Goal: Task Accomplishment & Management: Use online tool/utility

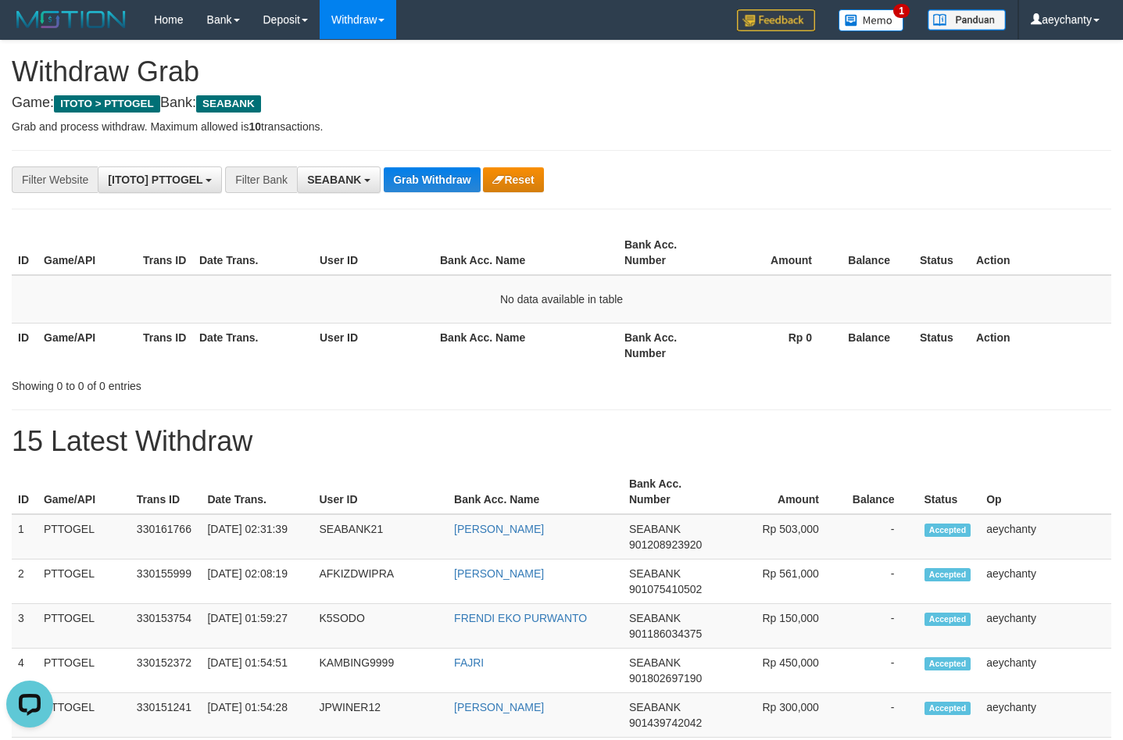
click at [432, 167] on div "**********" at bounding box center [468, 180] width 937 height 27
click at [432, 171] on button "Grab Withdraw" at bounding box center [432, 179] width 96 height 25
click at [424, 190] on button "Grab Withdraw" at bounding box center [432, 179] width 96 height 25
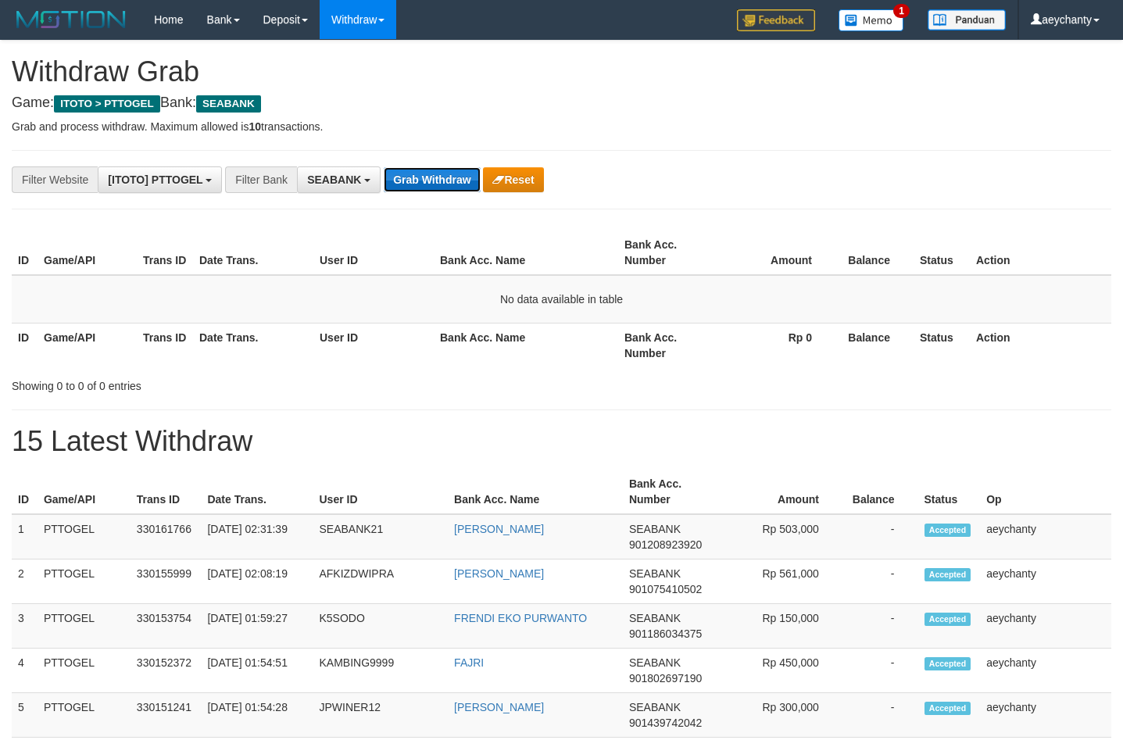
click at [424, 168] on button "Grab Withdraw" at bounding box center [432, 179] width 96 height 25
click at [434, 167] on button "Grab Withdraw" at bounding box center [432, 179] width 96 height 25
click at [431, 177] on button "Grab Withdraw" at bounding box center [432, 179] width 96 height 25
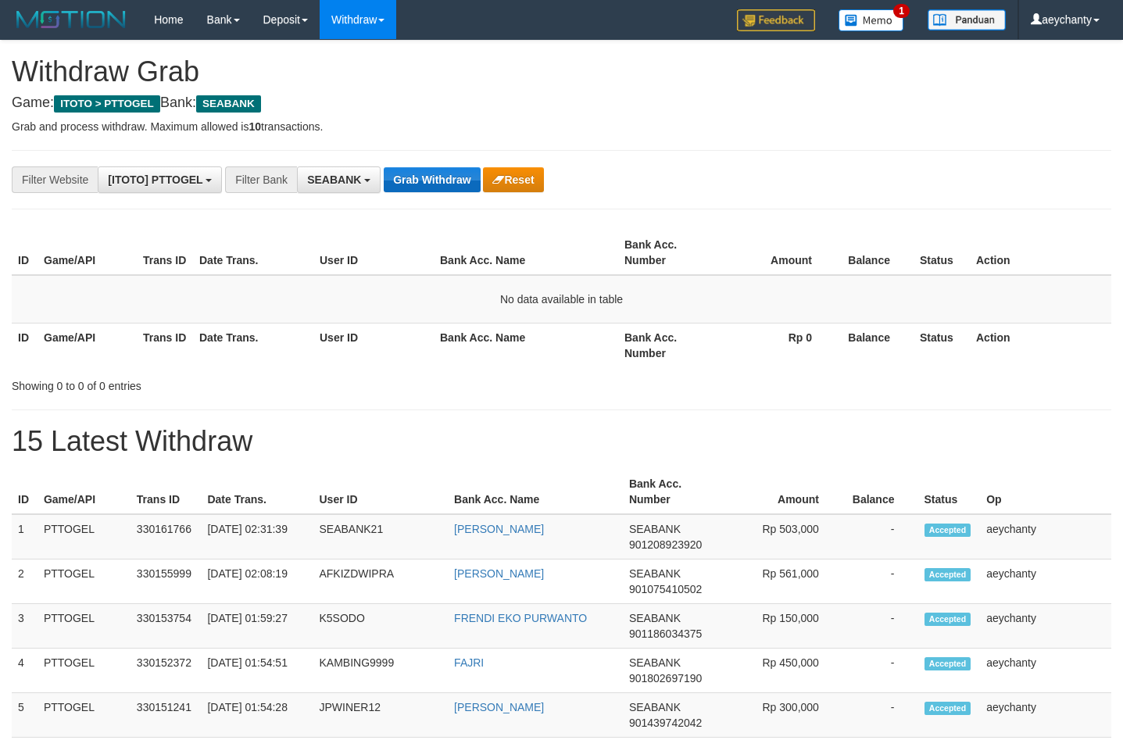
scroll to position [424, 0]
click at [435, 176] on button "Grab Withdraw" at bounding box center [432, 179] width 96 height 25
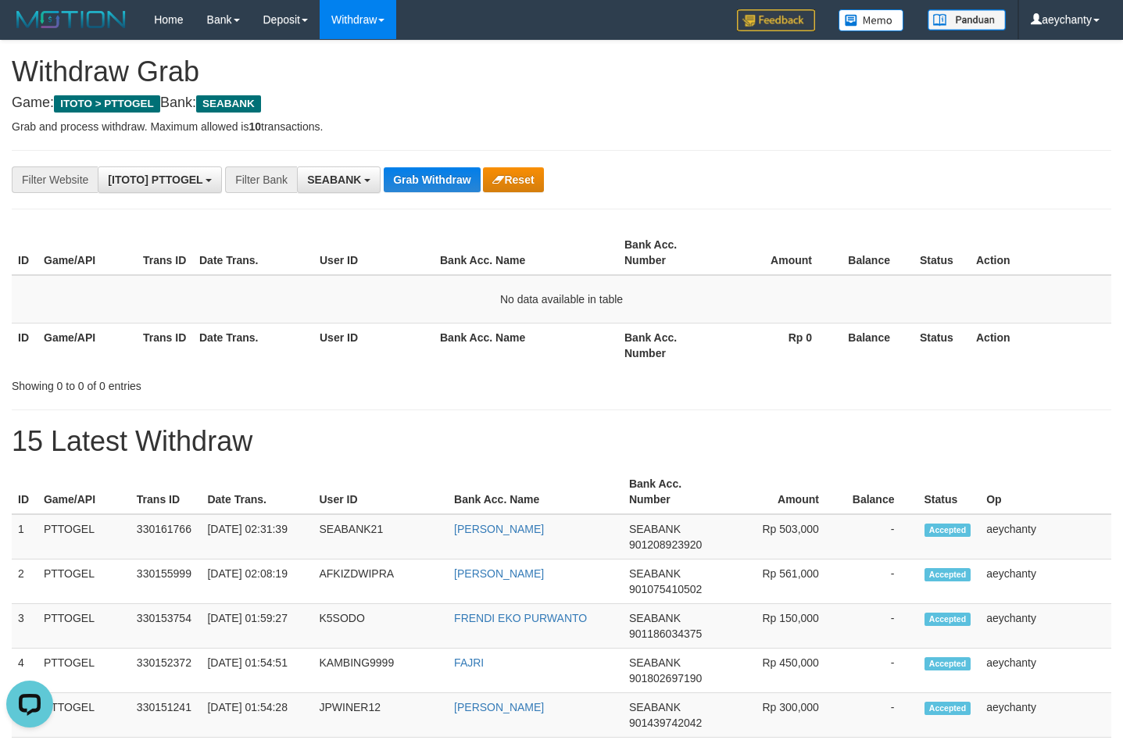
click at [414, 170] on button "Grab Withdraw" at bounding box center [432, 179] width 96 height 25
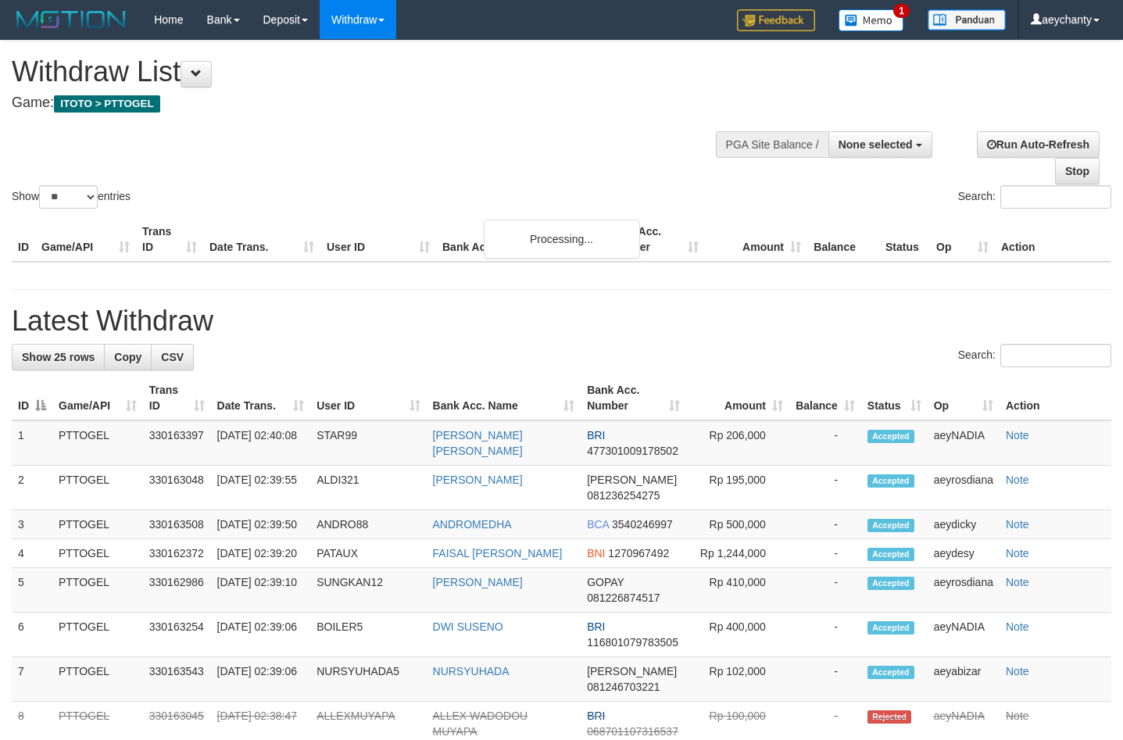
select select
select select "**"
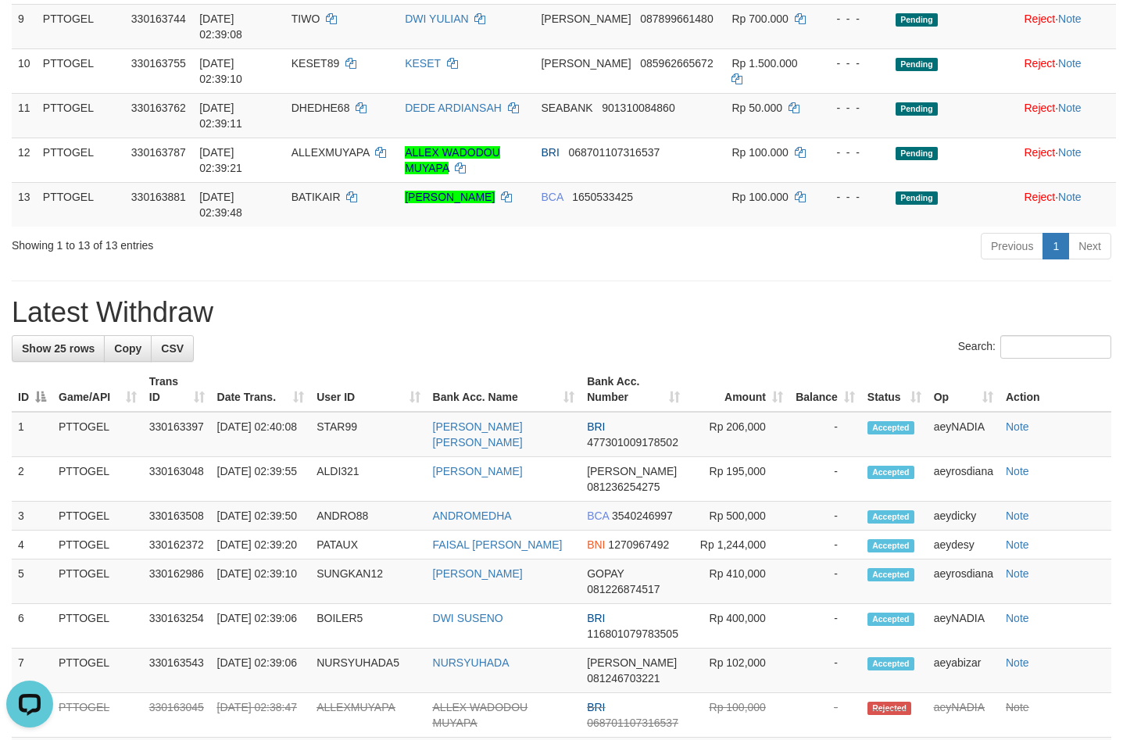
scroll to position [402, 0]
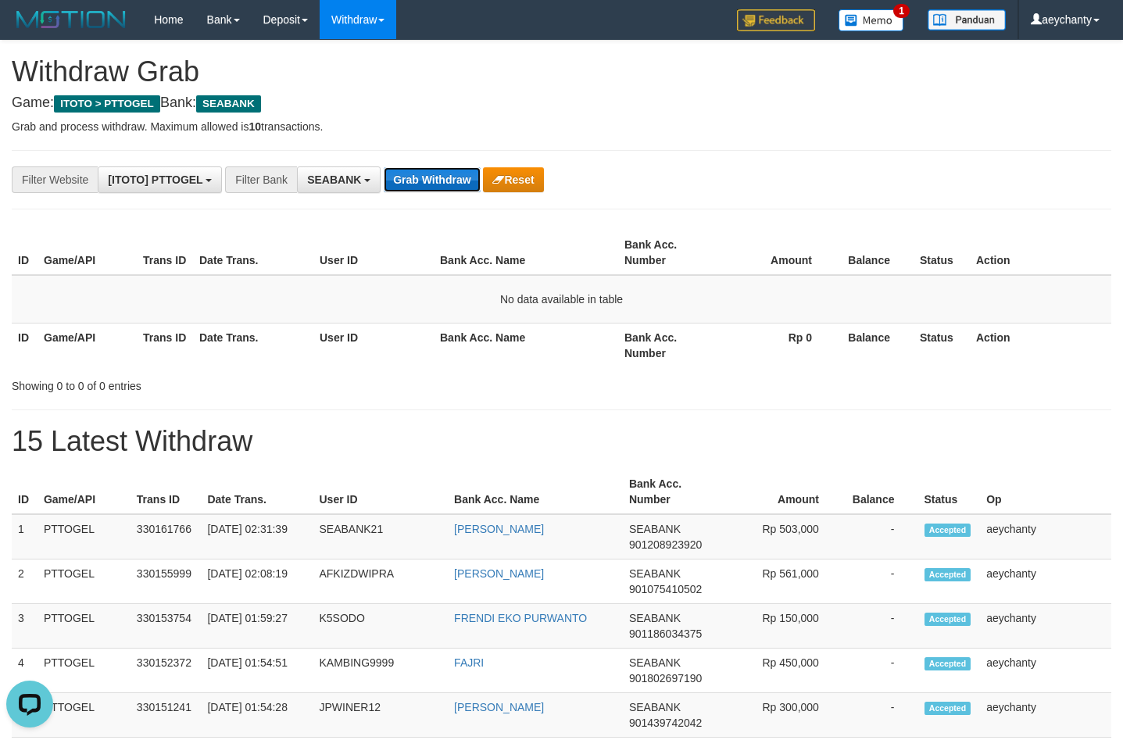
click at [399, 173] on button "Grab Withdraw" at bounding box center [432, 179] width 96 height 25
click at [407, 183] on button "Grab Withdraw" at bounding box center [432, 179] width 96 height 25
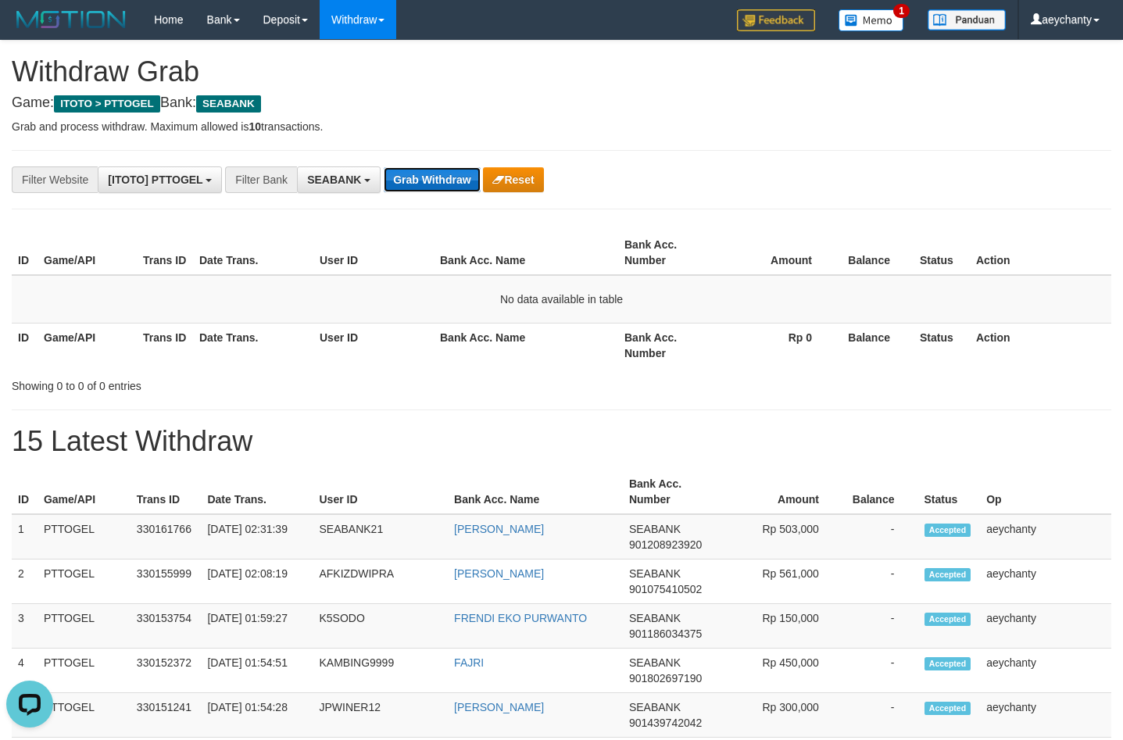
click at [407, 182] on button "Grab Withdraw" at bounding box center [432, 179] width 96 height 25
click at [453, 181] on button "Grab Withdraw" at bounding box center [432, 179] width 96 height 25
click at [414, 187] on button "Grab Withdraw" at bounding box center [432, 179] width 96 height 25
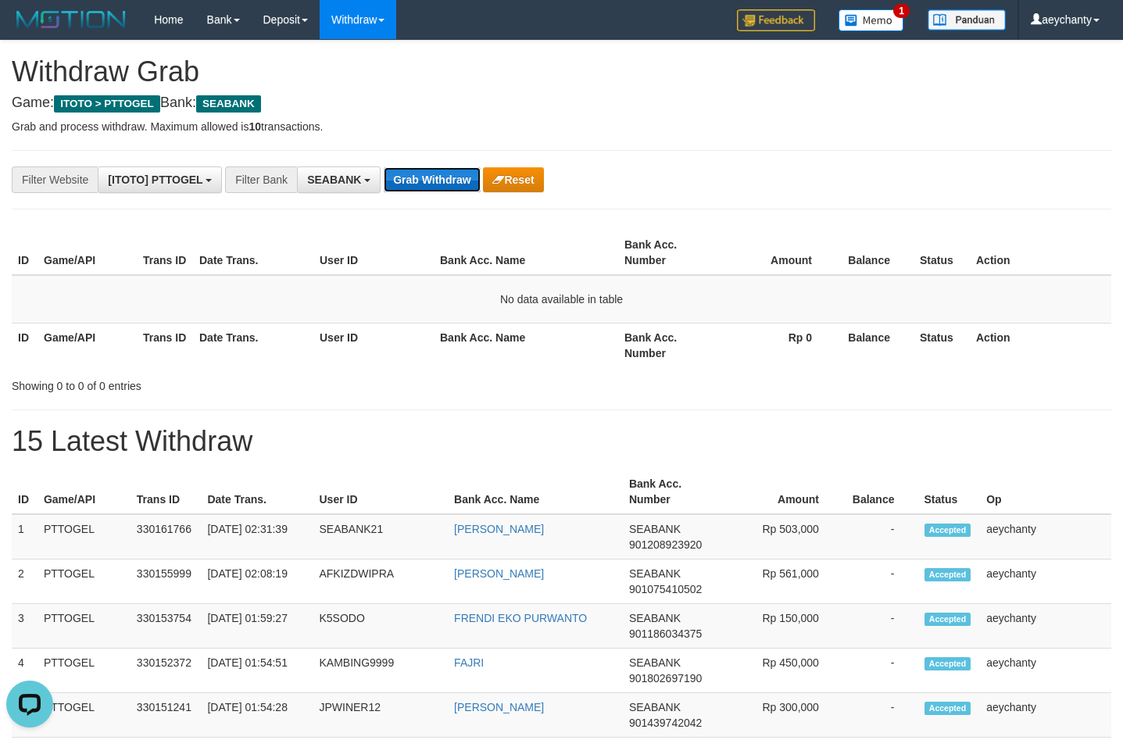
click at [414, 187] on button "Grab Withdraw" at bounding box center [432, 179] width 96 height 25
click at [422, 188] on button "Grab Withdraw" at bounding box center [432, 179] width 96 height 25
click at [450, 172] on button "Grab Withdraw" at bounding box center [432, 179] width 96 height 25
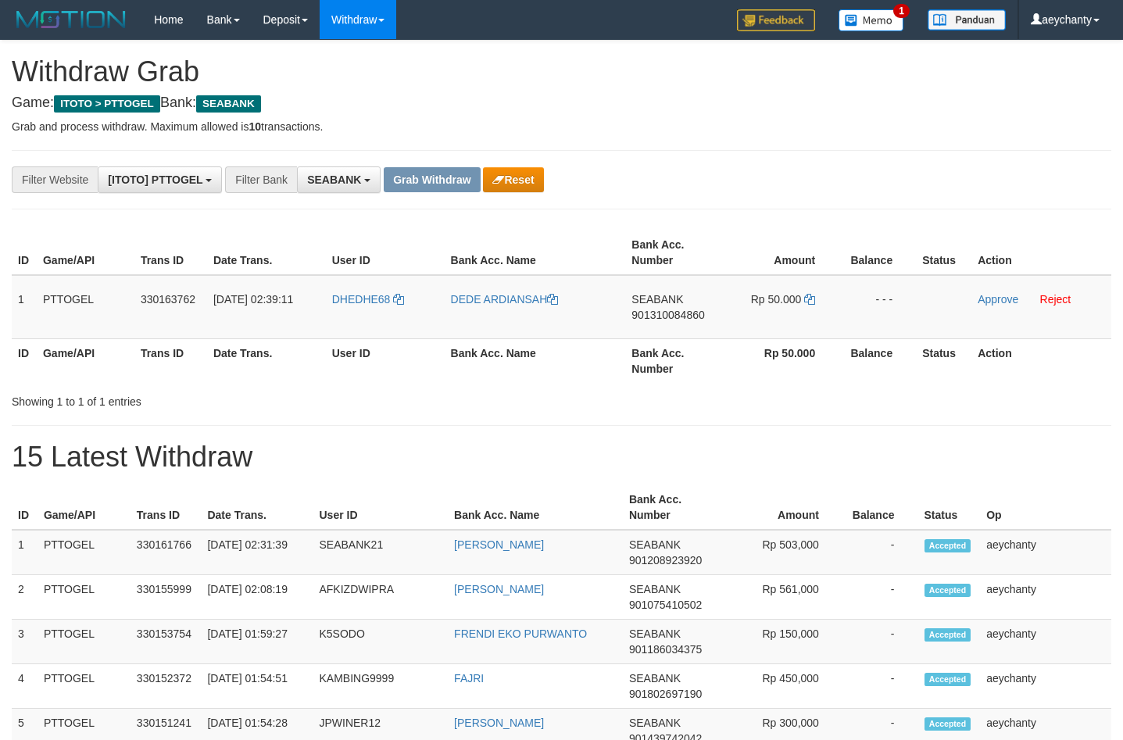
scroll to position [424, 0]
drag, startPoint x: 406, startPoint y: 321, endPoint x: 743, endPoint y: 313, distance: 337.8
click at [743, 313] on tr "1 PTTOGEL 330163762 [DATE] 02:39:11 DHEDHE68 DEDE ARDIANSAH SEABANK 90131008486…" at bounding box center [562, 307] width 1100 height 64
click at [656, 309] on span "901310084860" at bounding box center [668, 315] width 73 height 13
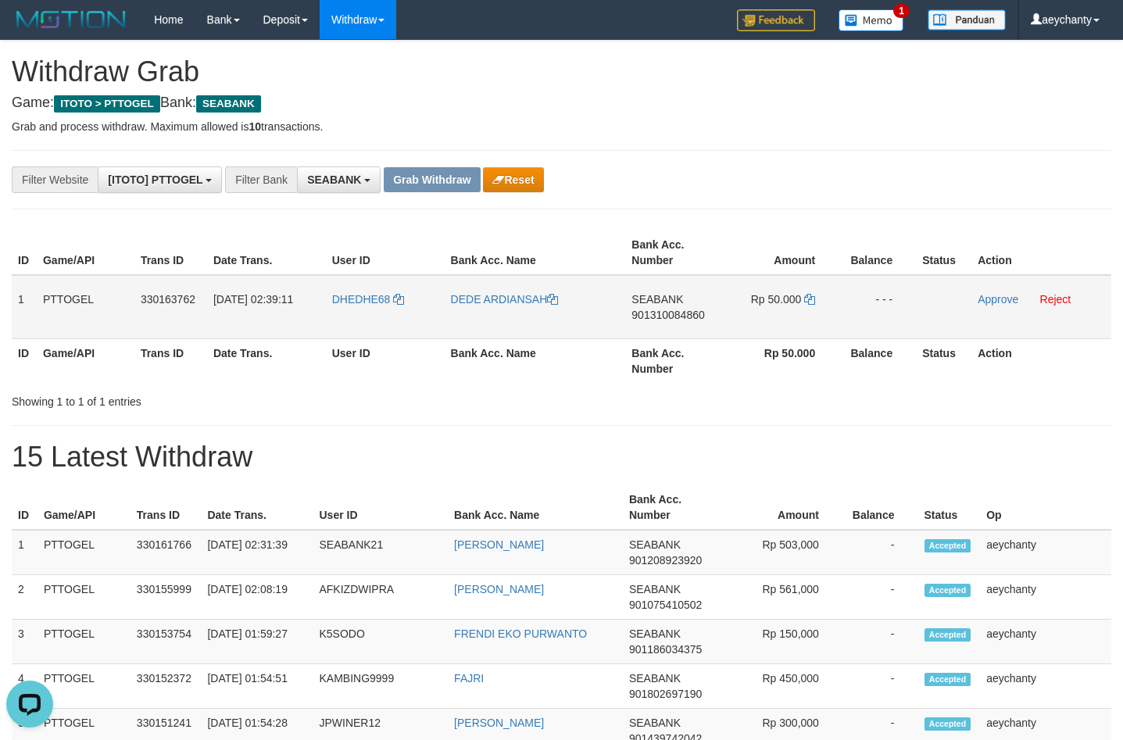
click at [657, 317] on span "901310084860" at bounding box center [668, 315] width 73 height 13
copy span "901310084860"
click at [813, 299] on icon at bounding box center [809, 299] width 11 height 11
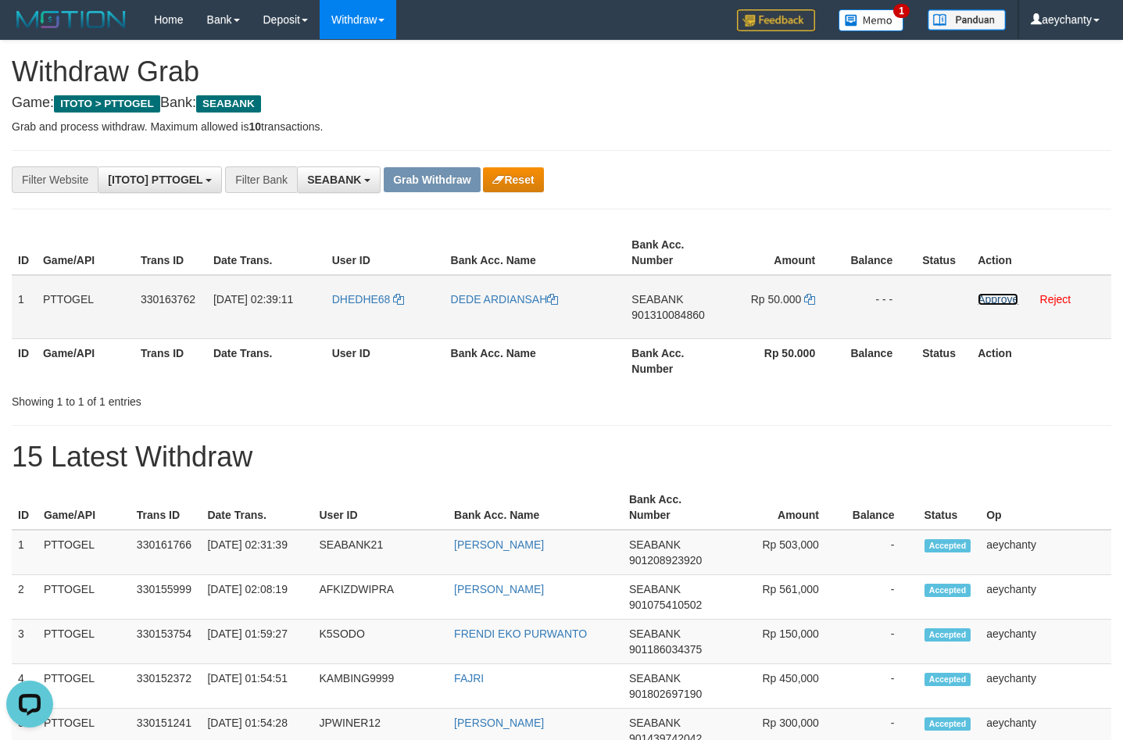
click at [992, 298] on link "Approve" at bounding box center [998, 299] width 41 height 13
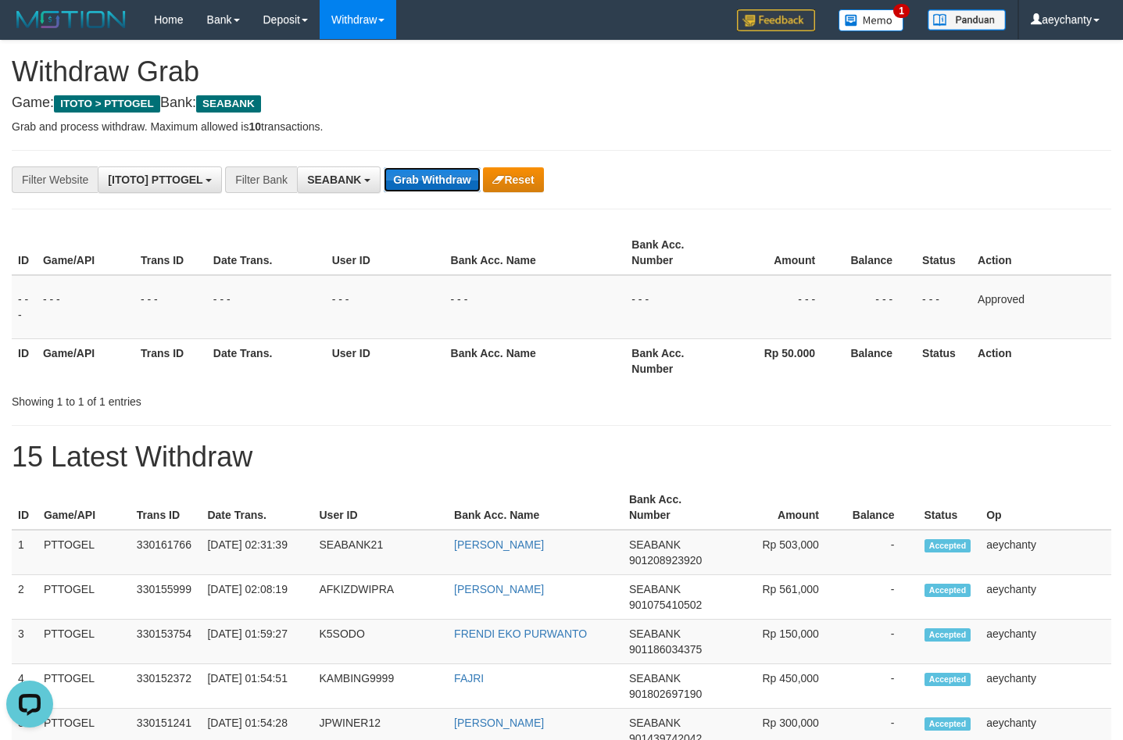
click at [406, 171] on button "Grab Withdraw" at bounding box center [432, 179] width 96 height 25
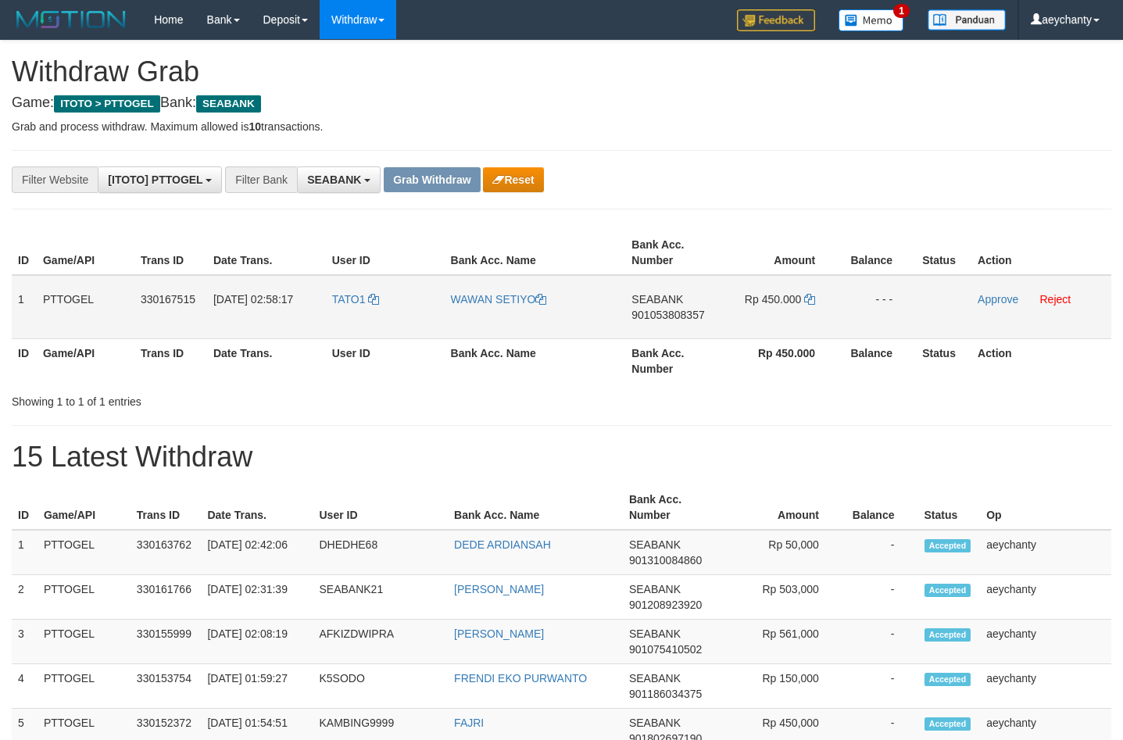
scroll to position [424, 0]
drag, startPoint x: 356, startPoint y: 324, endPoint x: 820, endPoint y: 308, distance: 464.7
click at [820, 308] on tr "1 PTTOGEL 330167515 01/09/2025 02:58:17 TATO1 WAWAN SETIYO SEABANK 901053808357…" at bounding box center [562, 307] width 1100 height 64
click at [644, 312] on span "901053808357" at bounding box center [668, 315] width 73 height 13
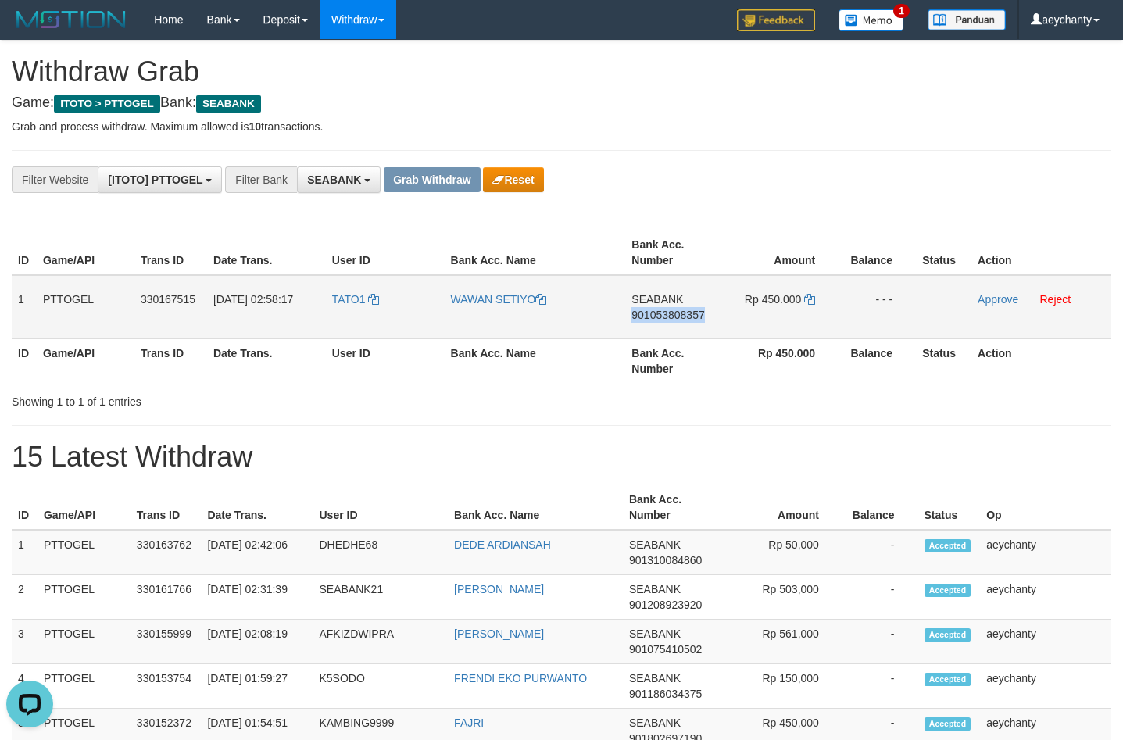
click at [644, 312] on span "901053808357" at bounding box center [668, 315] width 73 height 13
copy span "901053808357"
click at [682, 317] on span "901053808357" at bounding box center [668, 315] width 73 height 13
drag, startPoint x: 682, startPoint y: 317, endPoint x: 988, endPoint y: 313, distance: 306.5
click at [683, 317] on span "901053808357" at bounding box center [668, 315] width 73 height 13
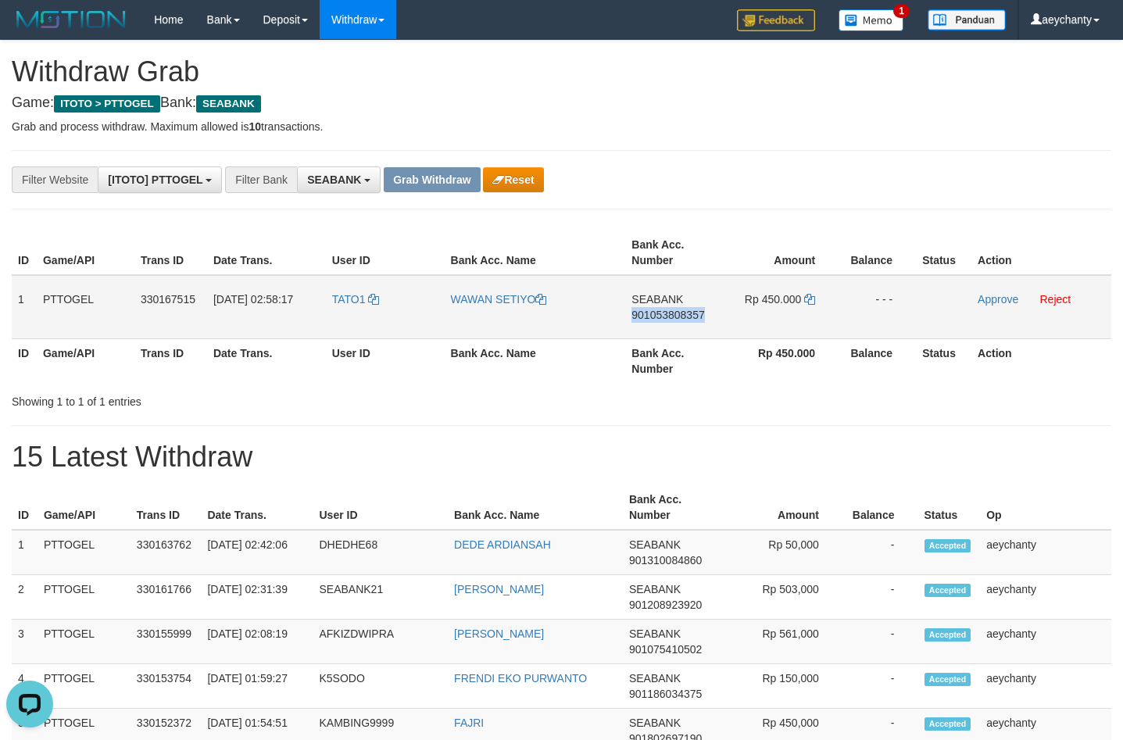
copy span "901053808357"
click at [810, 302] on icon at bounding box center [809, 299] width 11 height 11
click at [994, 298] on link "Approve" at bounding box center [998, 299] width 41 height 13
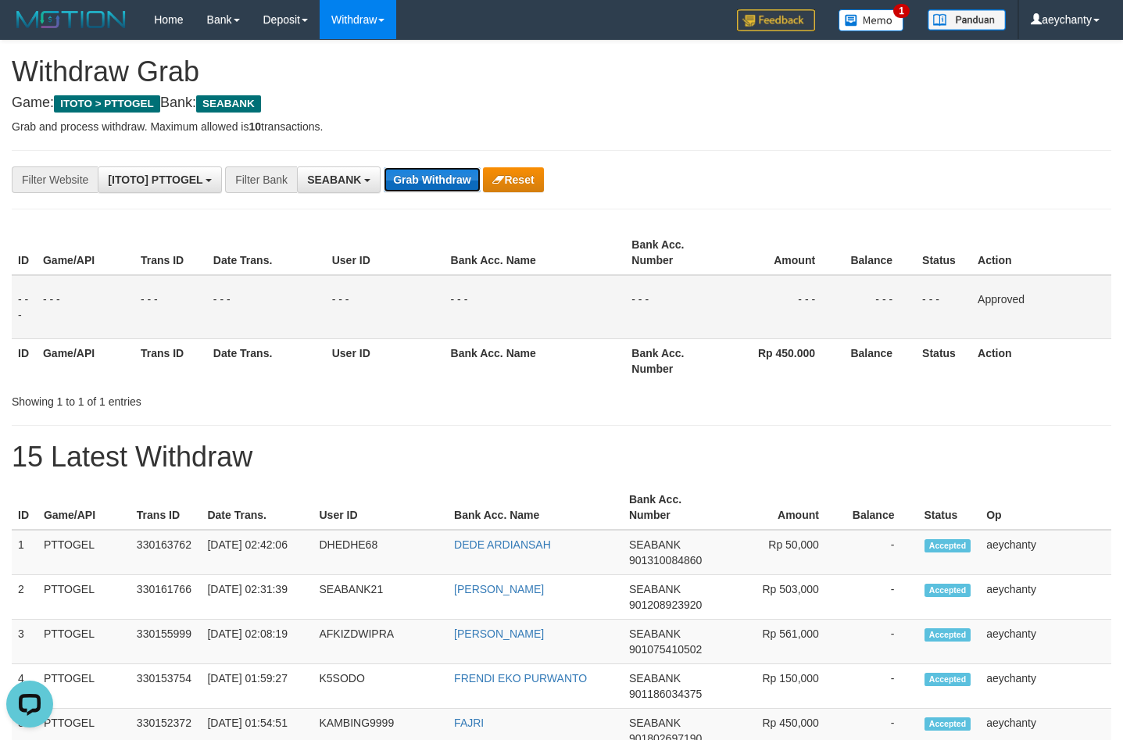
click at [408, 172] on button "Grab Withdraw" at bounding box center [432, 179] width 96 height 25
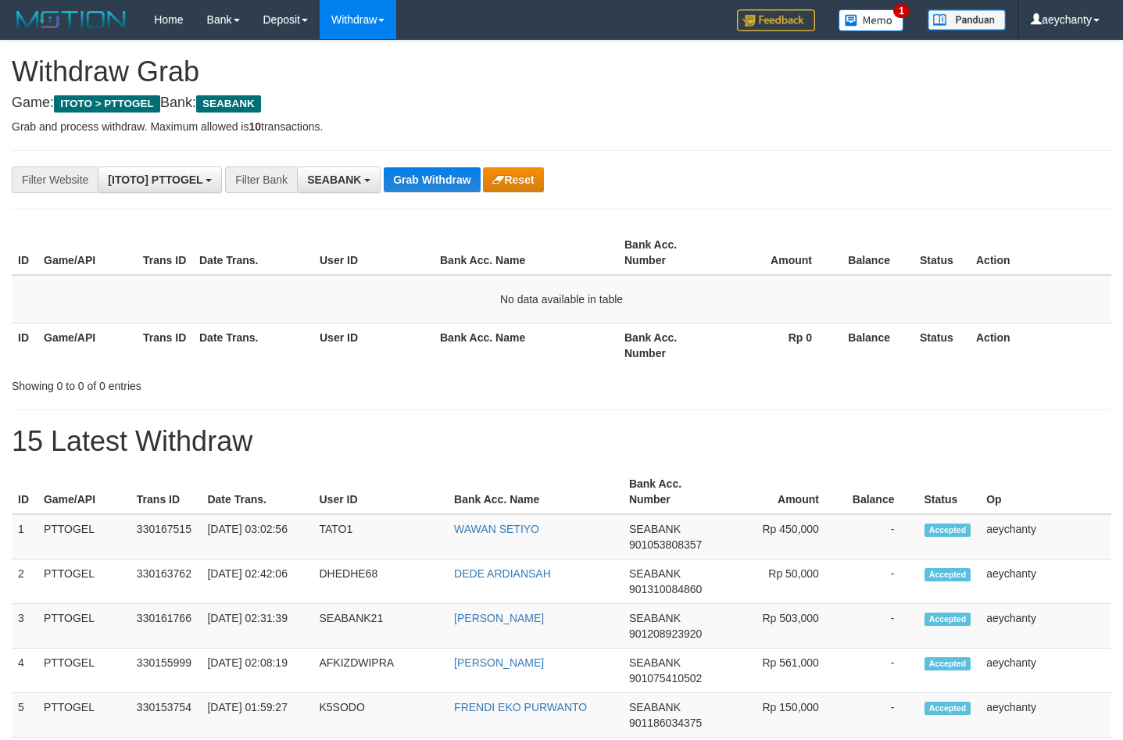
scroll to position [424, 0]
click at [429, 177] on button "Grab Withdraw" at bounding box center [432, 179] width 96 height 25
click at [448, 185] on button "Grab Withdraw" at bounding box center [432, 179] width 96 height 25
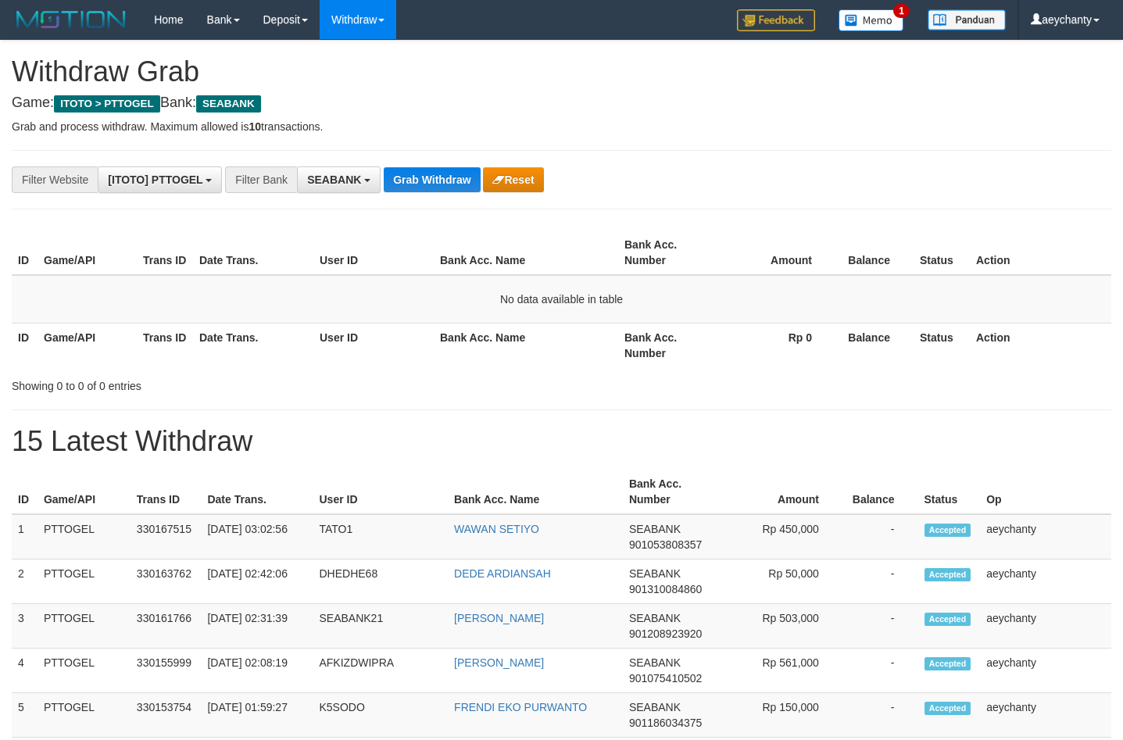
drag, startPoint x: 408, startPoint y: 193, endPoint x: 410, endPoint y: 184, distance: 8.9
click at [410, 184] on button "Grab Withdraw" at bounding box center [432, 179] width 96 height 25
click at [435, 179] on button "Grab Withdraw" at bounding box center [432, 179] width 96 height 25
click at [432, 177] on button "Grab Withdraw" at bounding box center [432, 179] width 96 height 25
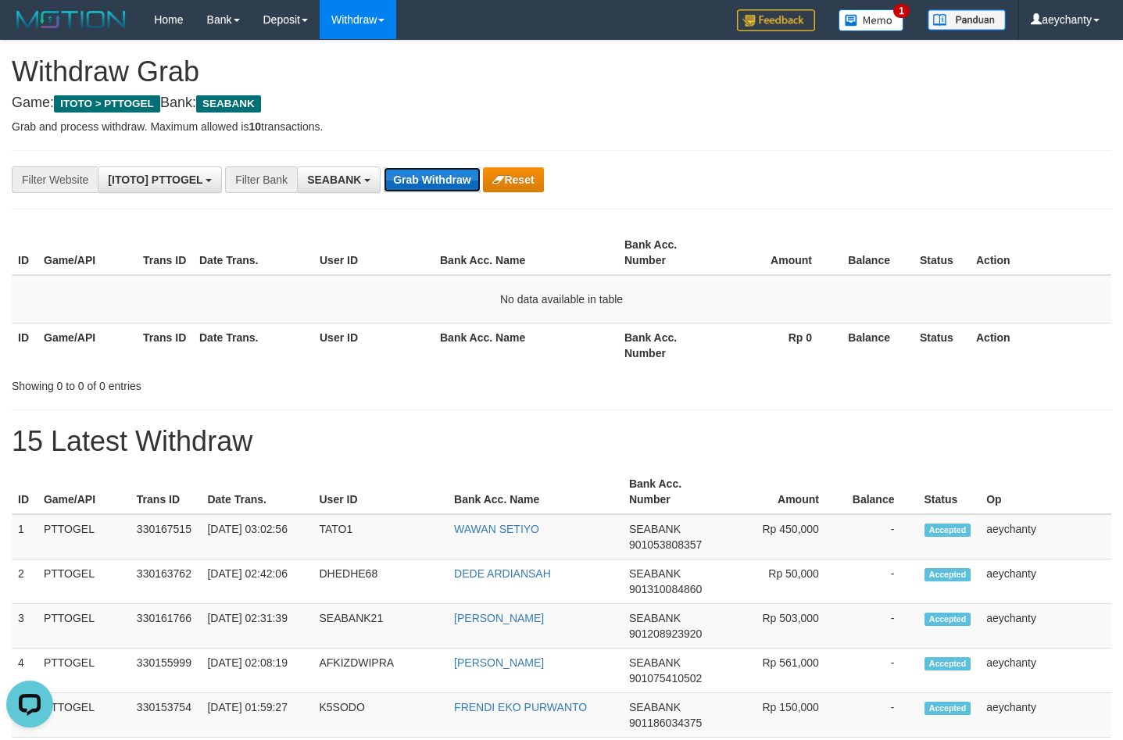
click at [405, 174] on button "Grab Withdraw" at bounding box center [432, 179] width 96 height 25
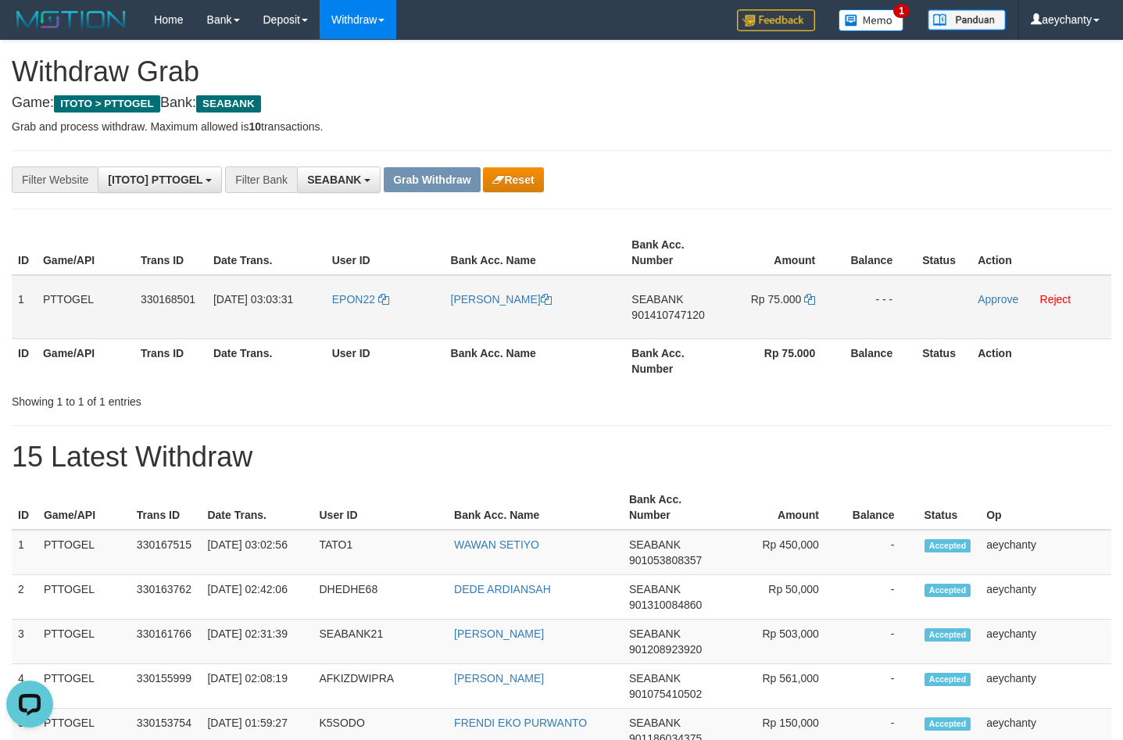
drag, startPoint x: 407, startPoint y: 324, endPoint x: 738, endPoint y: 297, distance: 332.5
click at [738, 297] on tr "1 PTTOGEL 330168501 01/09/2025 03:03:31 EPON22 DADAN SUHERMAN SEABANK 901410747…" at bounding box center [562, 307] width 1100 height 64
drag, startPoint x: 654, startPoint y: 301, endPoint x: 659, endPoint y: 311, distance: 11.2
click at [655, 304] on span "SEABANK" at bounding box center [658, 299] width 52 height 13
click at [659, 311] on span "901410747120" at bounding box center [668, 315] width 73 height 13
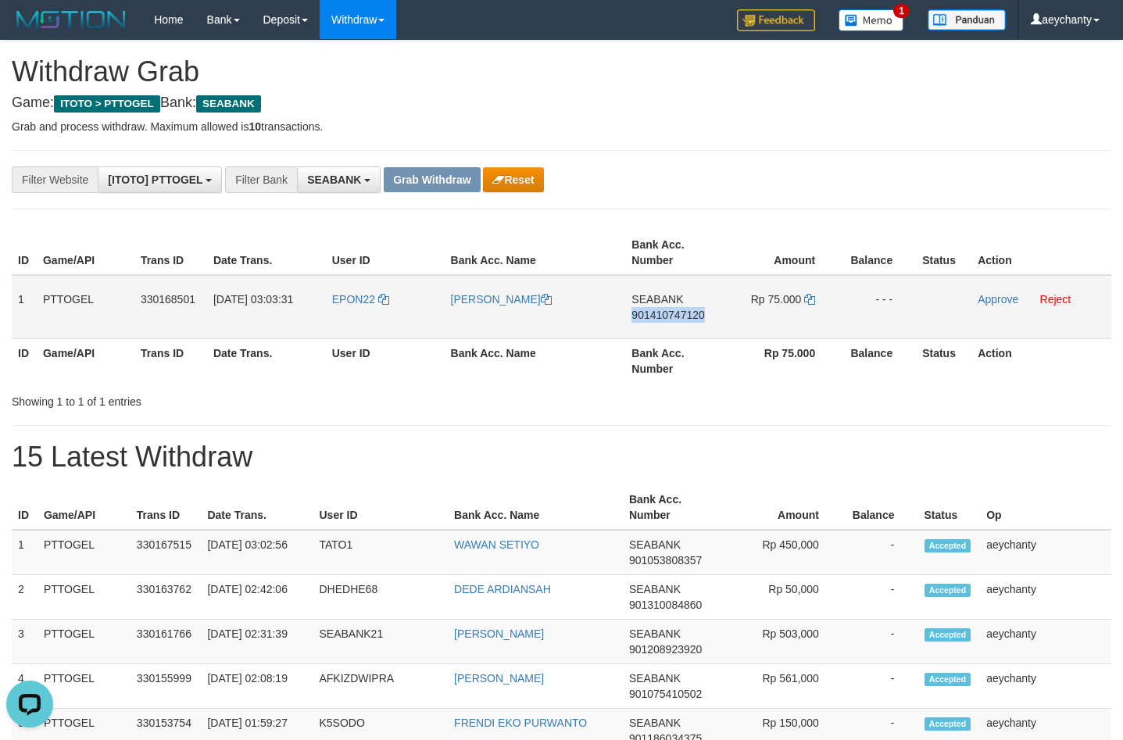
drag, startPoint x: 661, startPoint y: 310, endPoint x: 1121, endPoint y: 242, distance: 465.5
click at [661, 308] on td "SEABANK 901410747120" at bounding box center [674, 307] width 98 height 64
click at [664, 317] on span "901410747120" at bounding box center [668, 315] width 73 height 13
copy span "901410747120"
drag, startPoint x: 664, startPoint y: 317, endPoint x: 1079, endPoint y: 297, distance: 415.6
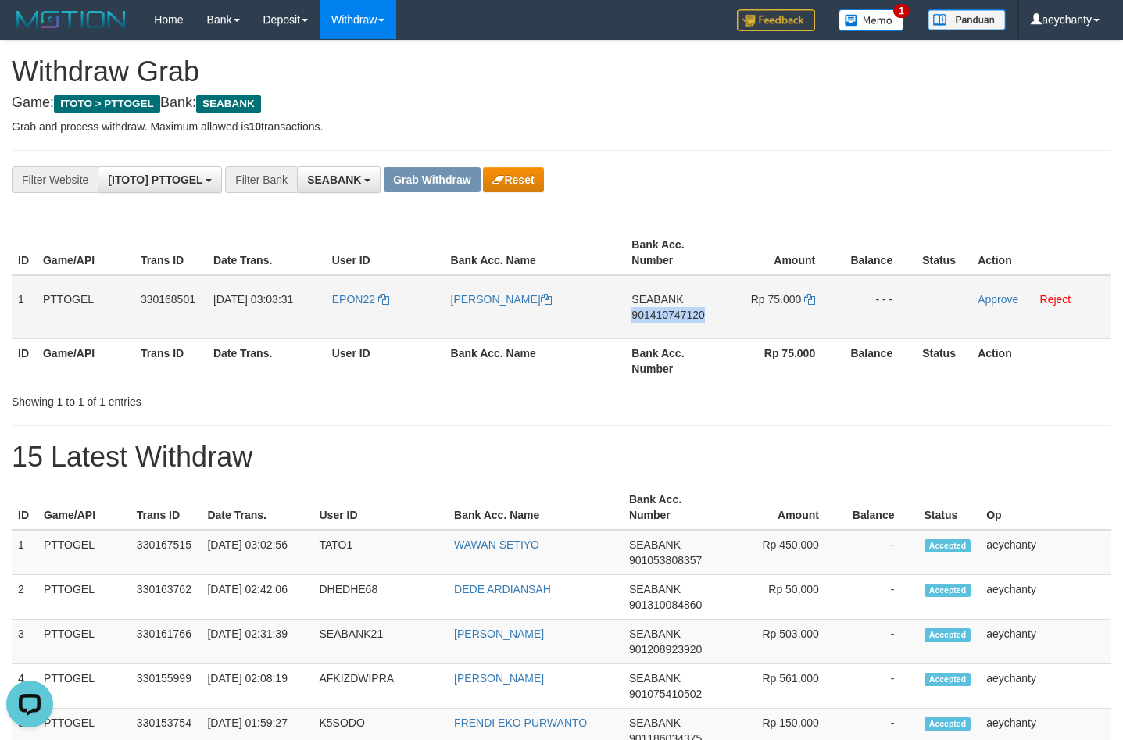
click at [664, 317] on span "901410747120" at bounding box center [668, 315] width 73 height 13
copy span "901410747120"
click at [810, 297] on icon at bounding box center [809, 299] width 11 height 11
click at [987, 301] on link "Approve" at bounding box center [998, 299] width 41 height 13
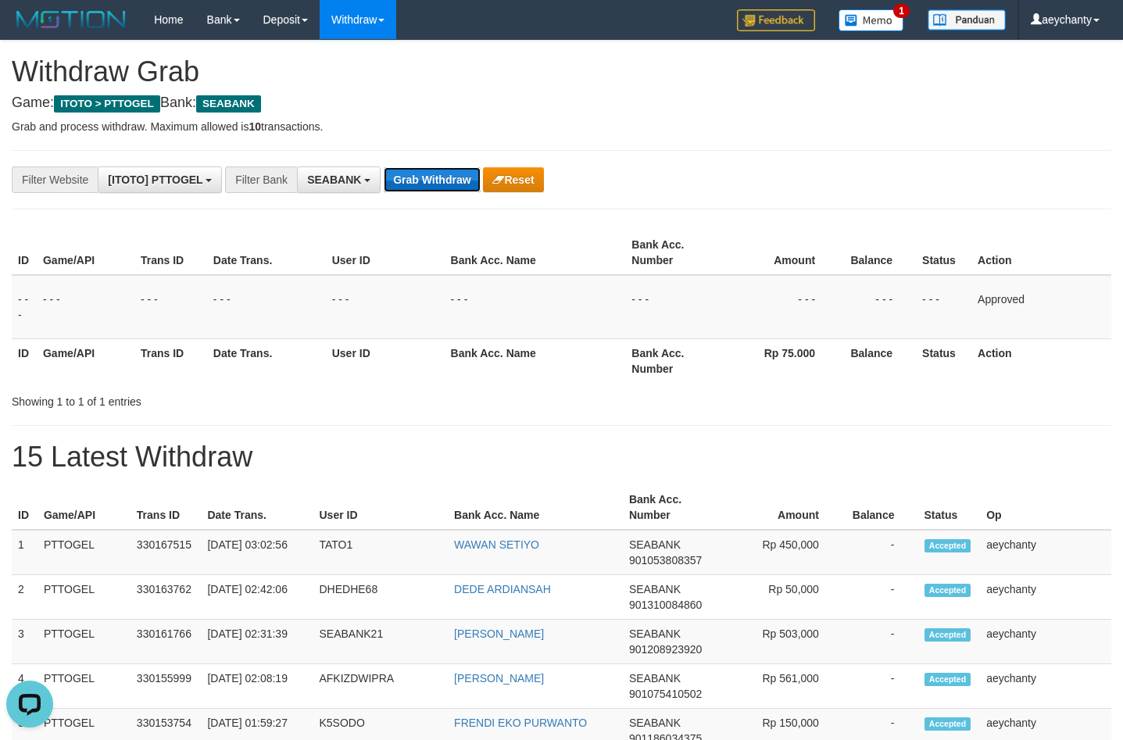
click at [449, 182] on button "Grab Withdraw" at bounding box center [432, 179] width 96 height 25
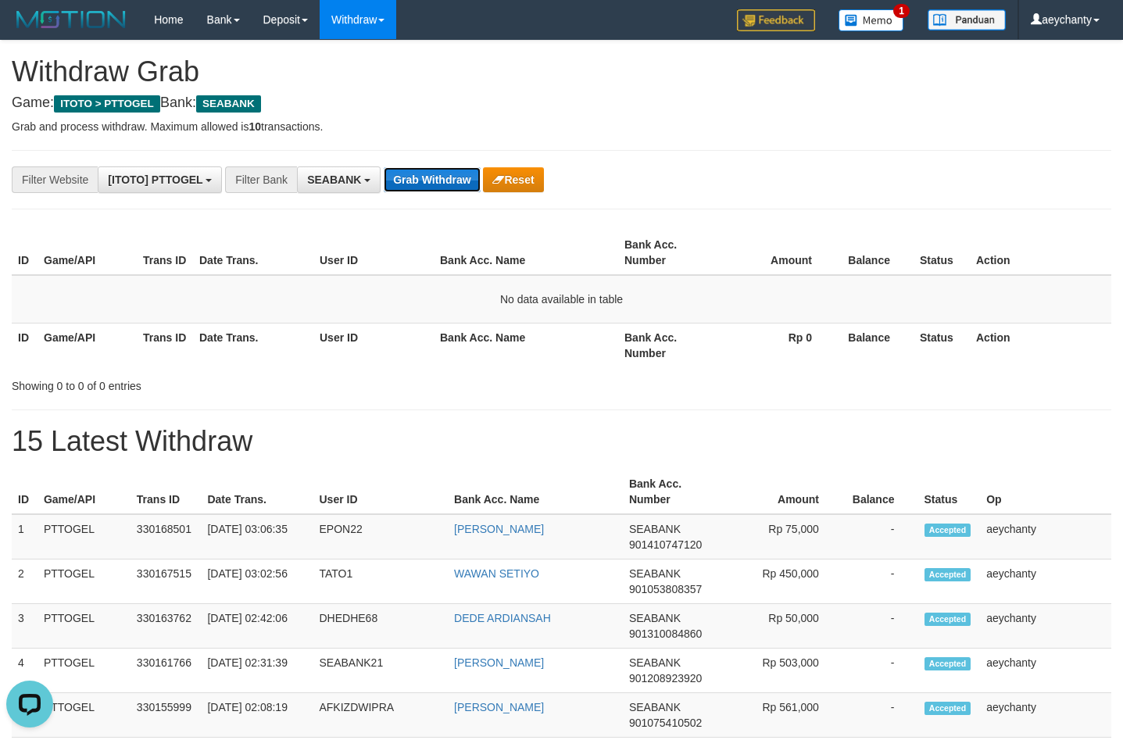
click at [398, 187] on button "Grab Withdraw" at bounding box center [432, 179] width 96 height 25
click at [439, 174] on button "Grab Withdraw" at bounding box center [432, 179] width 96 height 25
click at [423, 177] on button "Grab Withdraw" at bounding box center [432, 179] width 96 height 25
click at [457, 184] on button "Grab Withdraw" at bounding box center [432, 179] width 96 height 25
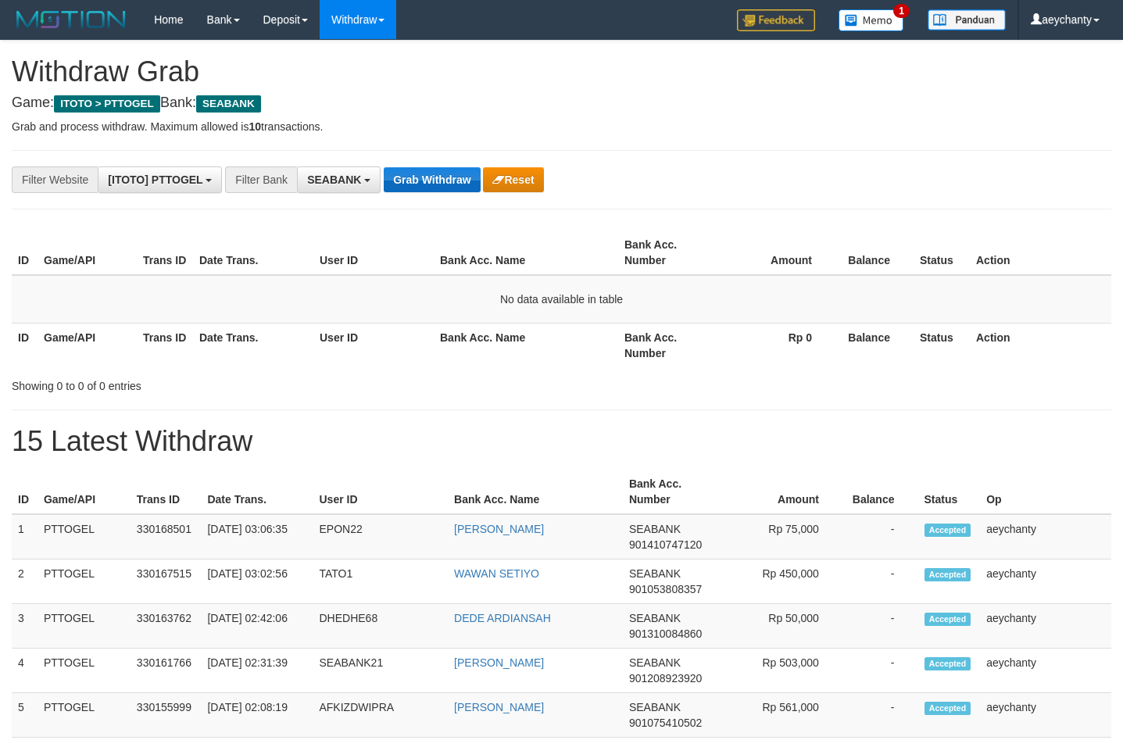
scroll to position [424, 0]
click at [459, 181] on button "Grab Withdraw" at bounding box center [432, 179] width 96 height 25
click at [445, 174] on button "Grab Withdraw" at bounding box center [432, 179] width 96 height 25
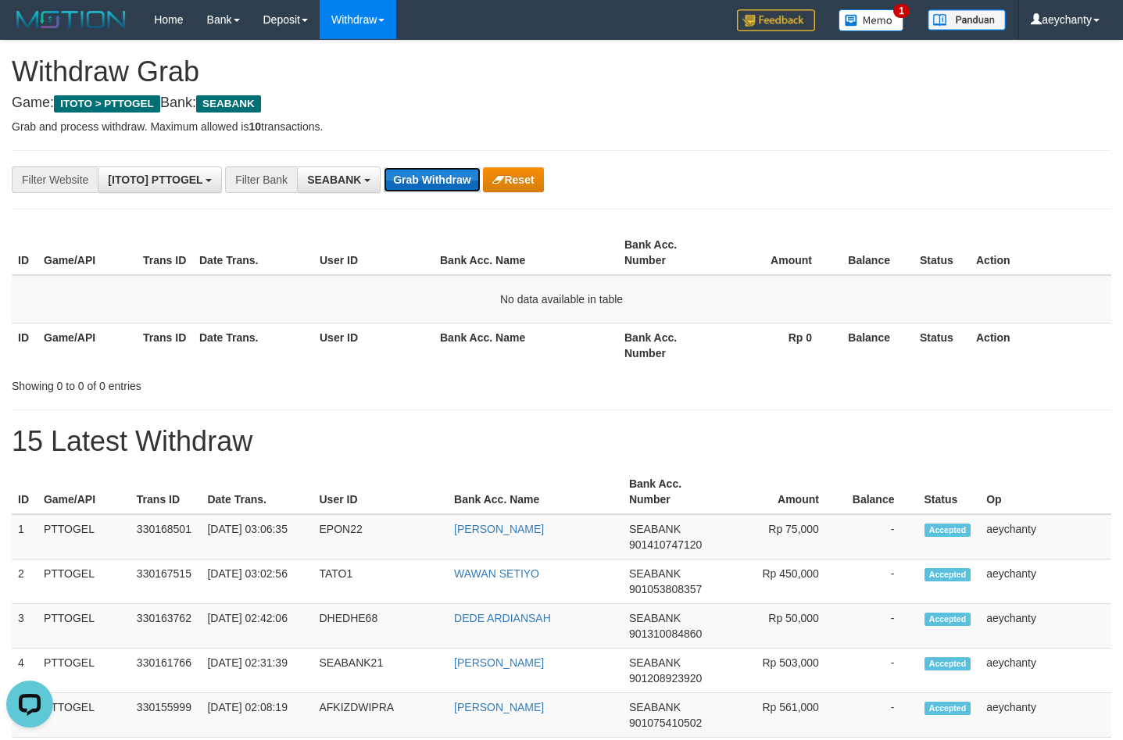
click at [417, 181] on button "Grab Withdraw" at bounding box center [432, 179] width 96 height 25
click at [432, 167] on div "**********" at bounding box center [468, 180] width 937 height 27
click at [425, 177] on button "Grab Withdraw" at bounding box center [432, 179] width 96 height 25
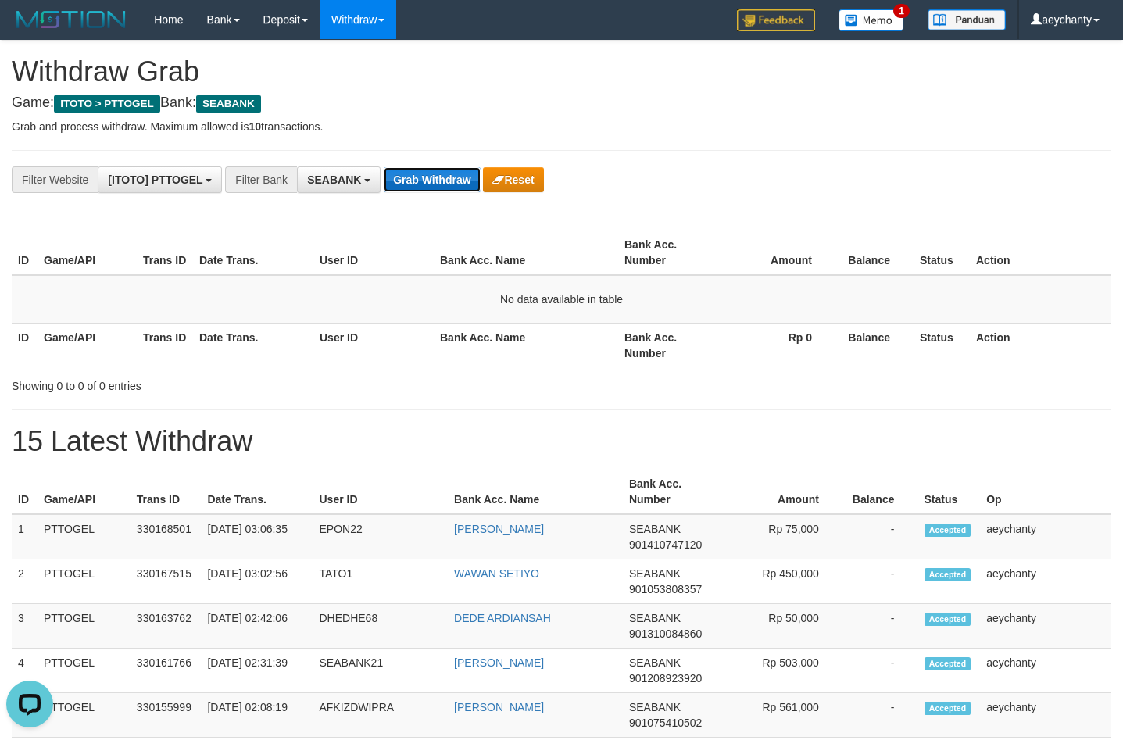
click at [435, 181] on button "Grab Withdraw" at bounding box center [432, 179] width 96 height 25
click at [442, 172] on button "Grab Withdraw" at bounding box center [432, 179] width 96 height 25
click at [435, 181] on button "Grab Withdraw" at bounding box center [432, 179] width 96 height 25
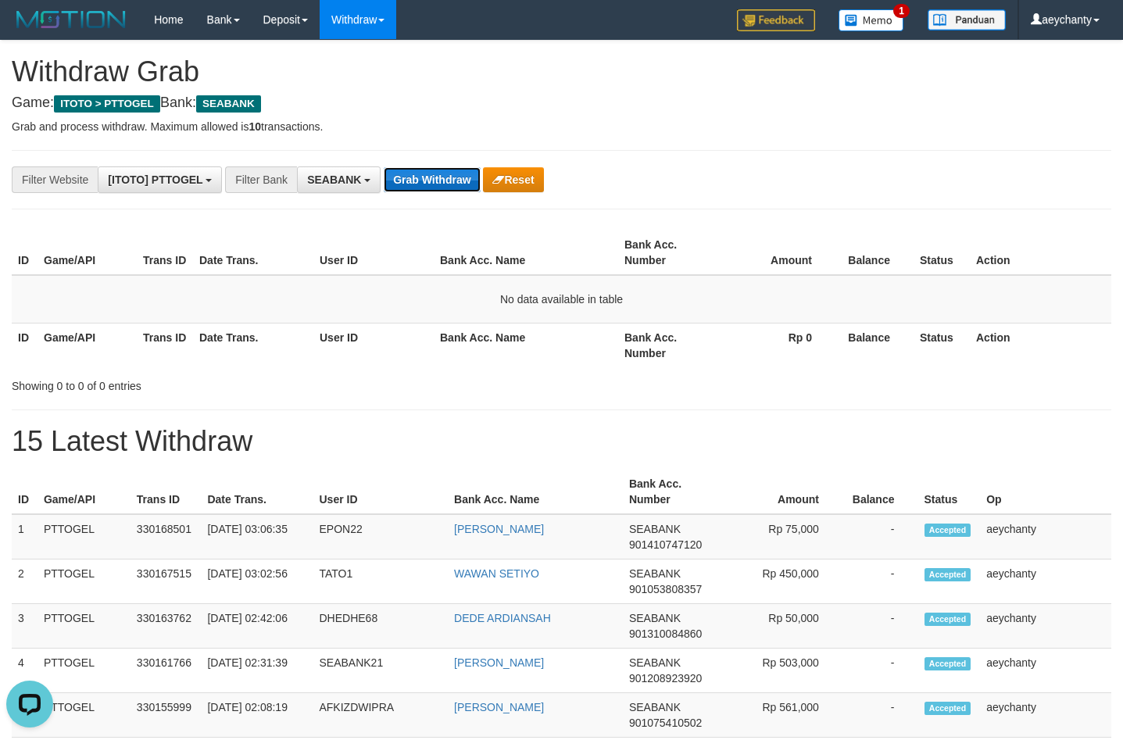
drag, startPoint x: 435, startPoint y: 181, endPoint x: 475, endPoint y: 0, distance: 185.7
click at [435, 179] on button "Grab Withdraw" at bounding box center [432, 179] width 96 height 25
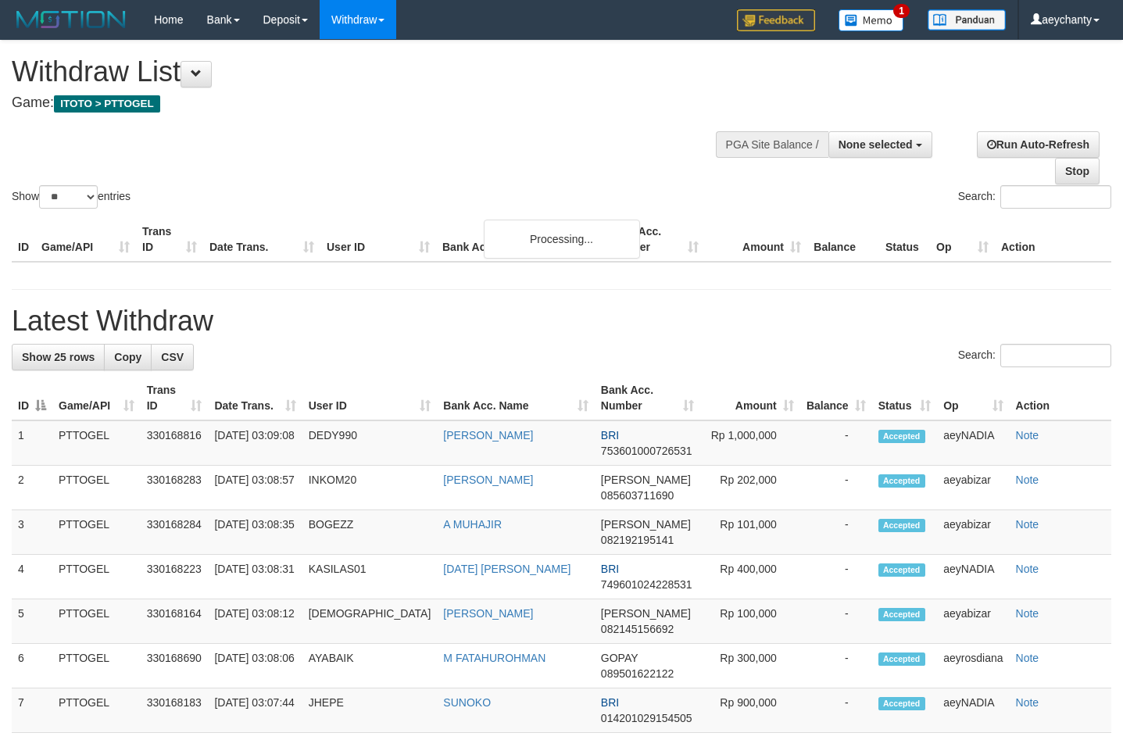
select select
select select "**"
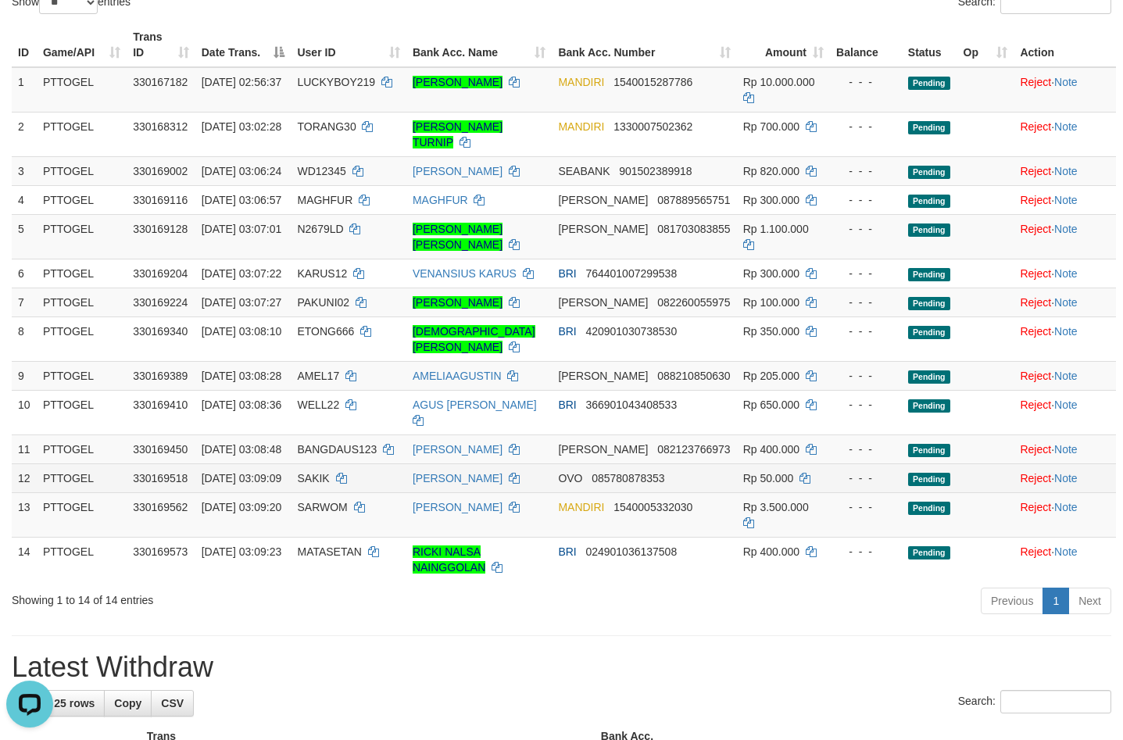
scroll to position [159, 0]
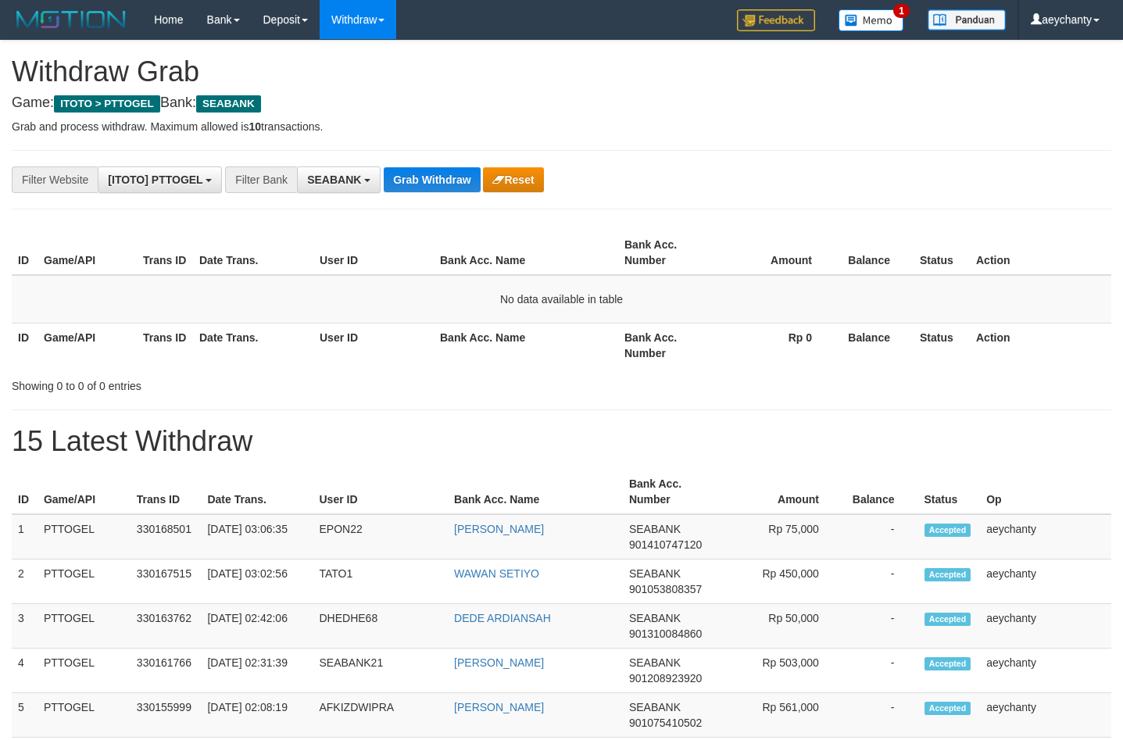
scroll to position [424, 0]
click at [454, 183] on button "Grab Withdraw" at bounding box center [432, 179] width 96 height 25
click at [452, 171] on button "Grab Withdraw" at bounding box center [432, 179] width 96 height 25
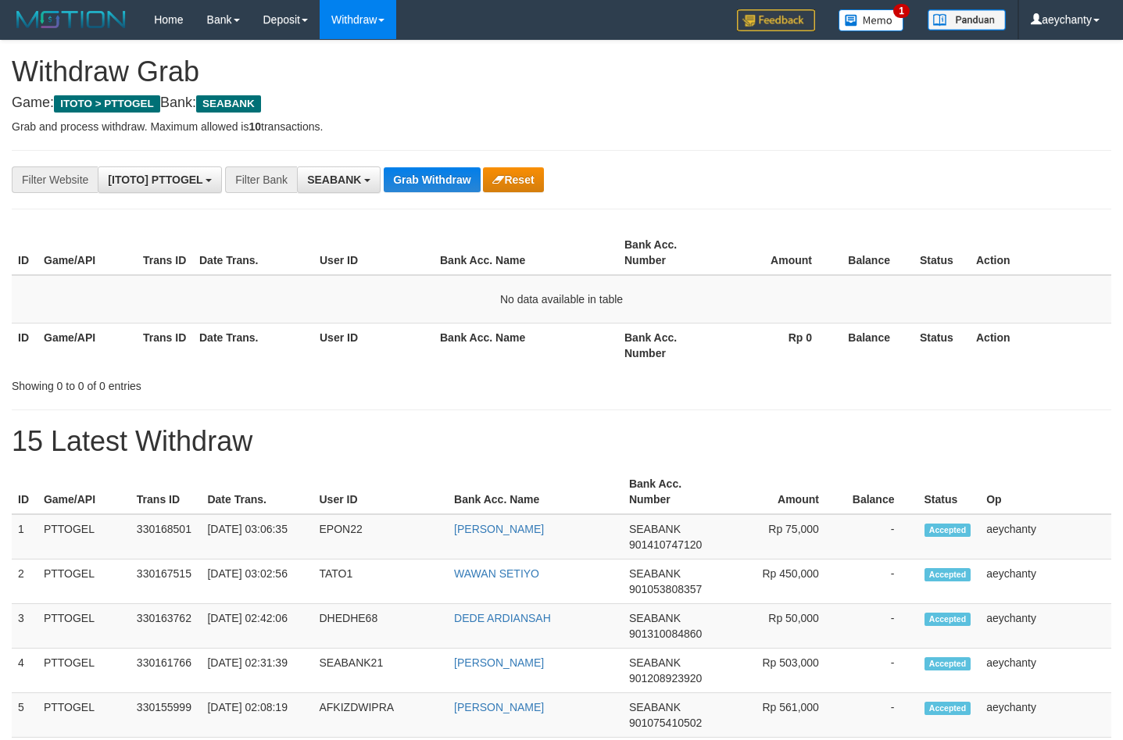
scroll to position [424, 0]
click at [452, 171] on button "Grab Withdraw" at bounding box center [432, 179] width 96 height 25
click at [428, 175] on button "Grab Withdraw" at bounding box center [432, 179] width 96 height 25
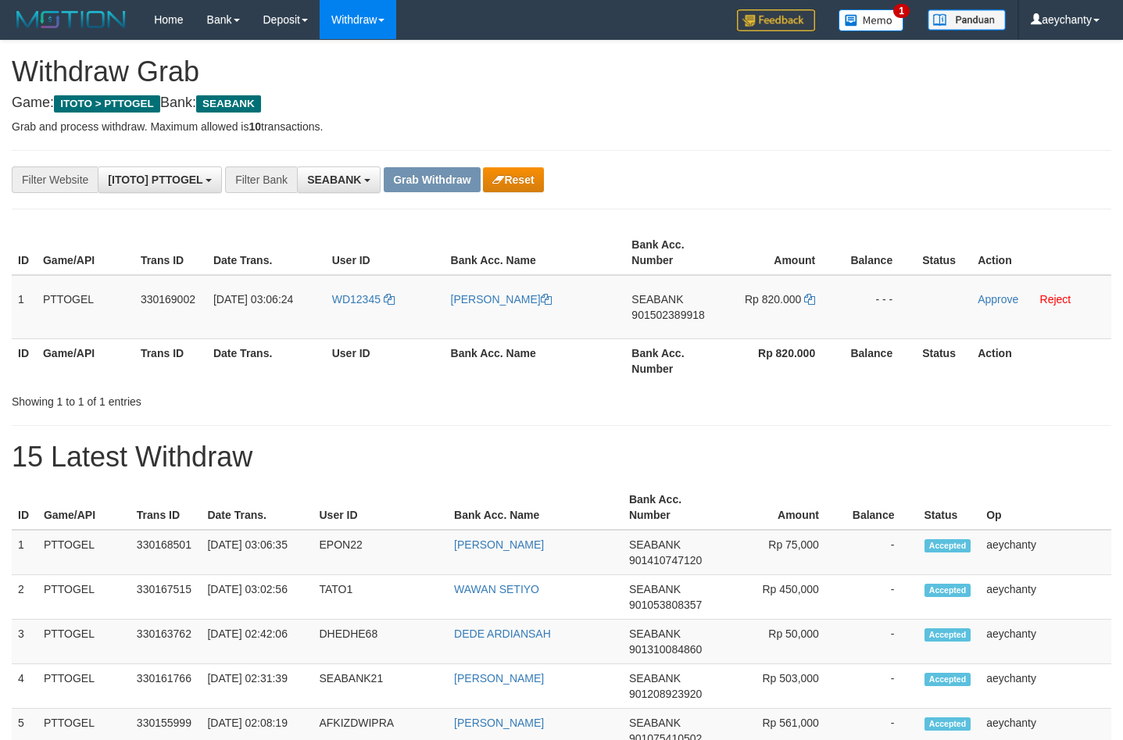
scroll to position [424, 0]
drag, startPoint x: 382, startPoint y: 332, endPoint x: 790, endPoint y: 294, distance: 409.1
click at [790, 294] on tr "1 PTTOGEL 330169002 01/09/2025 03:06:24 WD12345 ADI HARYANTO SEABANK 9015023899…" at bounding box center [562, 307] width 1100 height 64
click at [632, 313] on span "901502389918" at bounding box center [668, 315] width 73 height 13
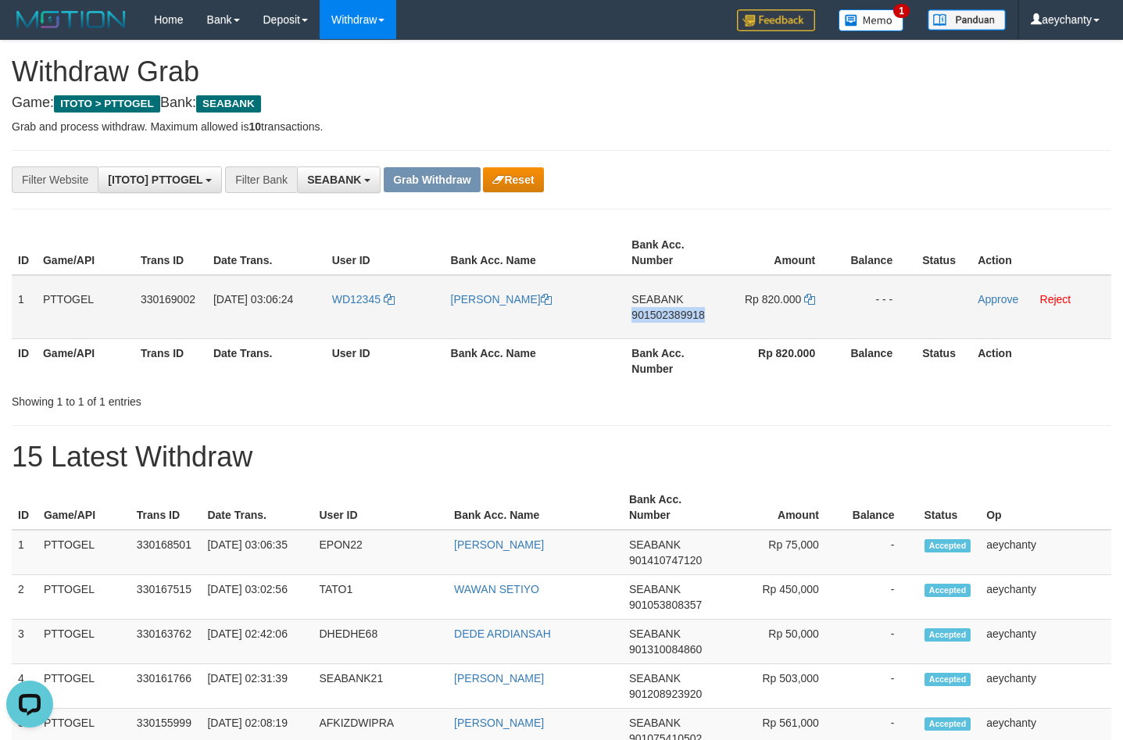
click at [632, 313] on span "901502389918" at bounding box center [668, 315] width 73 height 13
copy span "901502389918"
click at [809, 299] on icon at bounding box center [809, 299] width 11 height 11
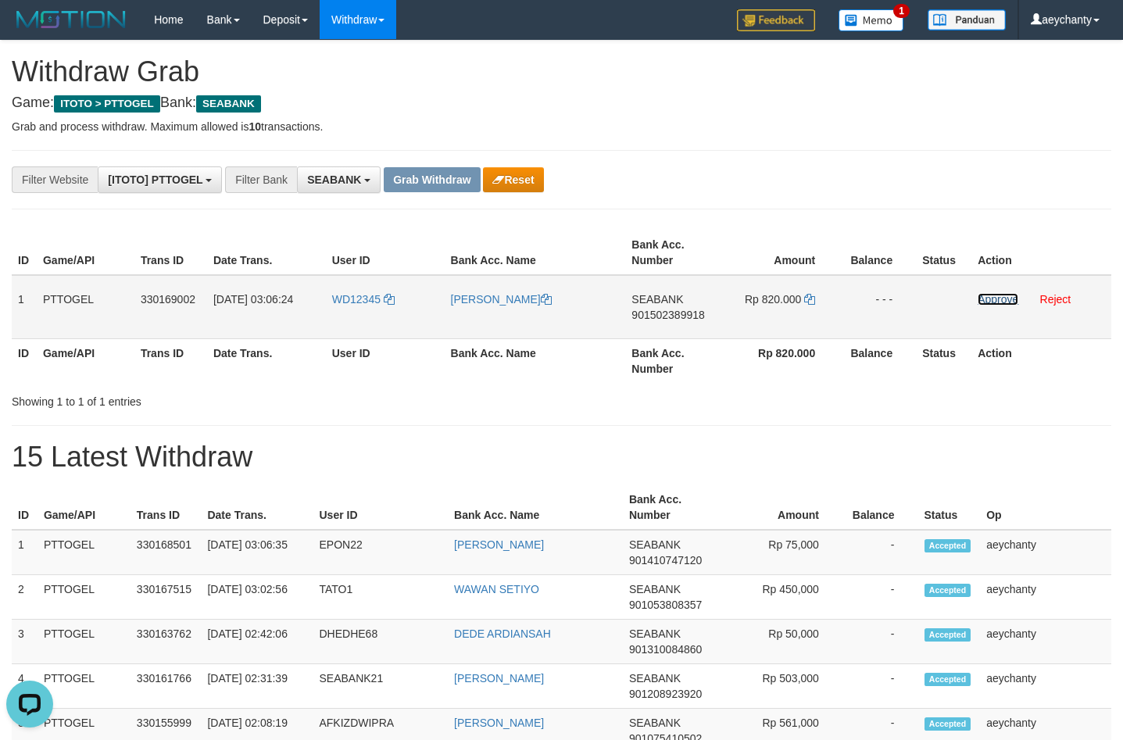
click at [998, 299] on link "Approve" at bounding box center [998, 299] width 41 height 13
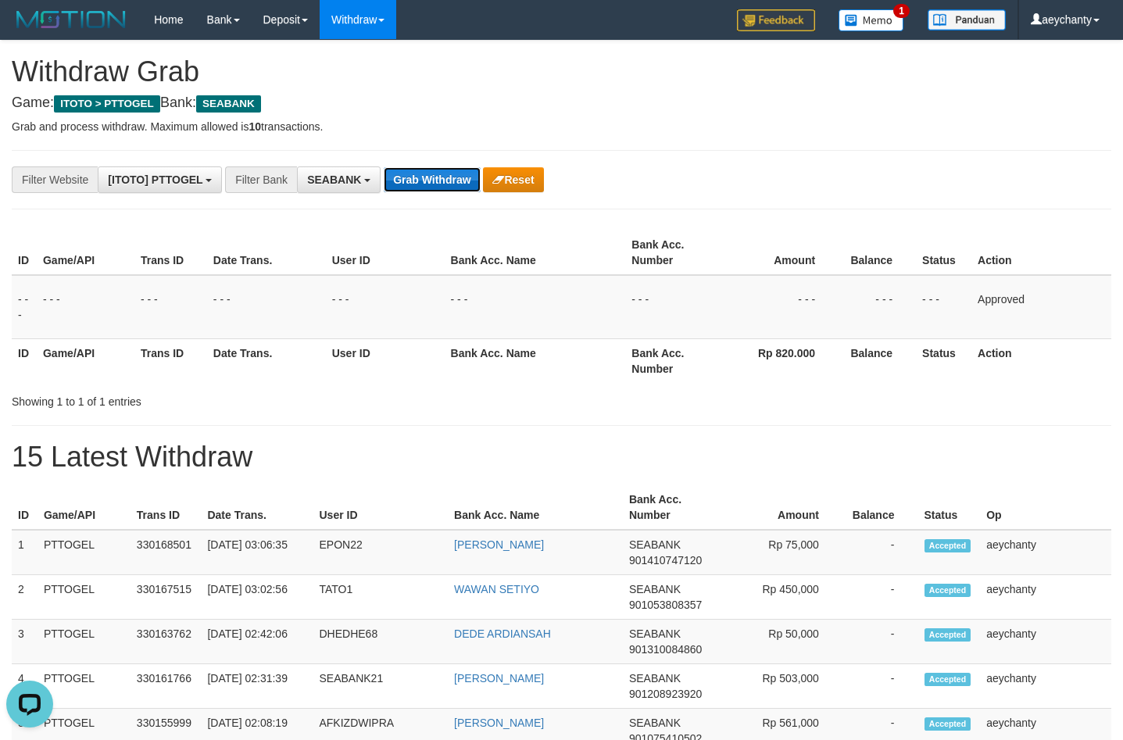
click at [414, 185] on button "Grab Withdraw" at bounding box center [432, 179] width 96 height 25
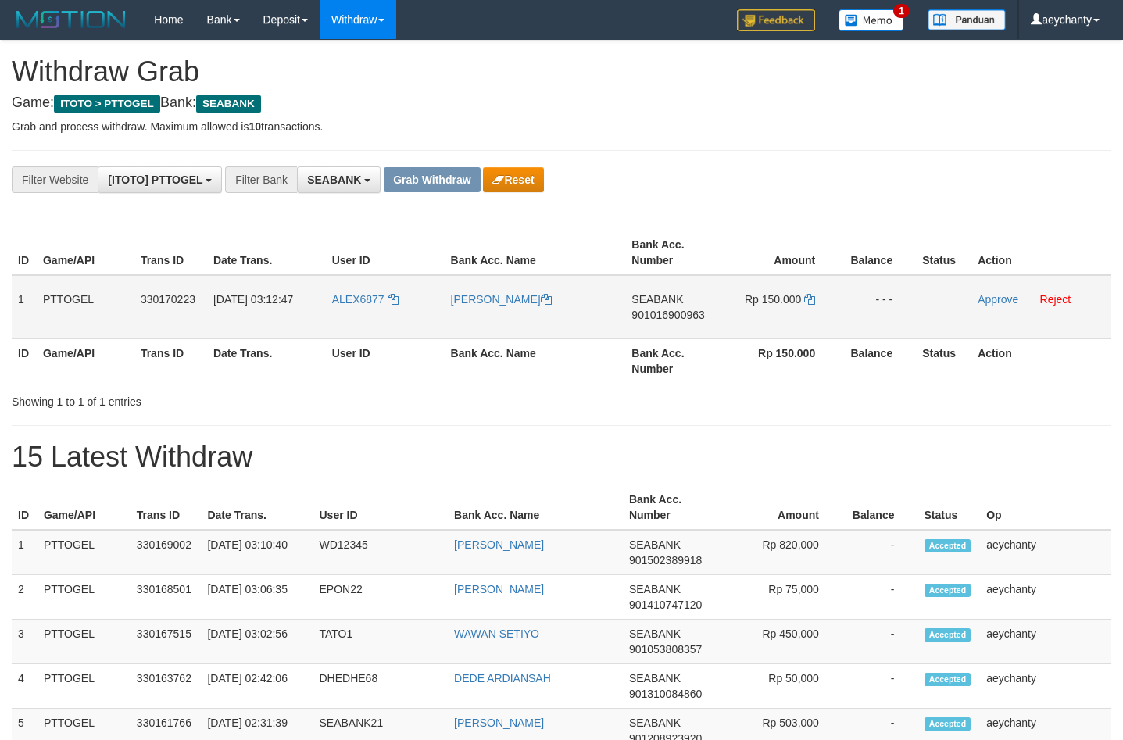
scroll to position [424, 0]
drag, startPoint x: 407, startPoint y: 310, endPoint x: 790, endPoint y: 317, distance: 383.9
click at [790, 317] on tr "1 PTTOGEL 330170223 01/09/2025 03:12:47 ALEX6877 DANIEL TJHIA SEABANK 901016900…" at bounding box center [562, 307] width 1100 height 64
click at [653, 317] on span "901016900963" at bounding box center [668, 315] width 73 height 13
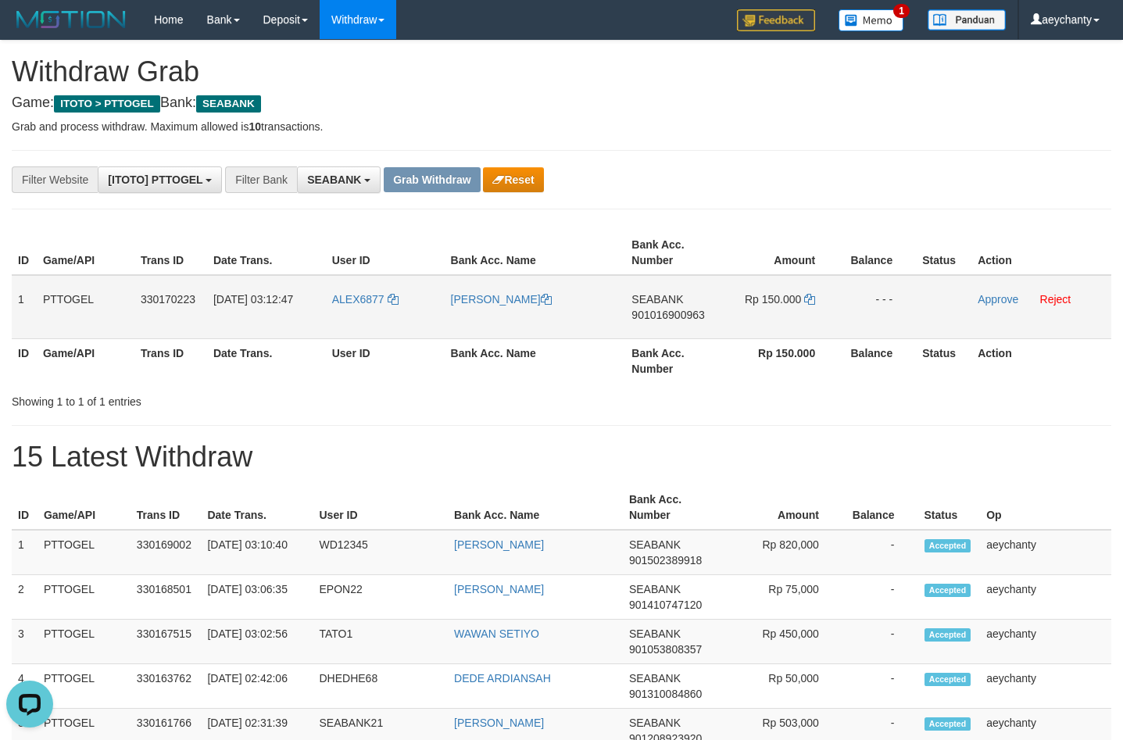
click at [653, 317] on span "901016900963" at bounding box center [668, 315] width 73 height 13
copy span "901016900963"
click at [807, 299] on icon at bounding box center [809, 299] width 11 height 11
click at [816, 300] on td "Rp 150.000" at bounding box center [781, 307] width 116 height 64
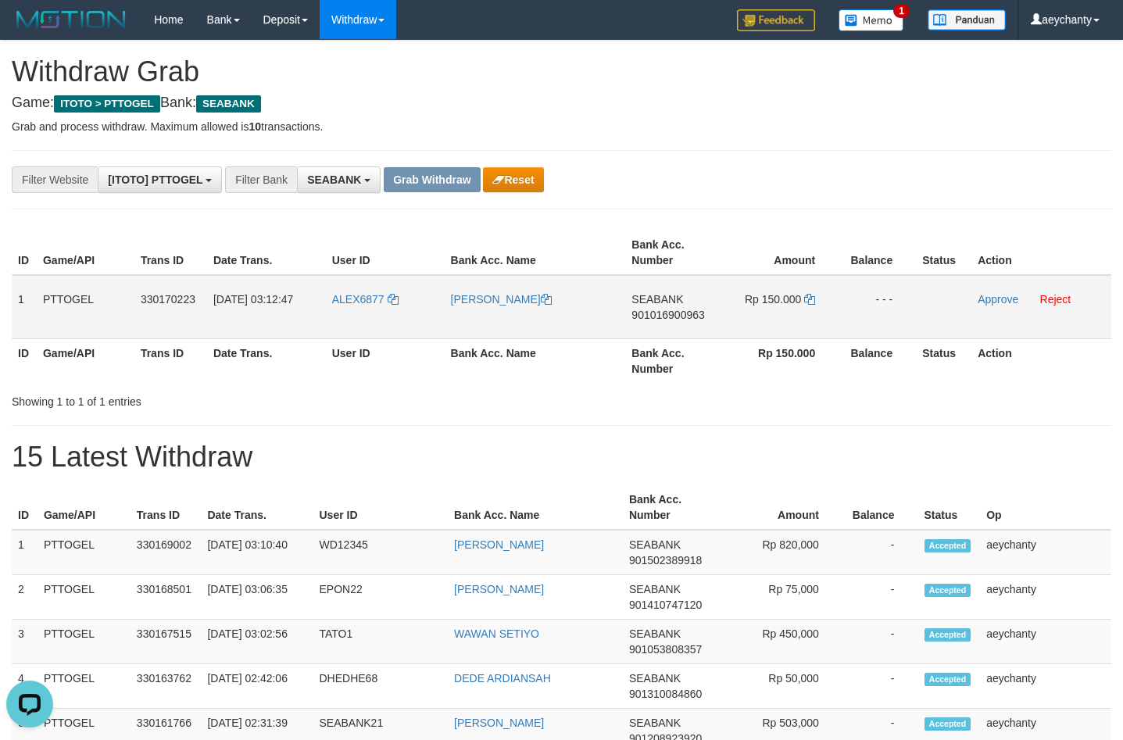
click at [816, 300] on td "Rp 150.000" at bounding box center [781, 307] width 116 height 64
click at [810, 299] on icon at bounding box center [809, 299] width 11 height 11
click at [994, 299] on link "Approve" at bounding box center [998, 299] width 41 height 13
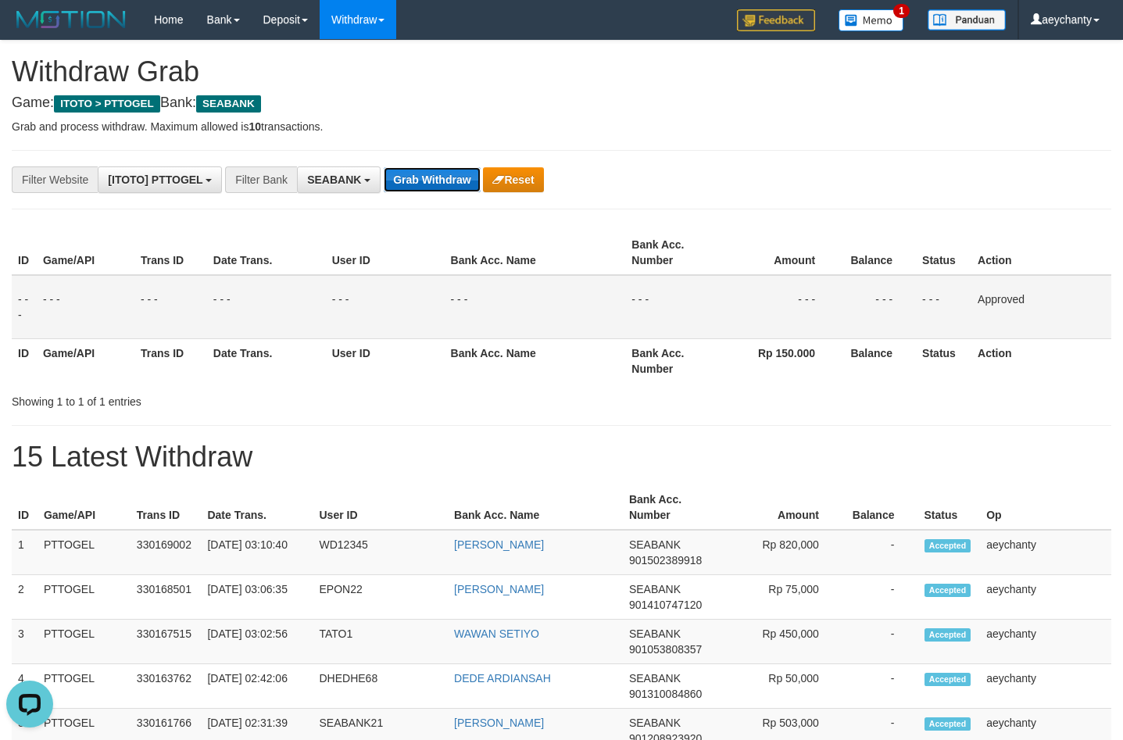
click at [457, 183] on button "Grab Withdraw" at bounding box center [432, 179] width 96 height 25
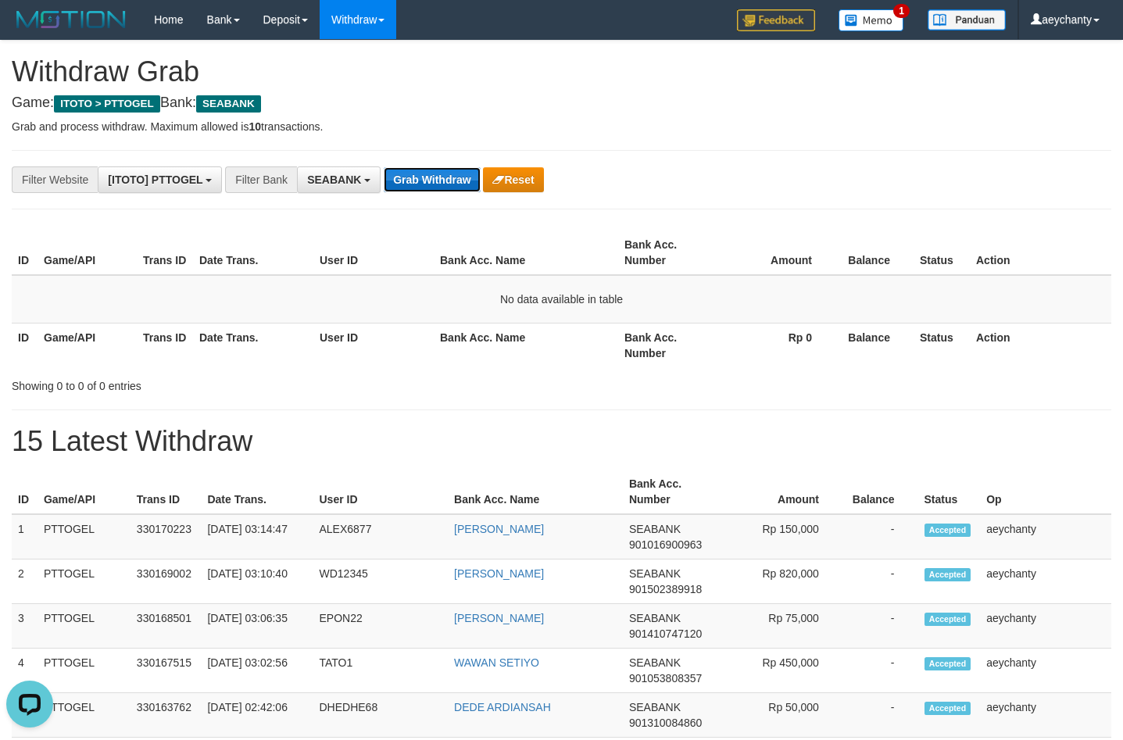
click at [431, 181] on button "Grab Withdraw" at bounding box center [432, 179] width 96 height 25
click at [463, 177] on button "Grab Withdraw" at bounding box center [432, 179] width 96 height 25
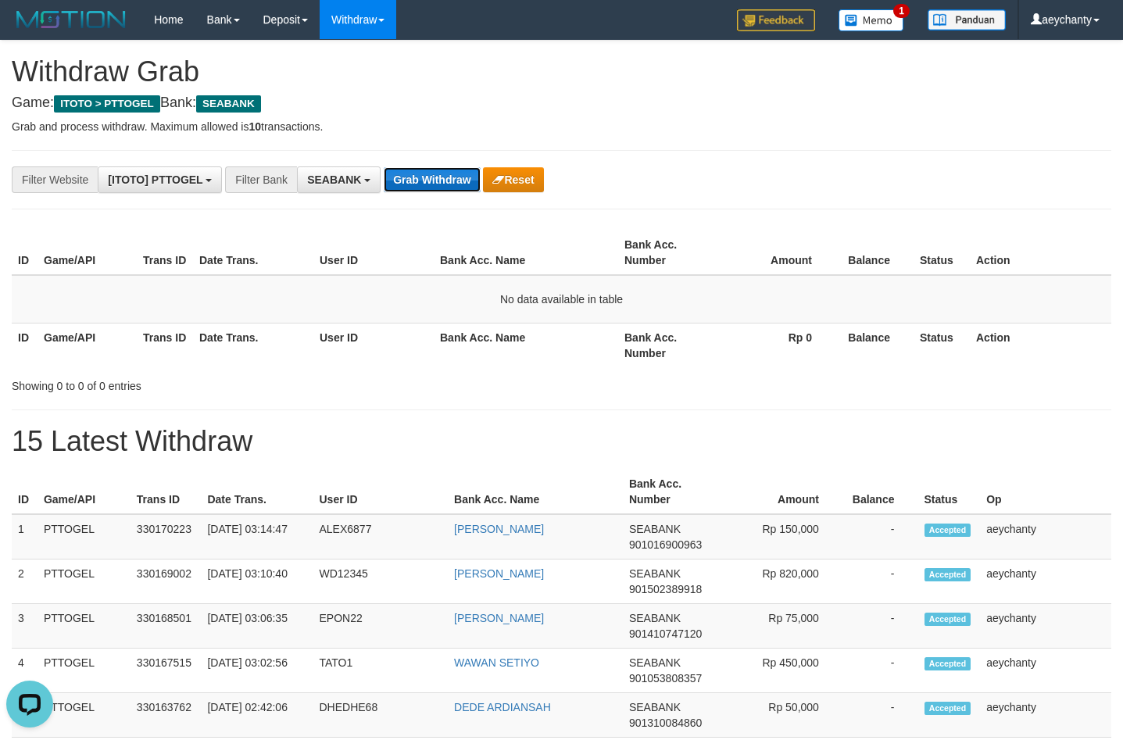
click at [436, 184] on button "Grab Withdraw" at bounding box center [432, 179] width 96 height 25
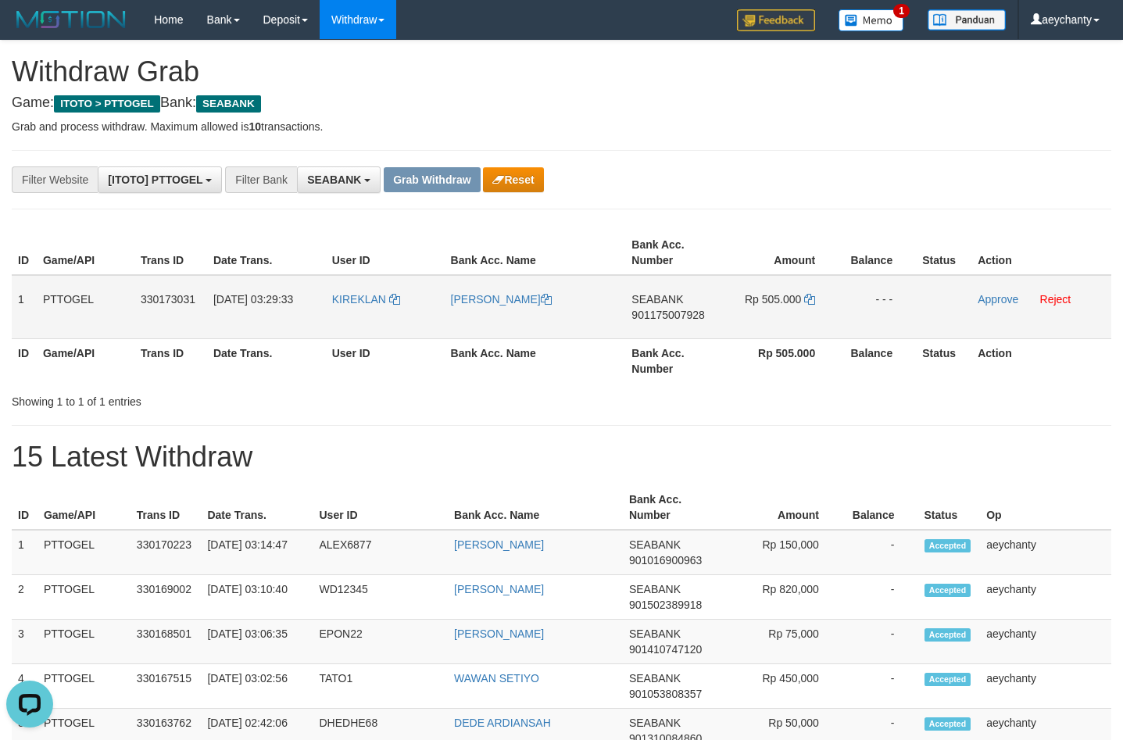
copy tr
drag, startPoint x: 360, startPoint y: 324, endPoint x: 760, endPoint y: 314, distance: 399.6
click at [760, 314] on tr "1 PTTOGEL 330173031 [DATE] 03:29:33 [GEOGRAPHIC_DATA] [GEOGRAPHIC_DATA] SEABANK…" at bounding box center [562, 307] width 1100 height 64
click at [685, 316] on span "901175007928" at bounding box center [668, 315] width 73 height 13
copy tr
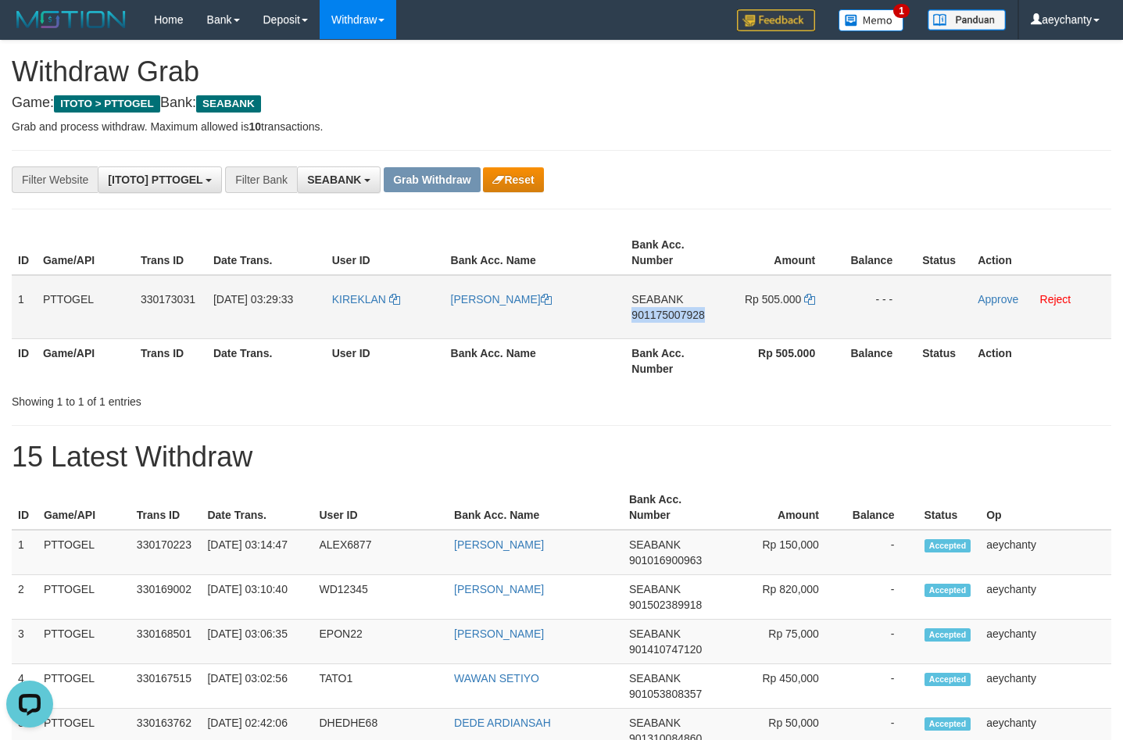
click at [685, 316] on span "901175007928" at bounding box center [668, 315] width 73 height 13
copy span "901175007928"
click at [682, 317] on span "901175007928" at bounding box center [668, 315] width 73 height 13
copy span "901175007928"
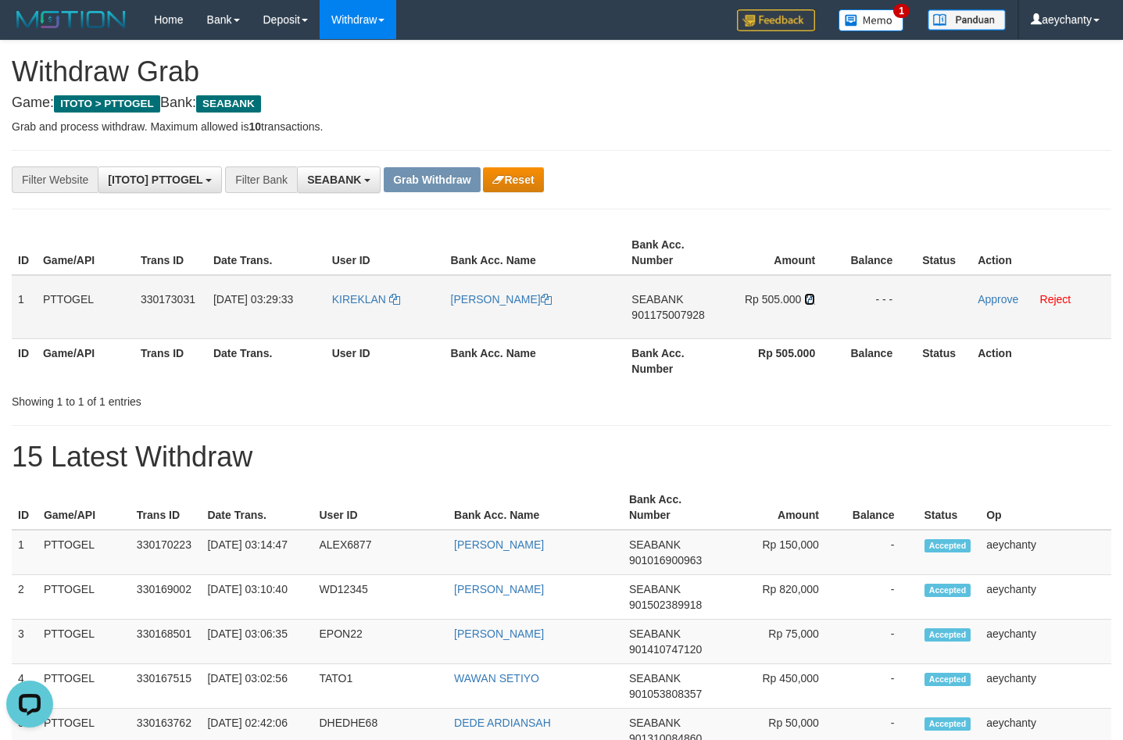
click at [810, 296] on icon at bounding box center [809, 299] width 11 height 11
click at [810, 301] on icon at bounding box center [809, 299] width 11 height 11
click at [811, 296] on icon at bounding box center [809, 299] width 11 height 11
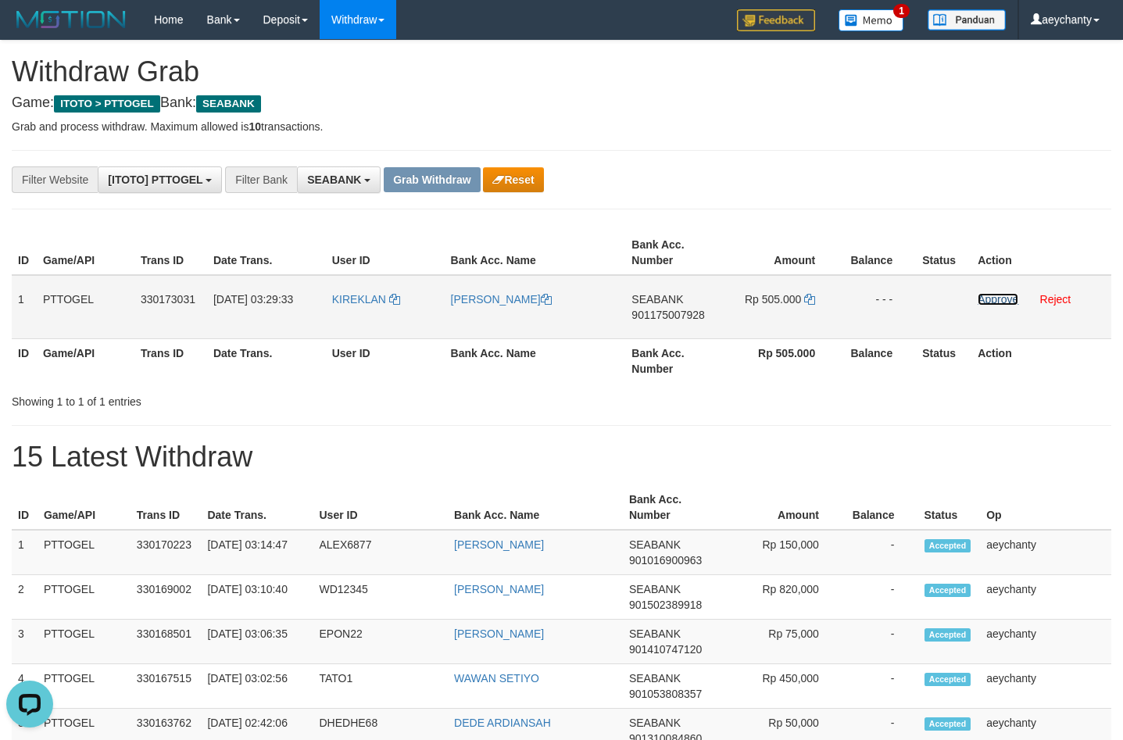
click at [995, 298] on link "Approve" at bounding box center [998, 299] width 41 height 13
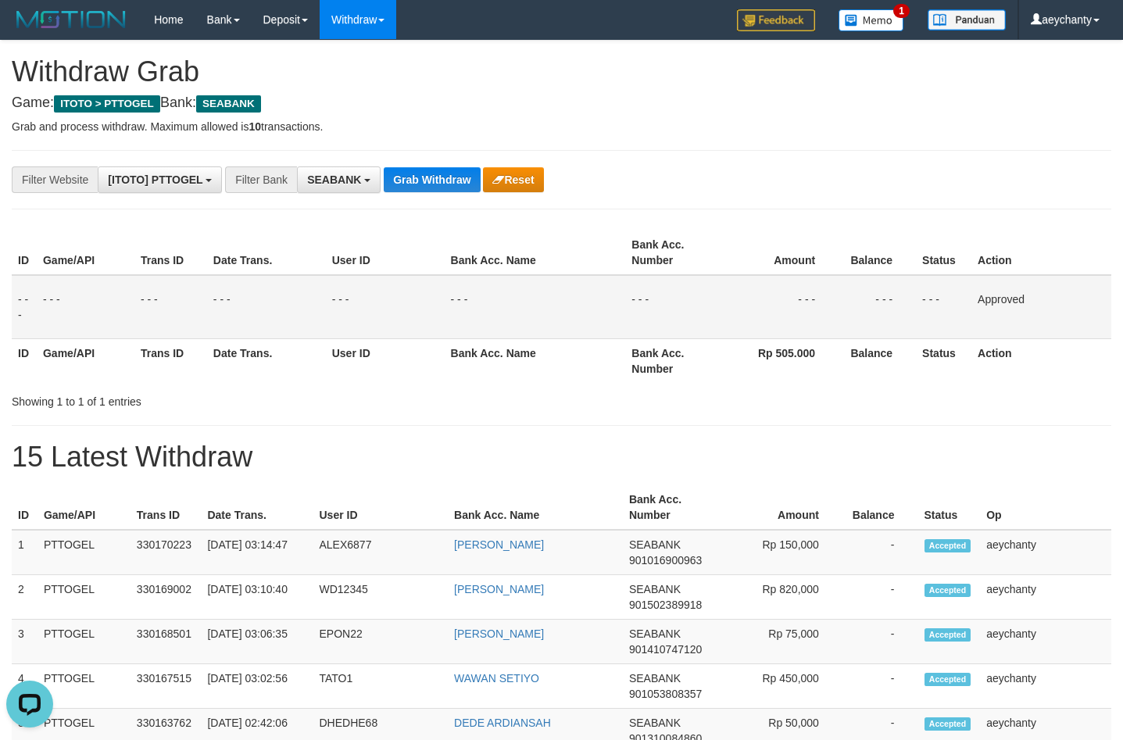
click at [412, 181] on button "Grab Withdraw" at bounding box center [432, 179] width 96 height 25
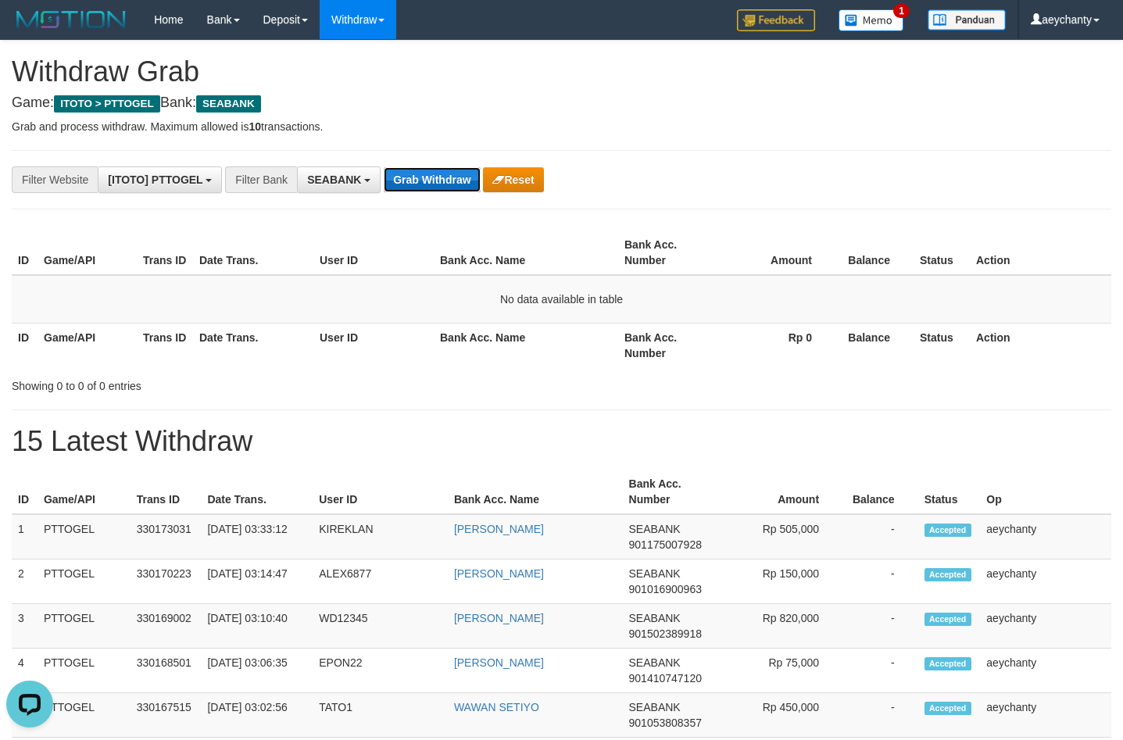
click at [460, 179] on button "Grab Withdraw" at bounding box center [432, 179] width 96 height 25
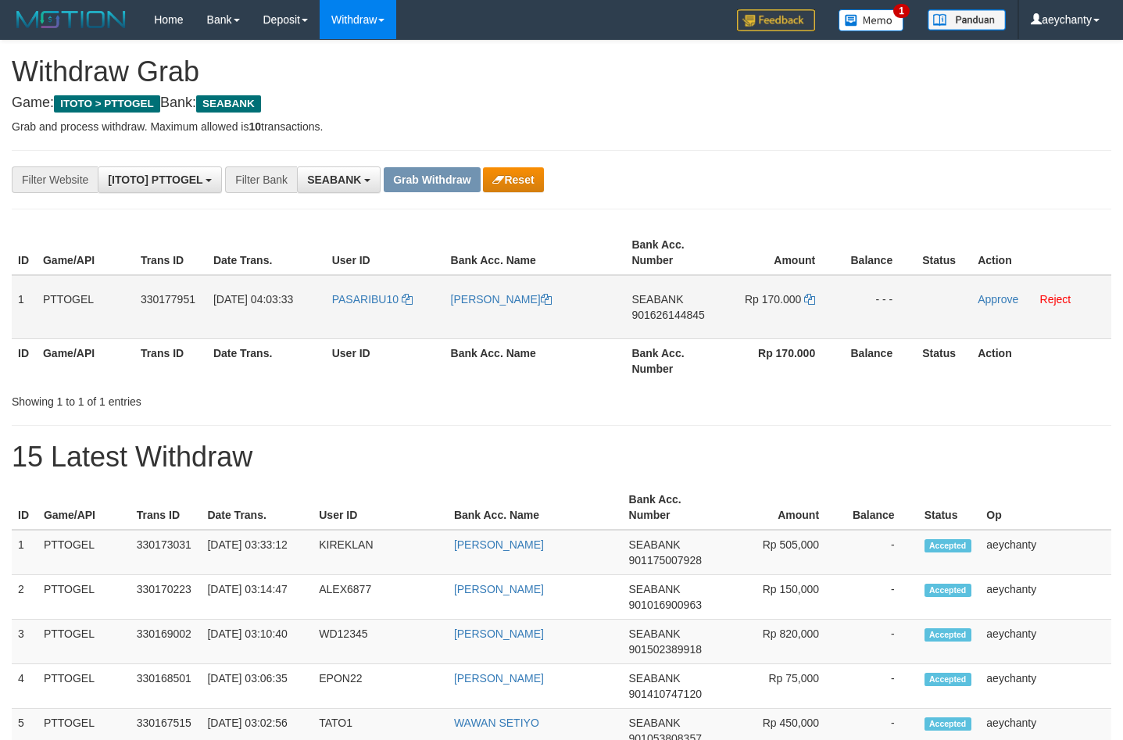
scroll to position [424, 0]
drag, startPoint x: 434, startPoint y: 314, endPoint x: 772, endPoint y: 312, distance: 337.7
click at [772, 312] on tr "1 PTTOGEL 330177951 [DATE] 04:03:33 PASARIBU10 [PERSON_NAME] SEABANK 9016261448…" at bounding box center [562, 307] width 1100 height 64
drag, startPoint x: 662, startPoint y: 322, endPoint x: 662, endPoint y: 311, distance: 10.9
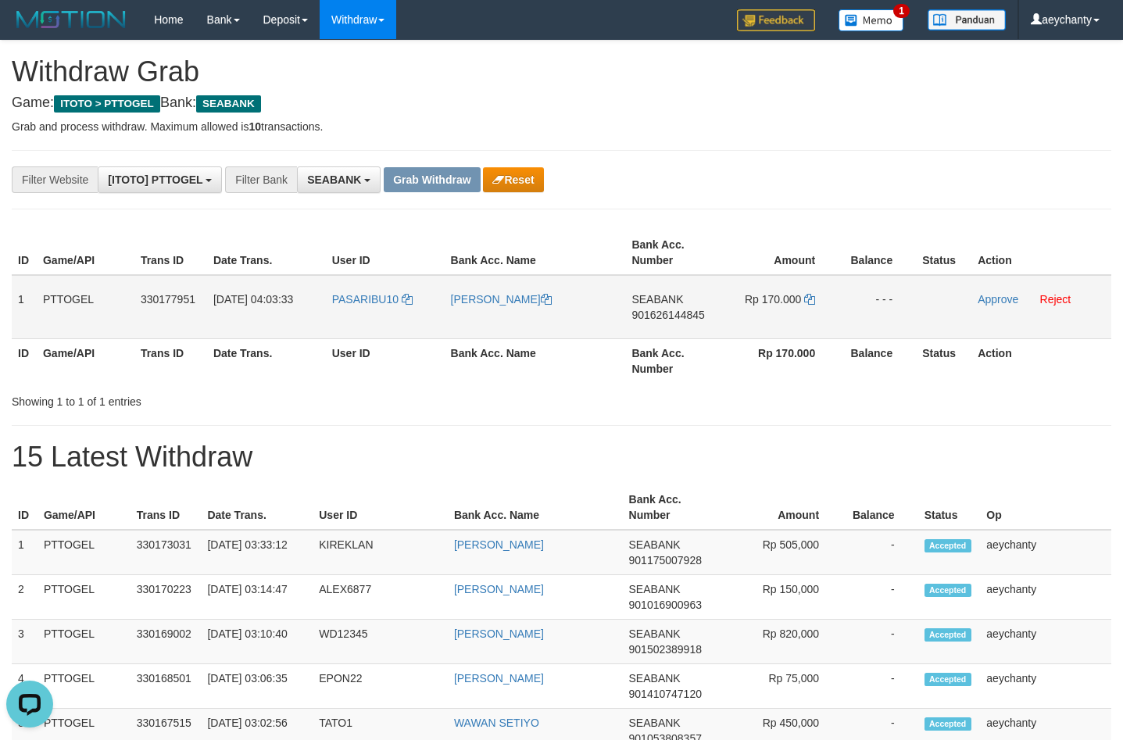
click at [662, 321] on td "SEABANK 901626144845" at bounding box center [674, 307] width 98 height 64
click at [662, 311] on span "901626144845" at bounding box center [668, 315] width 73 height 13
copy span "901626144845"
click at [674, 310] on span "901626144845" at bounding box center [668, 315] width 73 height 13
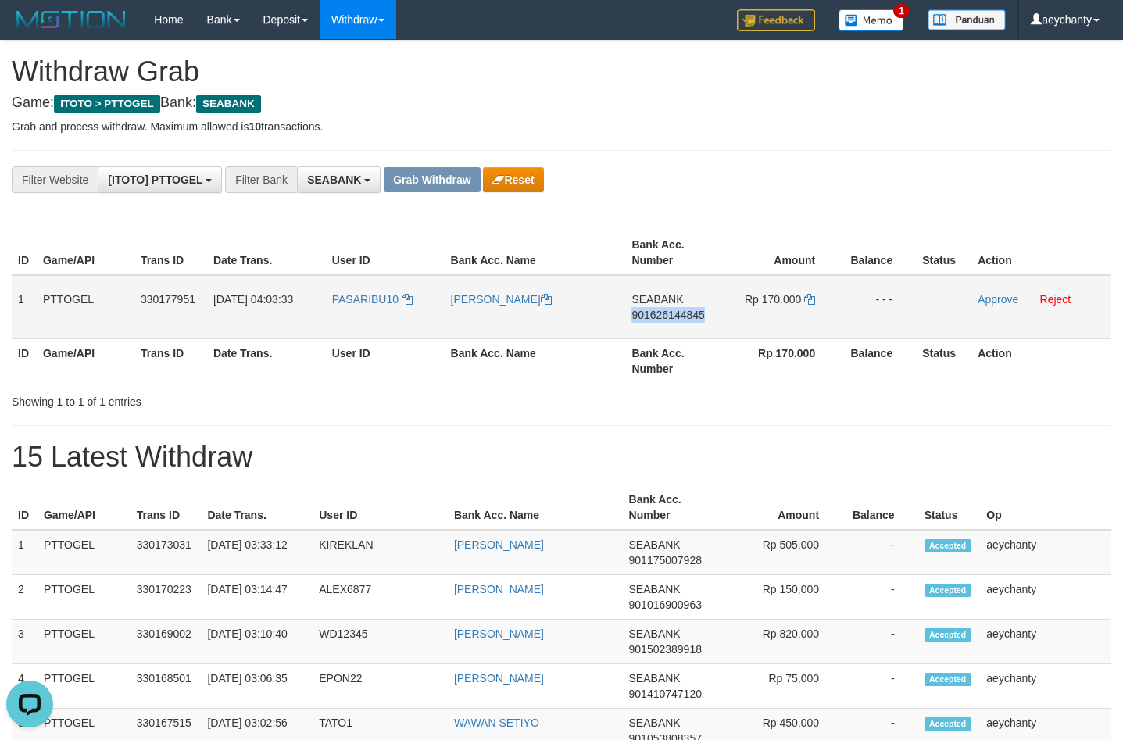
click at [674, 310] on span "901626144845" at bounding box center [668, 315] width 73 height 13
copy span "901626144845"
click at [809, 297] on icon at bounding box center [809, 299] width 11 height 11
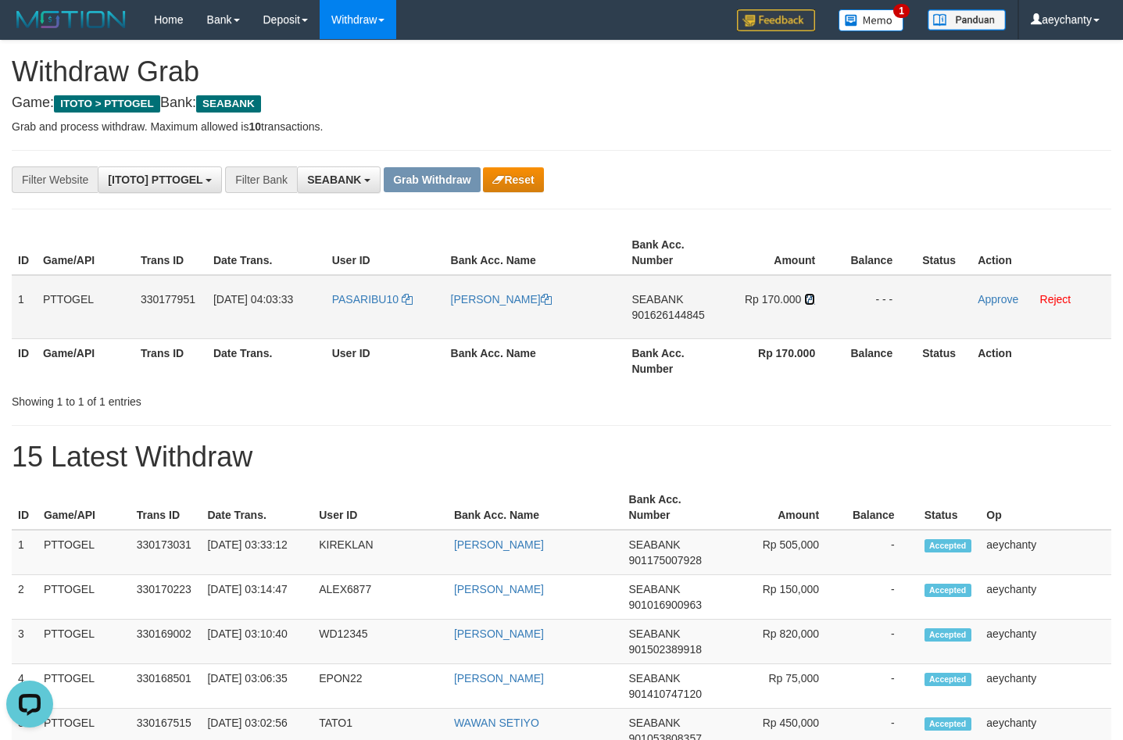
click at [809, 297] on icon at bounding box center [809, 299] width 11 height 11
click at [990, 299] on link "Approve" at bounding box center [998, 299] width 41 height 13
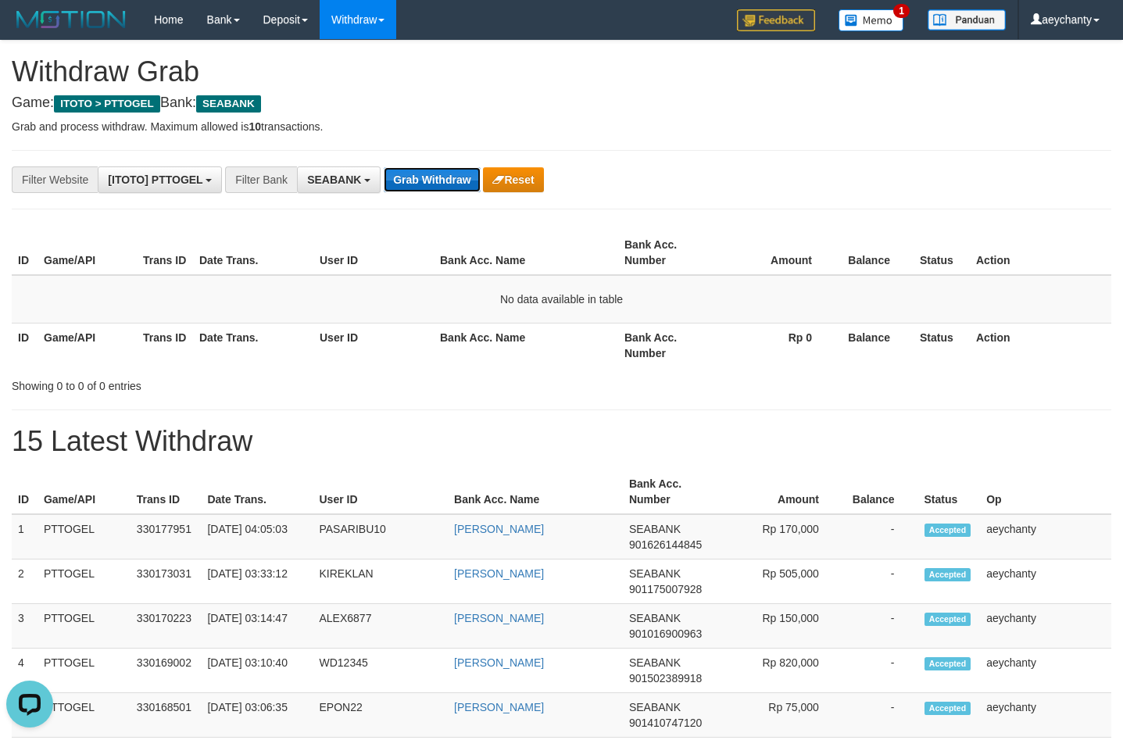
click at [421, 187] on button "Grab Withdraw" at bounding box center [432, 179] width 96 height 25
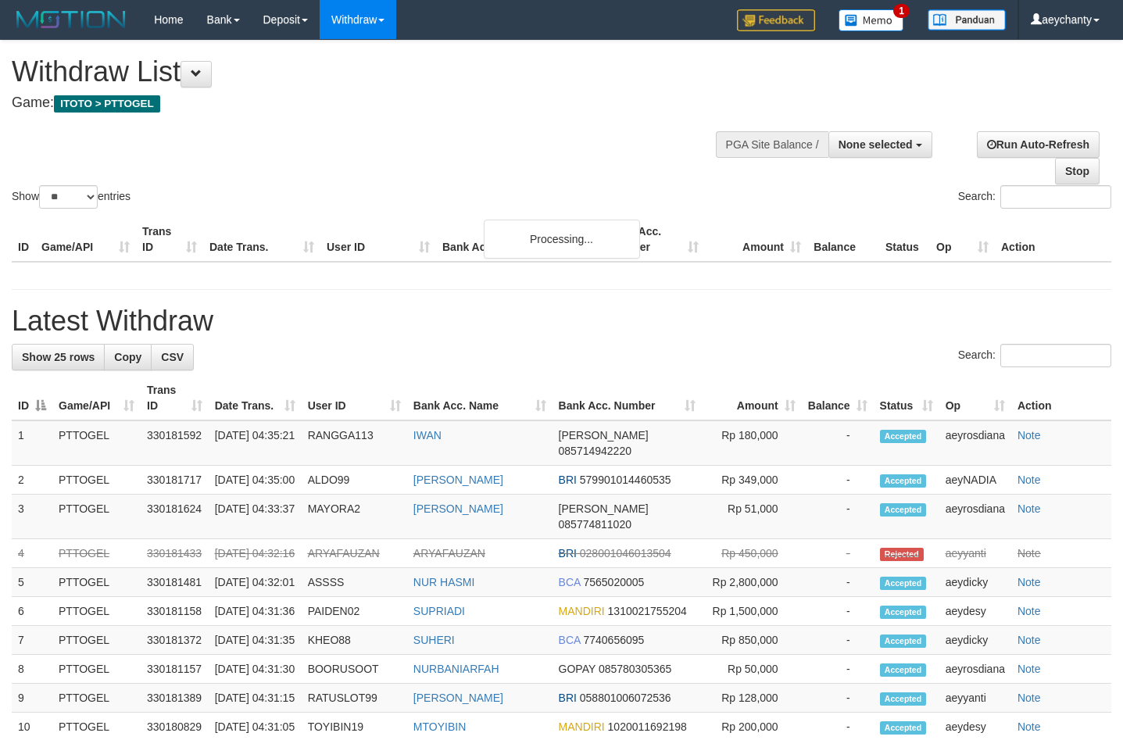
select select
select select "**"
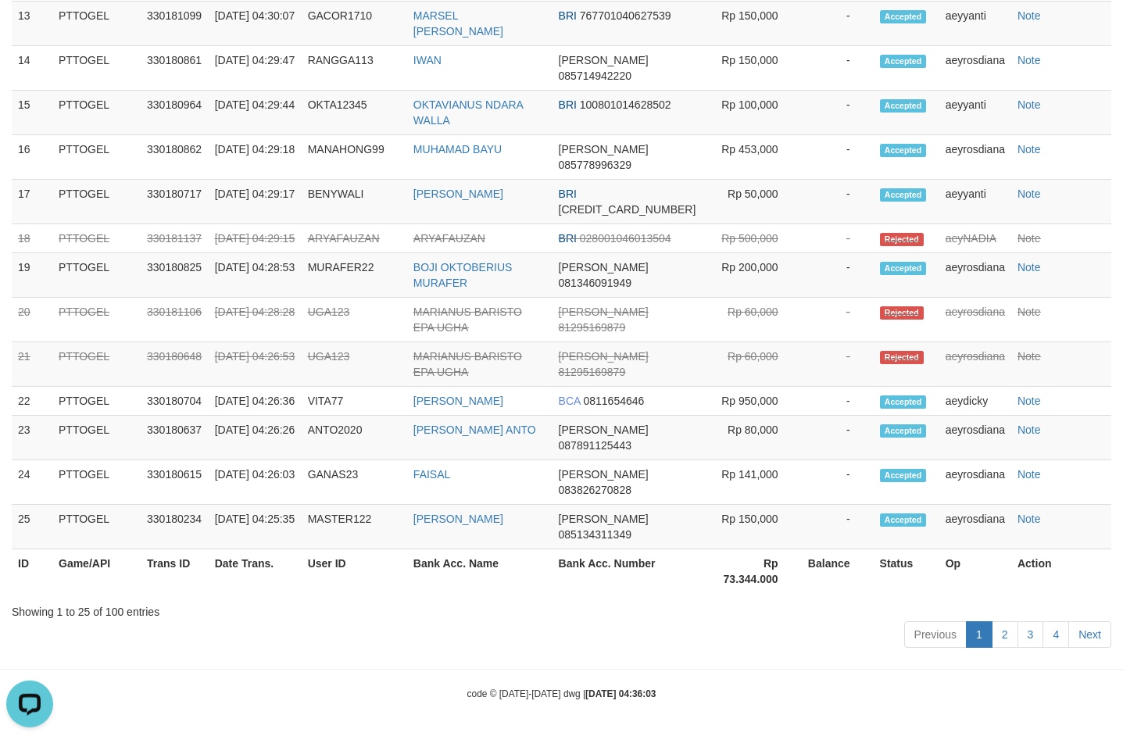
scroll to position [1170, 0]
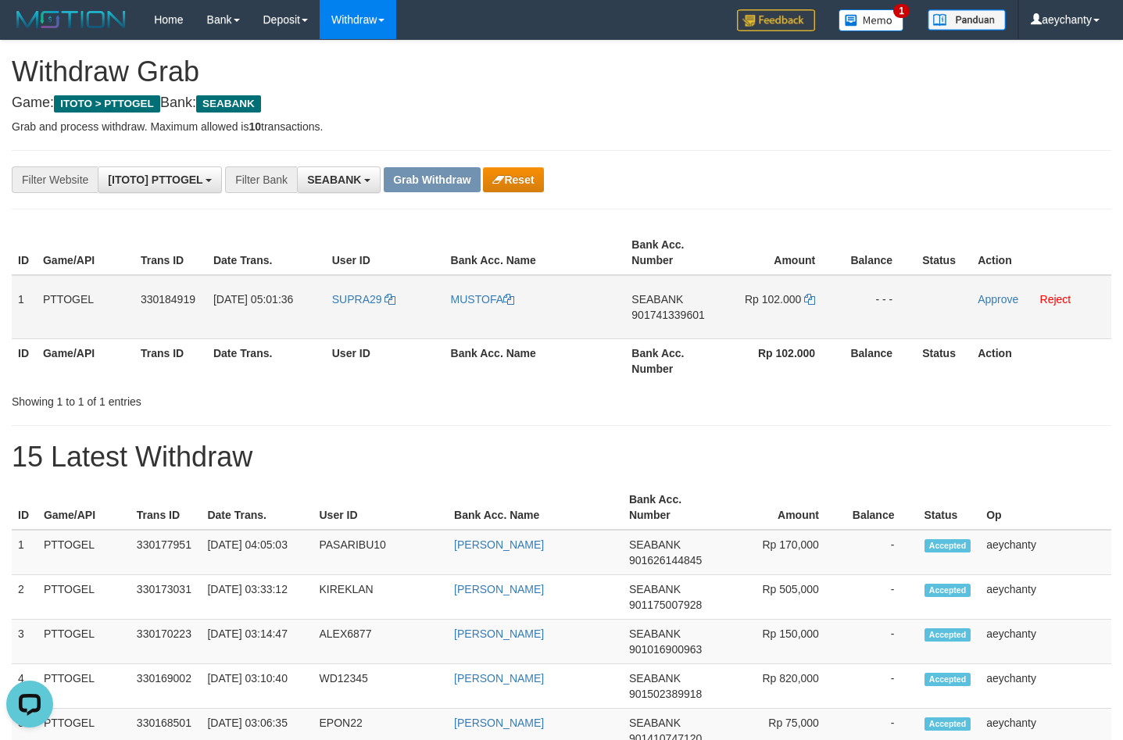
drag, startPoint x: 433, startPoint y: 319, endPoint x: 727, endPoint y: 293, distance: 295.1
click at [727, 293] on tr "1 PTTOGEL 330184919 01/09/2025 05:01:36 SUPRA29 MUSTOFA SEABANK 901741339601 Rp…" at bounding box center [562, 307] width 1100 height 64
click at [688, 319] on span "901741339601" at bounding box center [668, 315] width 73 height 13
copy span "901741339601"
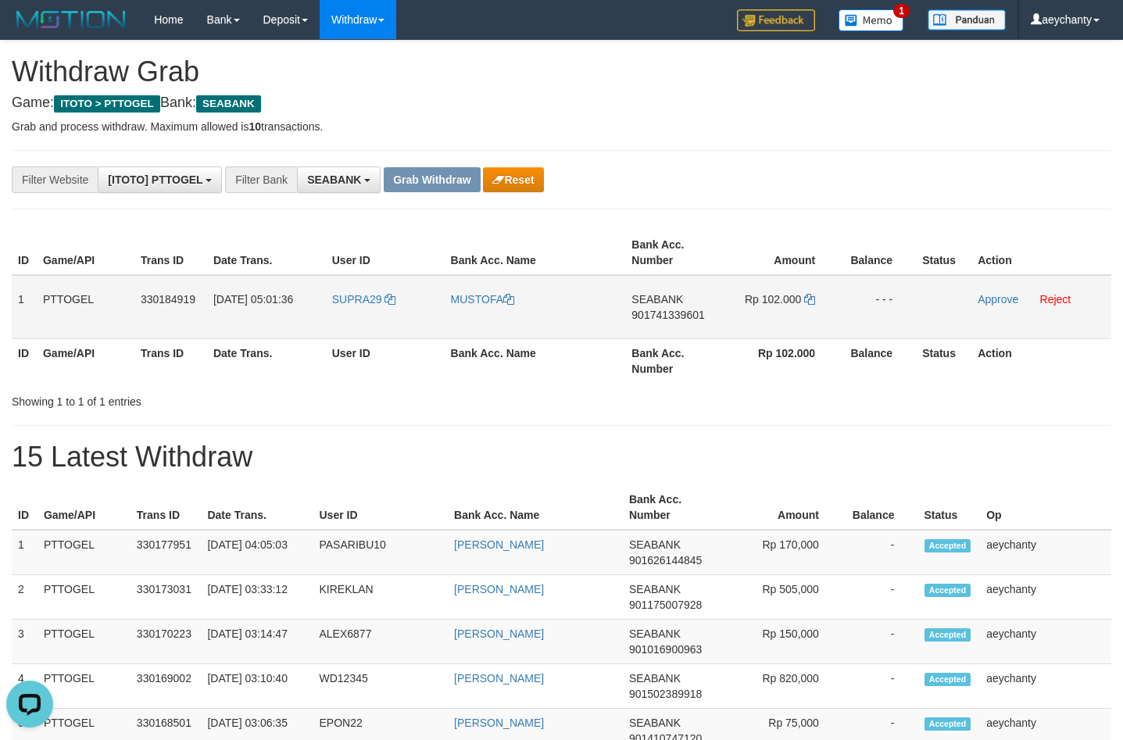
click at [679, 313] on span "901741339601" at bounding box center [668, 315] width 73 height 13
copy span "901741339601"
click at [808, 305] on link at bounding box center [809, 299] width 11 height 13
click at [811, 297] on icon at bounding box center [809, 299] width 11 height 11
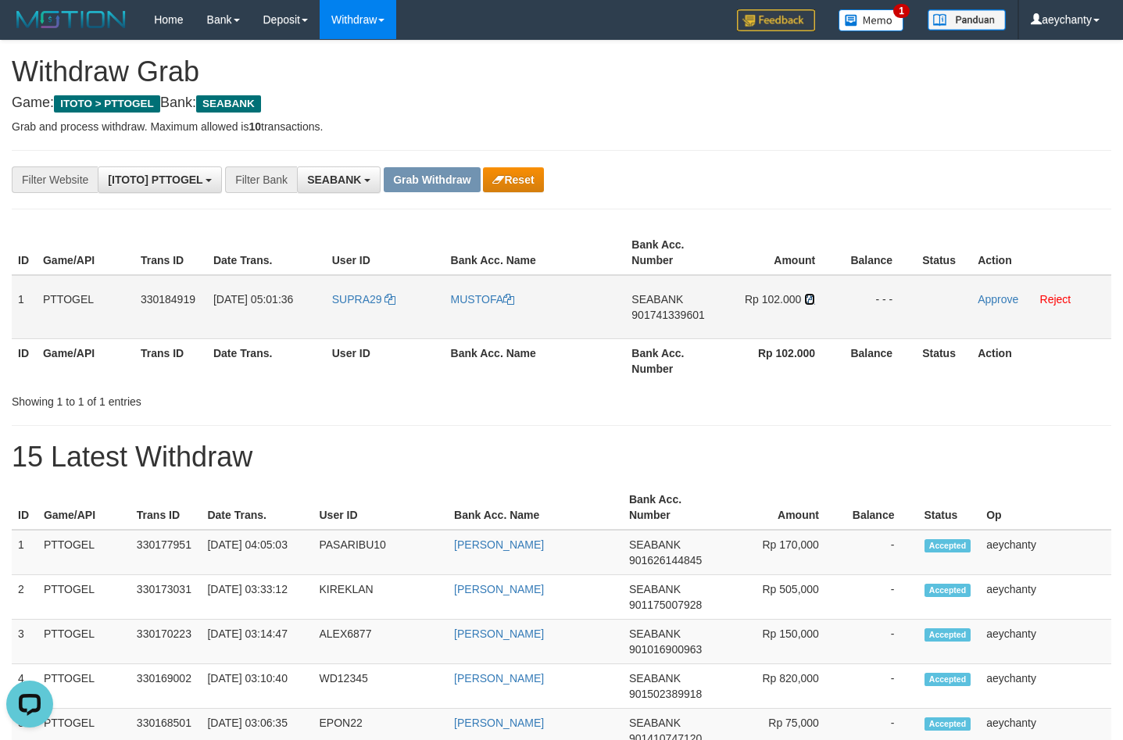
click at [811, 297] on icon at bounding box center [809, 299] width 11 height 11
click at [1001, 302] on link "Approve" at bounding box center [998, 299] width 41 height 13
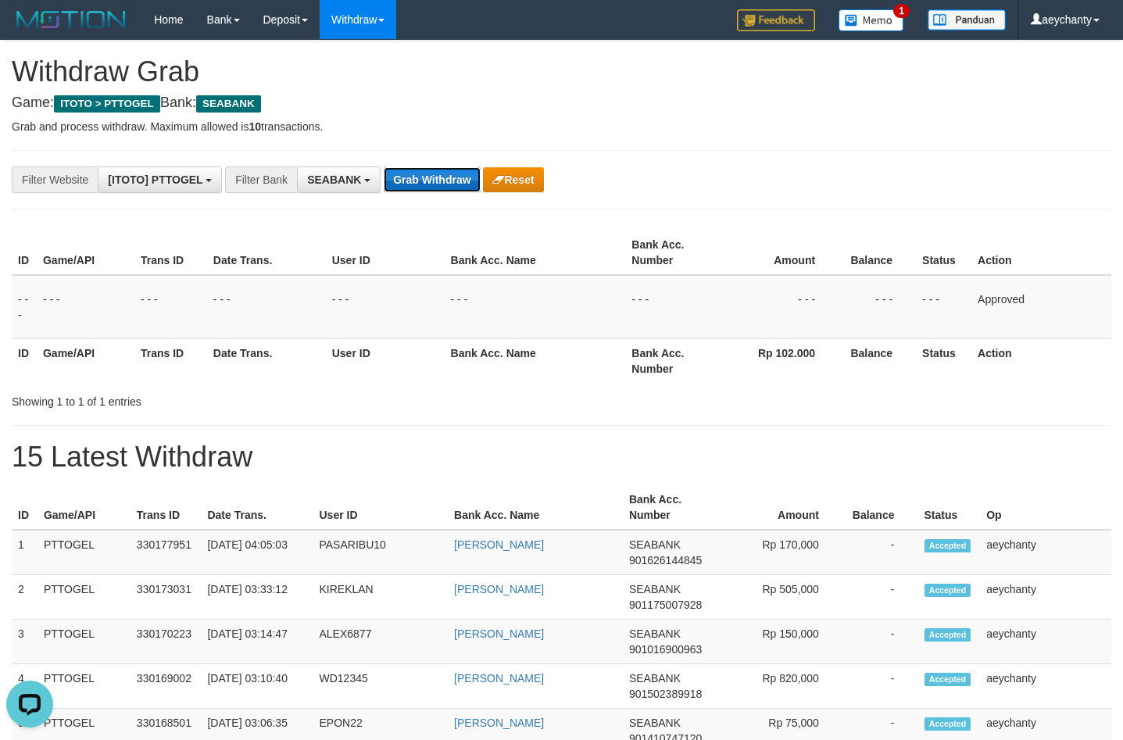
click at [446, 170] on button "Grab Withdraw" at bounding box center [432, 179] width 96 height 25
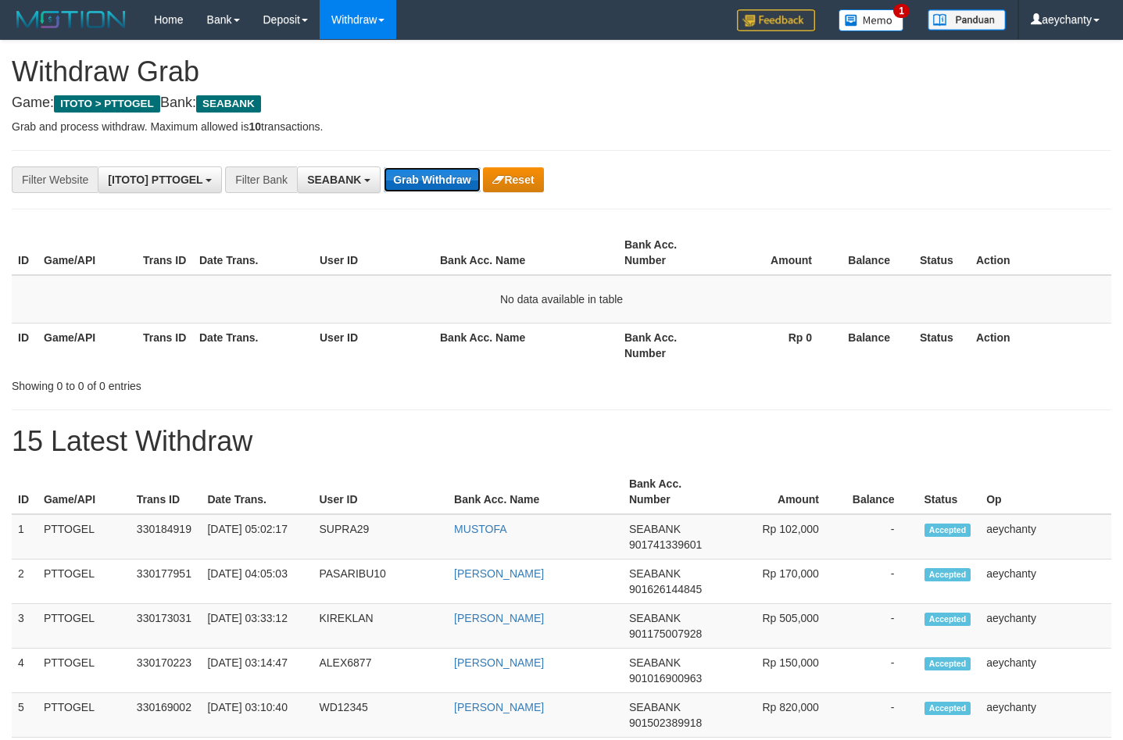
scroll to position [424, 0]
click at [406, 177] on button "Grab Withdraw" at bounding box center [432, 179] width 96 height 25
click at [450, 177] on button "Grab Withdraw" at bounding box center [432, 179] width 96 height 25
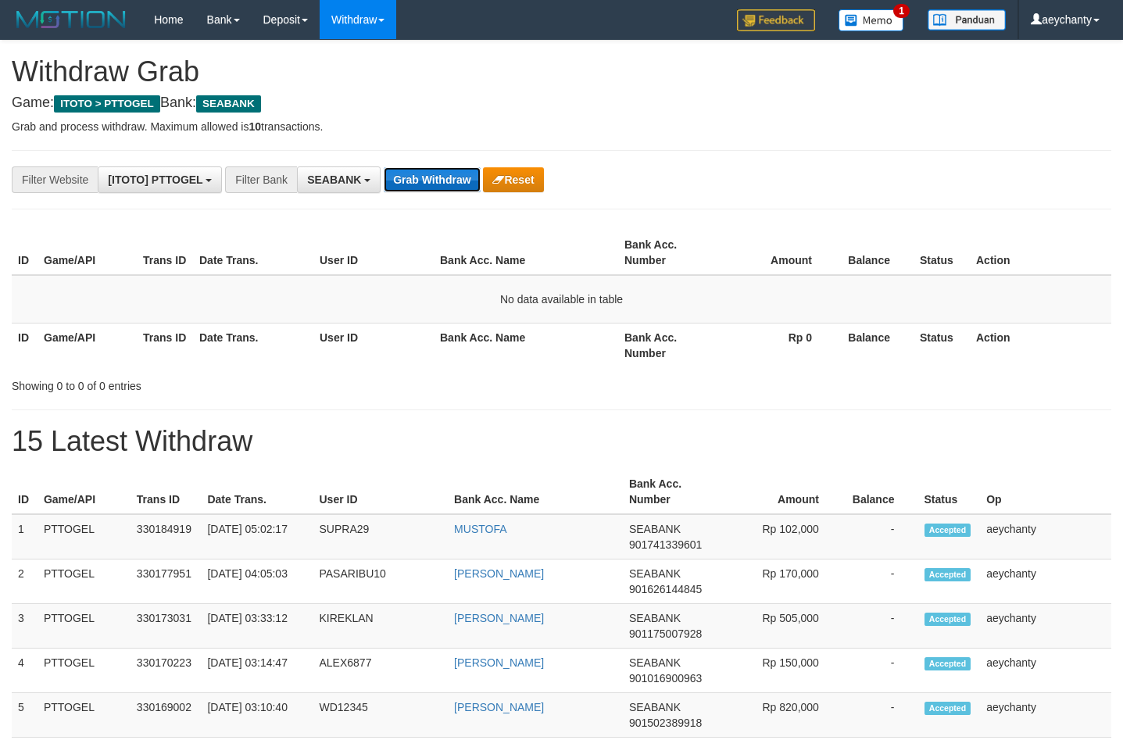
click at [450, 177] on button "Grab Withdraw" at bounding box center [432, 179] width 96 height 25
click at [453, 177] on button "Grab Withdraw" at bounding box center [432, 179] width 96 height 25
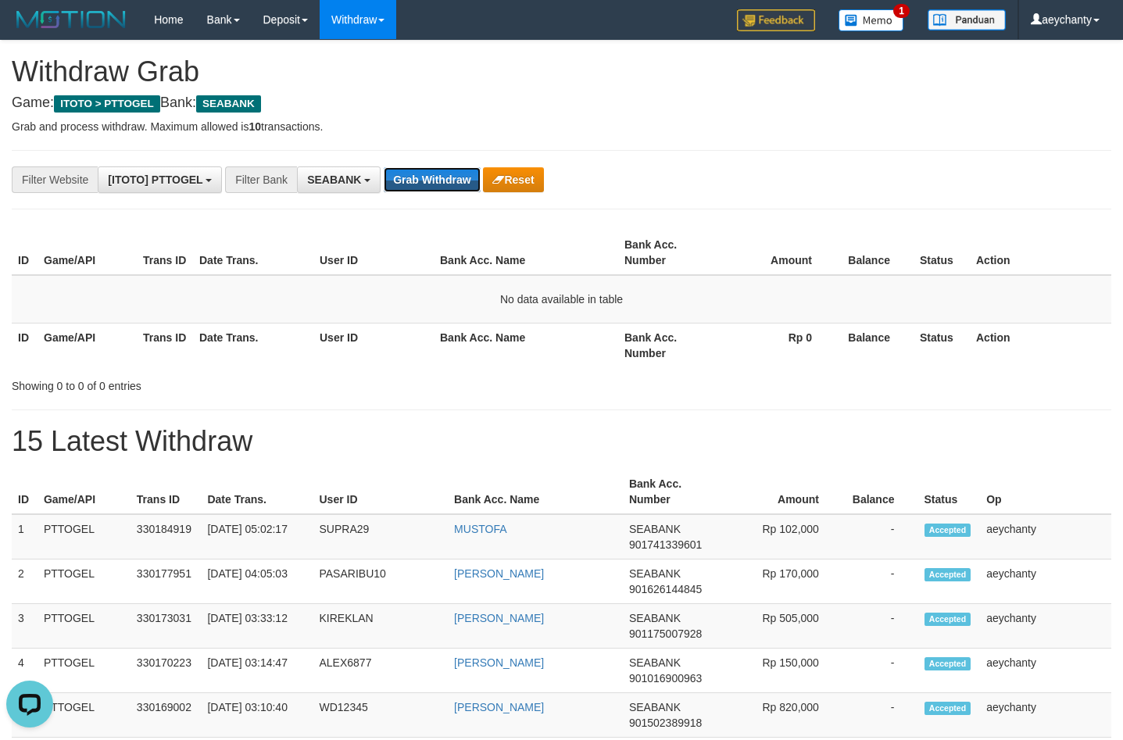
click at [453, 177] on button "Grab Withdraw" at bounding box center [432, 179] width 96 height 25
drag, startPoint x: 479, startPoint y: 195, endPoint x: 467, endPoint y: 185, distance: 15.5
click at [460, 177] on button "Grab Withdraw" at bounding box center [432, 179] width 96 height 25
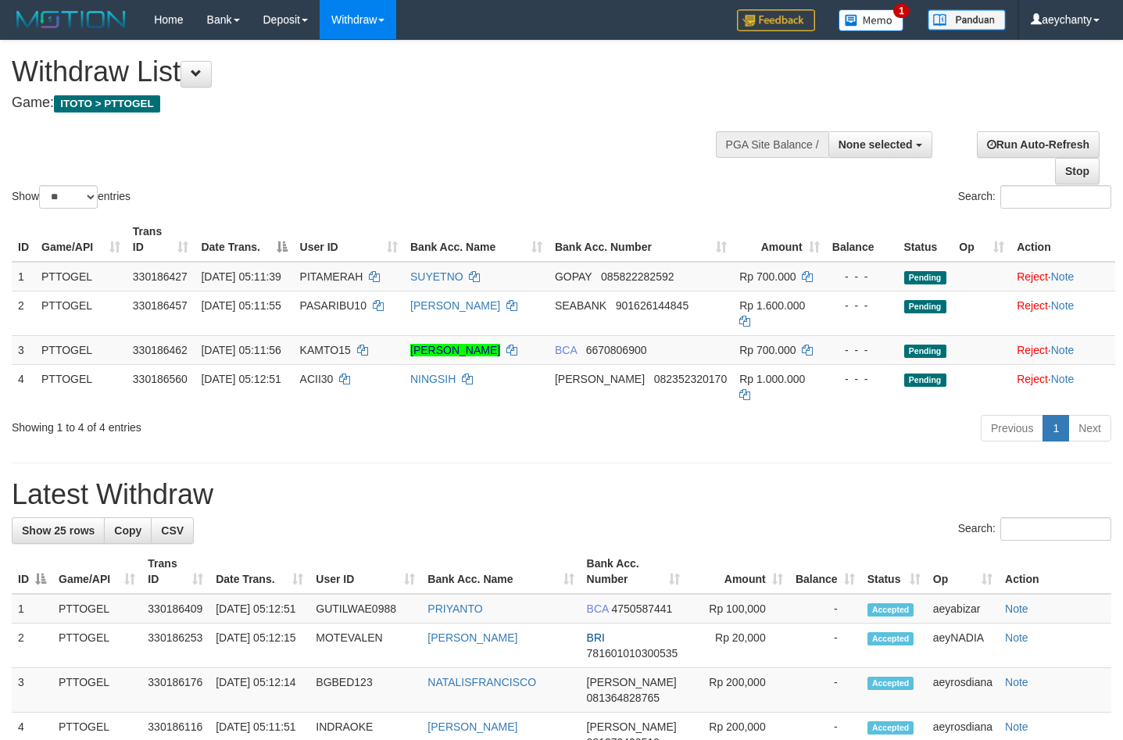
select select
select select "**"
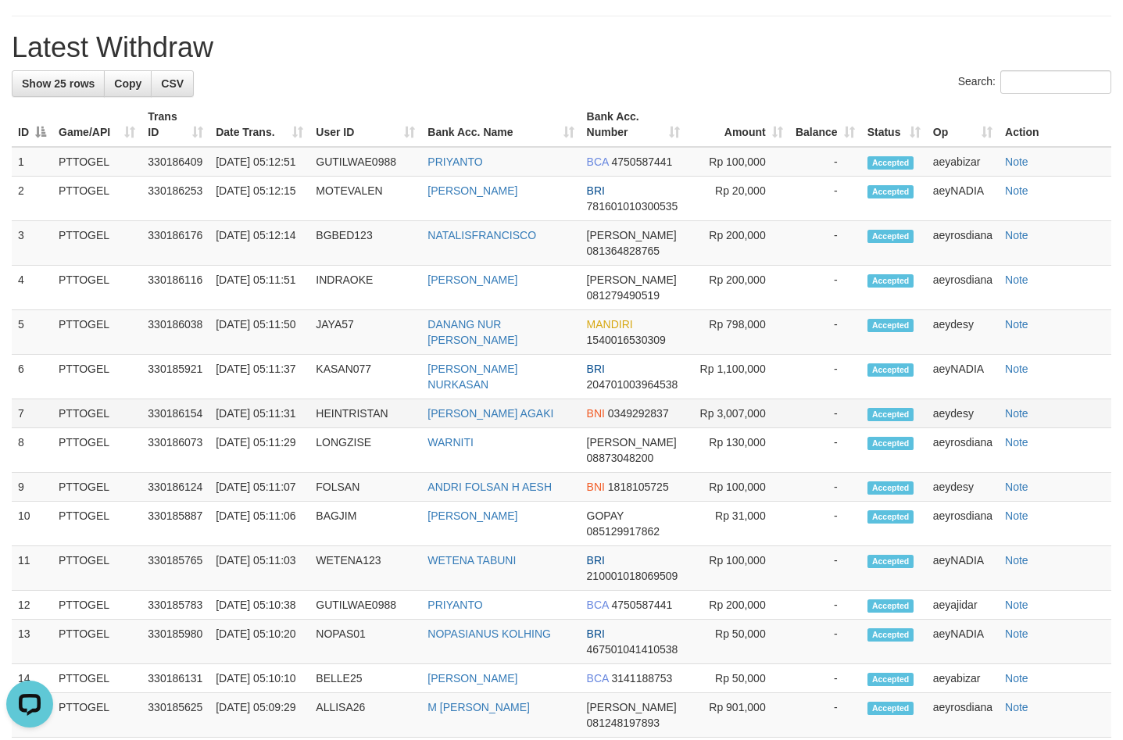
scroll to position [235, 0]
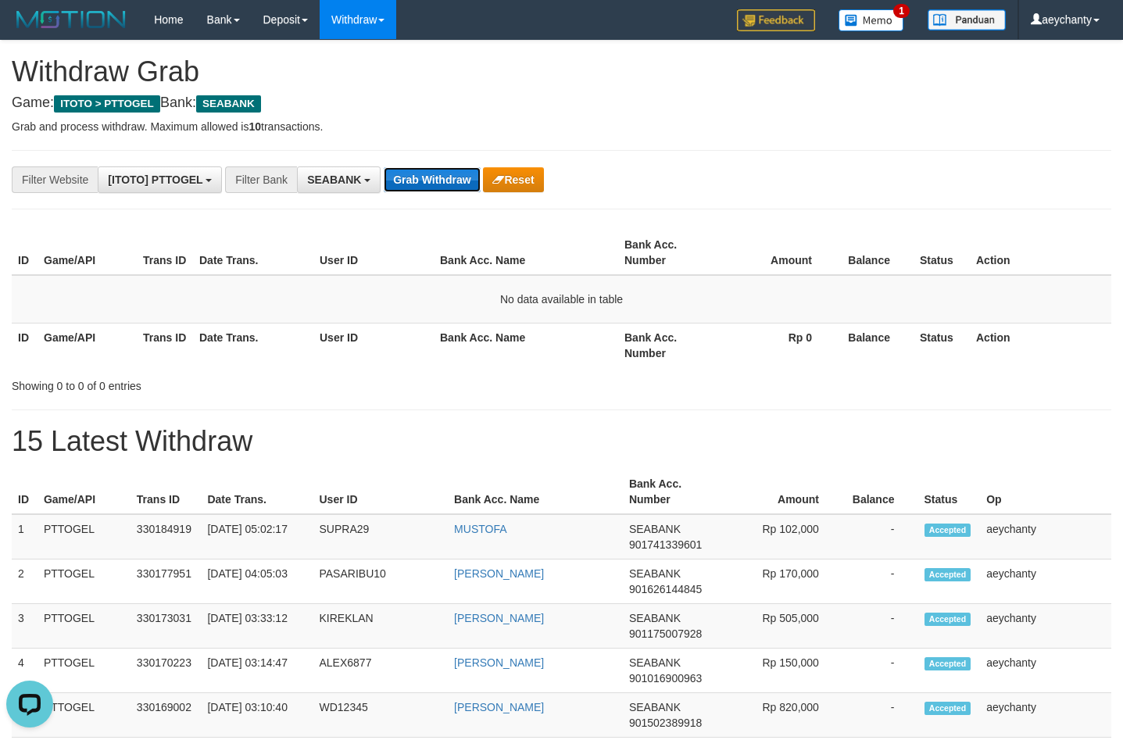
click at [410, 182] on button "Grab Withdraw" at bounding box center [432, 179] width 96 height 25
click at [417, 188] on button "Grab Withdraw" at bounding box center [432, 179] width 96 height 25
click at [417, 186] on button "Grab Withdraw" at bounding box center [432, 179] width 96 height 25
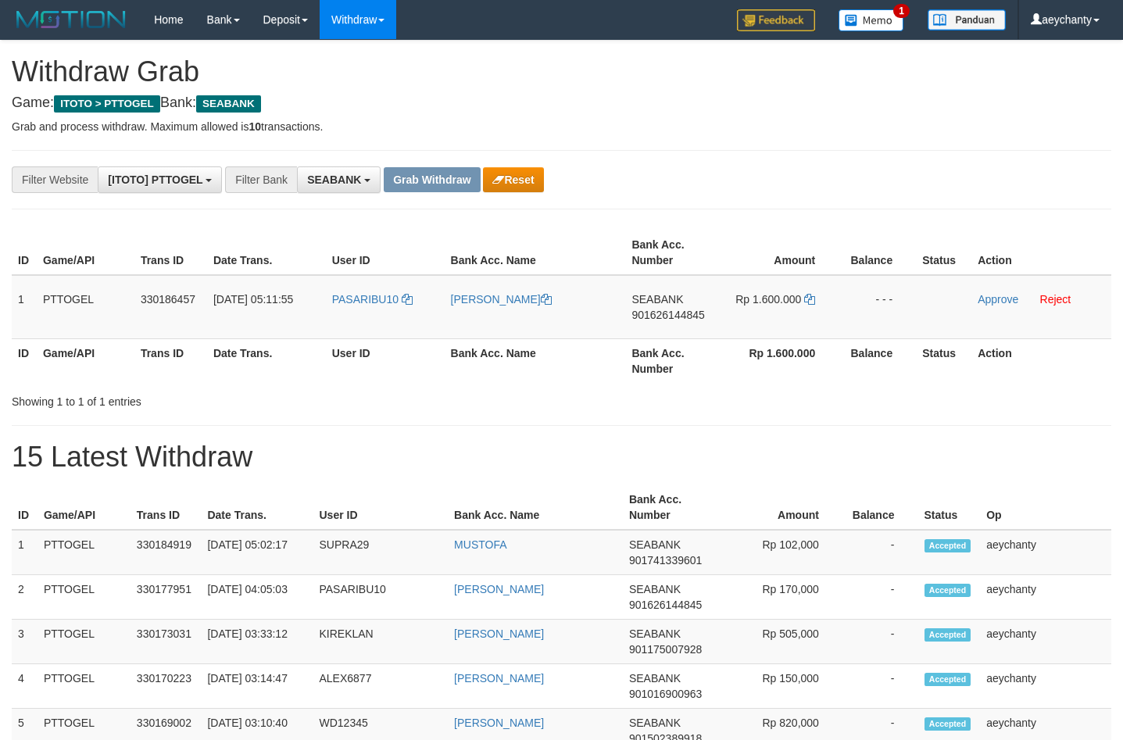
scroll to position [424, 0]
drag, startPoint x: 696, startPoint y: 311, endPoint x: 760, endPoint y: 308, distance: 64.2
click at [760, 308] on tr "1 PTTOGEL 330186457 01/09/2025 05:11:55 PASARIBU10 JOEL PASARIBU SEABANK 901626…" at bounding box center [562, 307] width 1100 height 64
click at [392, 321] on td "PASARIBU10" at bounding box center [385, 307] width 119 height 64
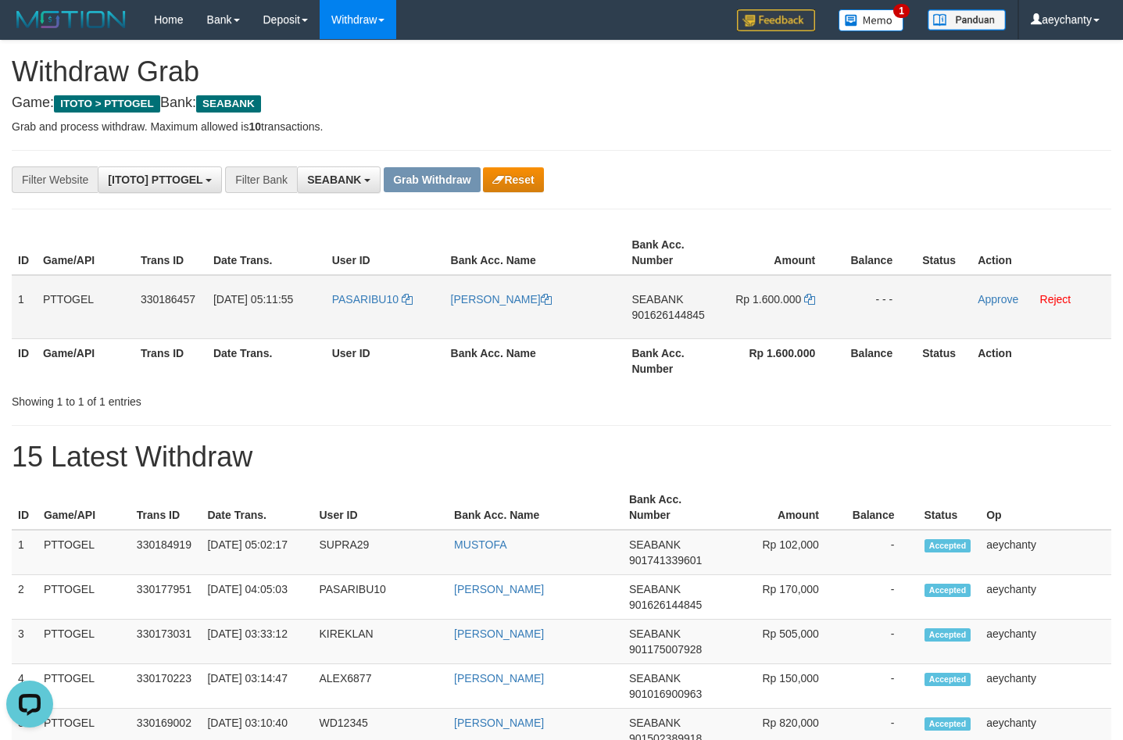
click at [654, 317] on span "901626144845" at bounding box center [668, 315] width 73 height 13
copy span "901626144845"
click at [673, 311] on span "901626144845" at bounding box center [668, 315] width 73 height 13
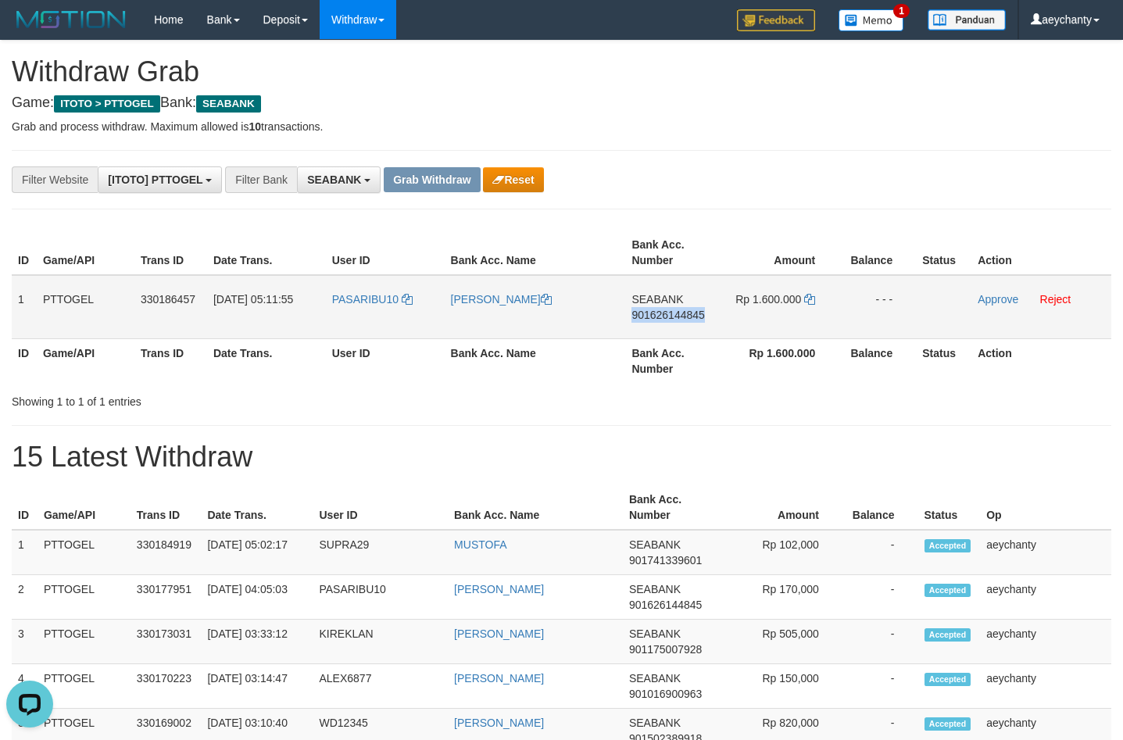
click at [673, 311] on span "901626144845" at bounding box center [668, 315] width 73 height 13
copy span "901626144845"
click at [809, 299] on icon at bounding box center [809, 299] width 11 height 11
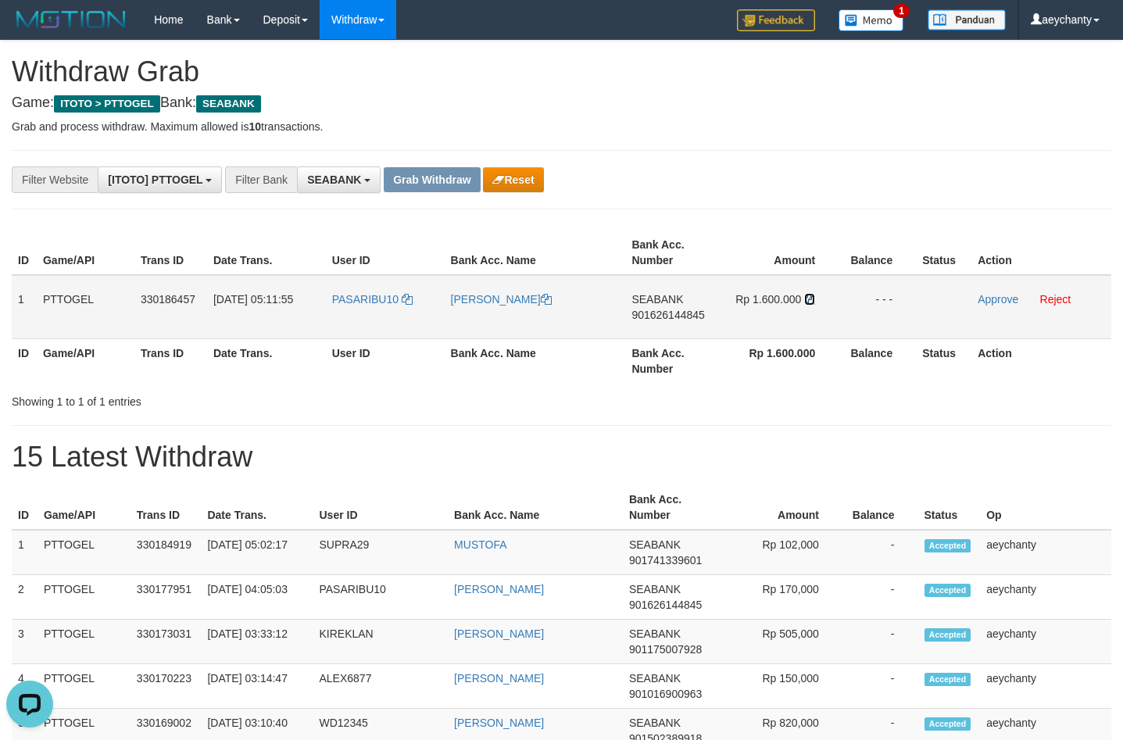
click at [809, 299] on icon at bounding box center [809, 299] width 11 height 11
click at [1004, 297] on link "Approve" at bounding box center [998, 299] width 41 height 13
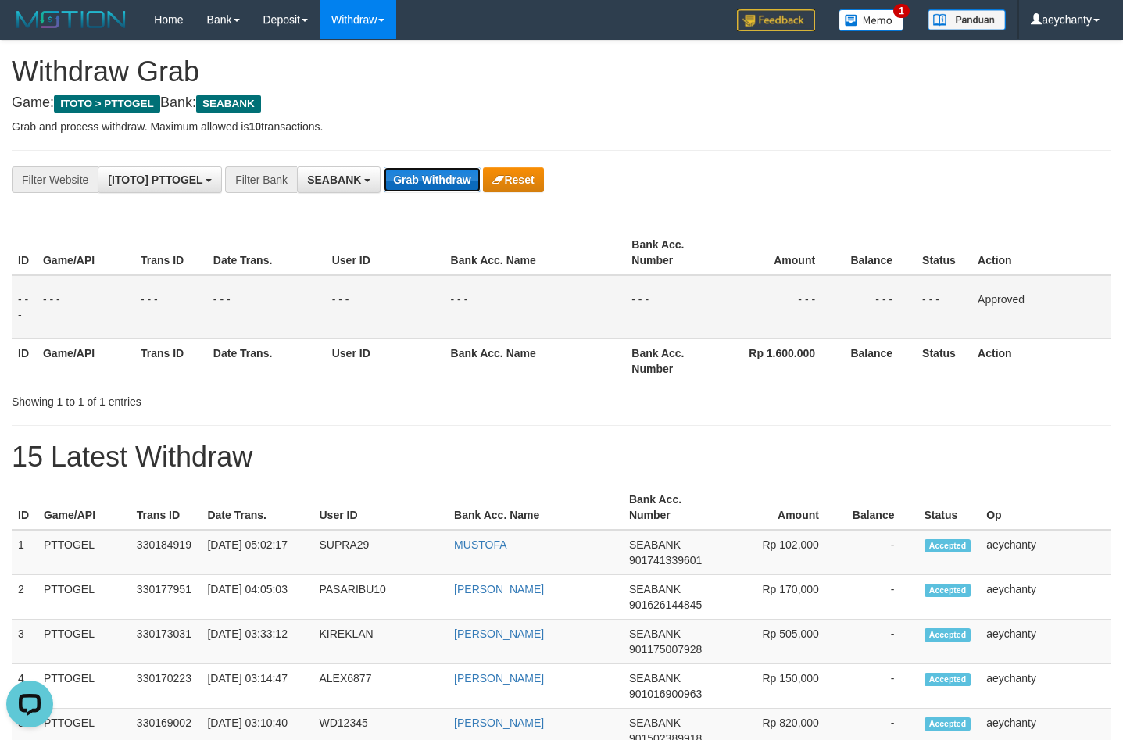
click at [404, 181] on button "Grab Withdraw" at bounding box center [432, 179] width 96 height 25
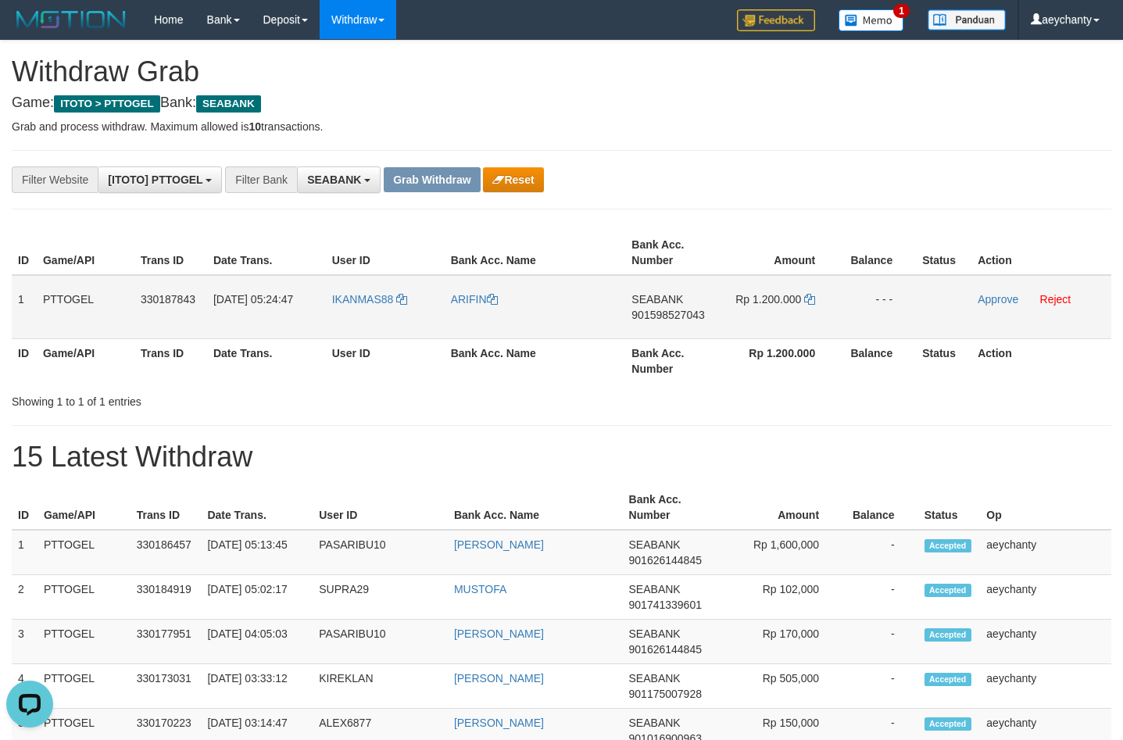
drag, startPoint x: 0, startPoint y: 0, endPoint x: 799, endPoint y: 317, distance: 859.4
click at [799, 317] on tr "1 PTTOGEL 330187843 [DATE] 05:24:47 IKANMAS88 ARIFIN SEABANK 901598527043 Rp 1.…" at bounding box center [562, 307] width 1100 height 64
click at [676, 317] on span "901598527043" at bounding box center [668, 315] width 73 height 13
copy span "901598527043"
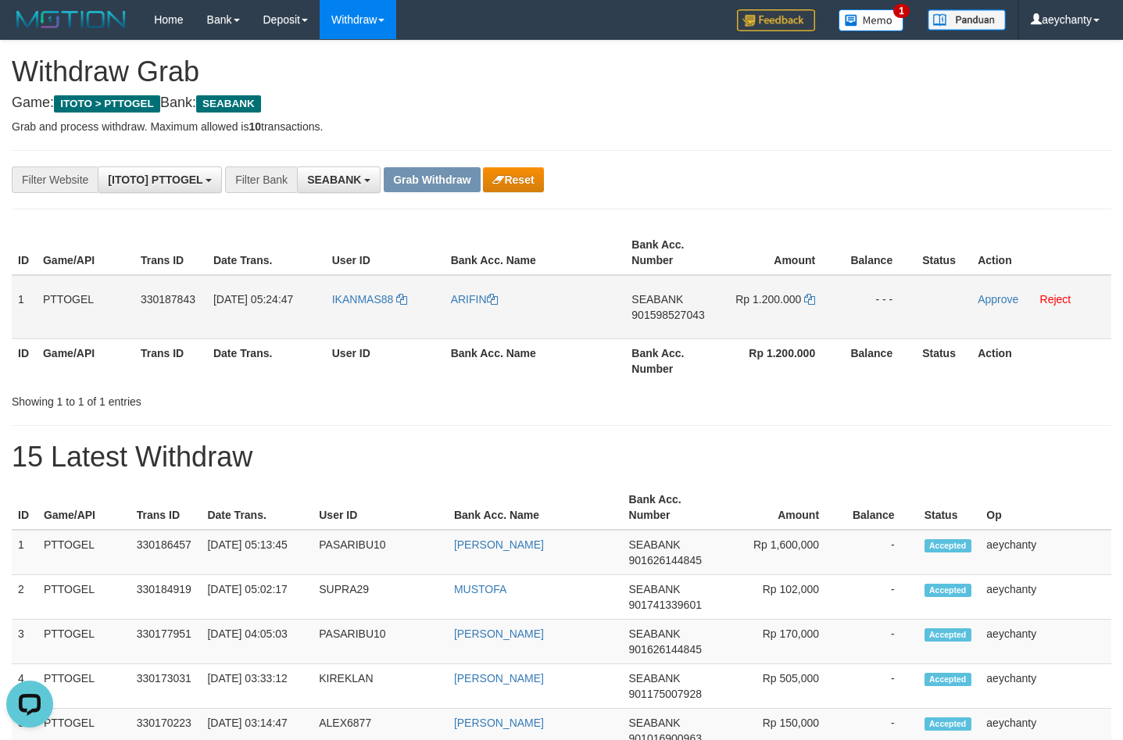
click at [676, 317] on span "901598527043" at bounding box center [668, 315] width 73 height 13
click at [662, 313] on span "901598527043" at bounding box center [668, 315] width 73 height 13
copy span "901598527043"
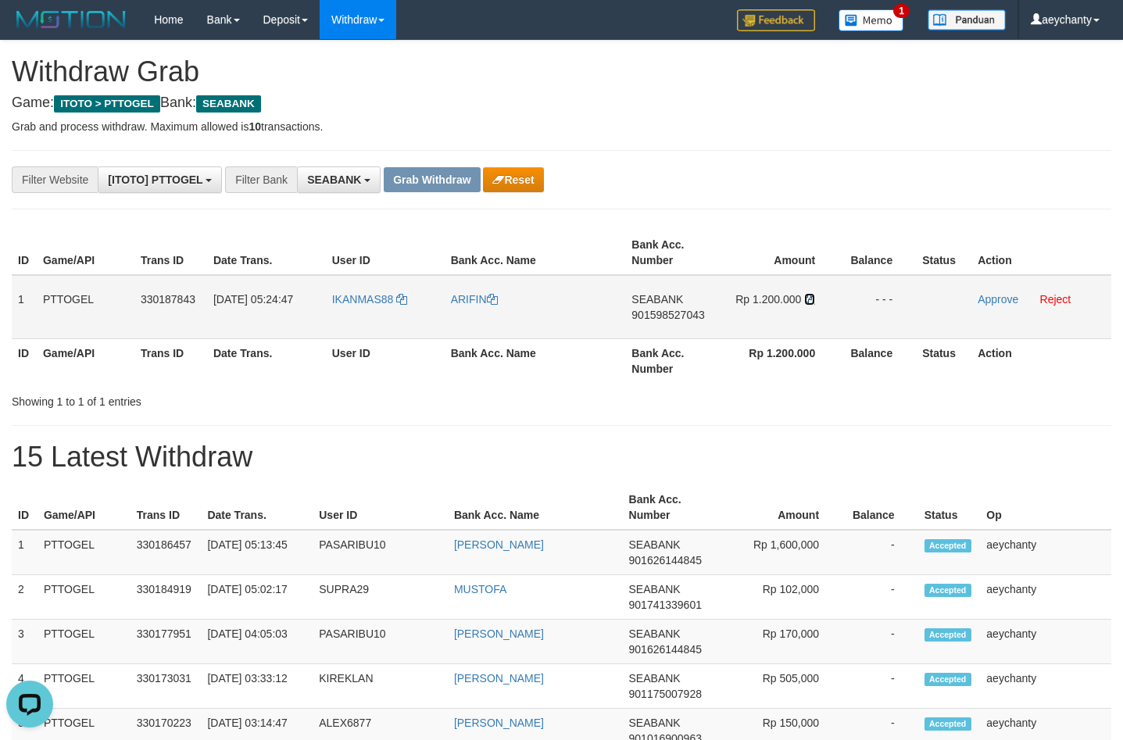
click at [811, 299] on icon at bounding box center [809, 299] width 11 height 11
click at [997, 299] on link "Approve" at bounding box center [998, 299] width 41 height 13
click at [464, 187] on button "Grab Withdraw" at bounding box center [432, 179] width 96 height 25
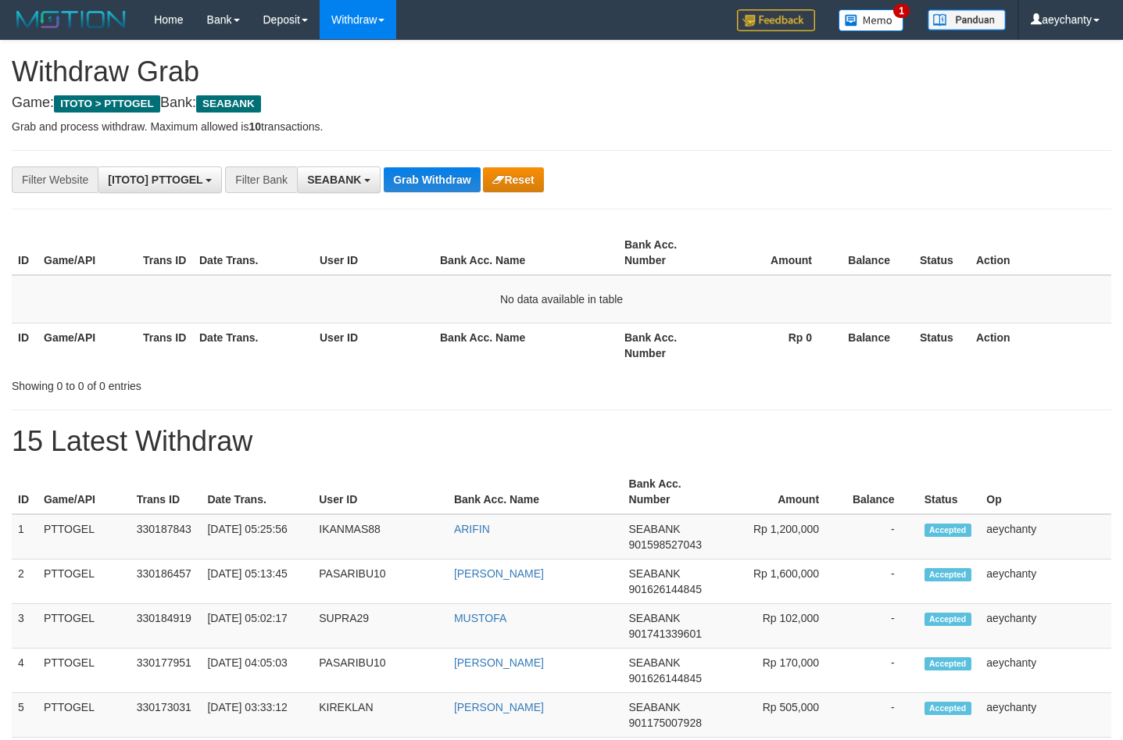
scroll to position [424, 0]
click at [445, 174] on button "Grab Withdraw" at bounding box center [432, 179] width 96 height 25
click at [435, 188] on button "Grab Withdraw" at bounding box center [432, 179] width 96 height 25
click at [435, 187] on button "Grab Withdraw" at bounding box center [432, 179] width 96 height 25
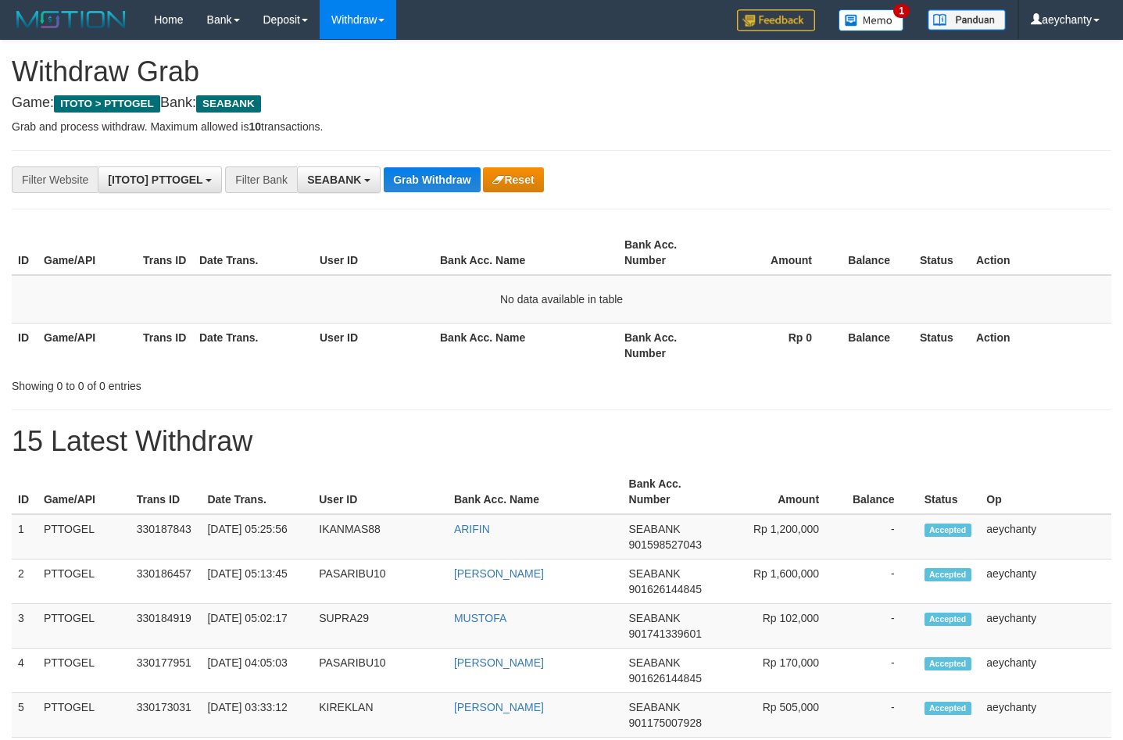
scroll to position [424, 0]
click at [454, 170] on button "Grab Withdraw" at bounding box center [432, 179] width 96 height 25
drag, startPoint x: 0, startPoint y: 0, endPoint x: 435, endPoint y: 178, distance: 469.8
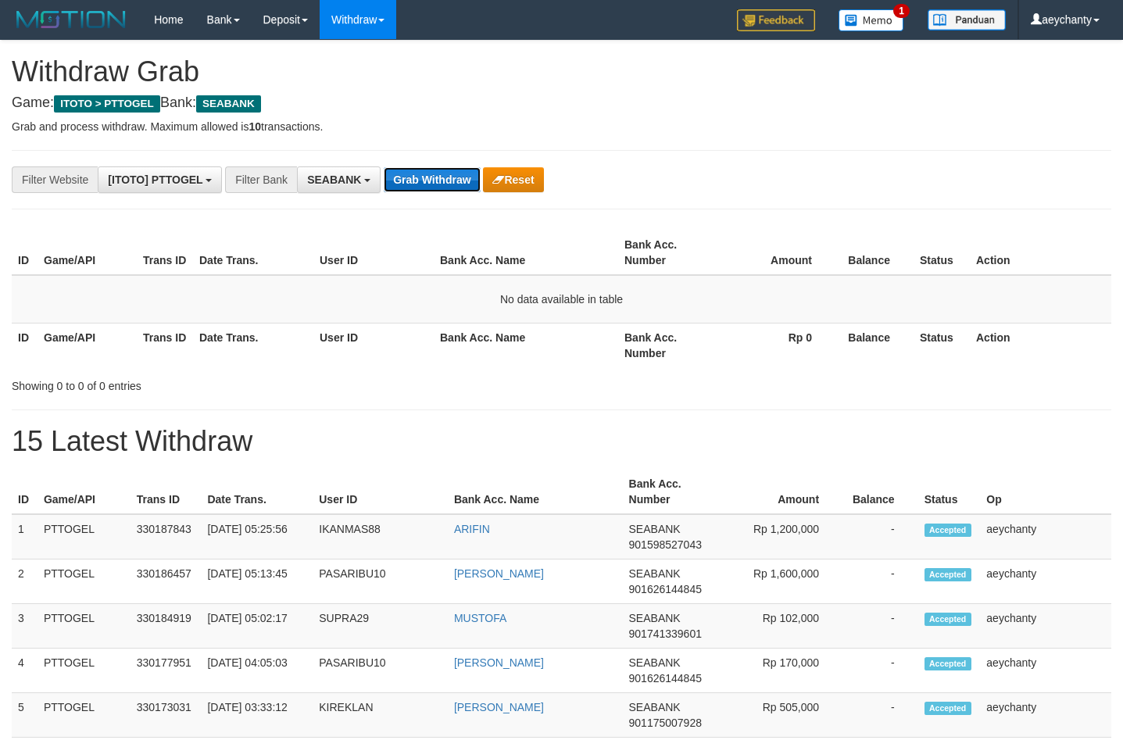
click at [435, 178] on button "Grab Withdraw" at bounding box center [432, 179] width 96 height 25
click at [472, 178] on button "Grab Withdraw" at bounding box center [432, 179] width 96 height 25
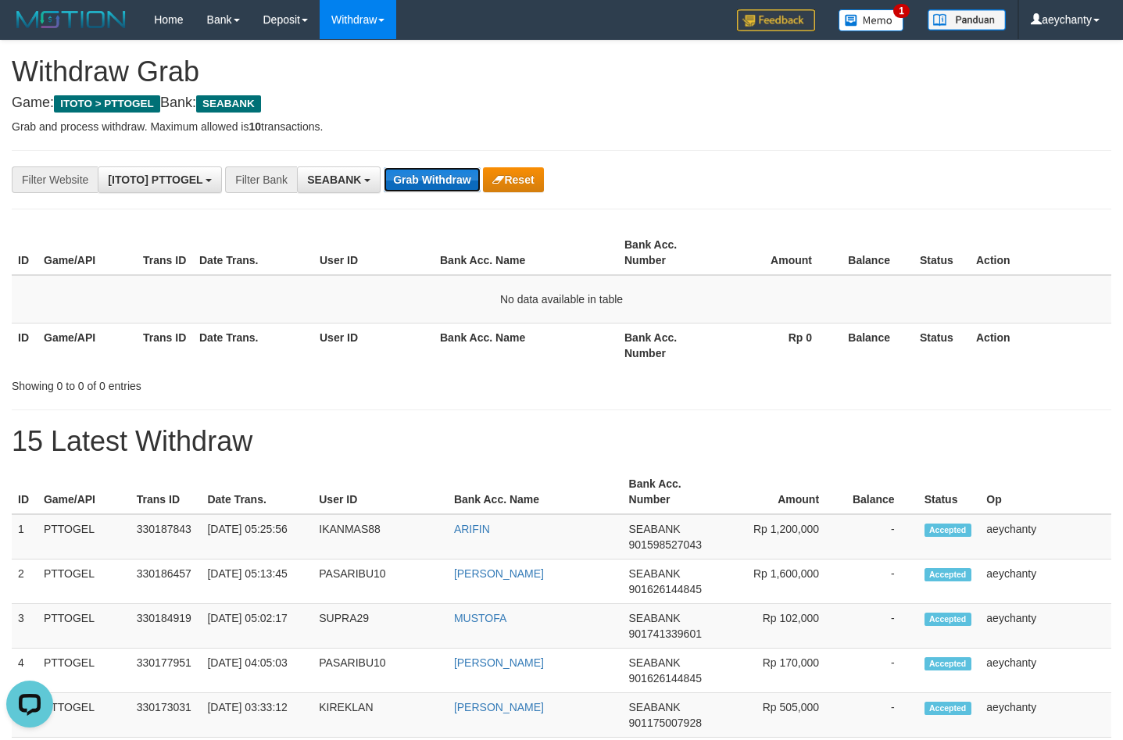
scroll to position [0, 0]
click at [423, 184] on button "Grab Withdraw" at bounding box center [432, 179] width 96 height 25
drag, startPoint x: 414, startPoint y: 184, endPoint x: 421, endPoint y: 182, distance: 8.2
click at [417, 184] on button "Grab Withdraw" at bounding box center [432, 179] width 96 height 25
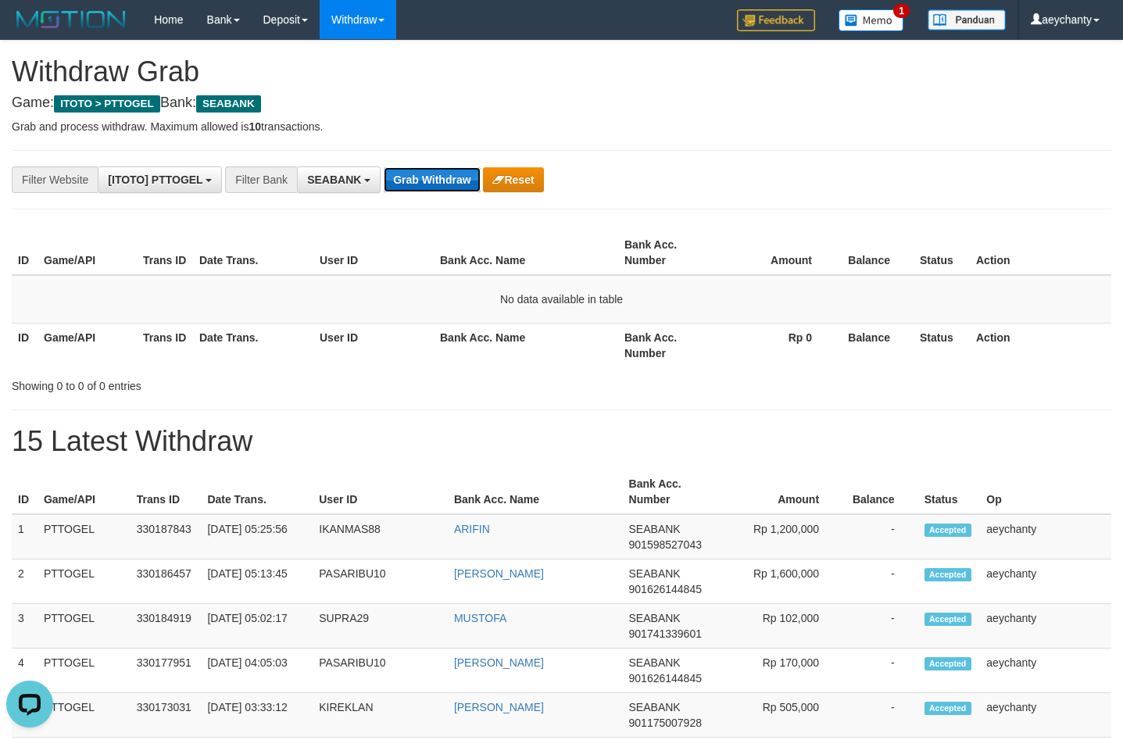
click at [421, 182] on button "Grab Withdraw" at bounding box center [432, 179] width 96 height 25
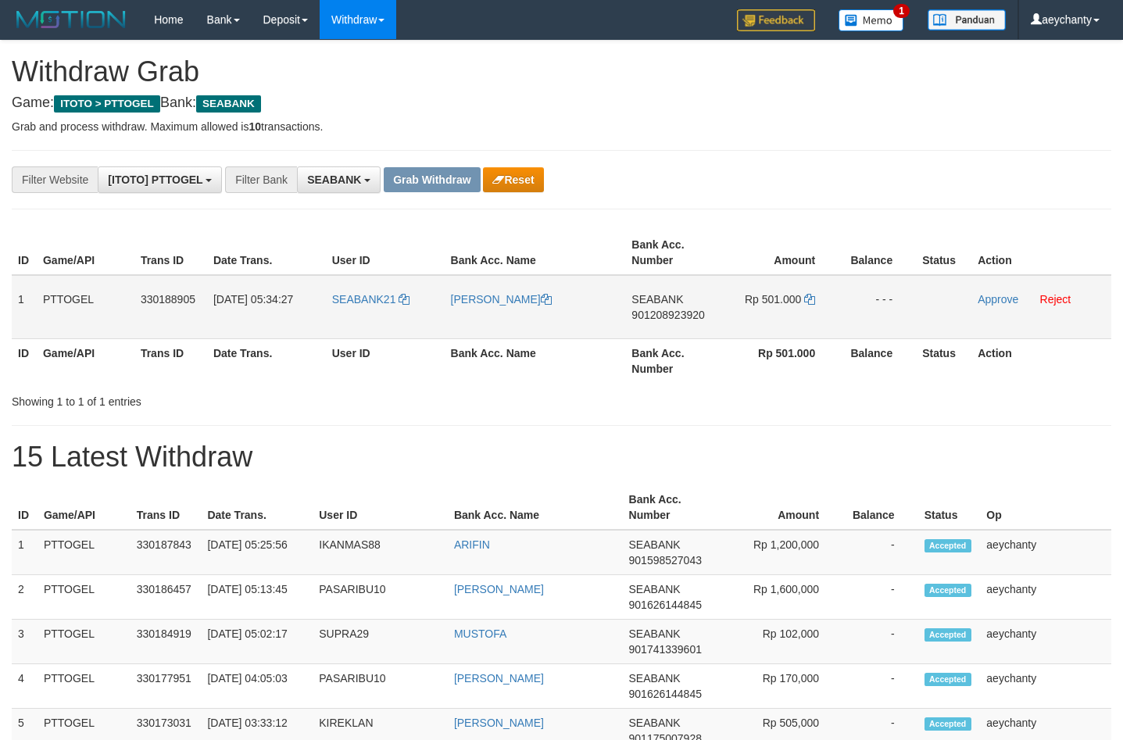
scroll to position [424, 0]
copy tr
drag, startPoint x: 398, startPoint y: 321, endPoint x: 800, endPoint y: 318, distance: 401.8
click at [800, 318] on tr "1 PTTOGEL 330188905 01/09/2025 05:34:27 SEABANK21 AHMAD NAJIB SEABANK 901208923…" at bounding box center [562, 307] width 1100 height 64
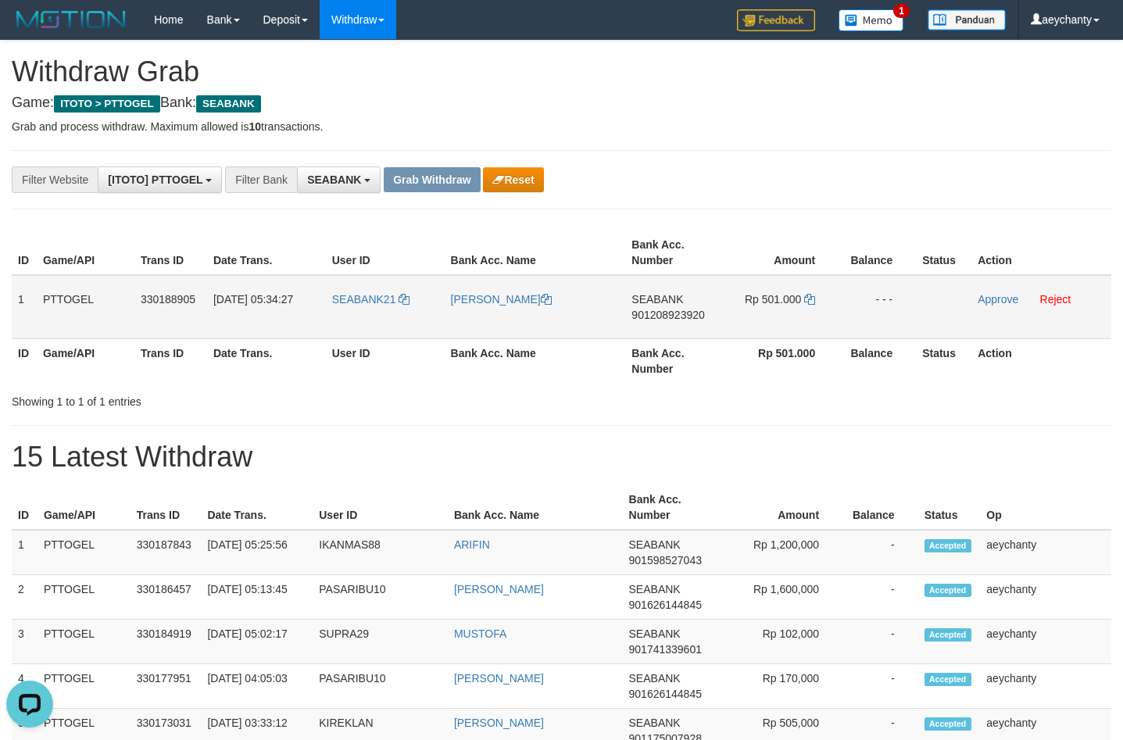
scroll to position [0, 0]
click at [657, 310] on span "901208923920" at bounding box center [668, 315] width 73 height 13
copy tr
drag, startPoint x: 657, startPoint y: 310, endPoint x: 804, endPoint y: 299, distance: 148.2
click at [668, 307] on td "SEABANK 901208923920" at bounding box center [674, 307] width 98 height 64
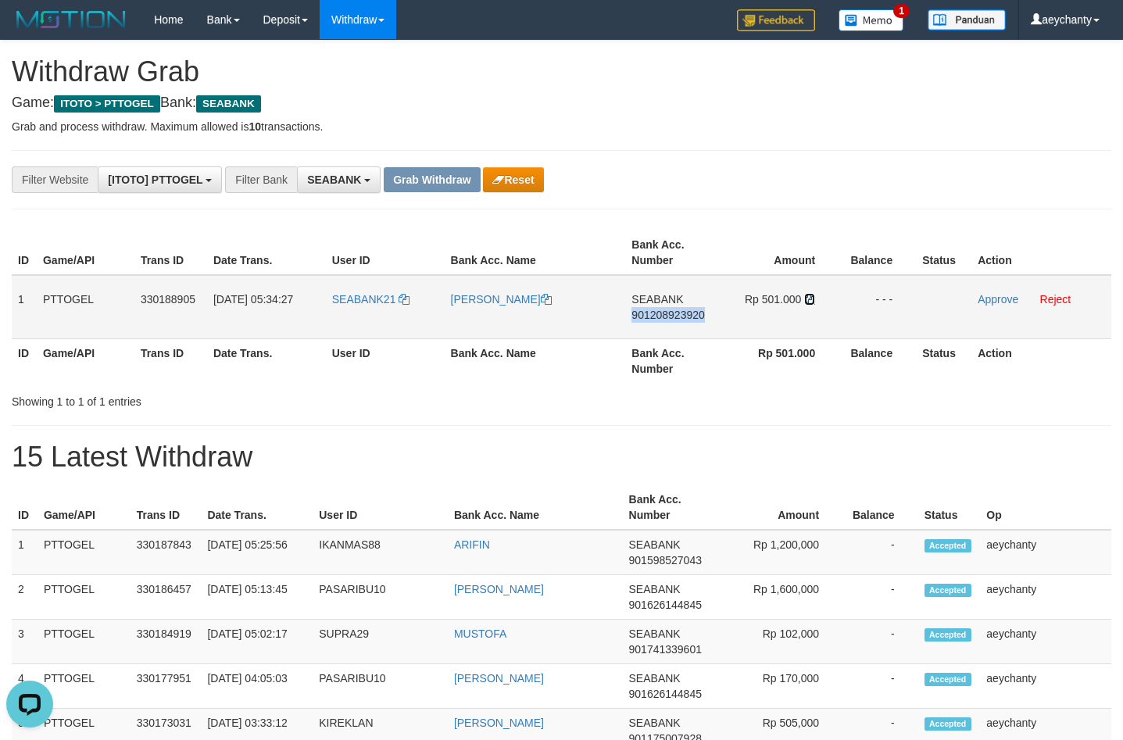
click at [811, 303] on icon at bounding box center [809, 299] width 11 height 11
copy span "901208923920"
click at [811, 303] on icon at bounding box center [809, 299] width 11 height 11
click at [811, 302] on icon at bounding box center [809, 299] width 11 height 11
drag, startPoint x: 813, startPoint y: 298, endPoint x: 791, endPoint y: 284, distance: 26.0
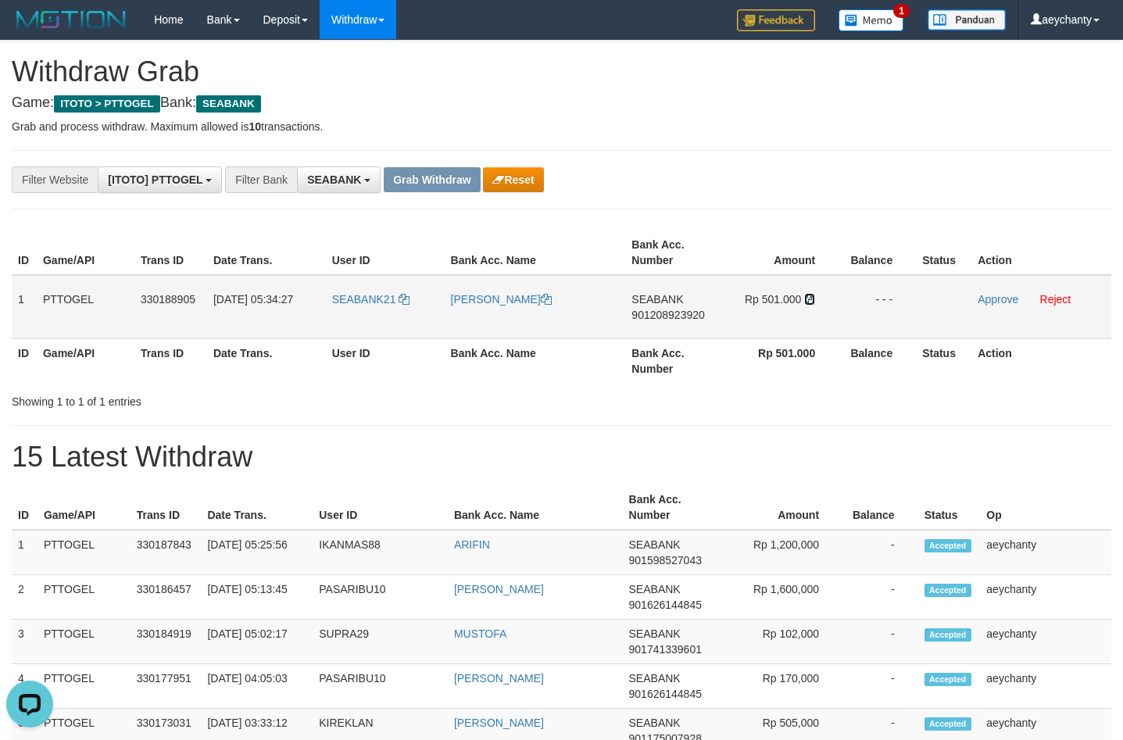
click at [813, 296] on icon at bounding box center [809, 299] width 11 height 11
click at [986, 297] on link "Approve" at bounding box center [998, 299] width 41 height 13
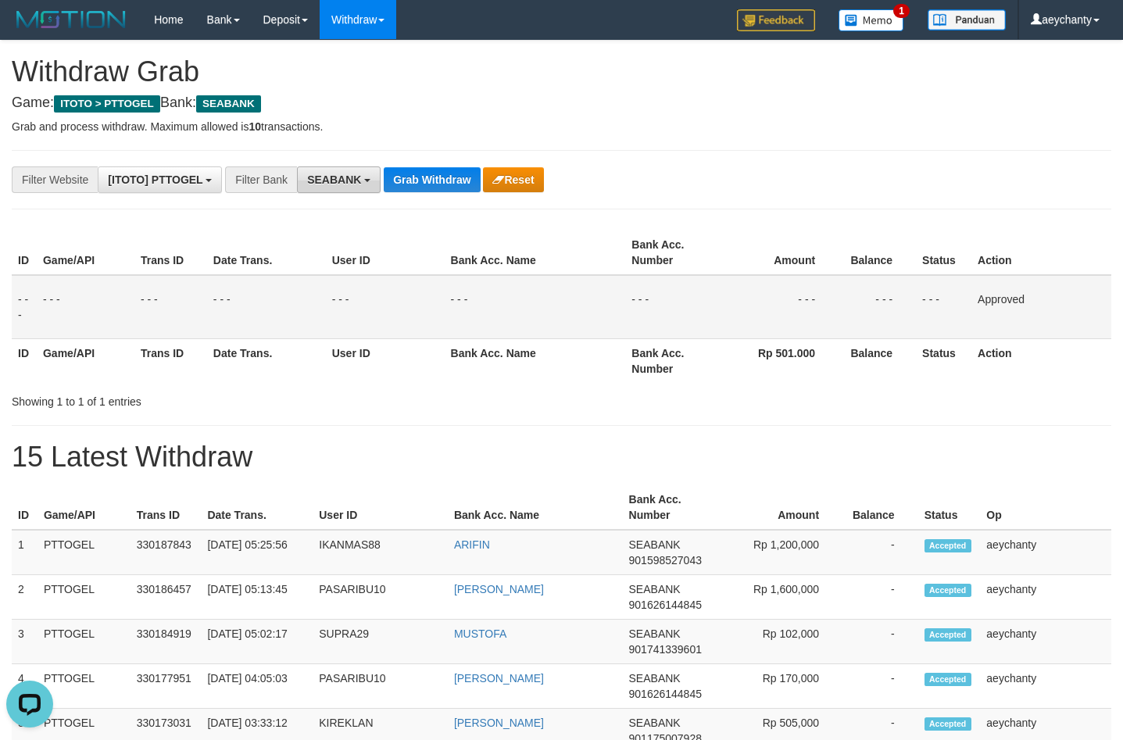
click at [349, 184] on span "SEABANK" at bounding box center [334, 180] width 54 height 13
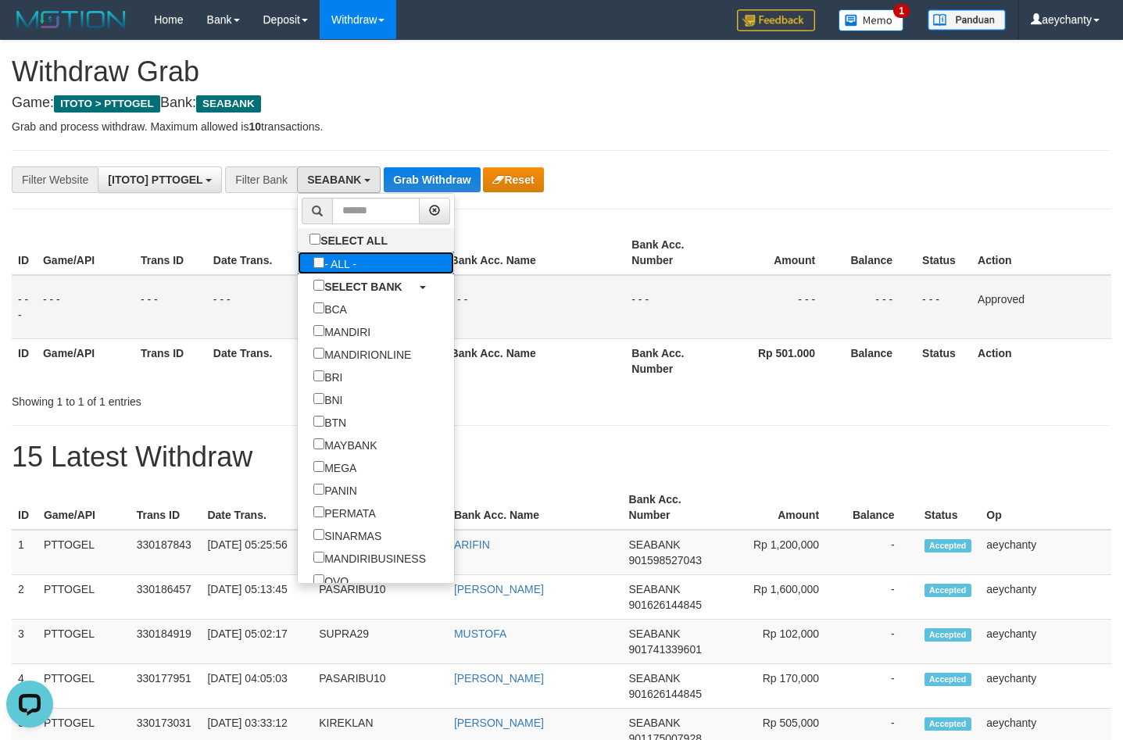
click at [298, 266] on label "- ALL -" at bounding box center [335, 263] width 74 height 23
select select "***"
drag, startPoint x: 432, startPoint y: 185, endPoint x: 437, endPoint y: 167, distance: 19.3
click at [433, 183] on button "Grab Withdraw" at bounding box center [412, 179] width 96 height 25
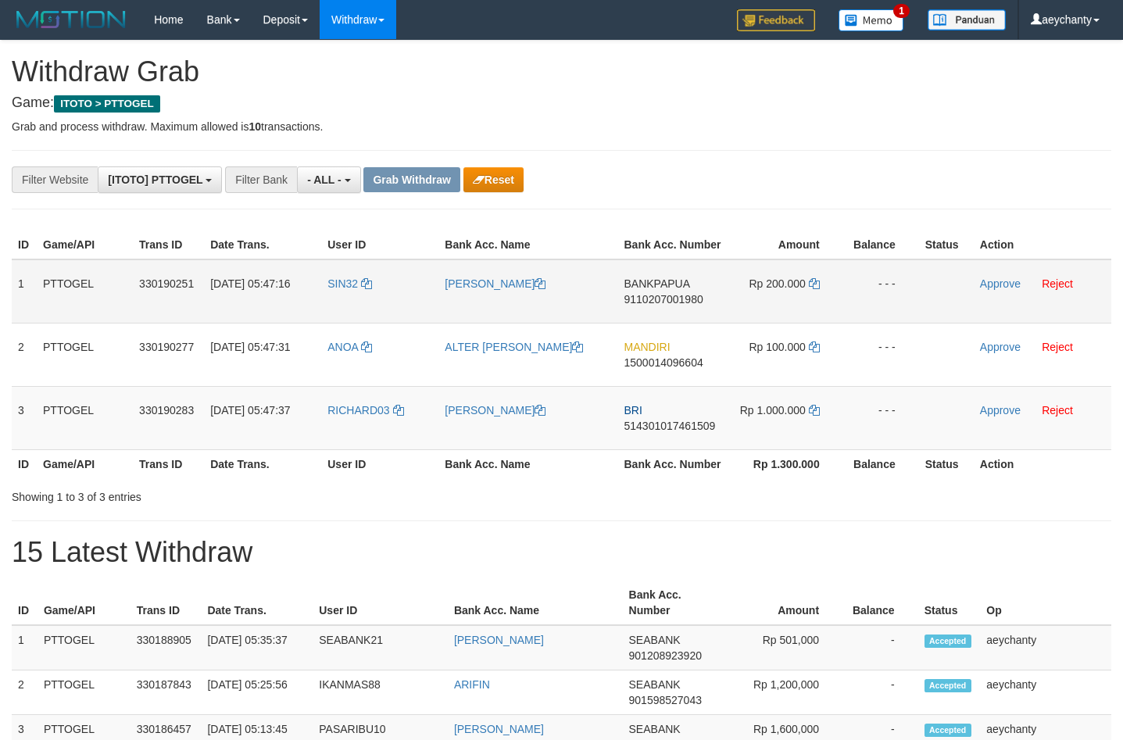
scroll to position [13, 0]
drag, startPoint x: 461, startPoint y: 306, endPoint x: 324, endPoint y: 285, distance: 139.2
click at [868, 303] on tr "1 PTTOGEL 330190251 01/09/2025 05:47:16 SIN32 EDDYSON THOM ANSEK BANKPAPUA 9110…" at bounding box center [562, 292] width 1100 height 64
click at [325, 285] on td "SIN32" at bounding box center [379, 292] width 117 height 64
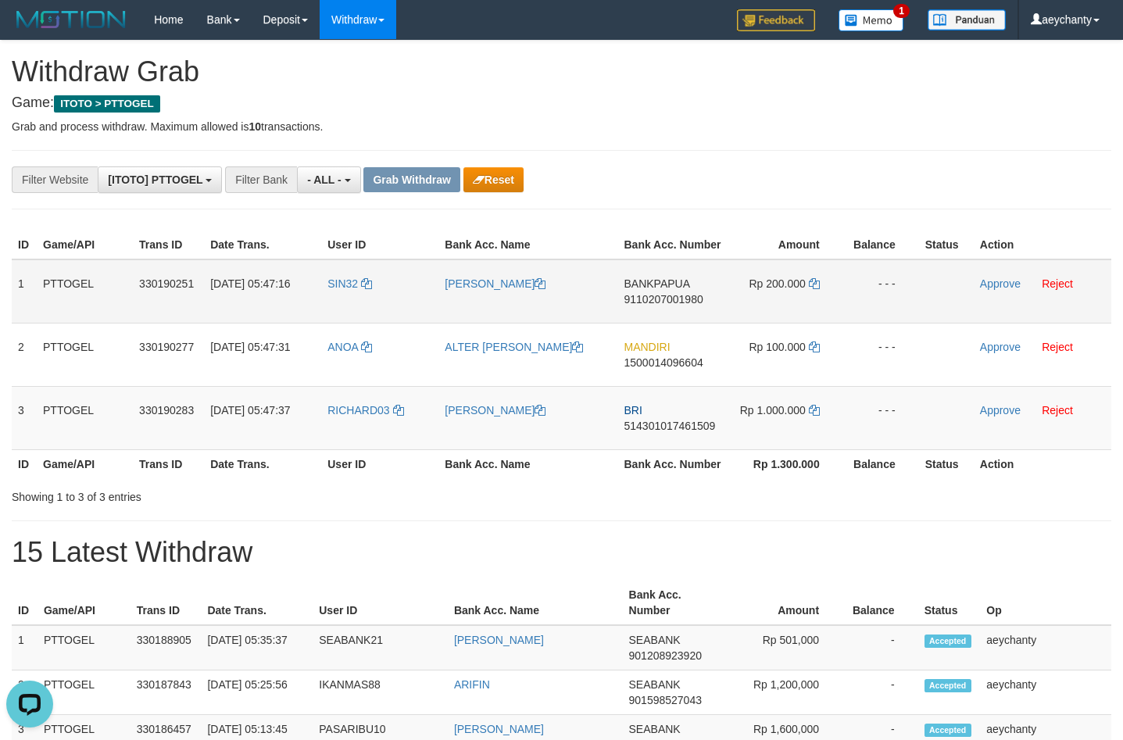
click at [390, 306] on td "SIN32" at bounding box center [379, 292] width 117 height 64
copy tr
drag, startPoint x: 368, startPoint y: 302, endPoint x: 790, endPoint y: 299, distance: 421.4
click at [790, 299] on tr "1 PTTOGEL 330190251 01/09/2025 05:47:16 SIN32 EDDYSON THOM ANSEK BANKPAPUA 9110…" at bounding box center [562, 292] width 1100 height 64
click at [665, 299] on span "9110207001980" at bounding box center [664, 299] width 79 height 13
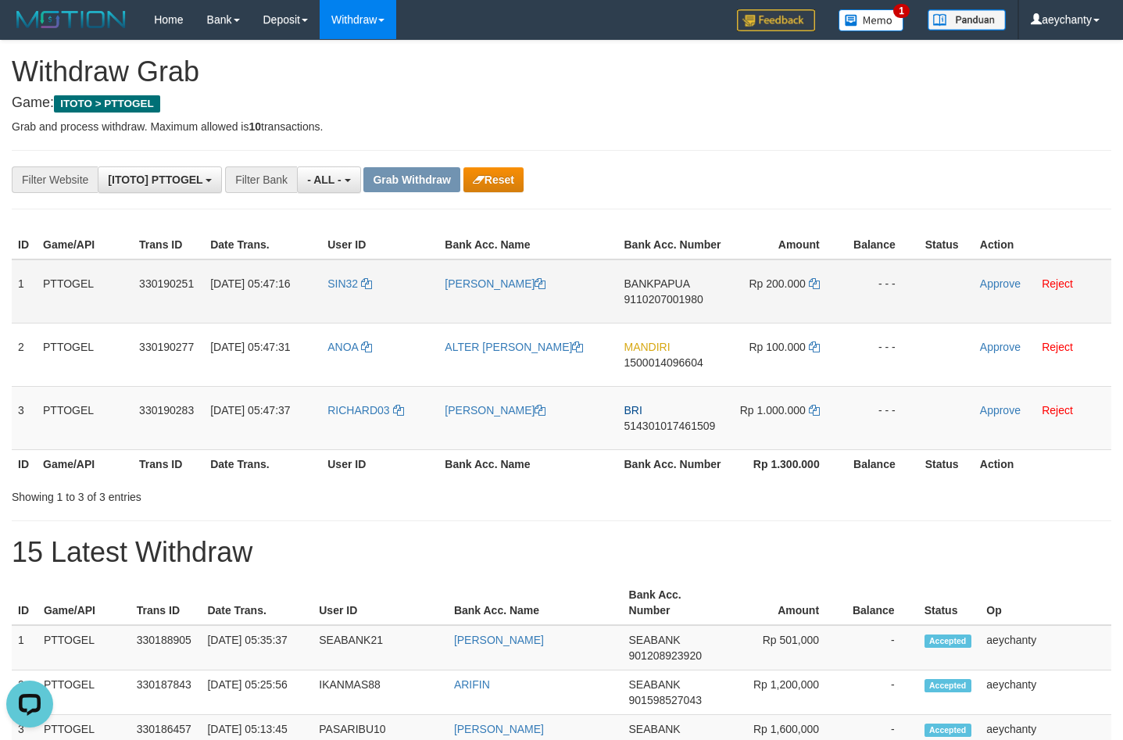
copy tr
click at [665, 299] on span "9110207001980" at bounding box center [664, 299] width 79 height 13
copy span "9110207001980"
click at [661, 297] on span "9110207001980" at bounding box center [664, 299] width 79 height 13
drag, startPoint x: 661, startPoint y: 297, endPoint x: 1130, endPoint y: 274, distance: 468.8
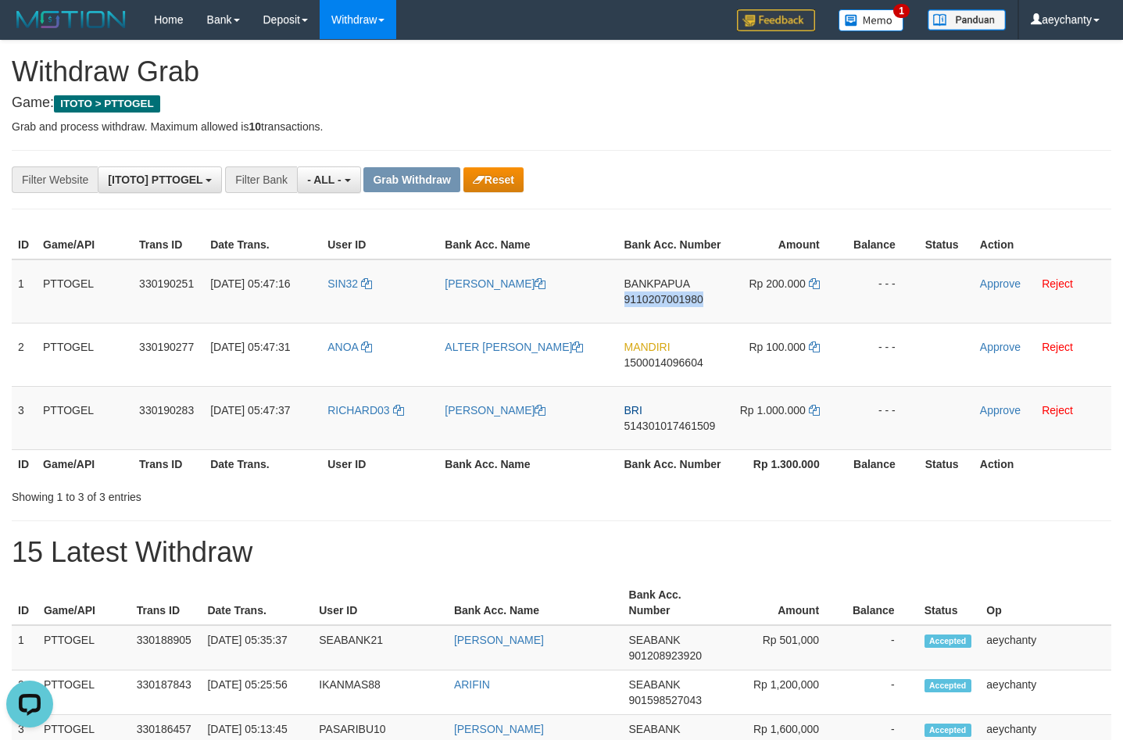
click at [664, 295] on span "9110207001980" at bounding box center [664, 299] width 79 height 13
copy span "9110207001980"
click at [675, 299] on span "9110207001980" at bounding box center [664, 299] width 79 height 13
copy span "9110207001980"
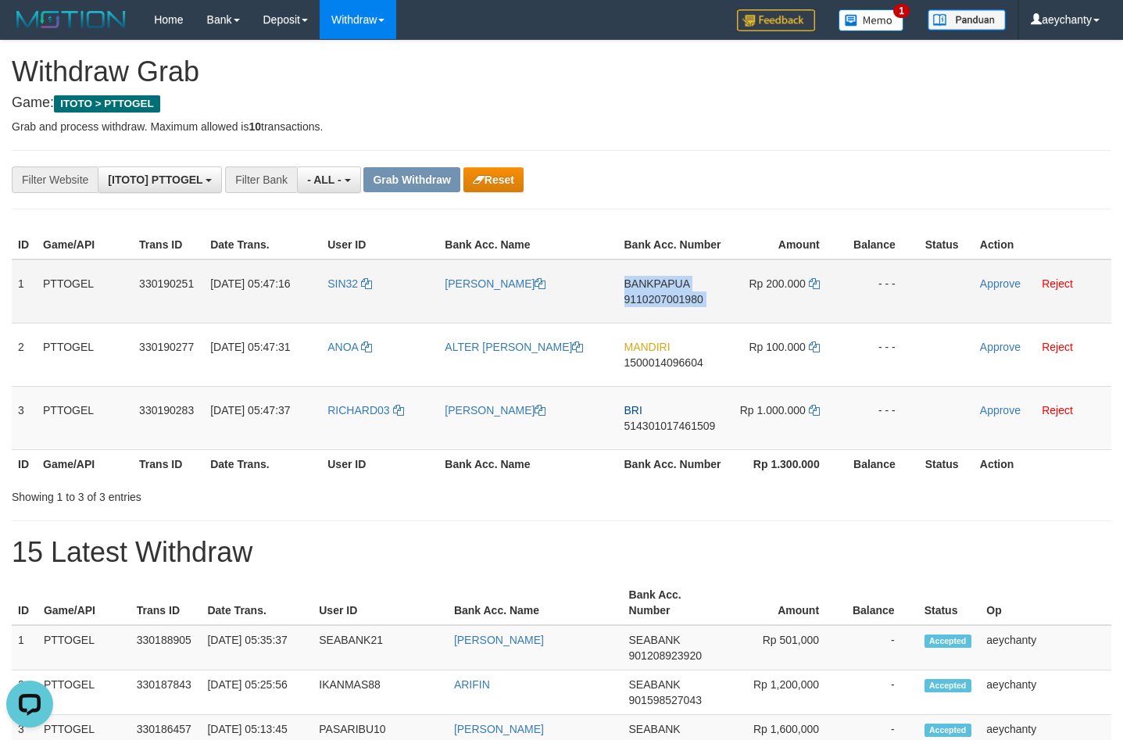
click at [675, 299] on span "9110207001980" at bounding box center [664, 299] width 79 height 13
copy td "BANKPAPUA 9110207001980"
click at [675, 299] on span "9110207001980" at bounding box center [664, 299] width 79 height 13
copy span "9110207001980"
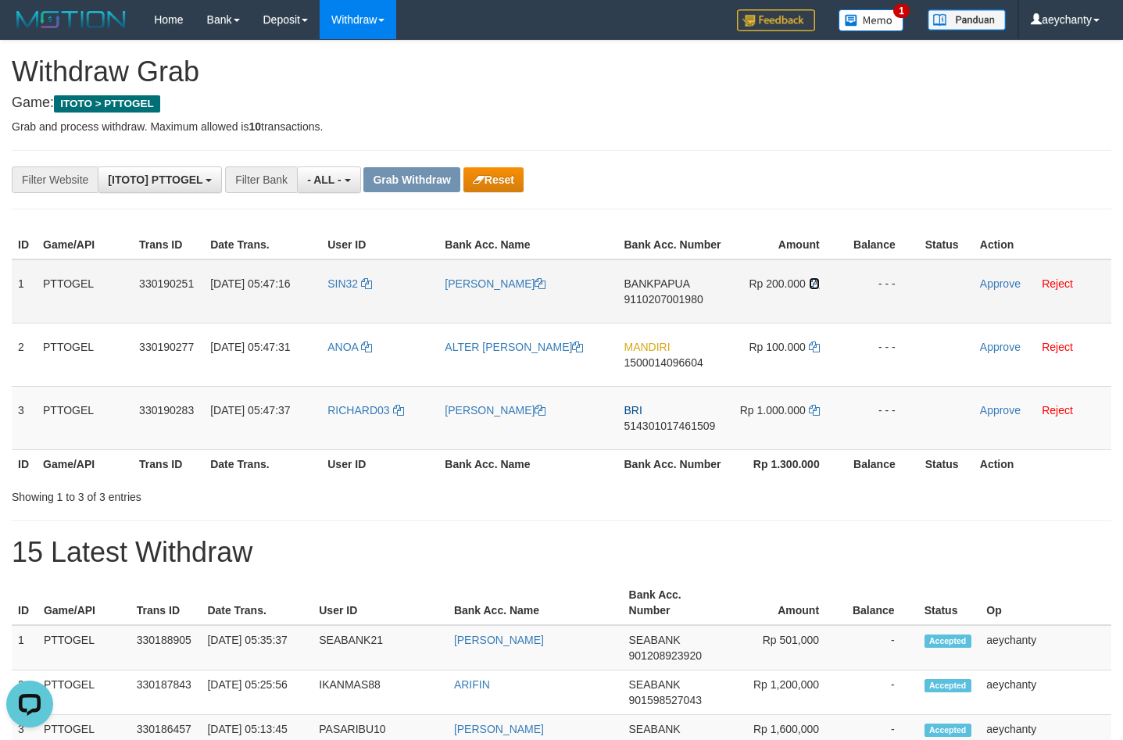
click at [819, 281] on icon at bounding box center [814, 283] width 11 height 11
click at [813, 281] on icon at bounding box center [814, 283] width 11 height 11
click at [1006, 286] on link "Approve" at bounding box center [1000, 284] width 41 height 13
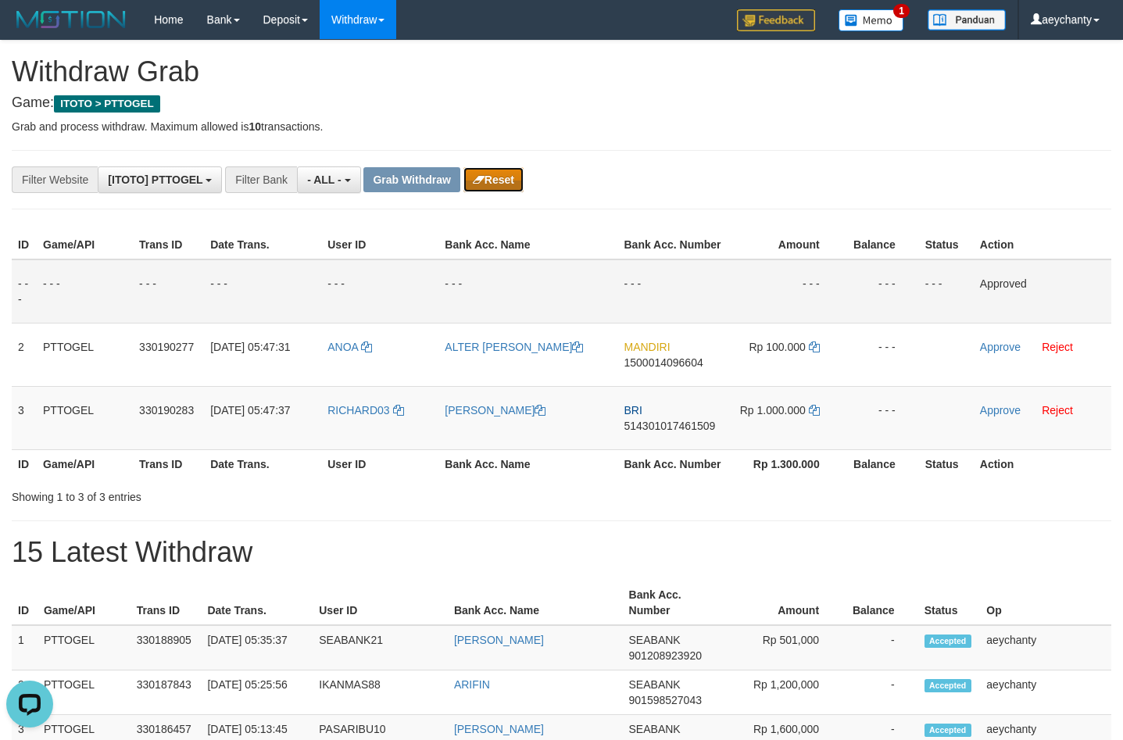
click at [489, 184] on button "Reset" at bounding box center [494, 179] width 60 height 25
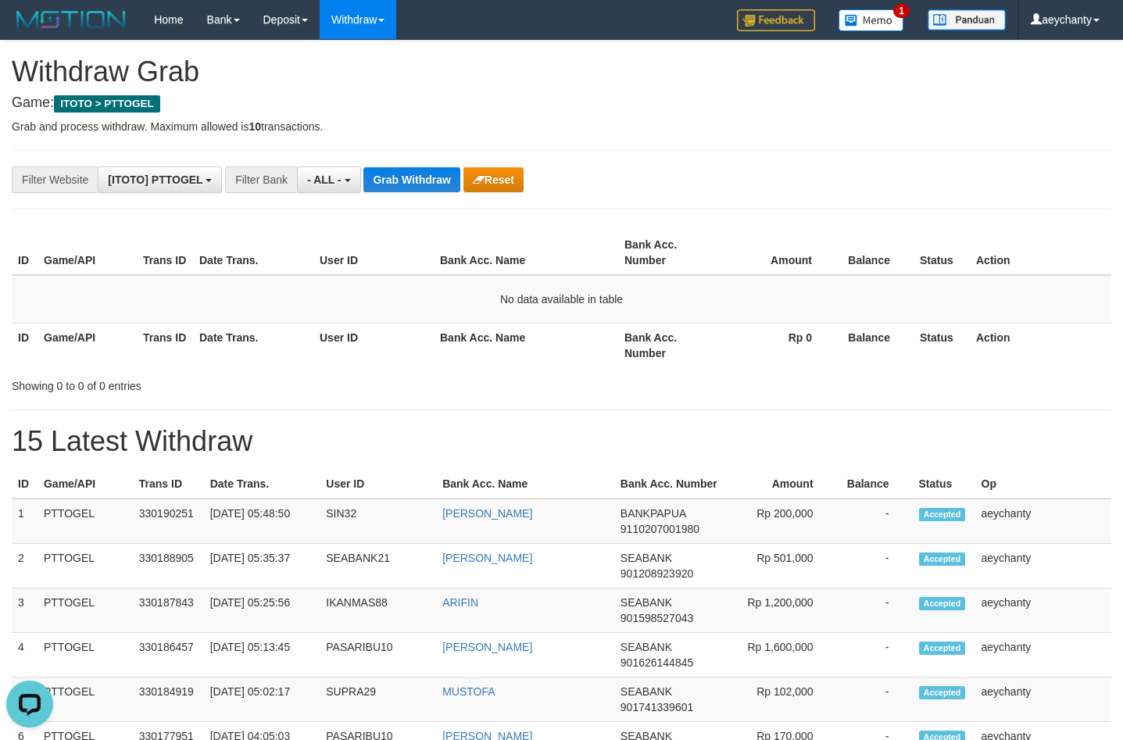
scroll to position [266, 0]
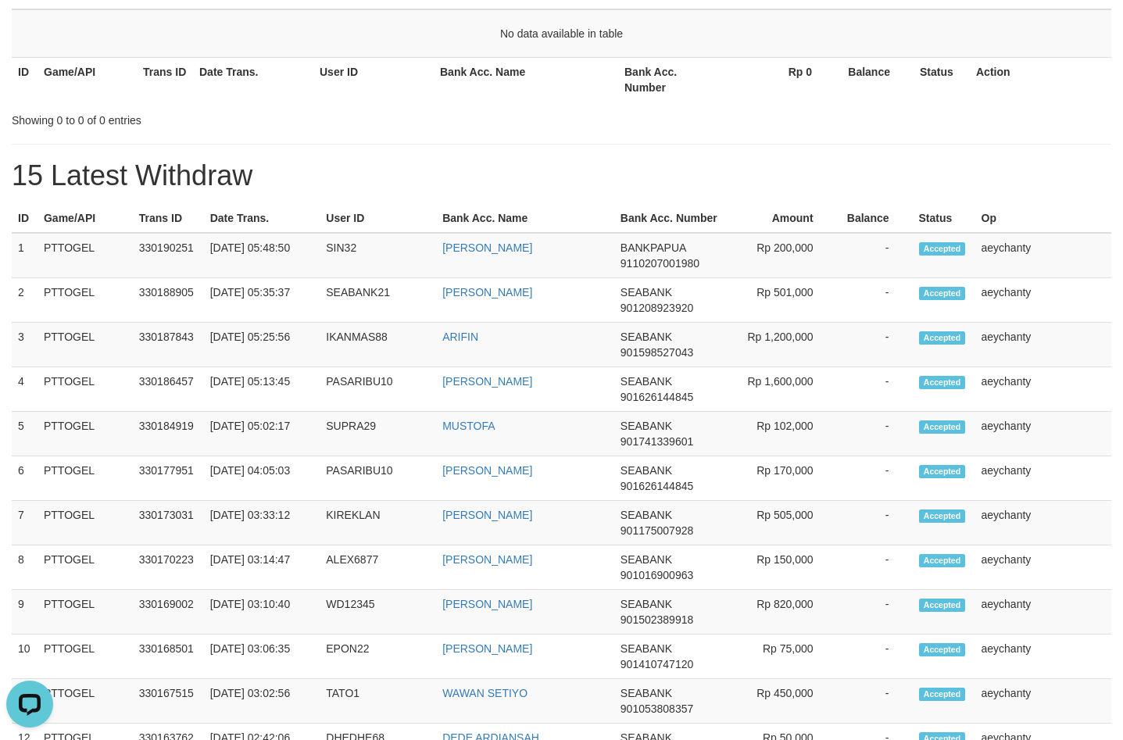
click at [639, 222] on th "Bank Acc. Number" at bounding box center [668, 218] width 109 height 29
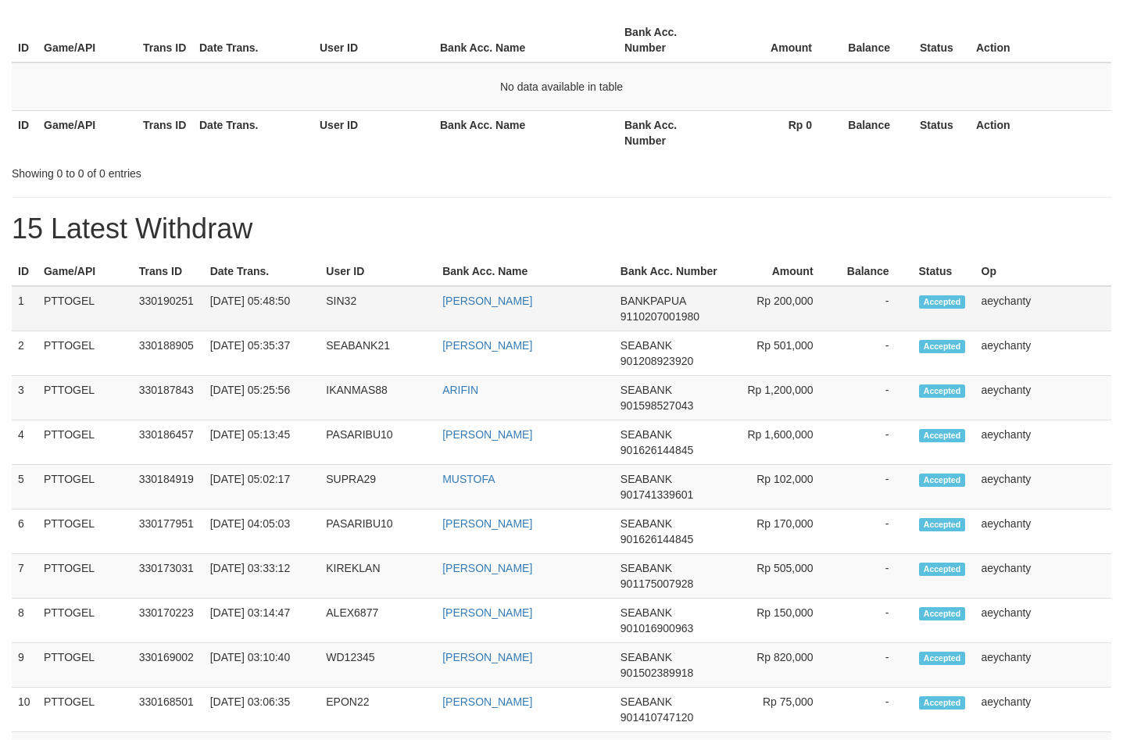
scroll to position [13, 0]
click at [647, 307] on span "BANKPAPUA" at bounding box center [654, 301] width 66 height 13
drag, startPoint x: 647, startPoint y: 316, endPoint x: 395, endPoint y: 368, distance: 257.1
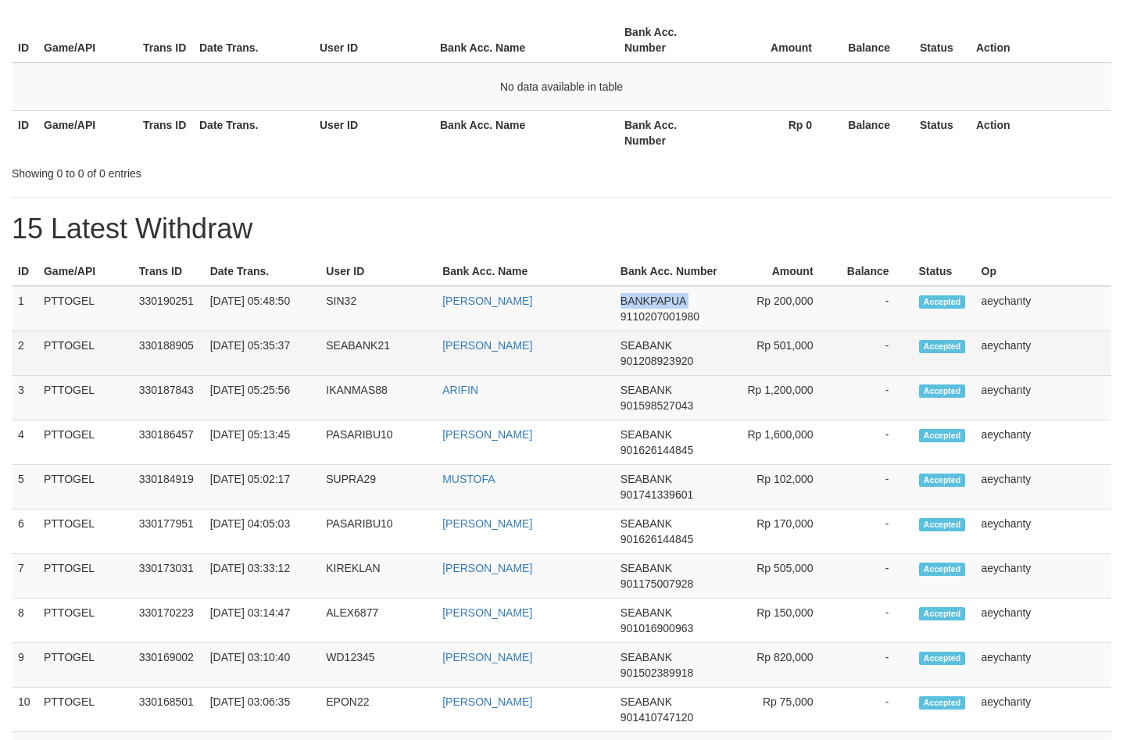
click at [647, 307] on span "BANKPAPUA" at bounding box center [654, 301] width 66 height 13
copy span "BANKPAPUA"
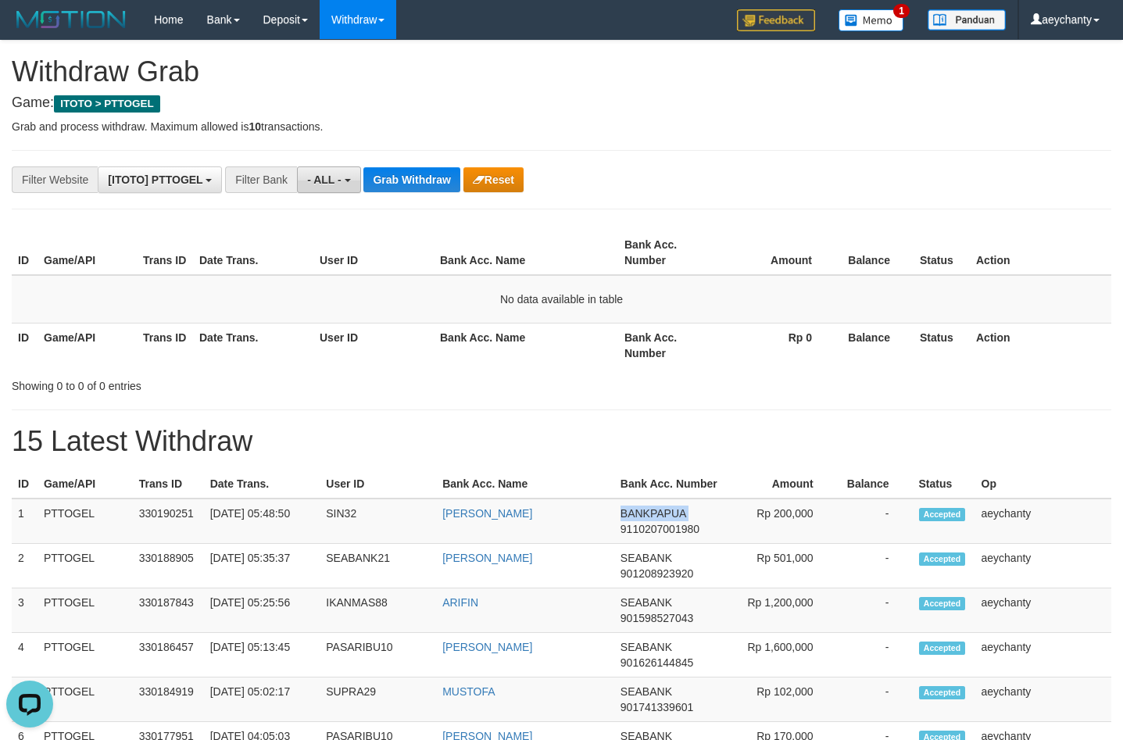
click at [335, 174] on span "- ALL -" at bounding box center [324, 180] width 34 height 13
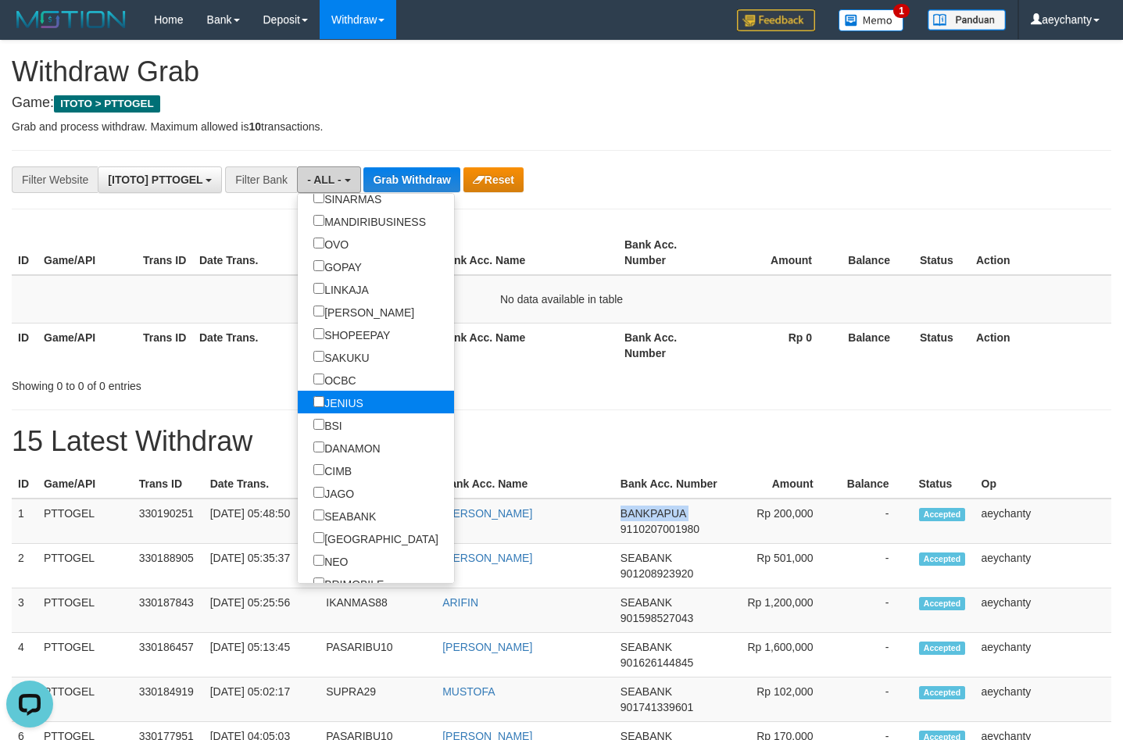
scroll to position [350, 0]
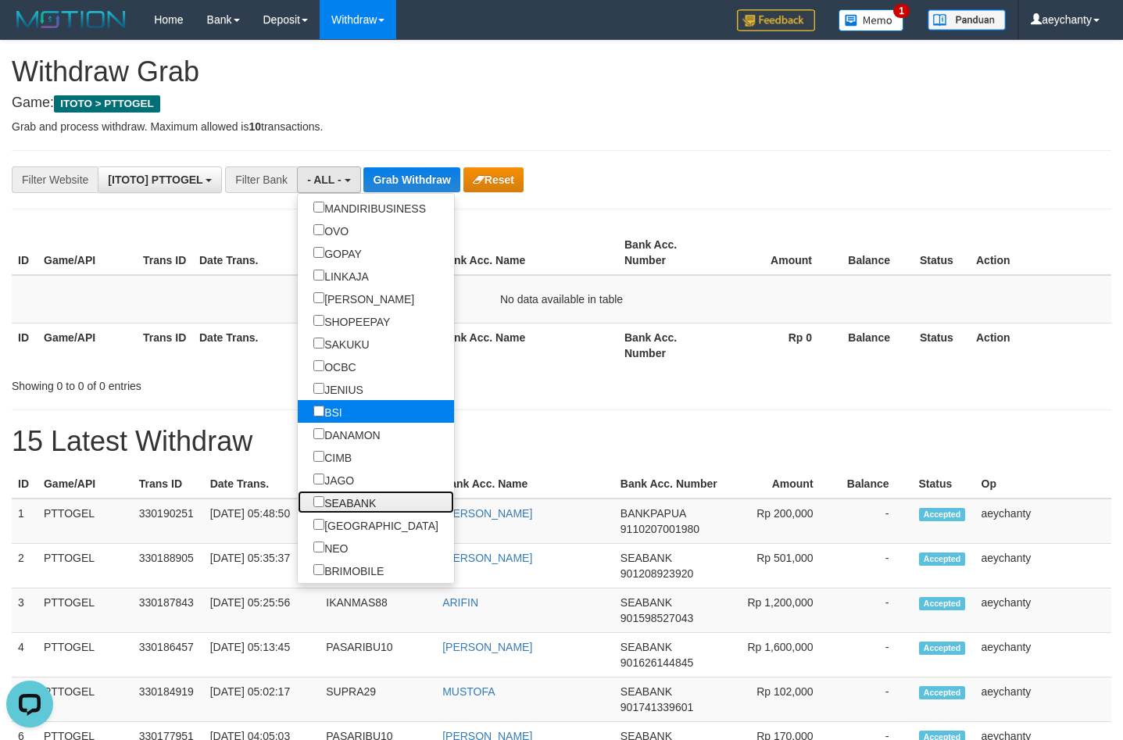
drag, startPoint x: 306, startPoint y: 500, endPoint x: 364, endPoint y: 416, distance: 101.9
click at [311, 500] on label "SEABANK" at bounding box center [345, 502] width 94 height 23
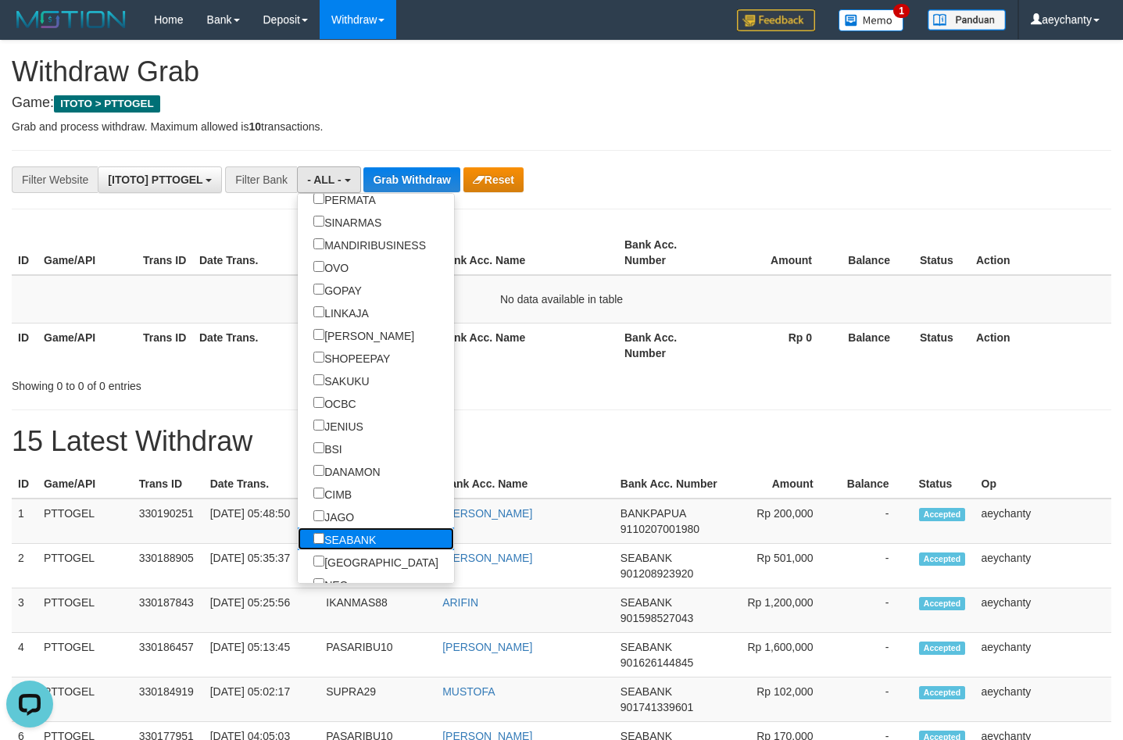
scroll to position [330, 0]
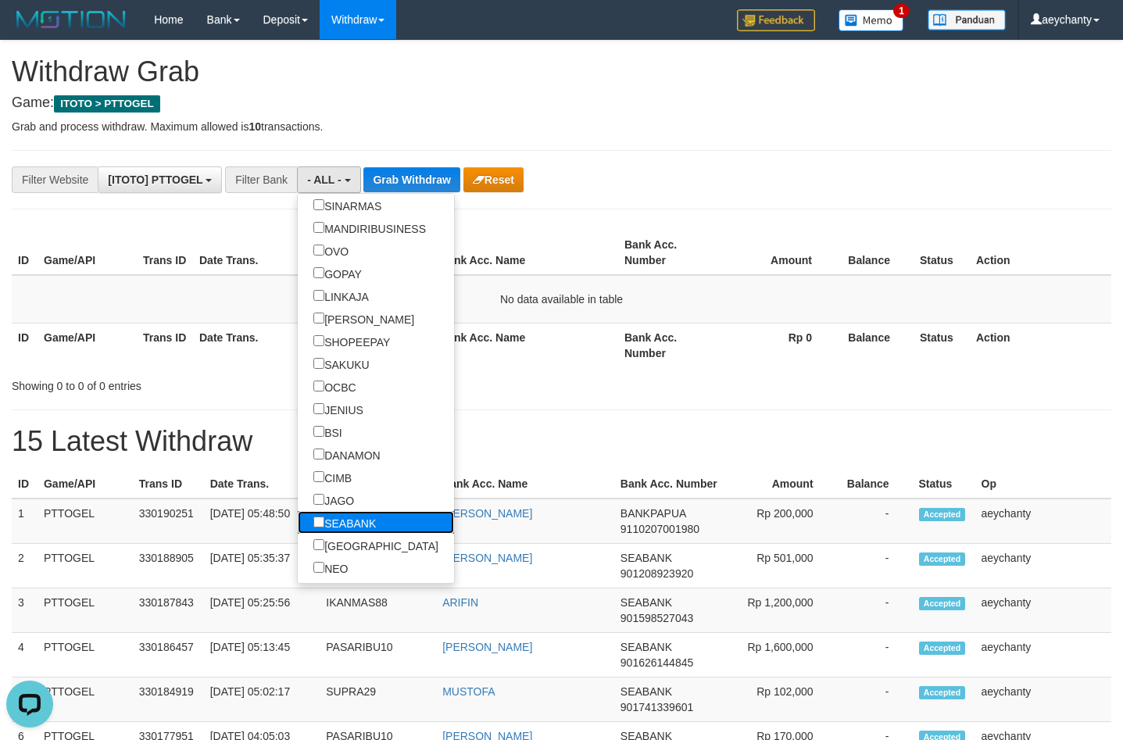
click at [302, 515] on label "SEABANK" at bounding box center [345, 522] width 94 height 23
select select "*******"
click at [437, 173] on button "Grab Withdraw" at bounding box center [432, 179] width 96 height 25
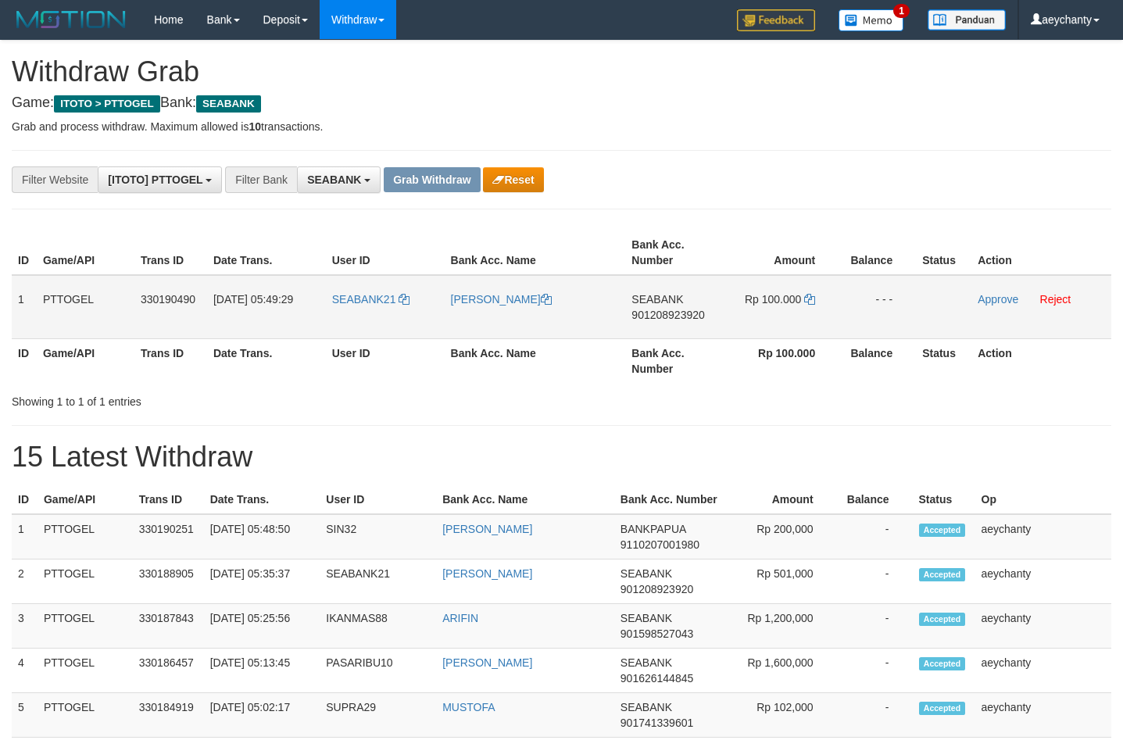
scroll to position [424, 0]
drag, startPoint x: 403, startPoint y: 317, endPoint x: 800, endPoint y: 305, distance: 396.5
click at [800, 305] on tr "1 PTTOGEL 330190490 01/09/2025 05:49:29 SEABANK21 AHMAD NAJIB SEABANK 901208923…" at bounding box center [562, 307] width 1100 height 64
click at [689, 311] on span "901208923920" at bounding box center [668, 315] width 73 height 13
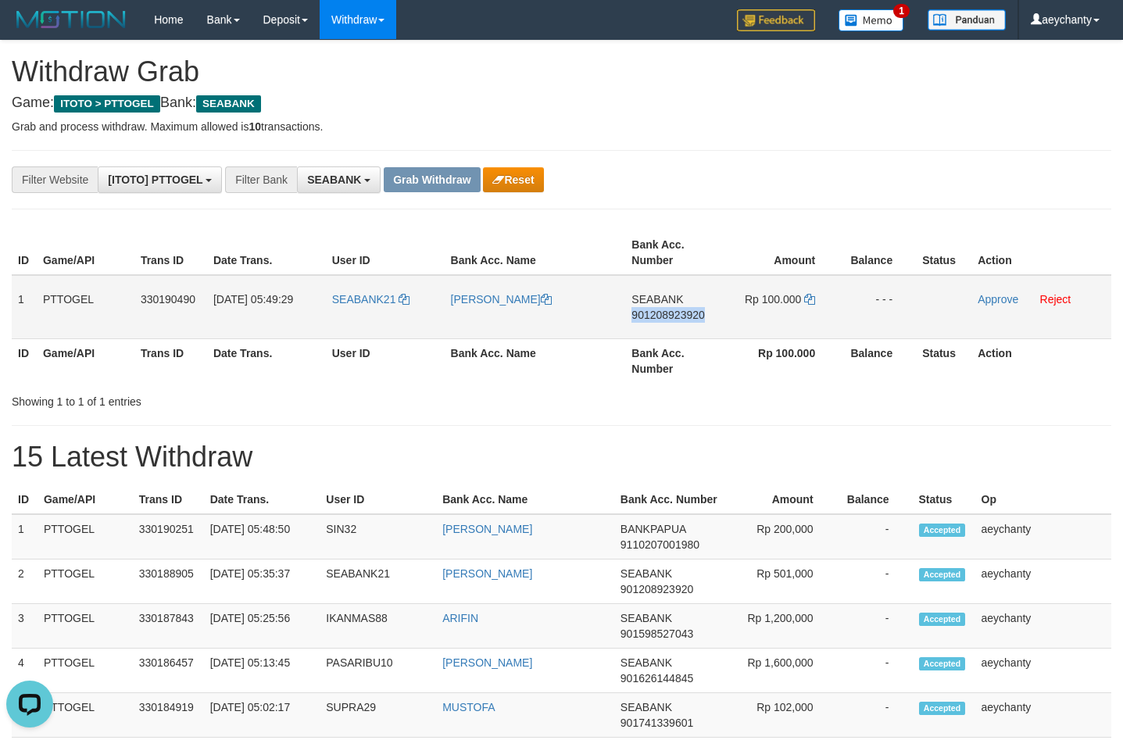
click at [689, 311] on span "901208923920" at bounding box center [668, 315] width 73 height 13
copy span "901208923920"
click at [812, 299] on icon at bounding box center [809, 299] width 11 height 11
click at [811, 297] on icon at bounding box center [809, 299] width 11 height 11
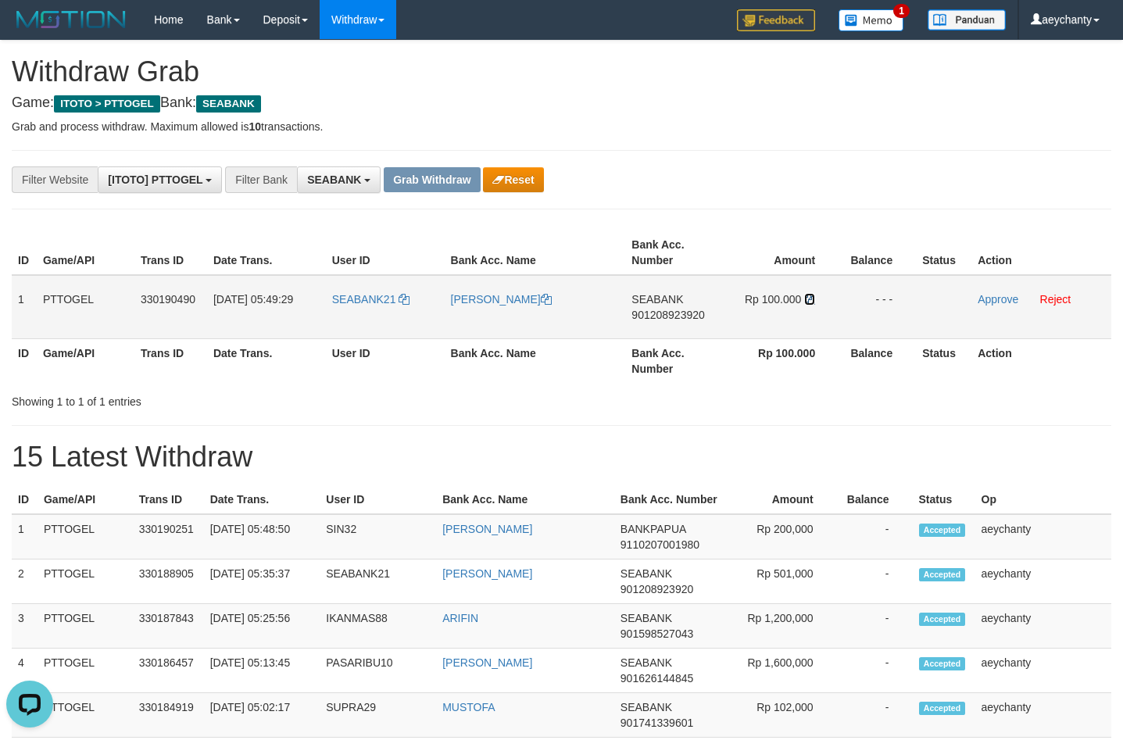
click at [811, 297] on icon at bounding box center [809, 299] width 11 height 11
click at [813, 297] on icon at bounding box center [809, 299] width 11 height 11
click at [988, 293] on link "Approve" at bounding box center [998, 299] width 41 height 13
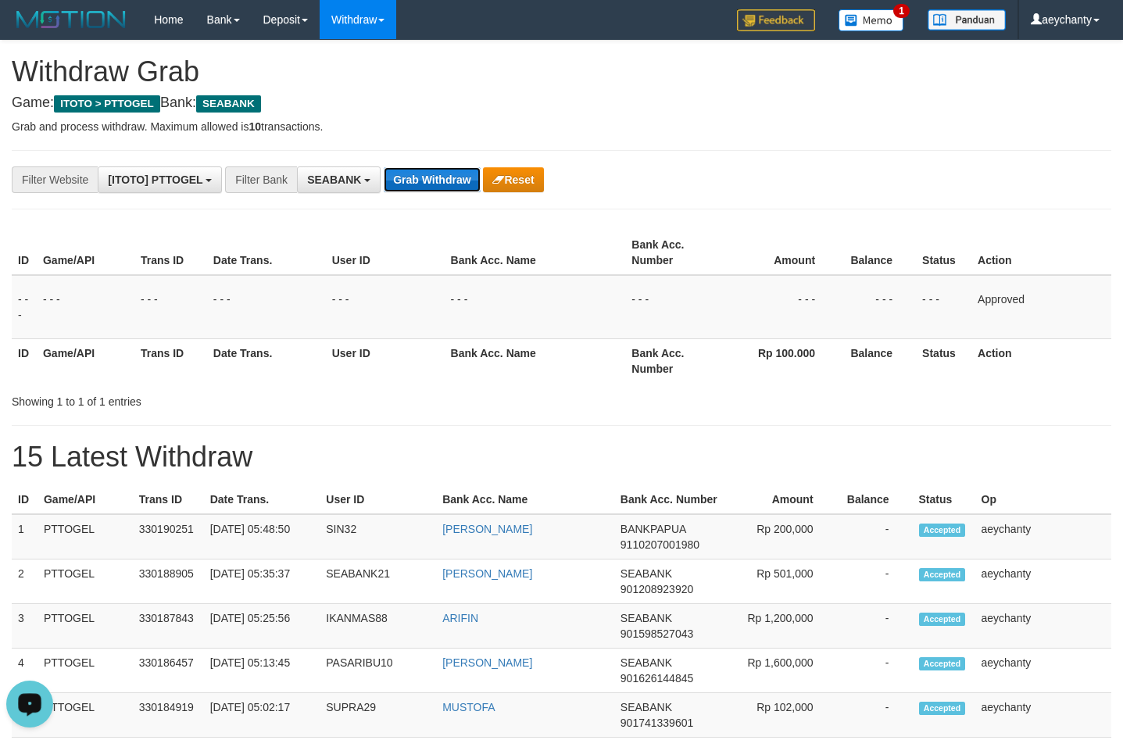
click at [431, 181] on button "Grab Withdraw" at bounding box center [432, 179] width 96 height 25
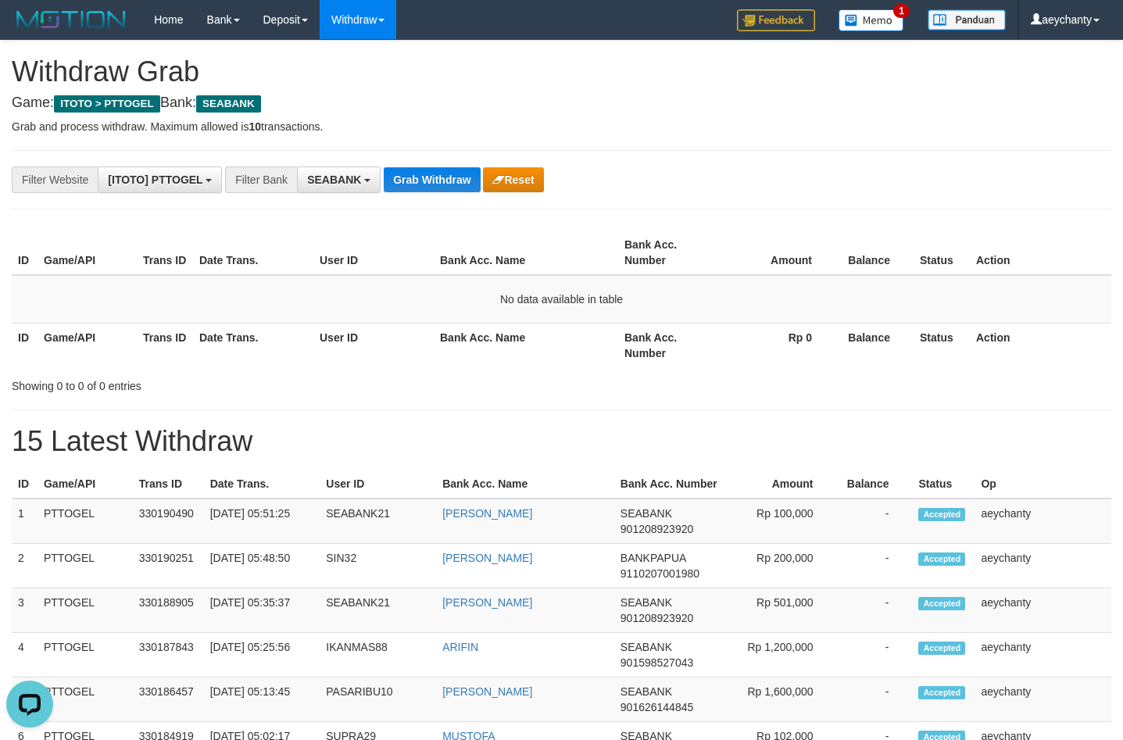
click at [435, 167] on div "**********" at bounding box center [468, 180] width 937 height 27
click at [435, 175] on button "Grab Withdraw" at bounding box center [432, 179] width 96 height 25
click at [733, 180] on div "**********" at bounding box center [468, 180] width 937 height 27
click at [446, 182] on button "Grab Withdraw" at bounding box center [432, 179] width 96 height 25
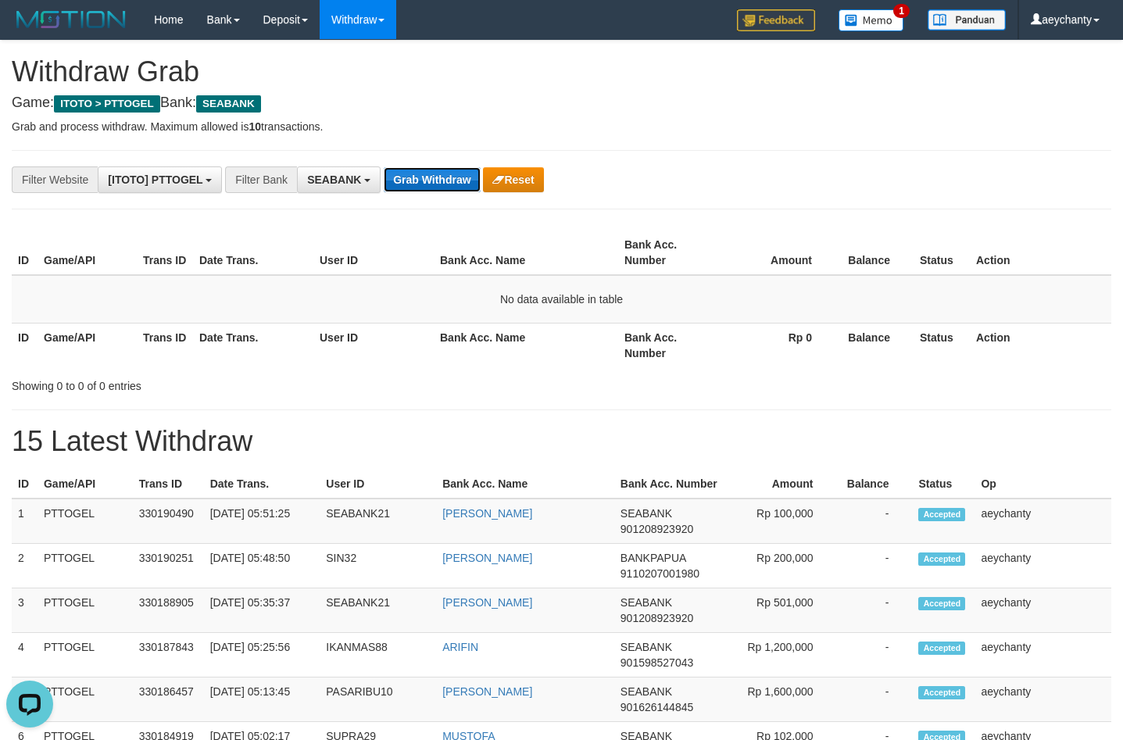
click at [449, 184] on button "Grab Withdraw" at bounding box center [432, 179] width 96 height 25
click at [425, 188] on button "Grab Withdraw" at bounding box center [432, 179] width 96 height 25
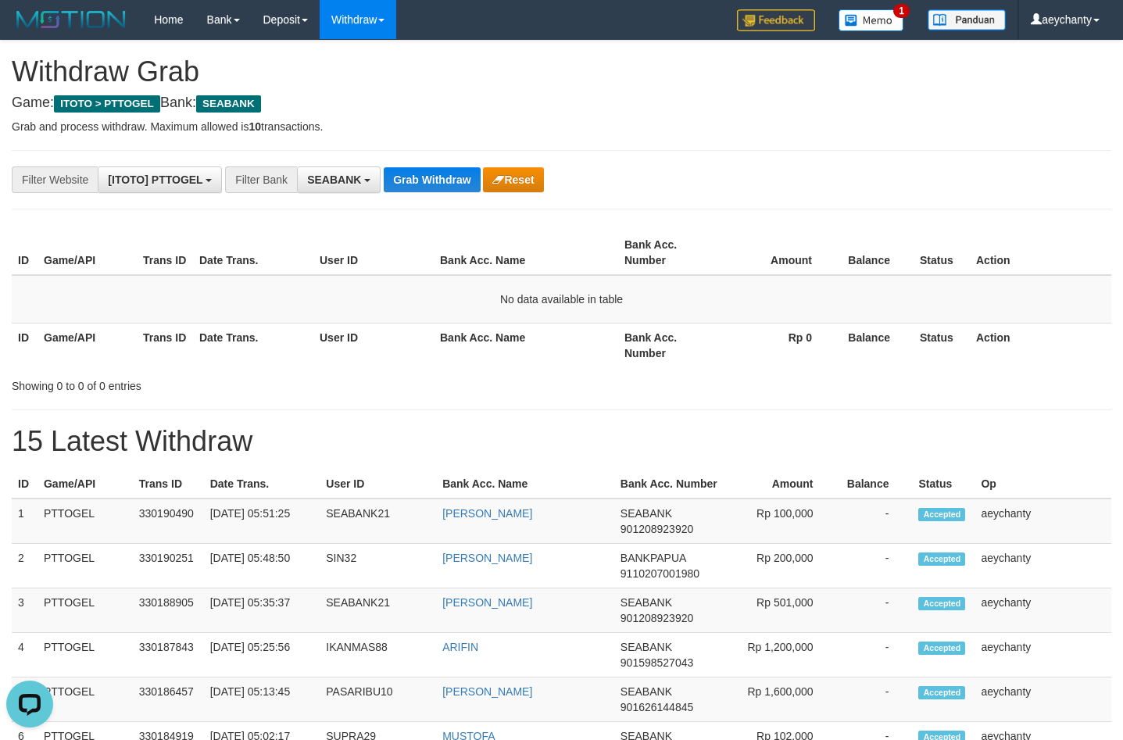
click at [414, 173] on button "Grab Withdraw" at bounding box center [432, 179] width 96 height 25
click at [470, 179] on button "Grab Withdraw" at bounding box center [432, 179] width 96 height 25
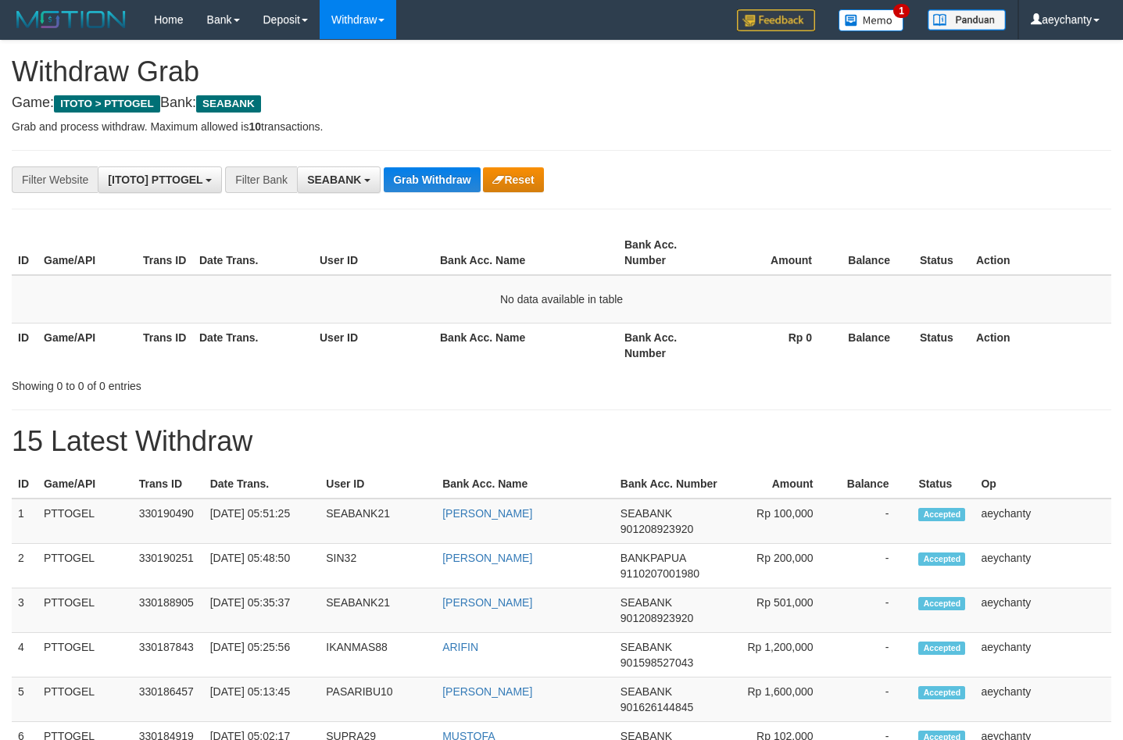
scroll to position [424, 0]
click at [419, 171] on button "Grab Withdraw" at bounding box center [432, 179] width 96 height 25
drag, startPoint x: 421, startPoint y: 164, endPoint x: 412, endPoint y: 182, distance: 19.9
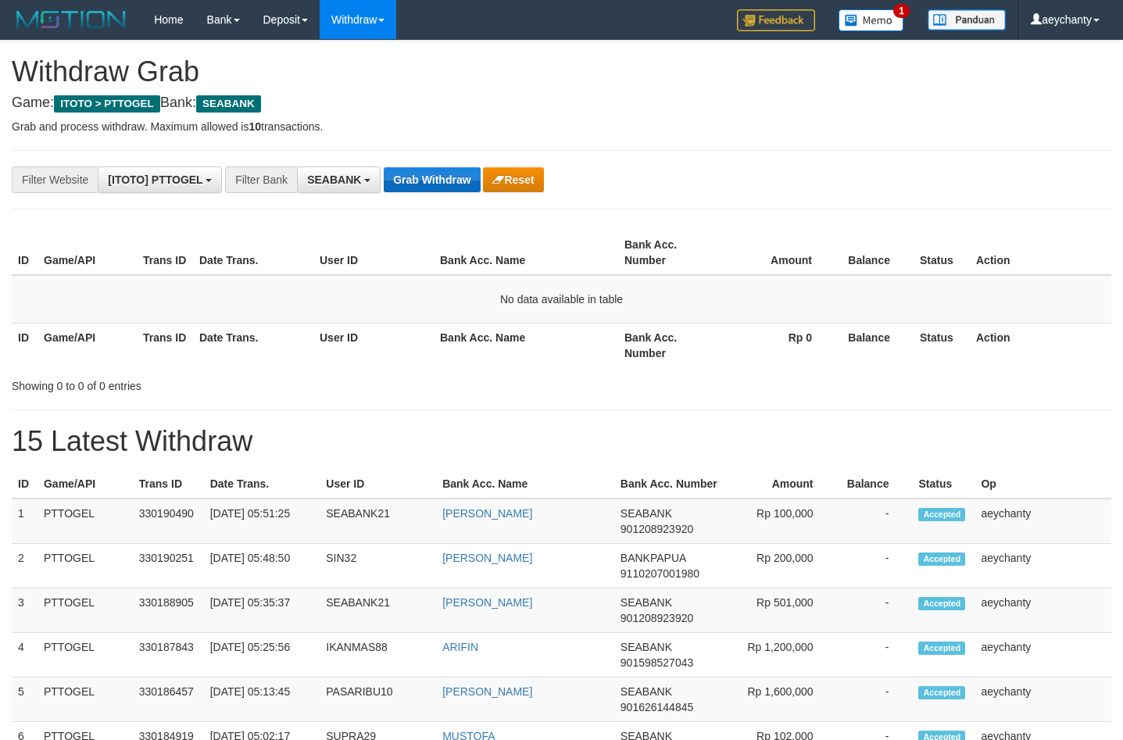
drag, startPoint x: 412, startPoint y: 182, endPoint x: 380, endPoint y: 213, distance: 44.8
click at [399, 185] on button "Grab Withdraw" at bounding box center [432, 179] width 96 height 25
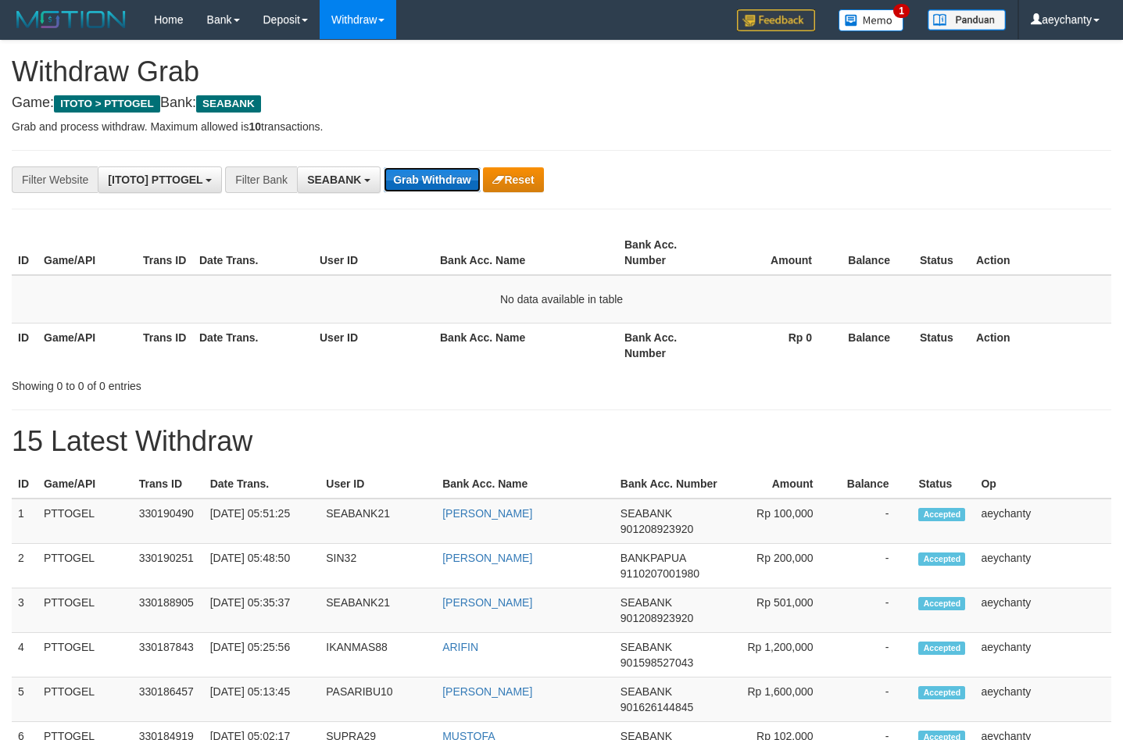
click at [399, 185] on button "Grab Withdraw" at bounding box center [432, 179] width 96 height 25
click at [432, 183] on button "Grab Withdraw" at bounding box center [432, 179] width 96 height 25
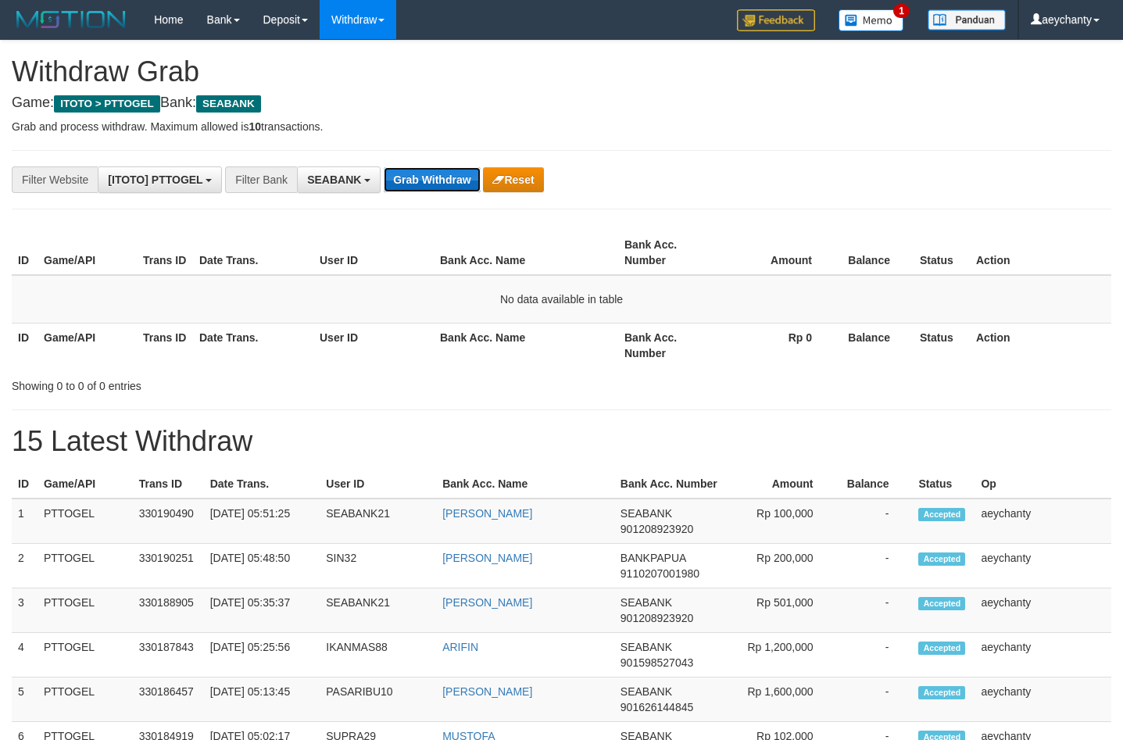
click at [426, 181] on button "Grab Withdraw" at bounding box center [432, 179] width 96 height 25
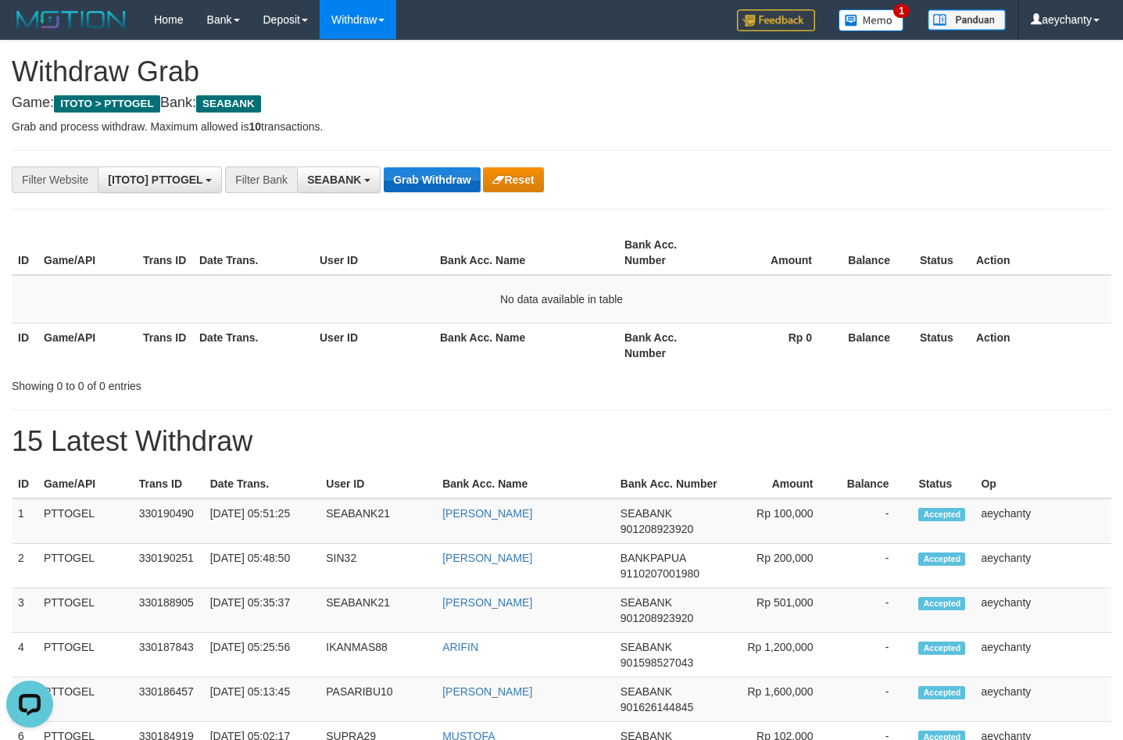
click at [431, 170] on button "Grab Withdraw" at bounding box center [432, 179] width 96 height 25
click at [417, 172] on button "Grab Withdraw" at bounding box center [432, 179] width 96 height 25
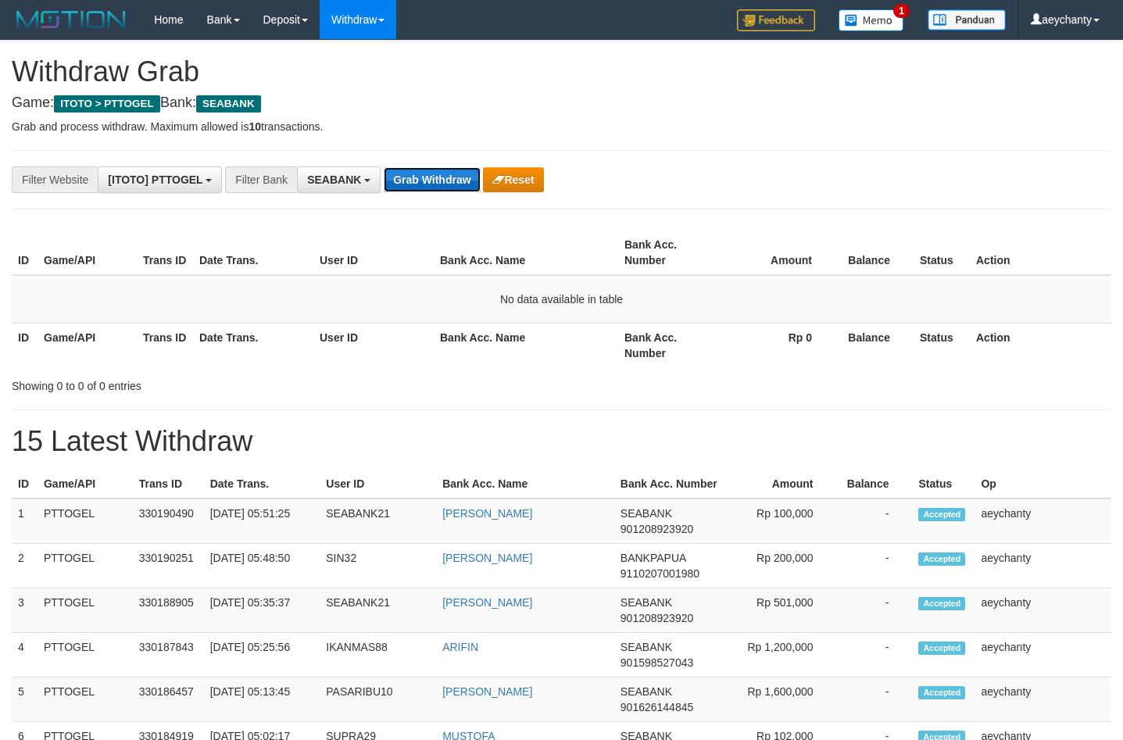
click at [417, 172] on button "Grab Withdraw" at bounding box center [432, 179] width 96 height 25
click at [446, 181] on button "Grab Withdraw" at bounding box center [432, 179] width 96 height 25
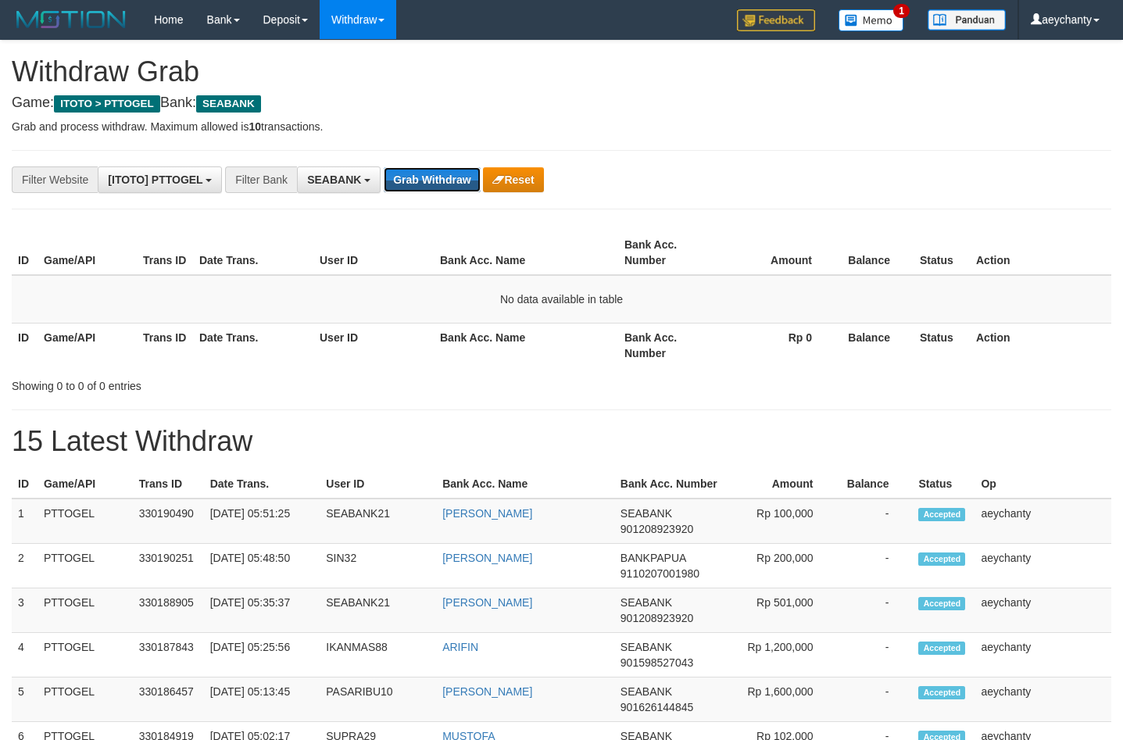
click at [446, 181] on button "Grab Withdraw" at bounding box center [432, 179] width 96 height 25
click at [432, 181] on button "Grab Withdraw" at bounding box center [432, 179] width 96 height 25
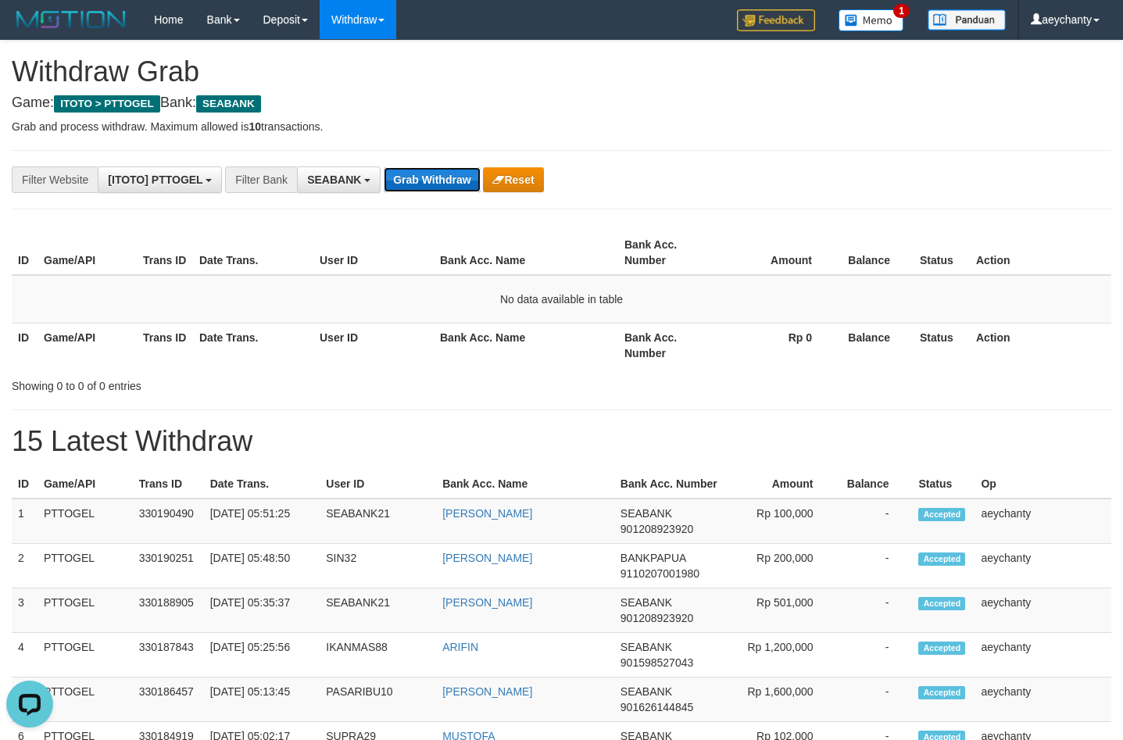
click at [432, 181] on button "Grab Withdraw" at bounding box center [432, 179] width 96 height 25
click at [427, 184] on button "Grab Withdraw" at bounding box center [432, 179] width 96 height 25
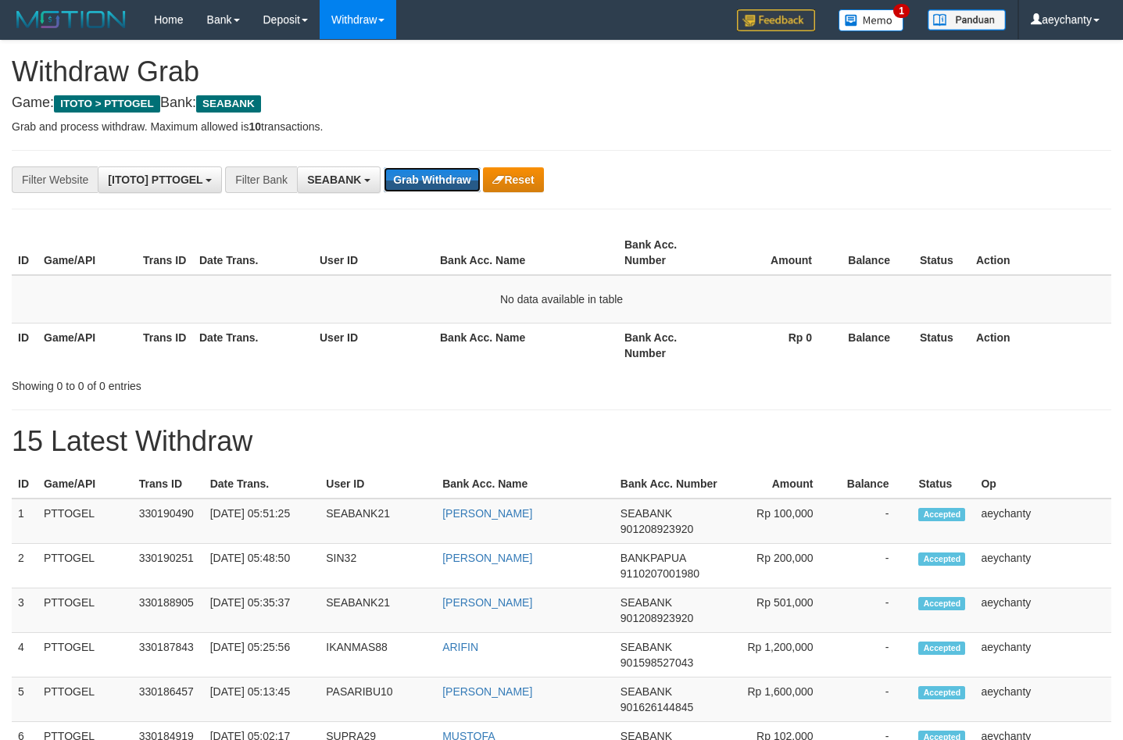
click at [428, 185] on button "Grab Withdraw" at bounding box center [432, 179] width 96 height 25
click at [422, 172] on button "Grab Withdraw" at bounding box center [432, 179] width 96 height 25
click at [423, 172] on button "Grab Withdraw" at bounding box center [432, 179] width 96 height 25
click at [396, 170] on button "Grab Withdraw" at bounding box center [432, 179] width 96 height 25
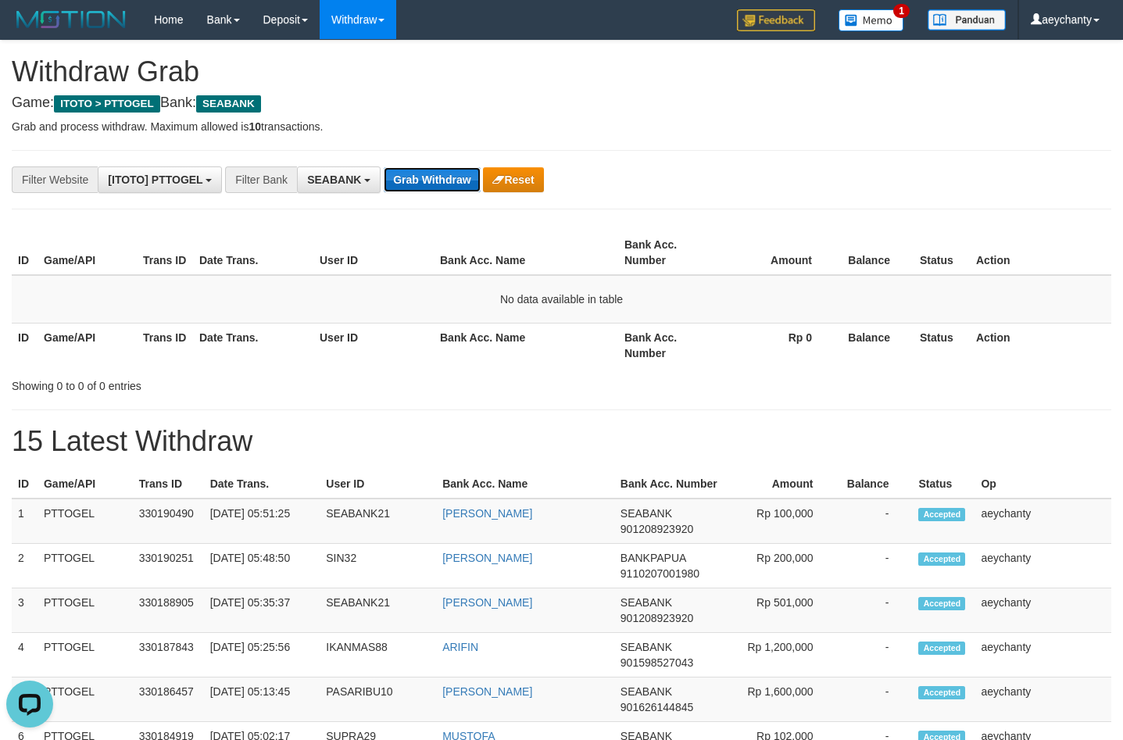
click at [396, 170] on button "Grab Withdraw" at bounding box center [432, 179] width 96 height 25
click at [417, 181] on button "Grab Withdraw" at bounding box center [432, 179] width 96 height 25
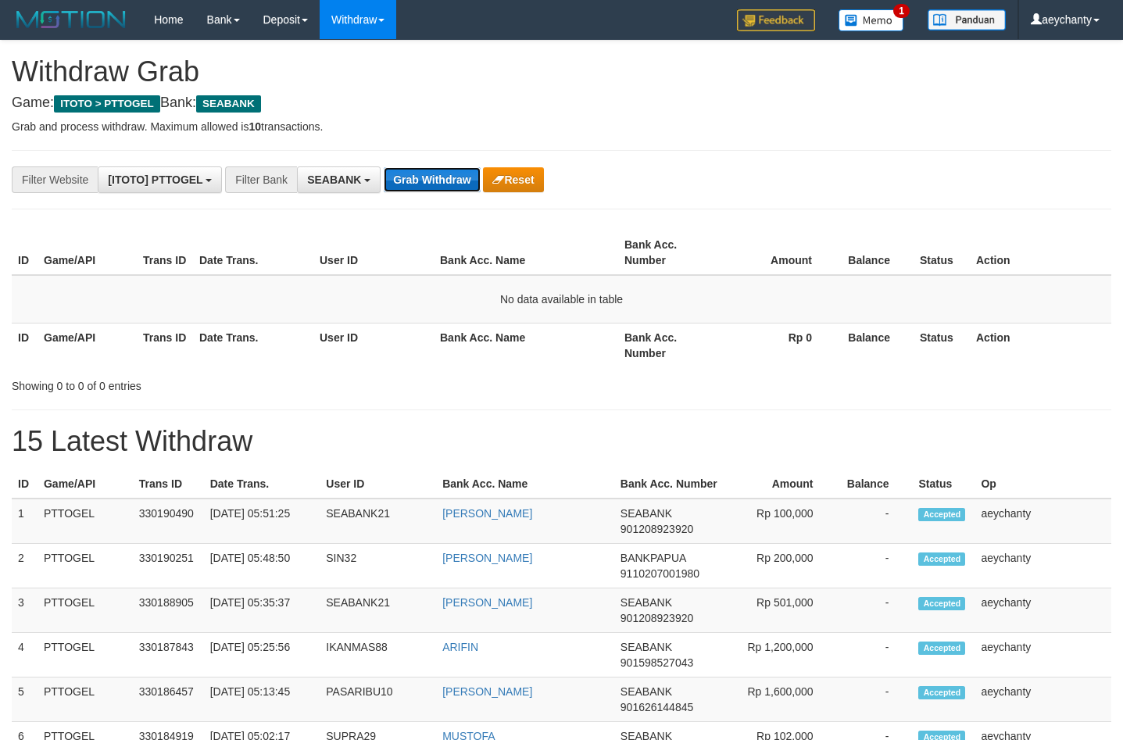
click at [437, 176] on button "Grab Withdraw" at bounding box center [432, 179] width 96 height 25
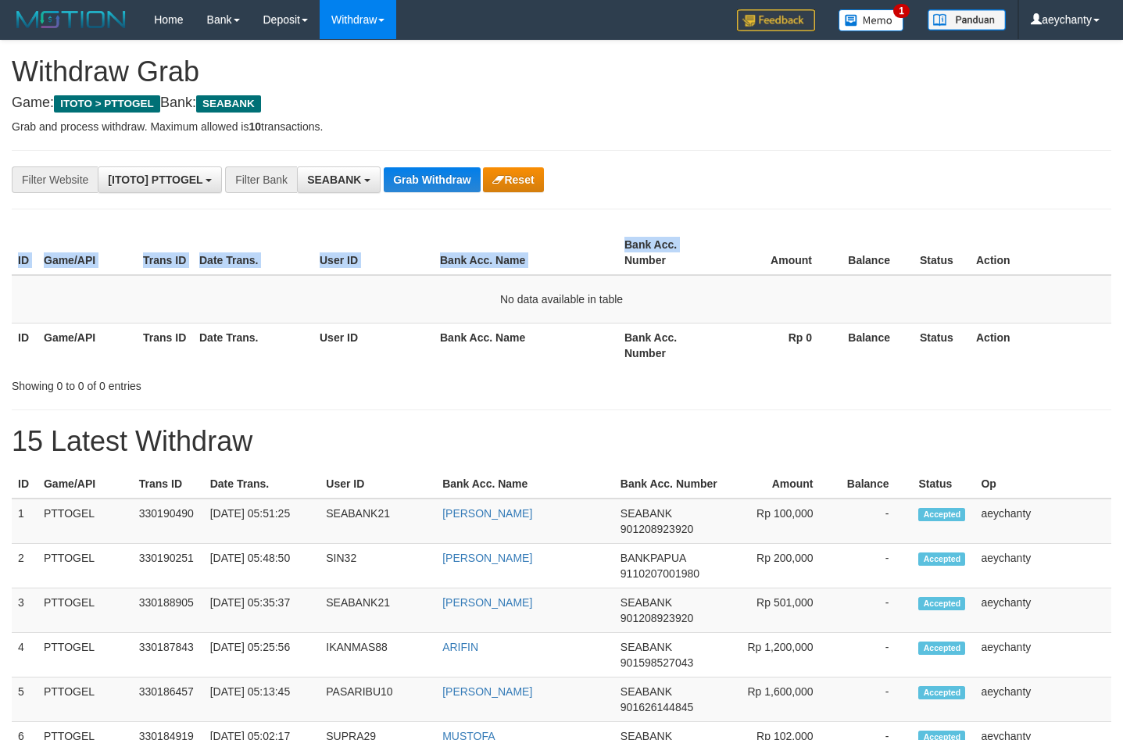
drag, startPoint x: 700, startPoint y: 149, endPoint x: 714, endPoint y: 236, distance: 88.7
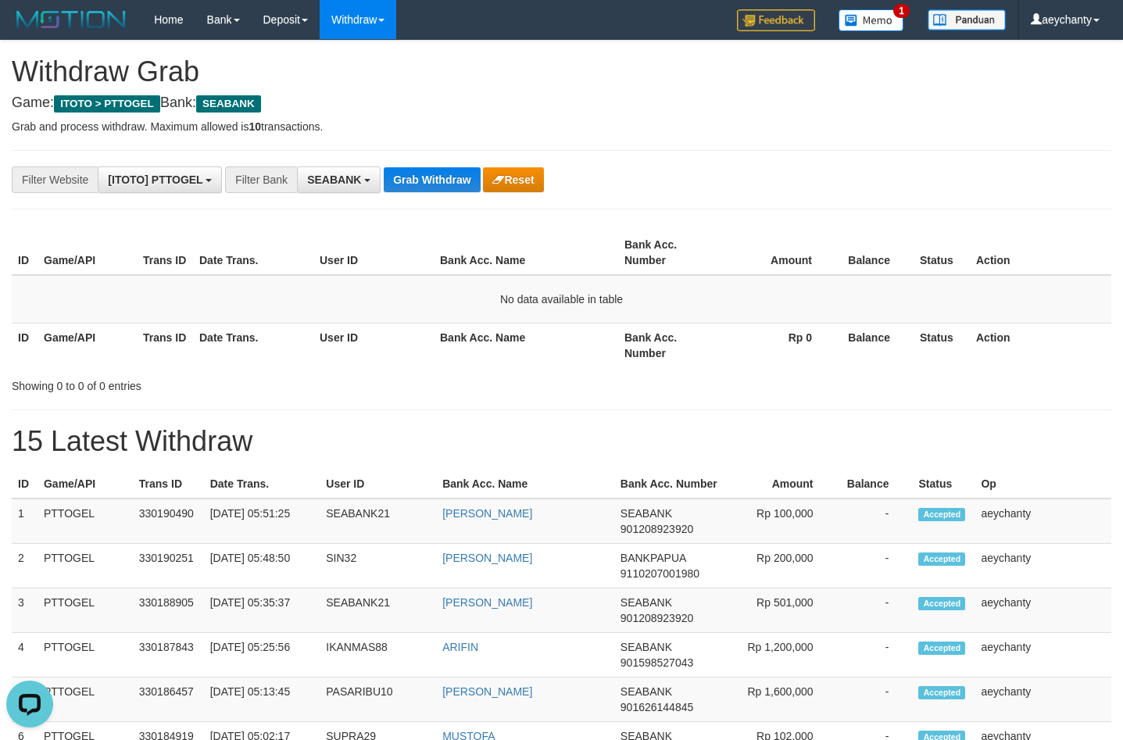
click at [412, 176] on button "Grab Withdraw" at bounding box center [432, 179] width 96 height 25
click at [444, 190] on button "Grab Withdraw" at bounding box center [432, 179] width 96 height 25
click at [442, 189] on button "Grab Withdraw" at bounding box center [432, 179] width 96 height 25
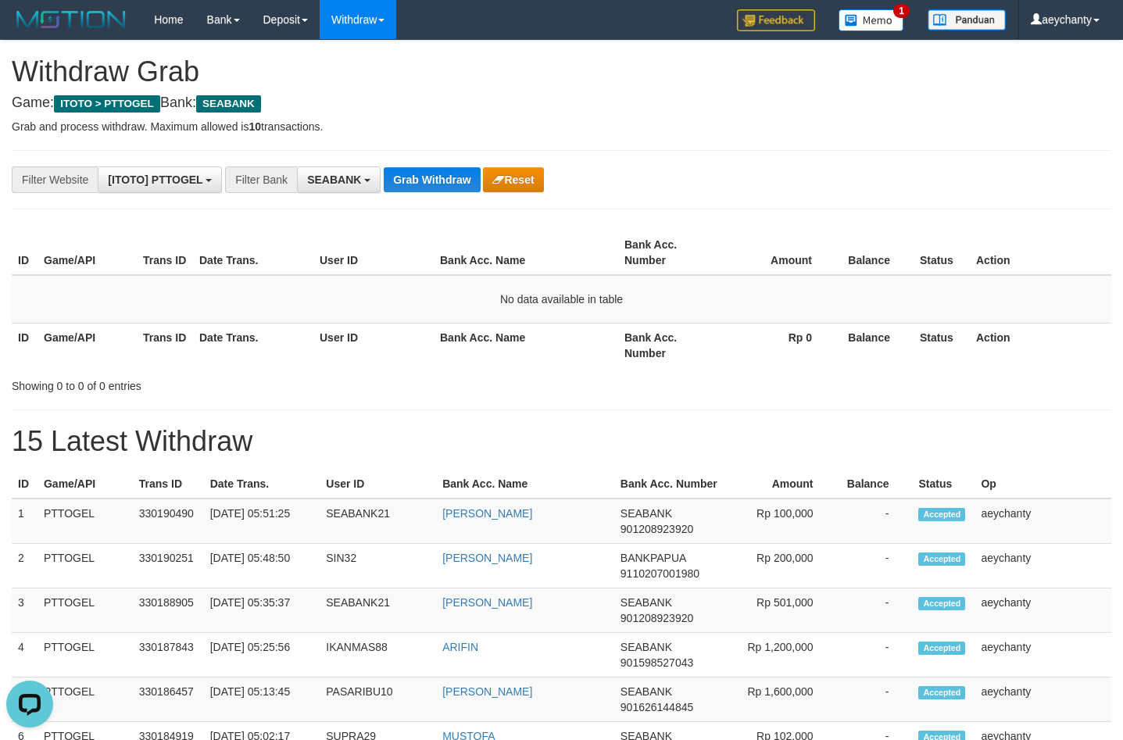
click at [432, 178] on button "Grab Withdraw" at bounding box center [432, 179] width 96 height 25
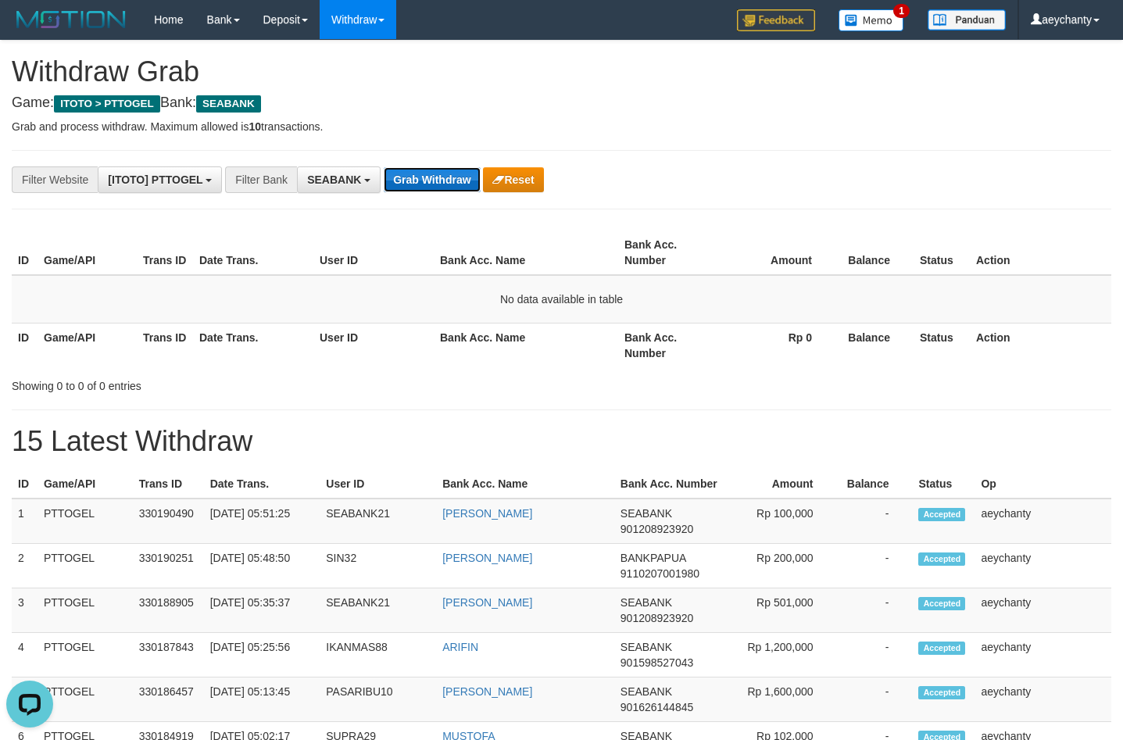
click at [432, 178] on button "Grab Withdraw" at bounding box center [432, 179] width 96 height 25
click at [432, 177] on button "Grab Withdraw" at bounding box center [432, 179] width 96 height 25
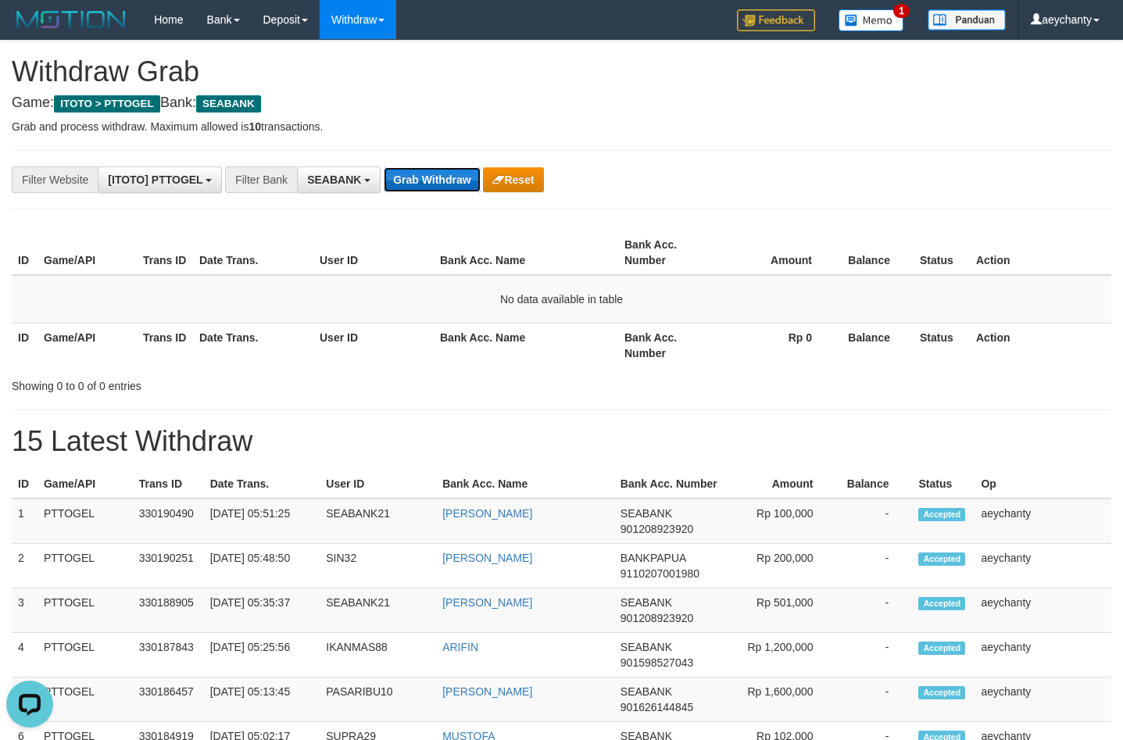
click at [432, 177] on button "Grab Withdraw" at bounding box center [432, 179] width 96 height 25
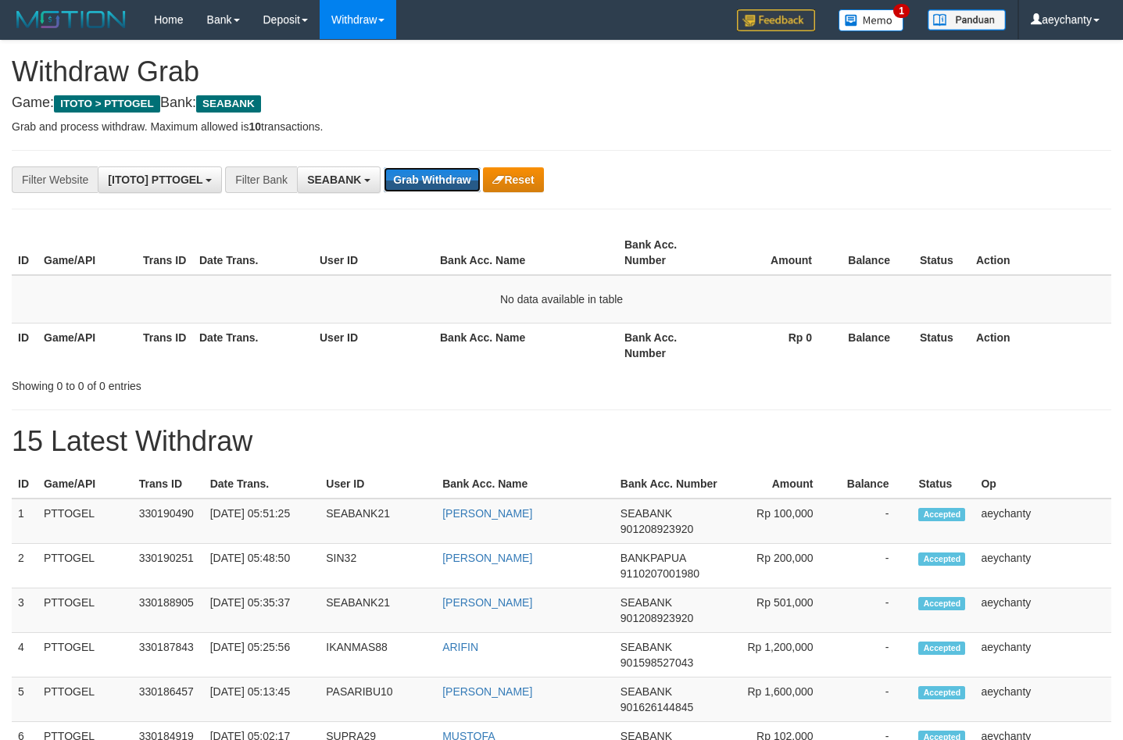
click at [432, 177] on button "Grab Withdraw" at bounding box center [432, 179] width 96 height 25
click at [442, 184] on button "Grab Withdraw" at bounding box center [432, 179] width 96 height 25
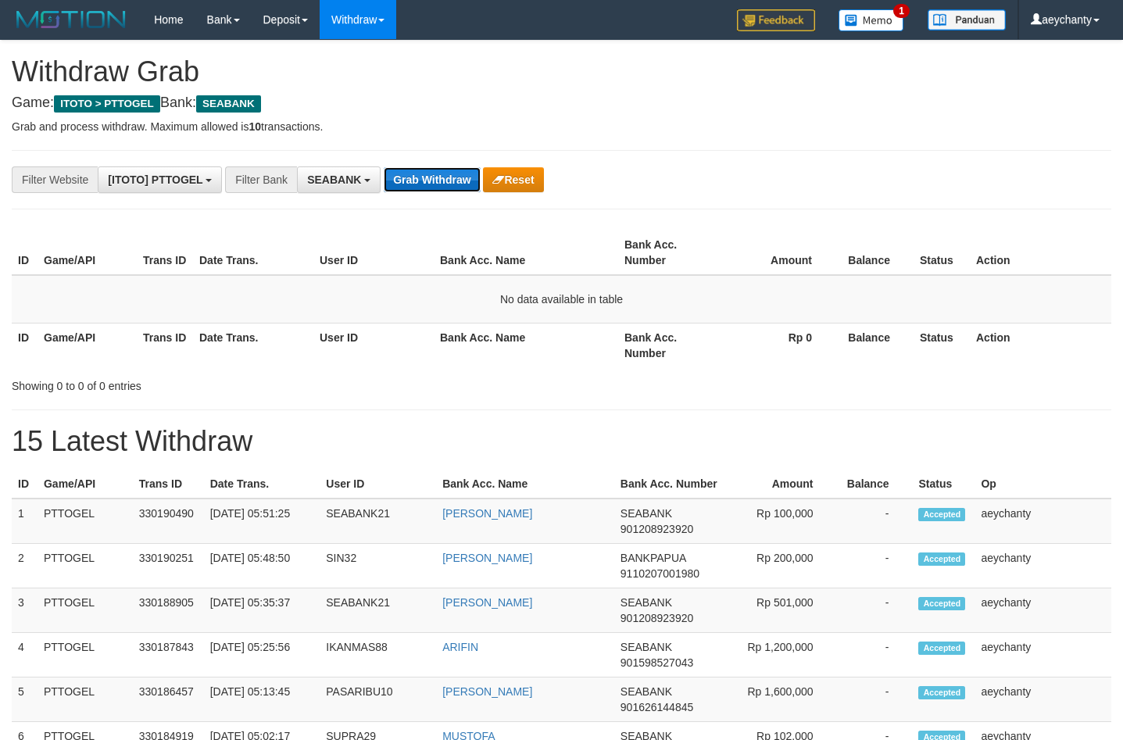
click at [428, 170] on button "Grab Withdraw" at bounding box center [432, 179] width 96 height 25
click at [432, 192] on button "Grab Withdraw" at bounding box center [432, 179] width 96 height 25
click at [432, 189] on button "Grab Withdraw" at bounding box center [432, 179] width 96 height 25
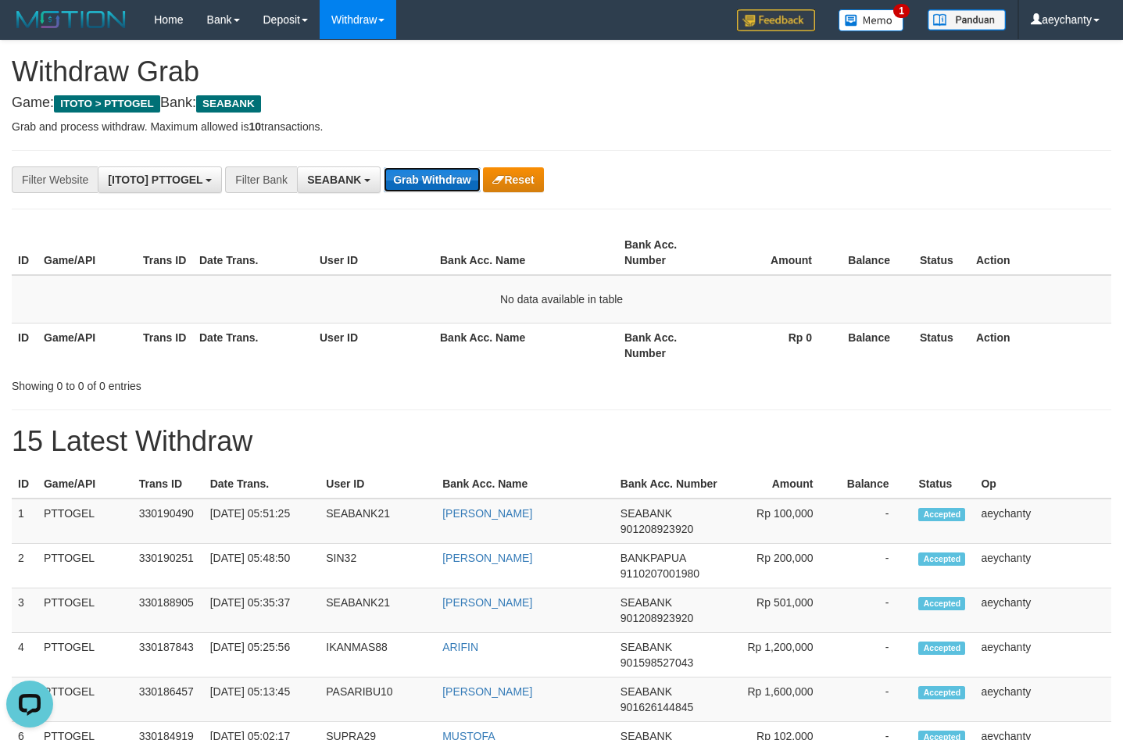
click at [432, 189] on button "Grab Withdraw" at bounding box center [432, 179] width 96 height 25
click at [446, 175] on button "Grab Withdraw" at bounding box center [432, 179] width 96 height 25
click at [424, 173] on button "Grab Withdraw" at bounding box center [432, 179] width 96 height 25
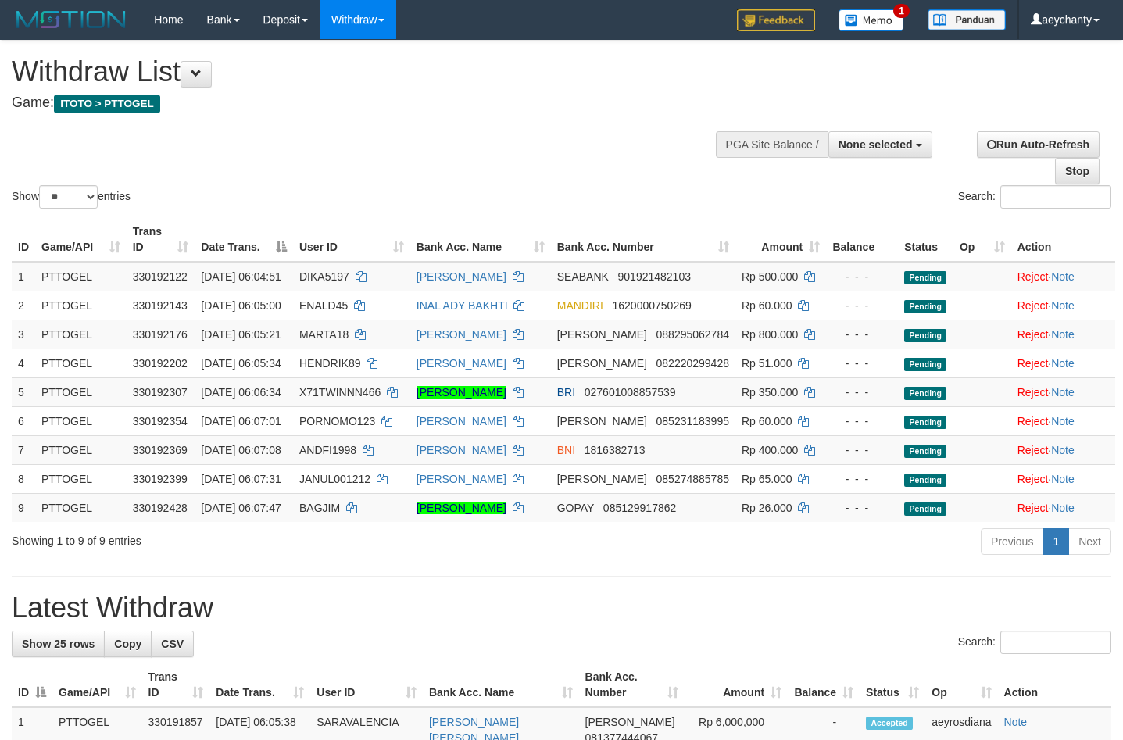
select select
select select "**"
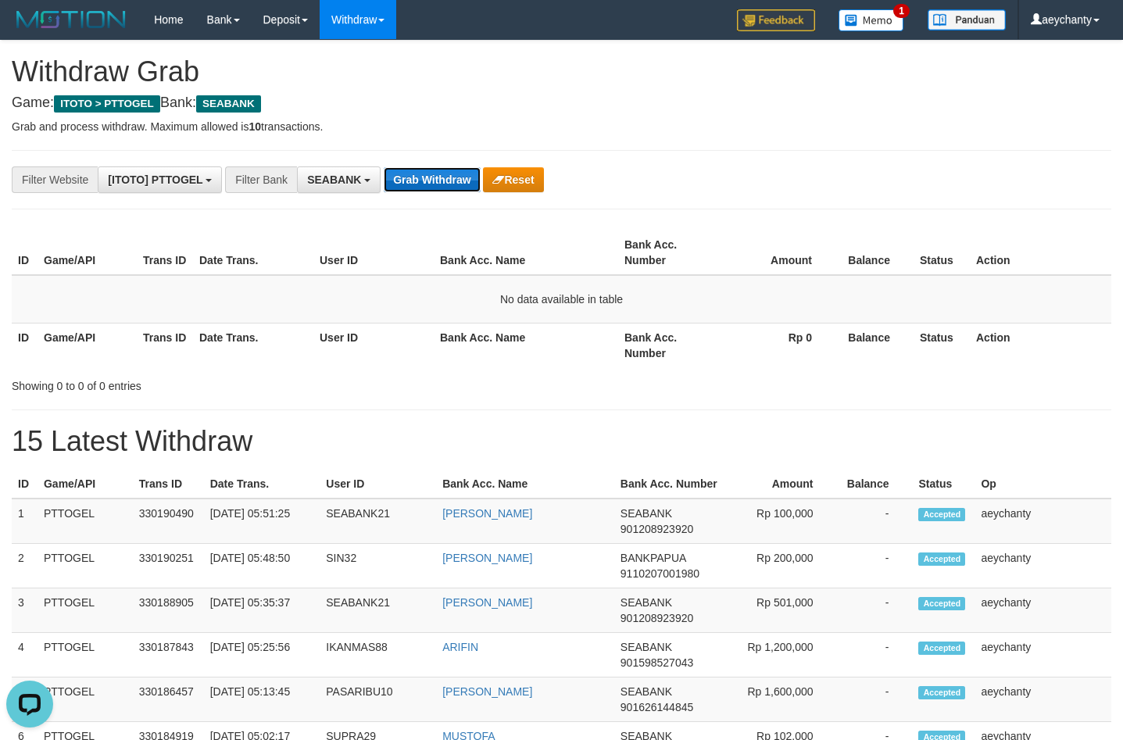
click at [436, 175] on button "Grab Withdraw" at bounding box center [432, 179] width 96 height 25
drag, startPoint x: 714, startPoint y: 152, endPoint x: 543, endPoint y: 173, distance: 172.5
click at [392, 174] on button "Grab Withdraw" at bounding box center [432, 179] width 96 height 25
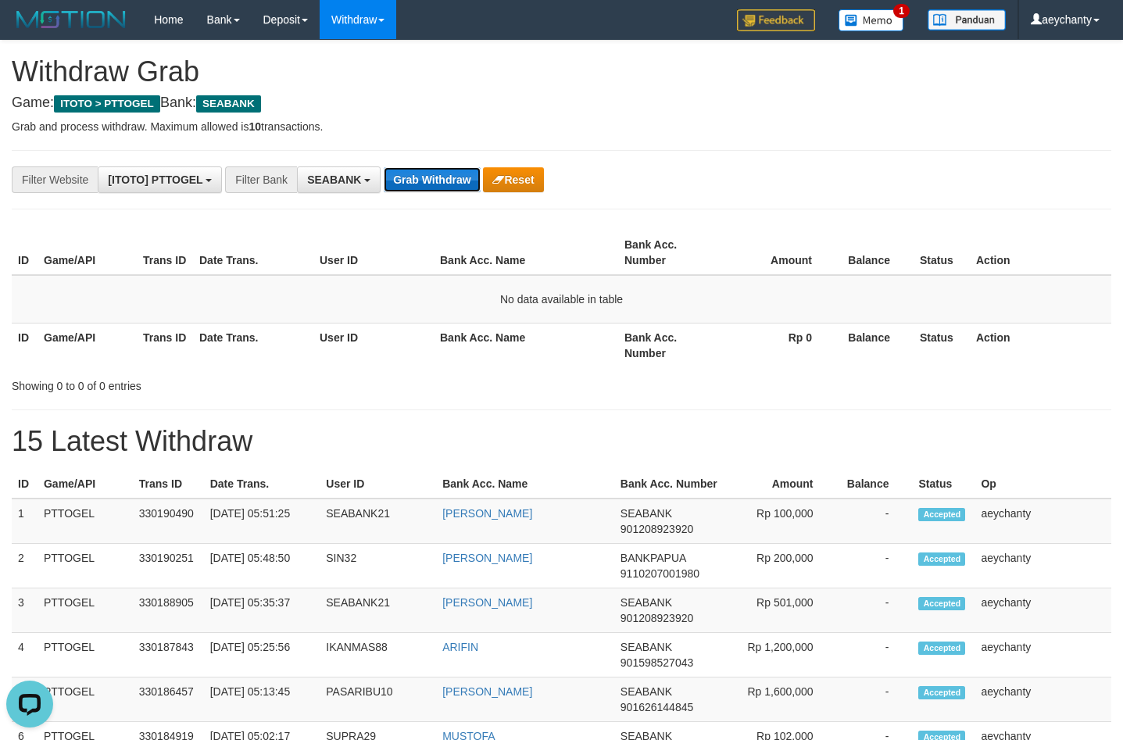
click at [428, 185] on button "Grab Withdraw" at bounding box center [432, 179] width 96 height 25
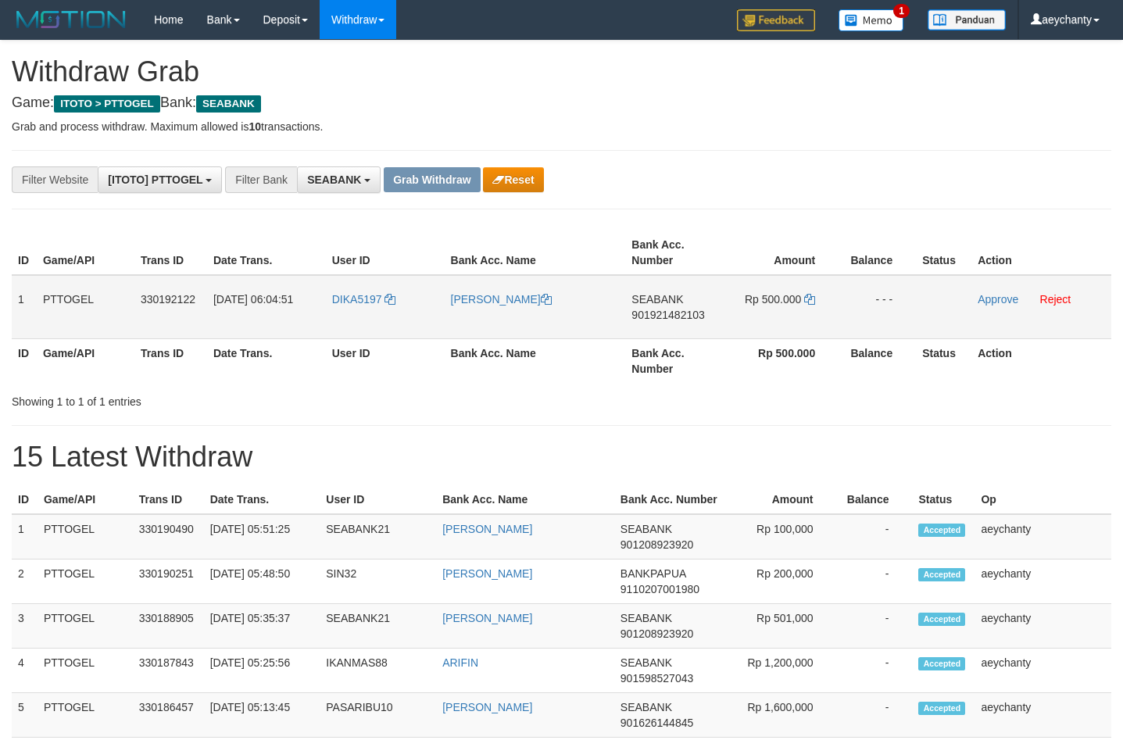
scroll to position [424, 0]
copy tr
drag, startPoint x: 371, startPoint y: 319, endPoint x: 797, endPoint y: 322, distance: 426.1
click at [797, 322] on tr "1 PTTOGEL 330192122 [DATE] 06:04:51 DIKA5197 ANDIKA PRTAMA SEABANK 901921482103…" at bounding box center [562, 307] width 1100 height 64
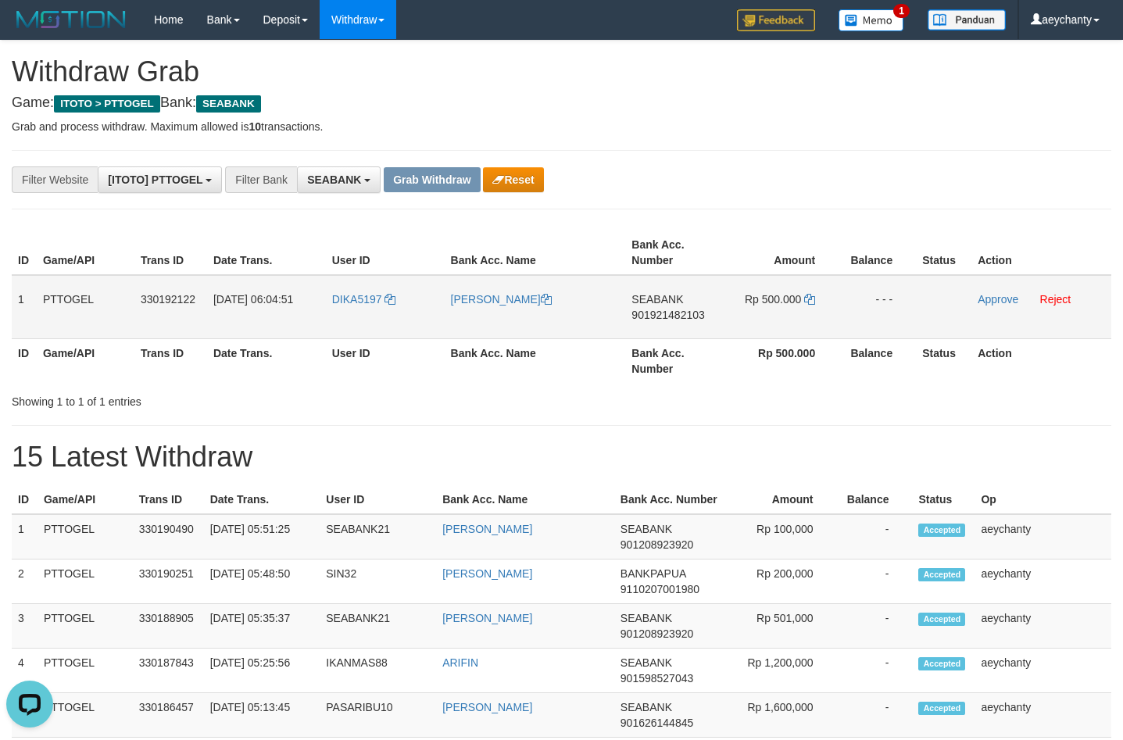
scroll to position [0, 0]
click at [674, 318] on span "901921482103" at bounding box center [668, 315] width 73 height 13
copy tr
click at [674, 318] on span "901921482103" at bounding box center [668, 315] width 73 height 13
copy span "901921482103"
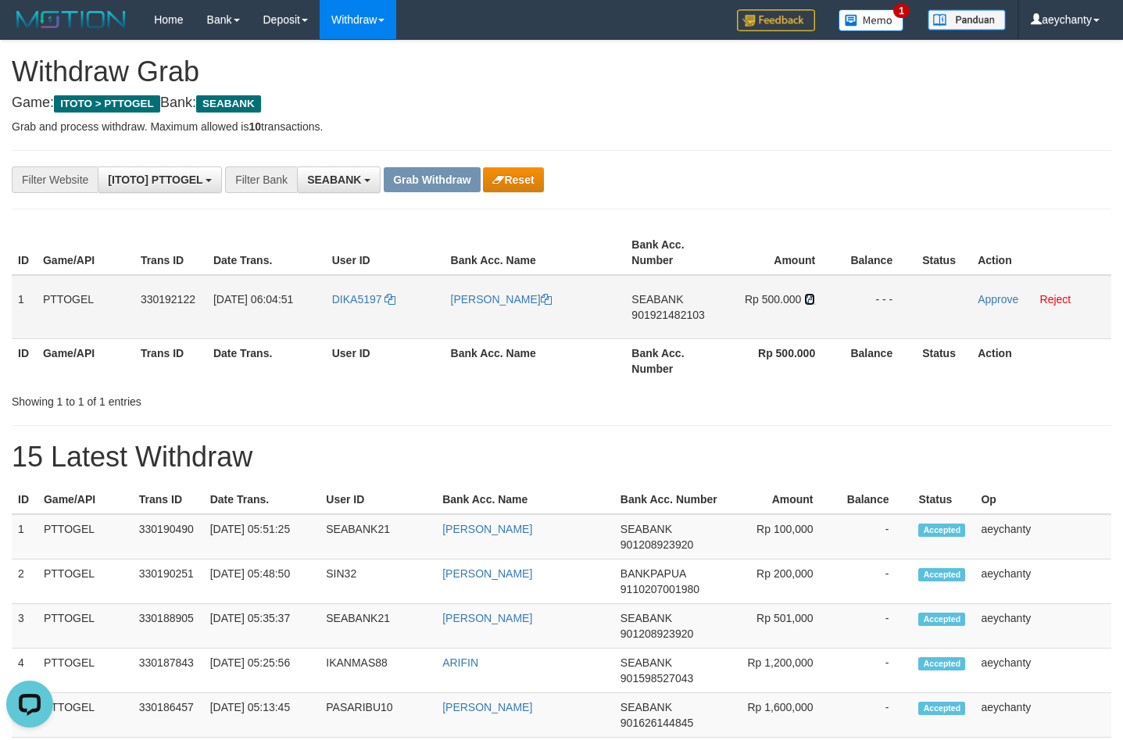
click at [814, 296] on icon at bounding box center [809, 299] width 11 height 11
click at [811, 303] on icon at bounding box center [809, 299] width 11 height 11
click at [1006, 300] on link "Approve" at bounding box center [998, 299] width 41 height 13
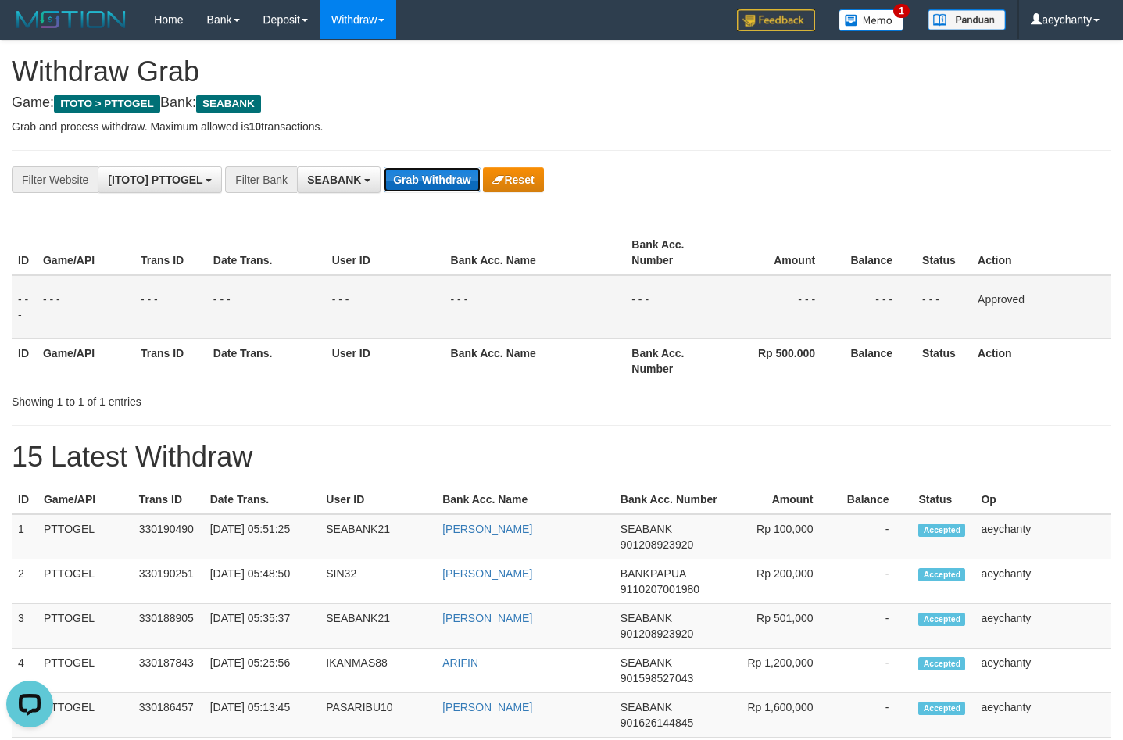
click at [422, 174] on button "Grab Withdraw" at bounding box center [432, 179] width 96 height 25
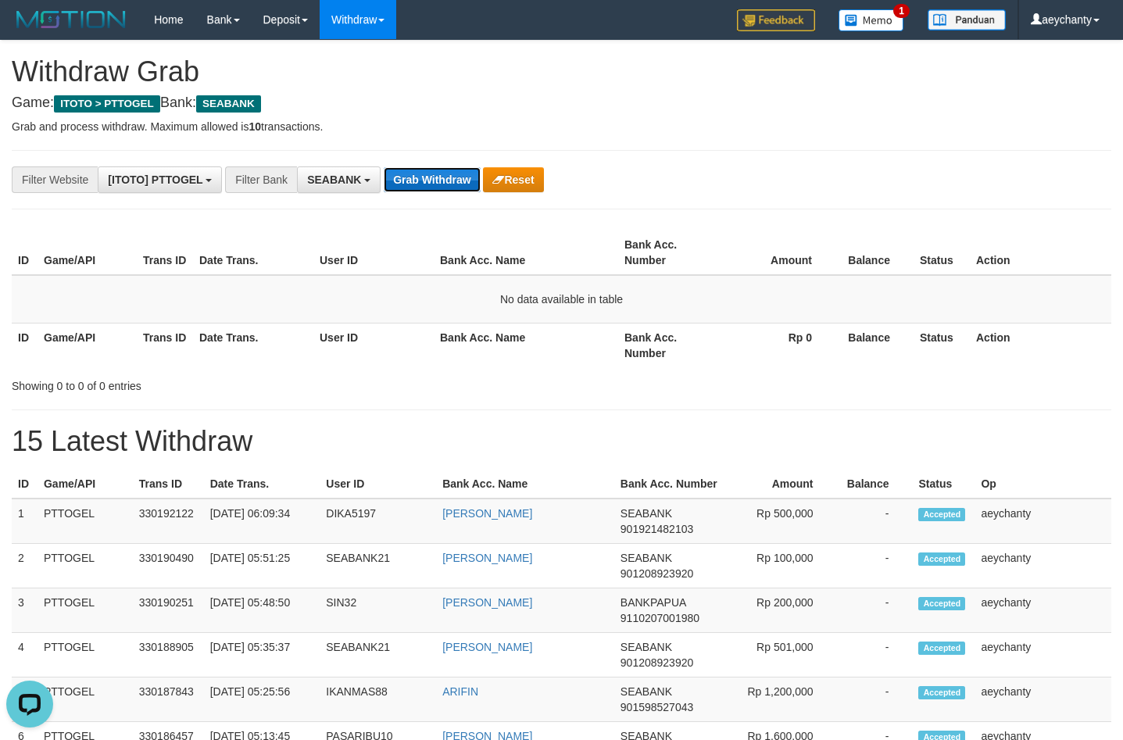
click at [421, 176] on button "Grab Withdraw" at bounding box center [432, 179] width 96 height 25
click at [423, 170] on button "Grab Withdraw" at bounding box center [432, 179] width 96 height 25
click at [442, 176] on button "Grab Withdraw" at bounding box center [432, 179] width 96 height 25
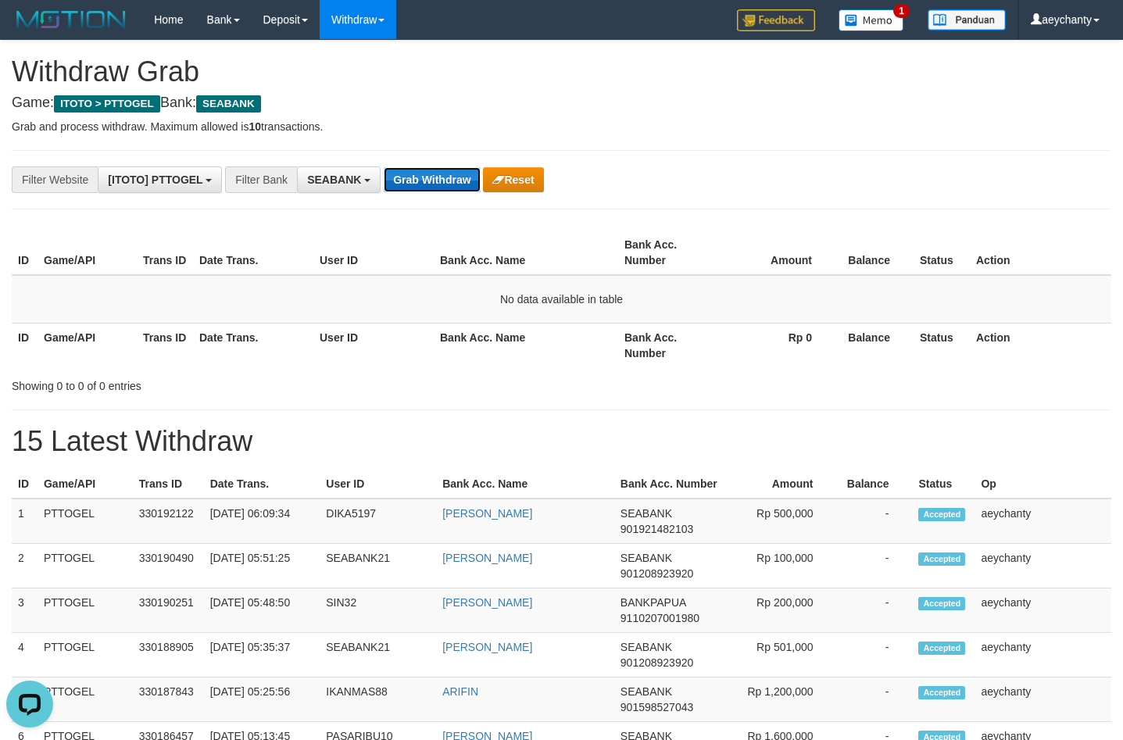
click at [435, 176] on button "Grab Withdraw" at bounding box center [432, 179] width 96 height 25
click at [435, 185] on button "Grab Withdraw" at bounding box center [432, 179] width 96 height 25
click at [435, 183] on button "Grab Withdraw" at bounding box center [432, 179] width 96 height 25
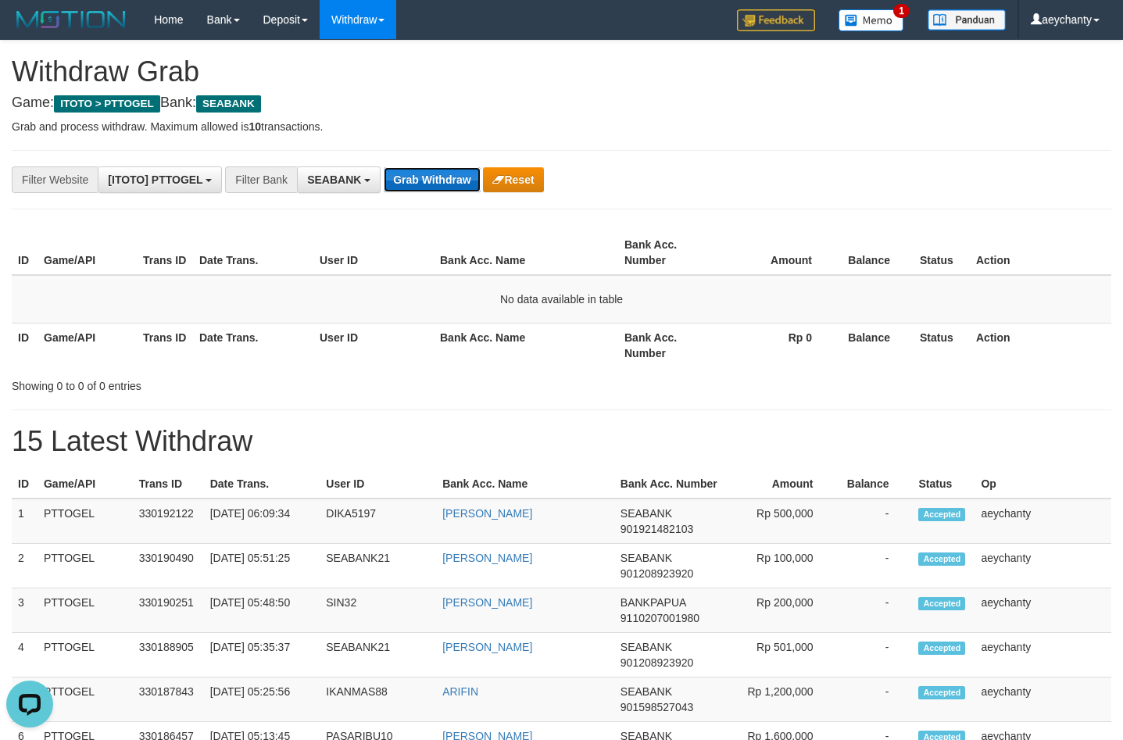
click at [436, 173] on button "Grab Withdraw" at bounding box center [432, 179] width 96 height 25
click at [643, 167] on div "**********" at bounding box center [468, 180] width 937 height 27
click at [326, 181] on span "SEABANK" at bounding box center [334, 180] width 54 height 13
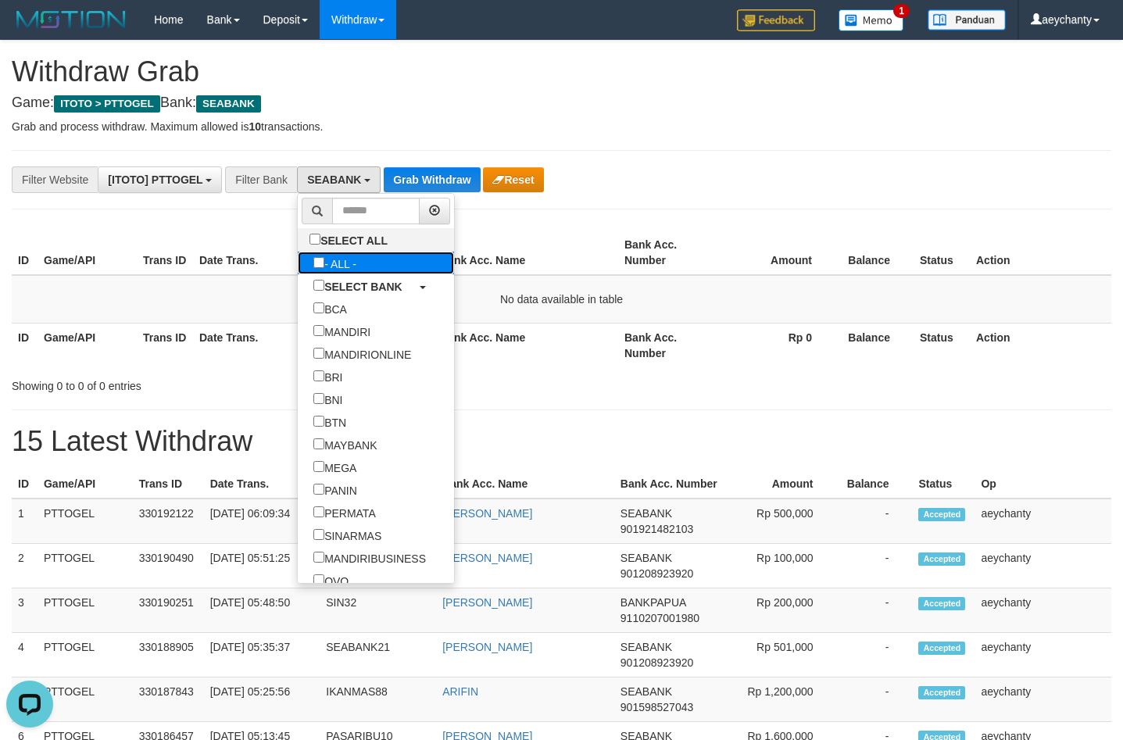
click at [298, 270] on label "- ALL -" at bounding box center [335, 263] width 74 height 23
select select "***"
click at [407, 181] on button "Grab Withdraw" at bounding box center [412, 179] width 96 height 25
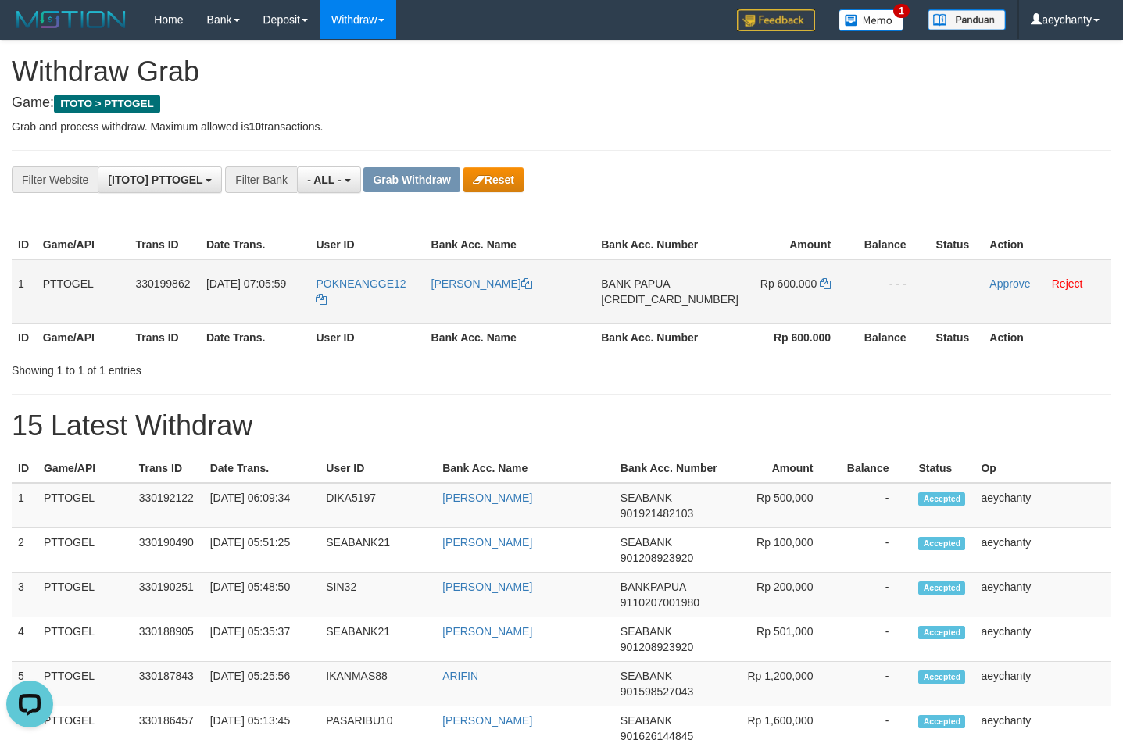
drag, startPoint x: 370, startPoint y: 303, endPoint x: 780, endPoint y: 273, distance: 411.6
click at [780, 273] on tr "1 PTTOGEL 330199862 [DATE] 07:05:59 POKNEANGGE12 [PERSON_NAME] BANK PAPUA [CRED…" at bounding box center [562, 292] width 1100 height 64
click at [683, 297] on span "[CREDIT_CARD_NUMBER]" at bounding box center [670, 299] width 138 height 13
click at [669, 296] on span "[CREDIT_CARD_NUMBER]" at bounding box center [670, 299] width 138 height 13
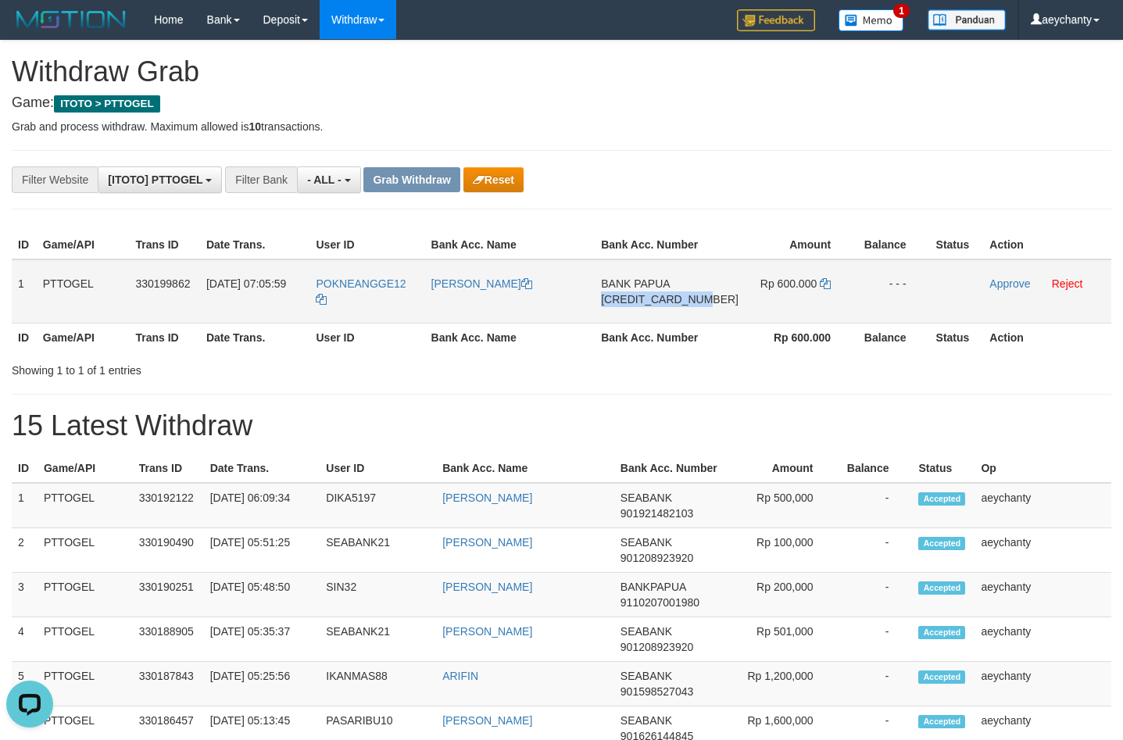
copy span "[CREDIT_CARD_NUMBER]"
click at [651, 302] on span "[CREDIT_CARD_NUMBER]" at bounding box center [670, 299] width 138 height 13
drag, startPoint x: 651, startPoint y: 302, endPoint x: 1022, endPoint y: 292, distance: 370.7
click at [664, 297] on span "[CREDIT_CARD_NUMBER]" at bounding box center [670, 299] width 138 height 13
copy span "[CREDIT_CARD_NUMBER]"
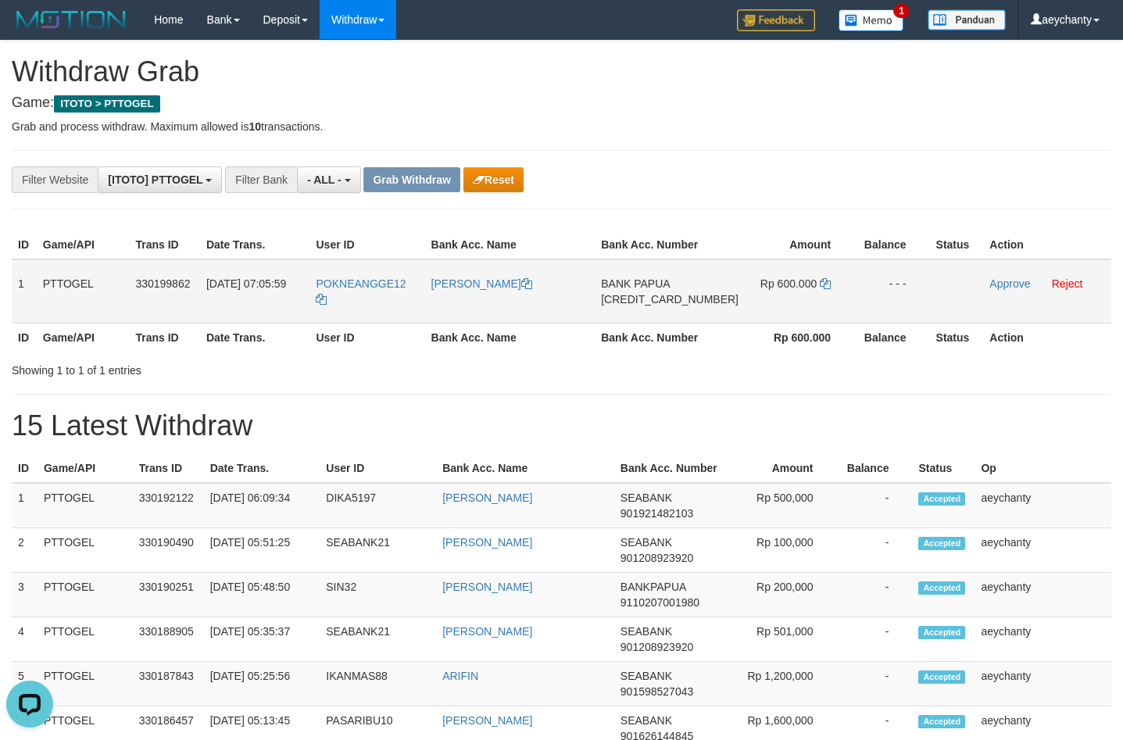
click at [342, 296] on td "POKNEANGGE12" at bounding box center [367, 292] width 115 height 64
click at [356, 293] on td "POKNEANGGE12" at bounding box center [367, 292] width 115 height 64
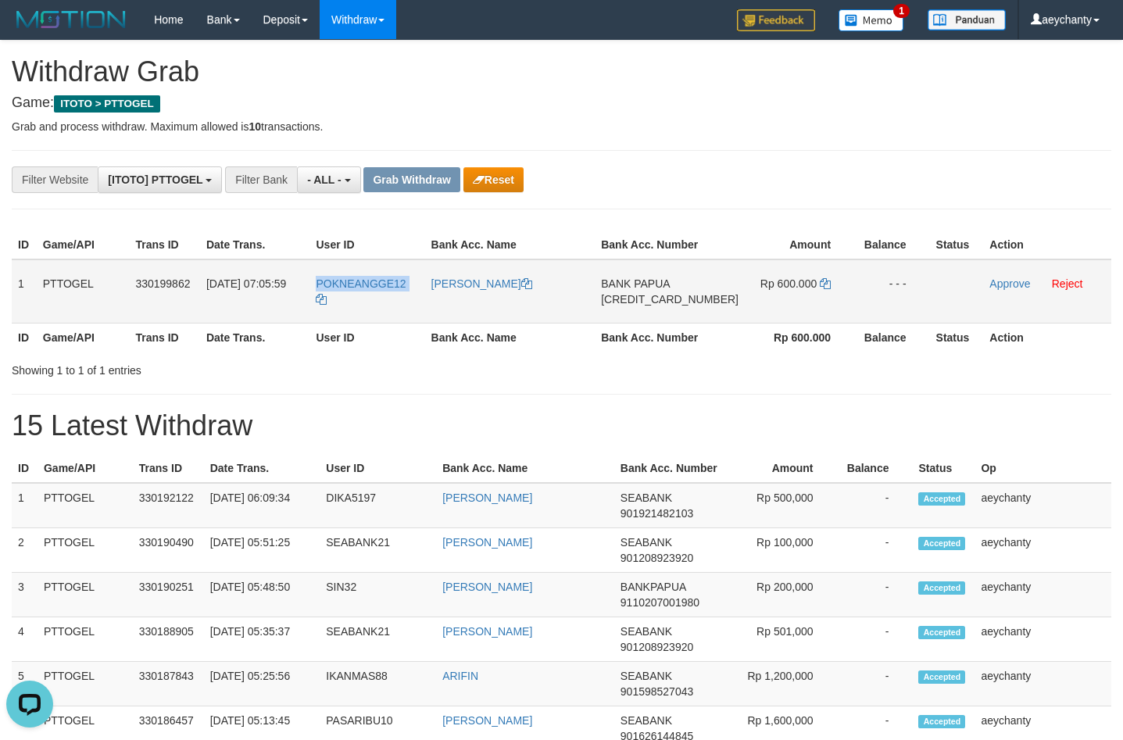
copy td "POKNEANGGE12"
click at [1052, 285] on link "Reject" at bounding box center [1067, 284] width 31 height 13
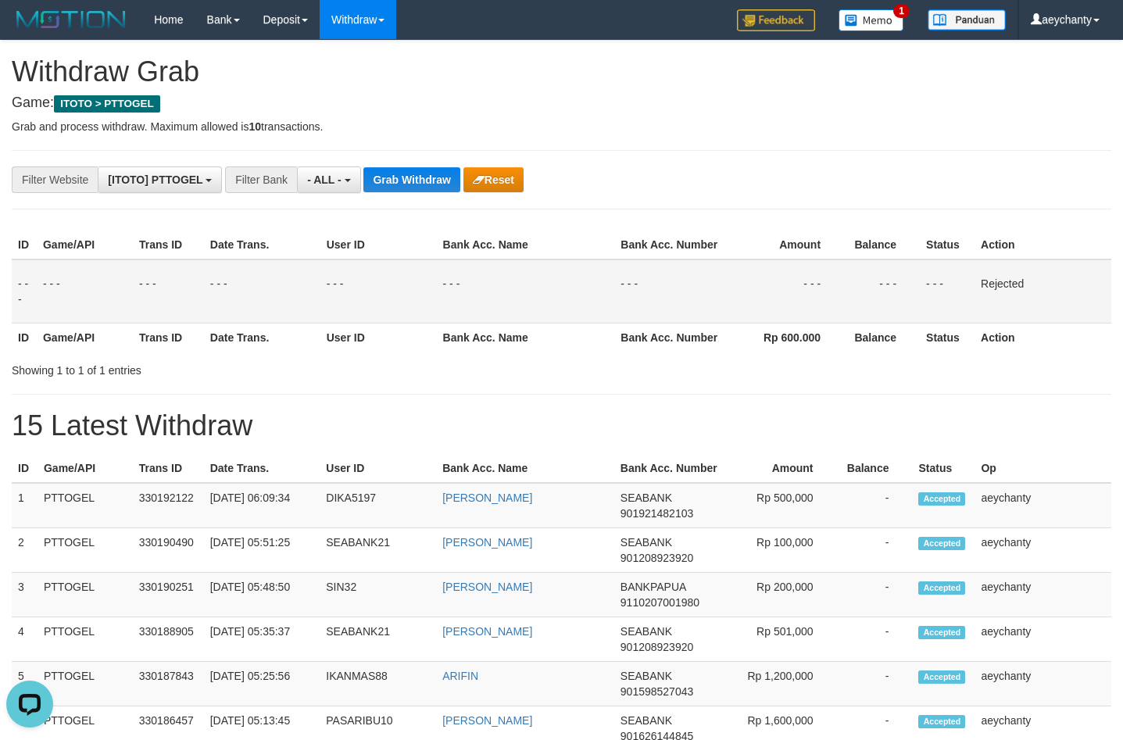
click at [625, 170] on div "**********" at bounding box center [468, 180] width 937 height 27
click at [351, 528] on td "DIKA5197" at bounding box center [378, 505] width 116 height 45
click at [502, 420] on h1 "15 Latest Withdraw" at bounding box center [562, 425] width 1100 height 31
click at [485, 431] on h1 "15 Latest Withdraw" at bounding box center [562, 425] width 1100 height 31
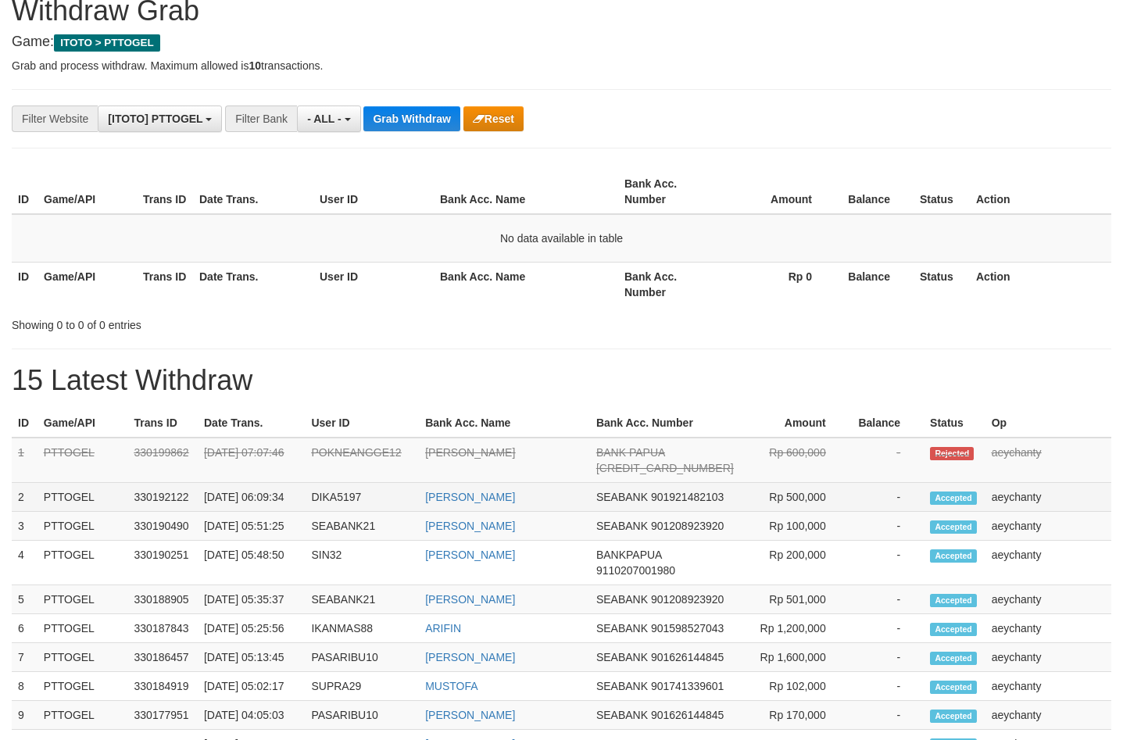
scroll to position [13, 0]
click at [364, 469] on td "POKNEANGGE12" at bounding box center [362, 460] width 114 height 45
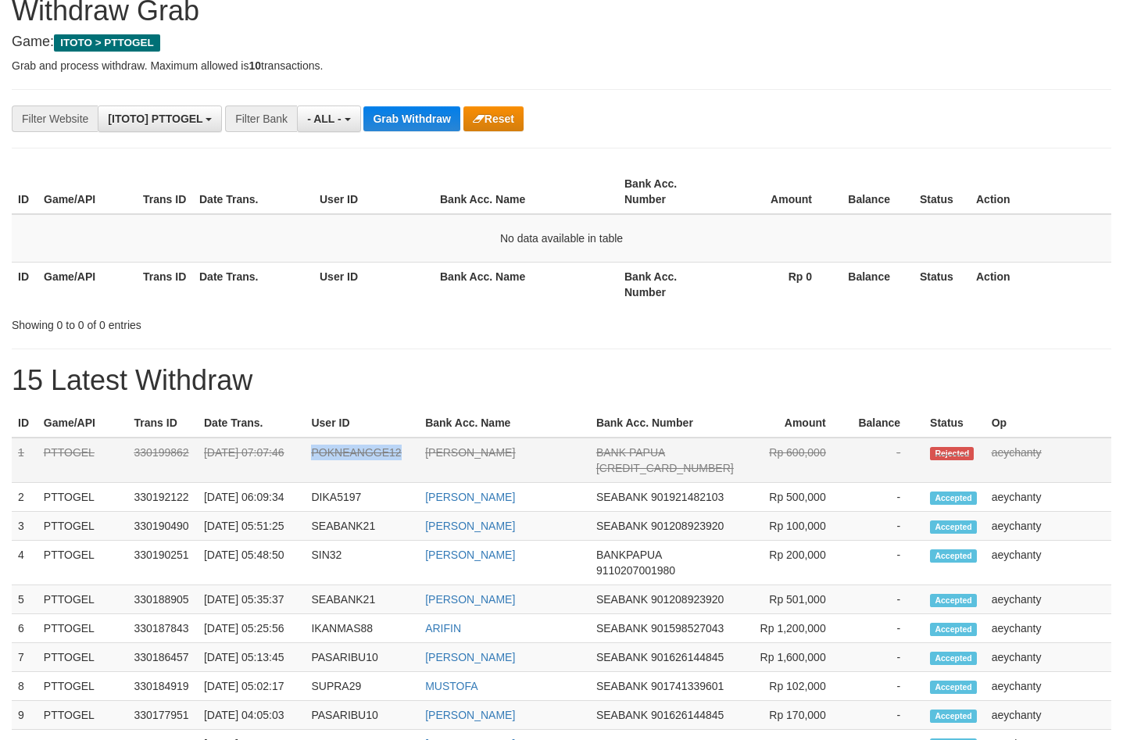
click at [364, 469] on td "POKNEANGGE12" at bounding box center [362, 460] width 114 height 45
copy td "POKNEANGGE12"
click at [553, 99] on div "**********" at bounding box center [561, 614] width 1123 height 1268
click at [664, 65] on p "Grab and process withdraw. Maximum allowed is 10 transactions." at bounding box center [562, 66] width 1100 height 16
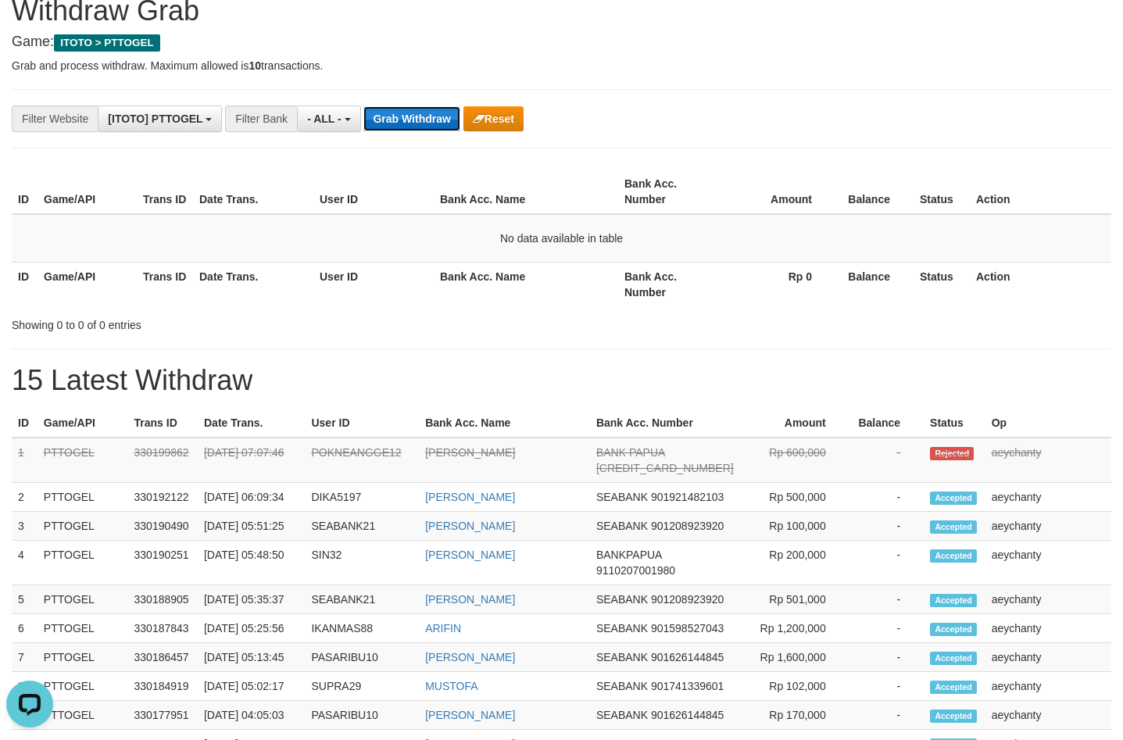
click at [403, 114] on button "Grab Withdraw" at bounding box center [412, 118] width 96 height 25
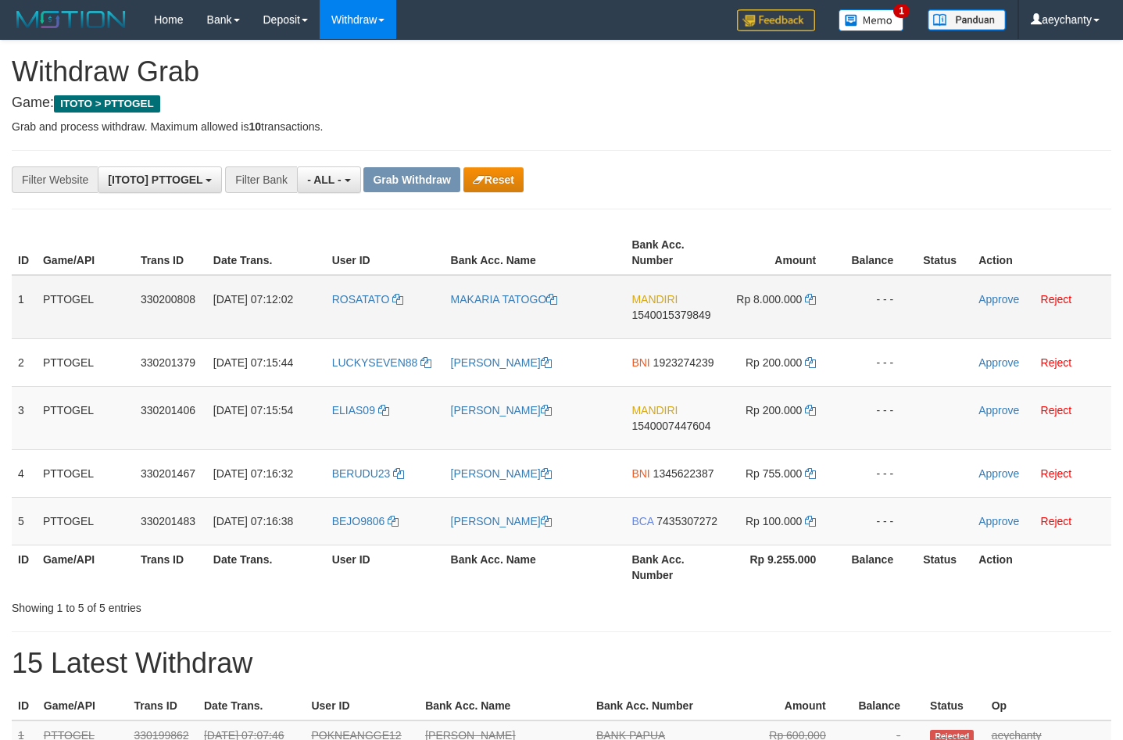
scroll to position [13, 0]
click at [483, 181] on icon "button" at bounding box center [479, 179] width 12 height 11
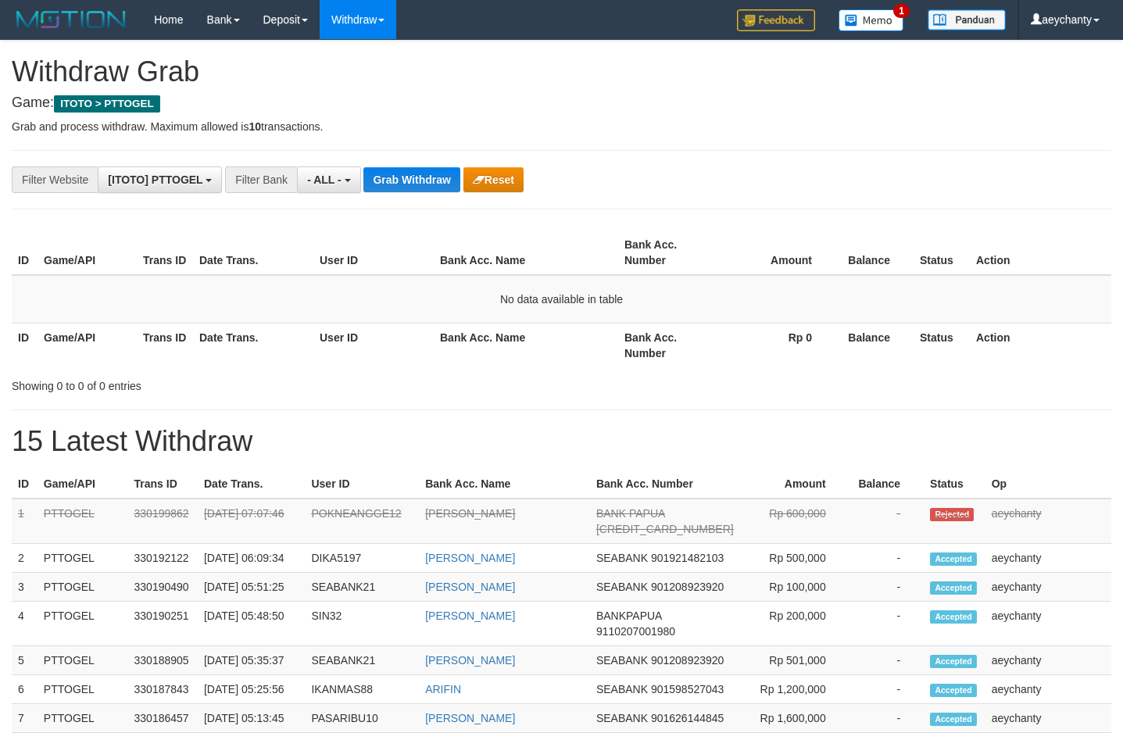
click at [331, 176] on span "- ALL -" at bounding box center [324, 180] width 34 height 13
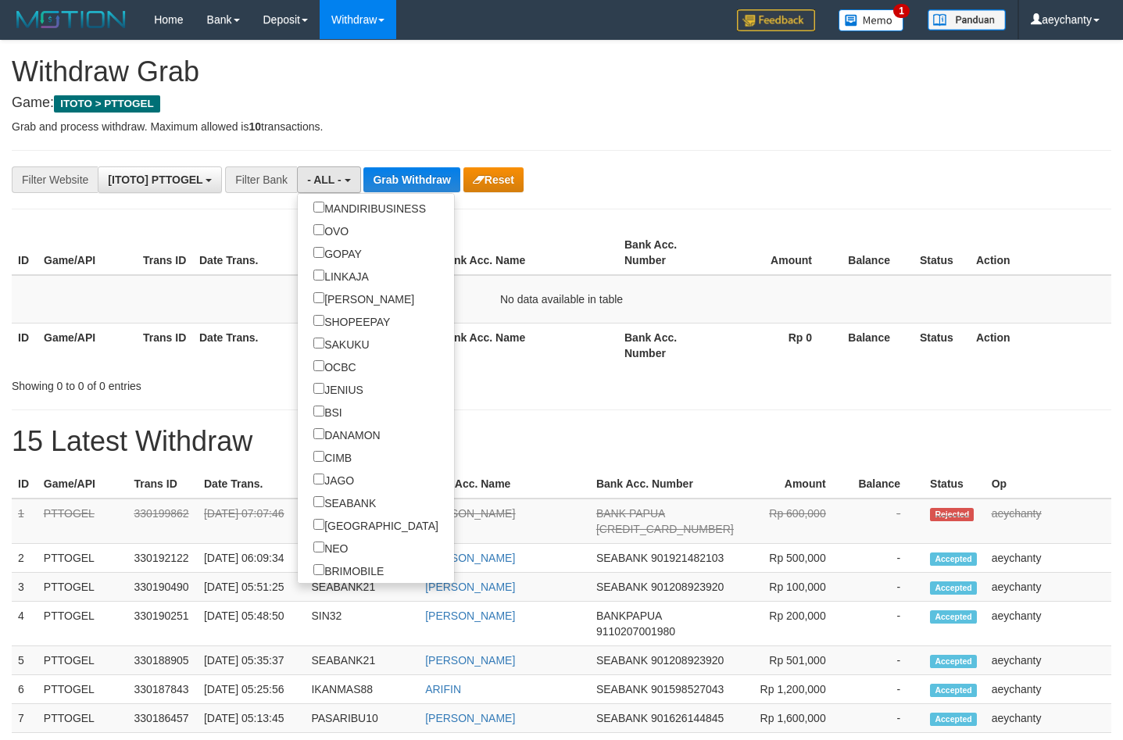
scroll to position [530, 0]
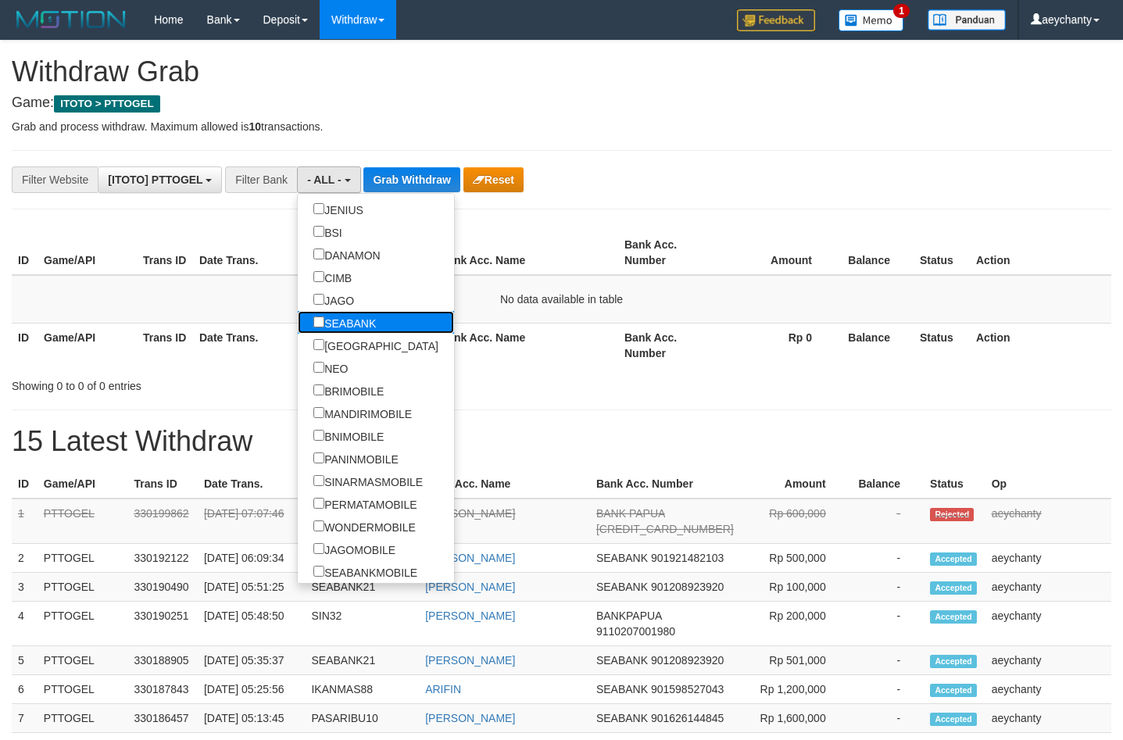
click at [298, 319] on label "SEABANK" at bounding box center [345, 322] width 94 height 23
select select "*******"
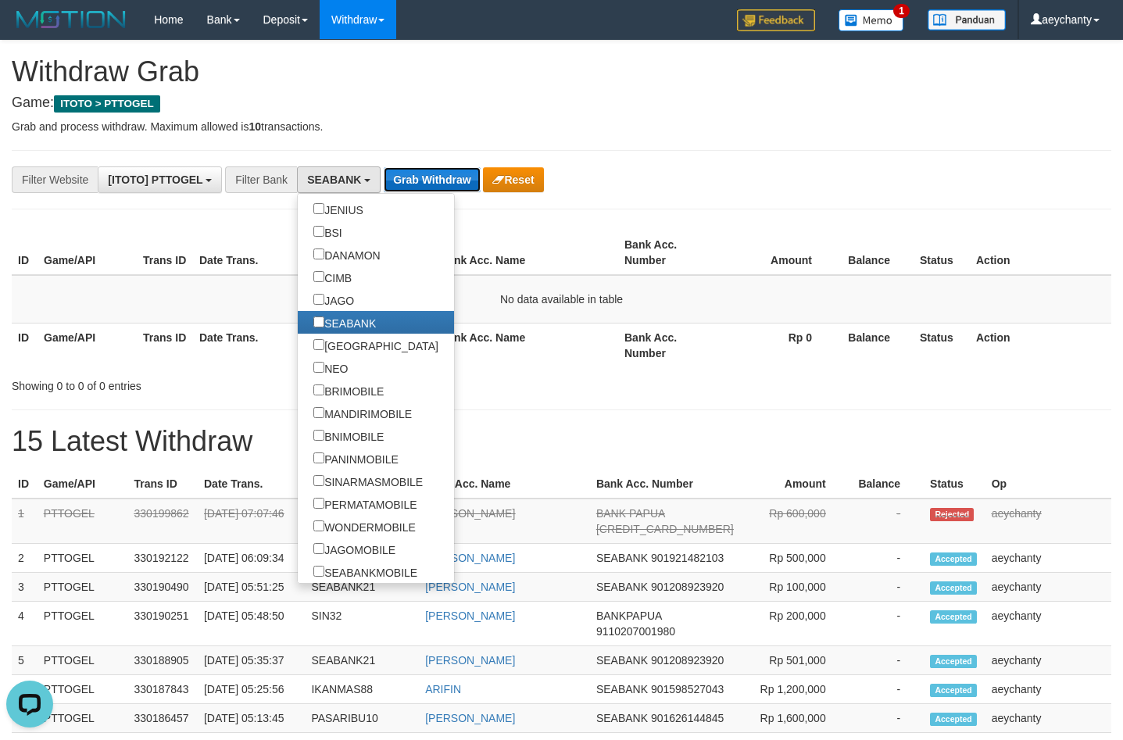
click at [421, 181] on button "Grab Withdraw" at bounding box center [432, 179] width 96 height 25
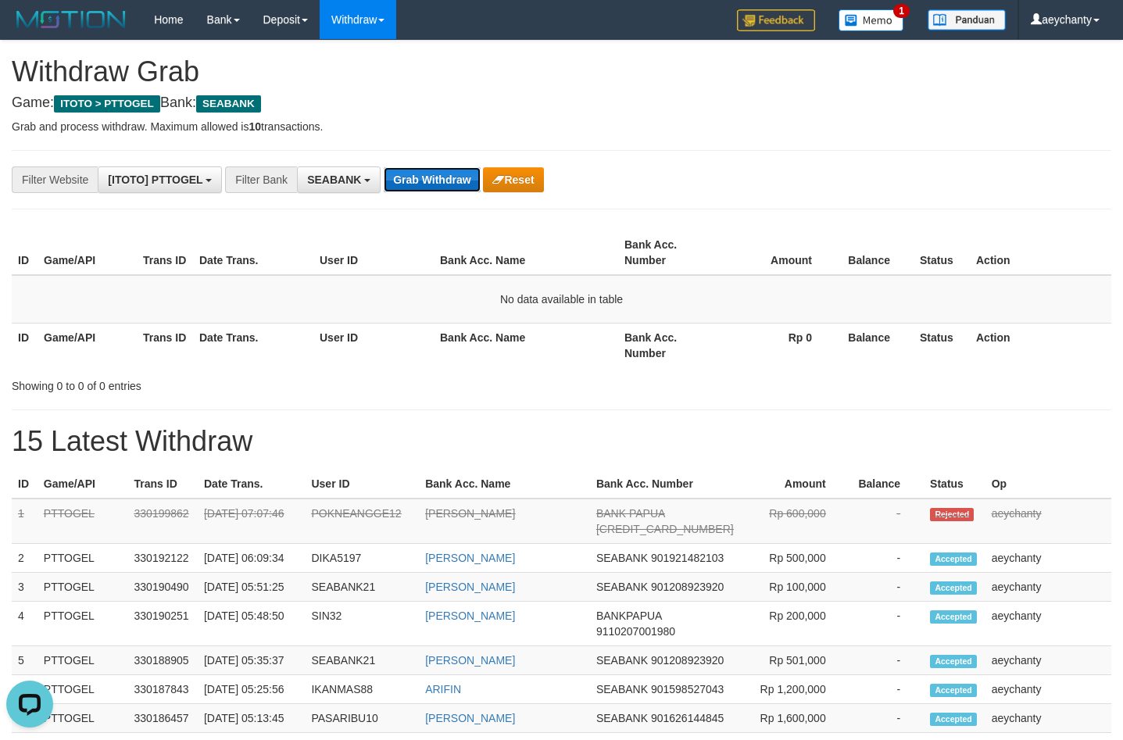
click at [419, 184] on button "Grab Withdraw" at bounding box center [432, 179] width 96 height 25
click at [419, 183] on button "Grab Withdraw" at bounding box center [432, 179] width 96 height 25
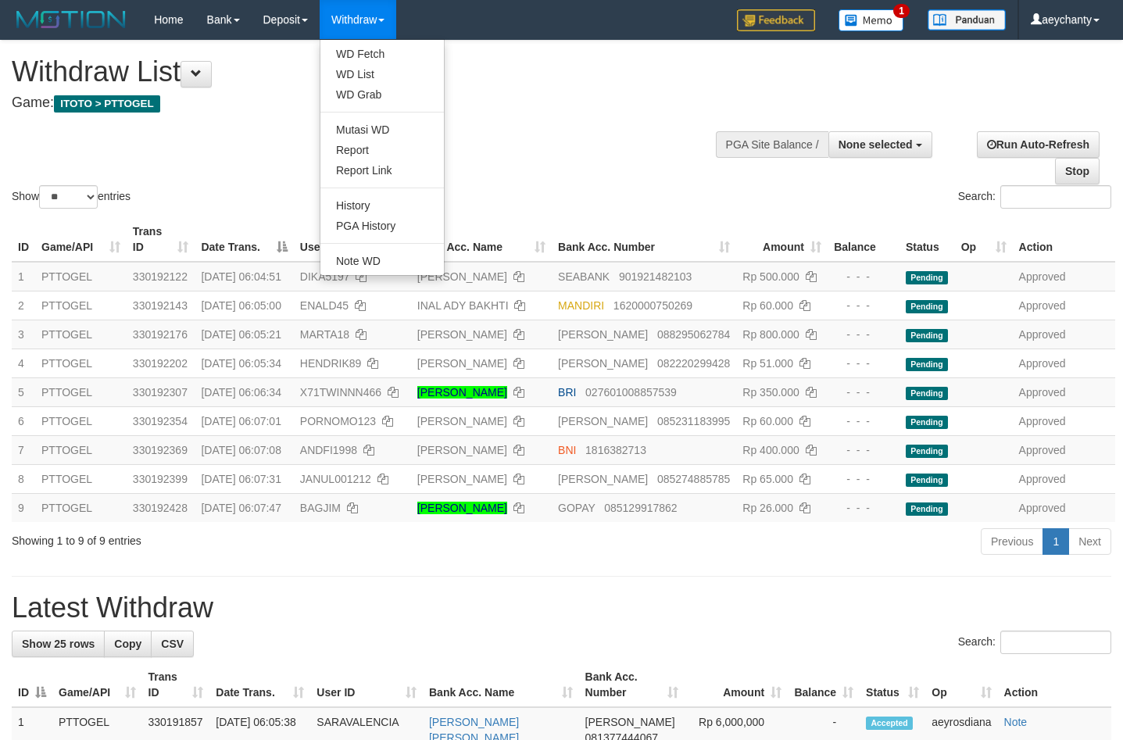
select select
select select "**"
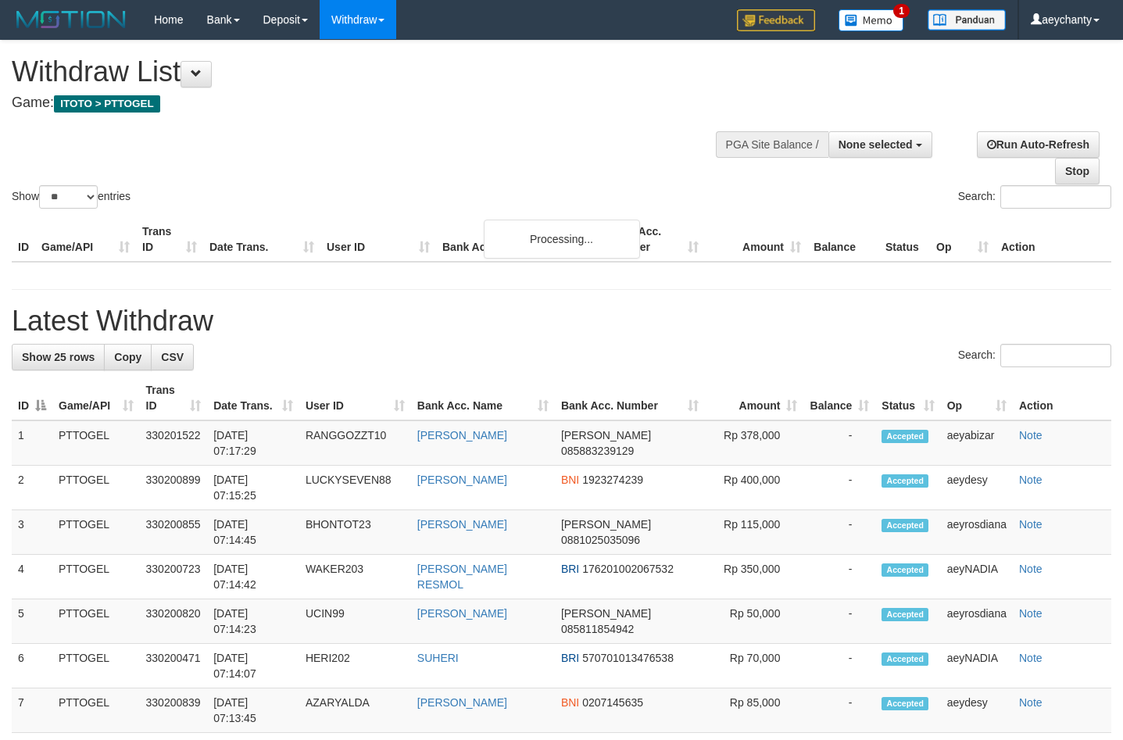
select select
select select "**"
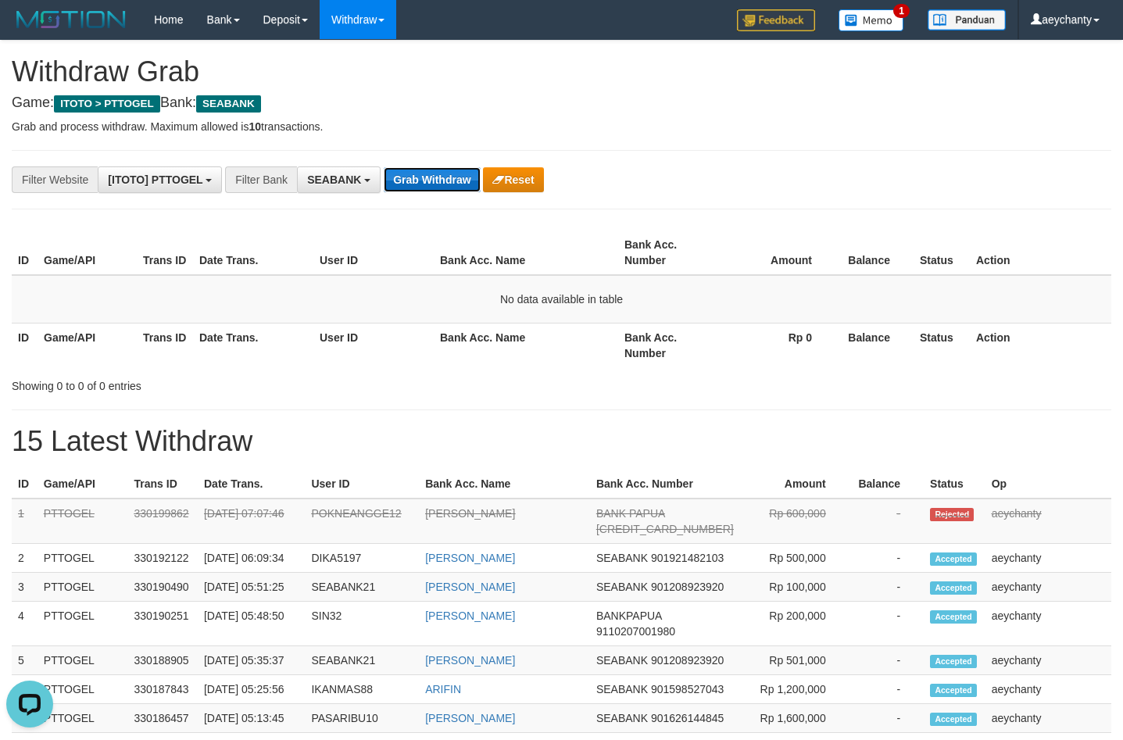
click at [413, 183] on button "Grab Withdraw" at bounding box center [432, 179] width 96 height 25
click at [411, 176] on button "Grab Withdraw" at bounding box center [432, 179] width 96 height 25
click at [446, 187] on button "Grab Withdraw" at bounding box center [432, 179] width 96 height 25
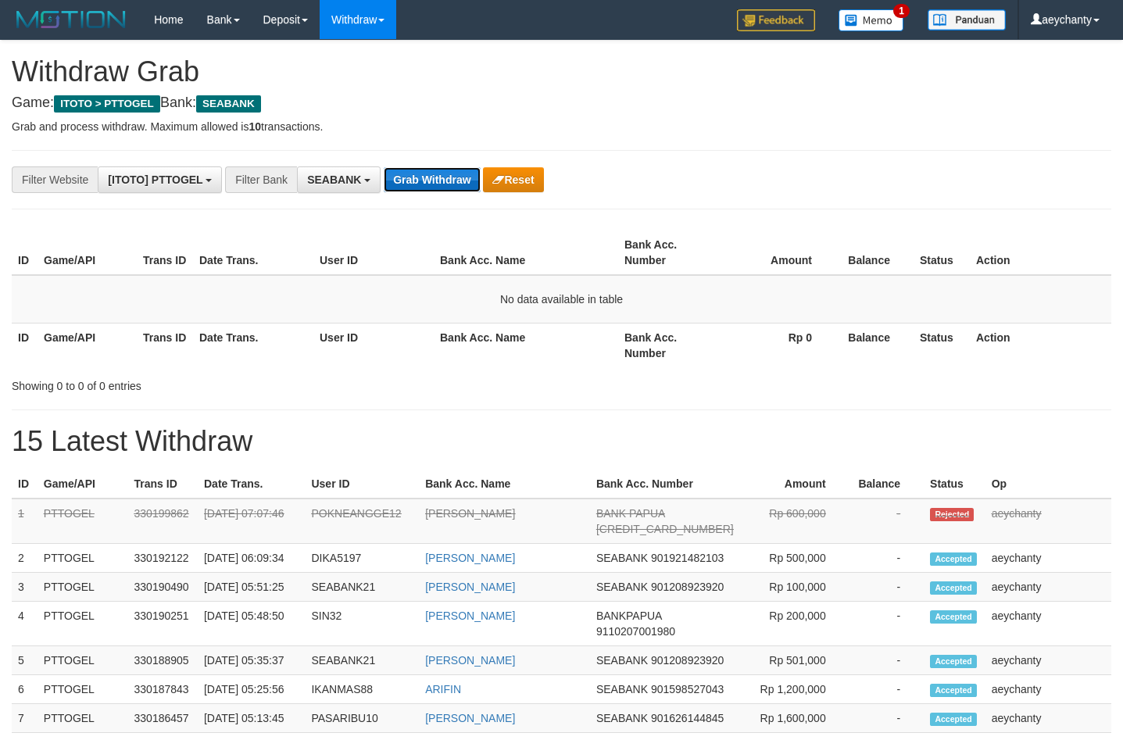
click at [446, 187] on button "Grab Withdraw" at bounding box center [432, 179] width 96 height 25
click at [442, 181] on button "Grab Withdraw" at bounding box center [432, 179] width 96 height 25
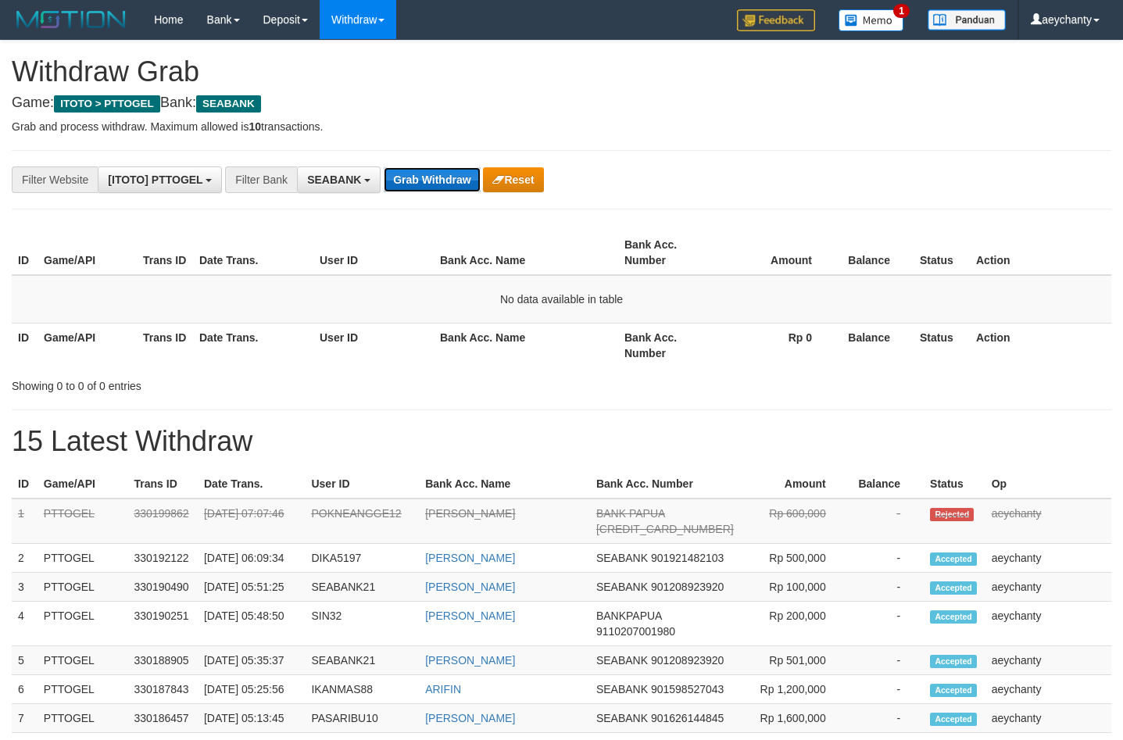
click at [442, 181] on button "Grab Withdraw" at bounding box center [432, 179] width 96 height 25
click at [455, 180] on button "Grab Withdraw" at bounding box center [432, 179] width 96 height 25
click at [421, 182] on button "Grab Withdraw" at bounding box center [432, 179] width 96 height 25
click at [423, 174] on button "Grab Withdraw" at bounding box center [432, 179] width 96 height 25
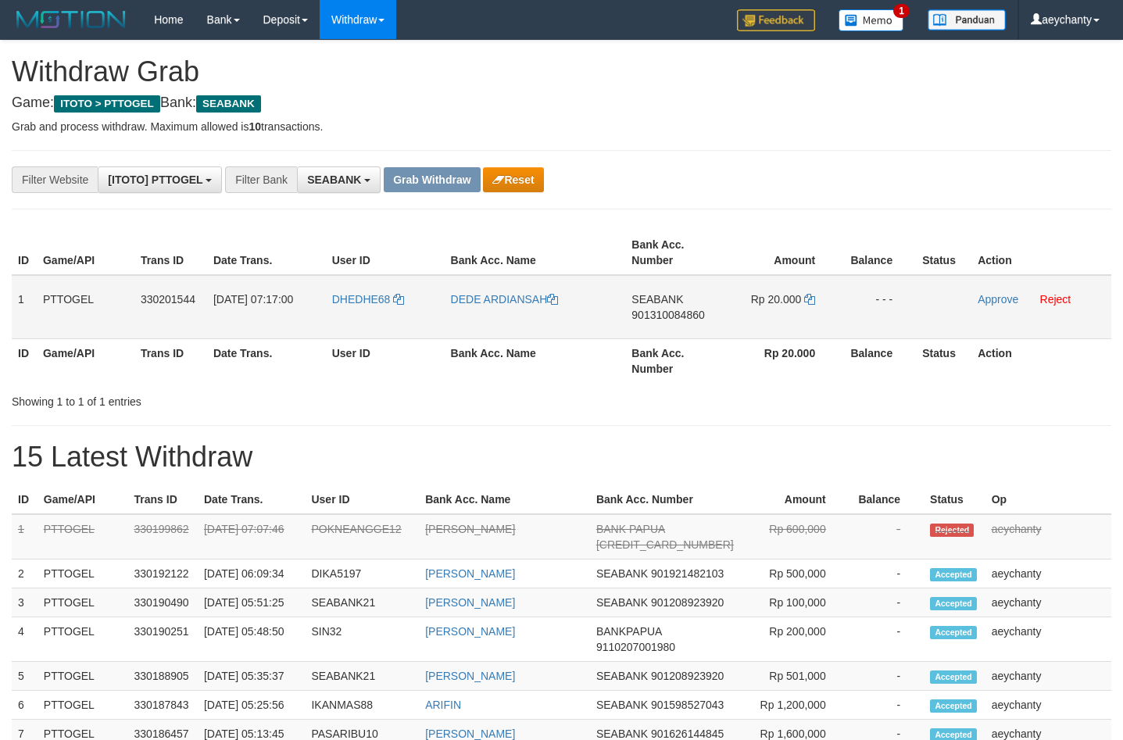
scroll to position [424, 0]
copy th "Bank Acc. Number"
copy tr
drag, startPoint x: 359, startPoint y: 325, endPoint x: 790, endPoint y: 333, distance: 430.8
click at [790, 333] on tr "1 PTTOGEL 330201544 01/09/2025 07:17:00 DHEDHE68 DEDE ARDIANSAH SEABANK 9013100…" at bounding box center [562, 307] width 1100 height 64
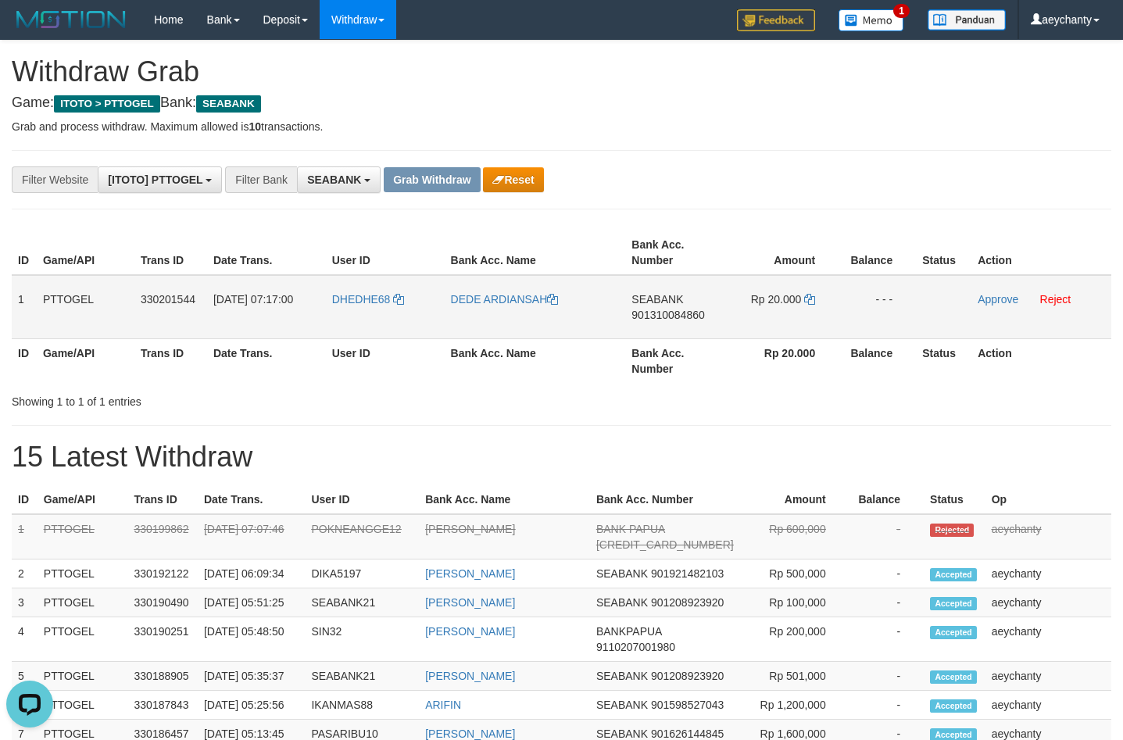
scroll to position [0, 0]
click at [673, 319] on span "901310084860" at bounding box center [668, 315] width 73 height 13
copy tr
click at [673, 319] on span "901310084860" at bounding box center [668, 315] width 73 height 13
click at [672, 314] on span "901310084860" at bounding box center [668, 315] width 73 height 13
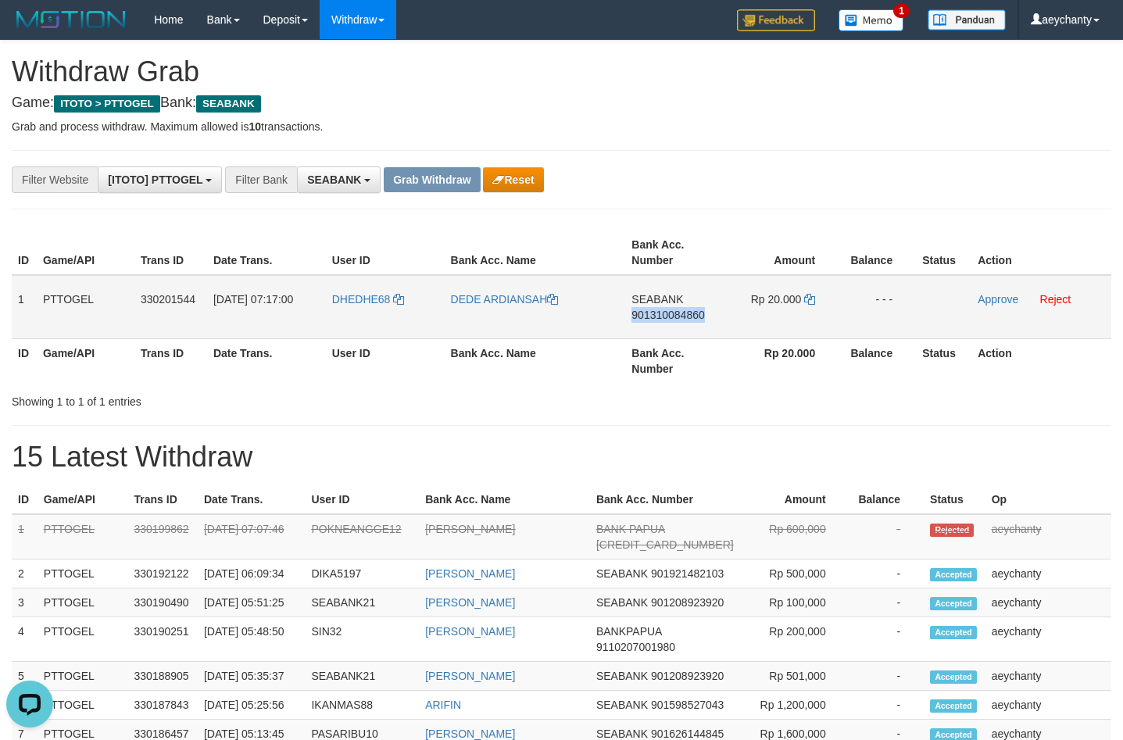
click at [672, 314] on span "901310084860" at bounding box center [668, 315] width 73 height 13
copy span "901310084860"
click at [812, 299] on icon at bounding box center [809, 299] width 11 height 11
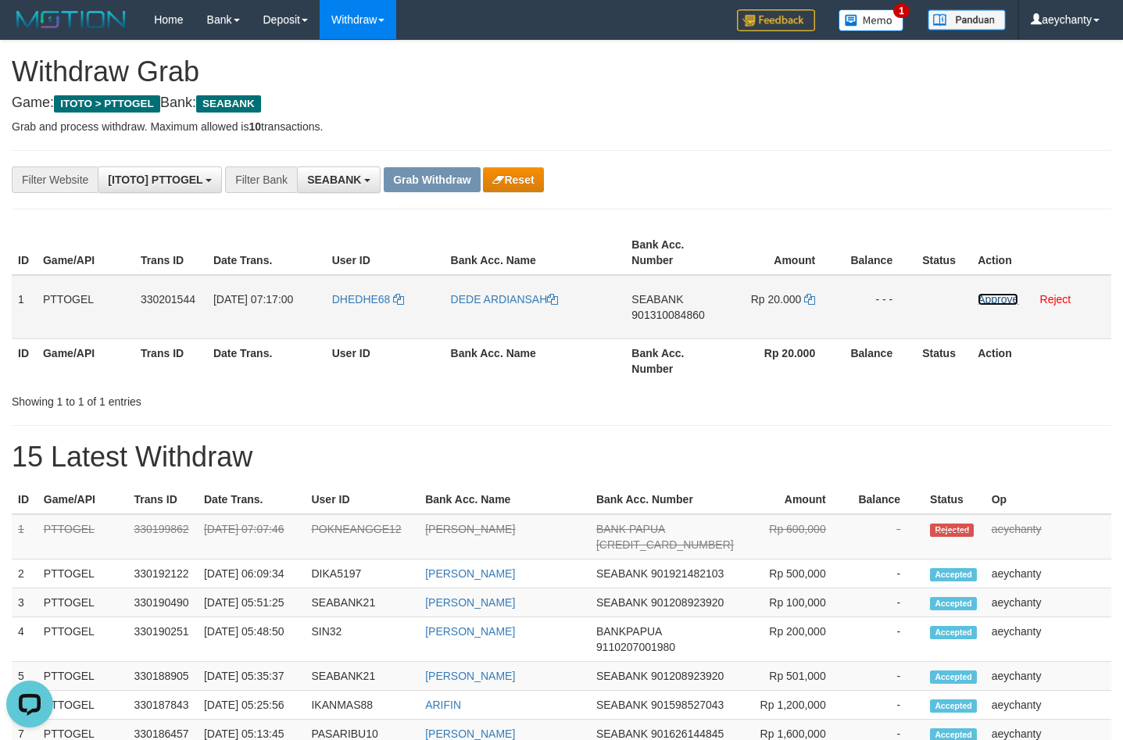
click at [992, 298] on link "Approve" at bounding box center [998, 299] width 41 height 13
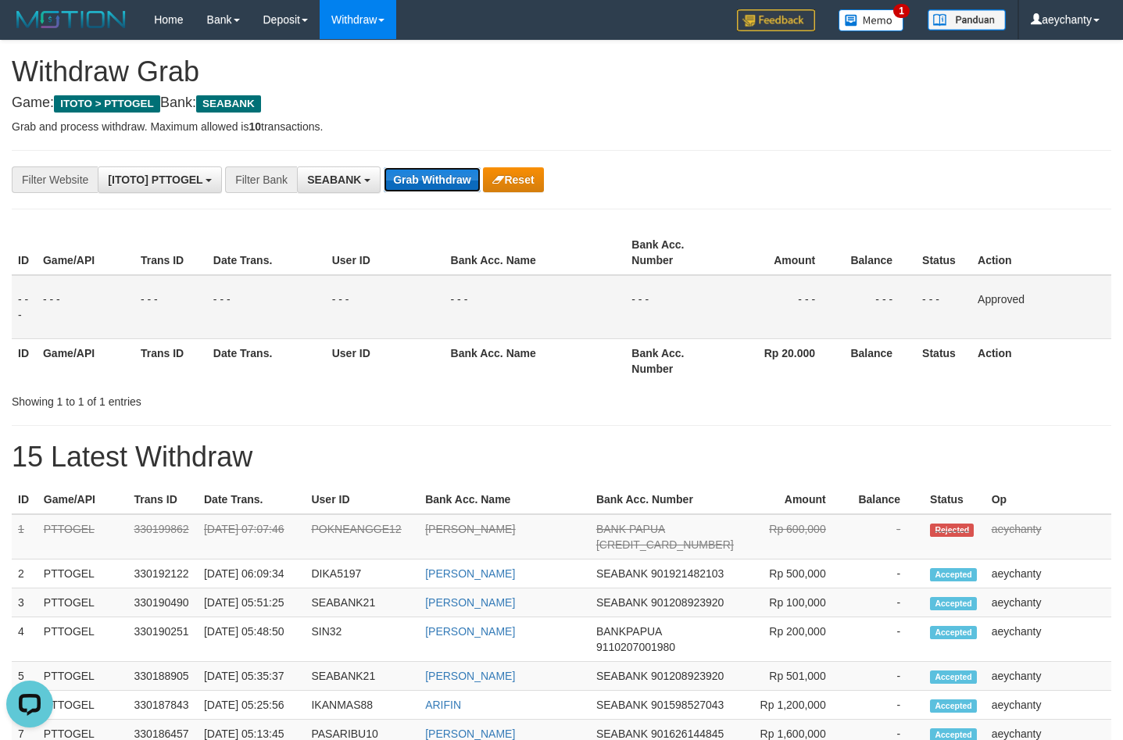
click at [435, 175] on button "Grab Withdraw" at bounding box center [432, 179] width 96 height 25
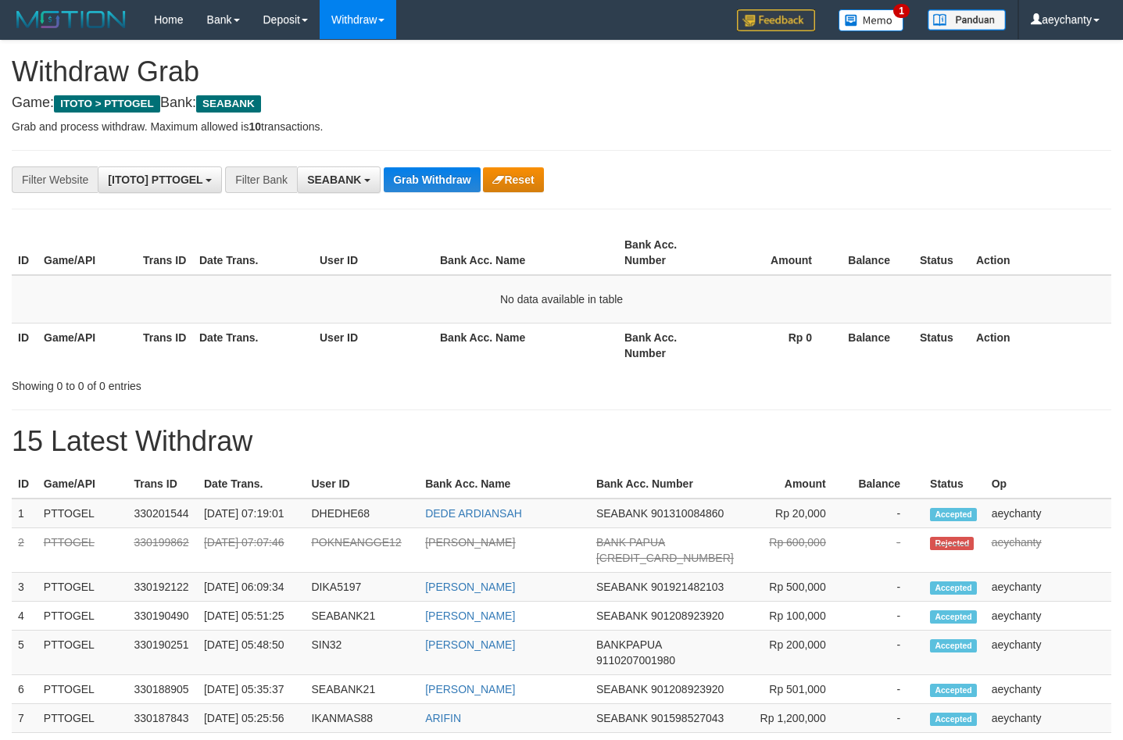
scroll to position [424, 0]
click at [413, 181] on button "Grab Withdraw" at bounding box center [432, 179] width 96 height 25
click at [444, 146] on div "**********" at bounding box center [561, 675] width 1123 height 1268
click at [419, 172] on button "Grab Withdraw" at bounding box center [432, 179] width 96 height 25
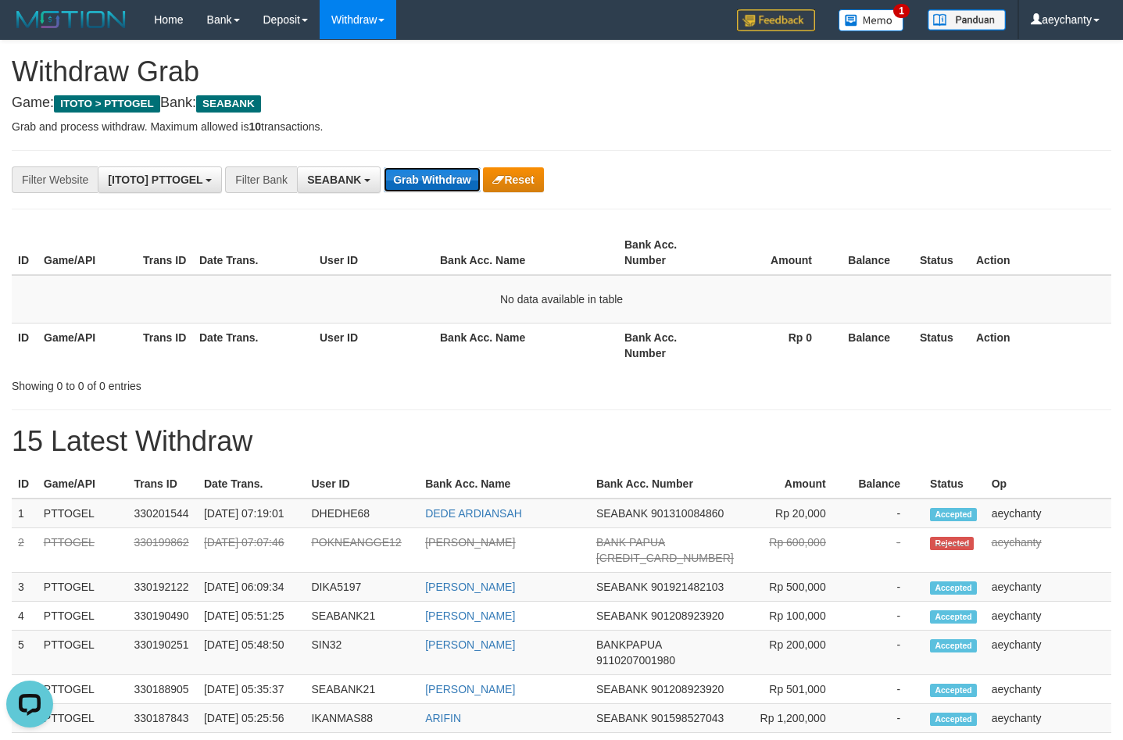
click at [419, 172] on button "Grab Withdraw" at bounding box center [432, 179] width 96 height 25
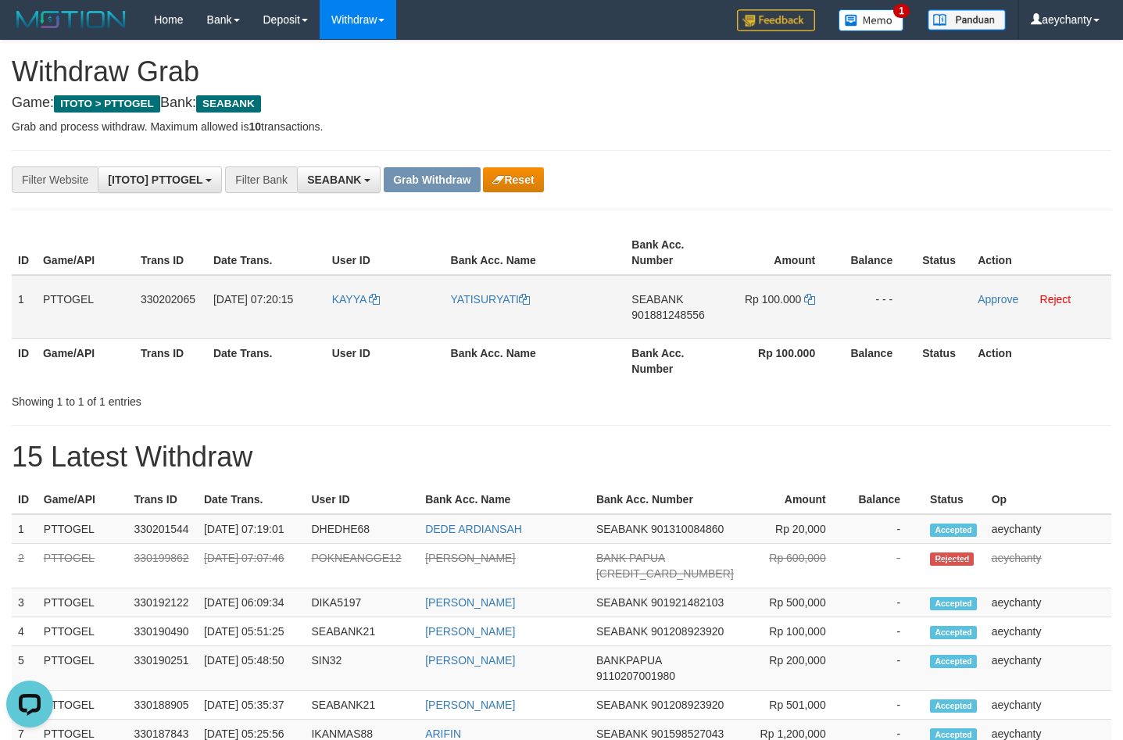
drag, startPoint x: 362, startPoint y: 334, endPoint x: 741, endPoint y: 316, distance: 379.6
click at [741, 316] on tr "1 PTTOGEL 330202065 [DATE] 07:20:15 [GEOGRAPHIC_DATA] YATISURYATI SEABANK 90188…" at bounding box center [562, 307] width 1100 height 64
click at [697, 317] on span "901881248556" at bounding box center [668, 315] width 73 height 13
click at [653, 321] on td "SEABANK 901881248556" at bounding box center [674, 307] width 98 height 64
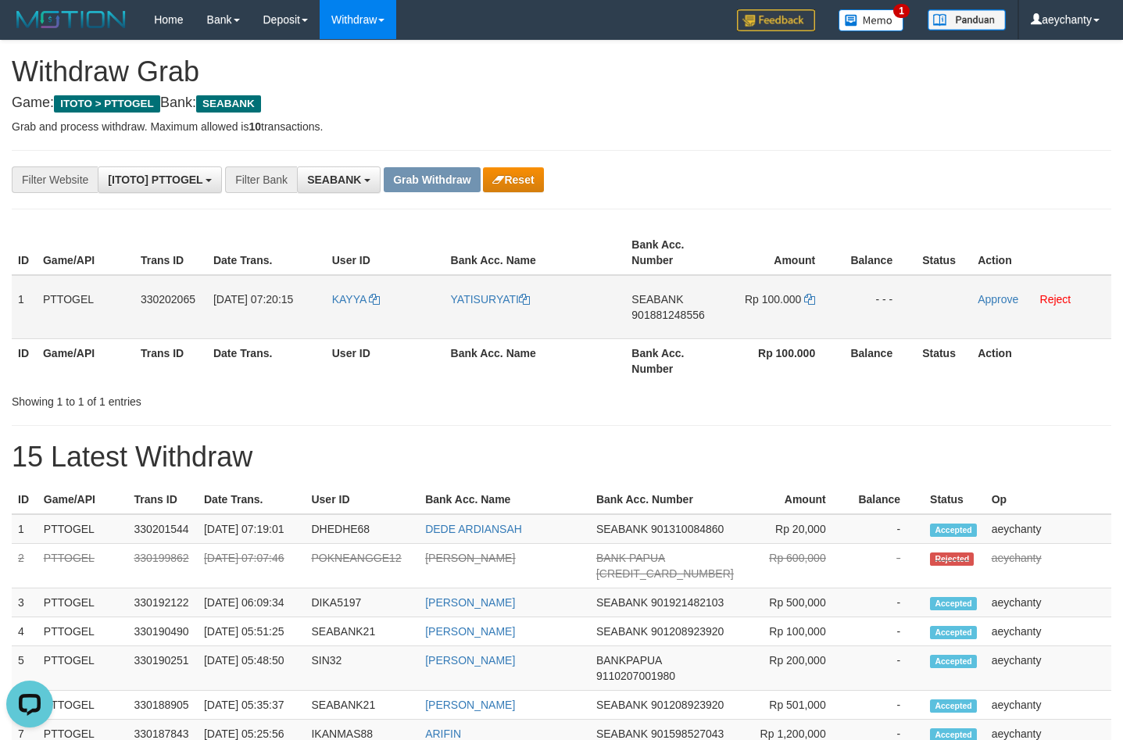
click at [654, 312] on span "901881248556" at bounding box center [668, 315] width 73 height 13
copy span "901881248556"
click at [813, 296] on icon at bounding box center [809, 299] width 11 height 11
click at [812, 296] on icon at bounding box center [809, 299] width 11 height 11
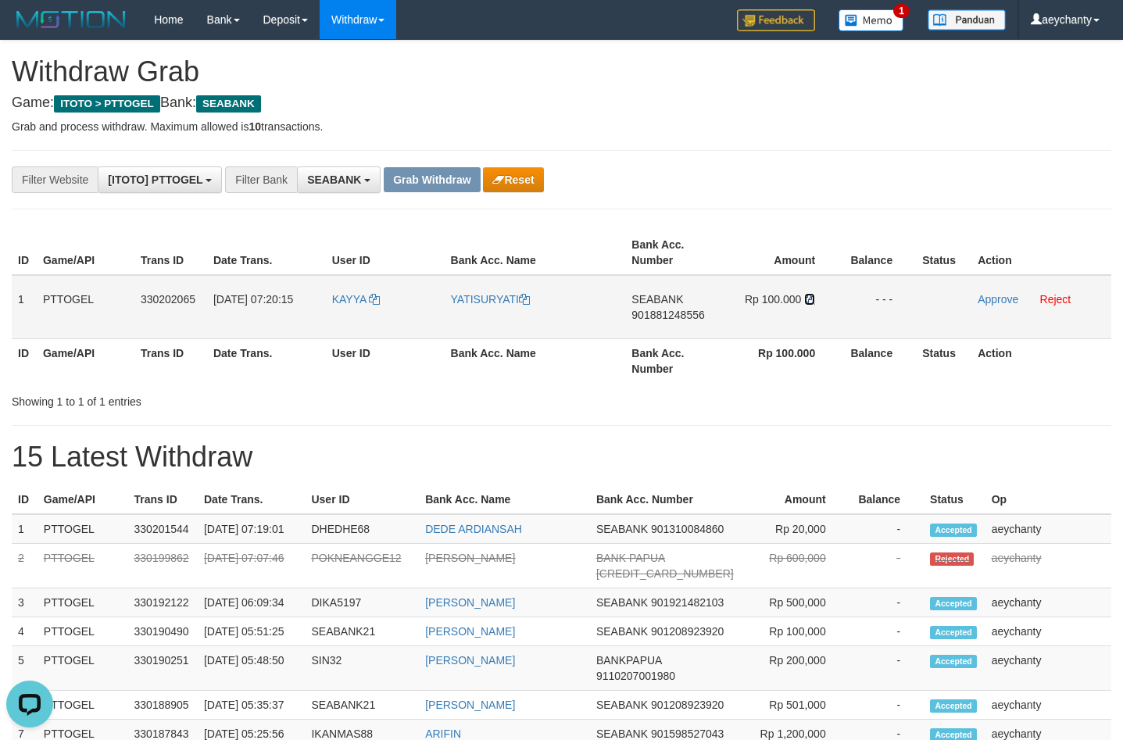
click at [812, 296] on icon at bounding box center [809, 299] width 11 height 11
click at [812, 299] on icon at bounding box center [809, 299] width 11 height 11
click at [993, 296] on link "Approve" at bounding box center [998, 299] width 41 height 13
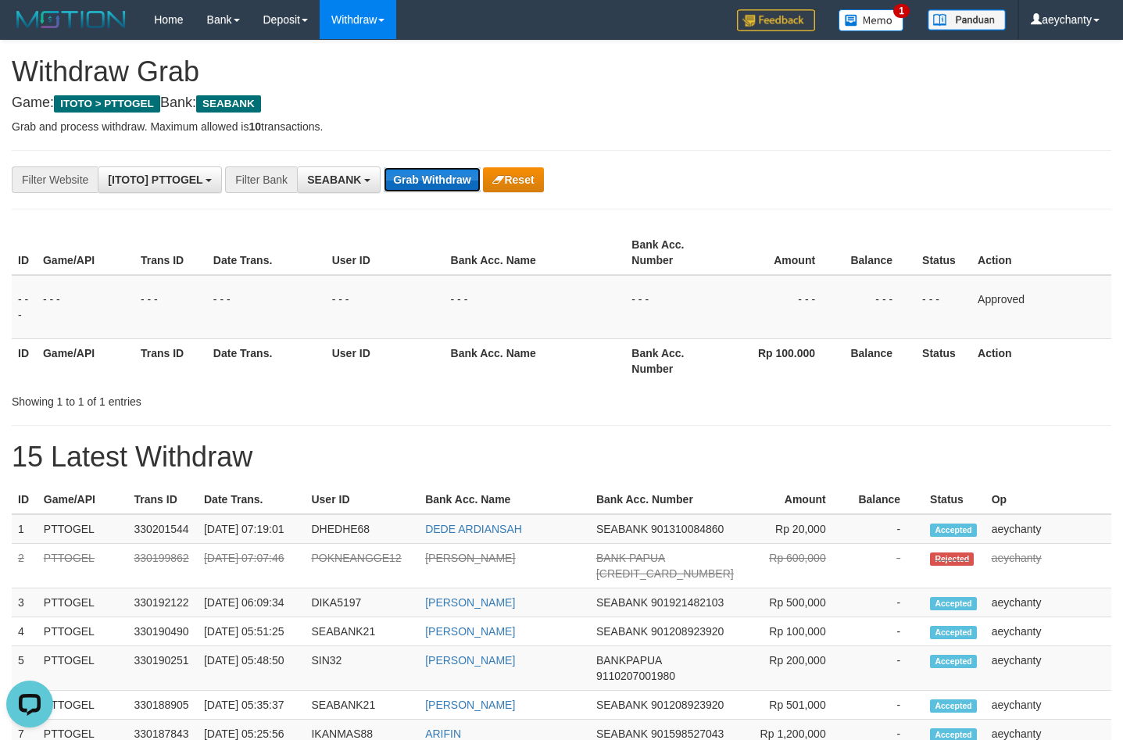
click at [425, 177] on button "Grab Withdraw" at bounding box center [432, 179] width 96 height 25
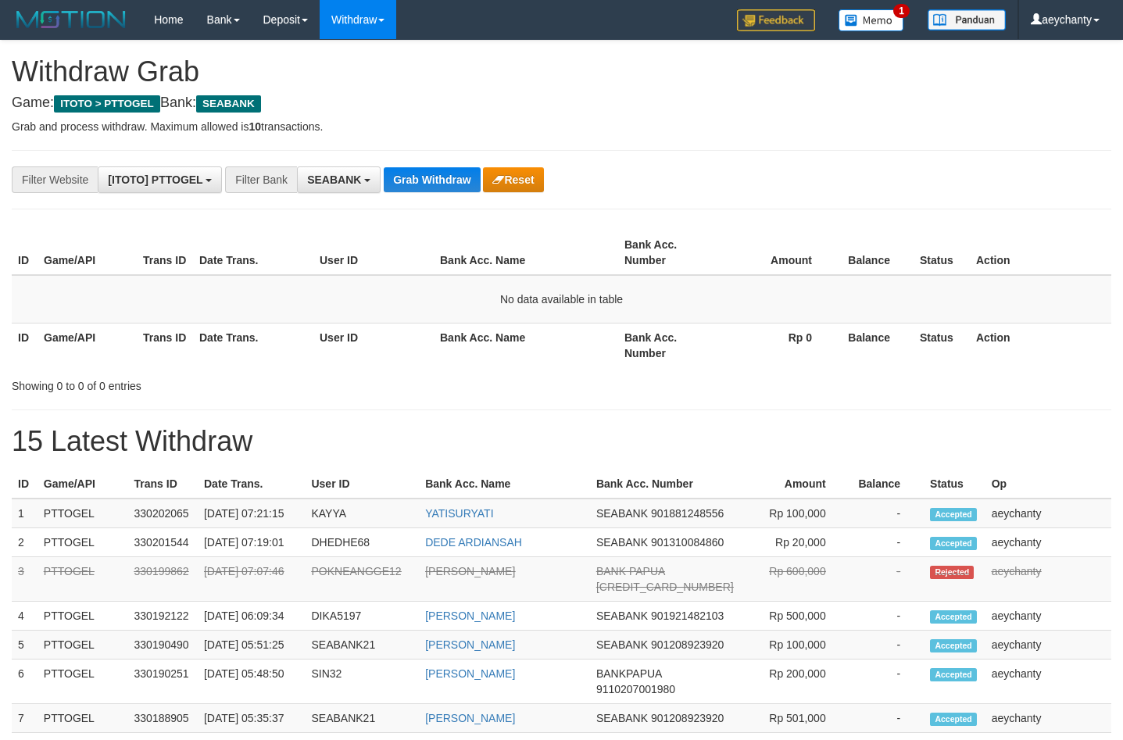
scroll to position [424, 0]
click at [432, 168] on button "Grab Withdraw" at bounding box center [432, 179] width 96 height 25
click at [417, 181] on button "Grab Withdraw" at bounding box center [432, 179] width 96 height 25
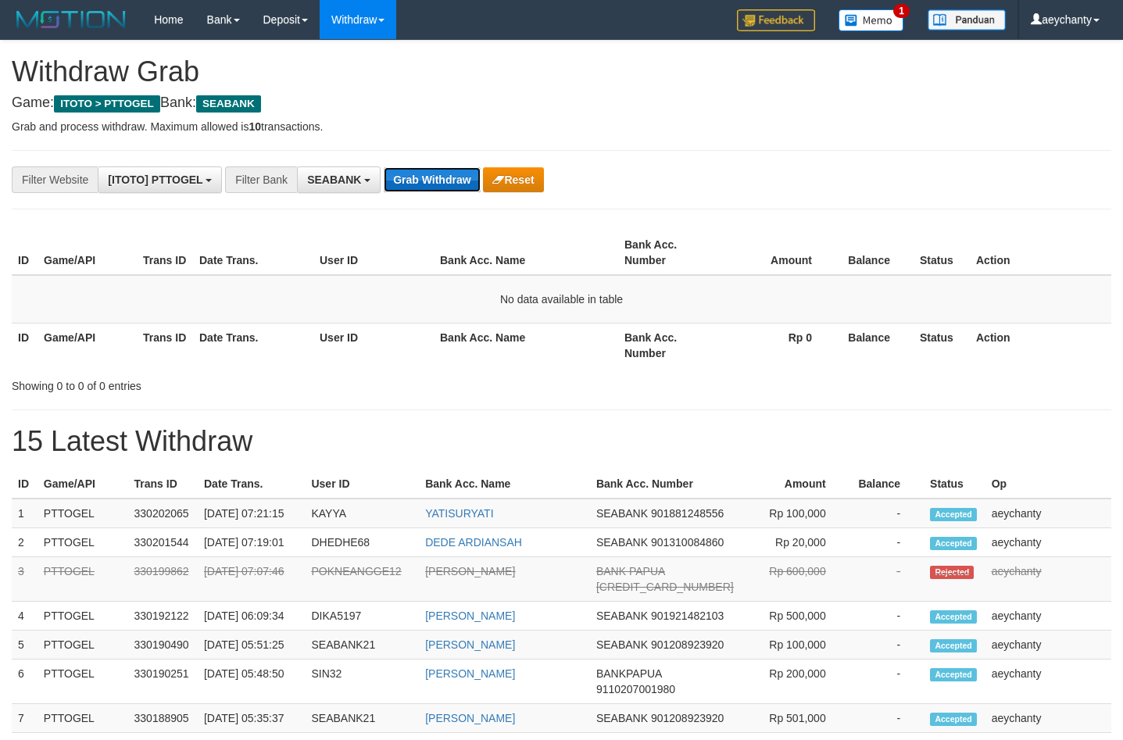
click at [417, 181] on button "Grab Withdraw" at bounding box center [432, 179] width 96 height 25
click at [442, 186] on button "Grab Withdraw" at bounding box center [432, 179] width 96 height 25
click at [442, 184] on button "Grab Withdraw" at bounding box center [432, 179] width 96 height 25
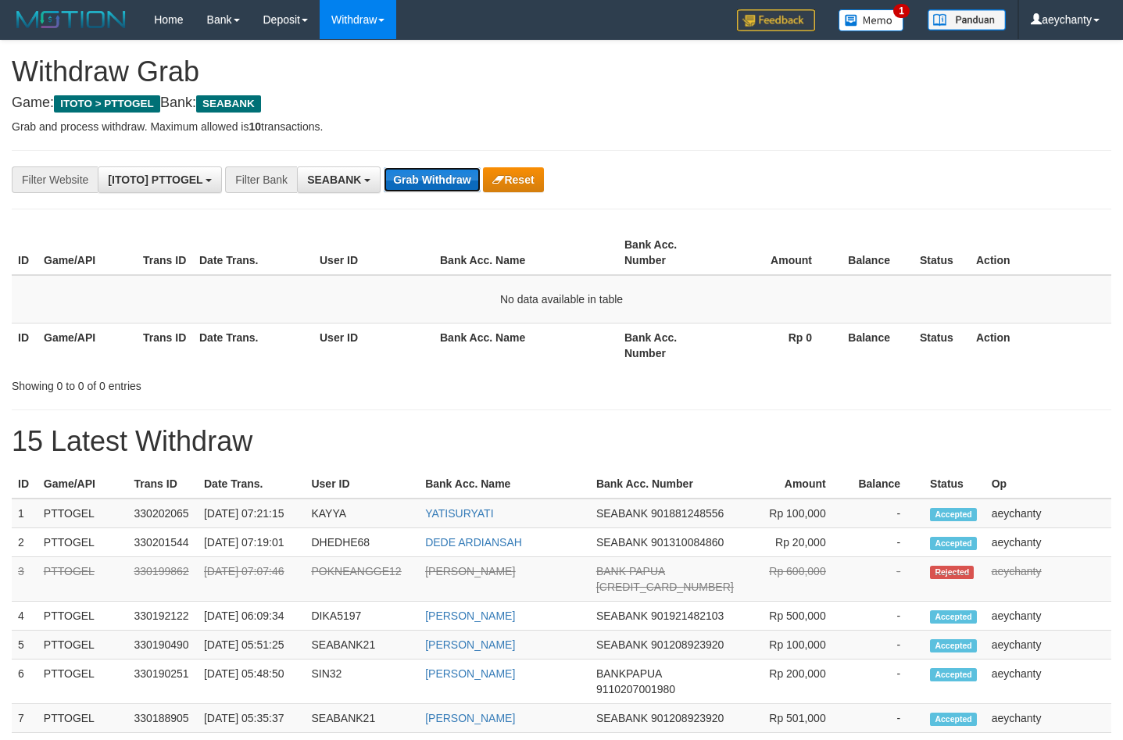
click at [442, 184] on button "Grab Withdraw" at bounding box center [432, 179] width 96 height 25
click at [410, 169] on button "Grab Withdraw" at bounding box center [432, 179] width 96 height 25
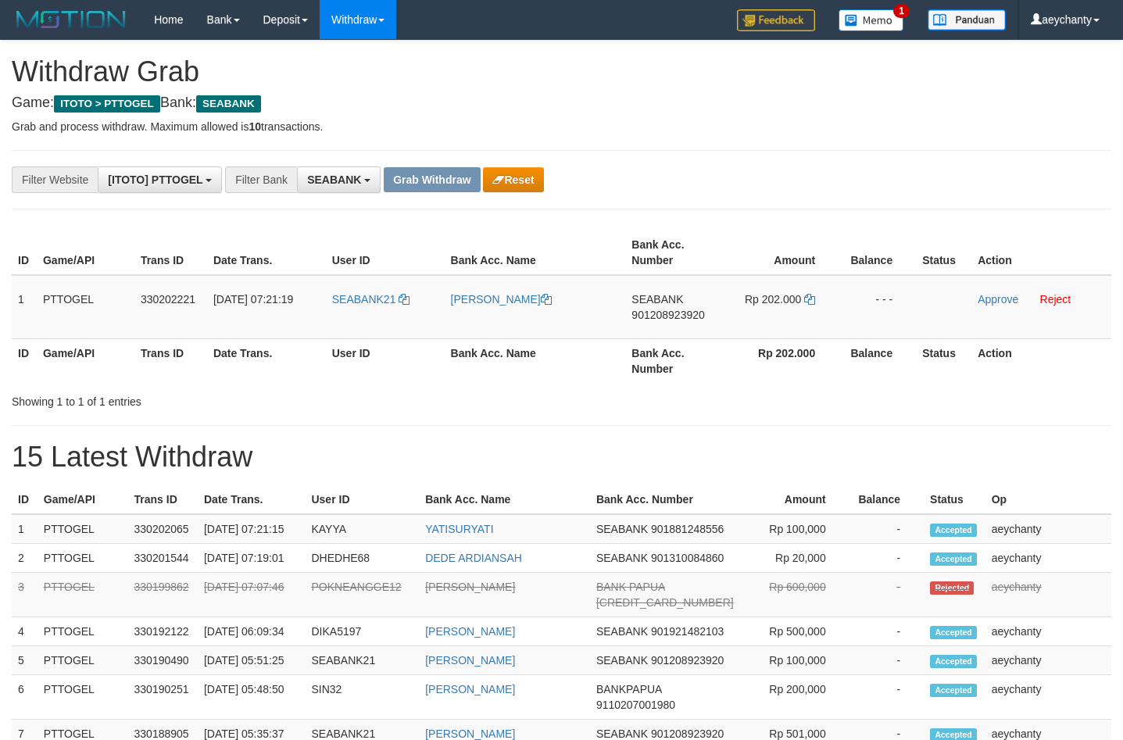
scroll to position [424, 0]
drag, startPoint x: 341, startPoint y: 321, endPoint x: 780, endPoint y: 283, distance: 441.0
click at [780, 283] on tr "1 PTTOGEL 330202221 [DATE] 07:21:19 SEABANK21 [PERSON_NAME] SEABANK 90120892392…" at bounding box center [562, 307] width 1100 height 64
click at [650, 306] on td "SEABANK 901208923920" at bounding box center [674, 307] width 98 height 64
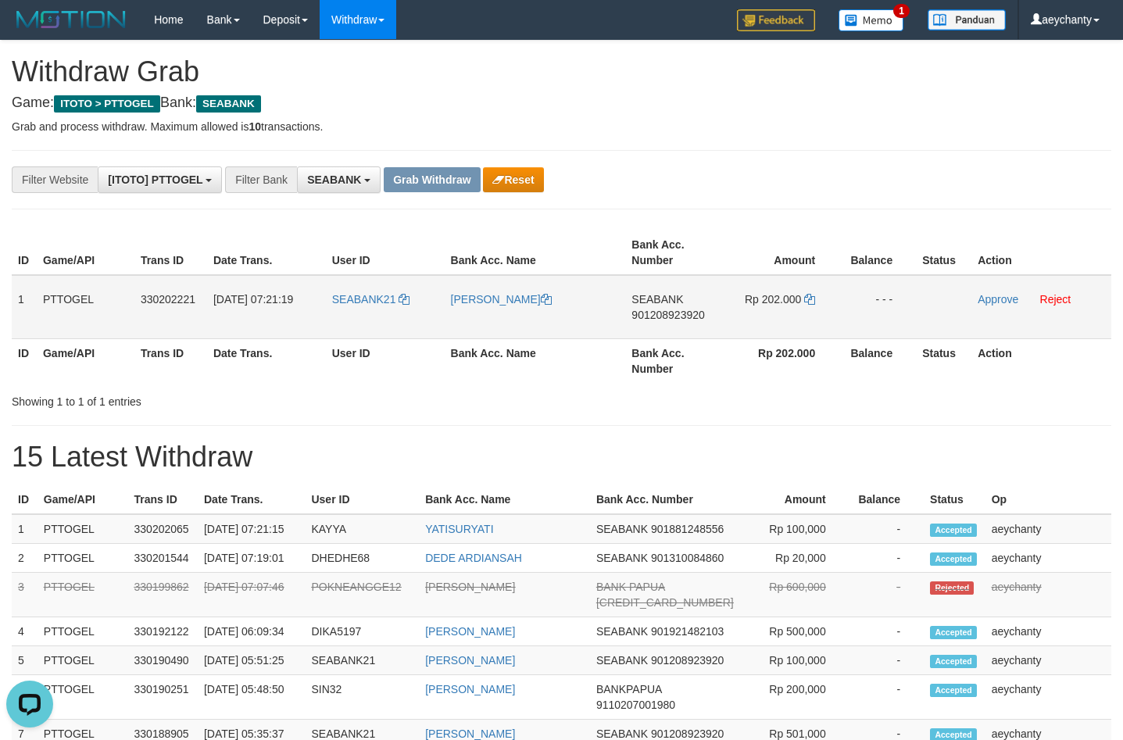
click at [650, 313] on span "901208923920" at bounding box center [668, 315] width 73 height 13
copy span "901208923920"
click at [671, 314] on span "901208923920" at bounding box center [668, 315] width 73 height 13
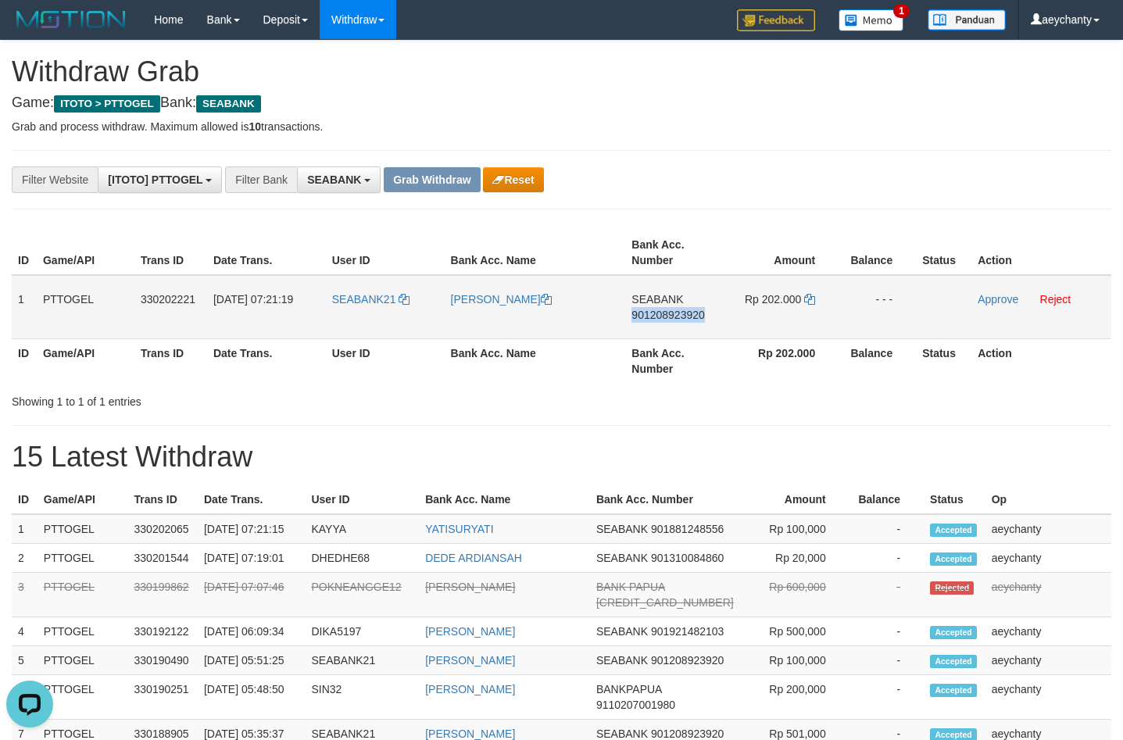
copy span "901208923920"
click at [671, 314] on span "901208923920" at bounding box center [668, 315] width 73 height 13
copy td "SEABANK 901208923920"
drag, startPoint x: 805, startPoint y: 293, endPoint x: 811, endPoint y: 300, distance: 8.9
click at [806, 300] on link at bounding box center [809, 299] width 11 height 13
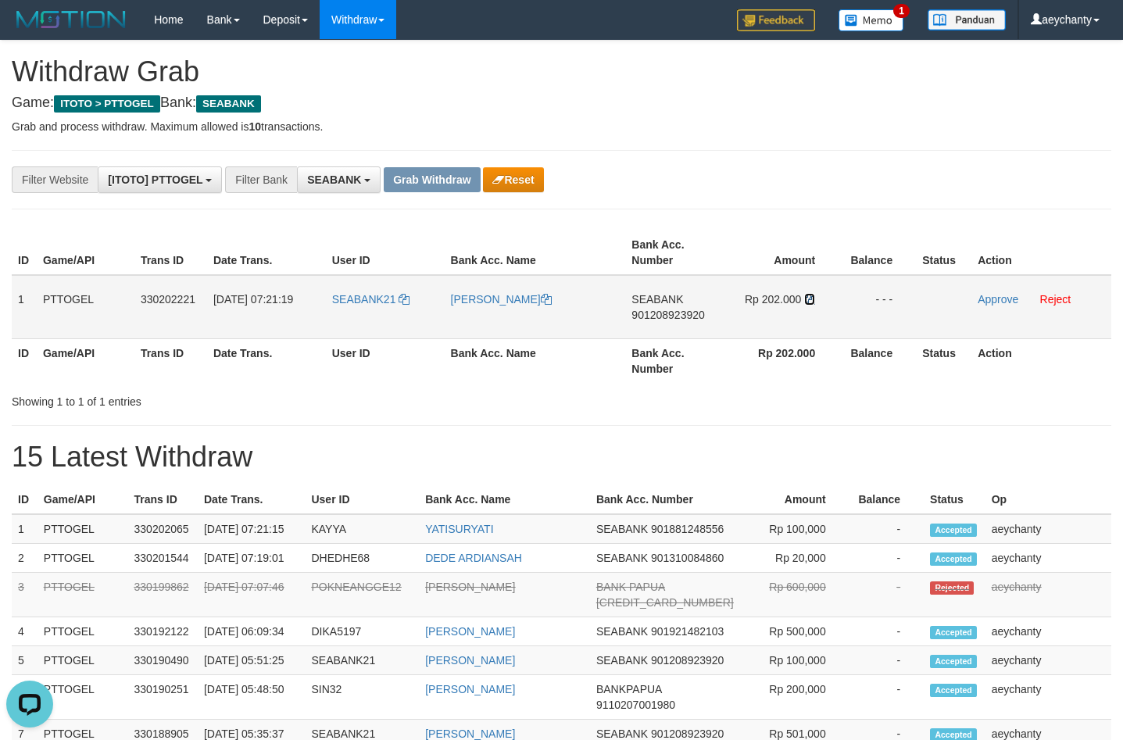
click at [811, 300] on icon at bounding box center [809, 299] width 11 height 11
click at [990, 296] on link "Approve" at bounding box center [998, 299] width 41 height 13
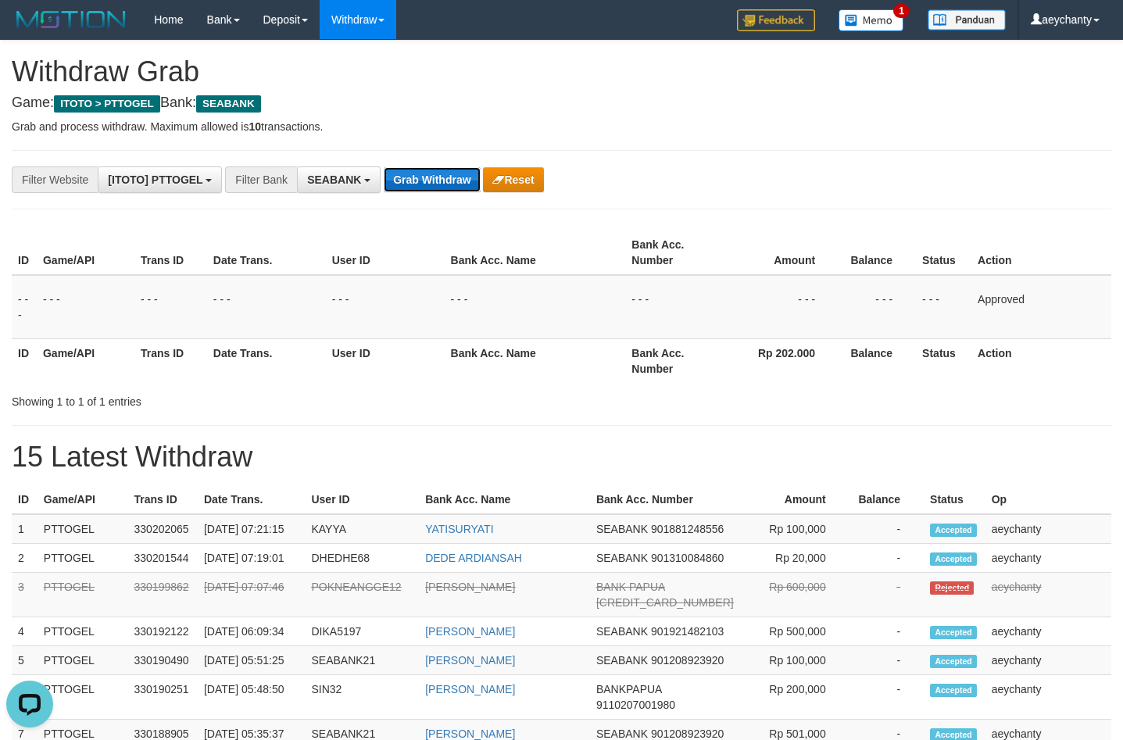
click at [447, 180] on button "Grab Withdraw" at bounding box center [432, 179] width 96 height 25
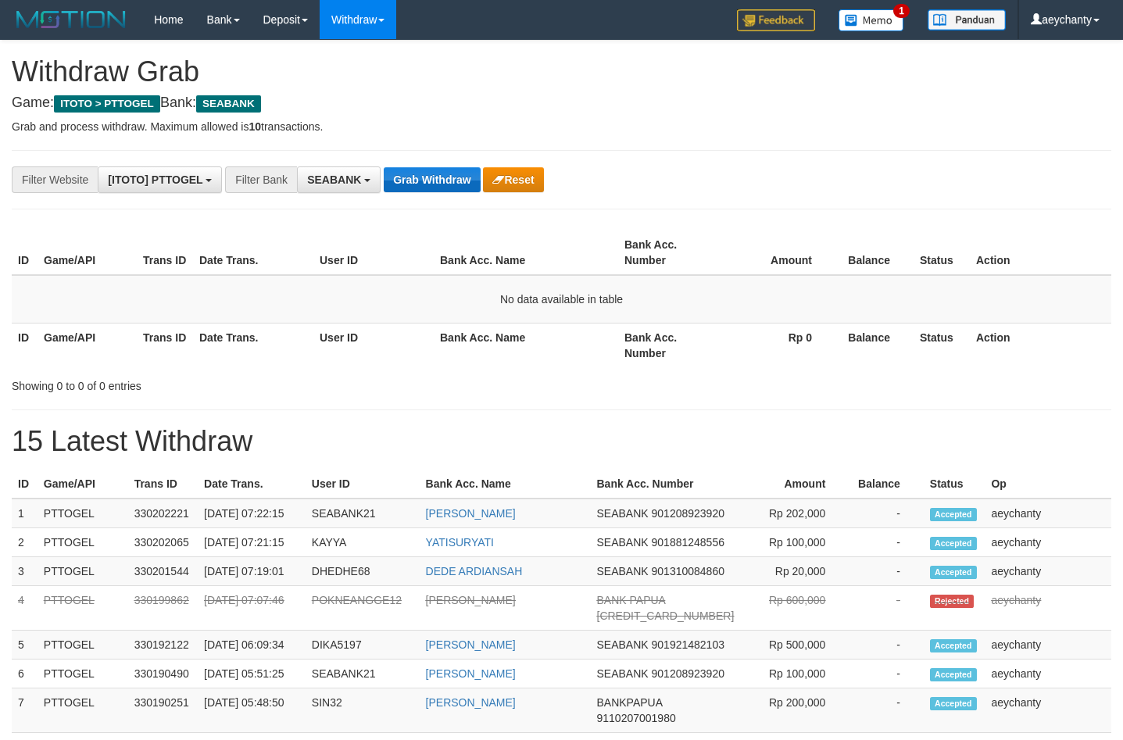
scroll to position [424, 0]
click at [428, 174] on button "Grab Withdraw" at bounding box center [432, 179] width 96 height 25
click at [392, 178] on button "Grab Withdraw" at bounding box center [432, 179] width 96 height 25
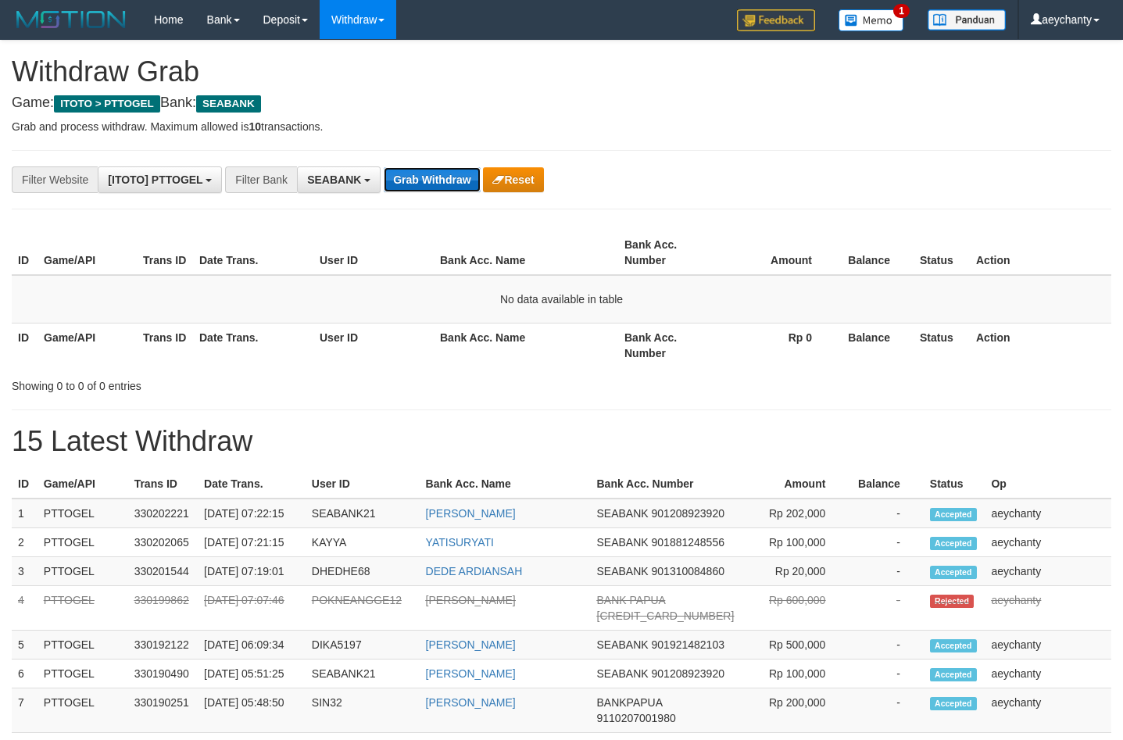
click at [409, 168] on button "Grab Withdraw" at bounding box center [432, 179] width 96 height 25
click at [410, 172] on button "Grab Withdraw" at bounding box center [432, 179] width 96 height 25
click at [429, 169] on button "Grab Withdraw" at bounding box center [432, 179] width 96 height 25
drag, startPoint x: 429, startPoint y: 169, endPoint x: 407, endPoint y: 161, distance: 24.0
click at [428, 168] on button "Grab Withdraw" at bounding box center [432, 179] width 96 height 25
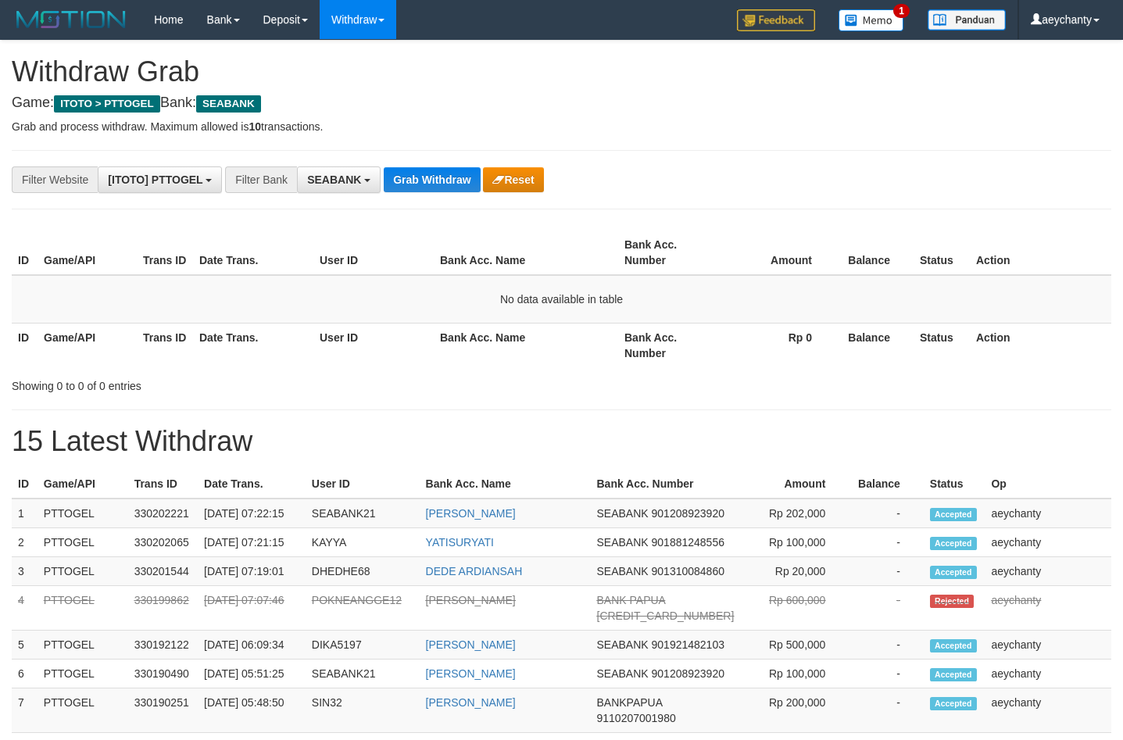
scroll to position [424, 0]
click at [446, 178] on button "Grab Withdraw" at bounding box center [432, 179] width 96 height 25
click at [389, 181] on button "Grab Withdraw" at bounding box center [432, 179] width 96 height 25
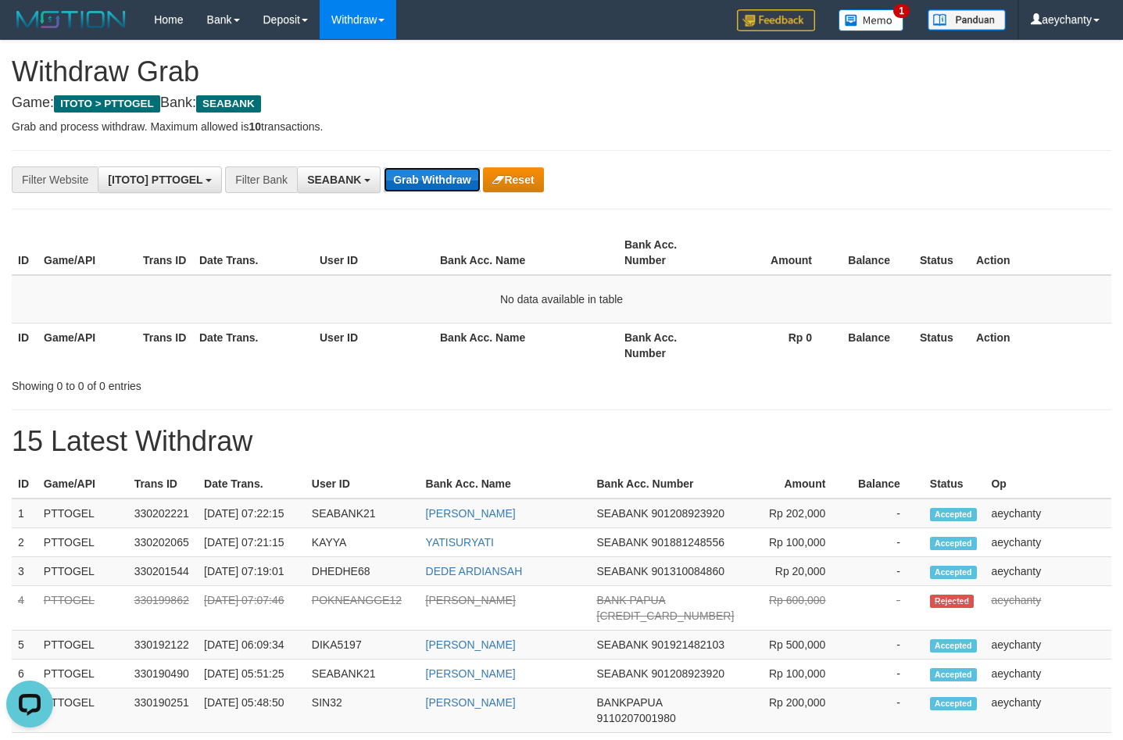
click at [389, 181] on button "Grab Withdraw" at bounding box center [432, 179] width 96 height 25
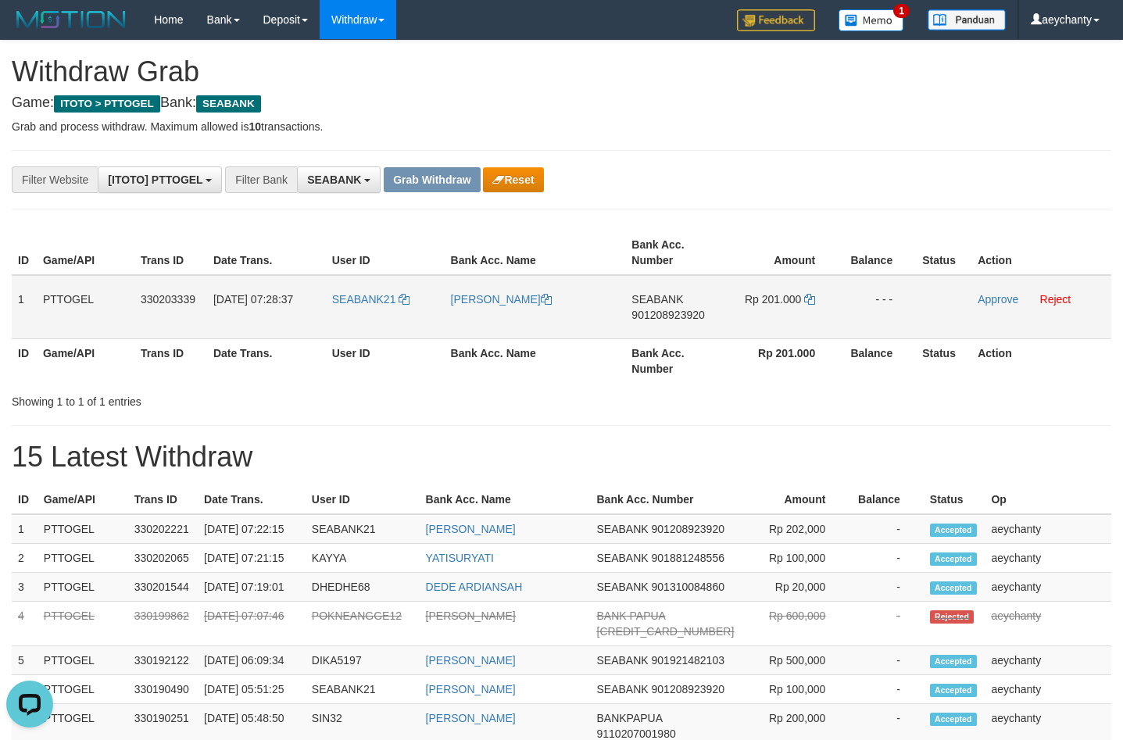
drag, startPoint x: 365, startPoint y: 322, endPoint x: 765, endPoint y: 331, distance: 399.6
click at [765, 331] on tr "1 PTTOGEL 330203339 01/09/2025 07:28:37 SEABANK21 AHMAD NAJIB SEABANK 901208923…" at bounding box center [562, 307] width 1100 height 64
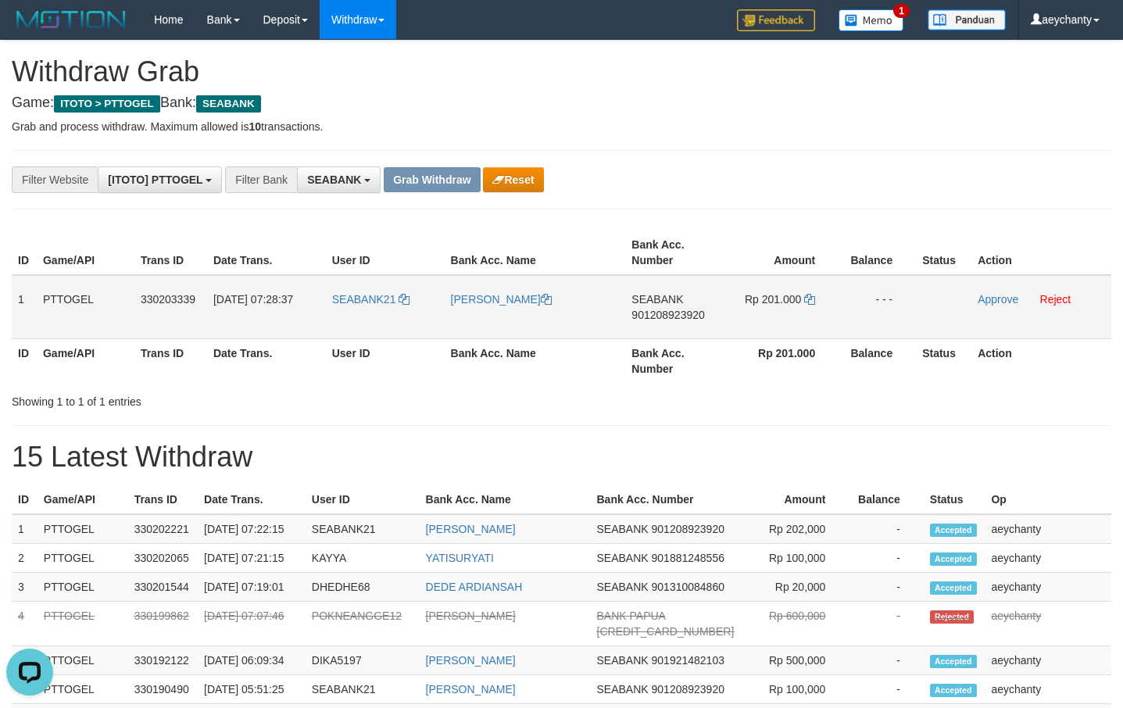
click at [670, 314] on span "901208923920" at bounding box center [668, 315] width 73 height 13
copy span "901208923920"
click at [661, 310] on span "901208923920" at bounding box center [668, 315] width 73 height 13
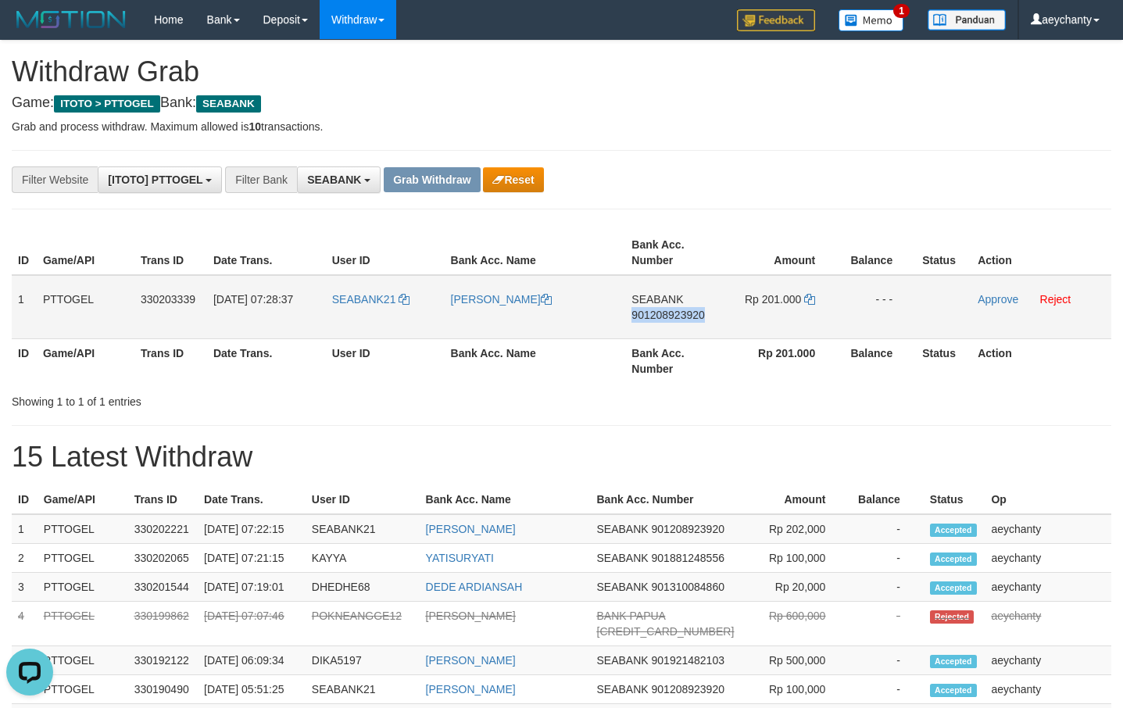
copy span "901208923920"
click at [812, 299] on icon at bounding box center [809, 299] width 11 height 11
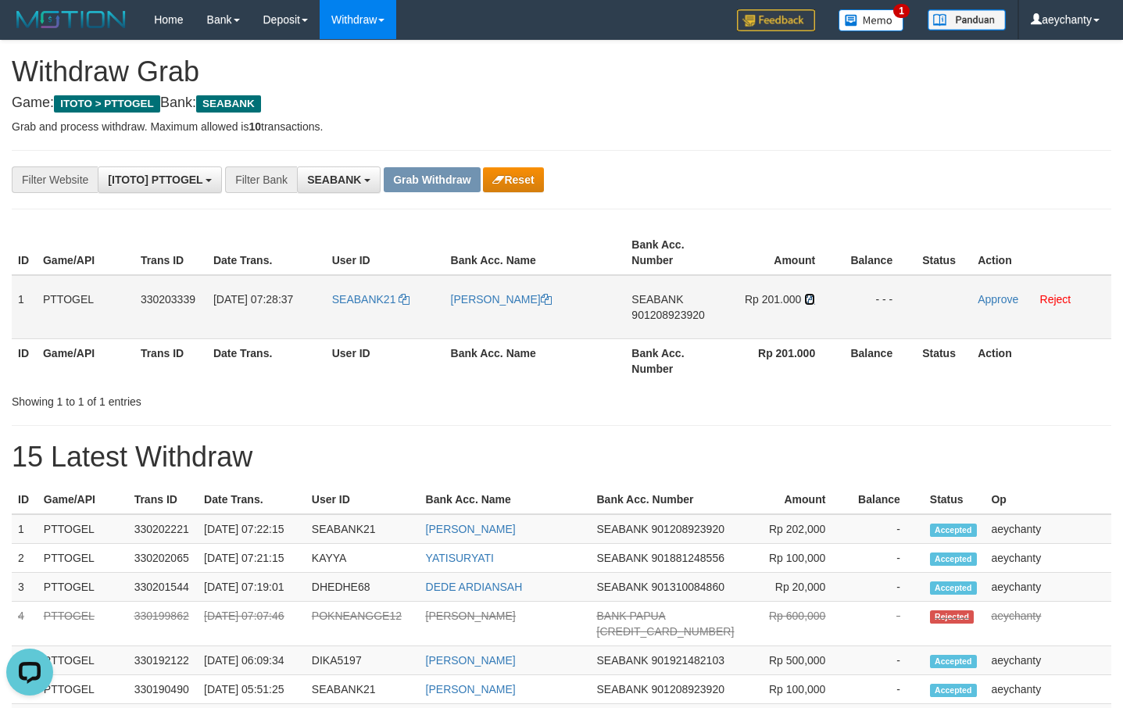
click at [812, 299] on icon at bounding box center [809, 299] width 11 height 11
click at [983, 296] on link "Approve" at bounding box center [998, 299] width 41 height 13
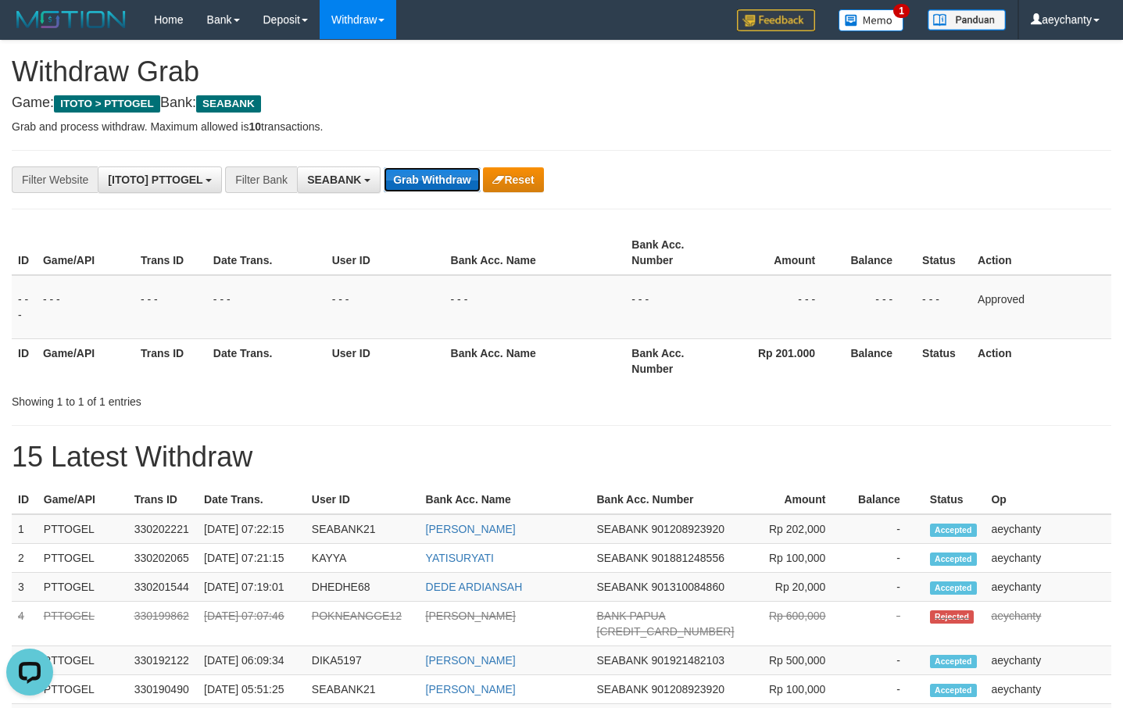
click at [437, 188] on button "Grab Withdraw" at bounding box center [432, 179] width 96 height 25
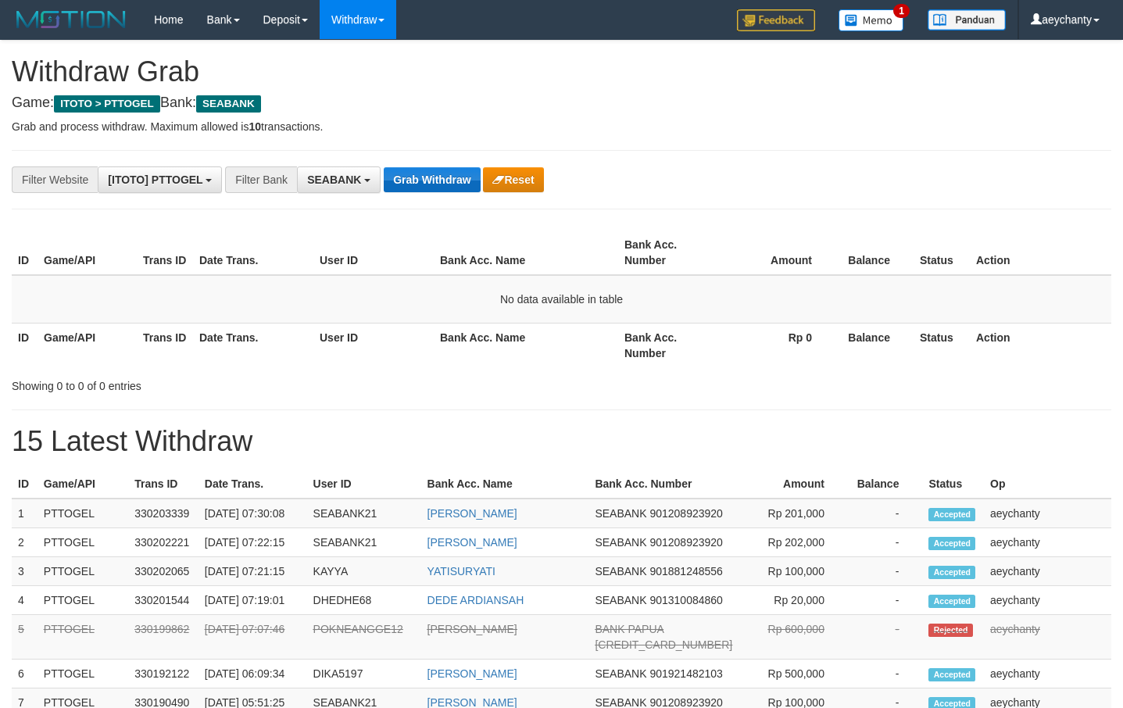
scroll to position [424, 0]
click at [448, 179] on button "Grab Withdraw" at bounding box center [432, 179] width 96 height 25
click at [415, 174] on button "Grab Withdraw" at bounding box center [432, 179] width 96 height 25
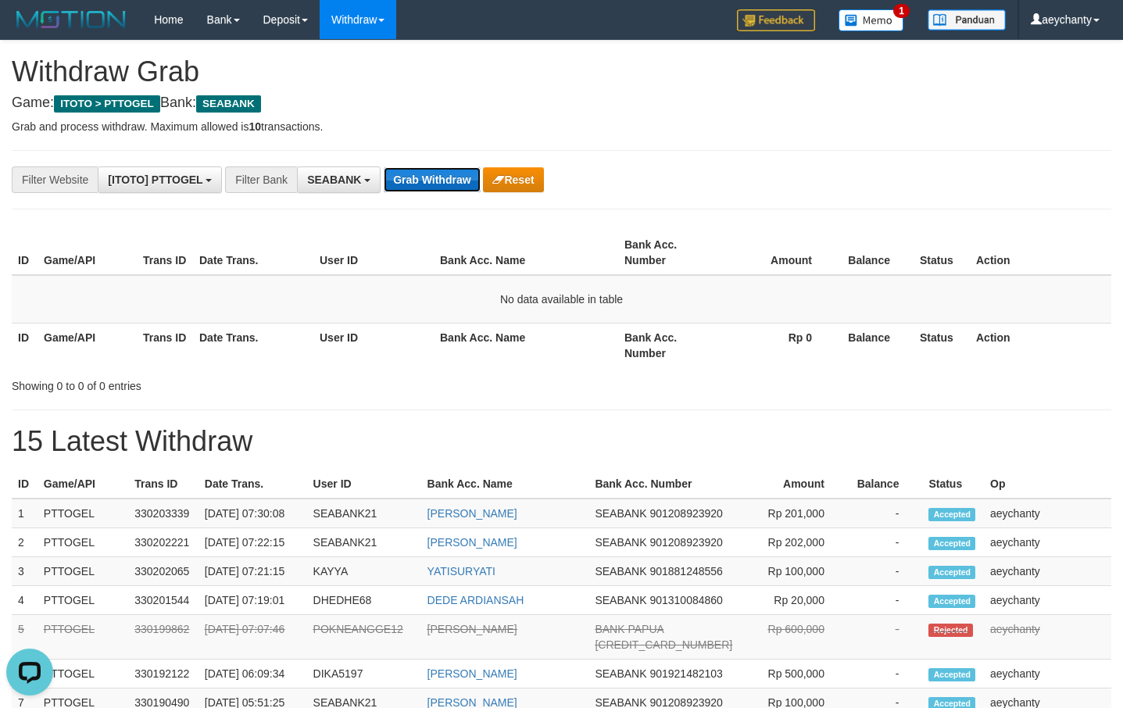
click at [438, 181] on button "Grab Withdraw" at bounding box center [432, 179] width 96 height 25
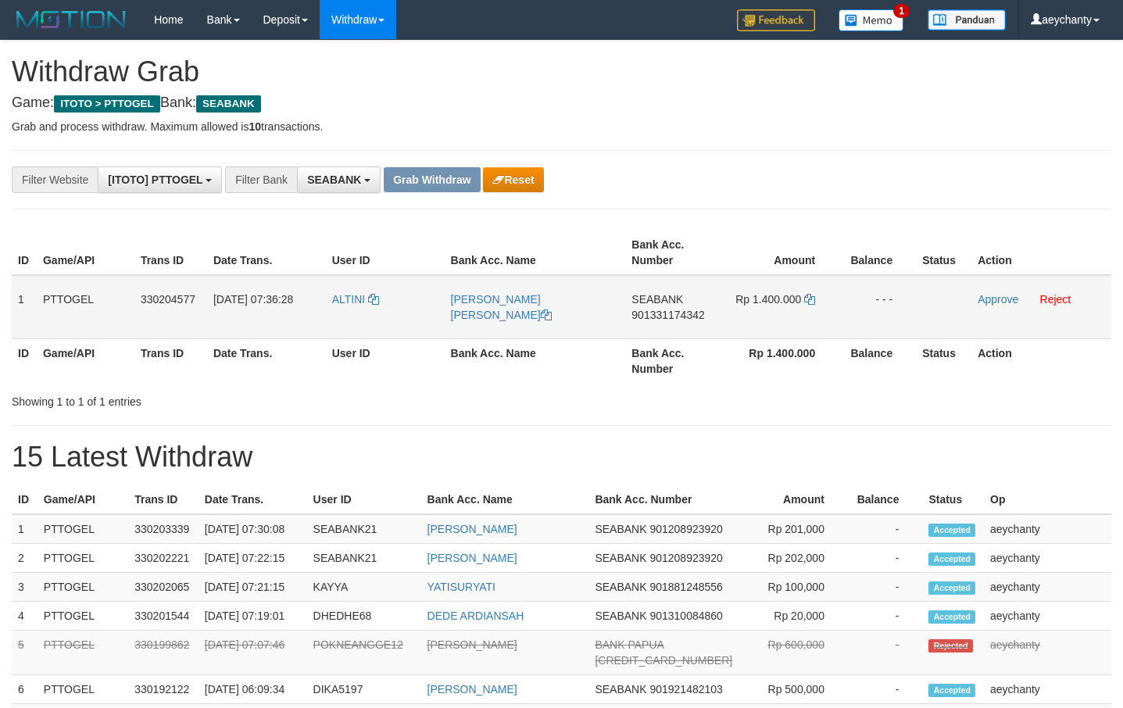
scroll to position [424, 0]
drag, startPoint x: 399, startPoint y: 313, endPoint x: 726, endPoint y: 306, distance: 327.6
click at [726, 306] on tr "1 PTTOGEL 330204577 [DATE] 07:36:28 [GEOGRAPHIC_DATA] [PERSON_NAME] [PERSON_NAM…" at bounding box center [562, 307] width 1100 height 64
click at [685, 314] on span "901331174342" at bounding box center [668, 315] width 73 height 13
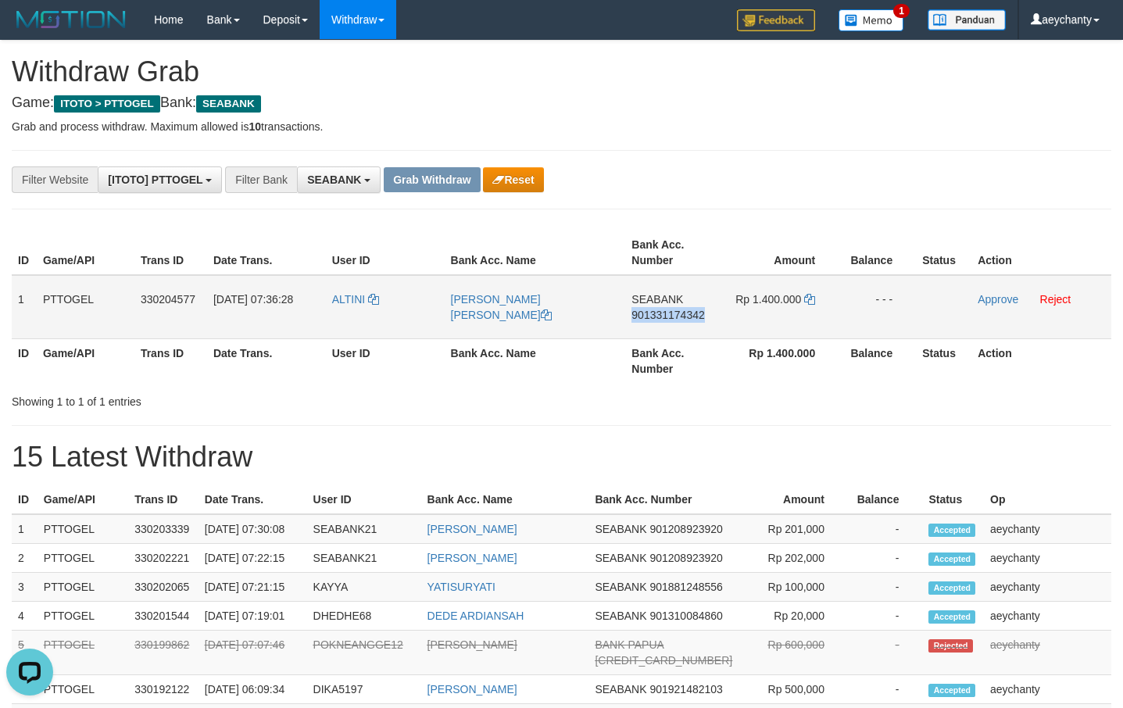
click at [685, 314] on span "901331174342" at bounding box center [668, 315] width 73 height 13
copy span "901331174342"
click at [811, 303] on icon at bounding box center [809, 299] width 11 height 11
click at [811, 301] on icon at bounding box center [809, 299] width 11 height 11
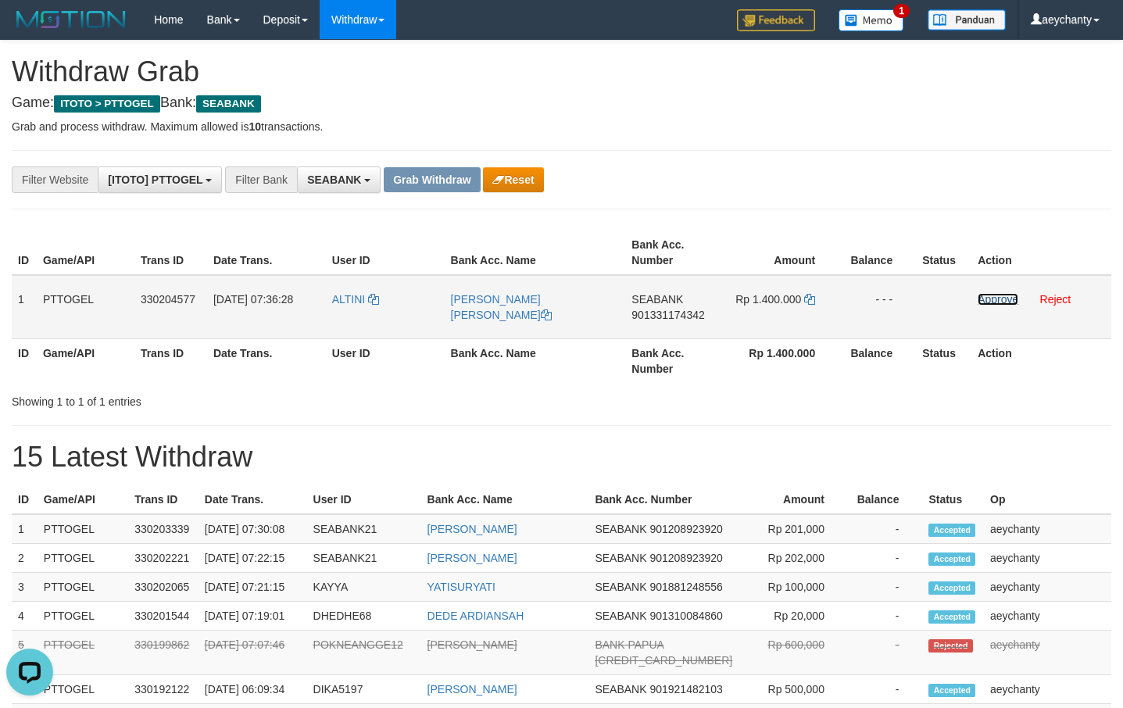
click at [987, 296] on link "Approve" at bounding box center [998, 299] width 41 height 13
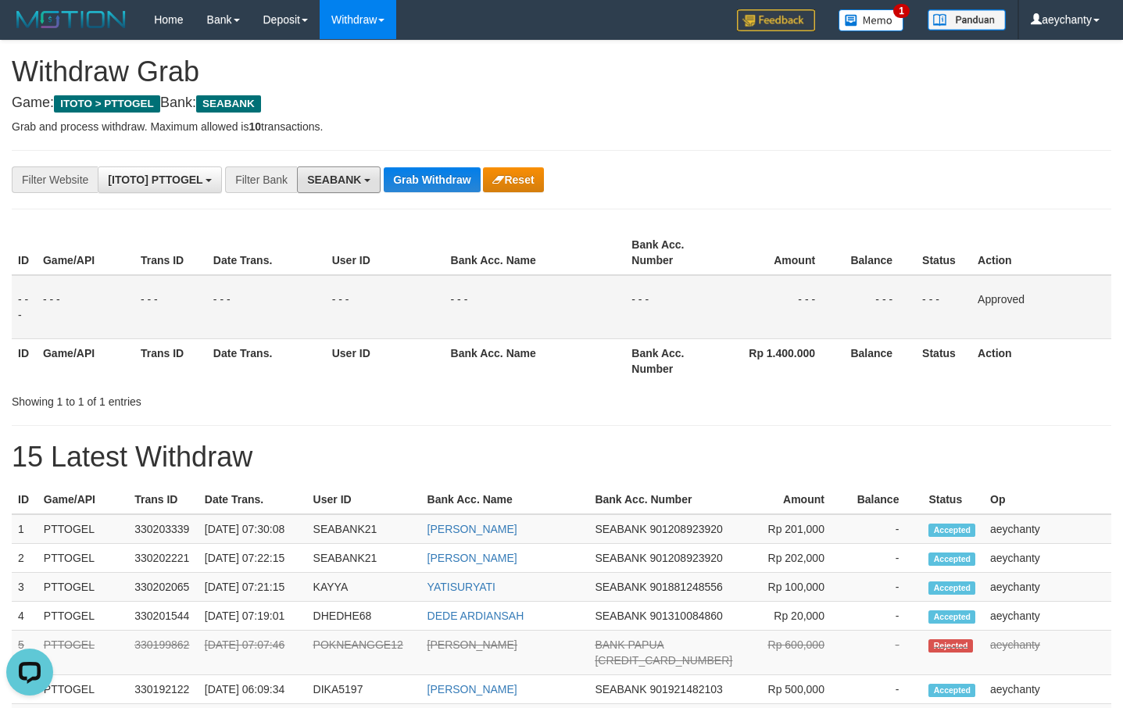
drag, startPoint x: 331, startPoint y: 177, endPoint x: 379, endPoint y: 268, distance: 103.2
click at [332, 176] on span "SEABANK" at bounding box center [334, 180] width 54 height 13
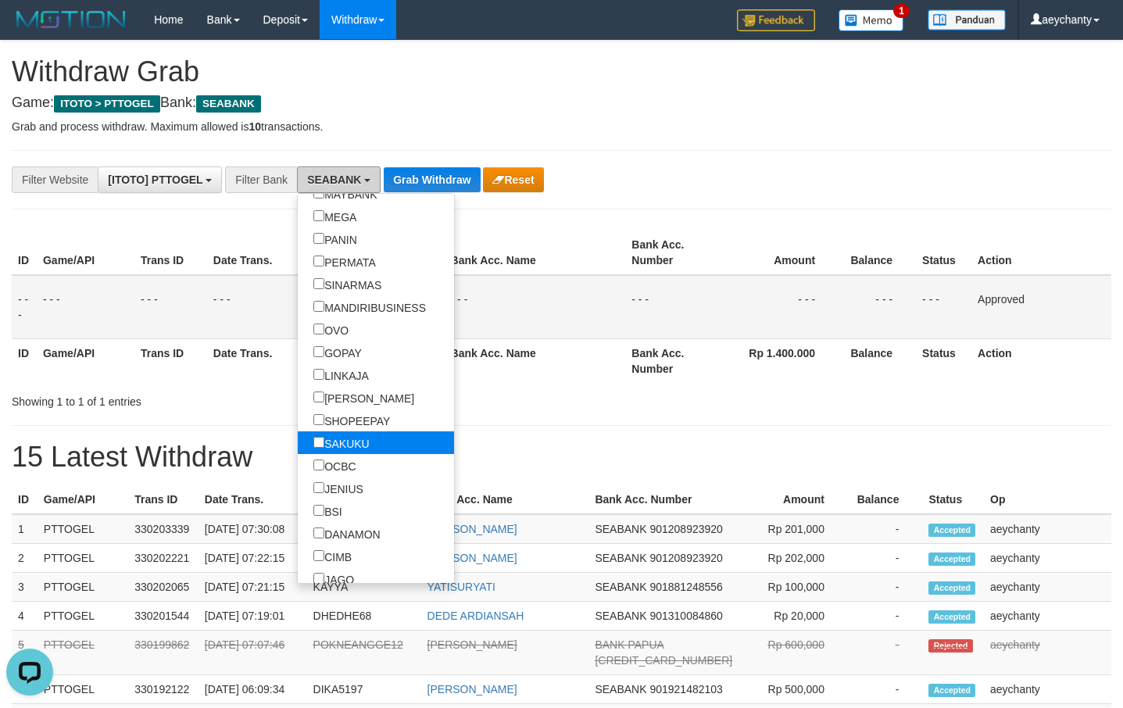
scroll to position [300, 0]
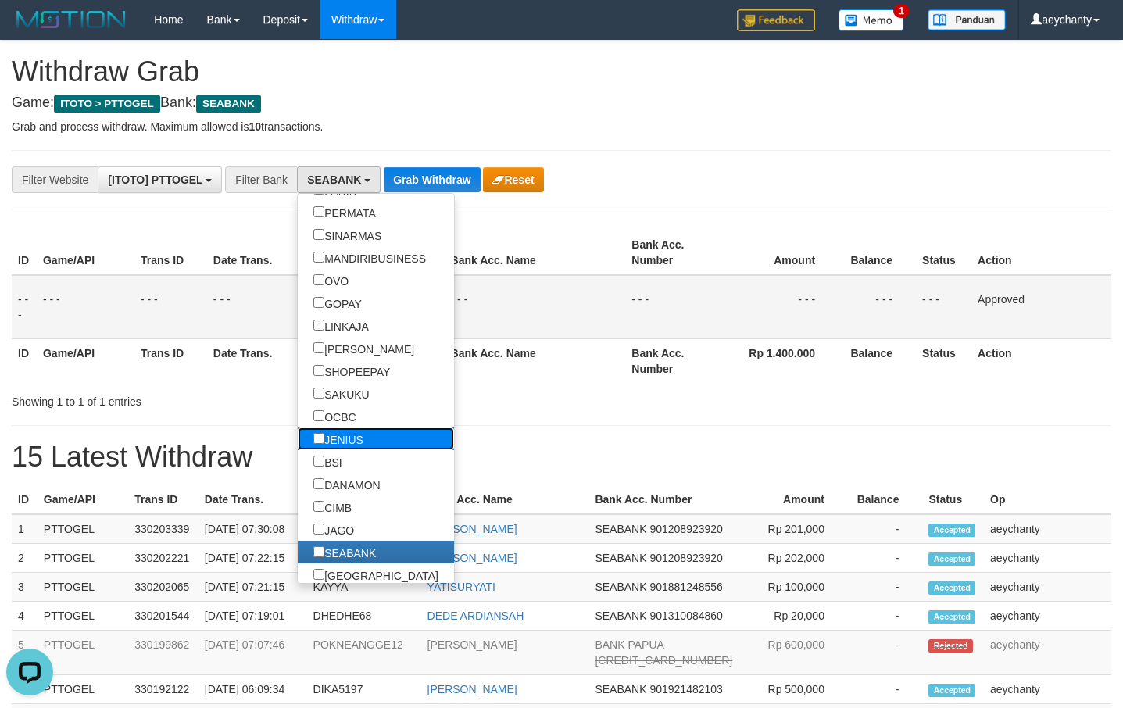
click at [298, 438] on label "JENIUS" at bounding box center [338, 439] width 81 height 23
select select "******"
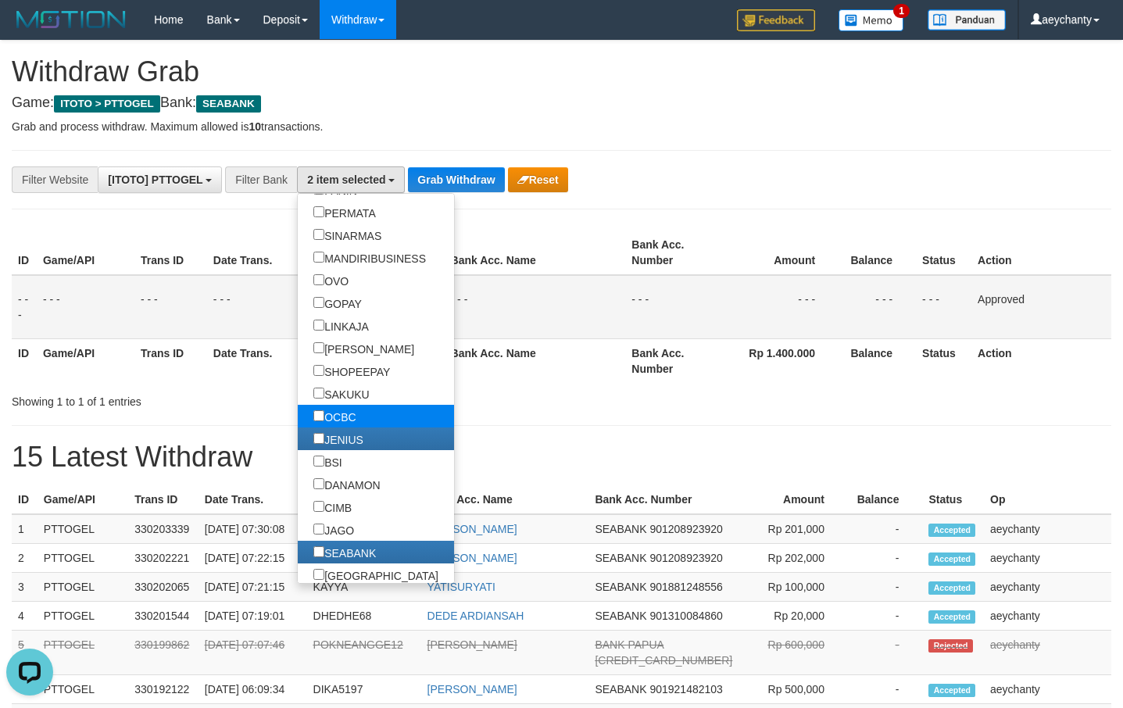
scroll to position [357, 0]
drag, startPoint x: 425, startPoint y: 174, endPoint x: 416, endPoint y: 174, distance: 9.4
click at [424, 173] on button "Grab Withdraw" at bounding box center [456, 179] width 96 height 25
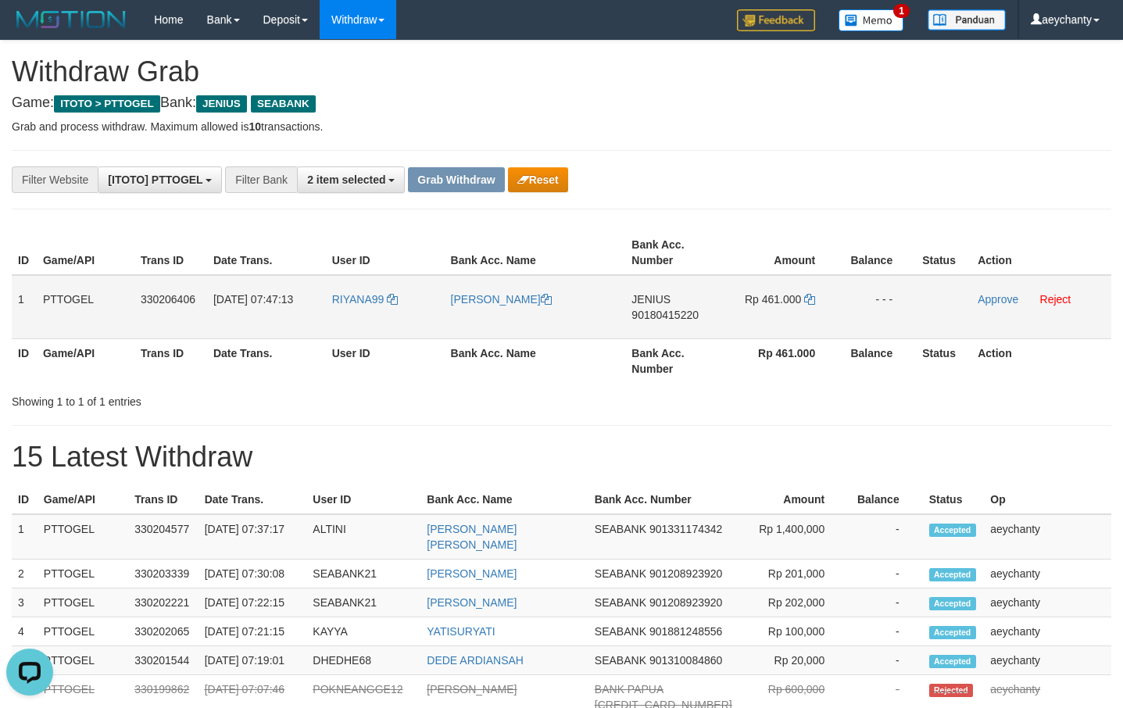
drag, startPoint x: 385, startPoint y: 323, endPoint x: 751, endPoint y: 296, distance: 366.9
click at [751, 296] on tr "1 PTTOGEL 330206406 [DATE] 07:47:13 RIYANA99 [PERSON_NAME] JENIUS 90180415220 R…" at bounding box center [562, 307] width 1100 height 64
click at [679, 315] on span "90180415220" at bounding box center [665, 315] width 67 height 13
copy span "90180415220"
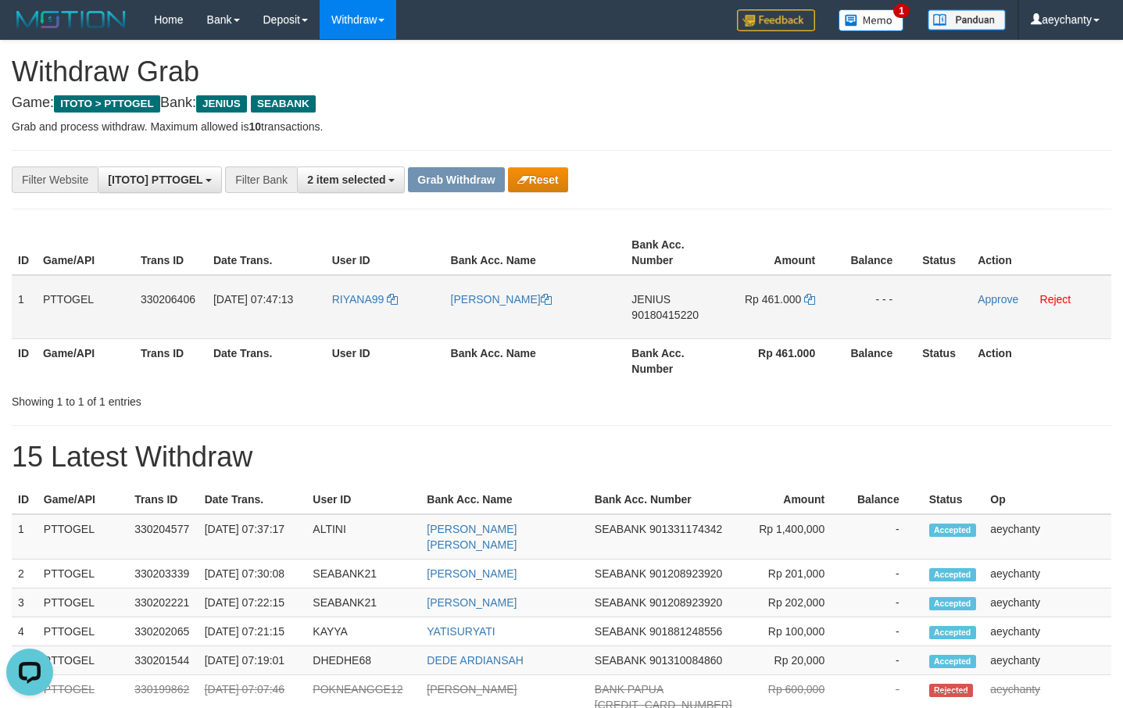
click at [657, 302] on span "JENIUS" at bounding box center [651, 299] width 39 height 13
copy span "JENIUS"
click at [745, 160] on div "**********" at bounding box center [561, 690] width 1123 height 1299
click at [758, 115] on div "**********" at bounding box center [561, 690] width 1123 height 1299
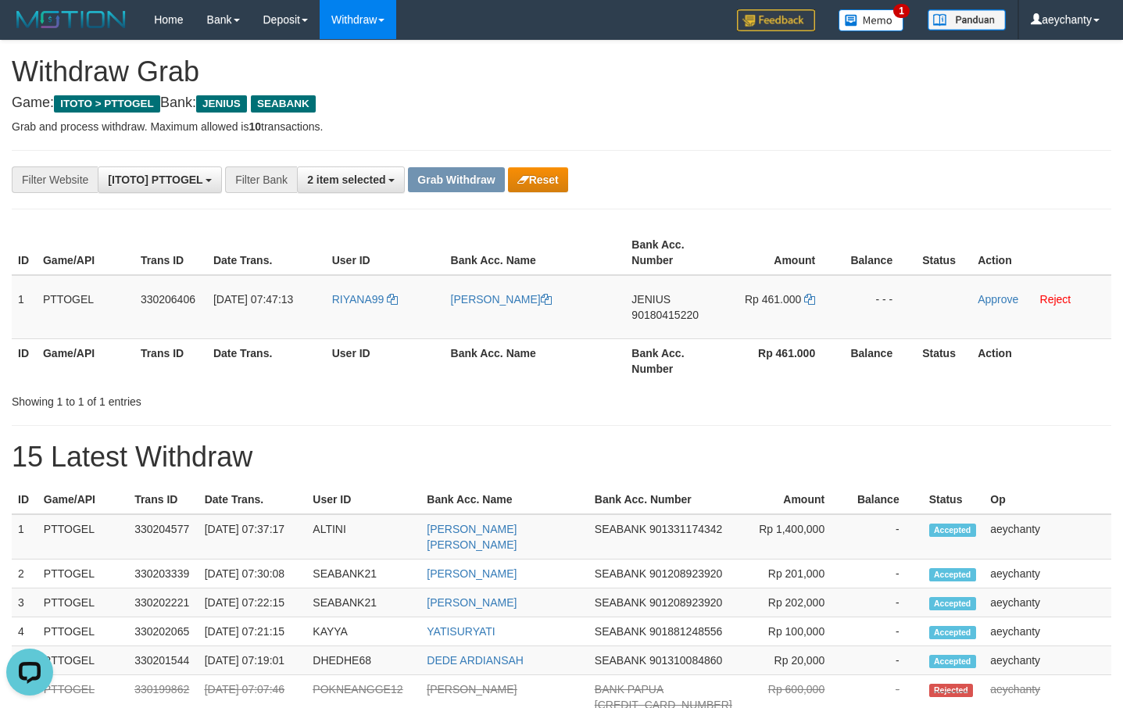
click at [970, 166] on div "**********" at bounding box center [561, 690] width 1123 height 1299
click at [776, 175] on div "**********" at bounding box center [468, 180] width 937 height 27
click at [801, 187] on div "**********" at bounding box center [468, 180] width 937 height 27
click at [661, 312] on span "90180415220" at bounding box center [665, 315] width 67 height 13
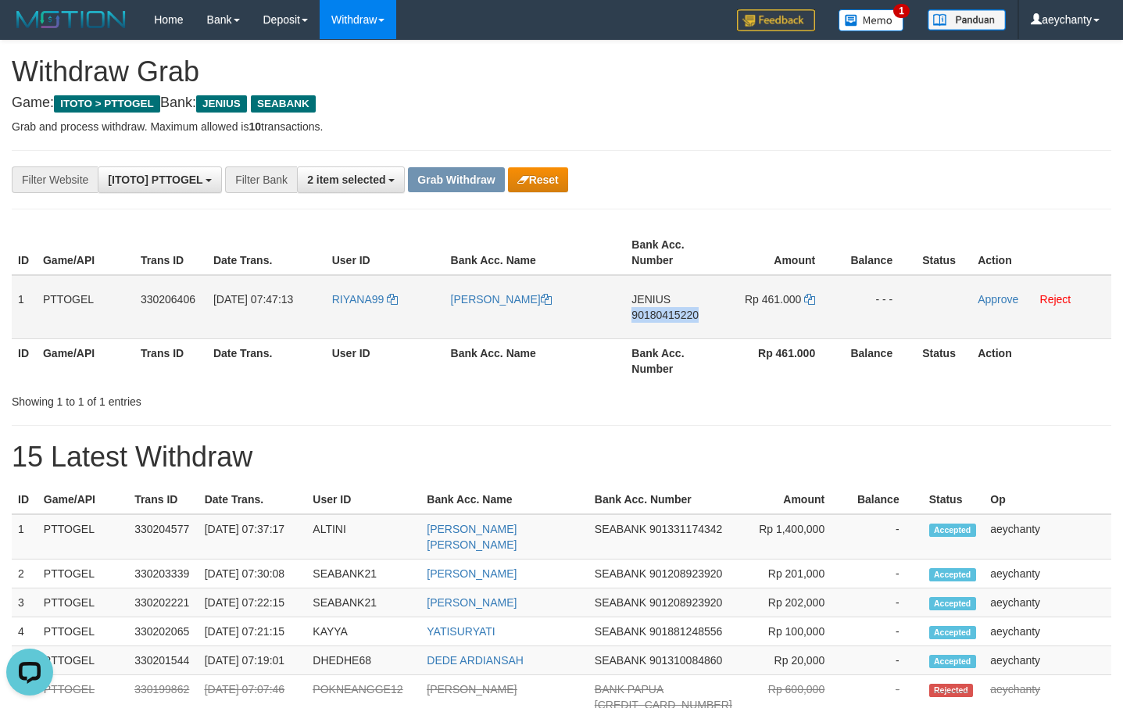
copy span "90180415220"
click at [808, 297] on icon at bounding box center [809, 299] width 11 height 11
click at [878, 167] on div "**********" at bounding box center [468, 180] width 937 height 27
click at [847, 207] on div "**********" at bounding box center [561, 690] width 1123 height 1299
click at [986, 300] on link "Approve" at bounding box center [998, 299] width 41 height 13
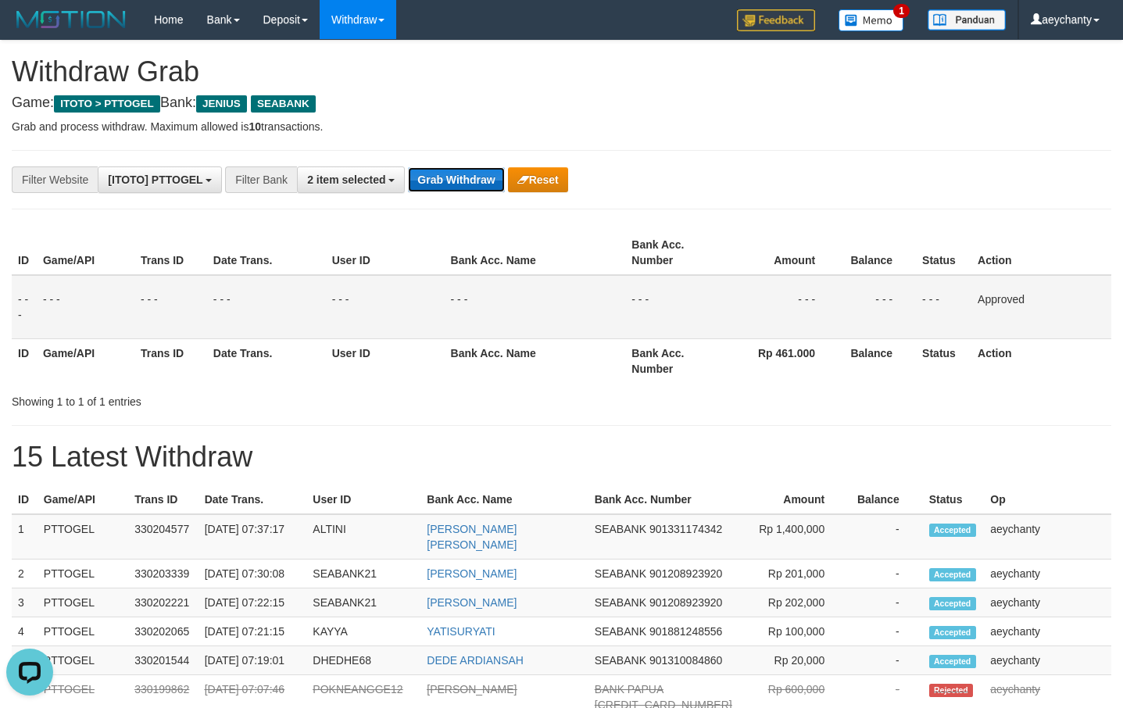
click at [433, 184] on button "Grab Withdraw" at bounding box center [456, 179] width 96 height 25
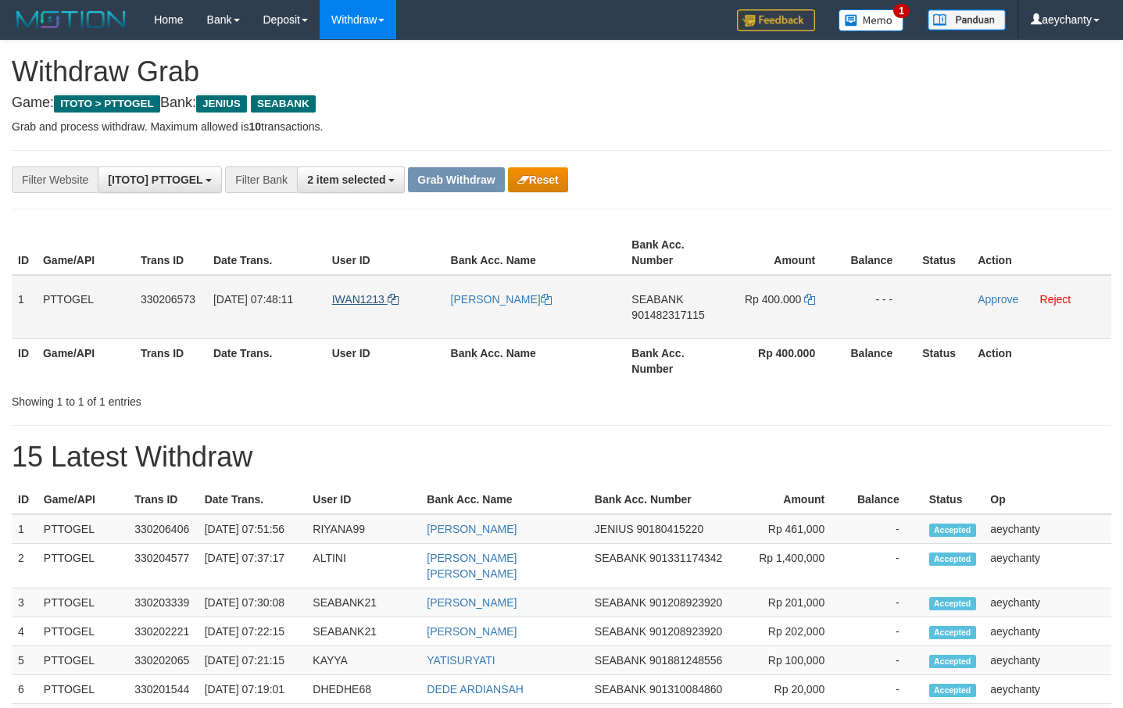
scroll to position [342, 0]
drag, startPoint x: 461, startPoint y: 328, endPoint x: 801, endPoint y: 319, distance: 340.2
click at [801, 319] on tr "1 PTTOGEL 330206573 [DATE] 07:48:11 IWAN1213 IWAN SUBAKTI SEABANK 901482317115 …" at bounding box center [562, 307] width 1100 height 64
drag, startPoint x: 378, startPoint y: 320, endPoint x: 813, endPoint y: 320, distance: 434.7
click at [813, 320] on tr "1 PTTOGEL 330206573 [DATE] 07:48:11 IWAN1213 IWAN SUBAKTI SEABANK 901482317115 …" at bounding box center [562, 307] width 1100 height 64
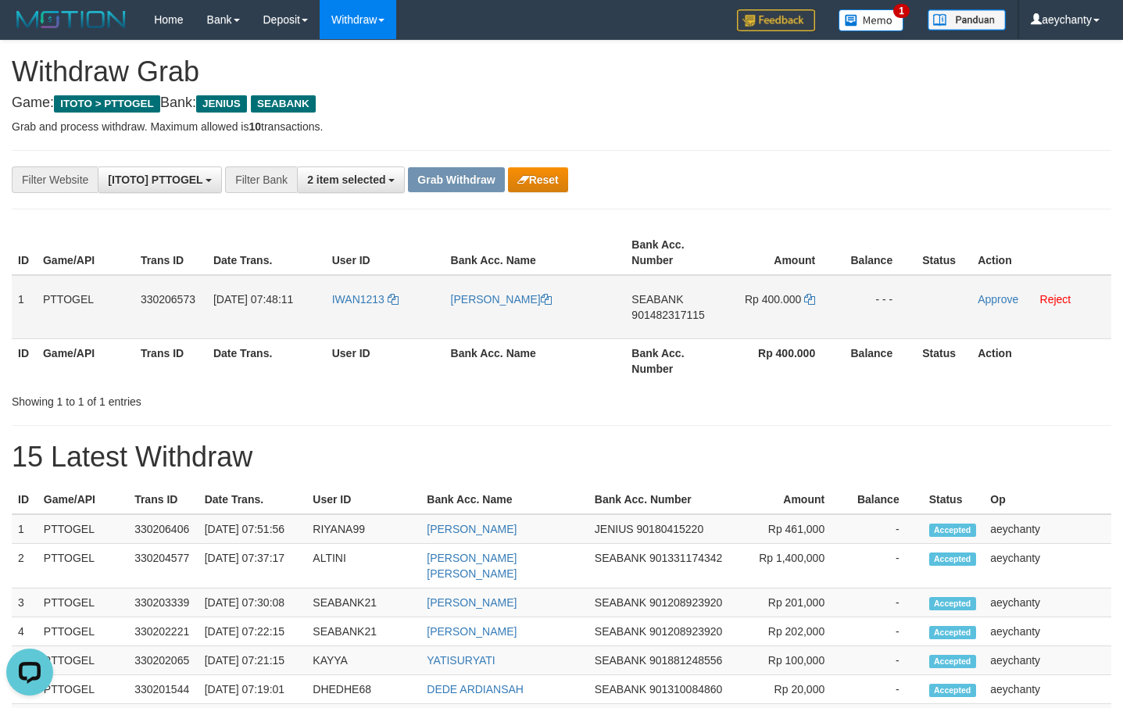
scroll to position [0, 0]
click at [629, 527] on span "JENIUS" at bounding box center [614, 529] width 39 height 13
copy span "JENIUS"
click at [648, 317] on span "901482317115" at bounding box center [668, 315] width 73 height 13
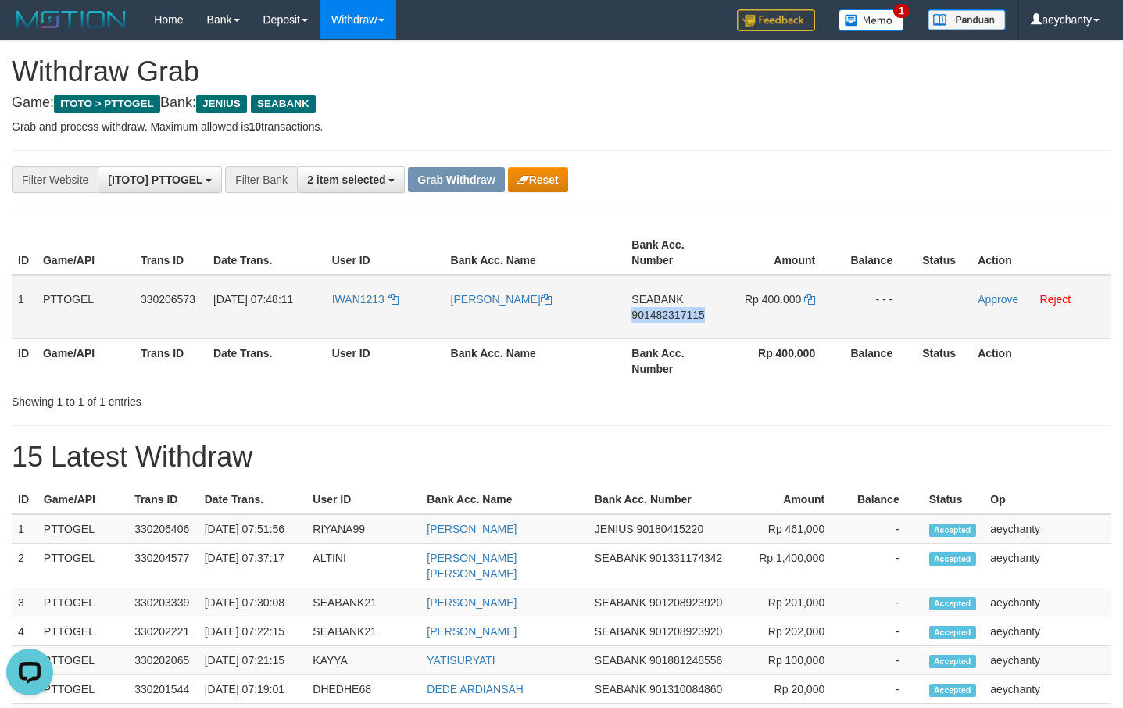
drag, startPoint x: 648, startPoint y: 317, endPoint x: 656, endPoint y: 307, distance: 12.8
click at [648, 316] on span "901482317115" at bounding box center [668, 315] width 73 height 13
copy span "901482317115"
click at [679, 310] on span "901482317115" at bounding box center [668, 315] width 73 height 13
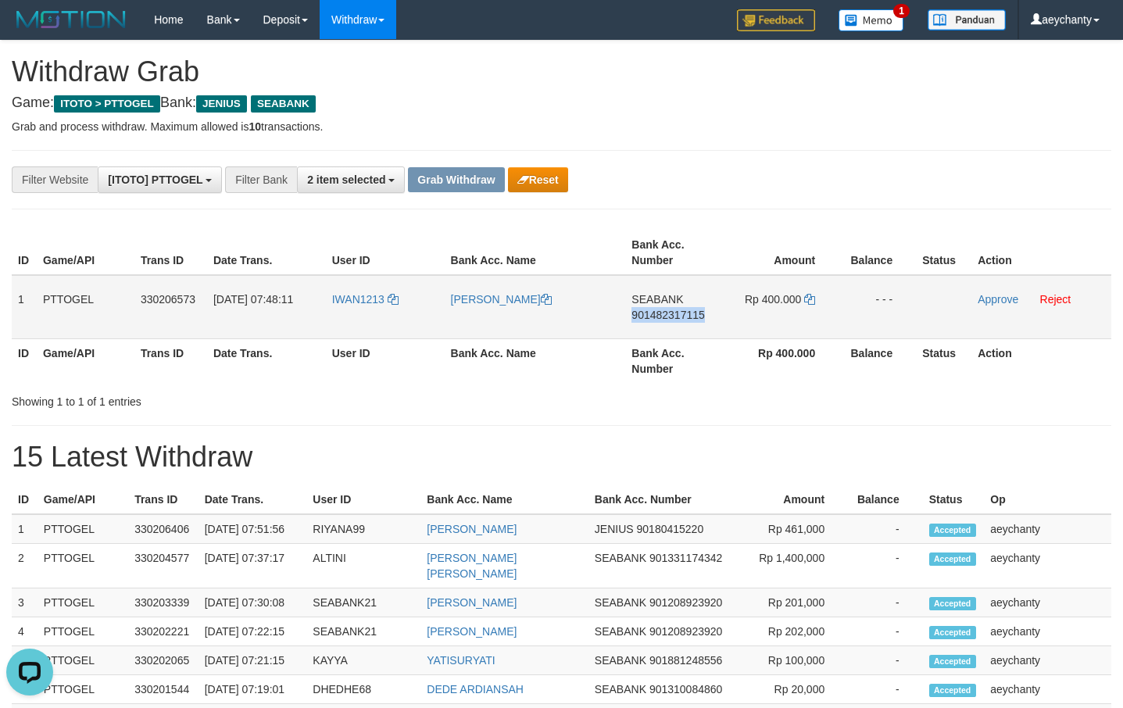
copy span "901482317115"
click at [679, 310] on span "901482317115" at bounding box center [668, 315] width 73 height 13
click at [656, 310] on span "901482317115" at bounding box center [668, 315] width 73 height 13
copy span "901482317115"
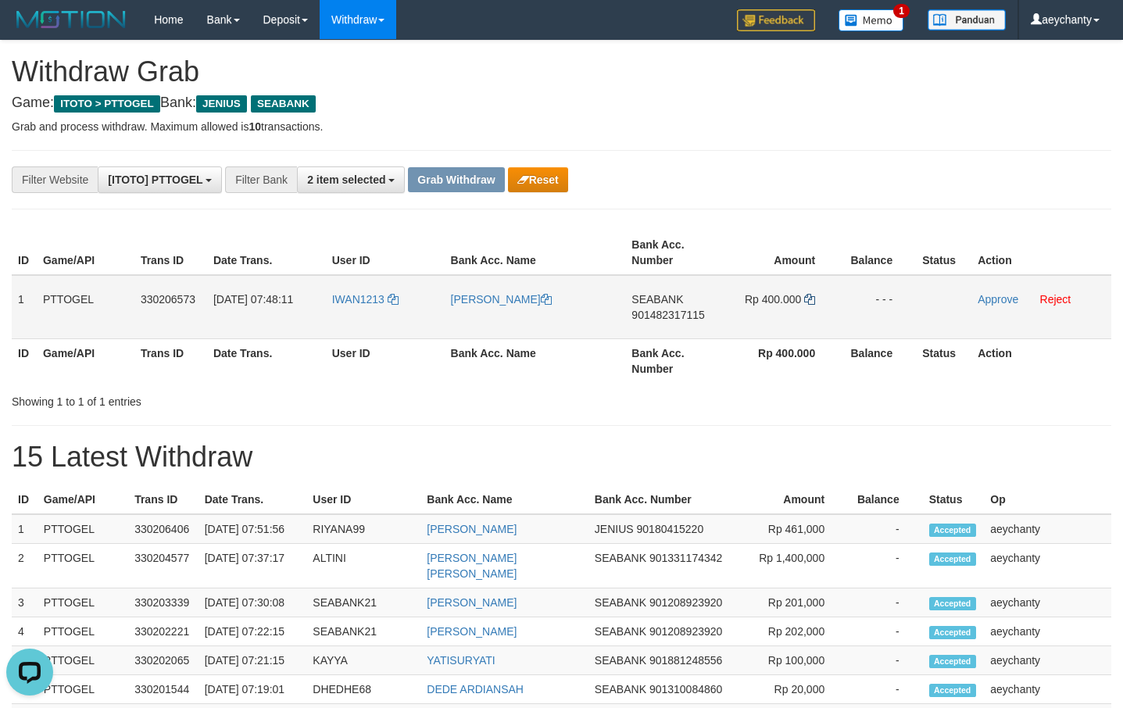
drag, startPoint x: 804, startPoint y: 299, endPoint x: 815, endPoint y: 297, distance: 10.3
click at [805, 298] on td "Rp 400.000" at bounding box center [781, 307] width 116 height 64
click at [815, 297] on icon at bounding box center [809, 299] width 11 height 11
click at [814, 296] on icon at bounding box center [809, 299] width 11 height 11
click at [802, 297] on td "Rp 400.000" at bounding box center [781, 307] width 116 height 64
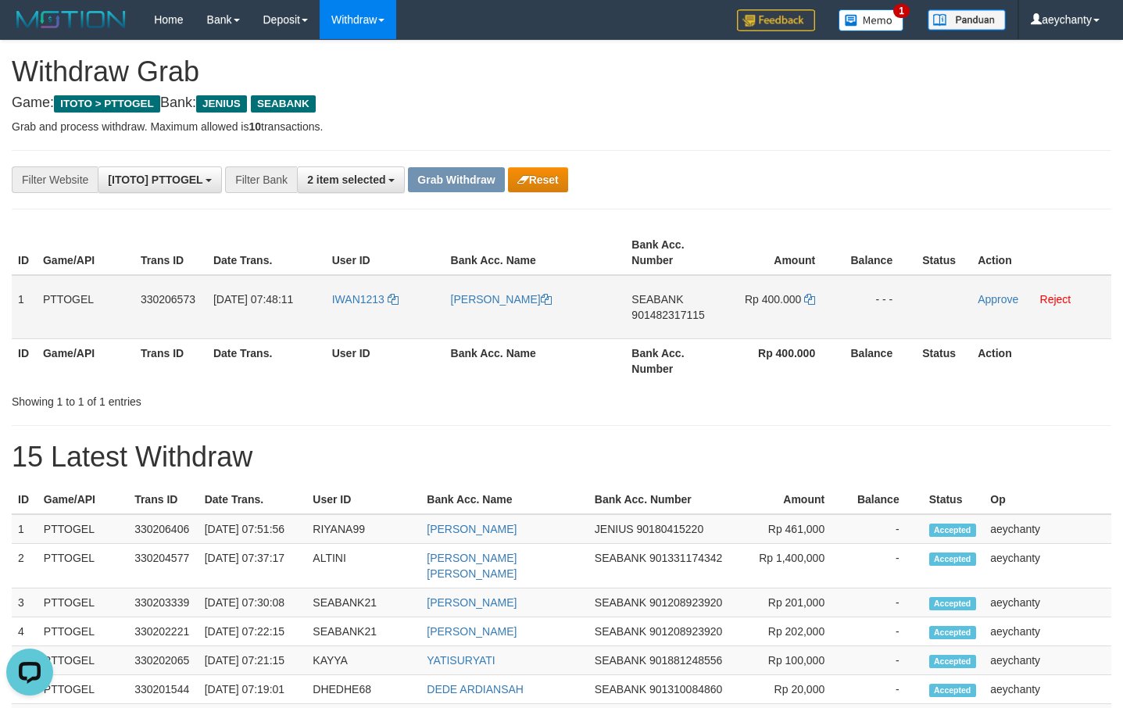
click at [804, 297] on td "Rp 400.000" at bounding box center [781, 307] width 116 height 64
click at [808, 297] on icon at bounding box center [809, 299] width 11 height 11
click at [987, 296] on link "Approve" at bounding box center [998, 299] width 41 height 13
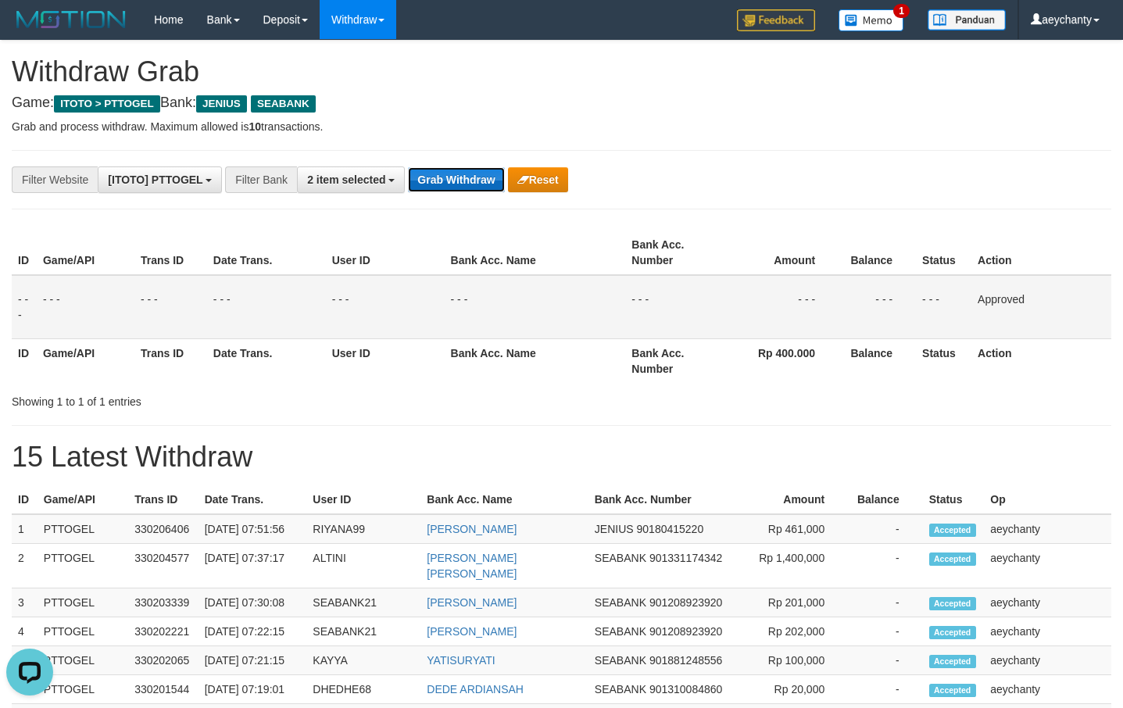
click at [456, 176] on button "Grab Withdraw" at bounding box center [456, 179] width 96 height 25
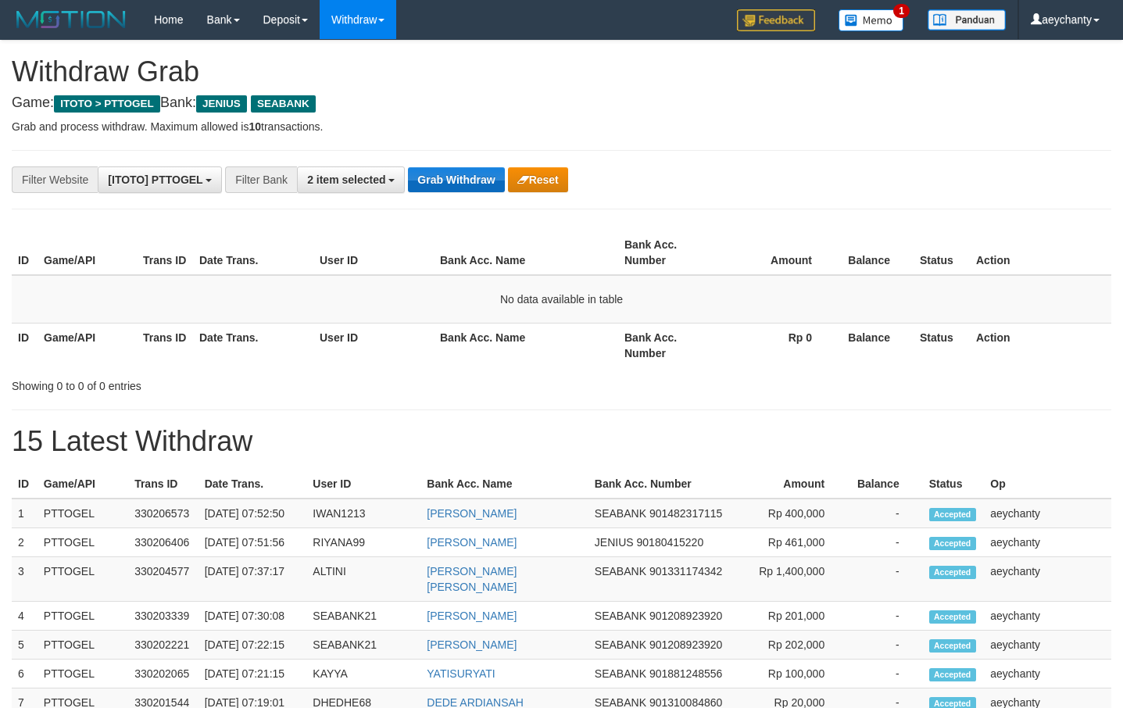
scroll to position [342, 0]
click at [468, 183] on button "Grab Withdraw" at bounding box center [456, 179] width 96 height 25
click at [460, 172] on button "Grab Withdraw" at bounding box center [456, 179] width 96 height 25
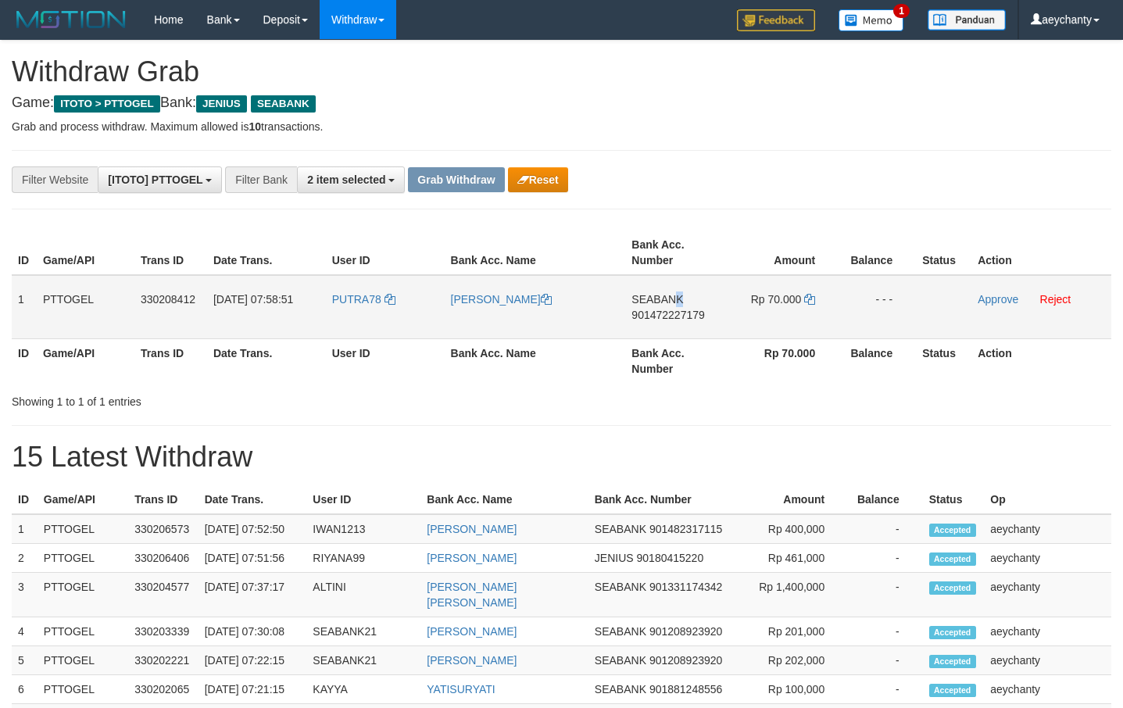
scroll to position [342, 0]
copy tr
drag, startPoint x: 349, startPoint y: 324, endPoint x: 737, endPoint y: 323, distance: 388.5
click at [737, 323] on tr "1 PTTOGEL 330208412 [DATE] 07:58:51 [GEOGRAPHIC_DATA] [PERSON_NAME] SEABANK 901…" at bounding box center [562, 307] width 1100 height 64
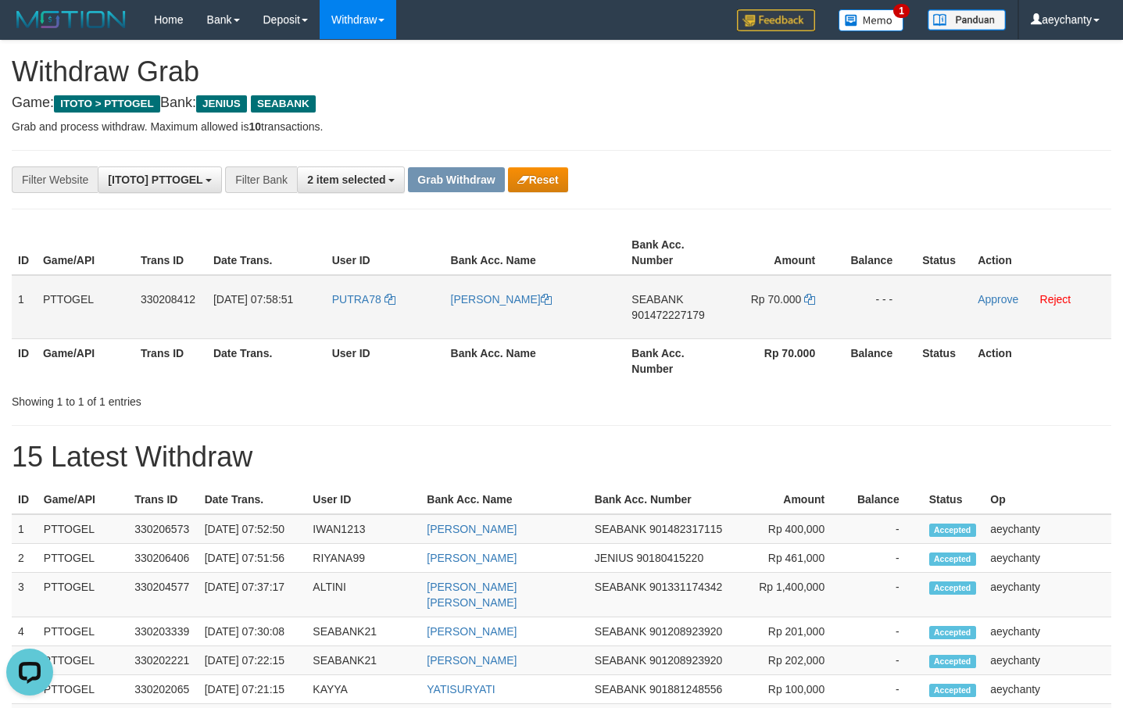
scroll to position [0, 0]
click at [657, 323] on td "SEABANK 901472227179" at bounding box center [674, 307] width 98 height 64
click at [664, 311] on span "901472227179" at bounding box center [668, 315] width 73 height 13
click at [668, 312] on span "901472227179" at bounding box center [668, 315] width 73 height 13
copy span "901472227179"
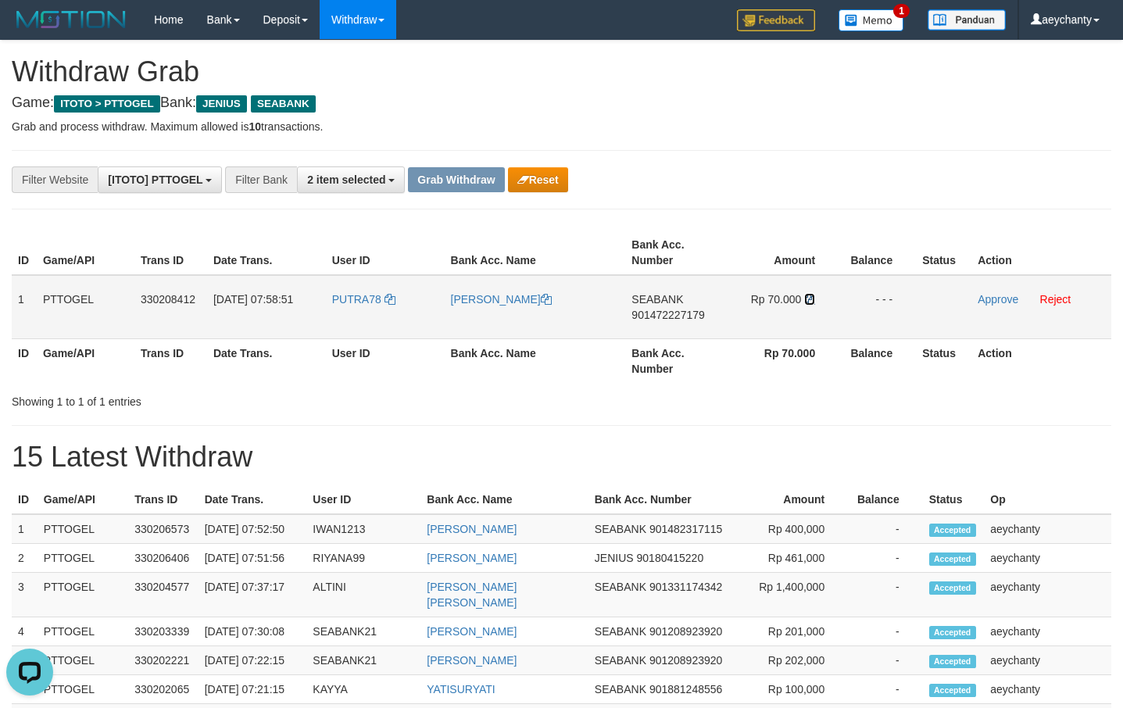
click at [809, 299] on icon at bounding box center [809, 299] width 11 height 11
click at [1001, 296] on link "Approve" at bounding box center [998, 299] width 41 height 13
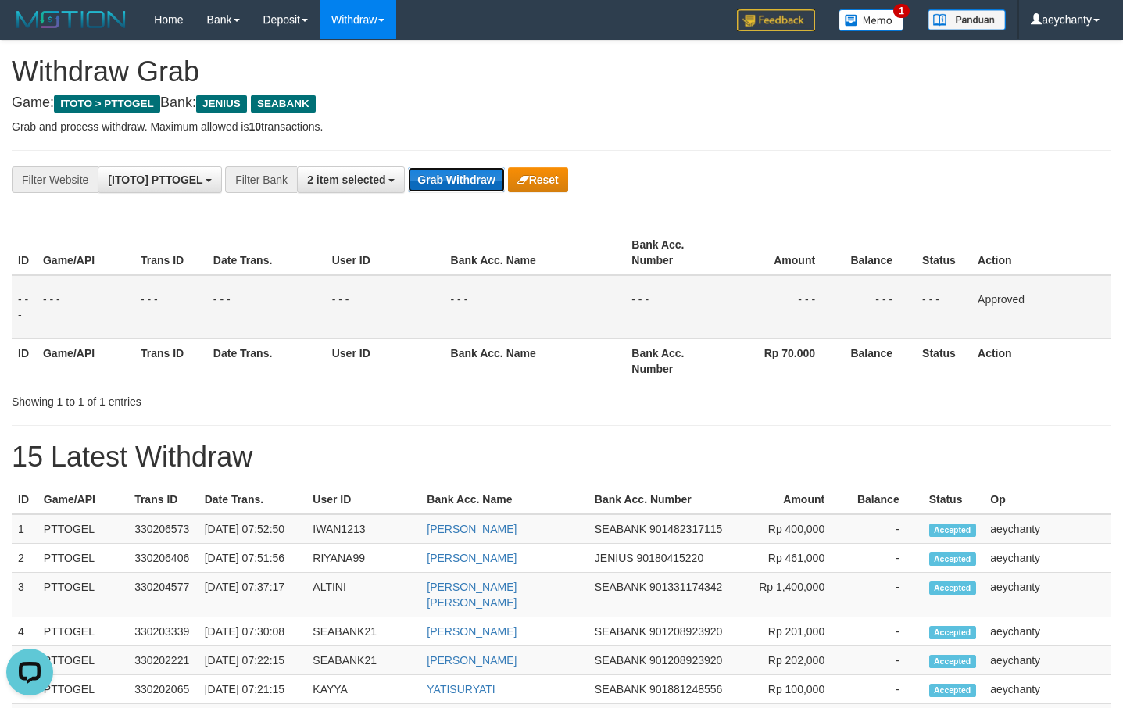
click at [432, 171] on button "Grab Withdraw" at bounding box center [456, 179] width 96 height 25
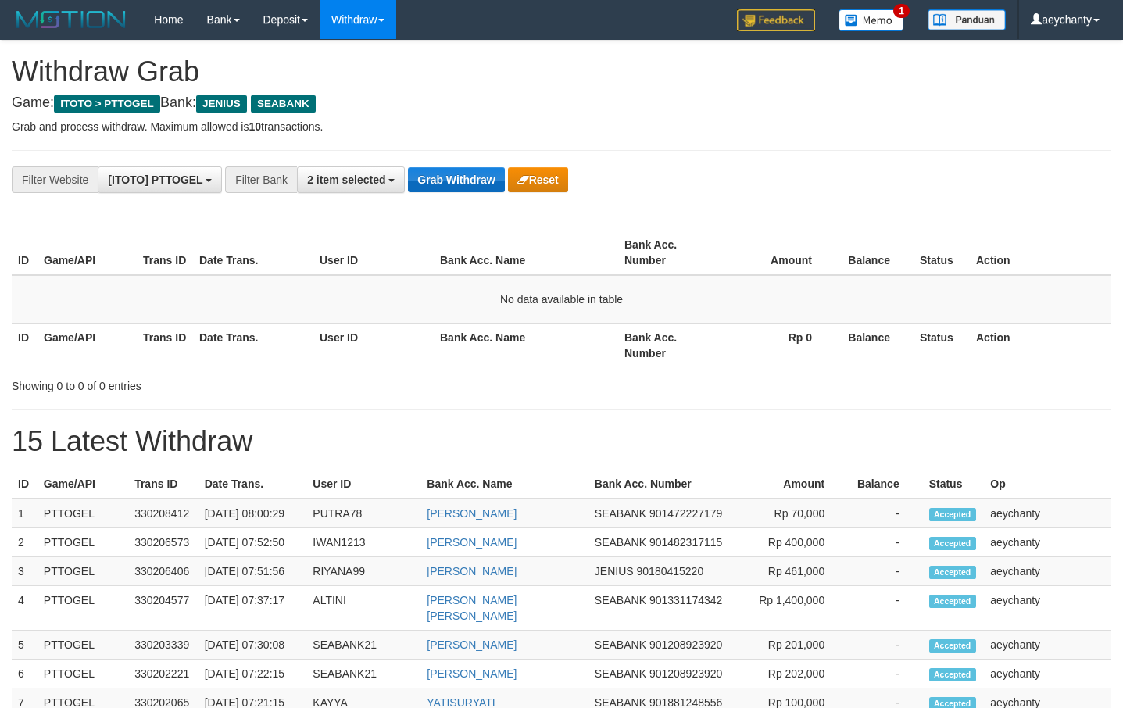
scroll to position [342, 0]
click at [457, 185] on button "Grab Withdraw" at bounding box center [456, 179] width 96 height 25
click at [424, 172] on button "Grab Withdraw" at bounding box center [456, 179] width 96 height 25
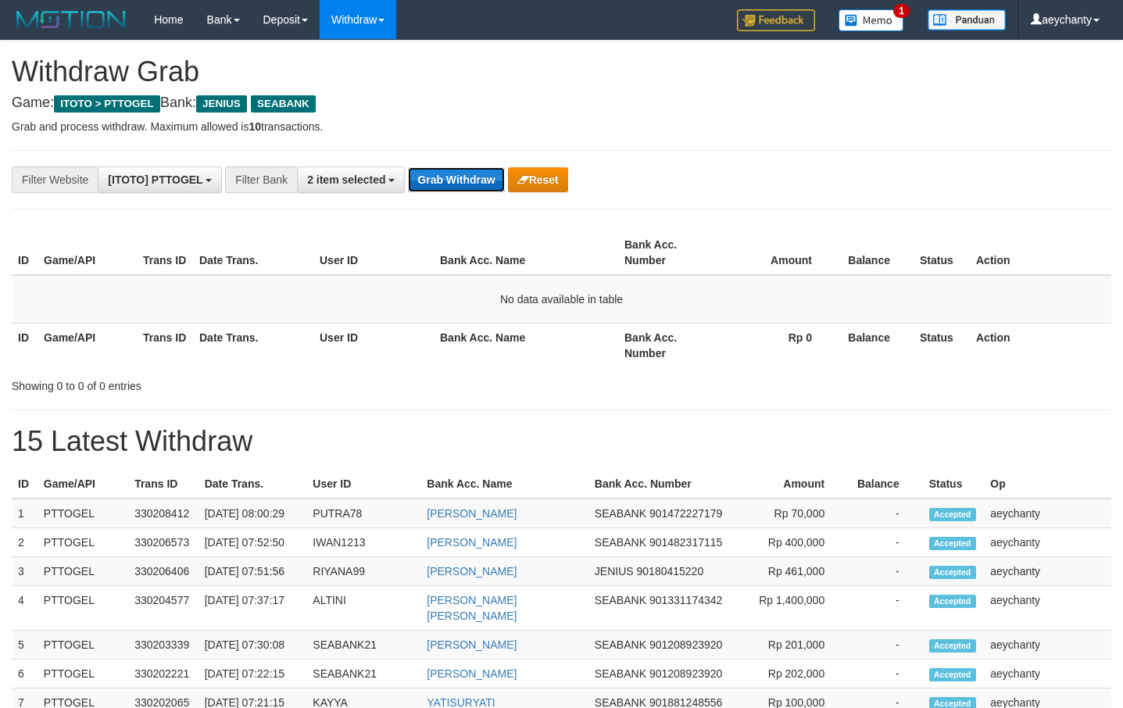
click at [424, 172] on button "Grab Withdraw" at bounding box center [456, 179] width 96 height 25
click at [472, 174] on button "Grab Withdraw" at bounding box center [456, 179] width 96 height 25
click at [430, 184] on button "Grab Withdraw" at bounding box center [456, 179] width 96 height 25
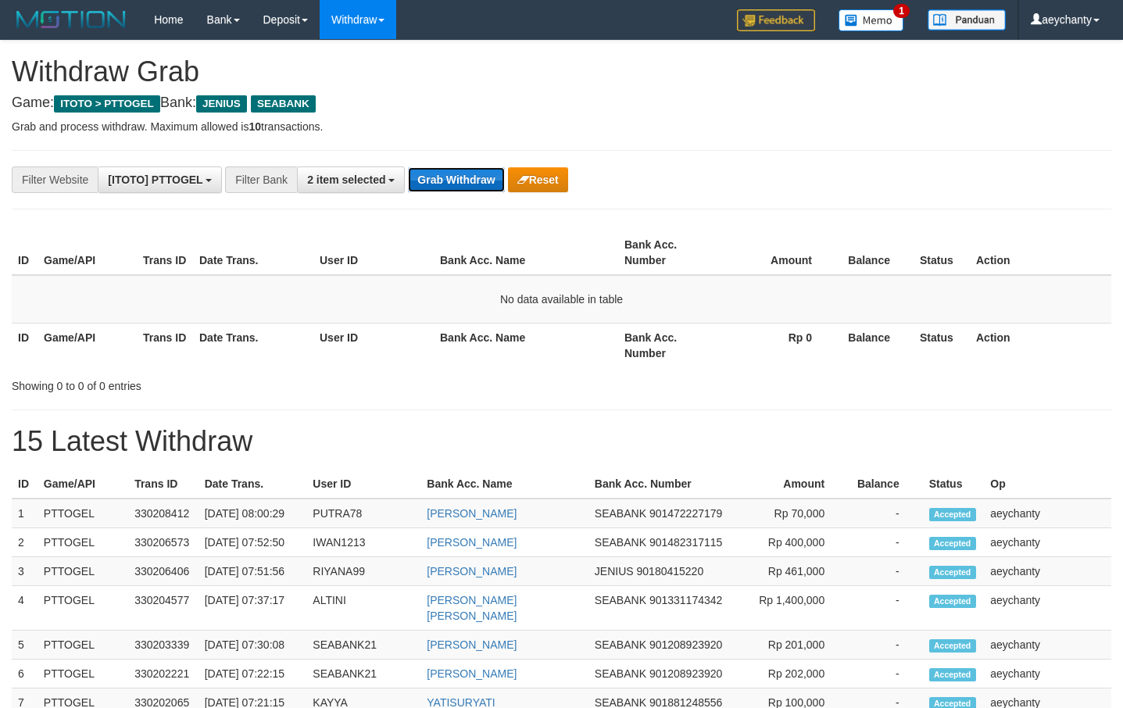
click at [430, 184] on button "Grab Withdraw" at bounding box center [456, 179] width 96 height 25
click at [424, 181] on button "Grab Withdraw" at bounding box center [456, 179] width 96 height 25
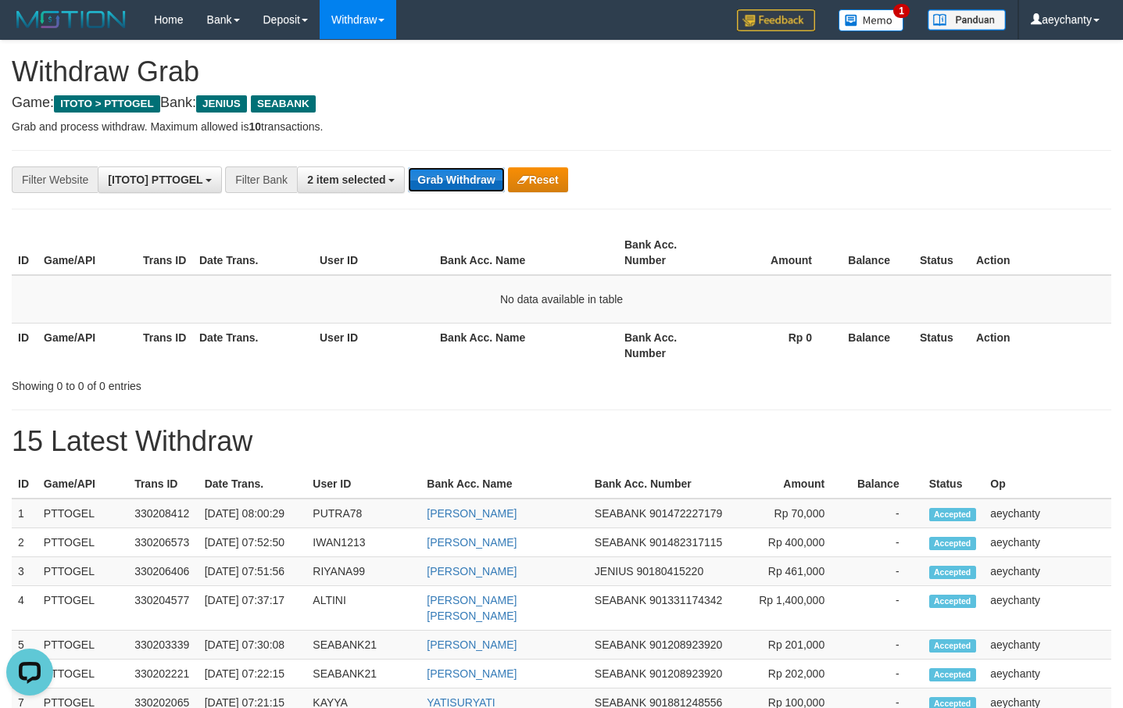
click at [432, 181] on button "Grab Withdraw" at bounding box center [456, 179] width 96 height 25
click at [427, 181] on button "Grab Withdraw" at bounding box center [456, 179] width 96 height 25
click at [449, 185] on button "Grab Withdraw" at bounding box center [456, 179] width 96 height 25
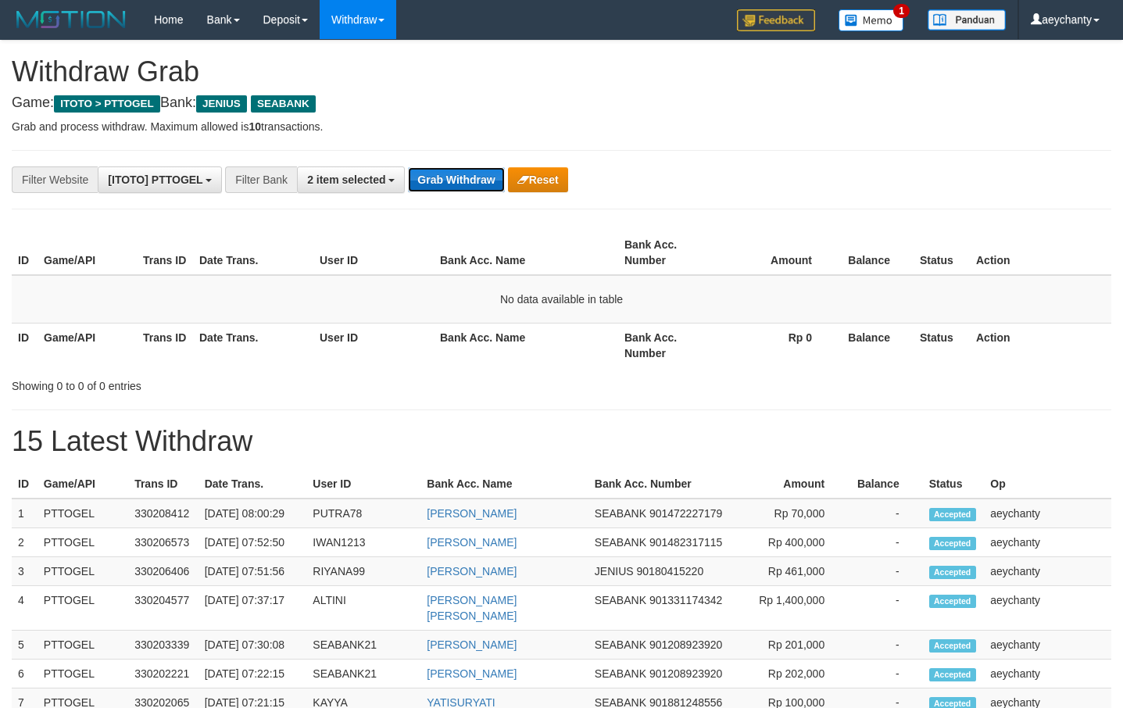
click at [449, 185] on button "Grab Withdraw" at bounding box center [456, 179] width 96 height 25
click at [432, 169] on button "Grab Withdraw" at bounding box center [456, 179] width 96 height 25
click at [450, 170] on button "Grab Withdraw" at bounding box center [456, 179] width 96 height 25
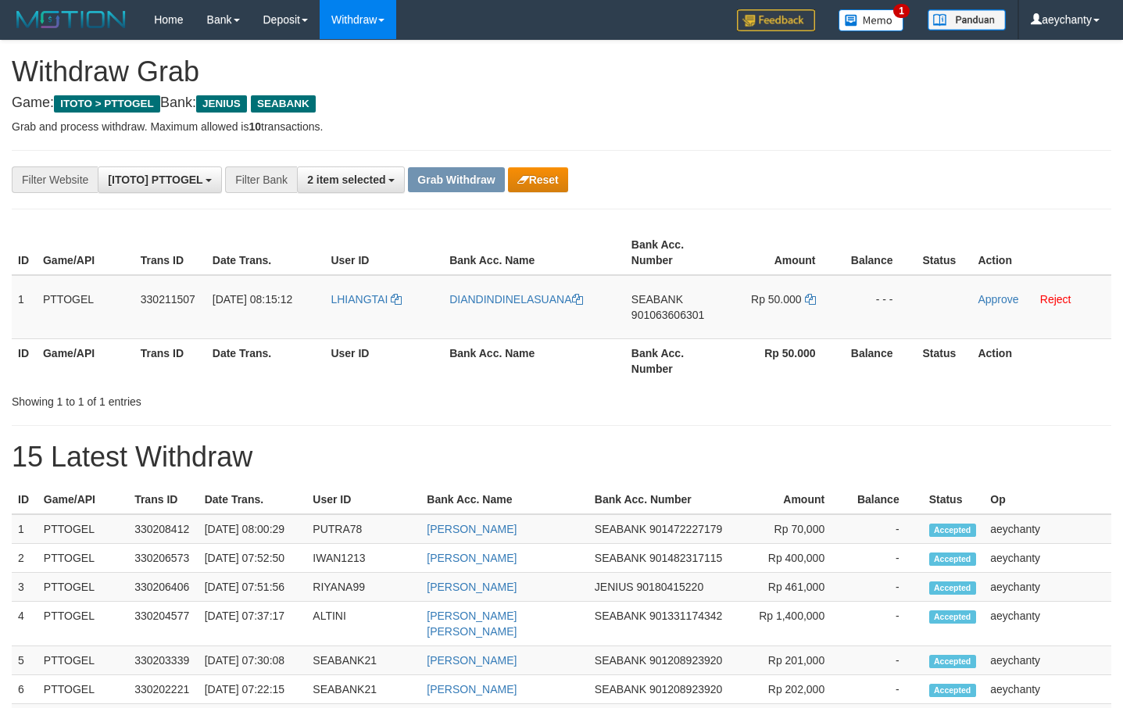
scroll to position [342, 0]
drag, startPoint x: 366, startPoint y: 317, endPoint x: 749, endPoint y: 299, distance: 383.5
click at [749, 299] on tr "1 PTTOGEL 330211507 [DATE] 08:15:12 [GEOGRAPHIC_DATA] DIANDINDINELASUANA SEABAN…" at bounding box center [562, 307] width 1100 height 64
click at [654, 313] on span "901063606301" at bounding box center [668, 315] width 73 height 13
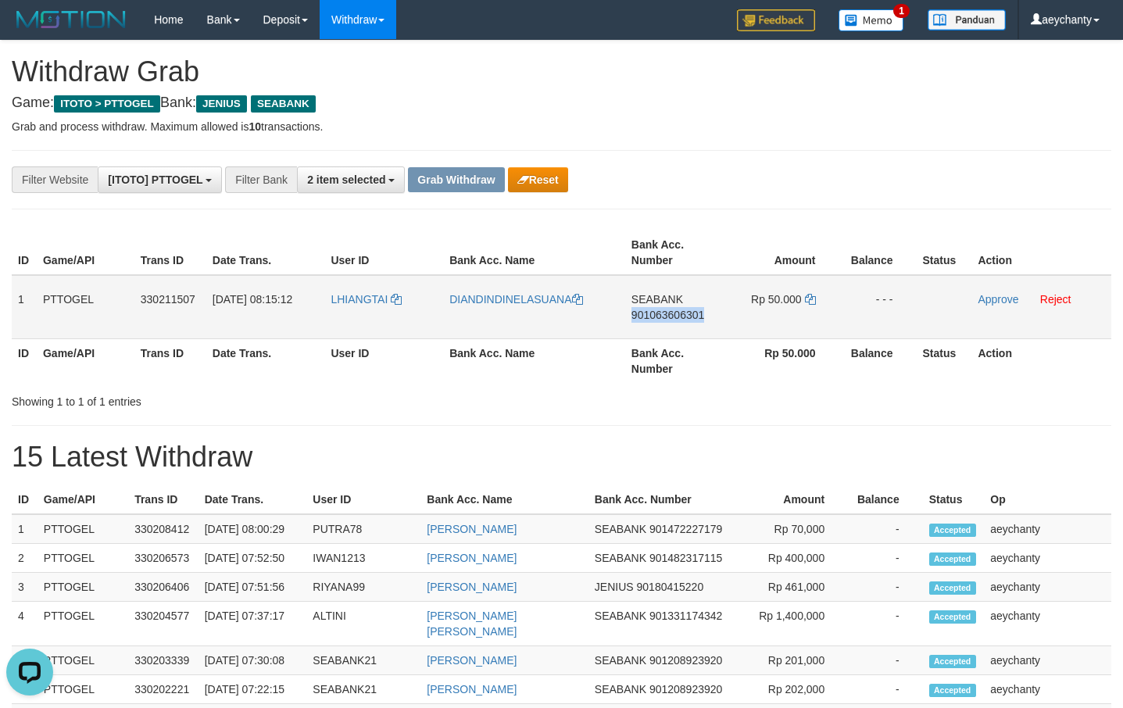
click at [654, 313] on span "901063606301" at bounding box center [668, 315] width 73 height 13
copy span "901063606301"
click at [659, 318] on span "901063606301" at bounding box center [668, 315] width 73 height 13
copy span "901063606301"
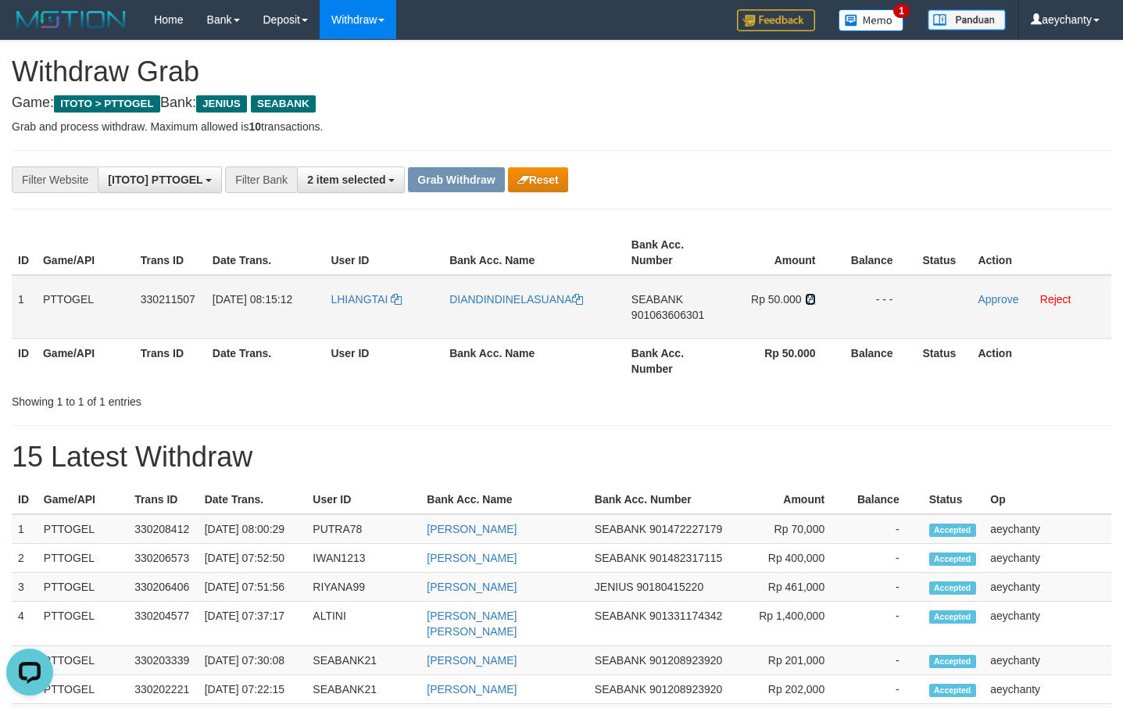
click at [808, 296] on icon at bounding box center [810, 299] width 11 height 11
click at [810, 300] on icon at bounding box center [810, 299] width 11 height 11
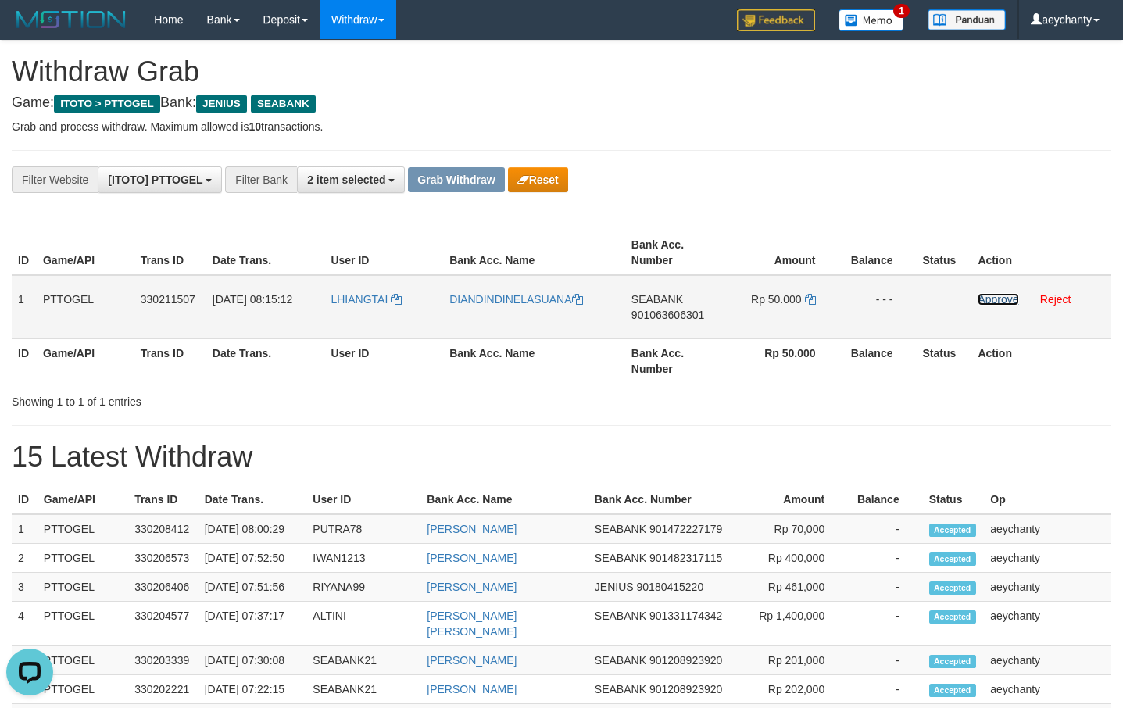
click at [989, 302] on link "Approve" at bounding box center [998, 299] width 41 height 13
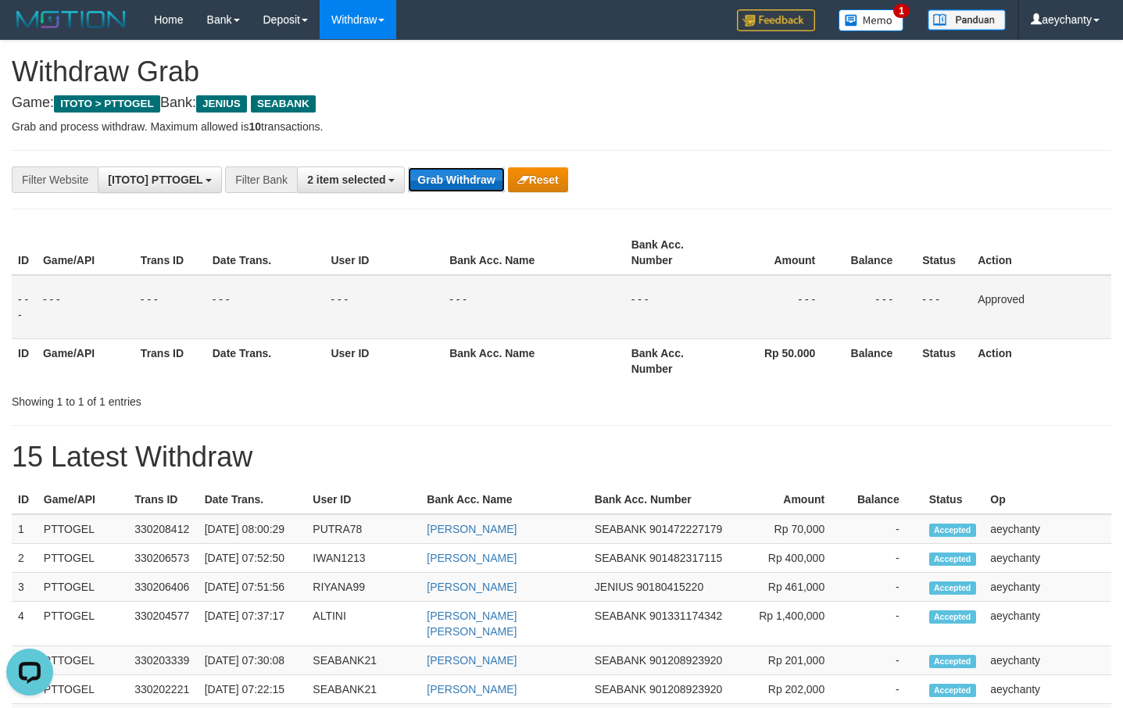
click at [465, 180] on button "Grab Withdraw" at bounding box center [456, 179] width 96 height 25
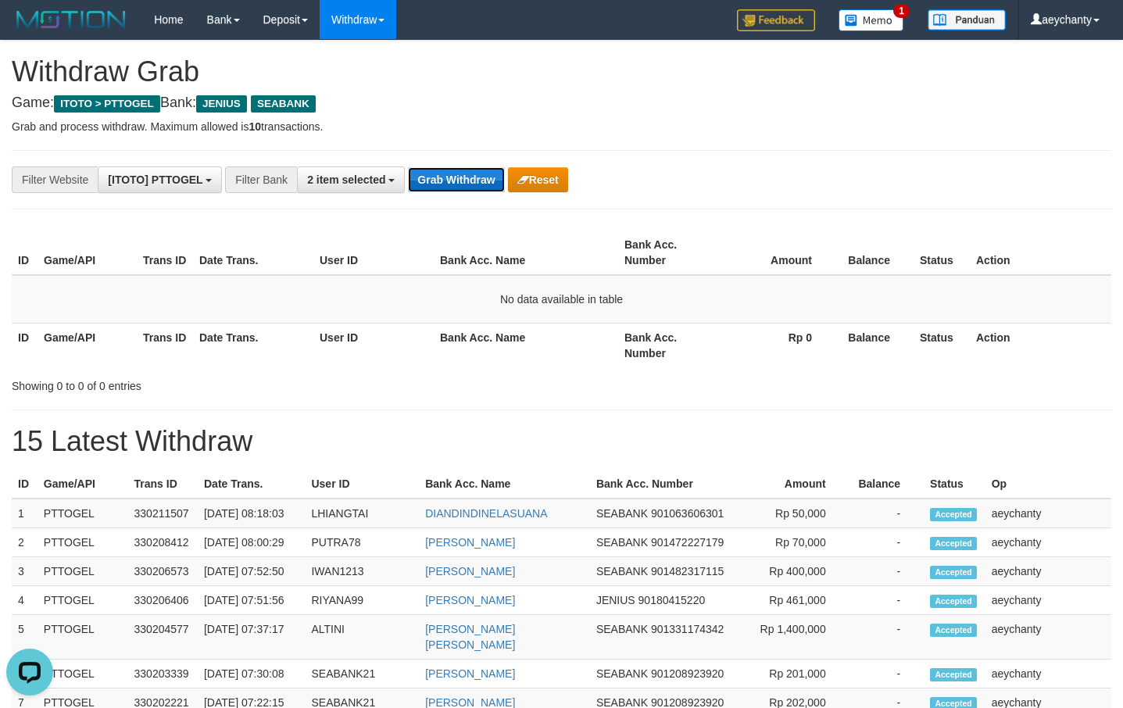
drag, startPoint x: 477, startPoint y: 179, endPoint x: 459, endPoint y: 175, distance: 18.4
click at [476, 179] on button "Grab Withdraw" at bounding box center [456, 179] width 96 height 25
drag, startPoint x: 0, startPoint y: 0, endPoint x: 458, endPoint y: 174, distance: 490.2
click at [458, 174] on button "Grab Withdraw" at bounding box center [456, 179] width 96 height 25
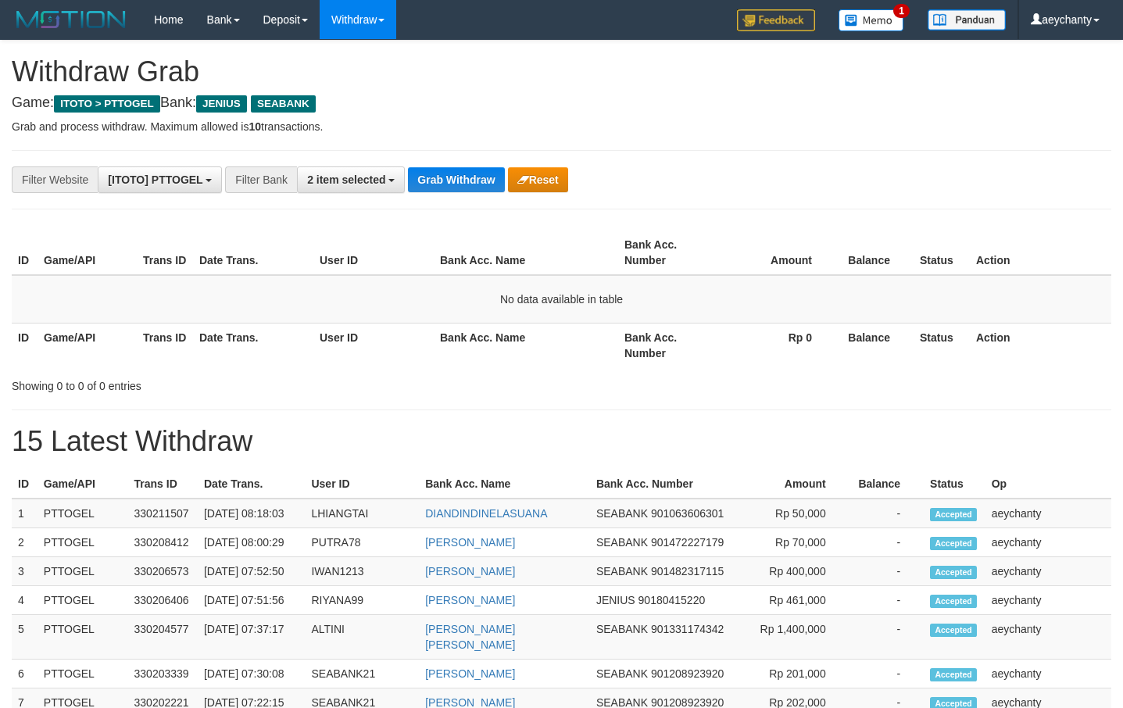
scroll to position [342, 0]
click at [487, 181] on button "Grab Withdraw" at bounding box center [456, 179] width 96 height 25
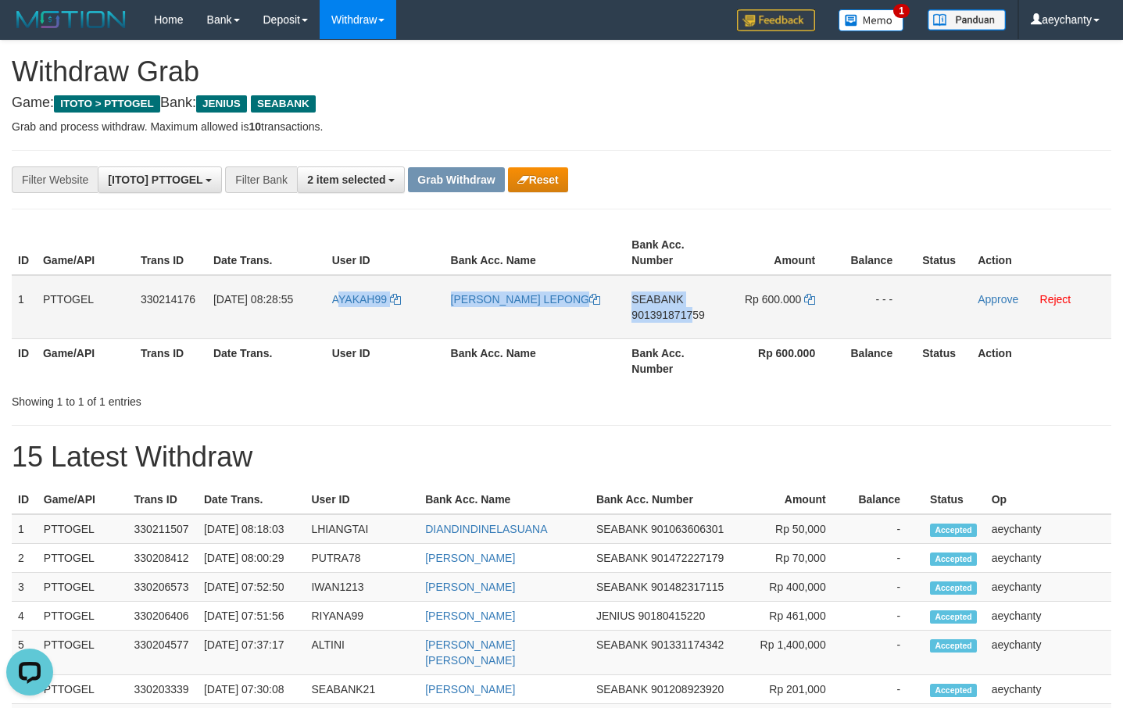
drag, startPoint x: 364, startPoint y: 331, endPoint x: 377, endPoint y: 339, distance: 14.4
click at [664, 321] on tr "1 PTTOGEL 330214176 [DATE] 08:28:55 AYAKAH99 [PERSON_NAME] LEPONG SEABANK 90139…" at bounding box center [562, 307] width 1100 height 64
drag, startPoint x: 332, startPoint y: 327, endPoint x: 763, endPoint y: 327, distance: 430.8
click at [763, 327] on tr "1 PTTOGEL 330214176 01/09/2025 08:28:55 AYAKAH99 EDDY BANNE WIJCAKSONO LEPONG S…" at bounding box center [562, 307] width 1100 height 64
click at [654, 313] on span "901391871759" at bounding box center [668, 315] width 73 height 13
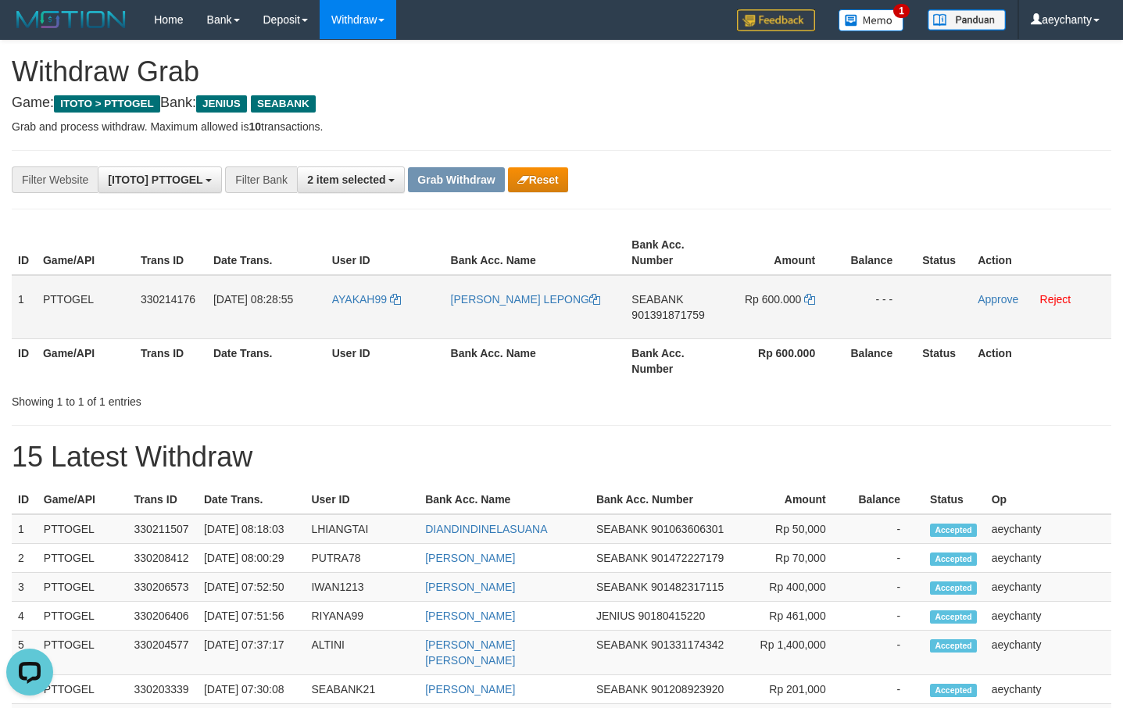
click at [680, 309] on span "901391871759" at bounding box center [668, 315] width 73 height 13
copy span "901391871759"
click at [668, 310] on span "901391871759" at bounding box center [668, 315] width 73 height 13
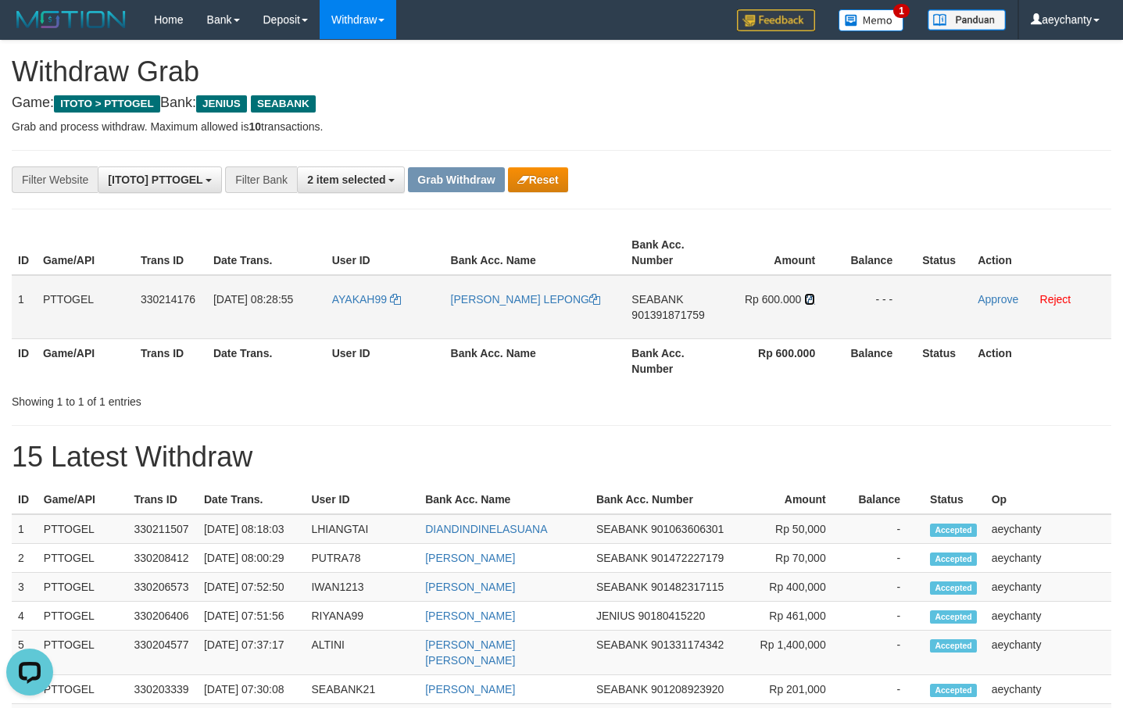
click at [812, 302] on icon at bounding box center [809, 299] width 11 height 11
click at [991, 298] on link "Approve" at bounding box center [998, 299] width 41 height 13
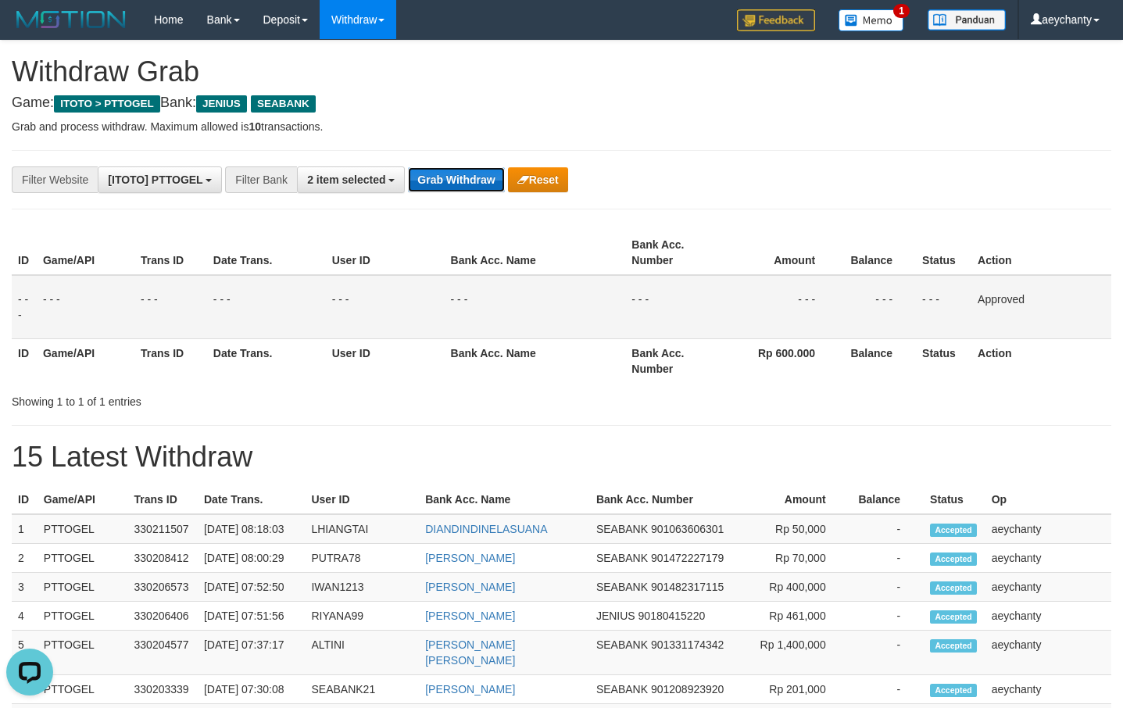
click at [431, 175] on button "Grab Withdraw" at bounding box center [456, 179] width 96 height 25
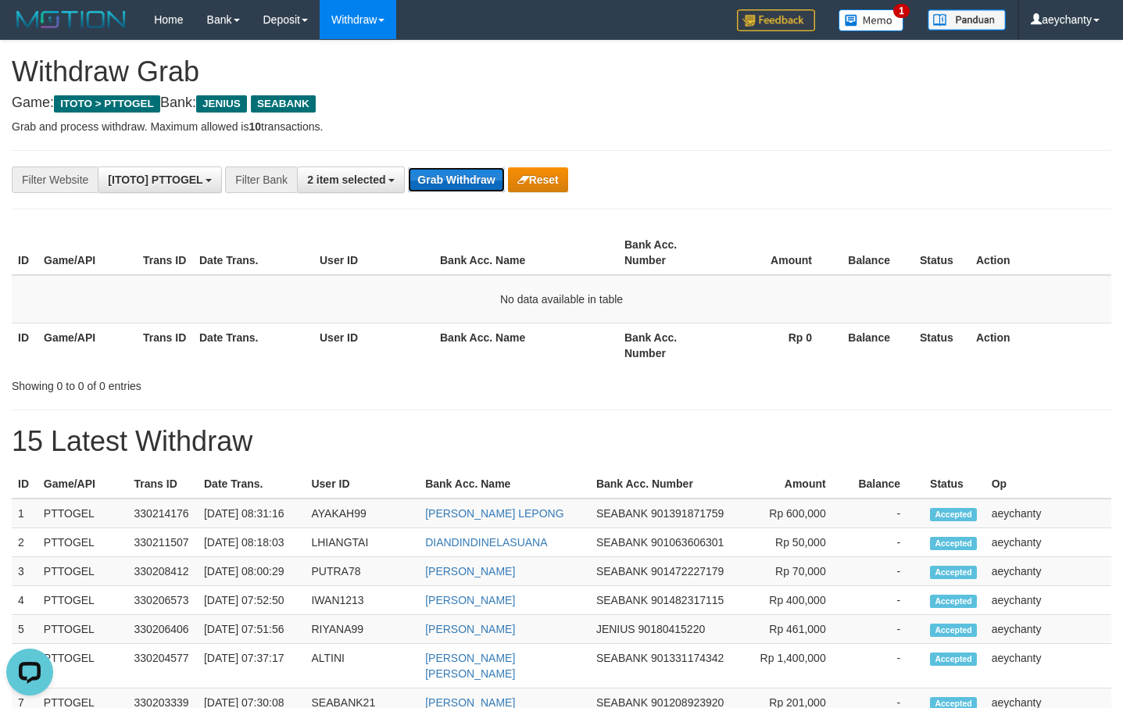
click at [489, 192] on button "Grab Withdraw" at bounding box center [456, 179] width 96 height 25
click at [470, 180] on button "Grab Withdraw" at bounding box center [456, 179] width 96 height 25
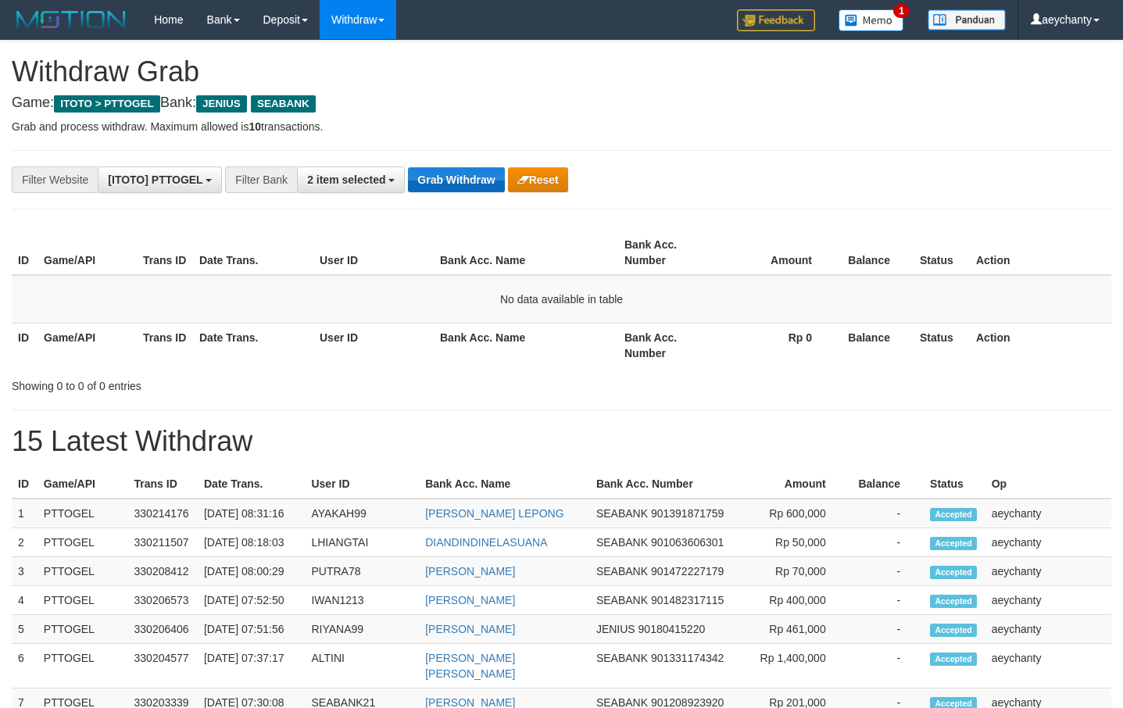
scroll to position [342, 0]
click at [443, 184] on button "Grab Withdraw" at bounding box center [456, 179] width 96 height 25
click at [435, 182] on button "Grab Withdraw" at bounding box center [456, 179] width 96 height 25
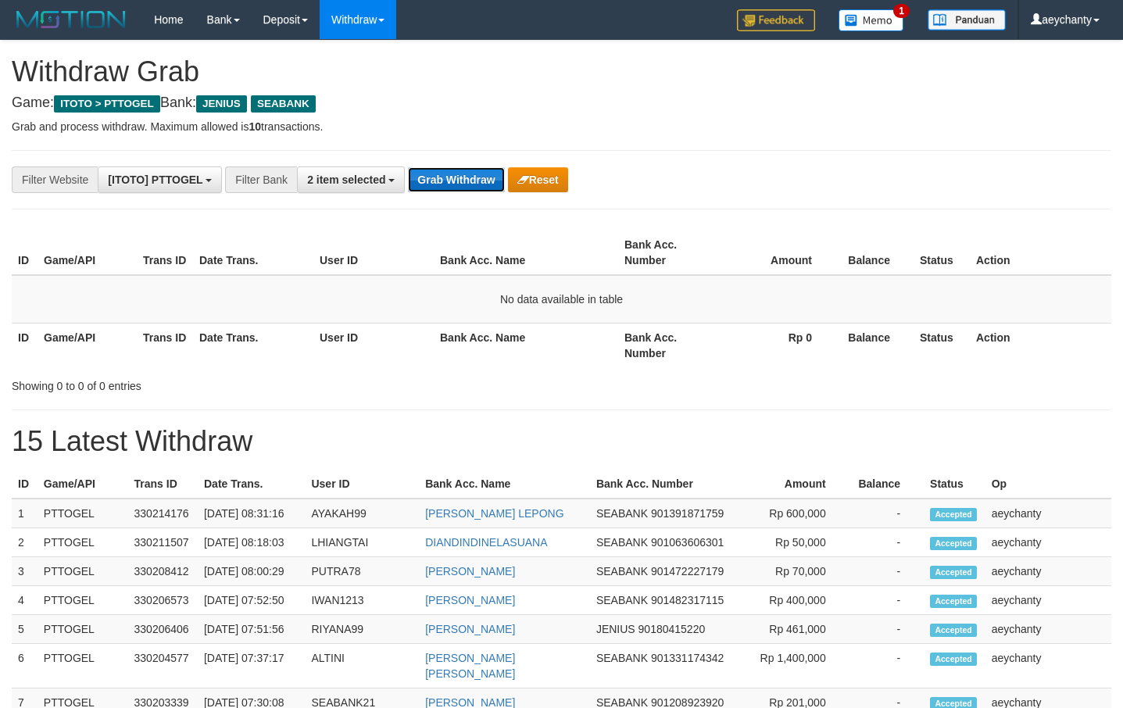
click at [435, 182] on button "Grab Withdraw" at bounding box center [456, 179] width 96 height 25
click at [478, 177] on button "Grab Withdraw" at bounding box center [456, 179] width 96 height 25
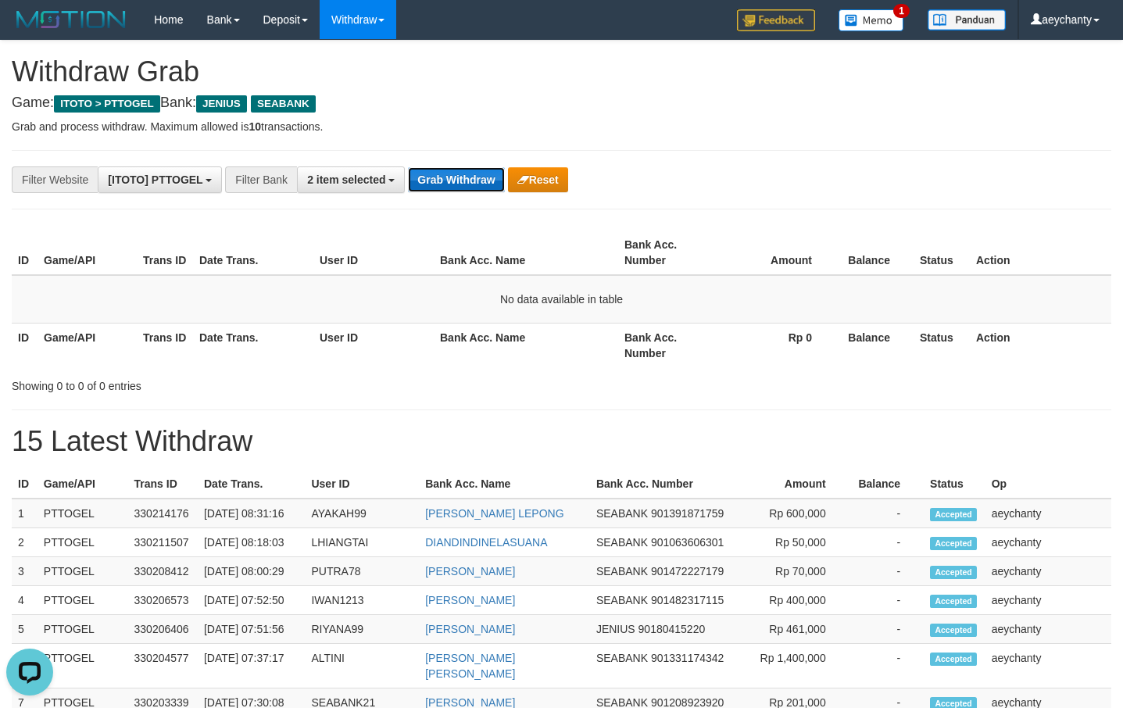
click at [478, 177] on button "Grab Withdraw" at bounding box center [456, 179] width 96 height 25
click at [453, 192] on div "**********" at bounding box center [468, 180] width 937 height 27
click at [457, 178] on button "Grab Withdraw" at bounding box center [456, 179] width 96 height 25
click at [425, 172] on button "Grab Withdraw" at bounding box center [456, 179] width 96 height 25
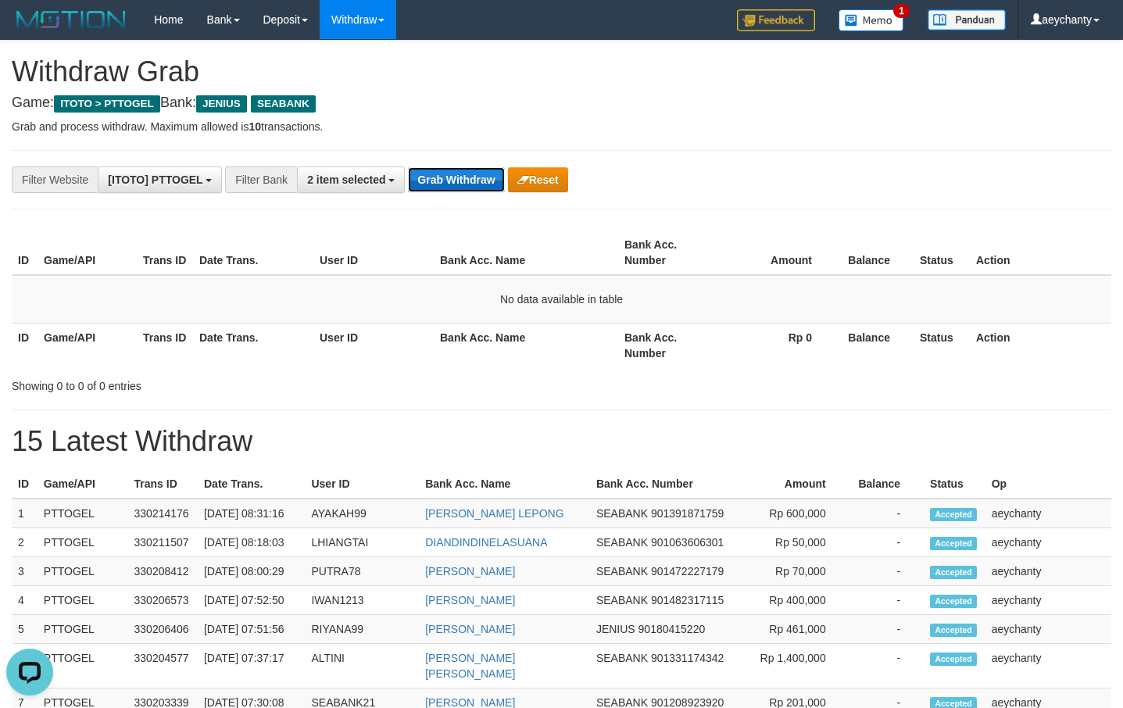
click at [424, 172] on button "Grab Withdraw" at bounding box center [456, 179] width 96 height 25
click at [467, 184] on button "Grab Withdraw" at bounding box center [456, 179] width 96 height 25
click at [467, 180] on button "Grab Withdraw" at bounding box center [456, 179] width 96 height 25
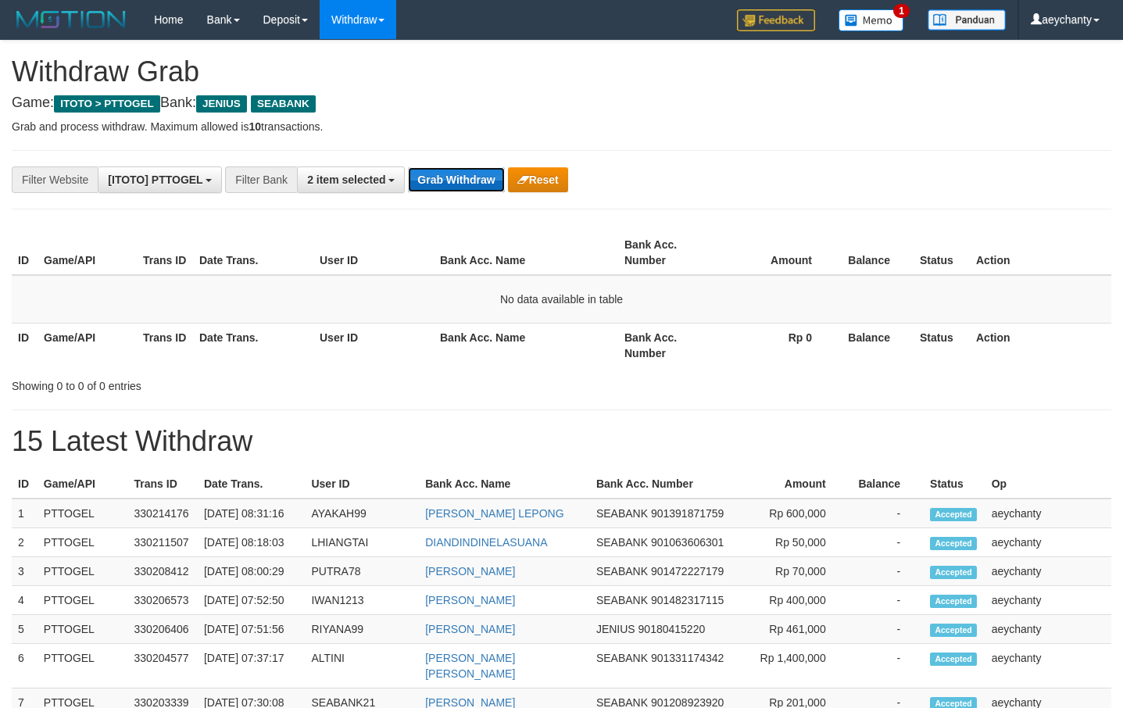
click at [467, 180] on button "Grab Withdraw" at bounding box center [456, 179] width 96 height 25
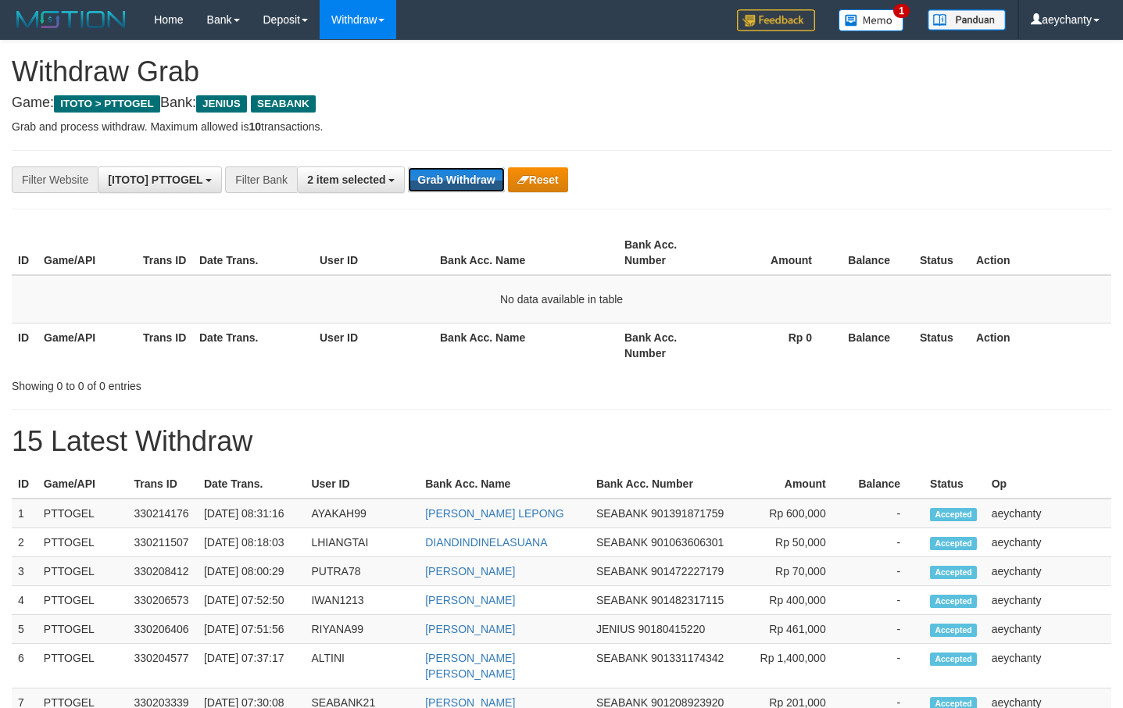
click at [467, 180] on button "Grab Withdraw" at bounding box center [456, 179] width 96 height 25
click at [471, 183] on button "Grab Withdraw" at bounding box center [456, 179] width 96 height 25
click at [471, 180] on button "Grab Withdraw" at bounding box center [456, 179] width 96 height 25
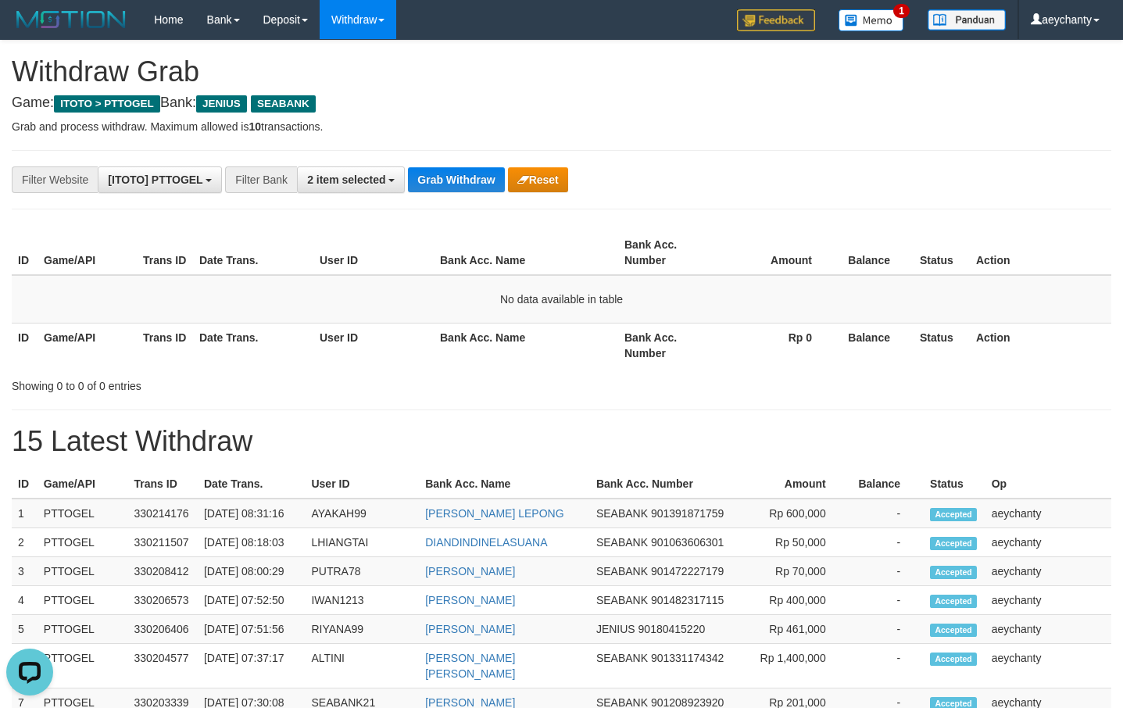
click at [460, 162] on div "**********" at bounding box center [561, 683] width 1123 height 1284
click at [454, 171] on button "Grab Withdraw" at bounding box center [456, 179] width 96 height 25
click at [457, 180] on button "Grab Withdraw" at bounding box center [456, 179] width 96 height 25
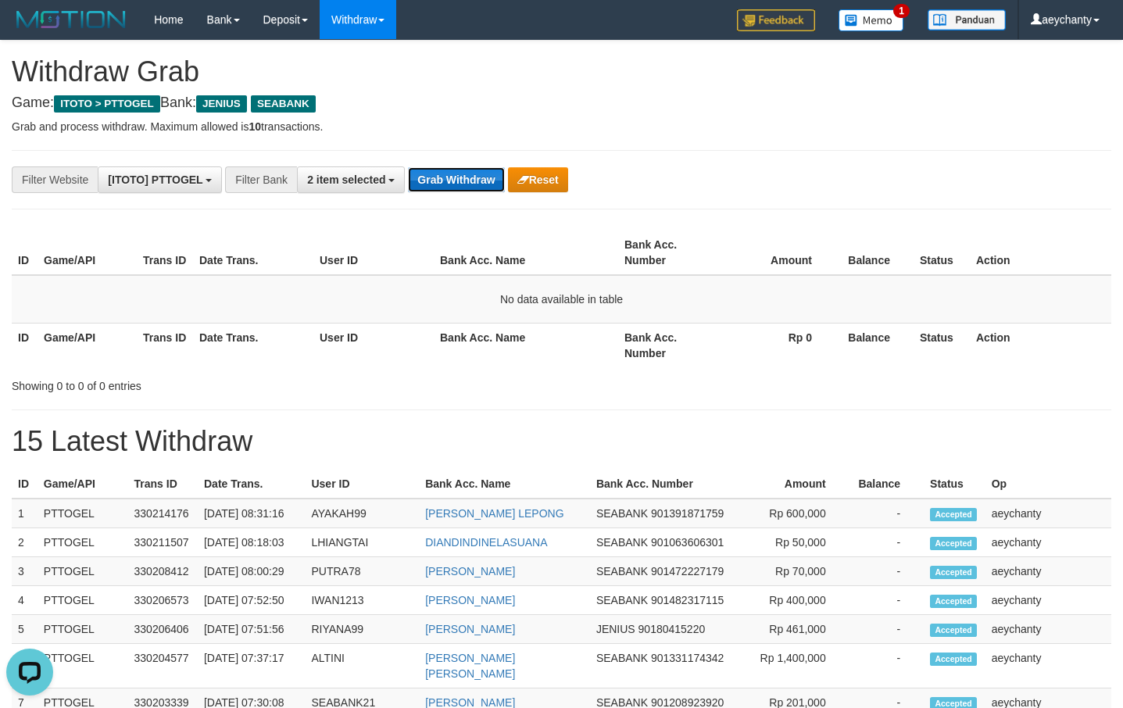
click at [453, 181] on button "Grab Withdraw" at bounding box center [456, 179] width 96 height 25
click at [478, 192] on div "**********" at bounding box center [468, 180] width 937 height 27
click at [478, 192] on button "Grab Withdraw" at bounding box center [456, 179] width 96 height 25
click at [476, 184] on button "Grab Withdraw" at bounding box center [456, 179] width 96 height 25
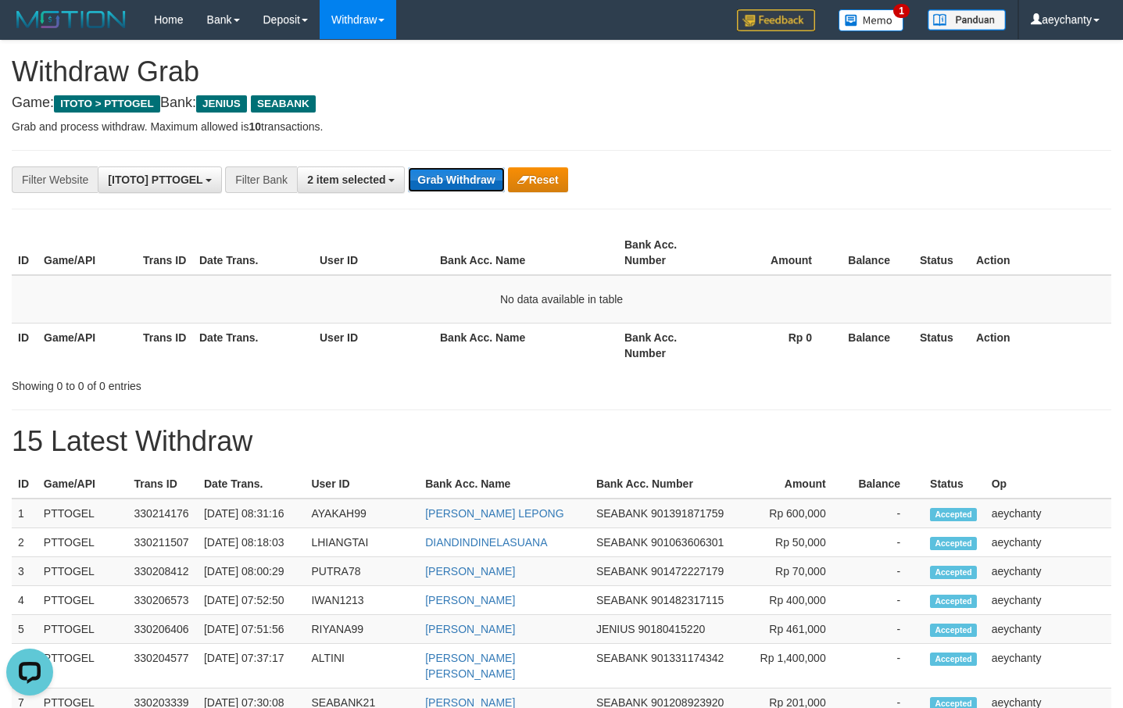
click at [476, 184] on button "Grab Withdraw" at bounding box center [456, 179] width 96 height 25
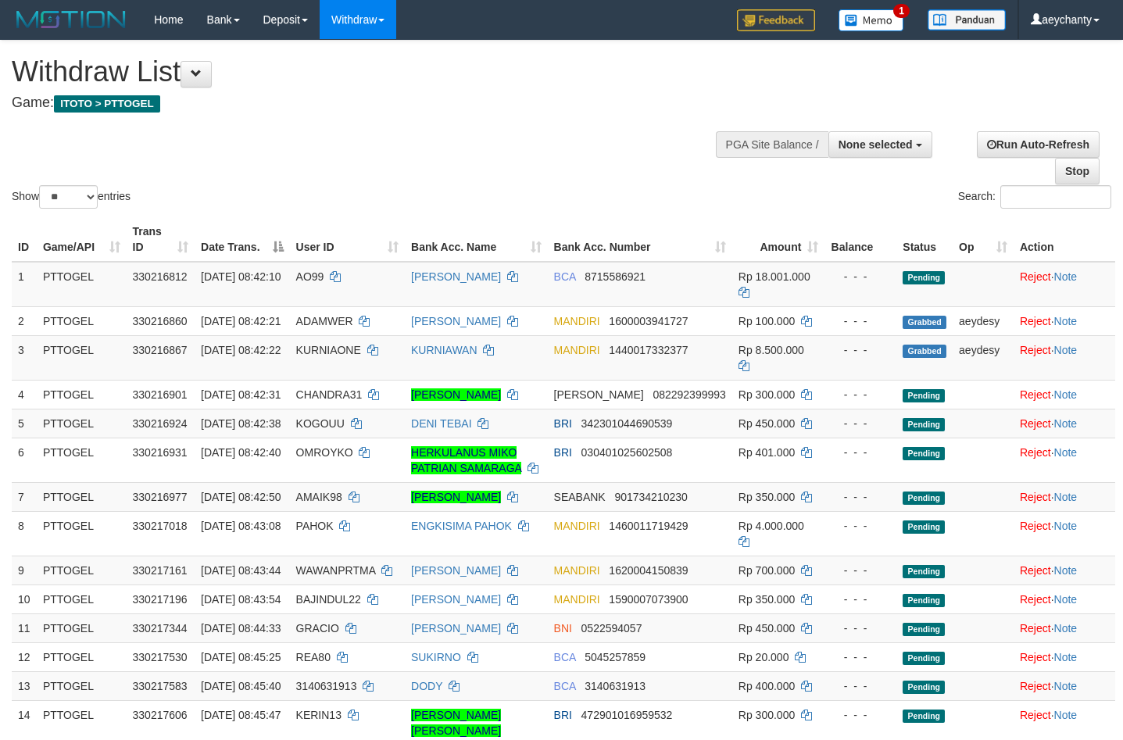
select select
select select "**"
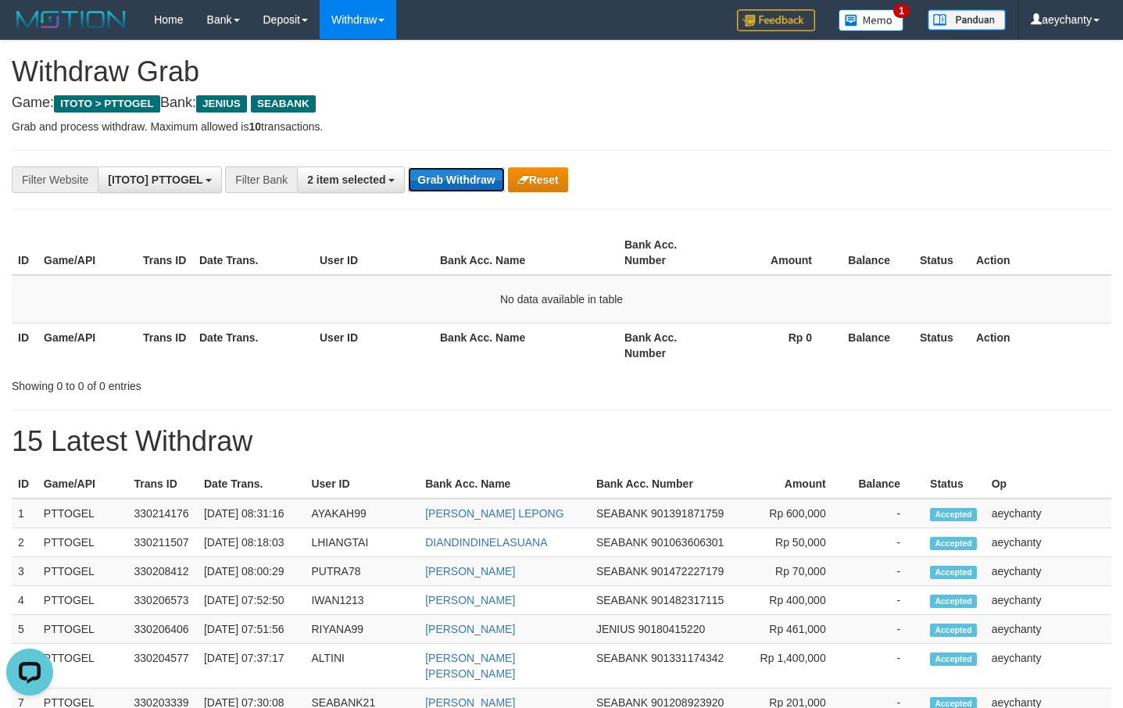
click at [481, 181] on button "Grab Withdraw" at bounding box center [456, 179] width 96 height 25
click at [480, 184] on button "Grab Withdraw" at bounding box center [456, 179] width 96 height 25
click at [477, 183] on button "Grab Withdraw" at bounding box center [456, 179] width 96 height 25
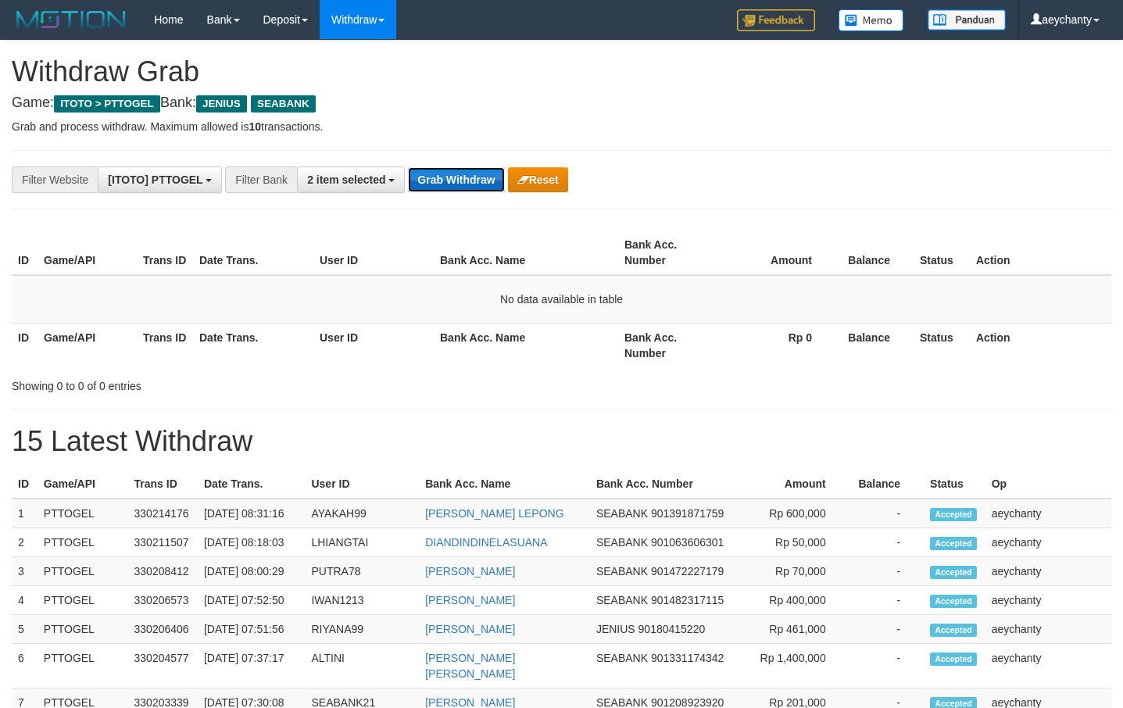
scroll to position [342, 0]
click at [471, 170] on button "Grab Withdraw" at bounding box center [456, 179] width 96 height 25
click at [465, 180] on button "Grab Withdraw" at bounding box center [456, 179] width 96 height 25
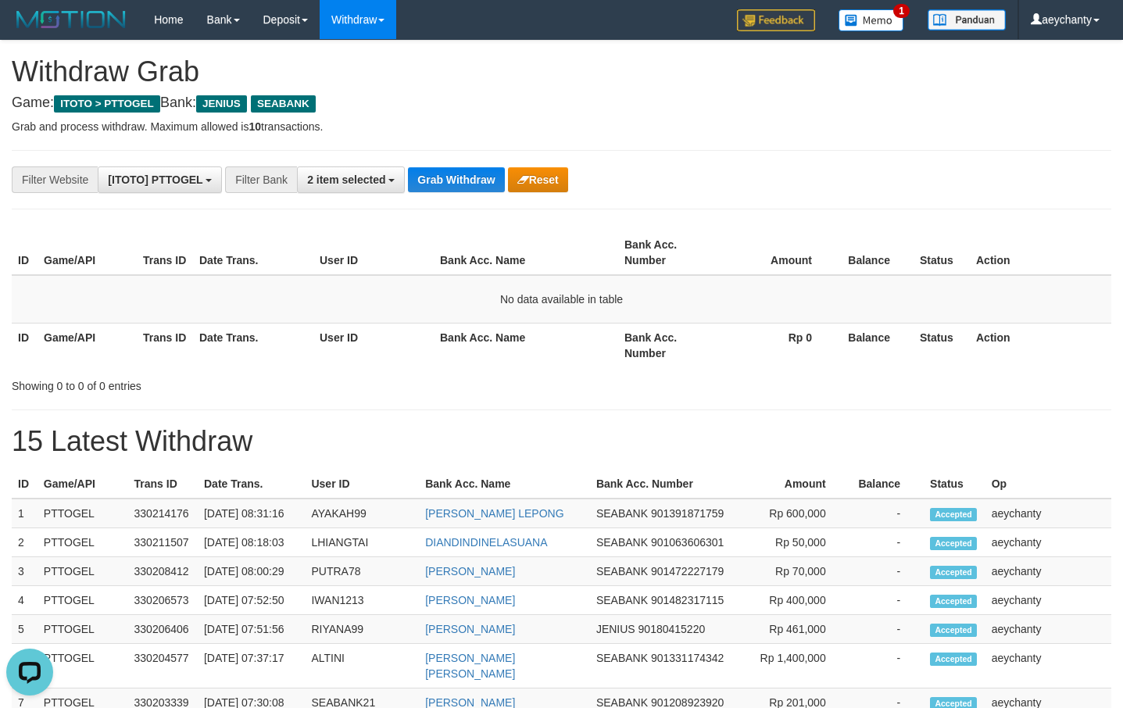
drag, startPoint x: 589, startPoint y: 193, endPoint x: 491, endPoint y: 202, distance: 98.9
click at [589, 194] on div "**********" at bounding box center [561, 683] width 1123 height 1284
click at [482, 181] on button "Grab Withdraw" at bounding box center [456, 179] width 96 height 25
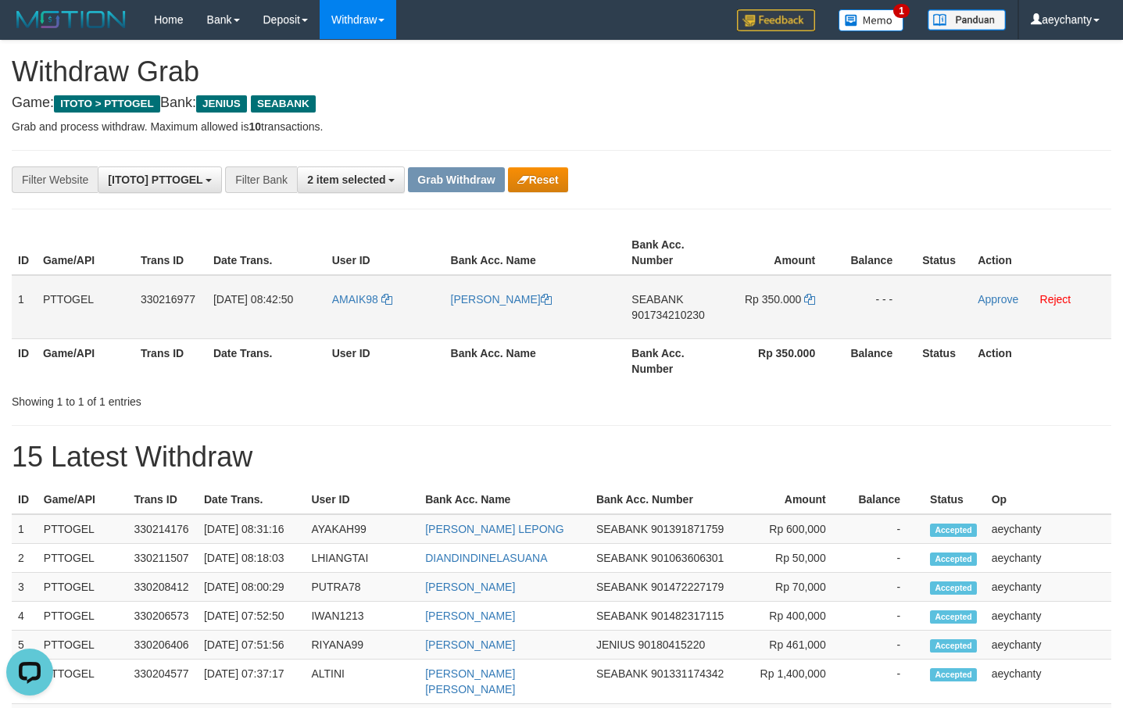
drag, startPoint x: 367, startPoint y: 320, endPoint x: 753, endPoint y: 310, distance: 385.5
click at [753, 310] on tr "1 PTTOGEL 330216977 01/09/2025 08:42:50 AMAIK98 RYAN PUTRA PRATAMA SEABANK 9017…" at bounding box center [562, 307] width 1100 height 64
click at [643, 313] on span "901734210230" at bounding box center [668, 315] width 73 height 13
drag, startPoint x: 643, startPoint y: 313, endPoint x: 670, endPoint y: 313, distance: 26.6
click at [646, 313] on span "901734210230" at bounding box center [668, 315] width 73 height 13
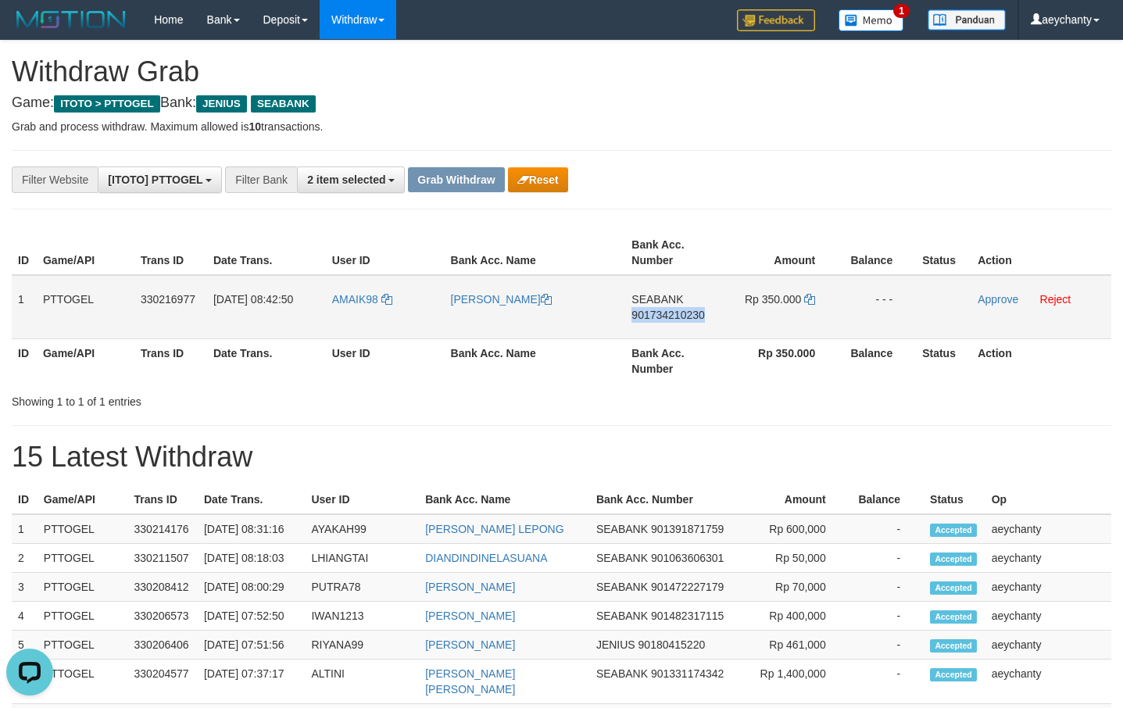
copy span "901734210230"
click at [674, 318] on span "901734210230" at bounding box center [668, 315] width 73 height 13
copy span "901734210230"
click at [810, 299] on icon at bounding box center [809, 299] width 11 height 11
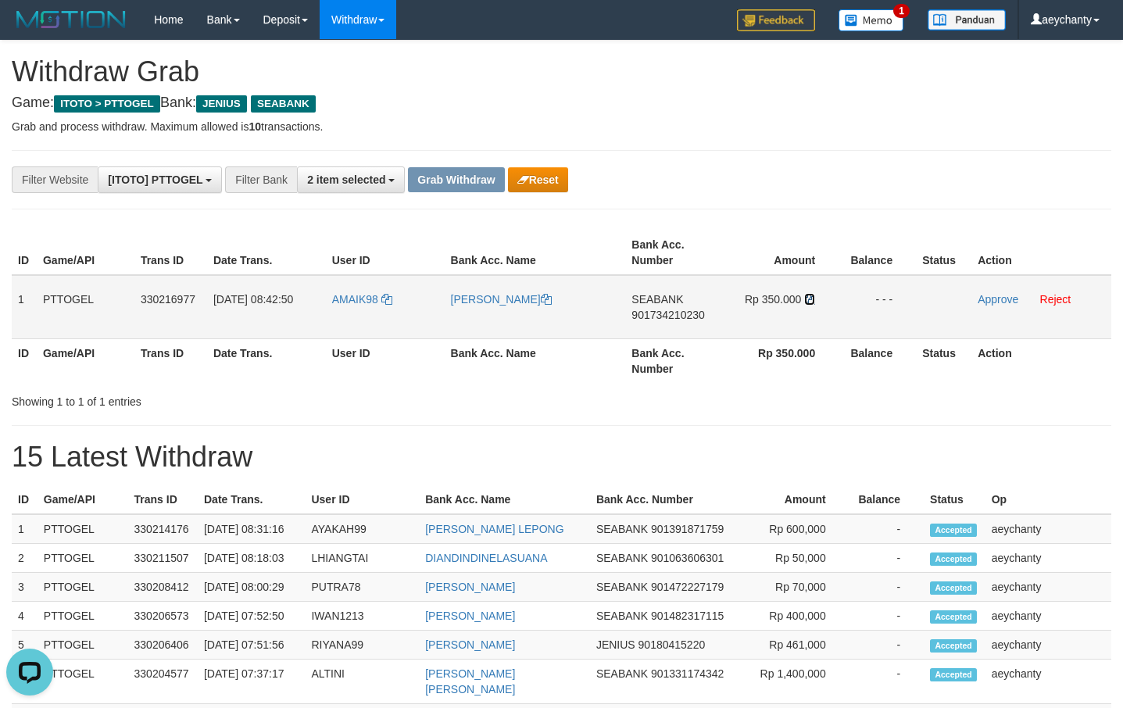
click at [810, 299] on icon at bounding box center [809, 299] width 11 height 11
click at [809, 297] on icon at bounding box center [809, 299] width 11 height 11
click at [989, 299] on link "Approve" at bounding box center [998, 299] width 41 height 13
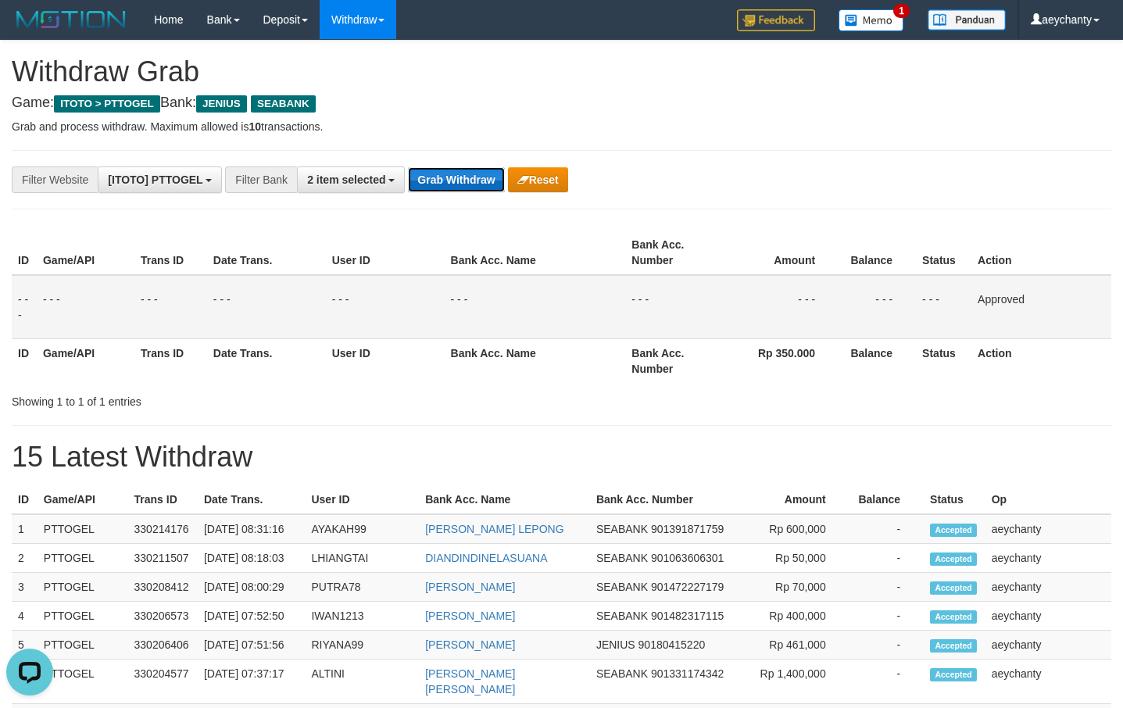
click at [422, 174] on button "Grab Withdraw" at bounding box center [456, 179] width 96 height 25
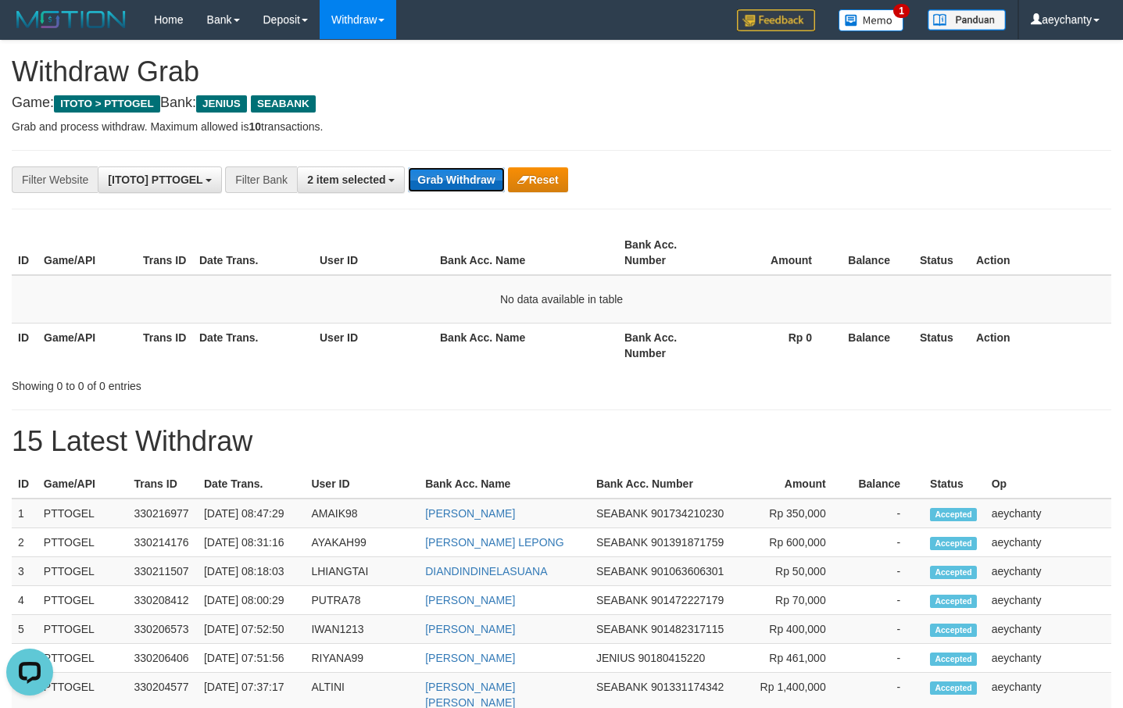
click at [453, 175] on button "Grab Withdraw" at bounding box center [456, 179] width 96 height 25
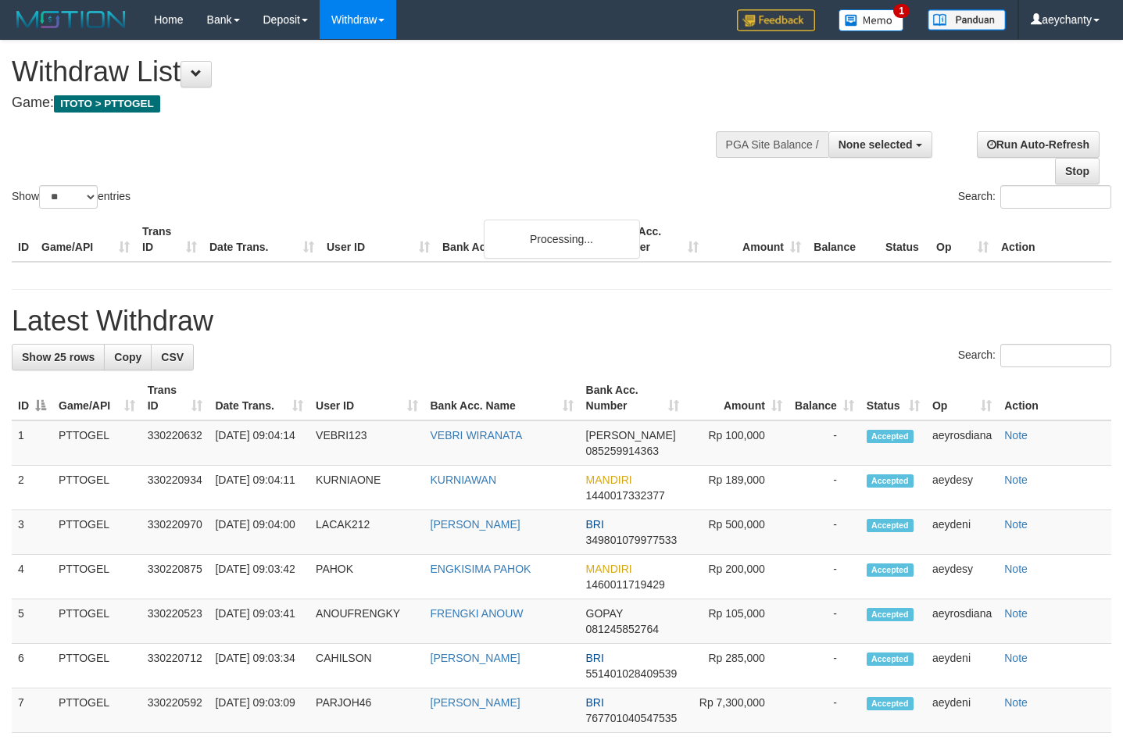
select select
select select "**"
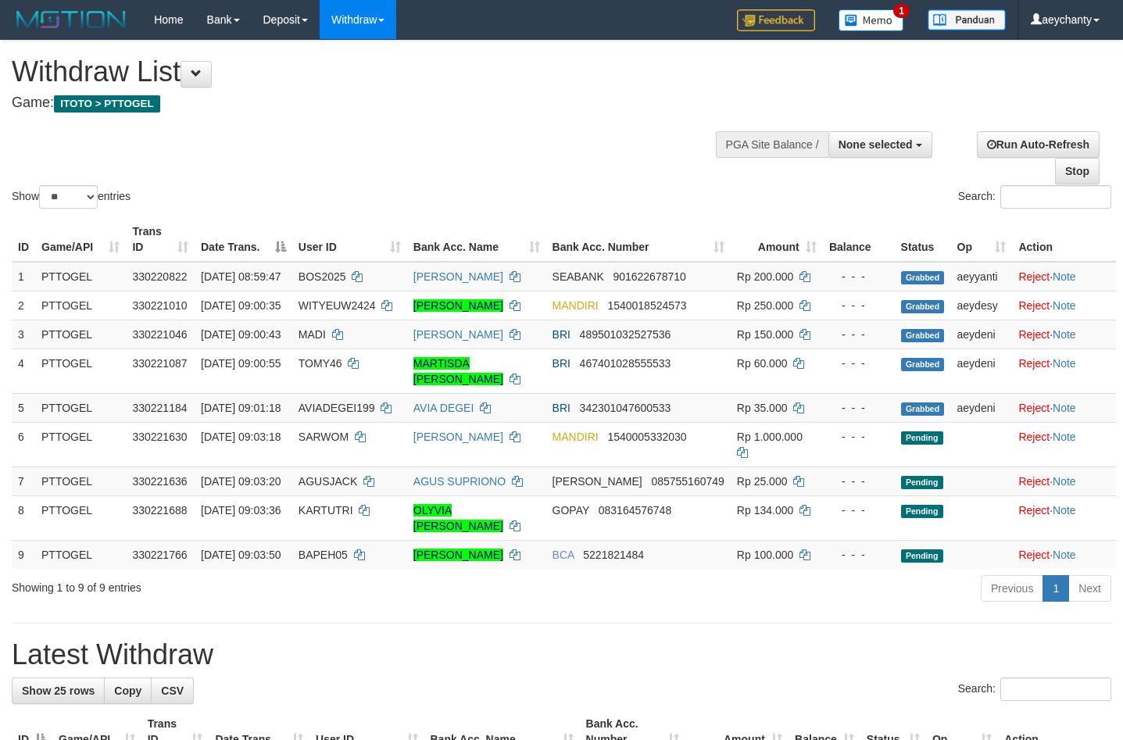
select select
select select "**"
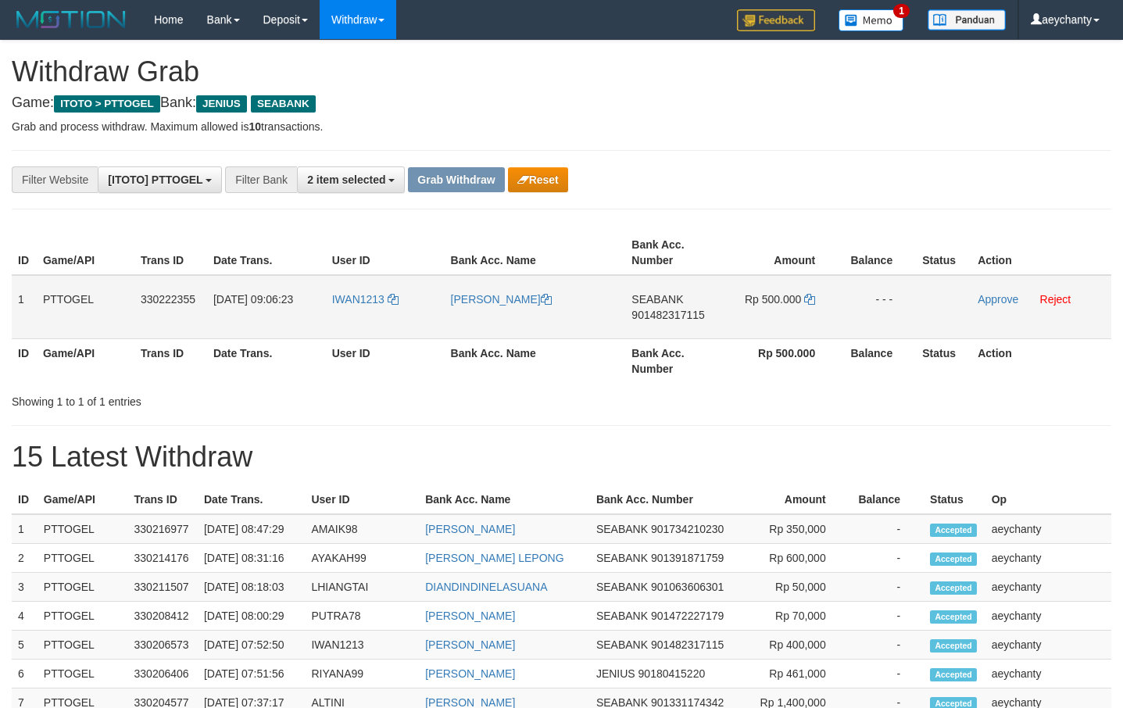
scroll to position [342, 0]
copy tr
drag, startPoint x: 385, startPoint y: 315, endPoint x: 822, endPoint y: 312, distance: 437.0
click at [822, 312] on tr "1 PTTOGEL 330222355 01/09/2025 09:06:23 IWAN1213 IWAN SUBAKTI SEABANK 901482317…" at bounding box center [562, 307] width 1100 height 64
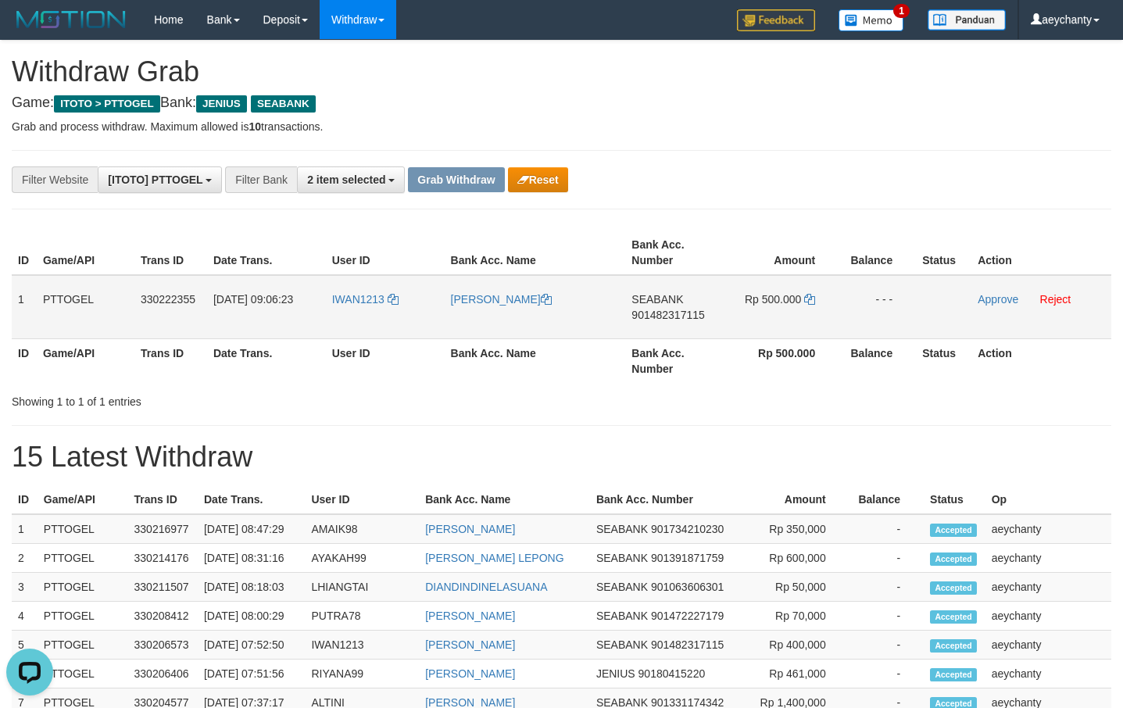
click at [665, 318] on span "901482317115" at bounding box center [668, 315] width 73 height 13
copy tr
click at [665, 318] on span "901482317115" at bounding box center [668, 315] width 73 height 13
copy span "901482317115"
click at [665, 318] on span "901482317115" at bounding box center [668, 315] width 73 height 13
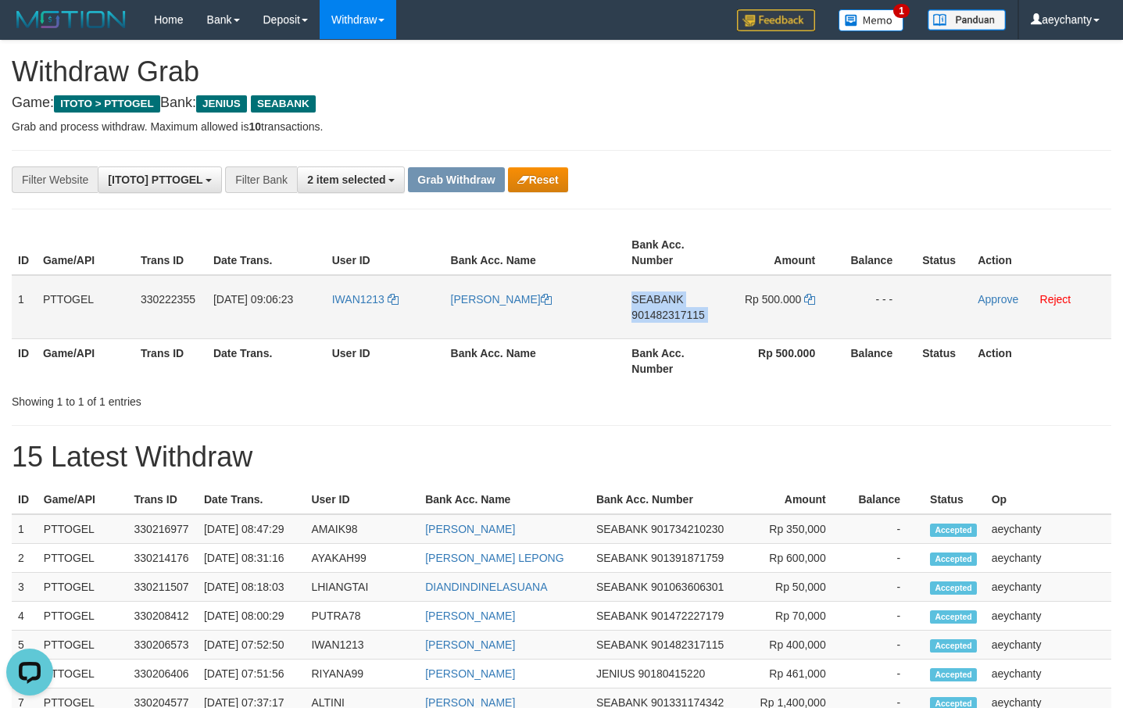
copy td "SEABANK 901482317115"
click at [809, 296] on icon at bounding box center [809, 299] width 11 height 11
click at [986, 297] on link "Approve" at bounding box center [998, 299] width 41 height 13
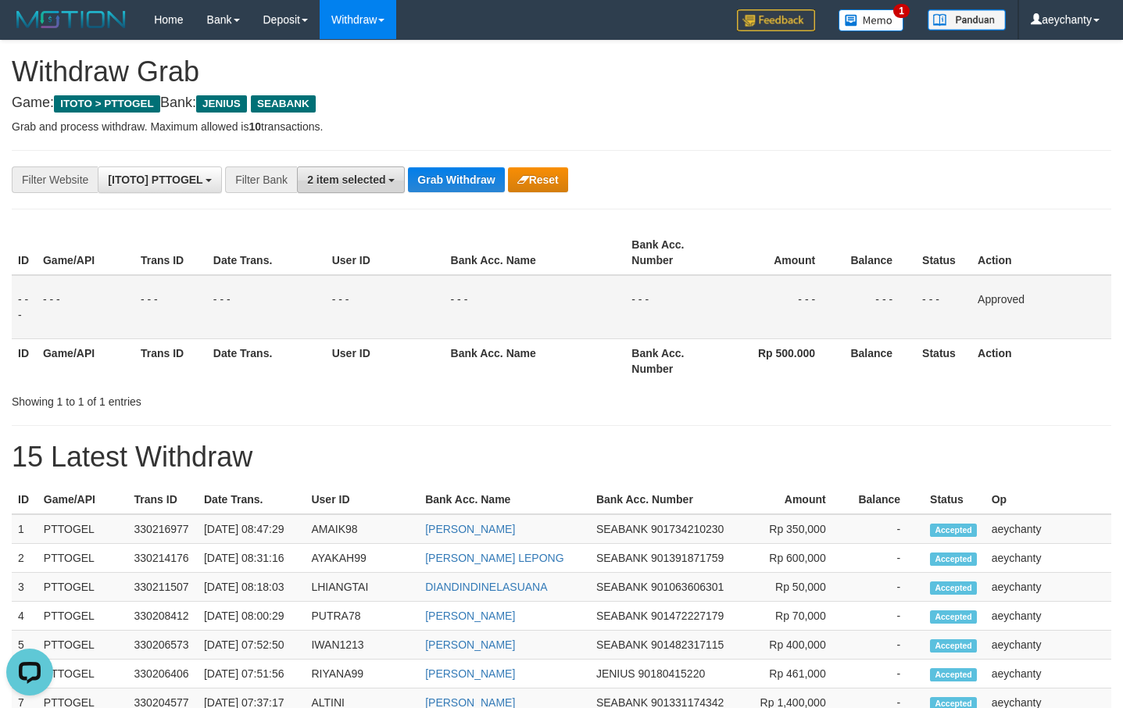
click at [377, 181] on span "2 item selected" at bounding box center [346, 180] width 78 height 13
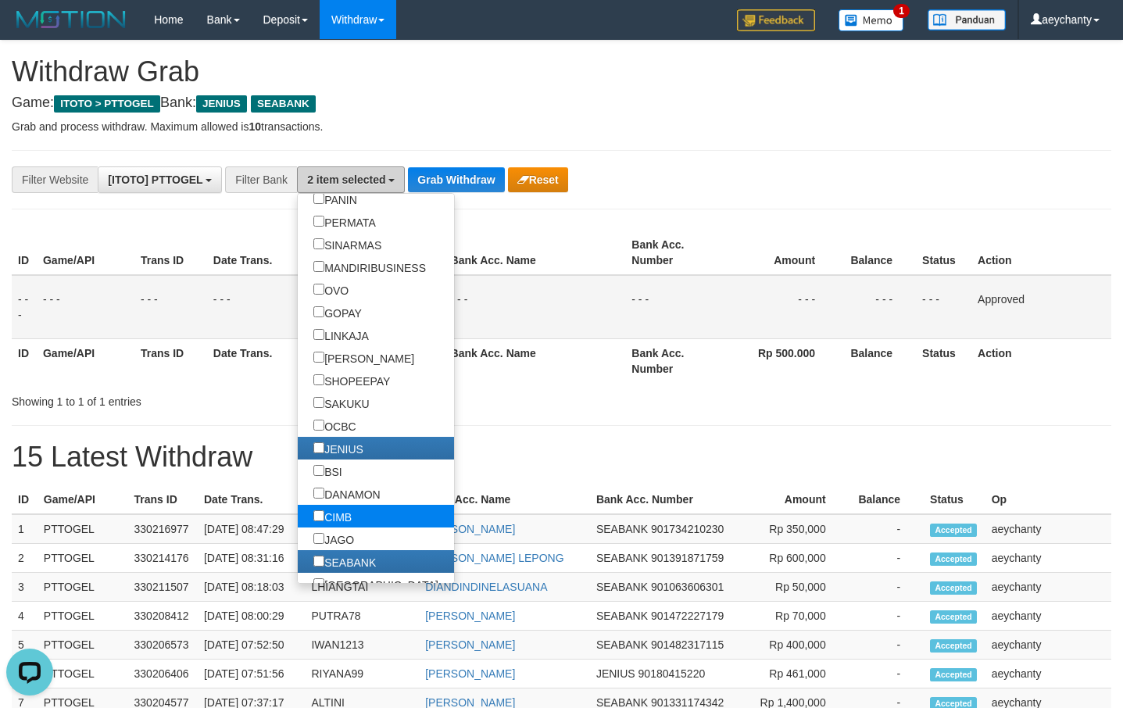
scroll to position [350, 0]
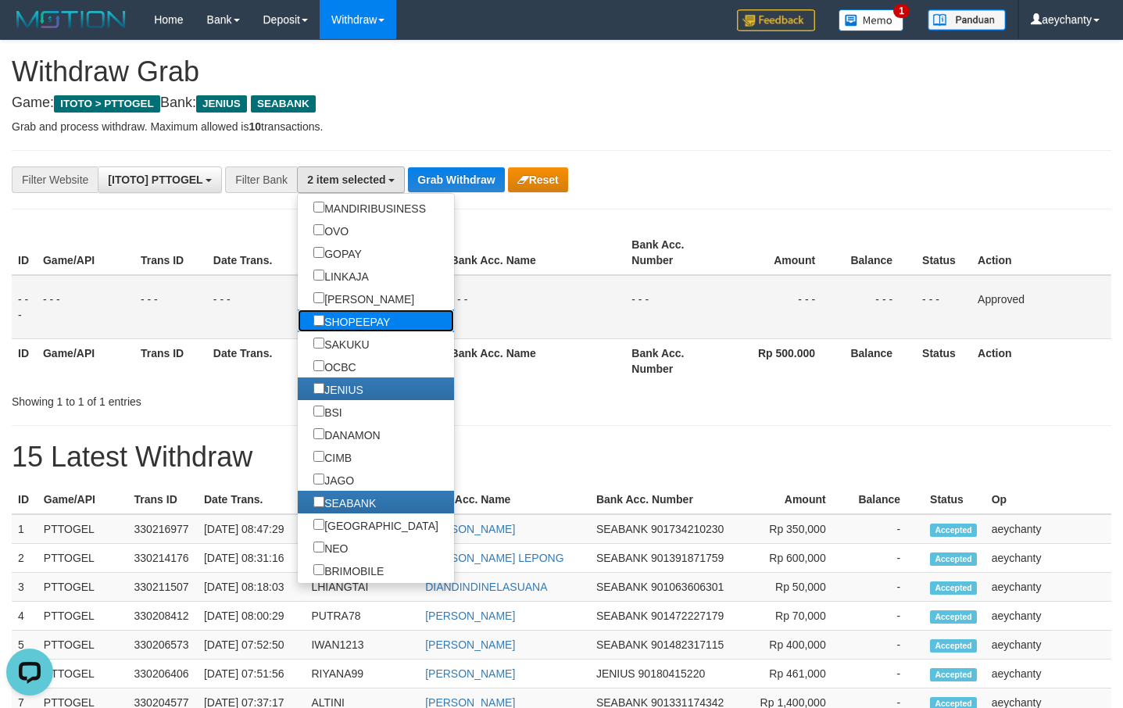
click at [305, 328] on label "SHOPEEPAY" at bounding box center [352, 321] width 108 height 23
select select "*********"
click at [435, 171] on button "Grab Withdraw" at bounding box center [456, 179] width 96 height 25
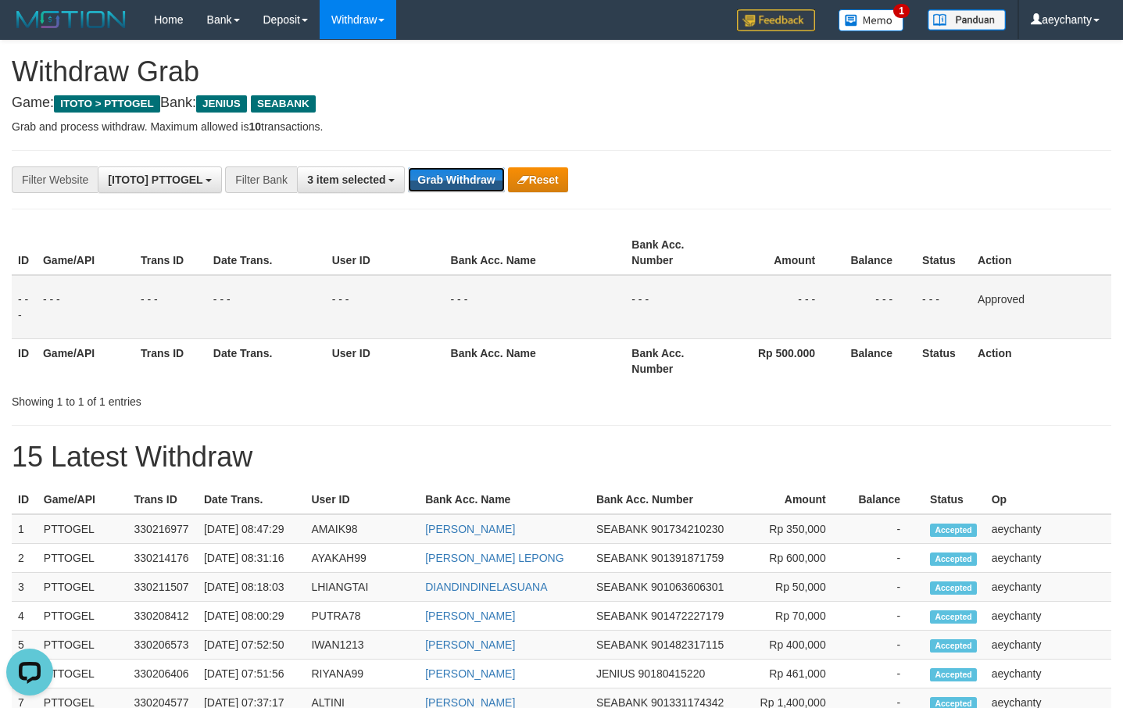
drag, startPoint x: 435, startPoint y: 171, endPoint x: 1107, endPoint y: 140, distance: 672.3
click at [437, 171] on button "Grab Withdraw" at bounding box center [456, 179] width 96 height 25
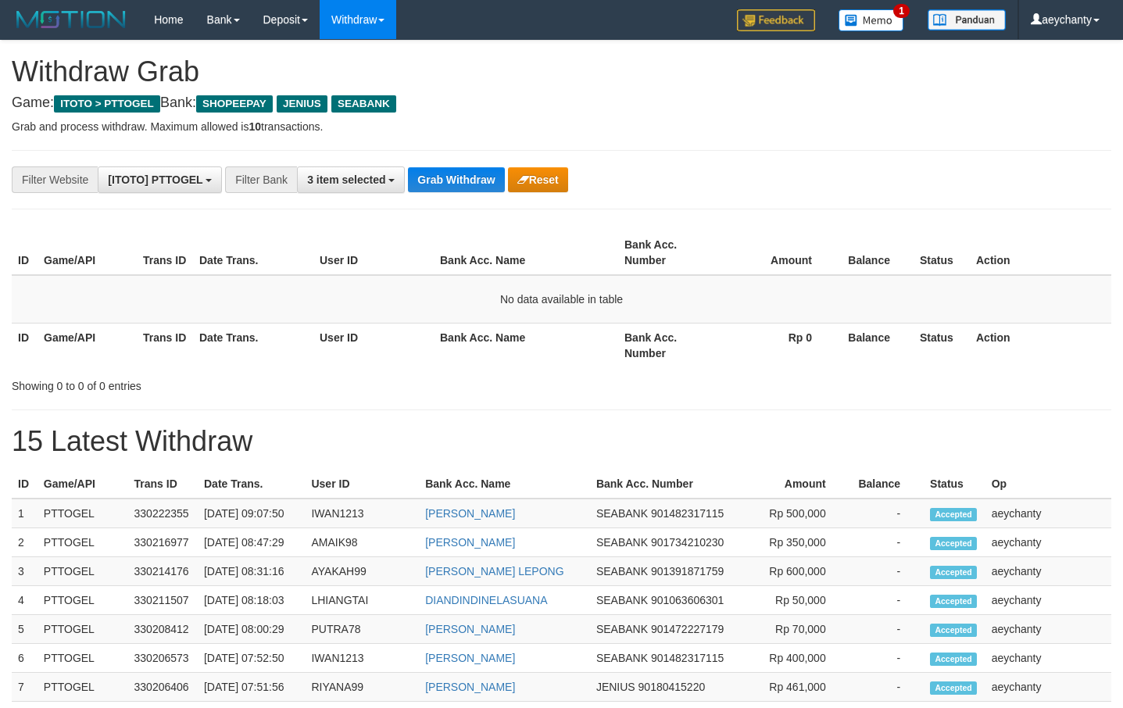
scroll to position [292, 0]
click at [357, 183] on span "3 item selected" at bounding box center [346, 180] width 78 height 13
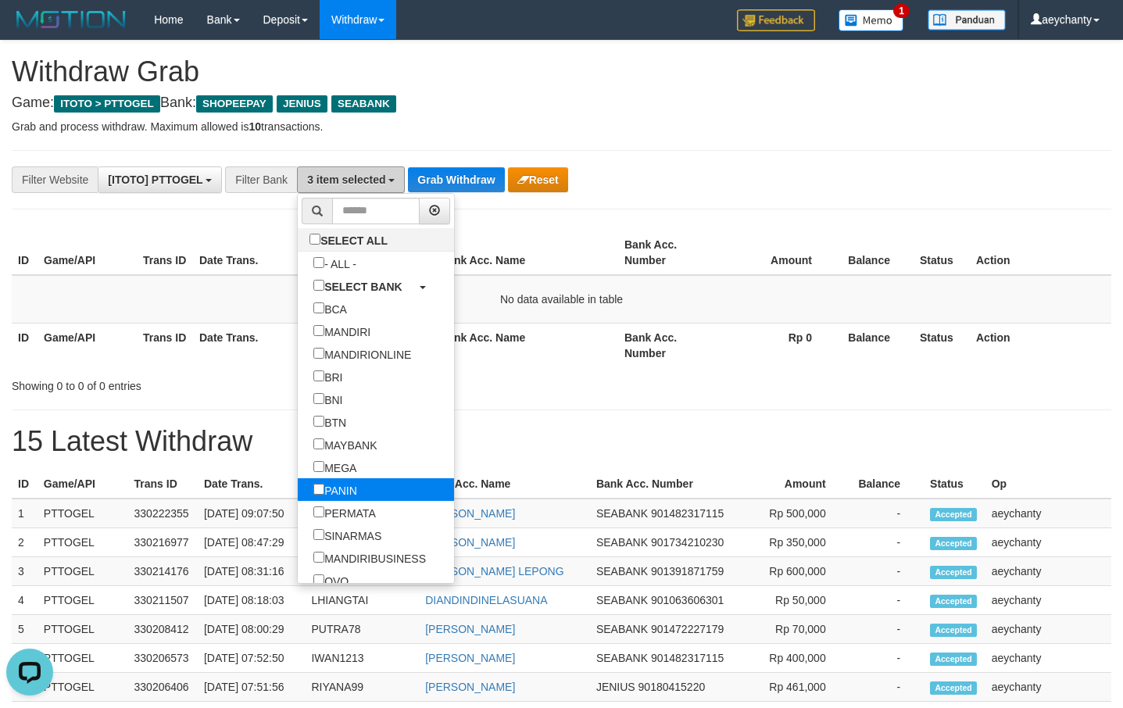
scroll to position [150, 0]
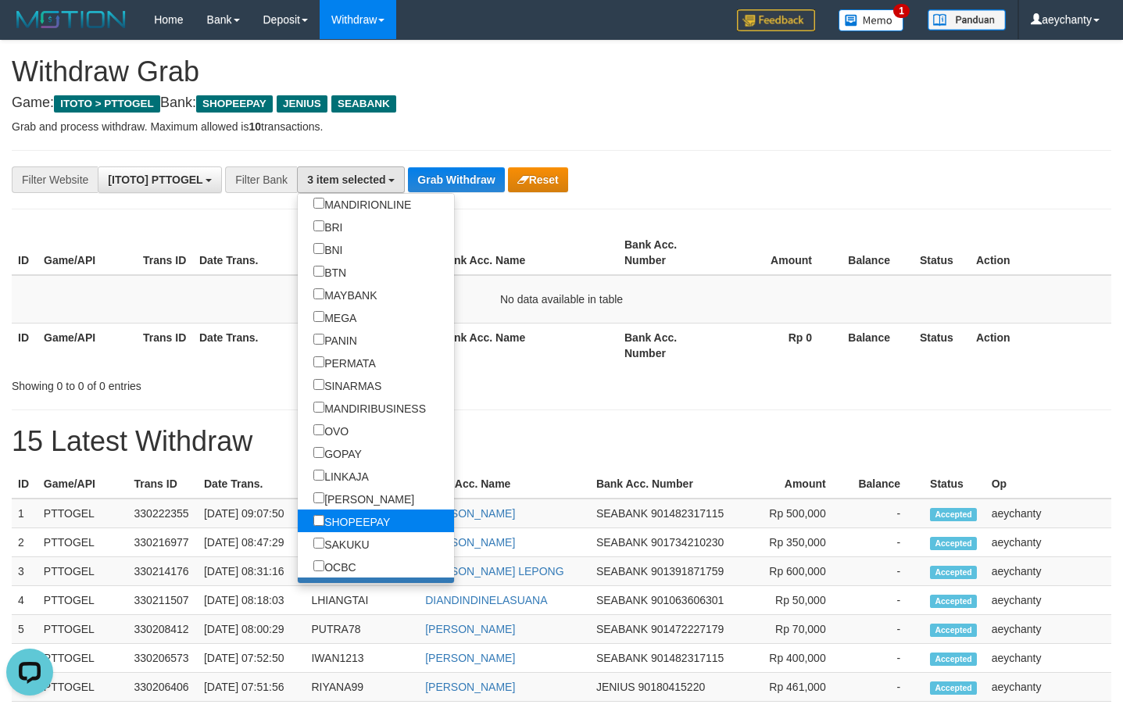
click at [309, 526] on label "SHOPEEPAY" at bounding box center [352, 521] width 108 height 23
select select "******"
click at [452, 345] on th "Bank Acc. Name" at bounding box center [526, 345] width 184 height 45
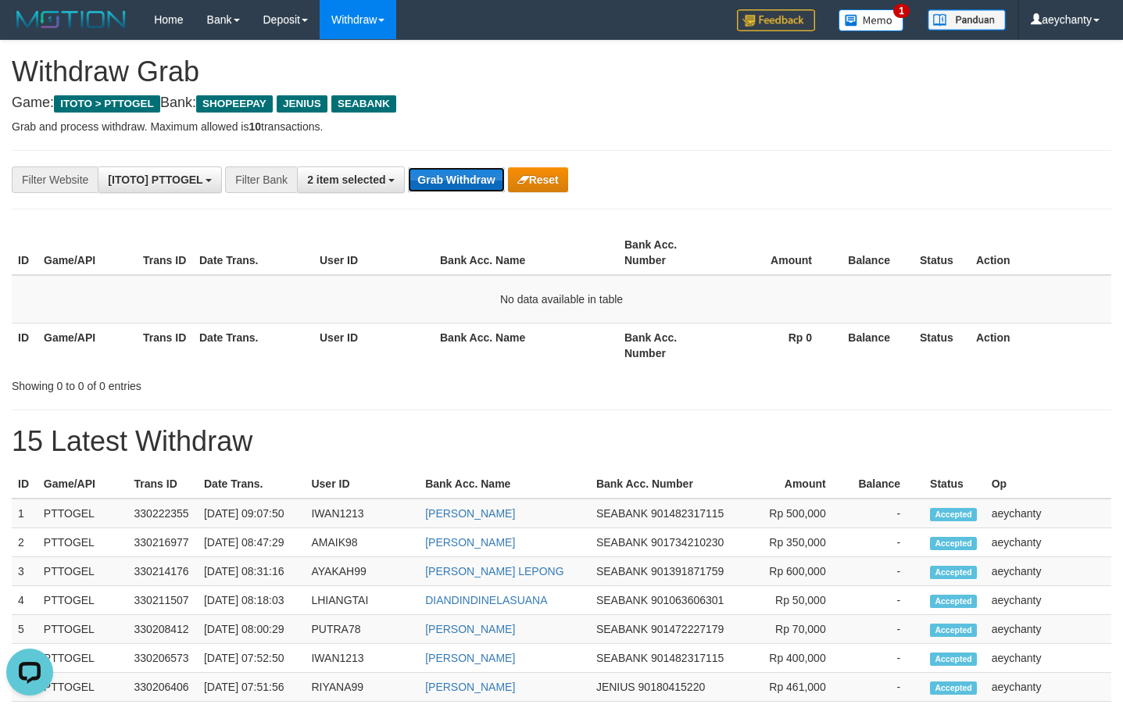
click at [453, 185] on button "Grab Withdraw" at bounding box center [456, 179] width 96 height 25
drag, startPoint x: 453, startPoint y: 185, endPoint x: 449, endPoint y: 250, distance: 65.0
click at [452, 185] on button "Grab Withdraw" at bounding box center [456, 179] width 96 height 25
click at [425, 173] on button "Grab Withdraw" at bounding box center [456, 179] width 96 height 25
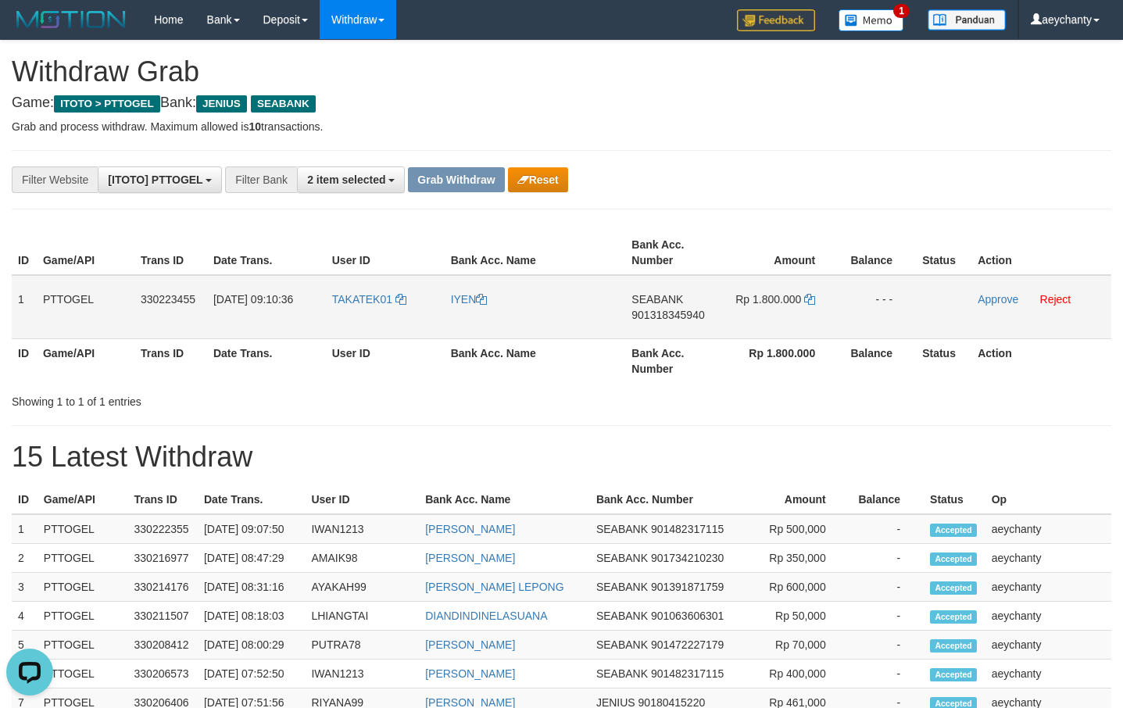
drag, startPoint x: 371, startPoint y: 328, endPoint x: 761, endPoint y: 336, distance: 389.4
click at [761, 336] on tr "1 PTTOGEL 330223455 [DATE] 09:10:36 TAKATEK01 [GEOGRAPHIC_DATA] SEABANK 9013183…" at bounding box center [562, 307] width 1100 height 64
click at [664, 313] on span "901318345940" at bounding box center [668, 315] width 73 height 13
copy span "901318345940"
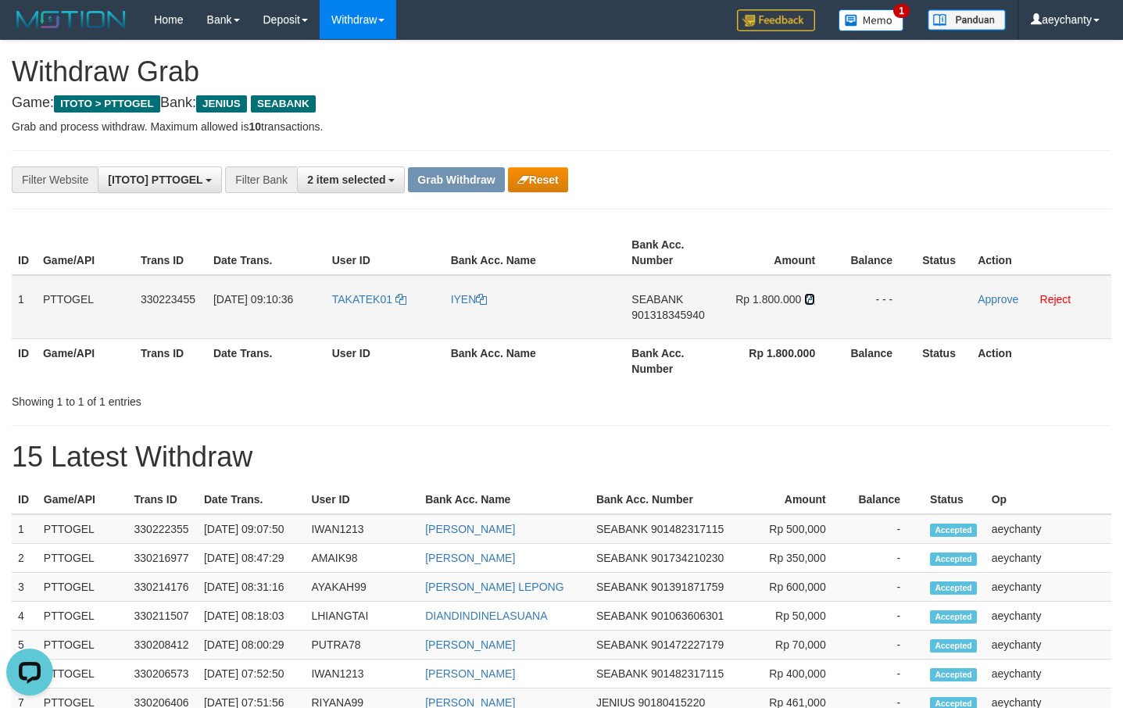
click at [812, 298] on icon at bounding box center [809, 299] width 11 height 11
click at [994, 303] on link "Approve" at bounding box center [998, 299] width 41 height 13
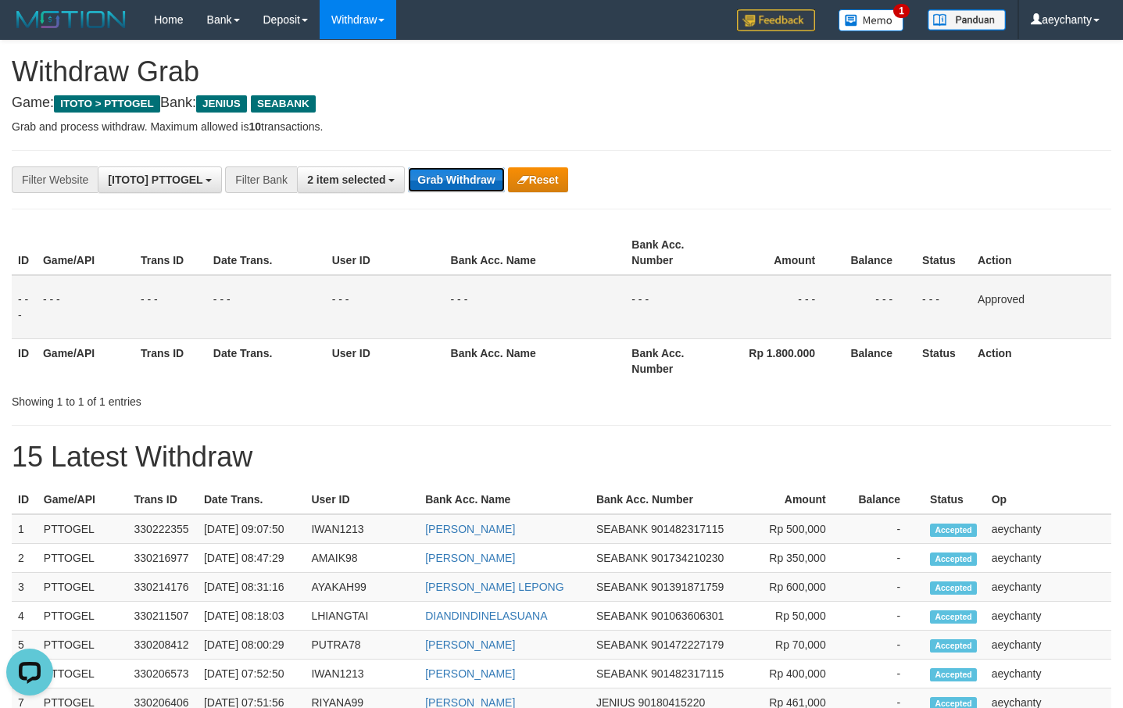
click at [455, 184] on button "Grab Withdraw" at bounding box center [456, 179] width 96 height 25
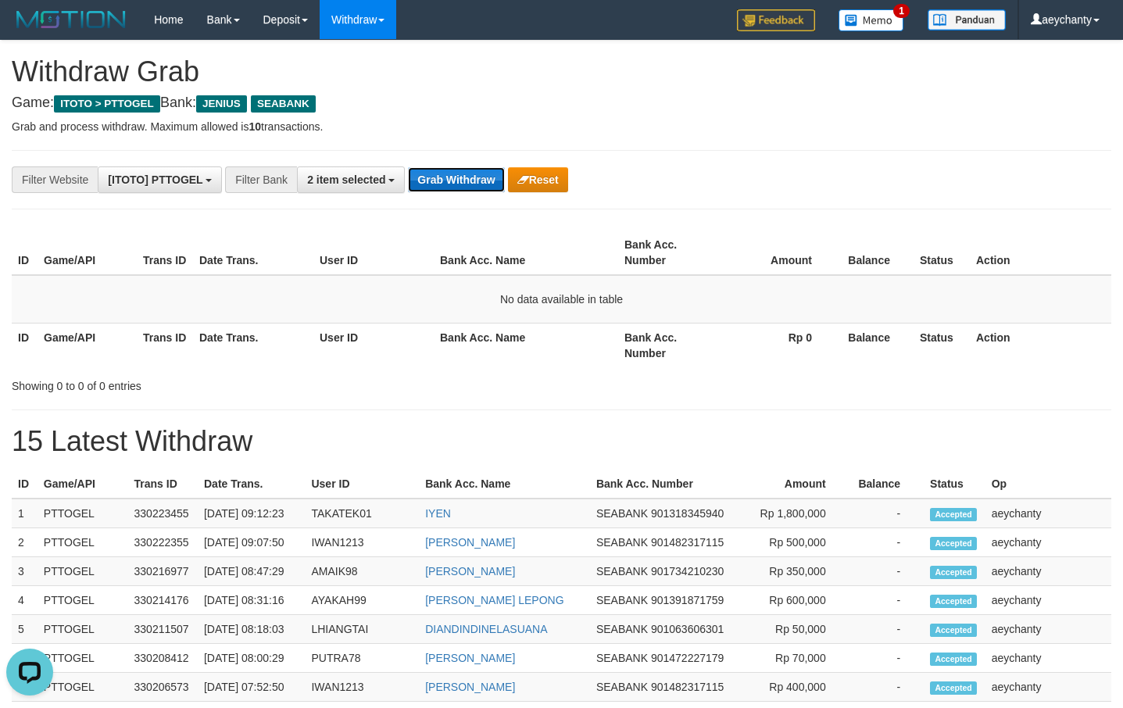
click at [475, 186] on button "Grab Withdraw" at bounding box center [456, 179] width 96 height 25
drag, startPoint x: 698, startPoint y: 159, endPoint x: 450, endPoint y: 261, distance: 268.9
click at [697, 159] on div "**********" at bounding box center [561, 683] width 1123 height 1284
click at [457, 190] on button "Grab Withdraw" at bounding box center [456, 179] width 96 height 25
click at [457, 179] on button "Grab Withdraw" at bounding box center [456, 179] width 96 height 25
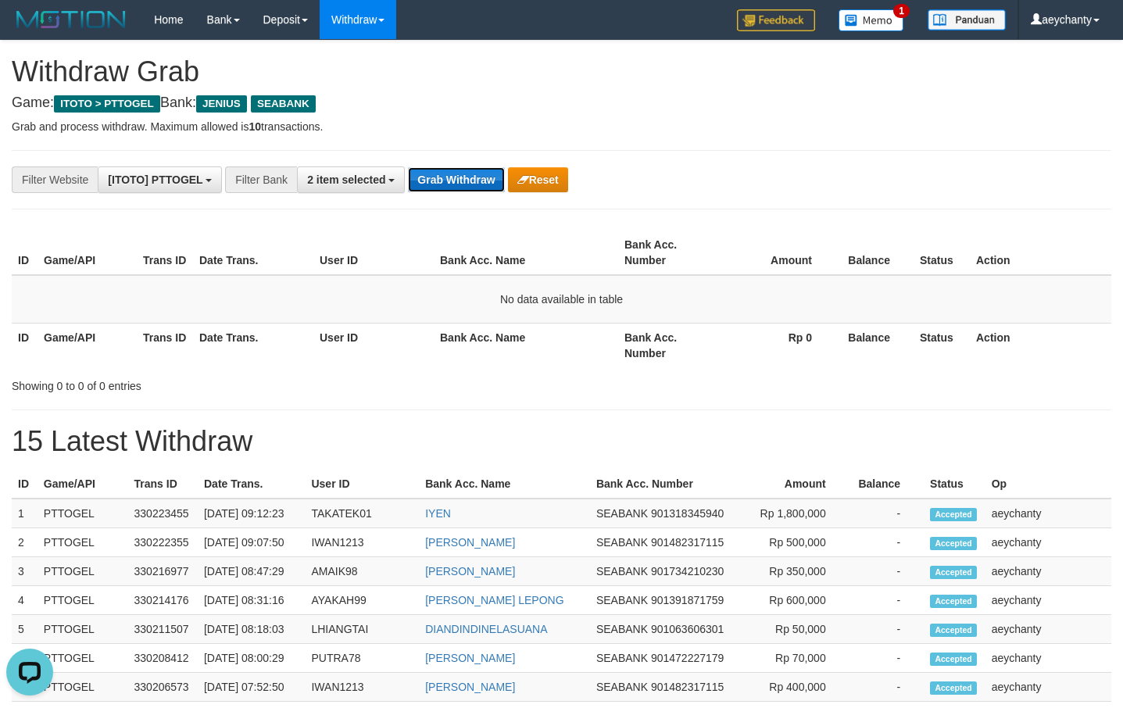
click at [457, 179] on button "Grab Withdraw" at bounding box center [456, 179] width 96 height 25
click at [457, 160] on div "**********" at bounding box center [561, 683] width 1123 height 1284
click at [453, 169] on button "Grab Withdraw" at bounding box center [456, 179] width 96 height 25
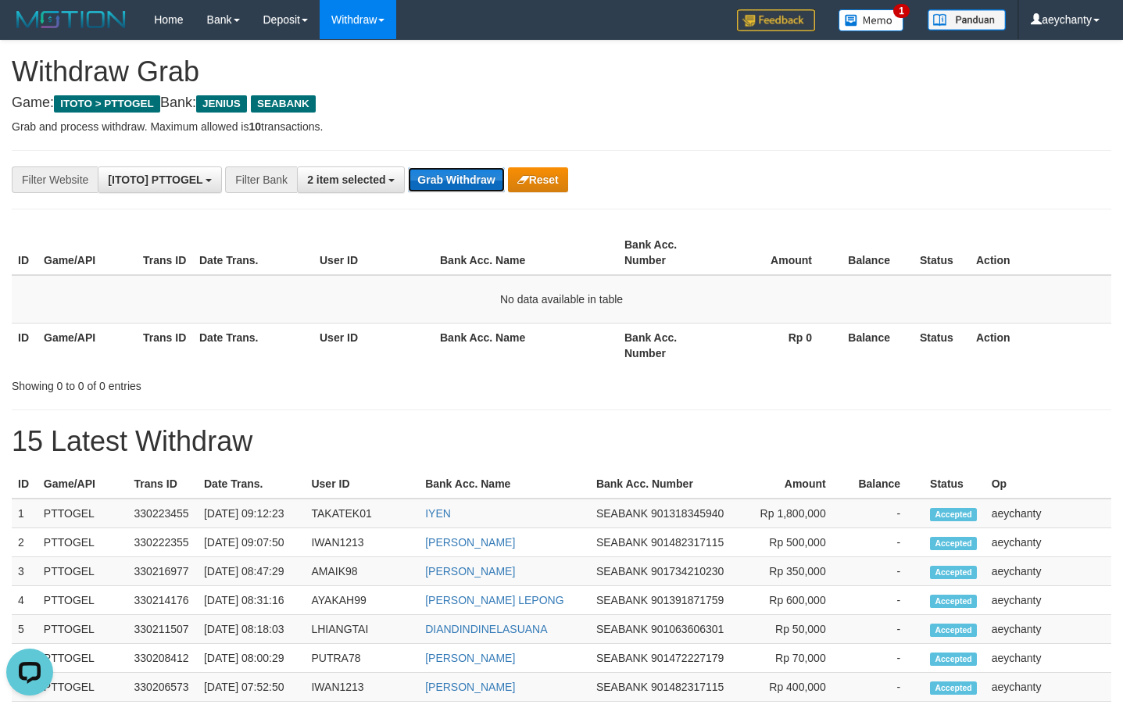
click at [453, 169] on button "Grab Withdraw" at bounding box center [456, 179] width 96 height 25
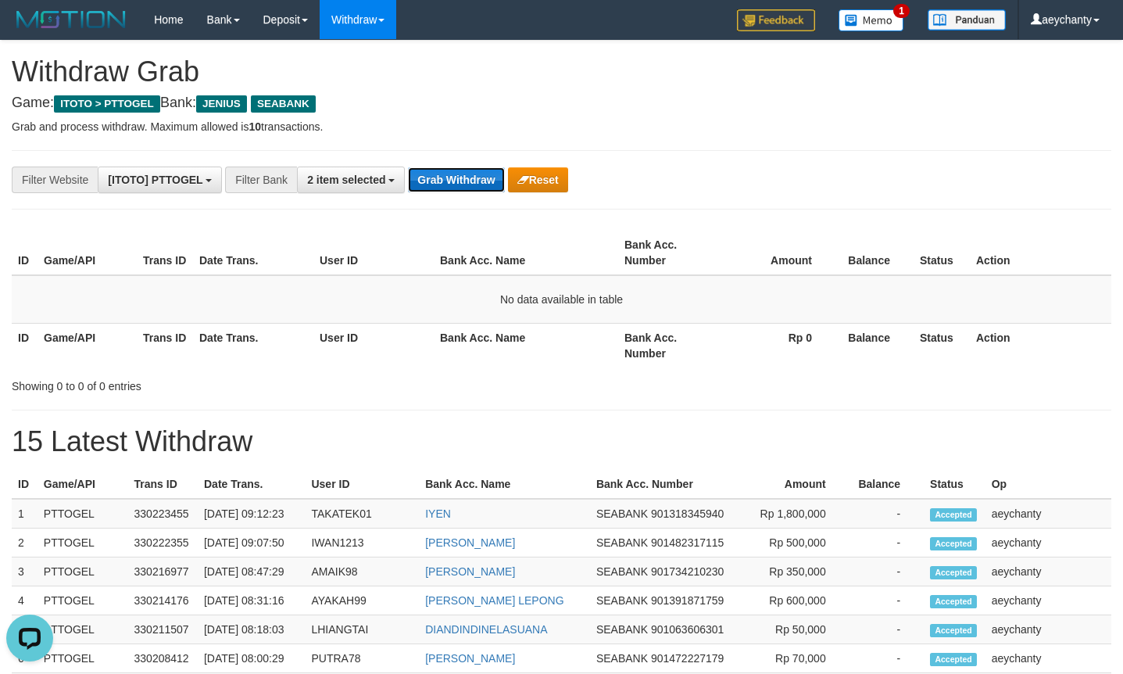
click at [457, 204] on div "**********" at bounding box center [561, 683] width 1123 height 1284
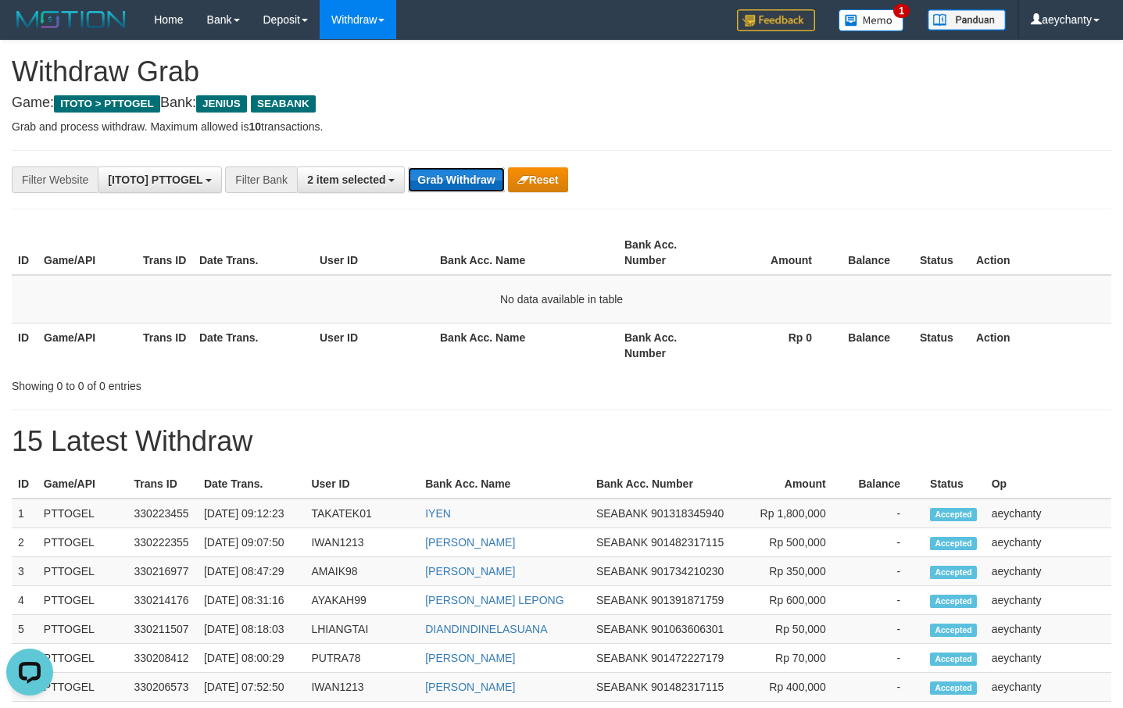
click at [457, 176] on button "Grab Withdraw" at bounding box center [456, 179] width 96 height 25
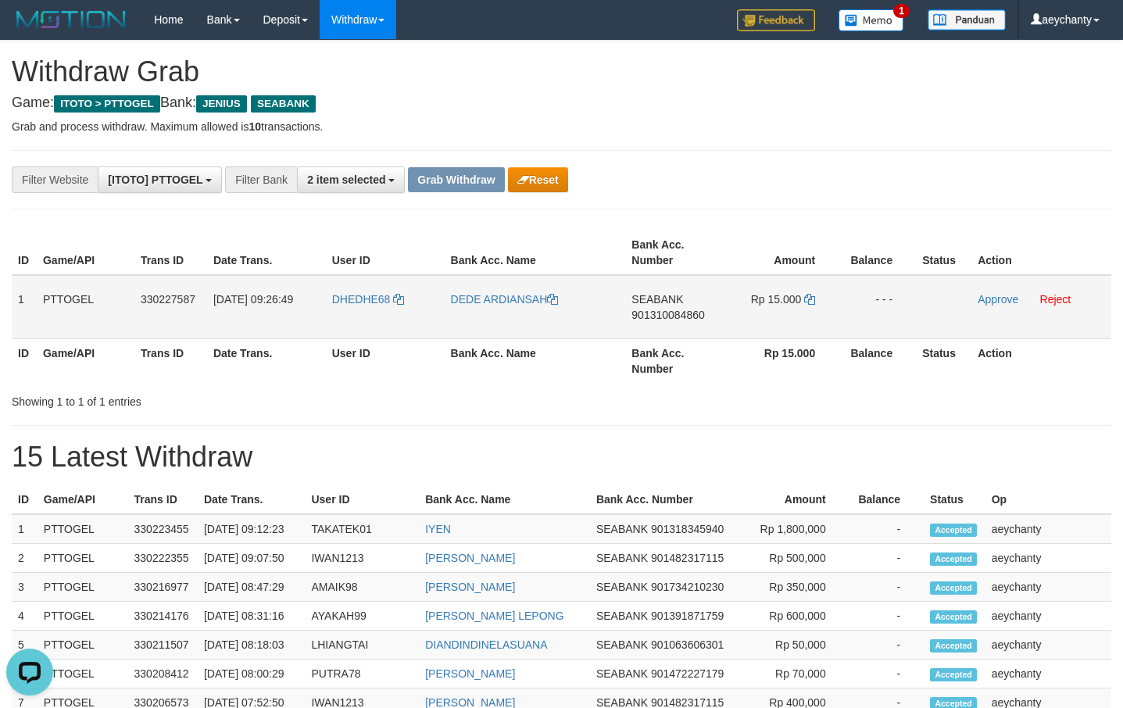
drag, startPoint x: 407, startPoint y: 319, endPoint x: 753, endPoint y: 296, distance: 347.1
click at [753, 296] on tr "1 PTTOGEL 330227587 [DATE] 09:26:49 DHEDHE68 DEDE ARDIANSAH SEABANK 90131008486…" at bounding box center [562, 307] width 1100 height 64
click at [660, 325] on td "SEABANK 901310084860" at bounding box center [674, 307] width 98 height 64
click at [668, 321] on span "901310084860" at bounding box center [668, 315] width 73 height 13
click at [641, 310] on span "901310084860" at bounding box center [668, 315] width 73 height 13
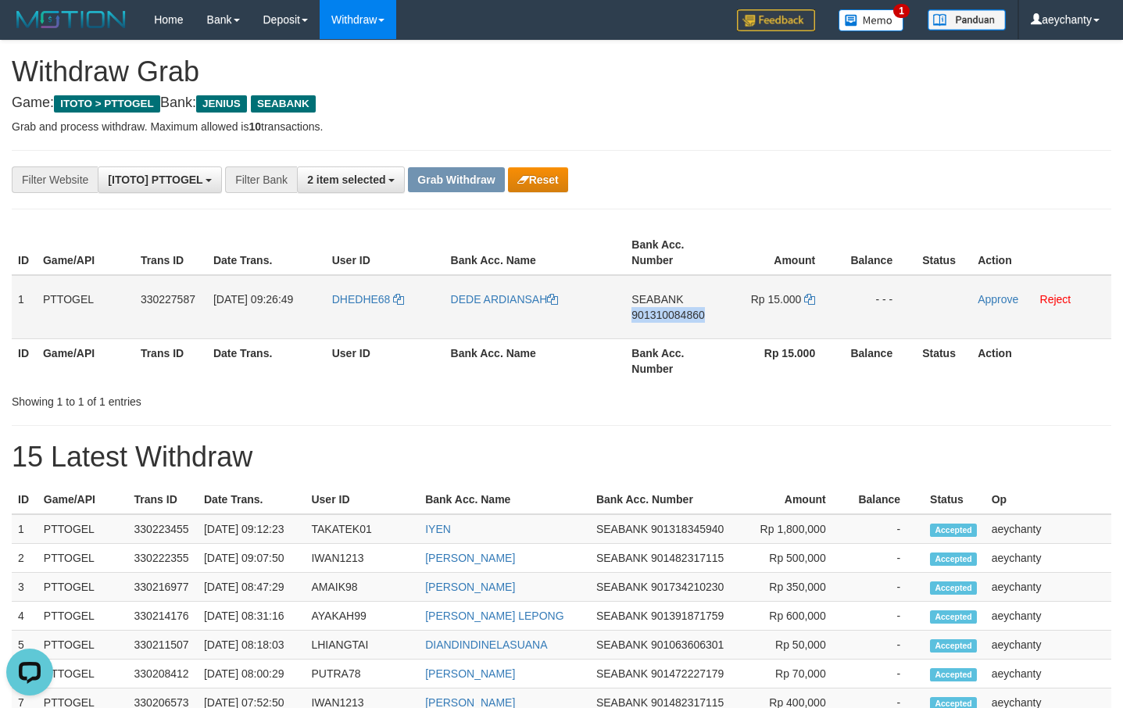
click at [641, 310] on span "901310084860" at bounding box center [668, 315] width 73 height 13
copy span "901310084860"
click at [680, 320] on span "901310084860" at bounding box center [668, 315] width 73 height 13
copy span "901310084860"
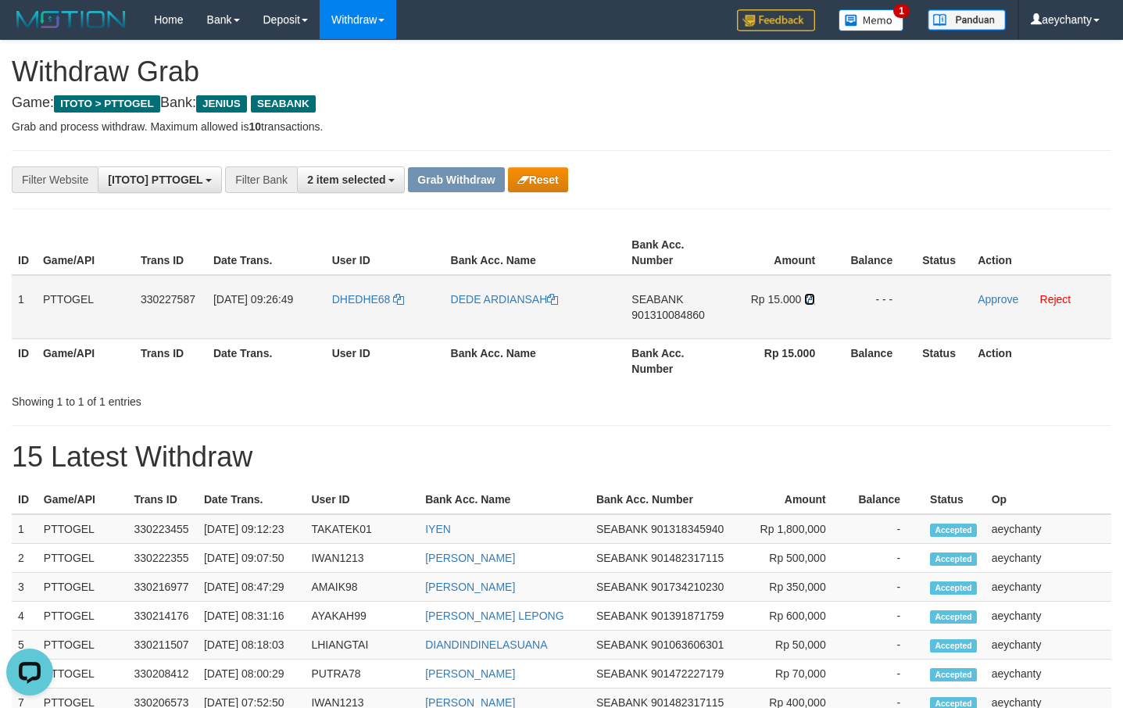
click at [810, 297] on icon at bounding box center [809, 299] width 11 height 11
click at [987, 296] on link "Approve" at bounding box center [998, 299] width 41 height 13
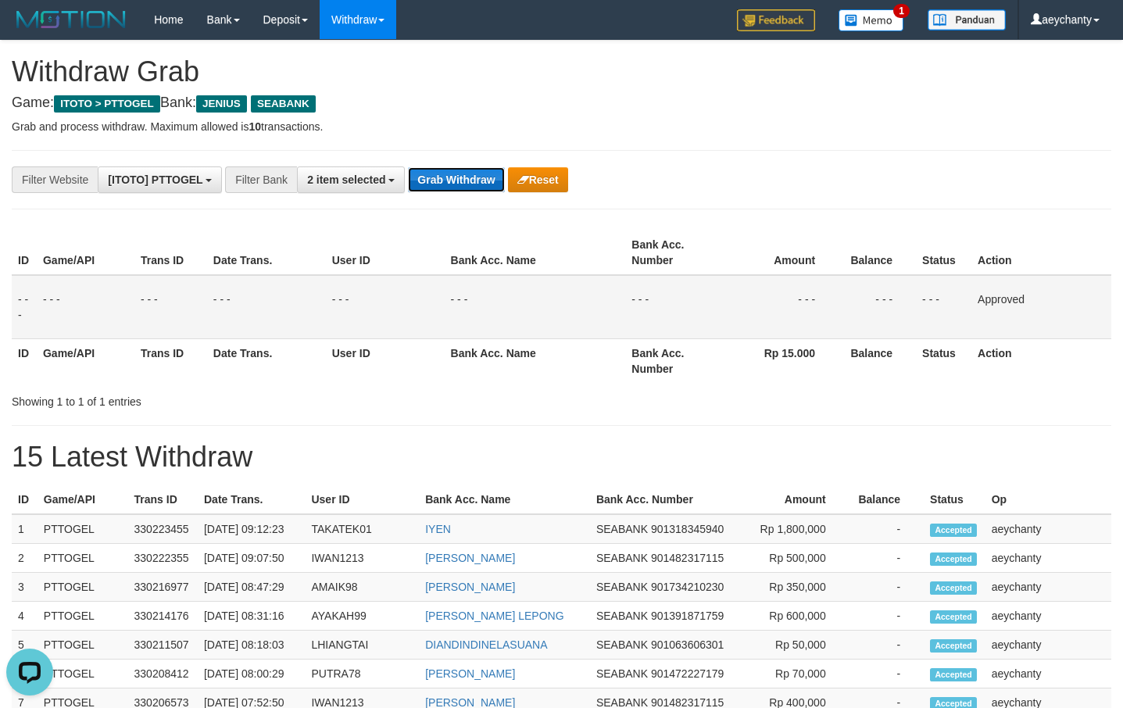
click at [453, 181] on button "Grab Withdraw" at bounding box center [456, 179] width 96 height 25
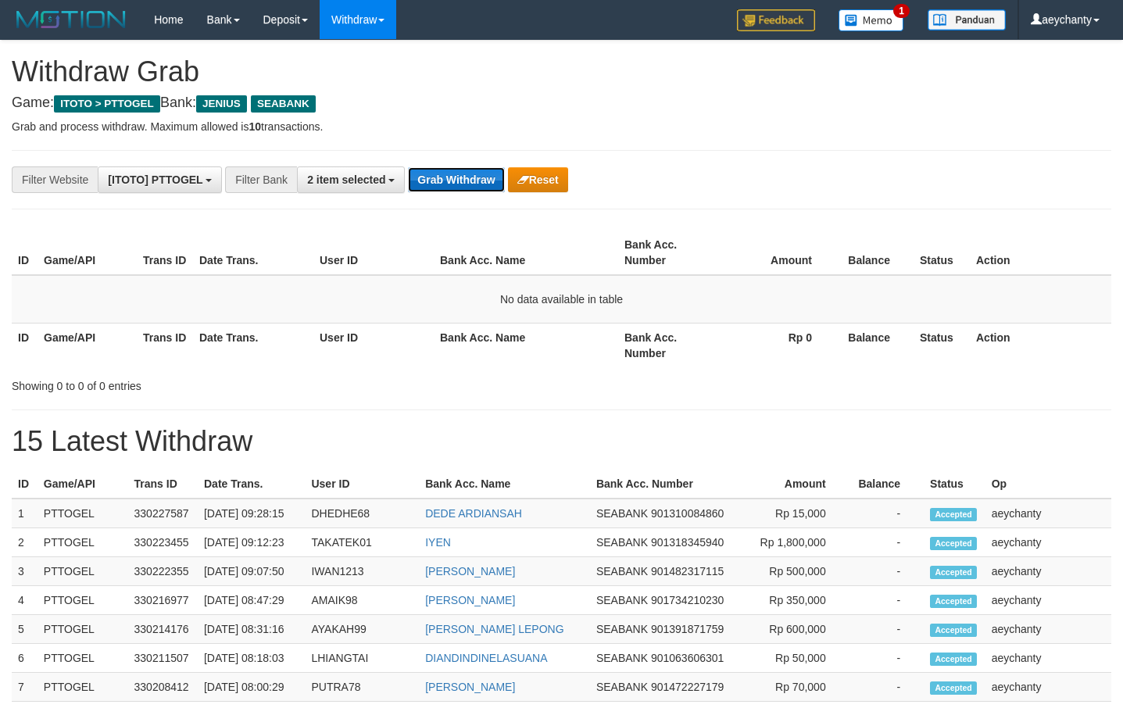
scroll to position [342, 0]
click at [445, 178] on button "Grab Withdraw" at bounding box center [456, 179] width 96 height 25
click at [464, 183] on button "Grab Withdraw" at bounding box center [456, 179] width 96 height 25
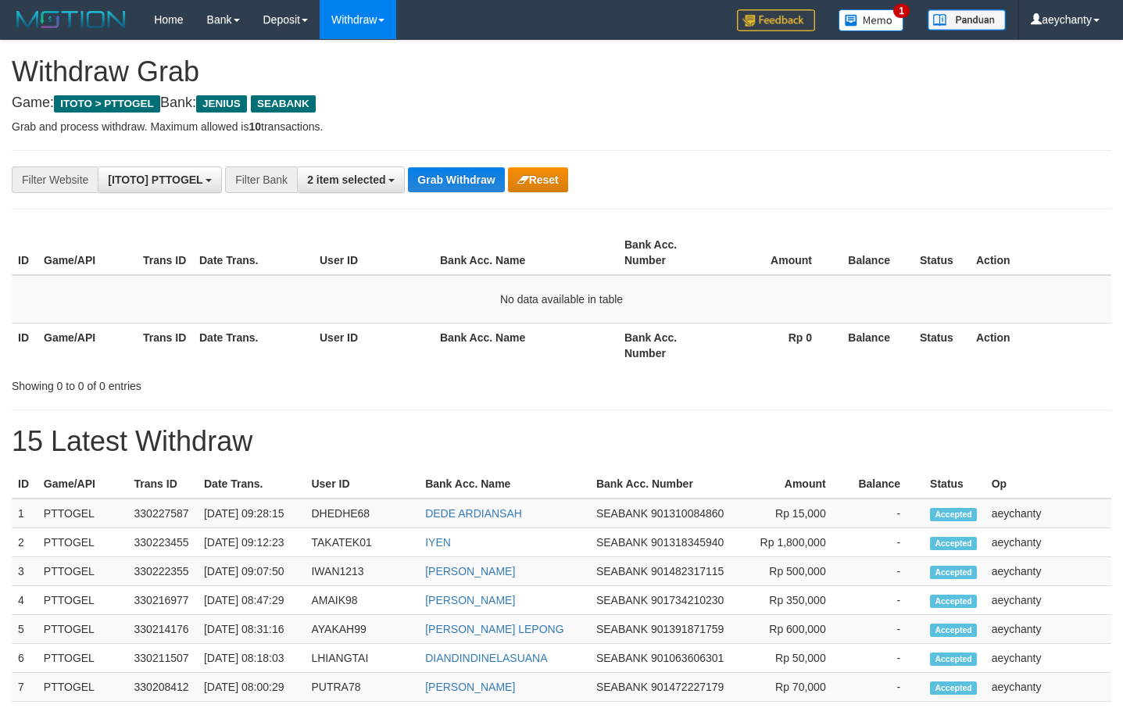
scroll to position [342, 0]
click at [448, 181] on button "Grab Withdraw" at bounding box center [456, 179] width 96 height 25
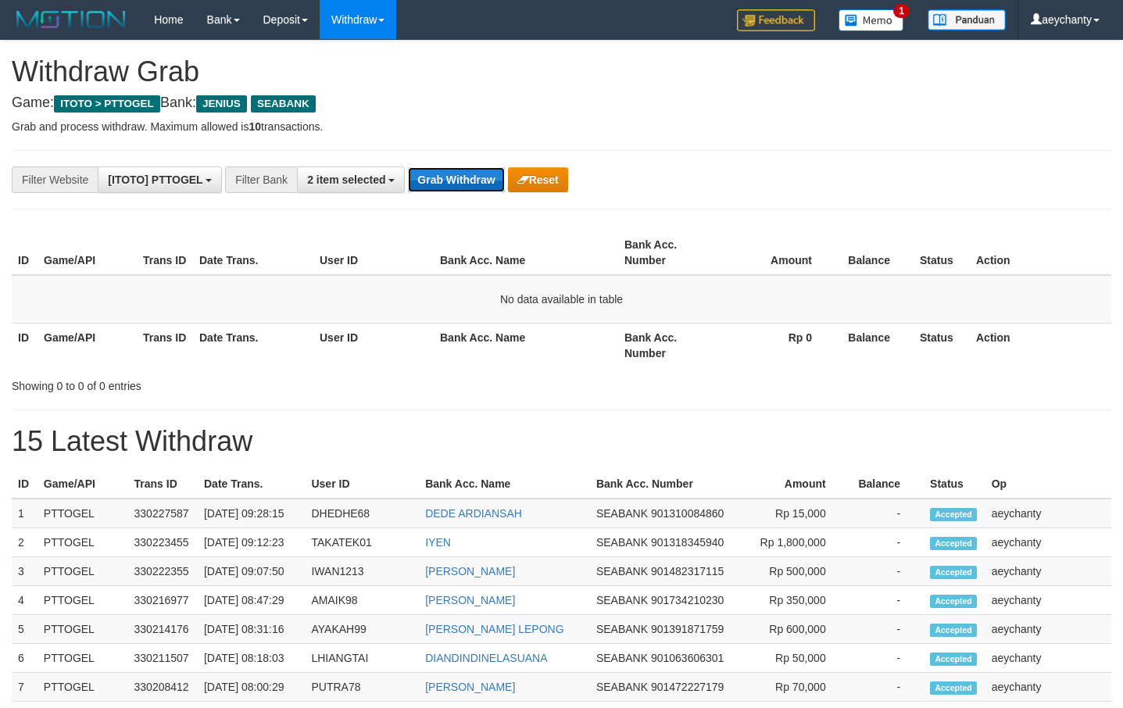
click at [467, 188] on button "Grab Withdraw" at bounding box center [456, 179] width 96 height 25
click at [458, 180] on button "Grab Withdraw" at bounding box center [456, 179] width 96 height 25
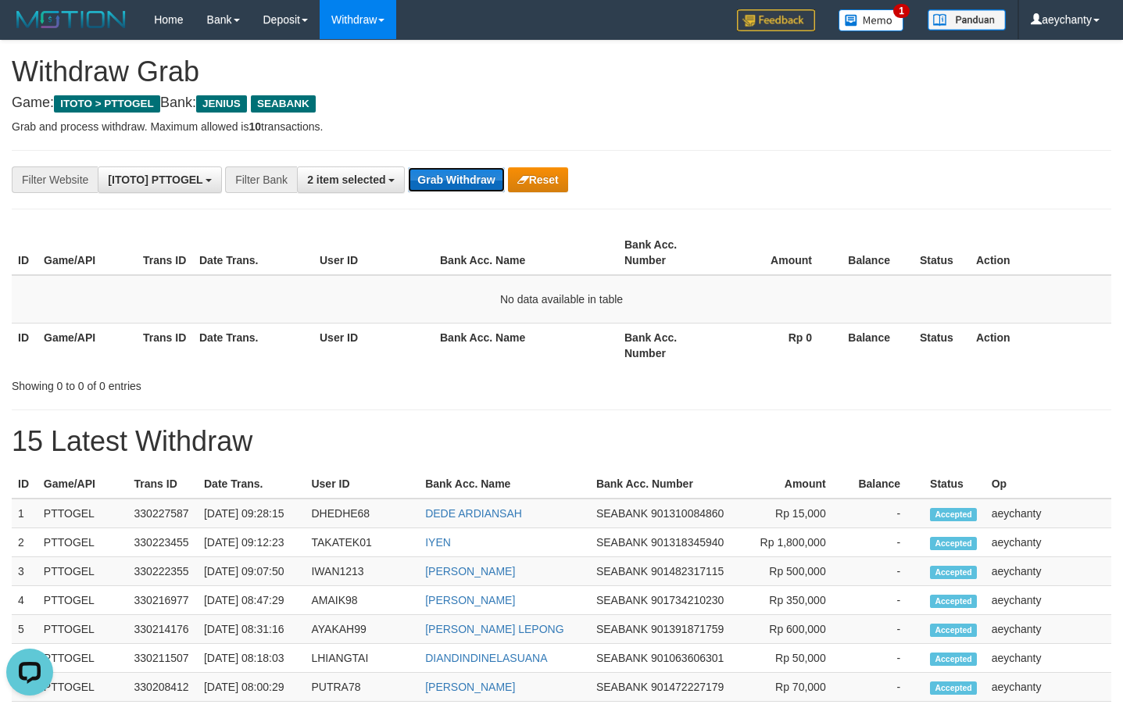
click at [458, 180] on button "Grab Withdraw" at bounding box center [456, 179] width 96 height 25
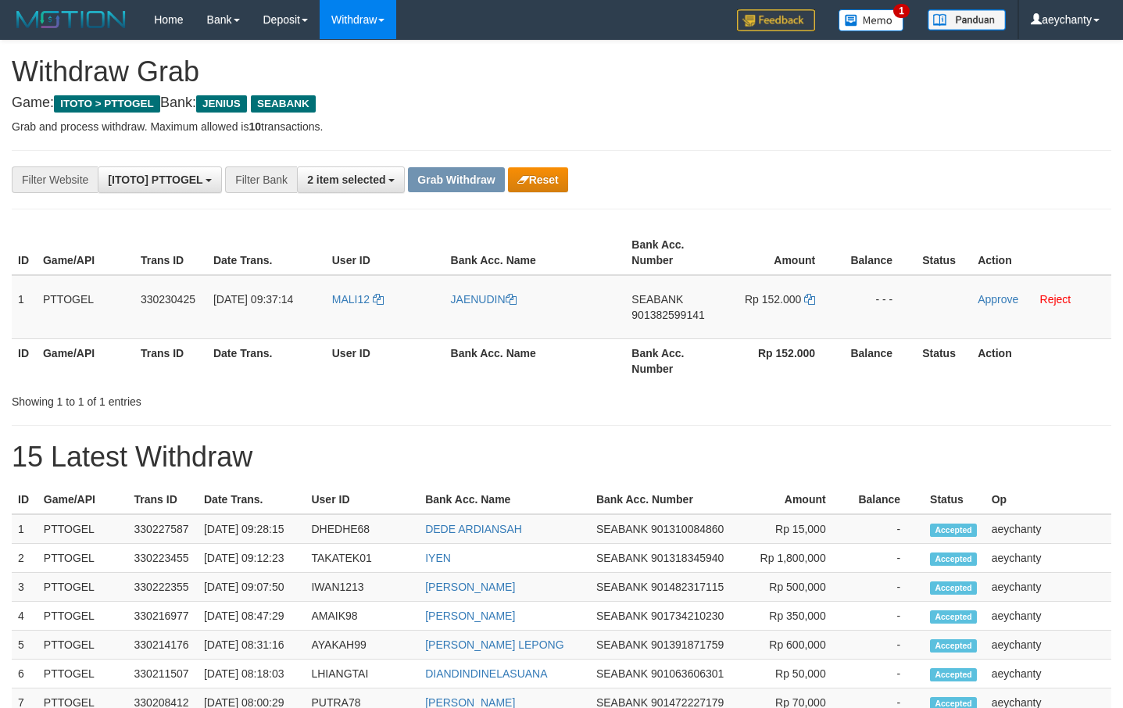
scroll to position [342, 0]
drag, startPoint x: 374, startPoint y: 321, endPoint x: 819, endPoint y: 308, distance: 445.0
click at [819, 308] on tr "1 PTTOGEL 330230425 01/09/2025 09:37:14 MALI12 JAENUDIN SEABANK 901382599141 Rp…" at bounding box center [562, 307] width 1100 height 64
click at [650, 304] on span "SEABANK" at bounding box center [658, 299] width 52 height 13
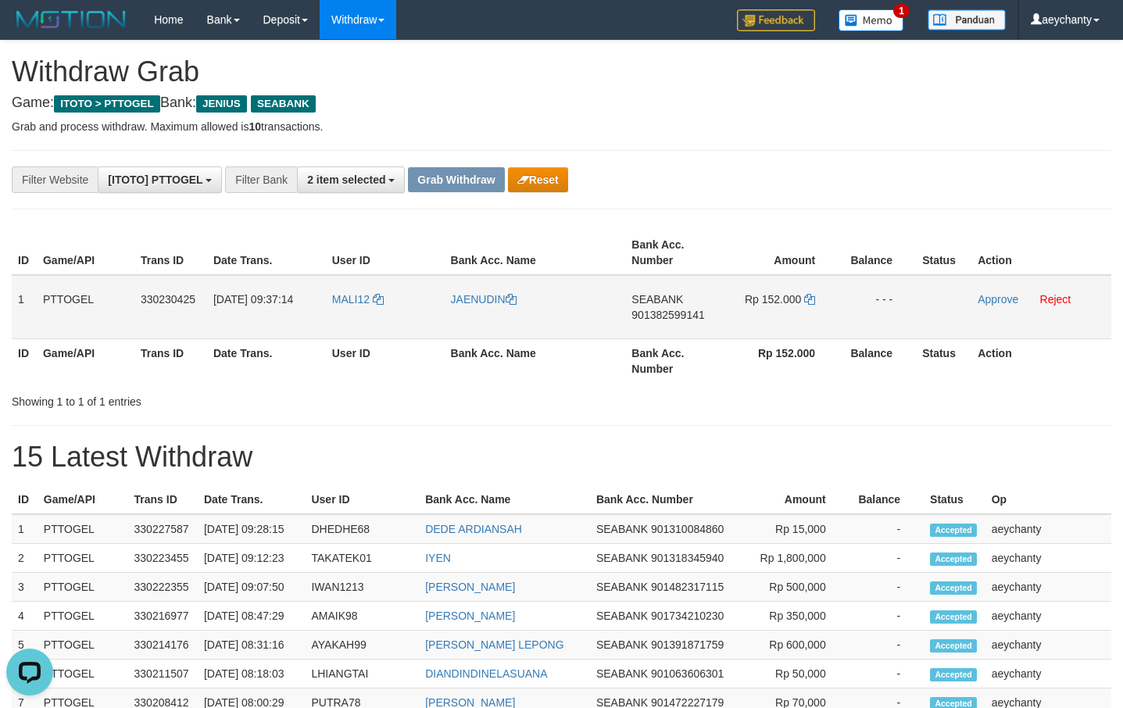
click at [650, 312] on span "901382599141" at bounding box center [668, 315] width 73 height 13
click at [811, 299] on icon at bounding box center [809, 299] width 11 height 11
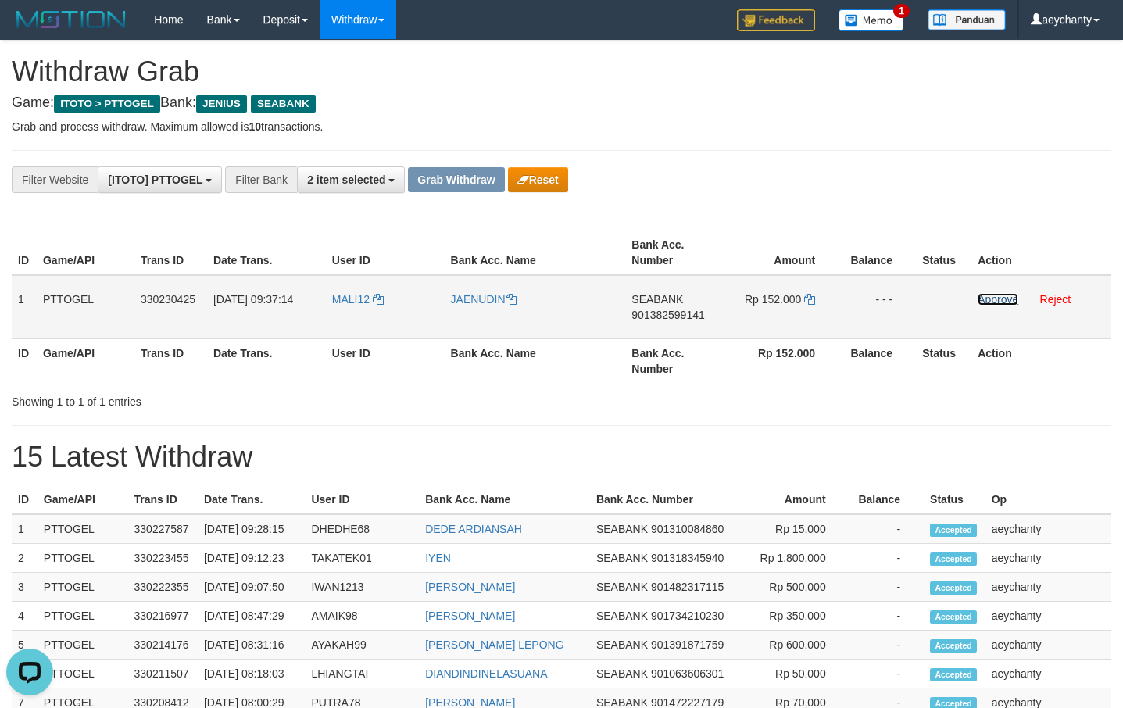
click at [1000, 298] on link "Approve" at bounding box center [998, 299] width 41 height 13
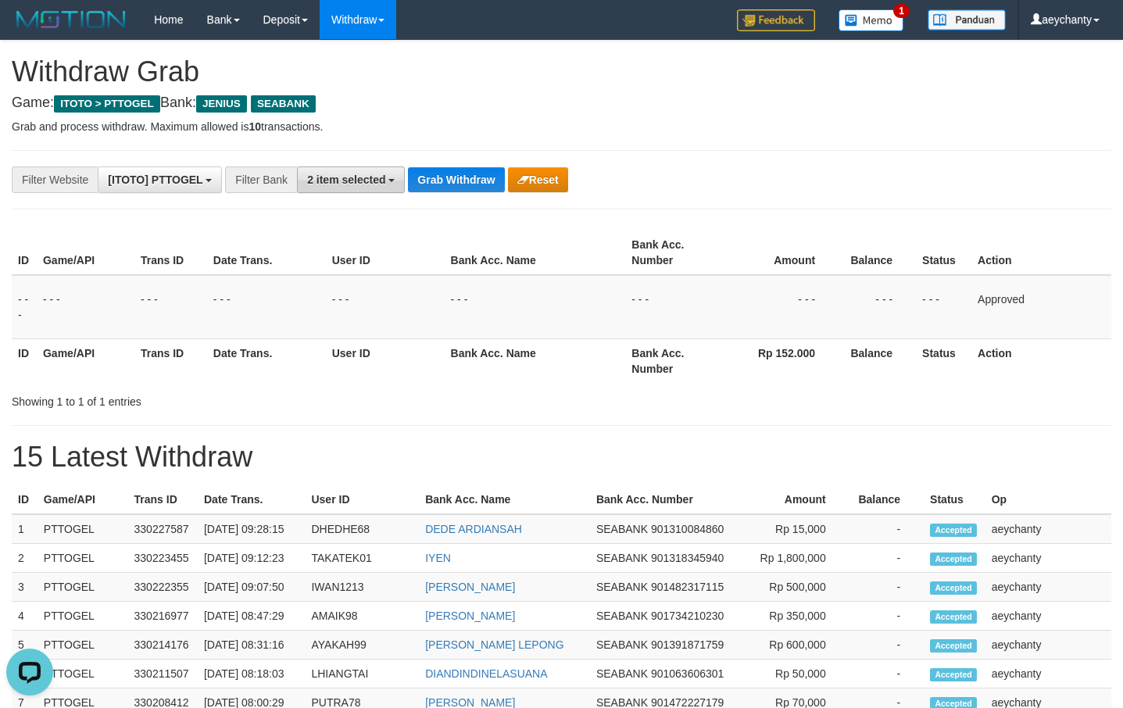
click at [360, 182] on span "2 item selected" at bounding box center [346, 180] width 78 height 13
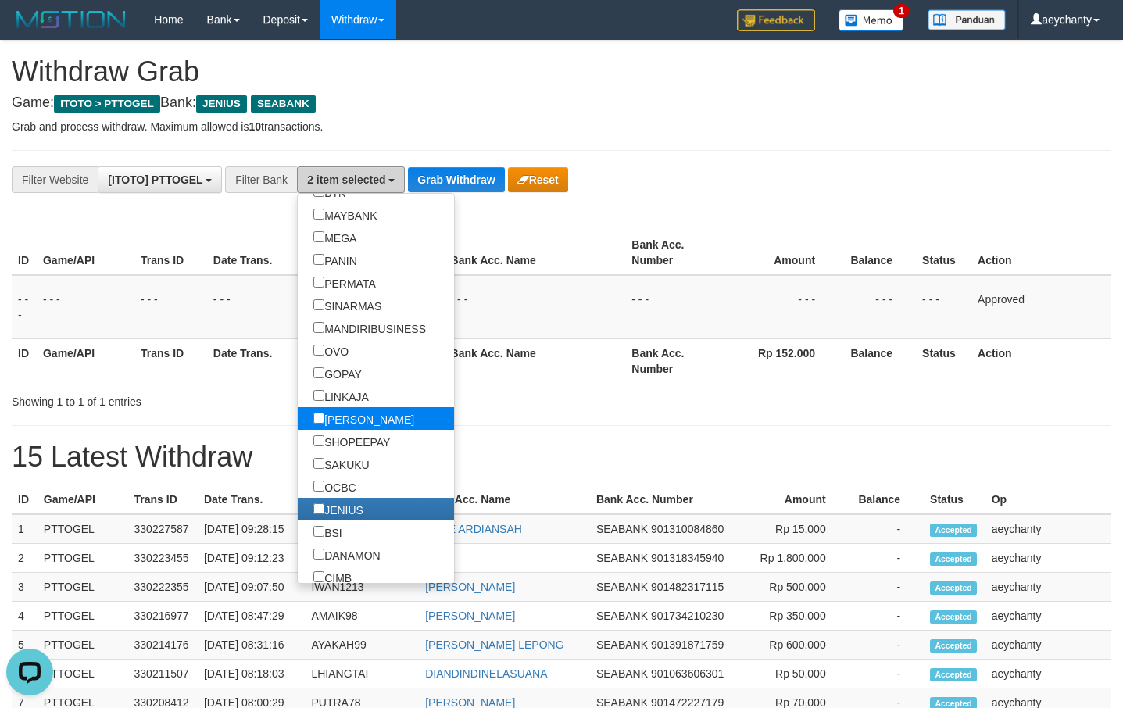
scroll to position [280, 0]
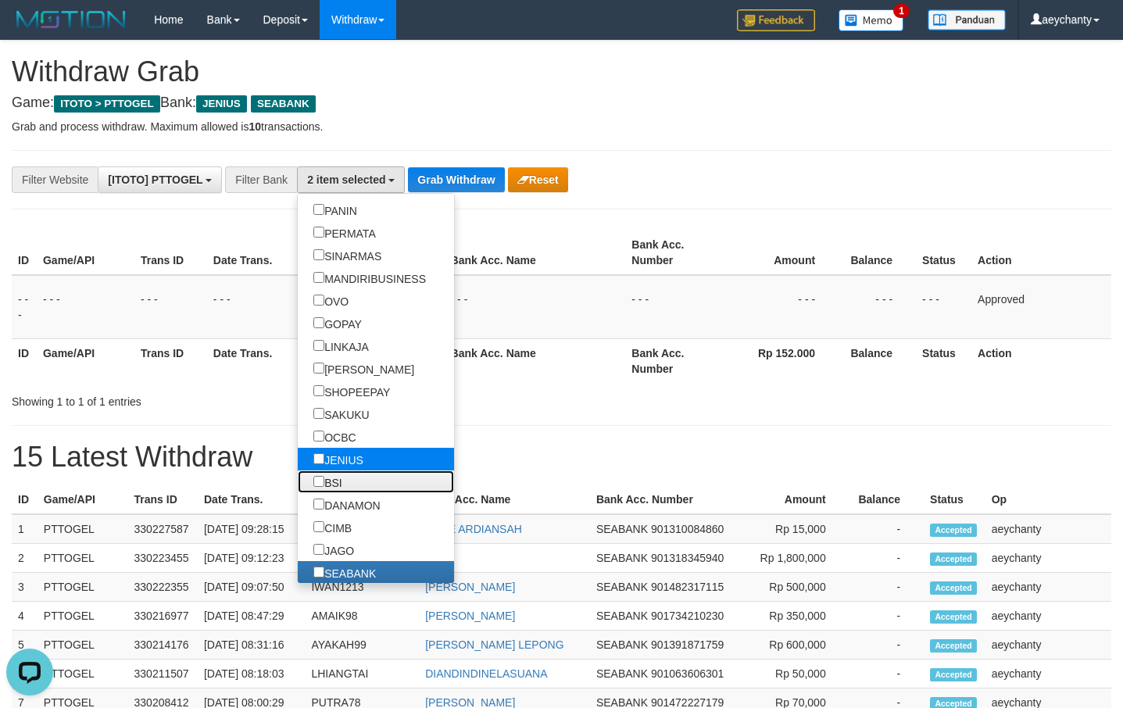
click at [298, 475] on label "BSI" at bounding box center [328, 482] width 60 height 23
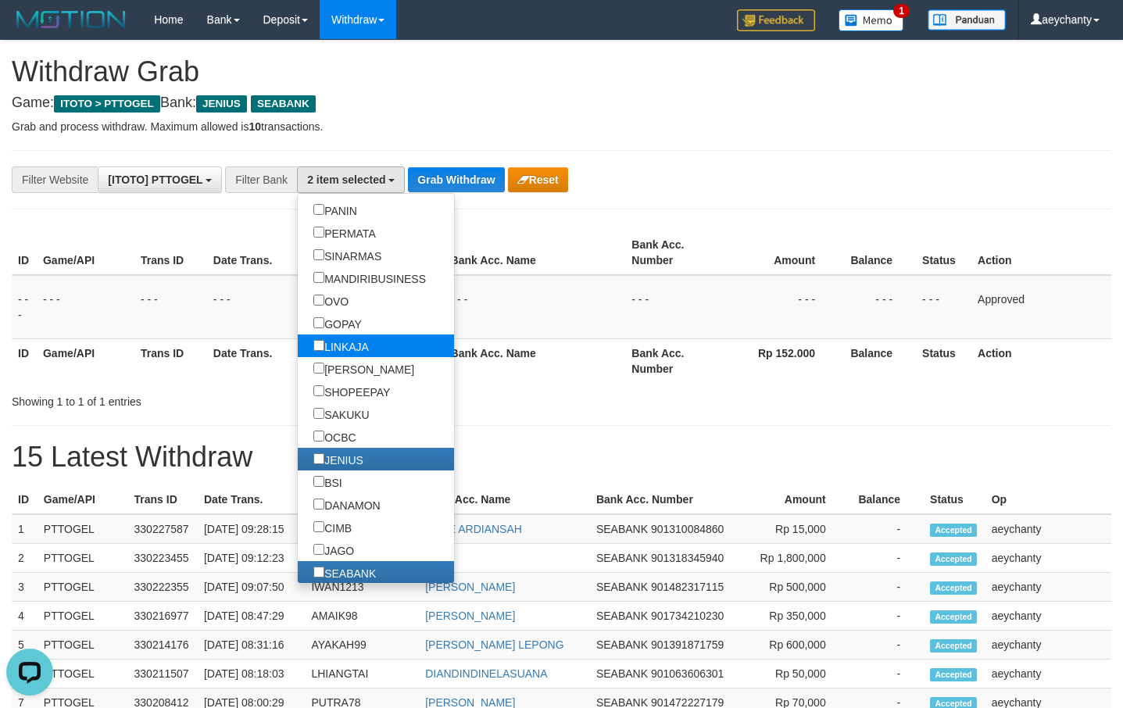
scroll to position [358, 0]
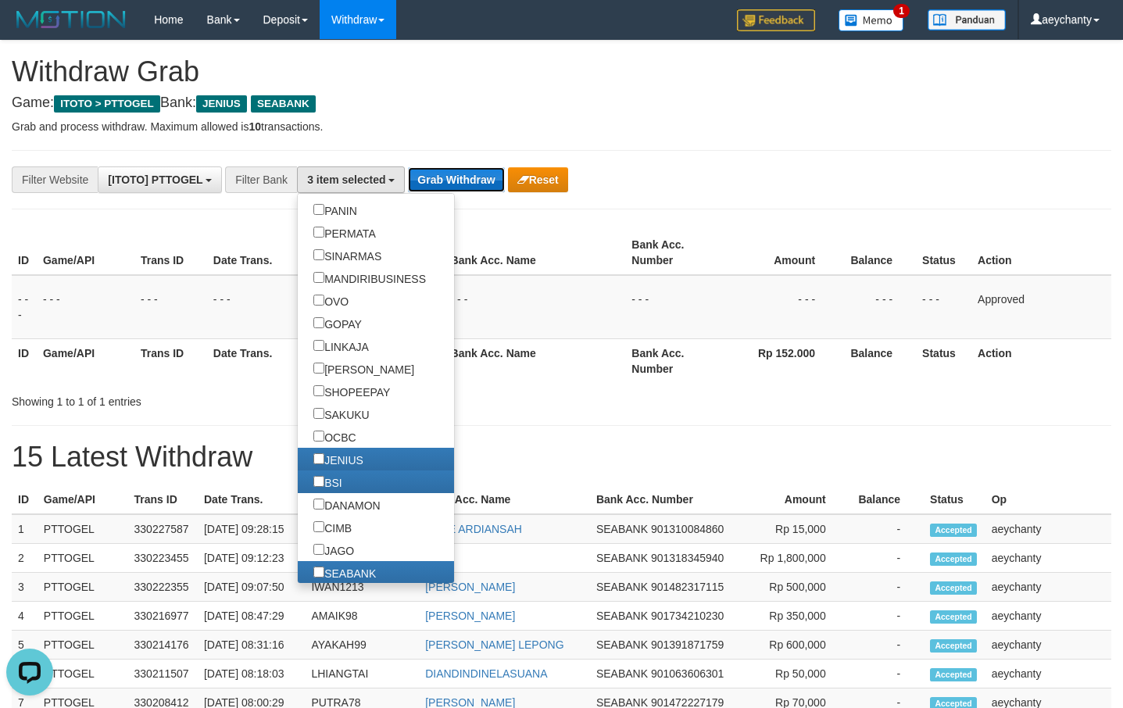
click at [459, 185] on button "Grab Withdraw" at bounding box center [456, 179] width 96 height 25
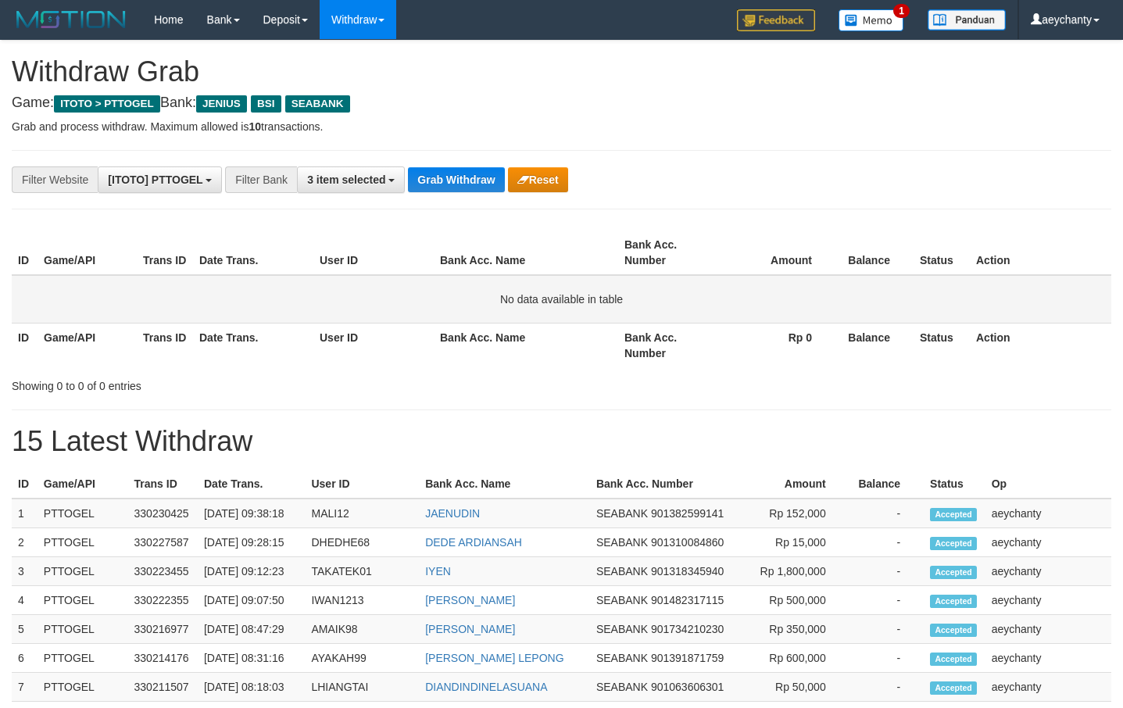
scroll to position [342, 0]
click at [453, 184] on button "Grab Withdraw" at bounding box center [456, 179] width 96 height 25
click at [422, 175] on button "Grab Withdraw" at bounding box center [456, 179] width 96 height 25
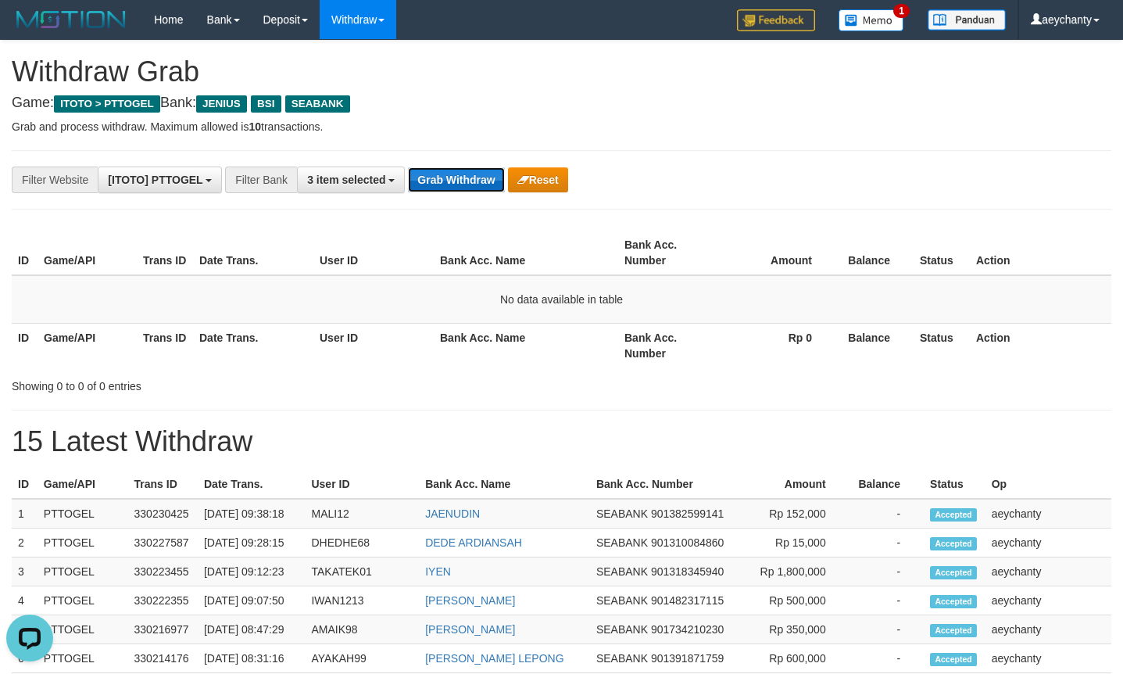
click at [450, 206] on div "**********" at bounding box center [561, 683] width 1123 height 1284
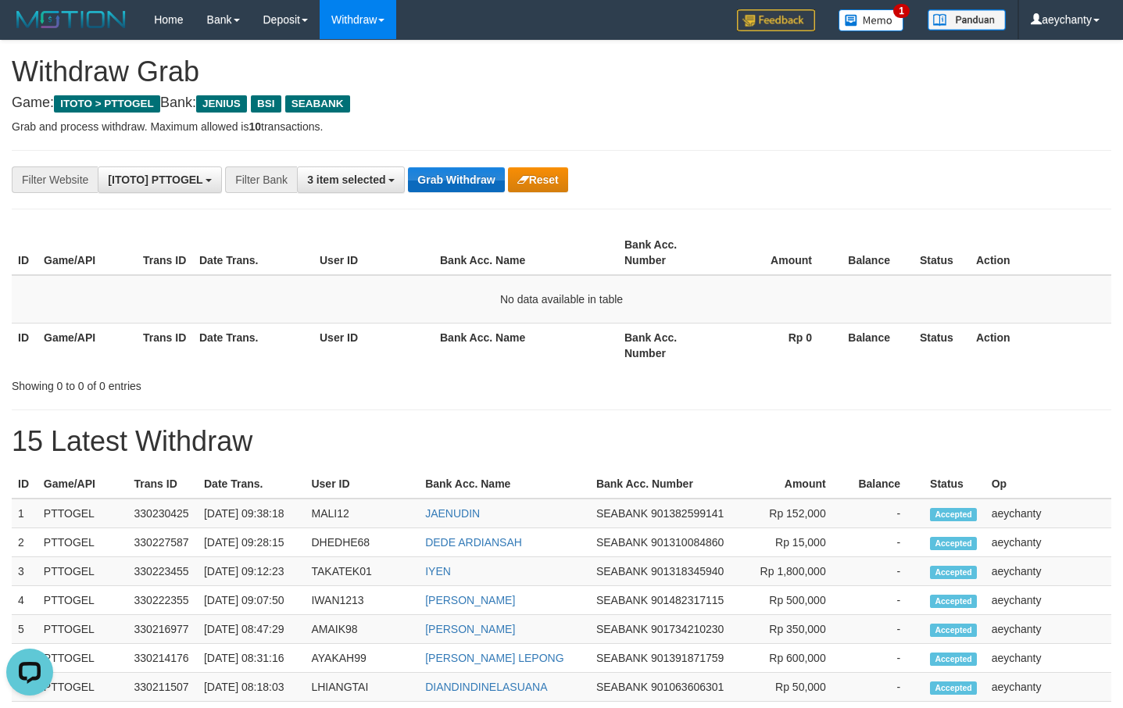
click at [450, 206] on div "**********" at bounding box center [561, 683] width 1123 height 1284
click at [455, 184] on button "Grab Withdraw" at bounding box center [456, 179] width 96 height 25
drag, startPoint x: 0, startPoint y: 0, endPoint x: 451, endPoint y: 188, distance: 488.8
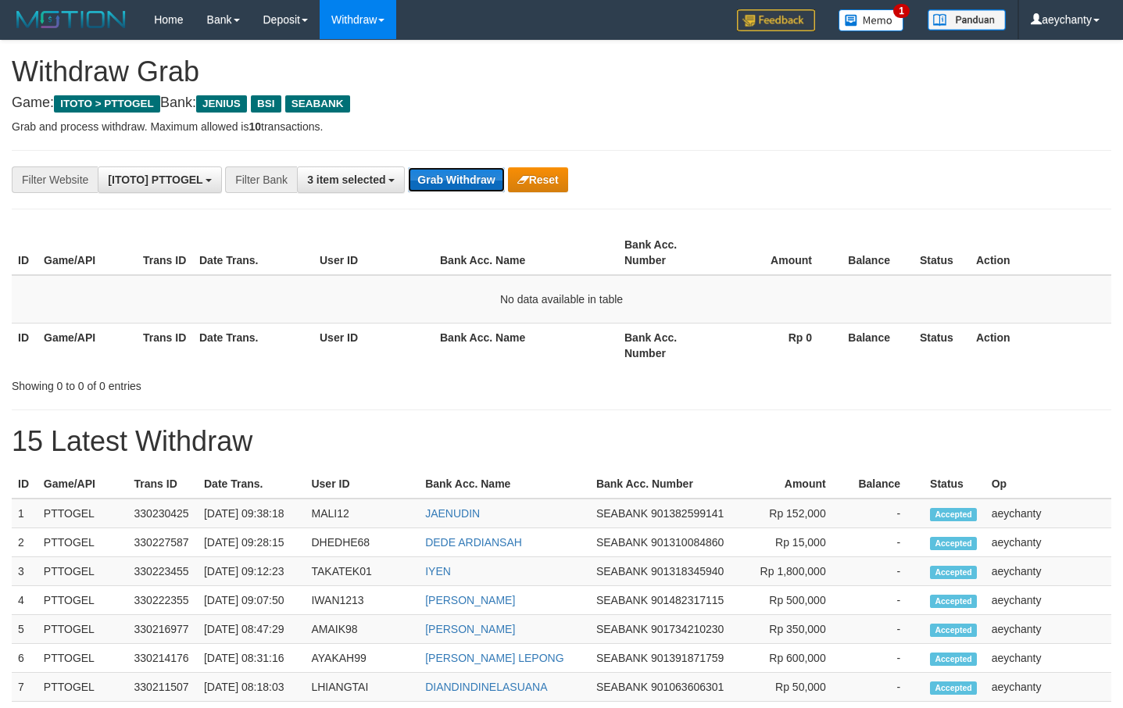
click at [451, 188] on button "Grab Withdraw" at bounding box center [456, 179] width 96 height 25
click at [459, 187] on button "Grab Withdraw" at bounding box center [456, 179] width 96 height 25
click at [466, 184] on button "Grab Withdraw" at bounding box center [456, 179] width 96 height 25
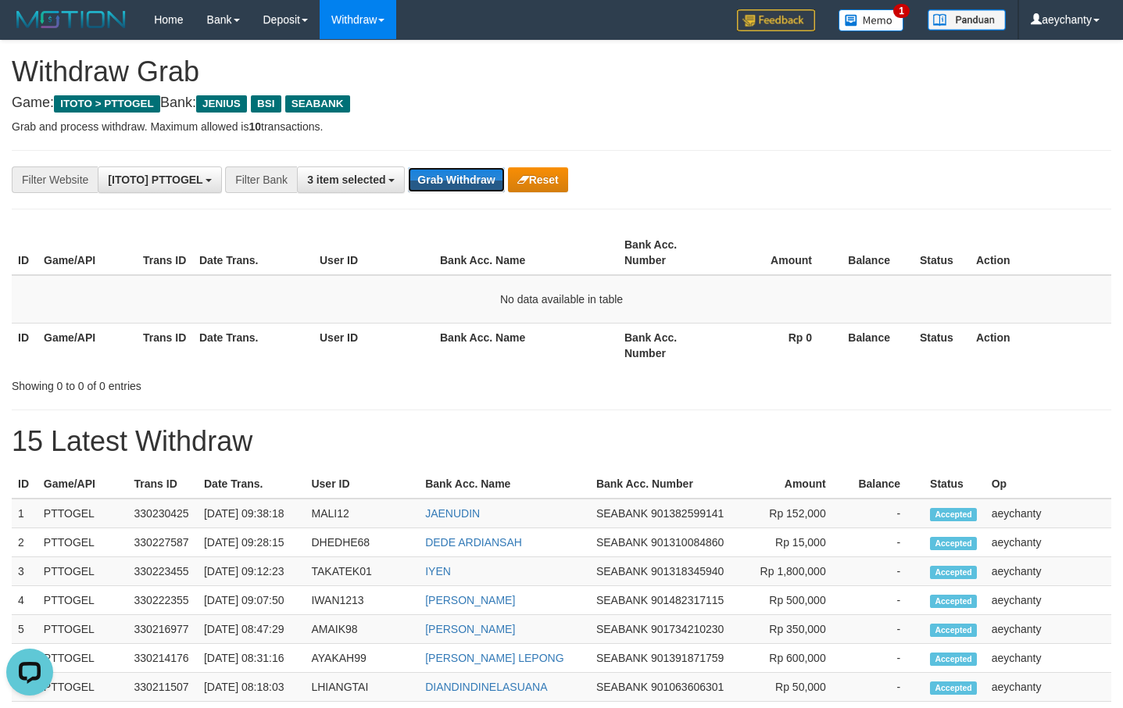
click at [466, 184] on button "Grab Withdraw" at bounding box center [456, 179] width 96 height 25
click at [465, 192] on button "Grab Withdraw" at bounding box center [456, 179] width 96 height 25
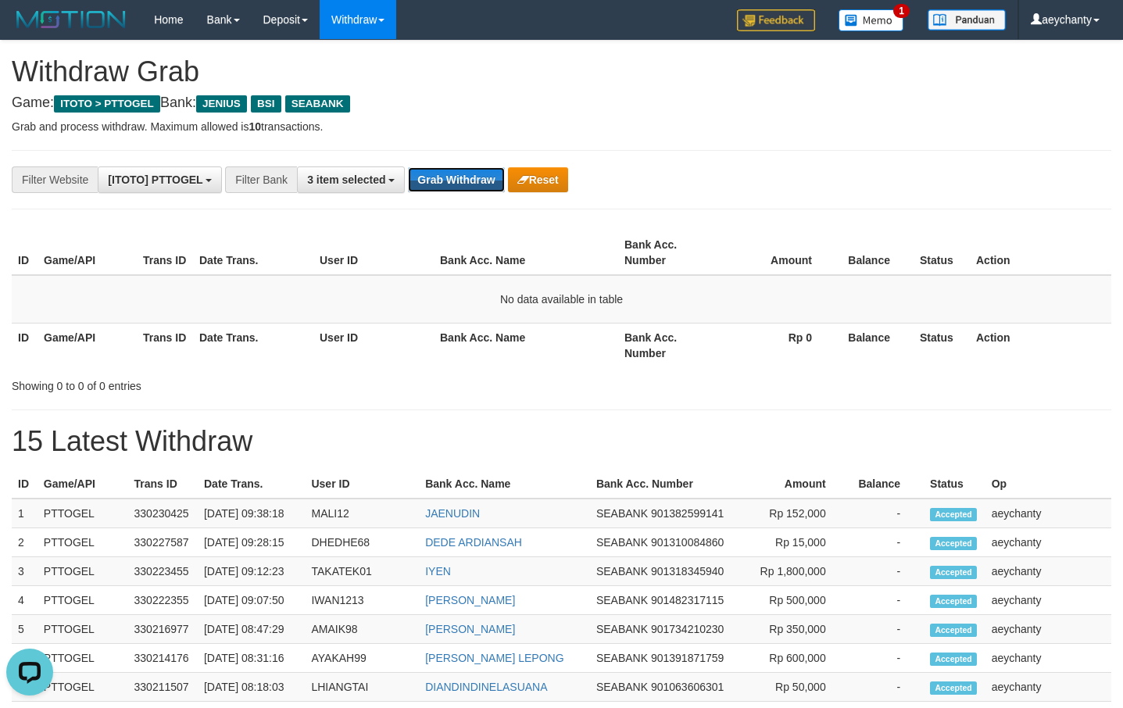
click at [465, 192] on button "Grab Withdraw" at bounding box center [456, 179] width 96 height 25
click at [460, 178] on button "Grab Withdraw" at bounding box center [456, 179] width 96 height 25
click at [457, 187] on button "Grab Withdraw" at bounding box center [456, 179] width 96 height 25
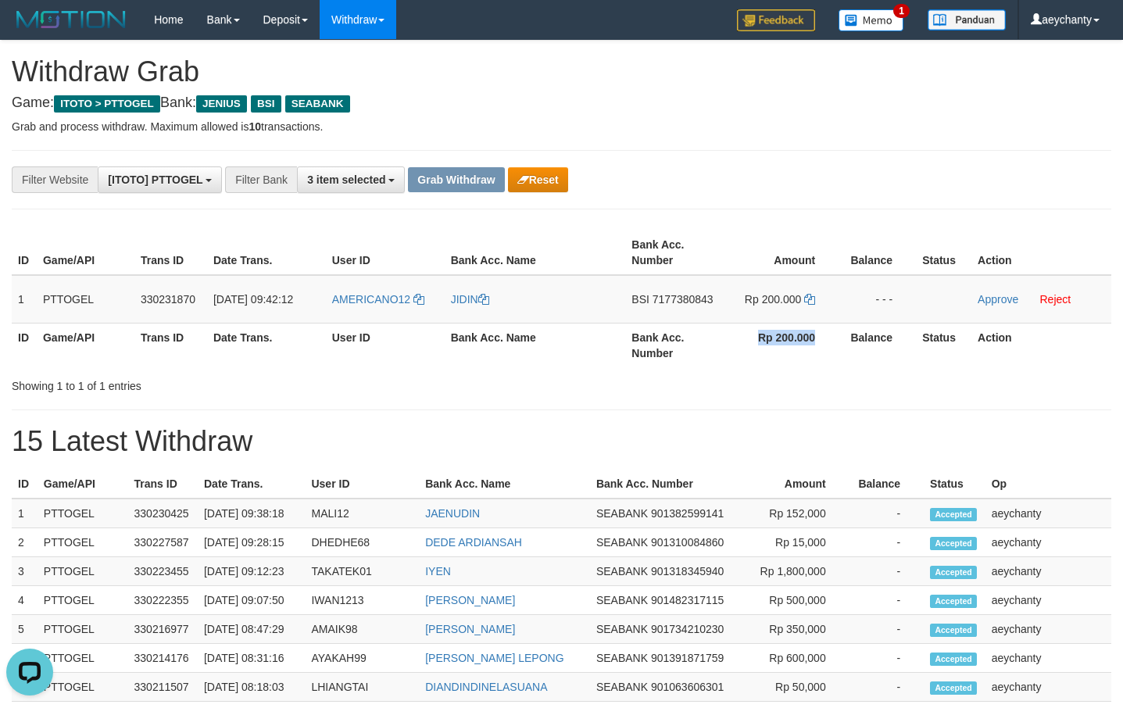
drag, startPoint x: 678, startPoint y: 321, endPoint x: 703, endPoint y: 362, distance: 48.4
click at [858, 325] on tr "ID Game/API Trans ID Date Trans. User ID Bank Acc. Name Bank Acc. Number Rp 200…" at bounding box center [562, 345] width 1100 height 45
drag, startPoint x: 534, startPoint y: 421, endPoint x: 485, endPoint y: 381, distance: 62.3
click at [538, 416] on div "**********" at bounding box center [561, 683] width 1123 height 1284
copy th "Balance"
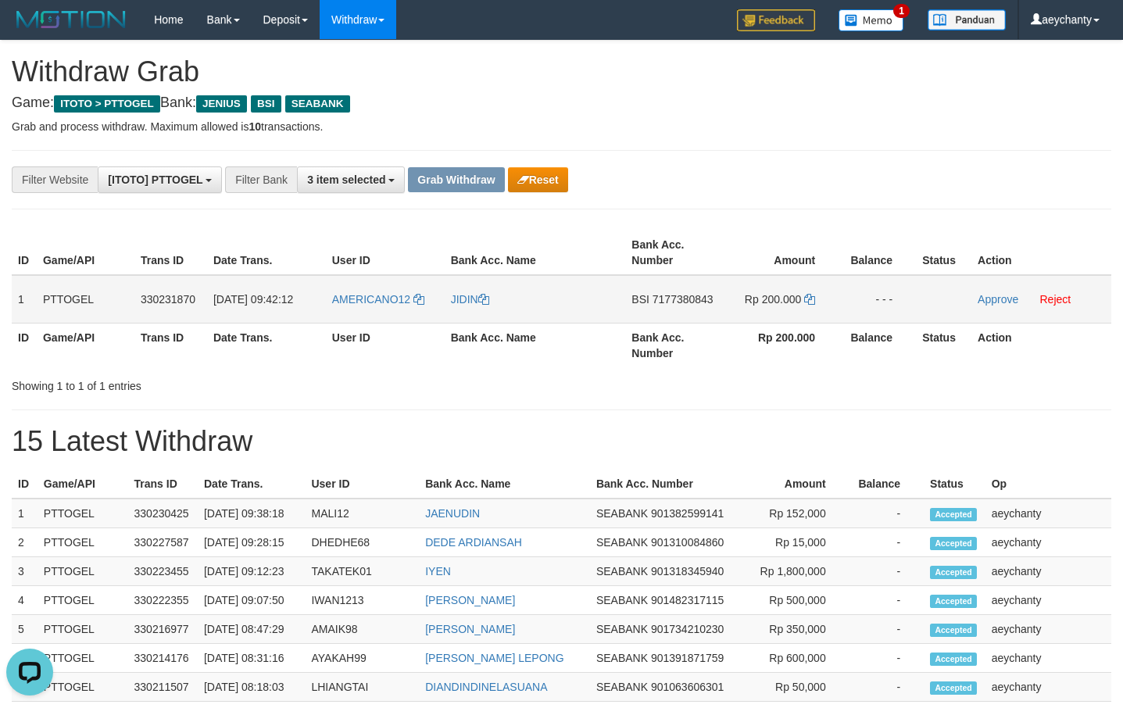
copy tr
drag, startPoint x: 378, startPoint y: 320, endPoint x: 791, endPoint y: 317, distance: 413.6
click at [801, 315] on tr "1 PTTOGEL 330231870 01/09/2025 09:42:12 AMERICANO12 JIDIN BSI 7177380843 Rp 200…" at bounding box center [562, 299] width 1100 height 48
click at [672, 299] on span "7177380843" at bounding box center [683, 299] width 61 height 13
copy tr
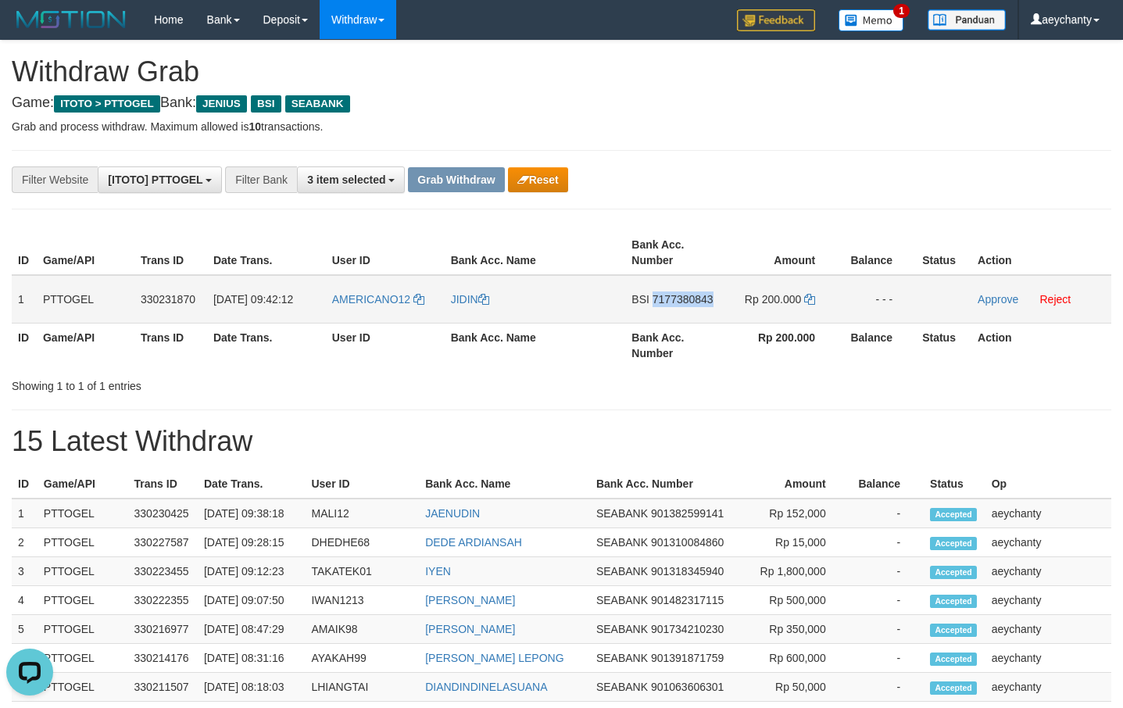
click at [672, 299] on span "7177380843" at bounding box center [683, 299] width 61 height 13
copy td "7177380843"
click at [811, 295] on icon at bounding box center [809, 299] width 11 height 11
click at [811, 299] on icon at bounding box center [809, 299] width 11 height 11
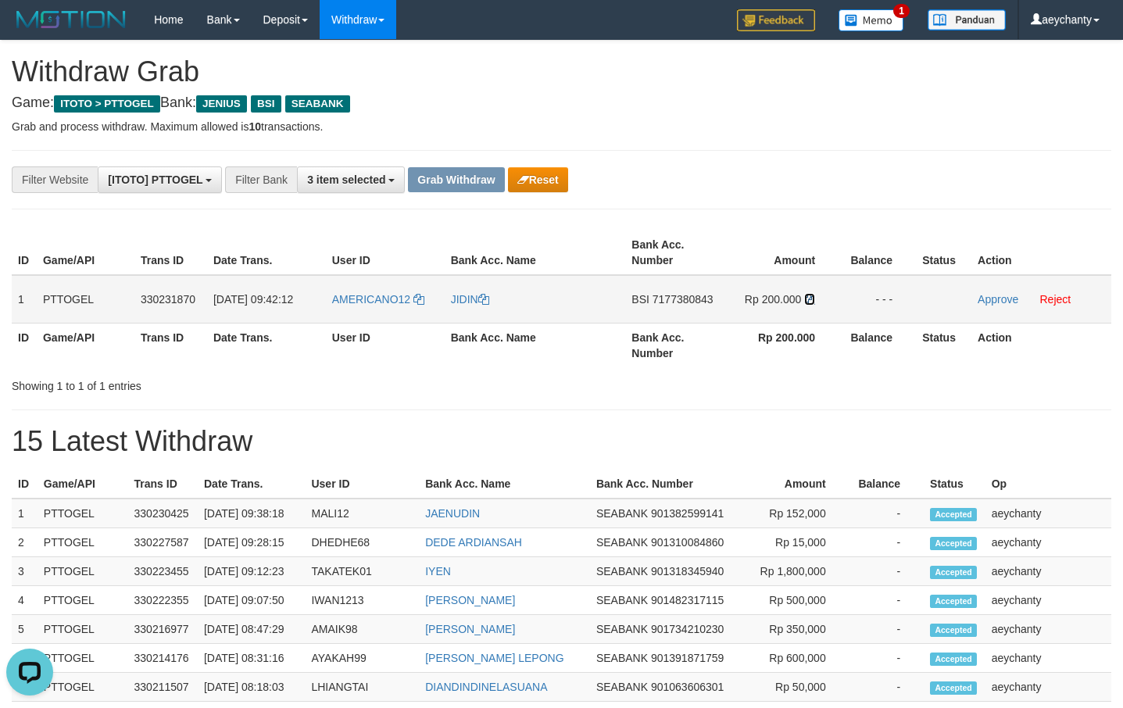
click at [811, 299] on icon at bounding box center [809, 299] width 11 height 11
click at [1006, 298] on link "Approve" at bounding box center [998, 299] width 41 height 13
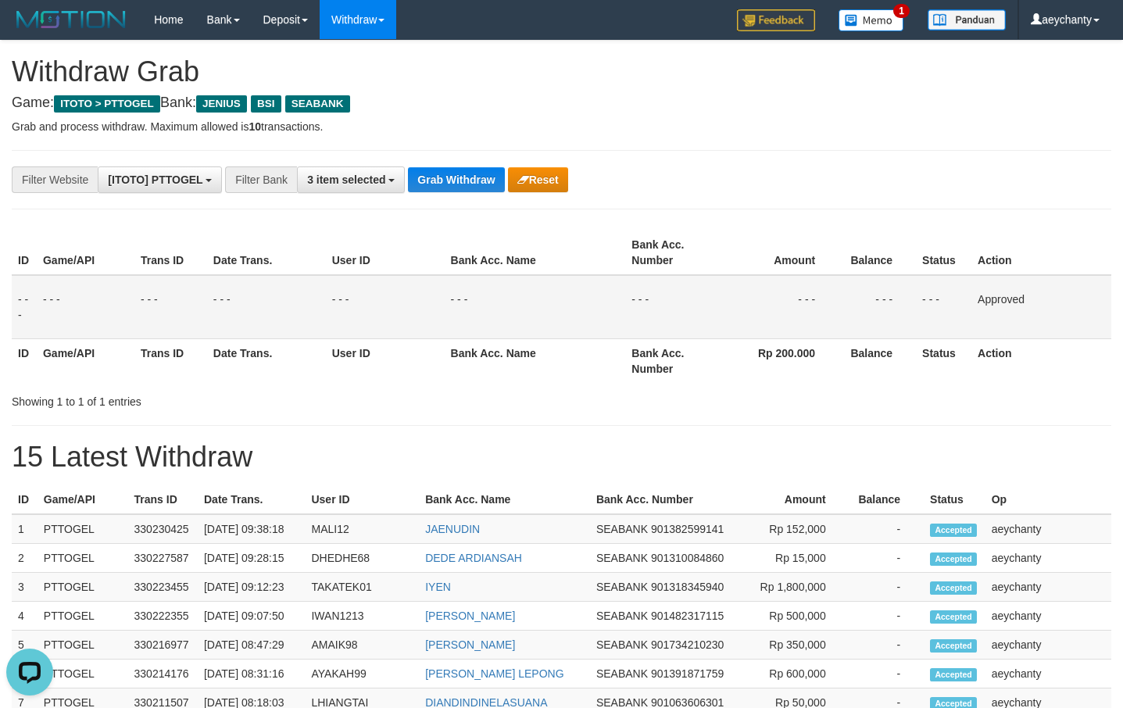
click at [607, 461] on h1 "15 Latest Withdraw" at bounding box center [562, 457] width 1100 height 31
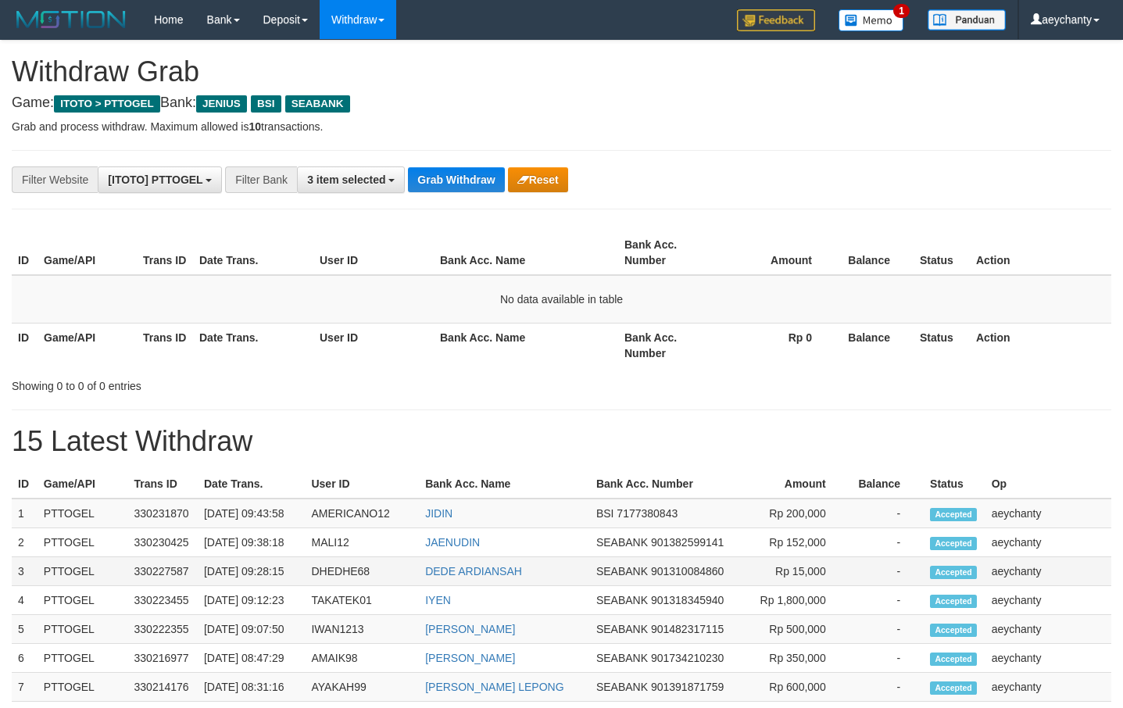
scroll to position [342, 0]
click at [614, 517] on span "BSI" at bounding box center [605, 513] width 18 height 13
copy td "BSI"
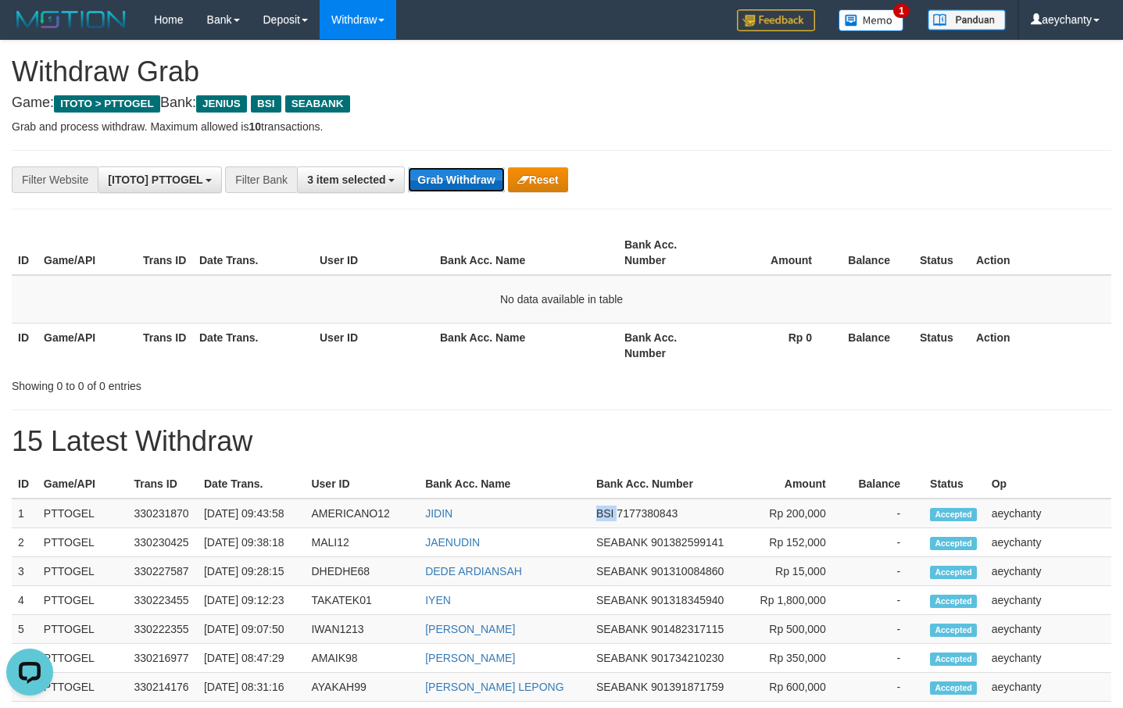
click at [504, 184] on button "Grab Withdraw" at bounding box center [456, 179] width 96 height 25
click at [459, 174] on button "Grab Withdraw" at bounding box center [456, 179] width 96 height 25
click at [472, 186] on button "Grab Withdraw" at bounding box center [456, 179] width 96 height 25
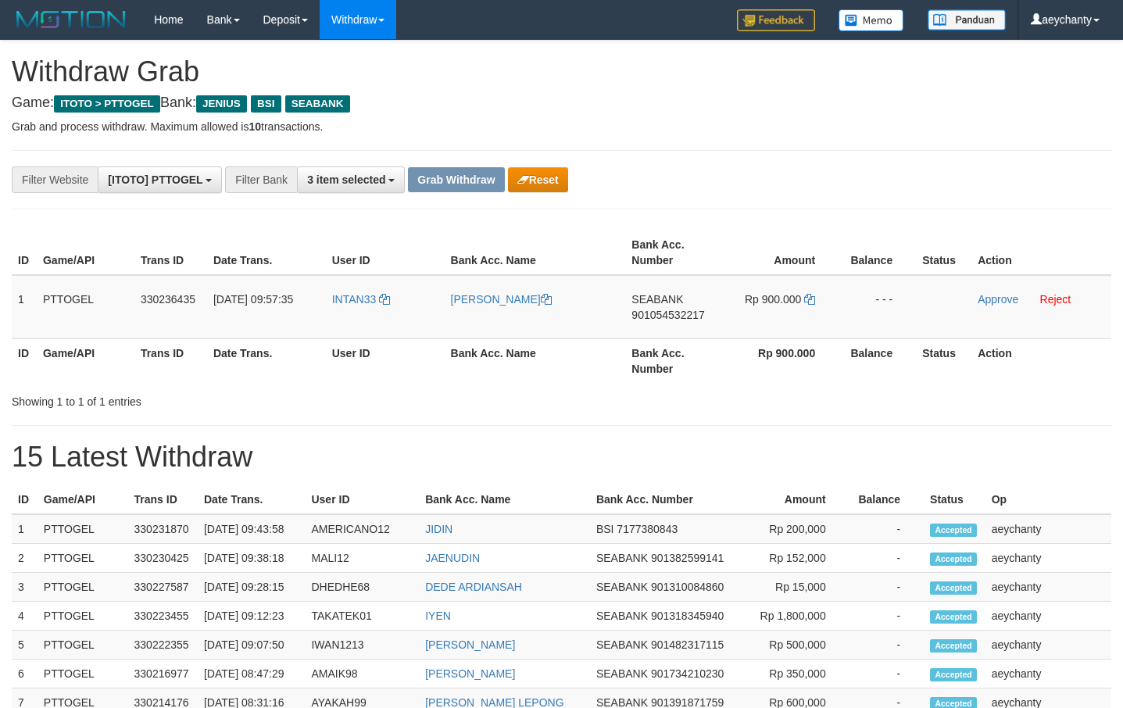
scroll to position [342, 0]
drag, startPoint x: 399, startPoint y: 324, endPoint x: 734, endPoint y: 309, distance: 334.9
click at [734, 309] on tr "1 PTTOGEL 330236435 [DATE] 09:57:35 INTAN33 [PERSON_NAME] SEABANK 901054532217 …" at bounding box center [562, 307] width 1100 height 64
click at [678, 321] on td "SEABANK 901054532217" at bounding box center [674, 307] width 98 height 64
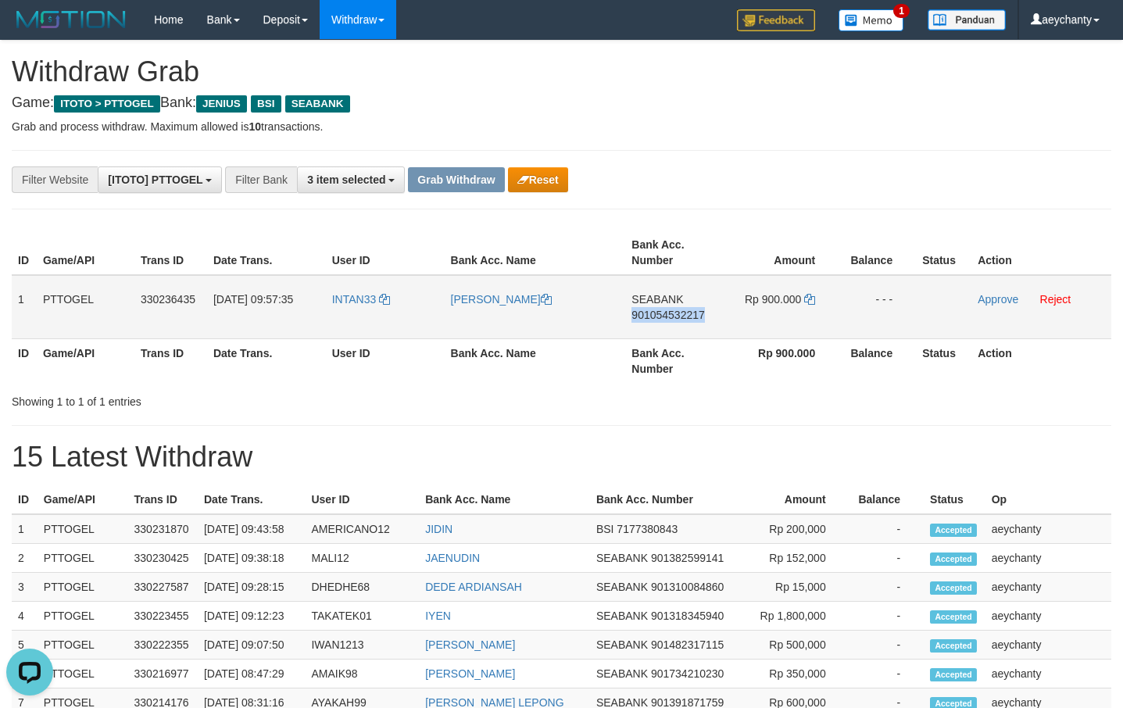
click at [678, 321] on td "SEABANK 901054532217" at bounding box center [674, 307] width 98 height 64
click at [679, 315] on span "901054532217" at bounding box center [668, 315] width 73 height 13
copy span "901054532217"
drag, startPoint x: 679, startPoint y: 315, endPoint x: 1059, endPoint y: 298, distance: 381.1
click at [682, 313] on span "901054532217" at bounding box center [668, 315] width 73 height 13
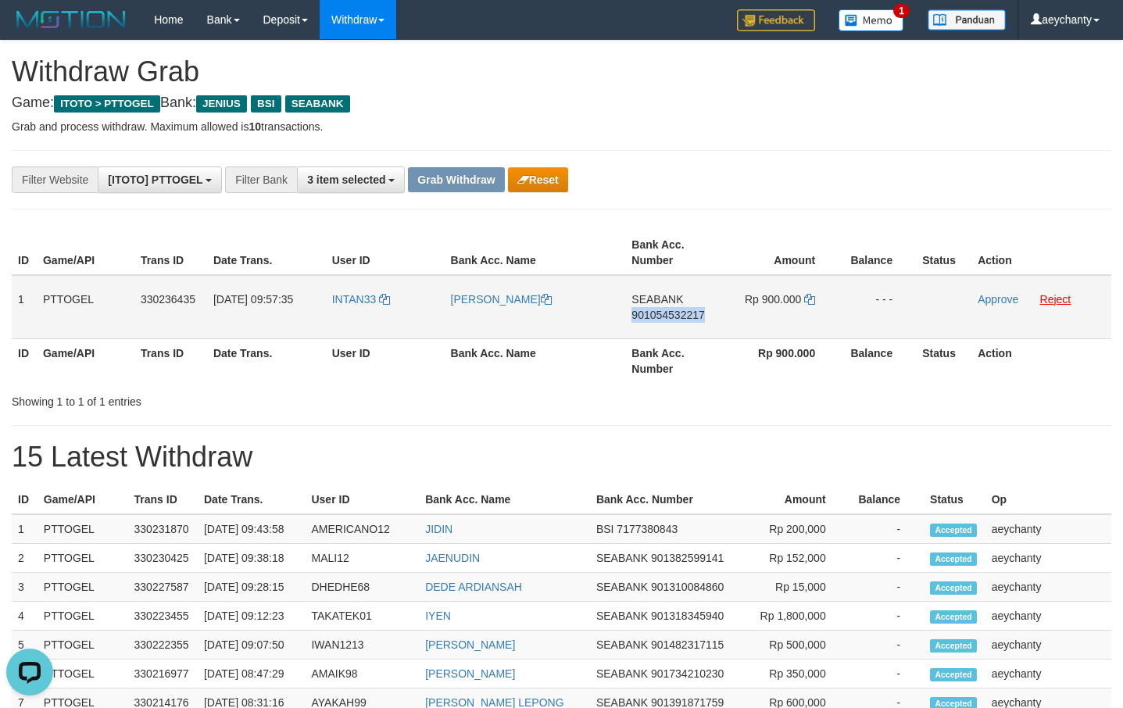
copy span "901054532217"
click at [667, 312] on span "901054532217" at bounding box center [668, 315] width 73 height 13
click at [810, 299] on icon at bounding box center [809, 299] width 11 height 11
copy span "901054532217"
click at [810, 299] on icon at bounding box center [809, 299] width 11 height 11
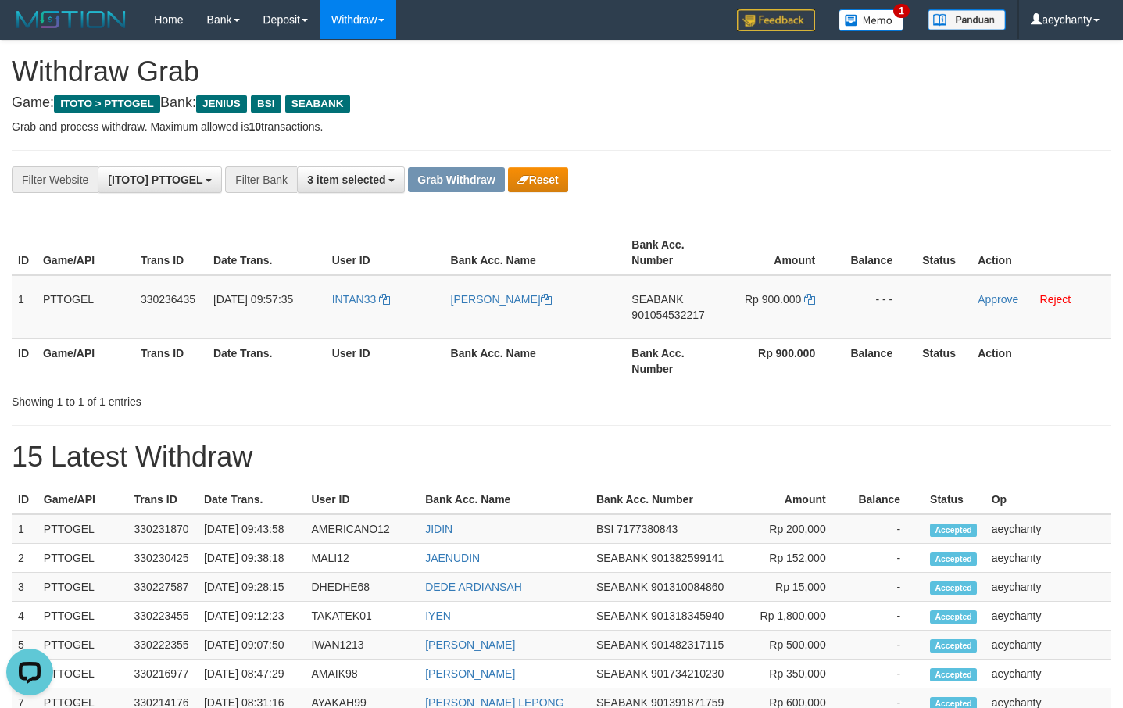
click at [729, 188] on div "**********" at bounding box center [468, 180] width 937 height 27
click at [987, 298] on link "Approve" at bounding box center [998, 299] width 41 height 13
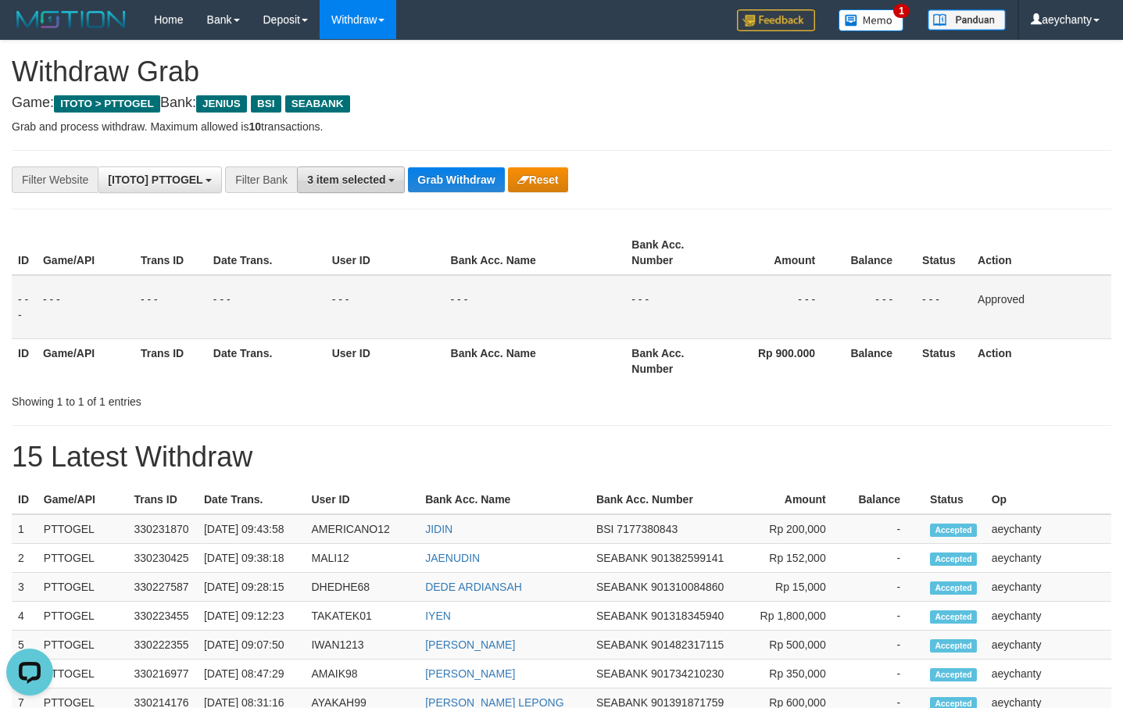
click at [379, 176] on span "3 item selected" at bounding box center [346, 180] width 78 height 13
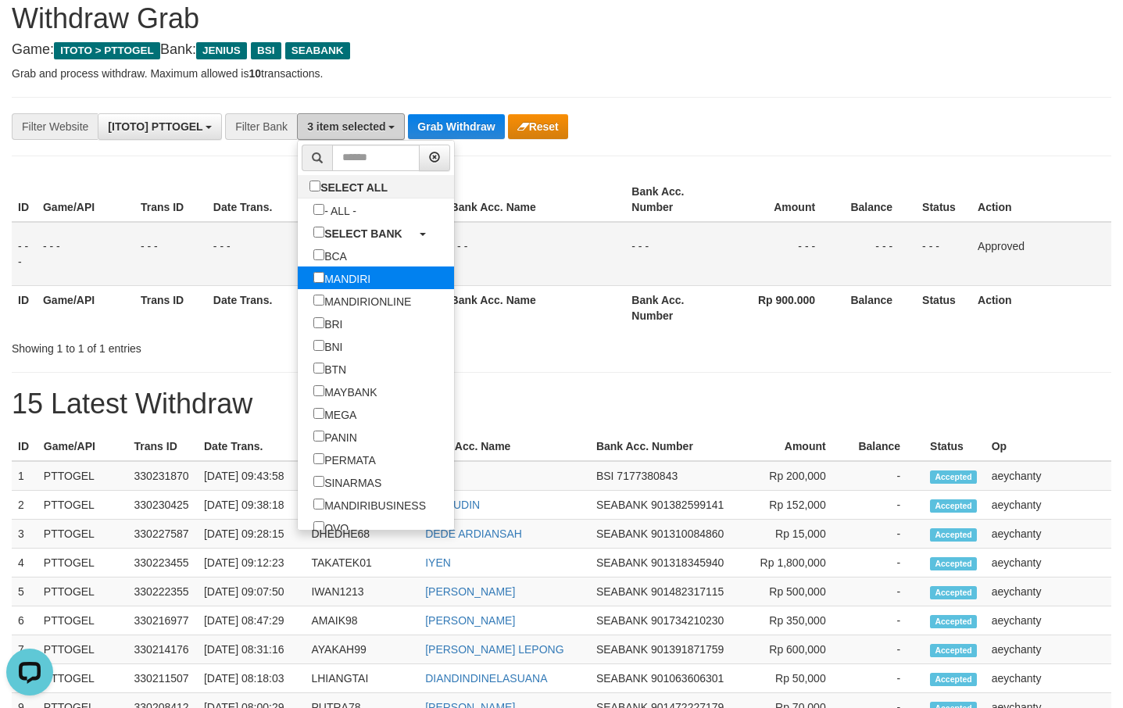
scroll to position [100, 0]
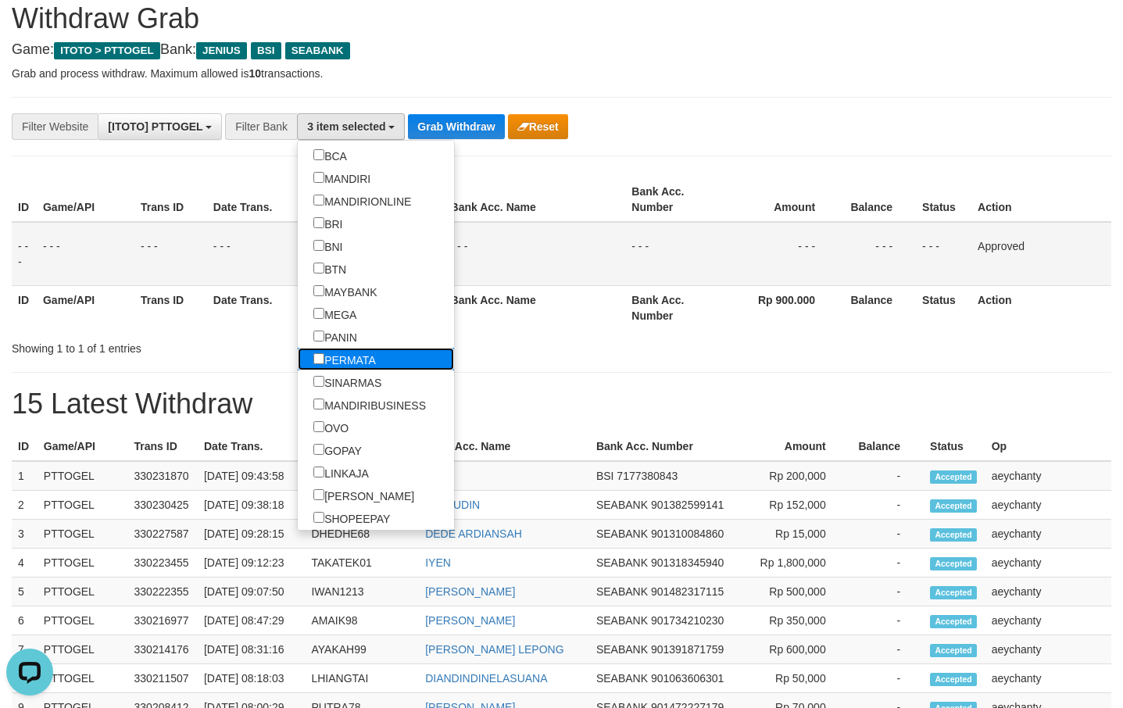
click at [298, 358] on label "PERMATA" at bounding box center [345, 359] width 94 height 23
select select "*******"
click at [450, 137] on button "Grab Withdraw" at bounding box center [456, 126] width 96 height 25
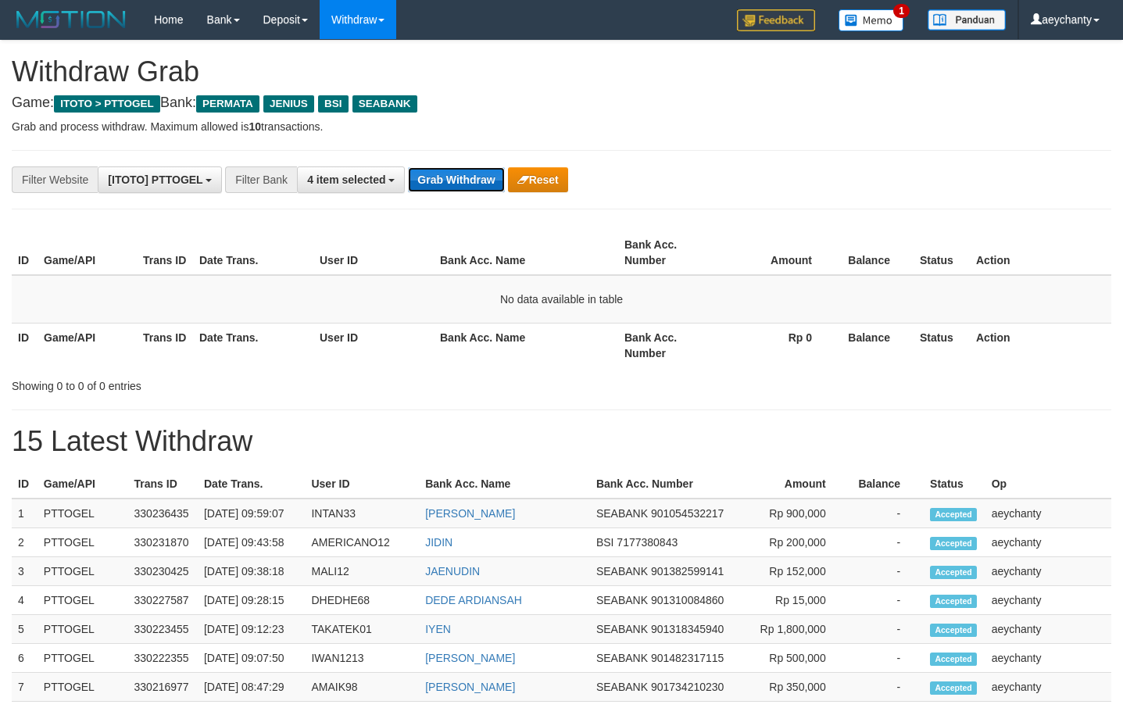
click at [442, 188] on button "Grab Withdraw" at bounding box center [456, 179] width 96 height 25
click at [443, 185] on button "Grab Withdraw" at bounding box center [456, 179] width 96 height 25
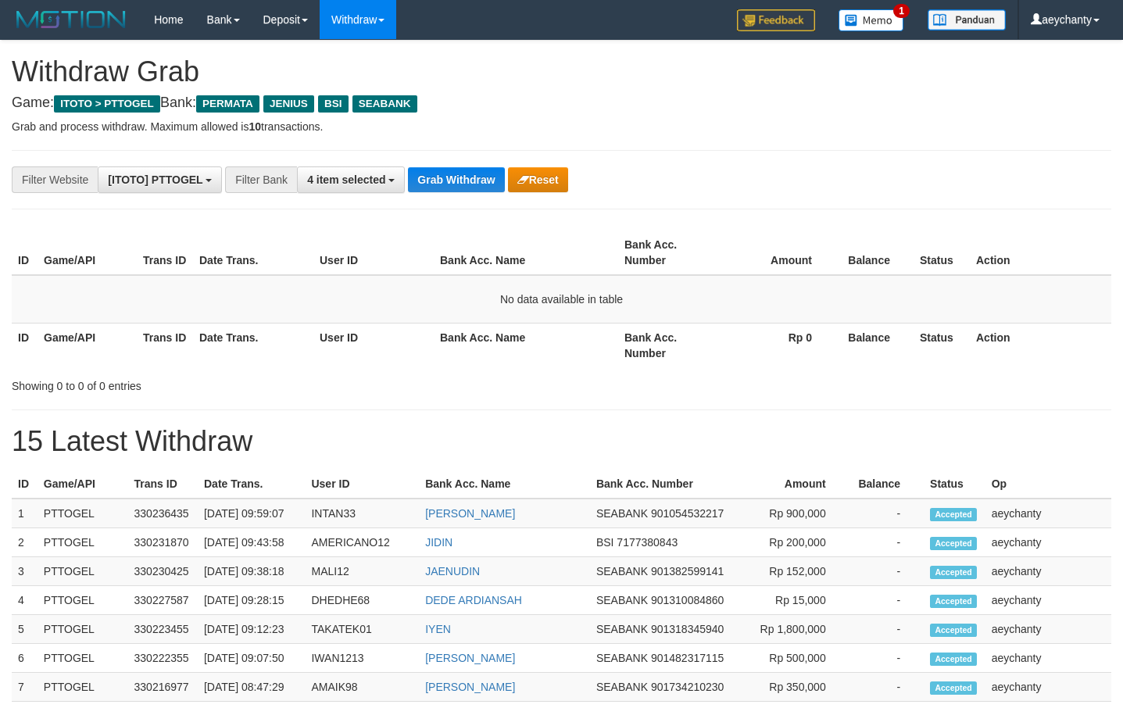
scroll to position [177, 0]
click at [457, 166] on div "**********" at bounding box center [561, 683] width 1123 height 1284
click at [451, 185] on button "Grab Withdraw" at bounding box center [456, 179] width 96 height 25
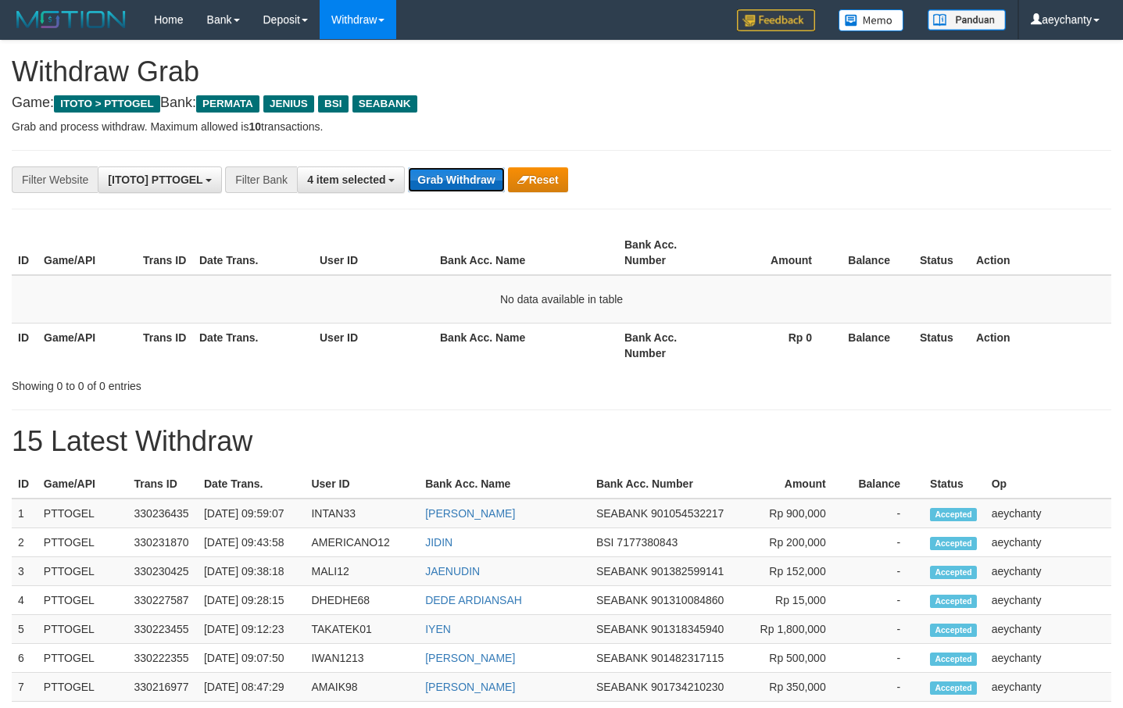
scroll to position [177, 0]
click at [455, 168] on button "Grab Withdraw" at bounding box center [456, 179] width 96 height 25
click at [443, 175] on button "Grab Withdraw" at bounding box center [456, 179] width 96 height 25
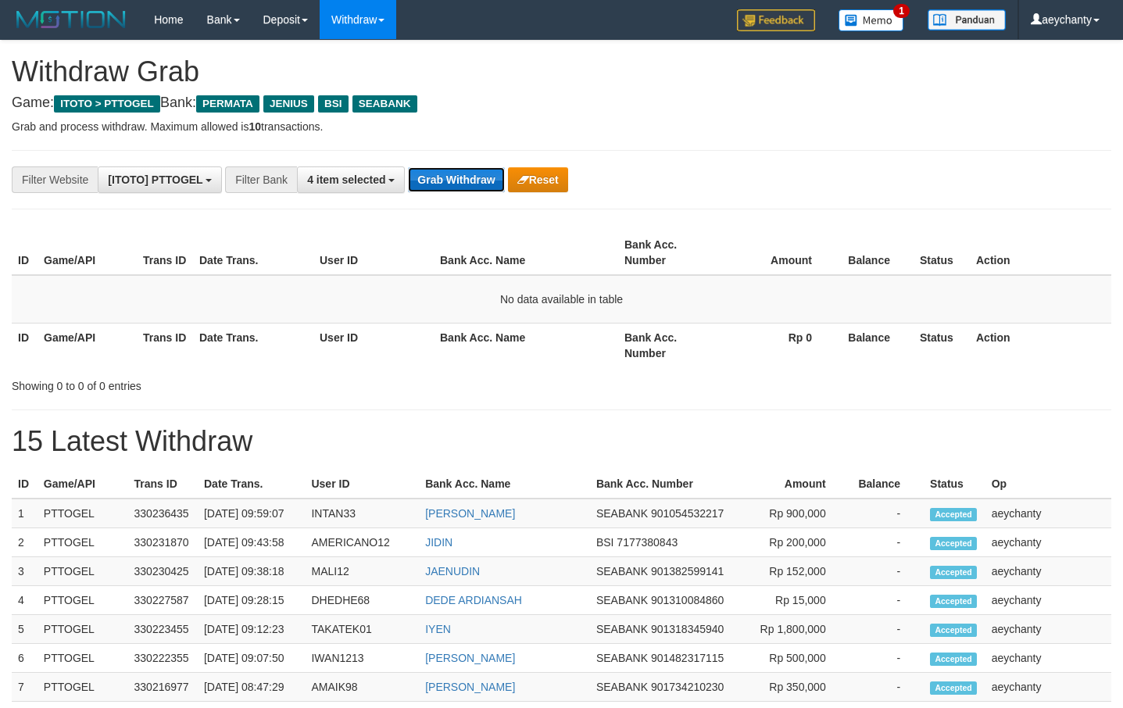
click at [443, 175] on button "Grab Withdraw" at bounding box center [456, 179] width 96 height 25
click at [440, 183] on button "Grab Withdraw" at bounding box center [456, 179] width 96 height 25
click at [480, 174] on button "Grab Withdraw" at bounding box center [456, 179] width 96 height 25
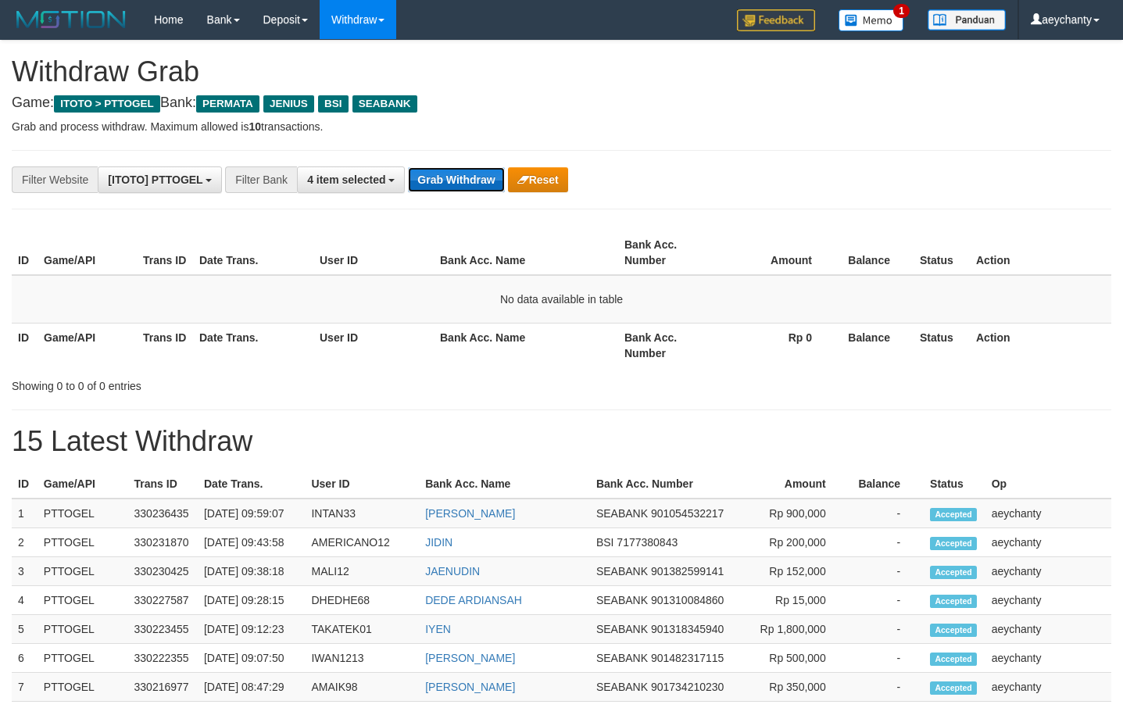
click at [480, 174] on button "Grab Withdraw" at bounding box center [456, 179] width 96 height 25
click at [438, 183] on button "Grab Withdraw" at bounding box center [456, 179] width 96 height 25
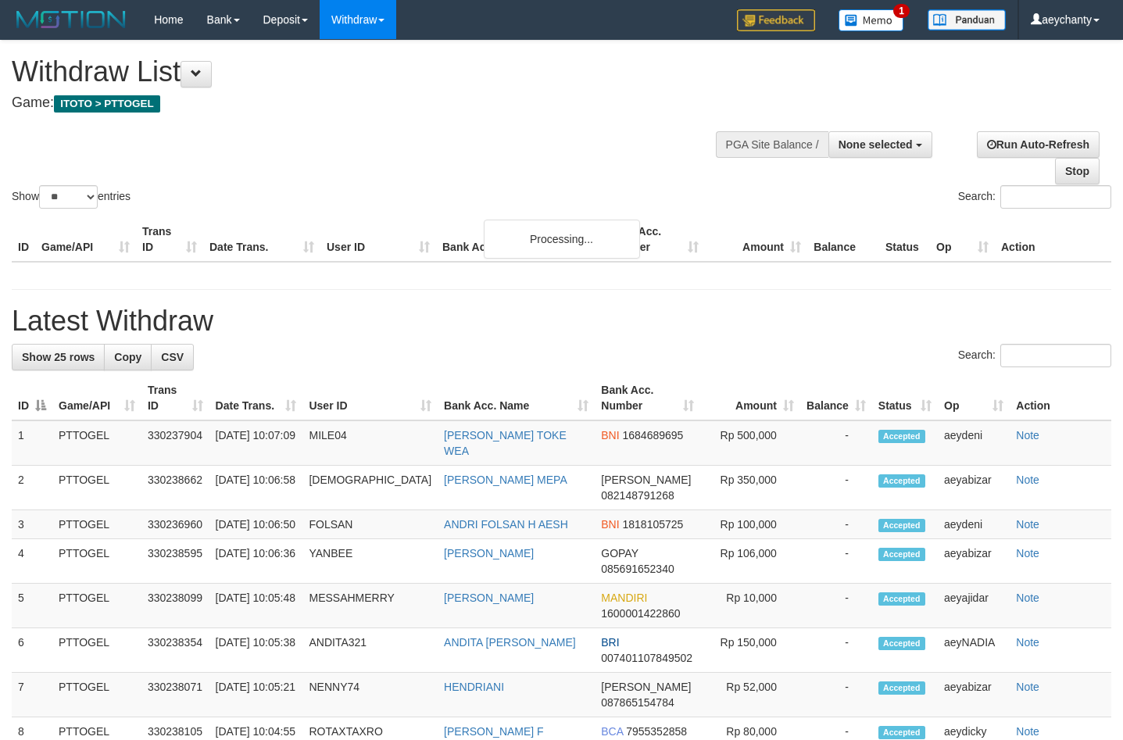
select select
select select "**"
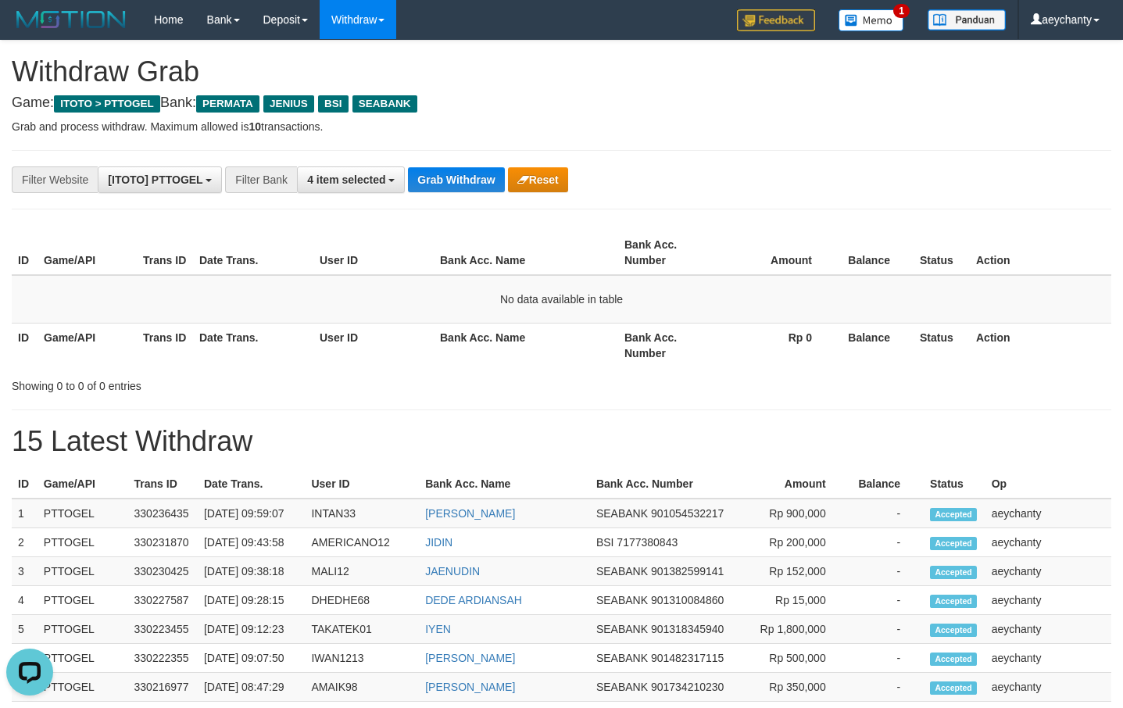
click at [458, 192] on div "**********" at bounding box center [468, 180] width 937 height 27
click at [458, 184] on button "Grab Withdraw" at bounding box center [456, 179] width 96 height 25
click at [439, 183] on button "Grab Withdraw" at bounding box center [456, 179] width 96 height 25
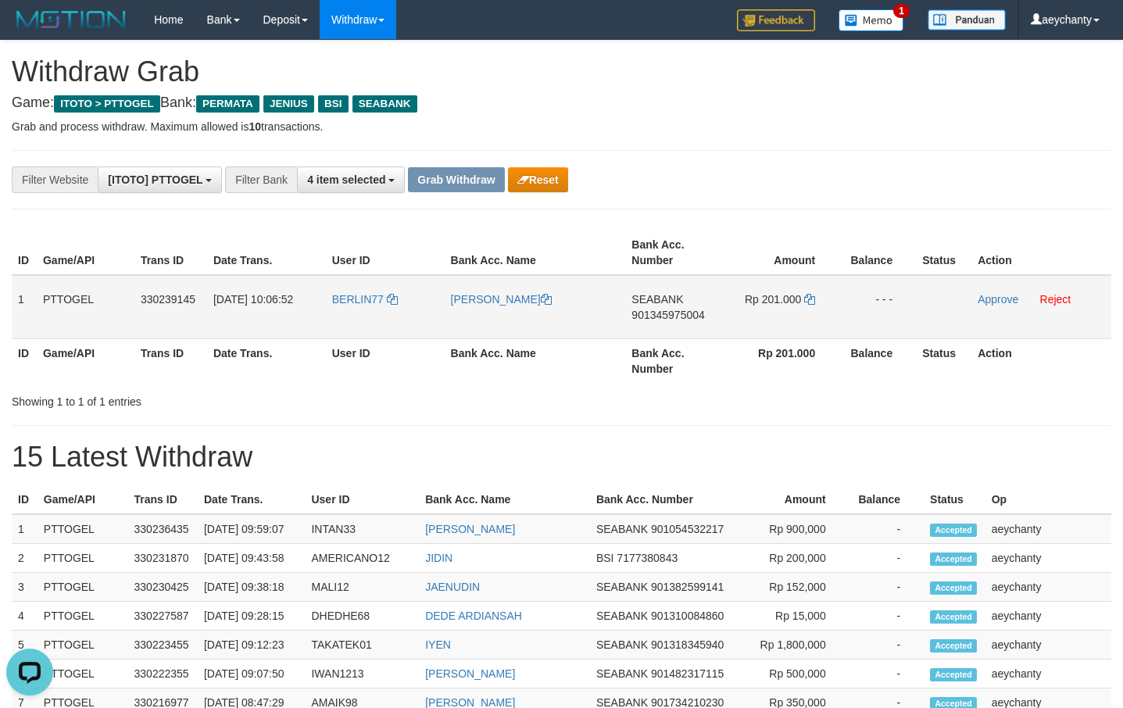
drag, startPoint x: 467, startPoint y: 317, endPoint x: 787, endPoint y: 317, distance: 319.7
click at [787, 317] on tr "1 PTTOGEL 330239145 [DATE] 10:06:52 BERLIN77 [PERSON_NAME] SEABANK 901345975004…" at bounding box center [562, 307] width 1100 height 64
click at [667, 313] on span "901345975004" at bounding box center [668, 315] width 73 height 13
click at [641, 304] on span "SEABANK" at bounding box center [658, 299] width 52 height 13
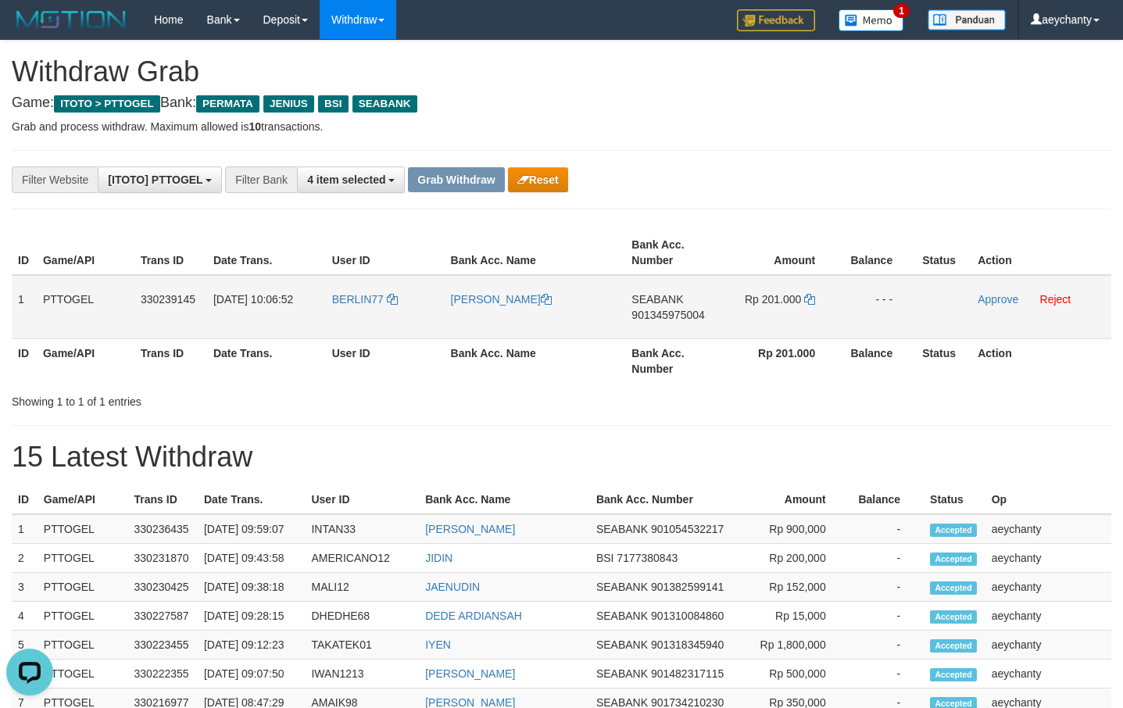
click at [648, 313] on span "901345975004" at bounding box center [668, 315] width 73 height 13
copy span "901345975004"
click at [805, 299] on icon at bounding box center [809, 299] width 11 height 11
click at [815, 299] on icon at bounding box center [809, 299] width 11 height 11
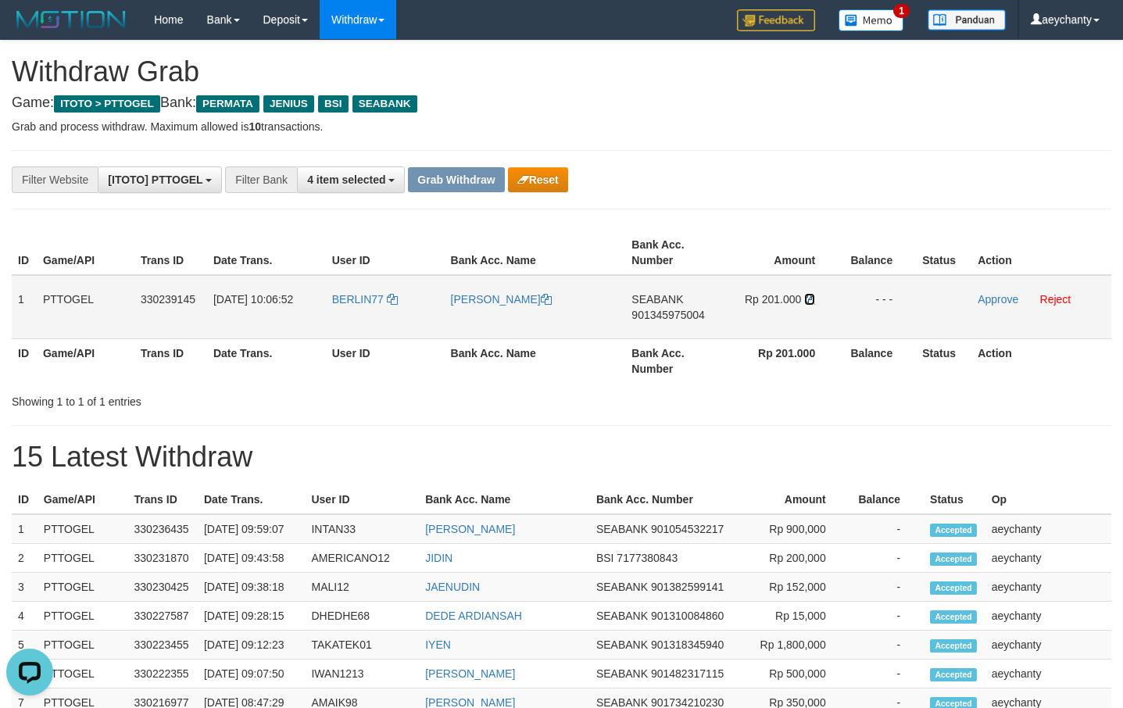
click at [815, 299] on icon at bounding box center [809, 299] width 11 height 11
click at [991, 299] on link "Approve" at bounding box center [998, 299] width 41 height 13
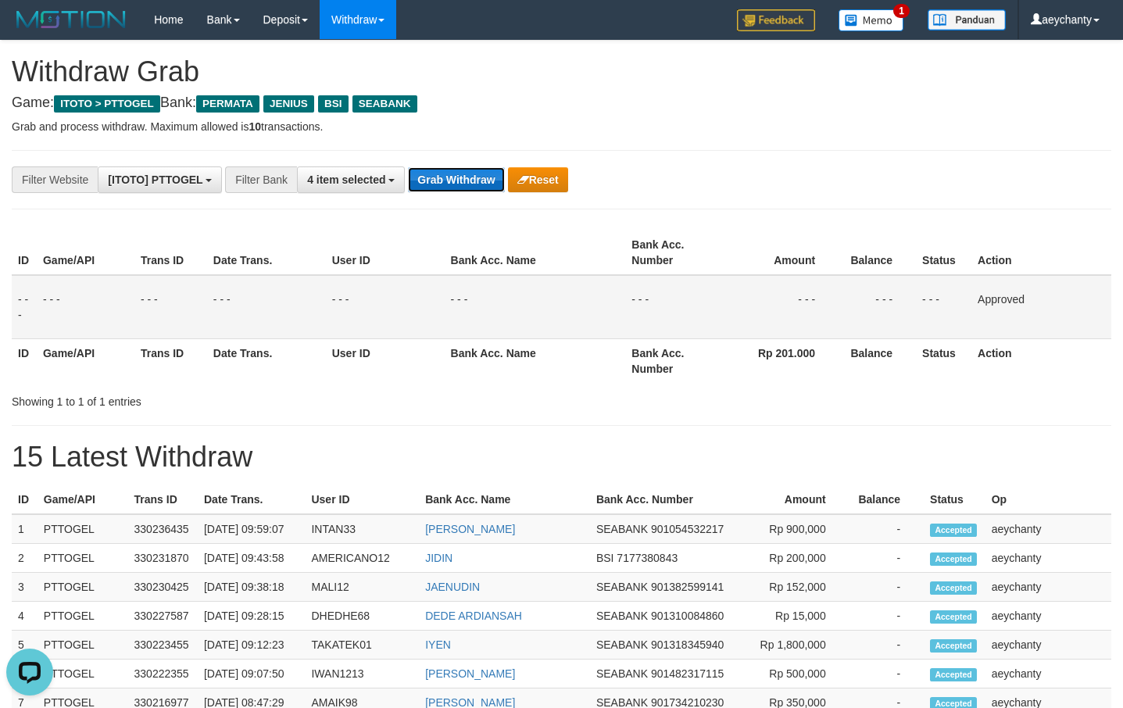
click at [457, 183] on button "Grab Withdraw" at bounding box center [456, 179] width 96 height 25
drag, startPoint x: 457, startPoint y: 183, endPoint x: 451, endPoint y: 174, distance: 10.2
click at [456, 183] on button "Grab Withdraw" at bounding box center [456, 179] width 96 height 25
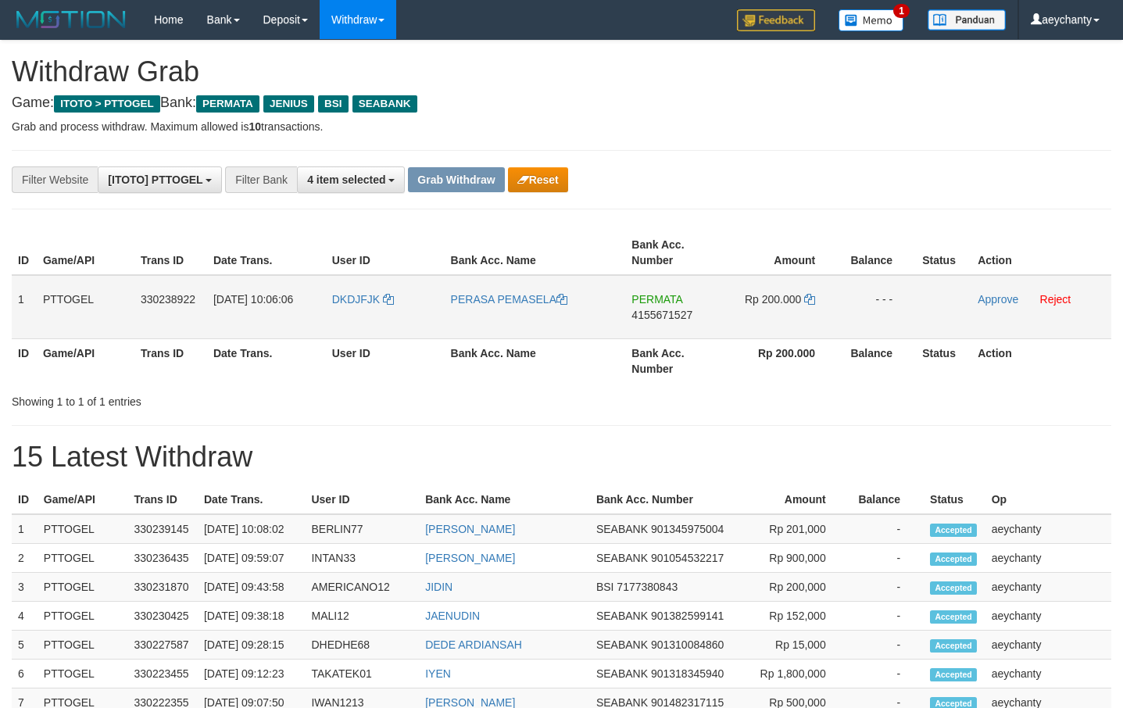
scroll to position [177, 0]
drag, startPoint x: 379, startPoint y: 320, endPoint x: 779, endPoint y: 317, distance: 400.3
click at [779, 317] on tr "1 PTTOGEL 330238922 01/09/2025 10:06:06 DKDJFJK PERASA PEMASELA PERMATA 4155671…" at bounding box center [562, 307] width 1100 height 64
click at [631, 311] on td "PERMATA 4155671527" at bounding box center [674, 307] width 98 height 64
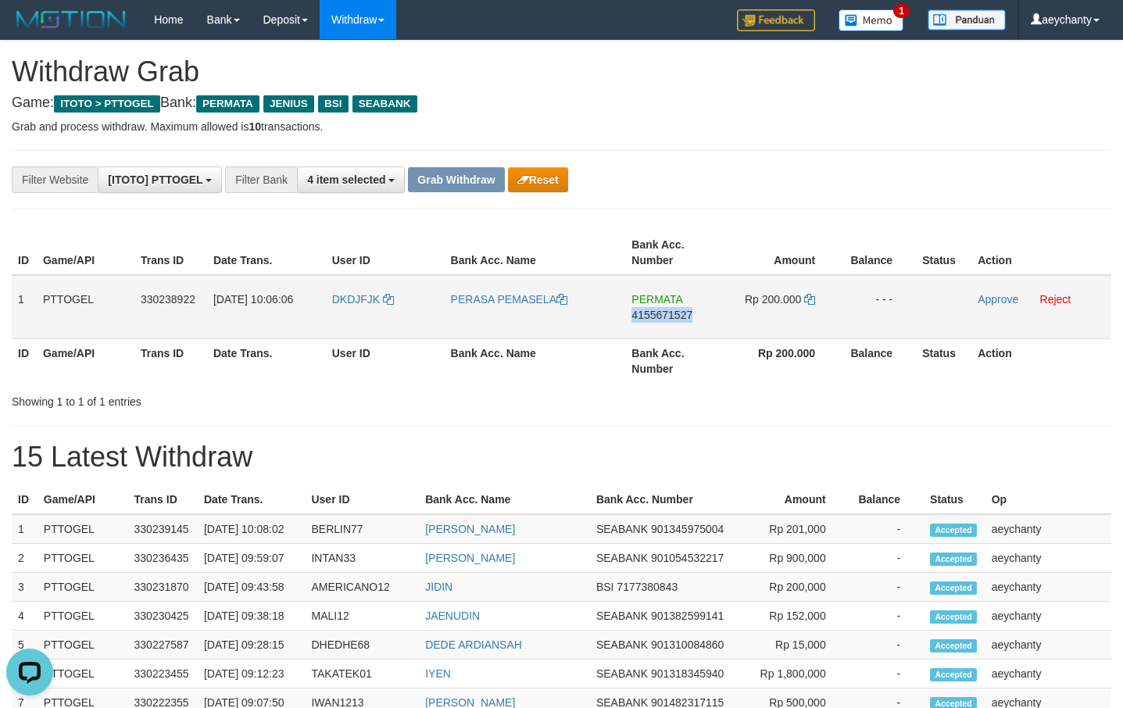
click at [631, 311] on td "PERMATA 4155671527" at bounding box center [674, 307] width 98 height 64
click at [647, 313] on span "4155671527" at bounding box center [662, 315] width 61 height 13
copy span "4155671527"
drag, startPoint x: 647, startPoint y: 313, endPoint x: 1063, endPoint y: 266, distance: 418.5
click at [664, 311] on span "4155671527" at bounding box center [662, 315] width 61 height 13
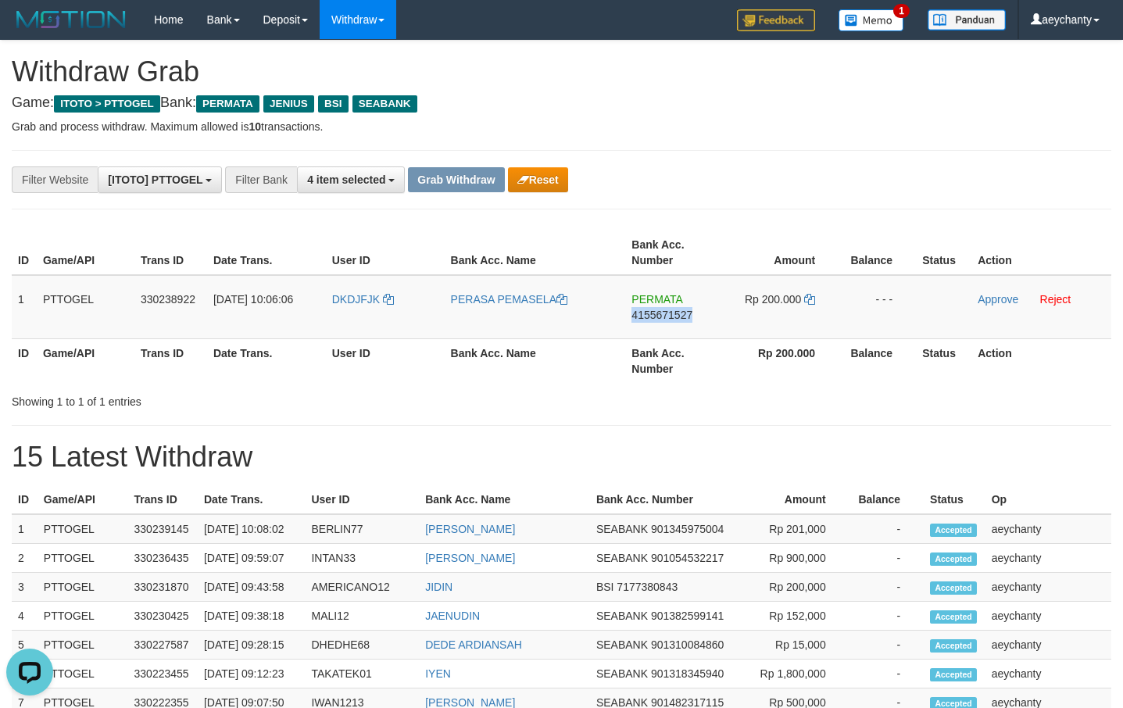
copy span "4155671527"
click at [808, 296] on icon at bounding box center [809, 299] width 11 height 11
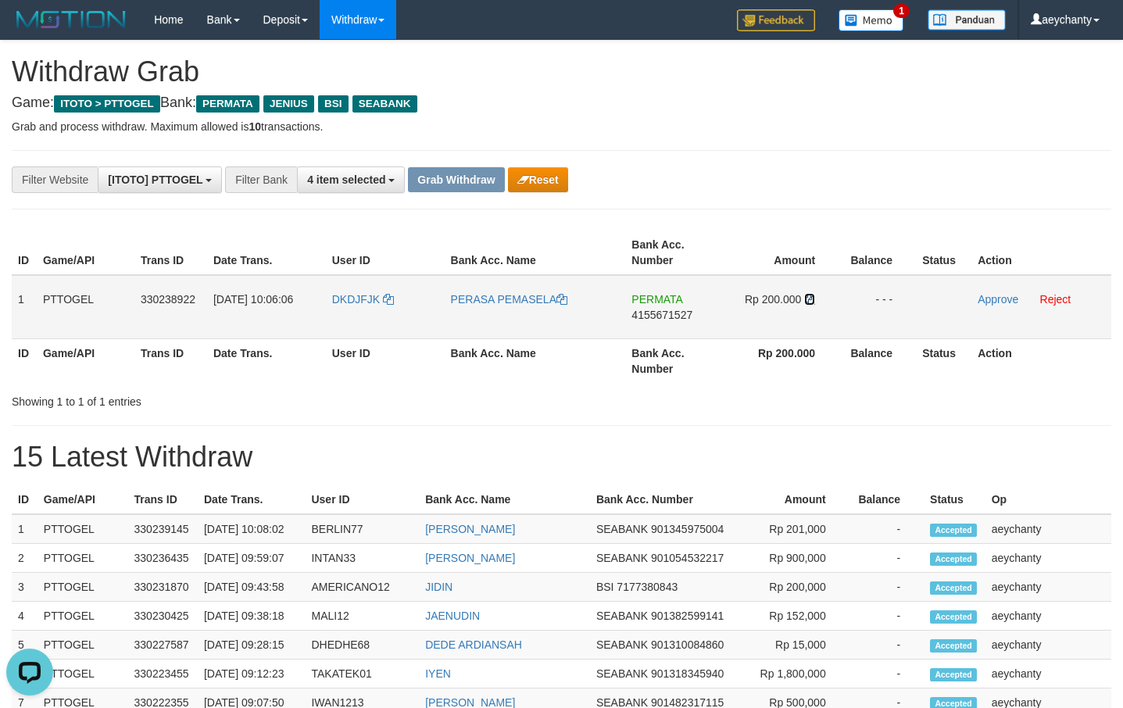
click at [808, 303] on icon at bounding box center [809, 299] width 11 height 11
click at [990, 297] on link "Approve" at bounding box center [998, 299] width 41 height 13
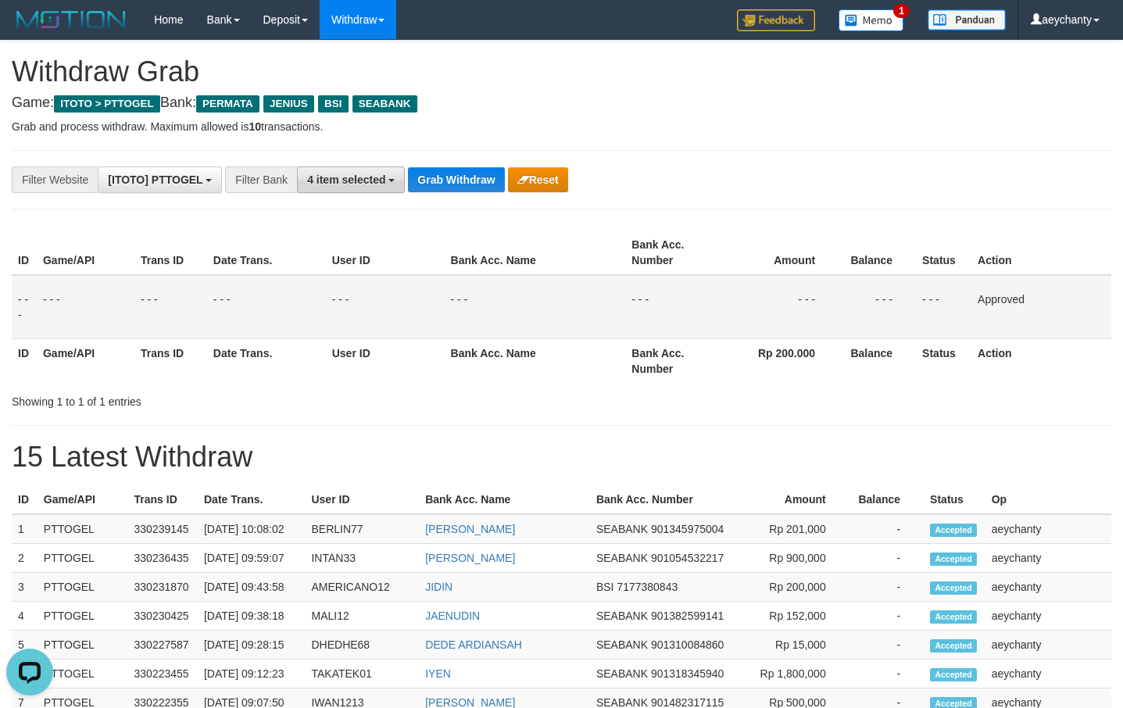
click at [360, 174] on span "4 item selected" at bounding box center [346, 180] width 78 height 13
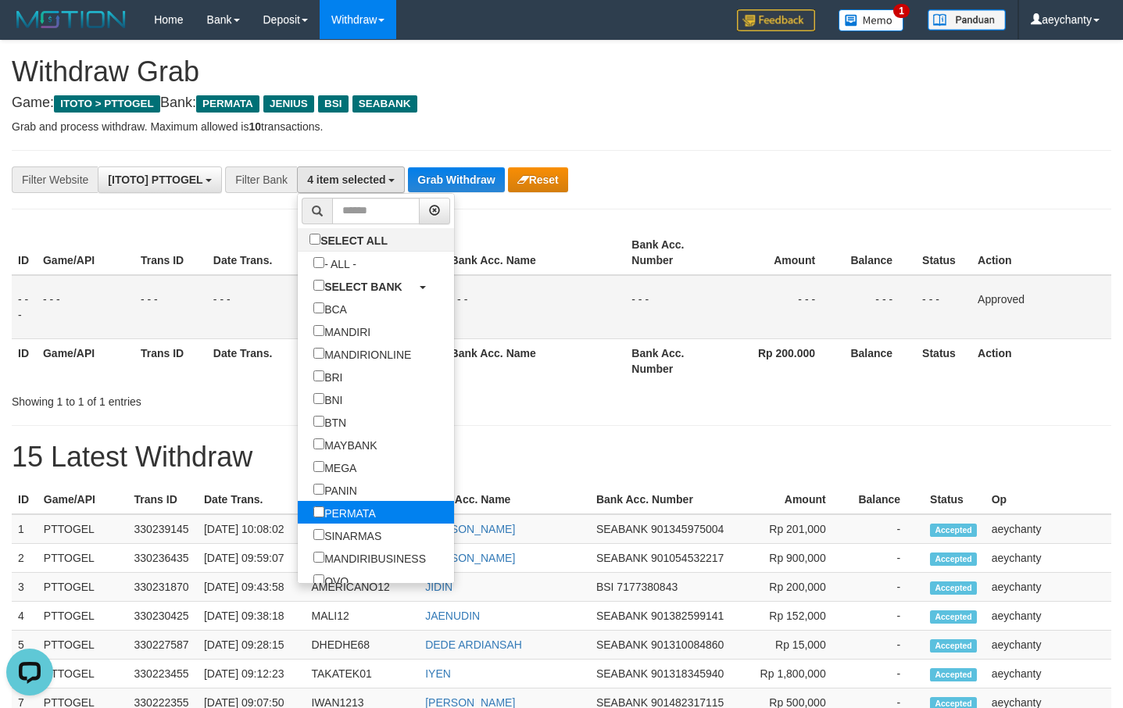
click at [298, 505] on label "PERMATA" at bounding box center [345, 512] width 94 height 23
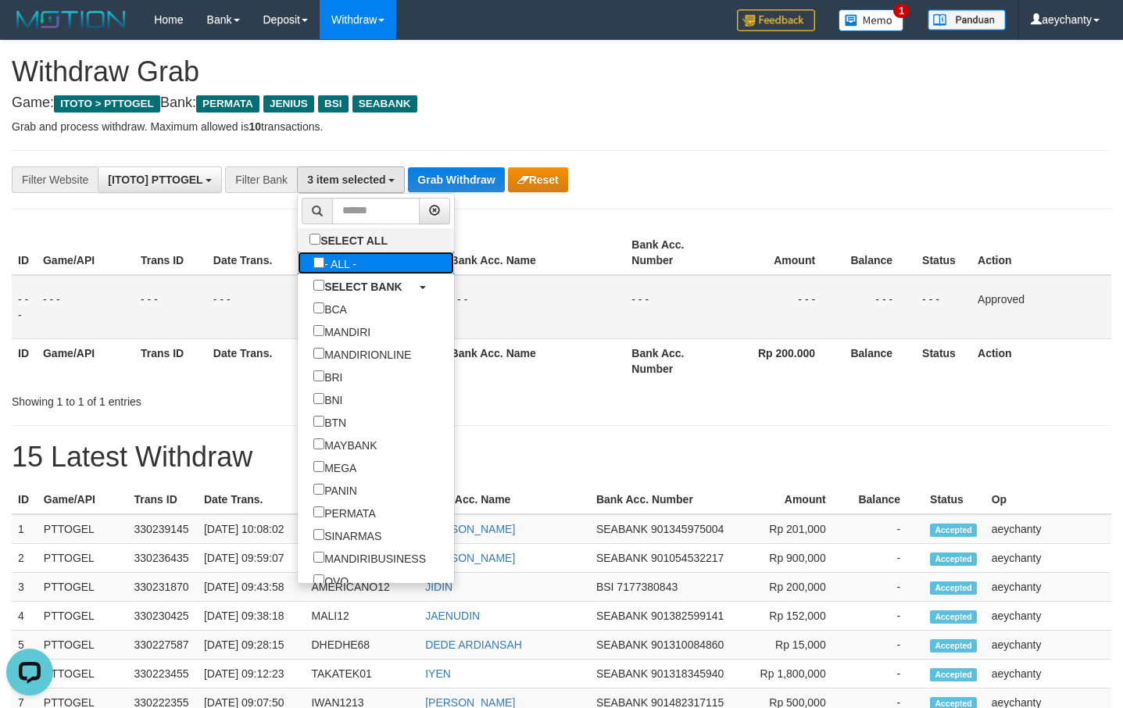
click at [298, 255] on label "- ALL -" at bounding box center [335, 263] width 74 height 23
select select "***"
click at [433, 177] on button "Grab Withdraw" at bounding box center [412, 179] width 96 height 25
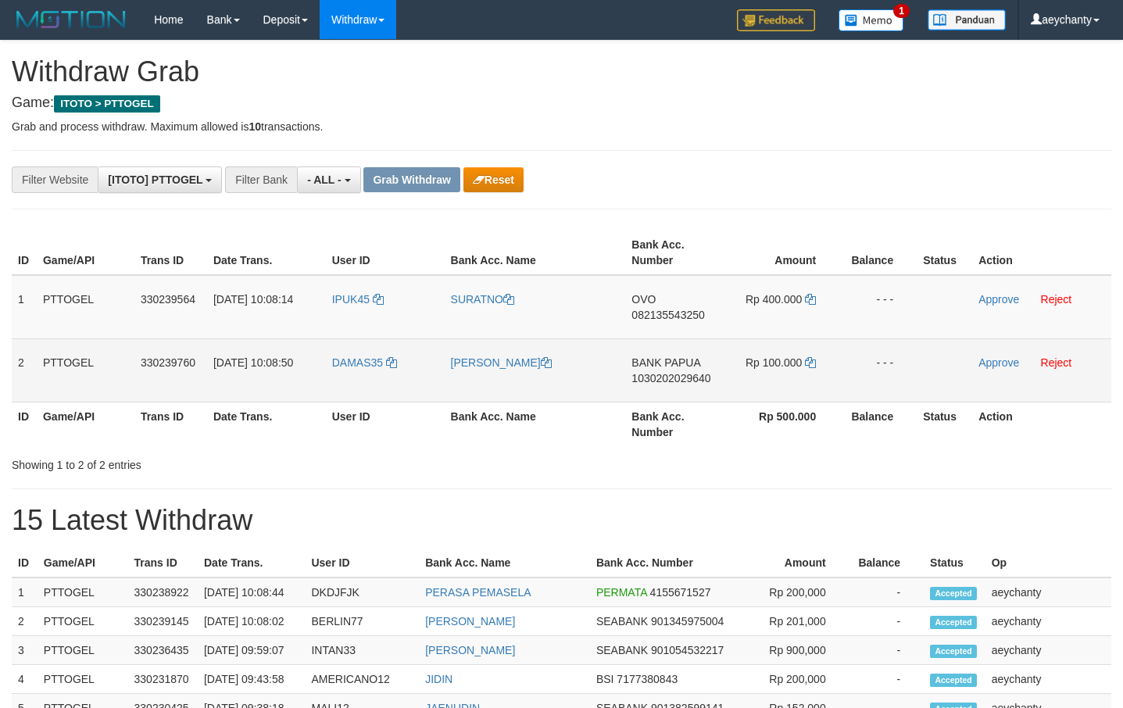
scroll to position [13, 0]
drag, startPoint x: 592, startPoint y: 366, endPoint x: 741, endPoint y: 366, distance: 149.3
click at [741, 366] on tr "2 PTTOGEL 330239760 01/09/2025 10:08:50 DAMAS35 DAMAS HELUKA BANK PAPUA 1030202…" at bounding box center [562, 370] width 1100 height 63
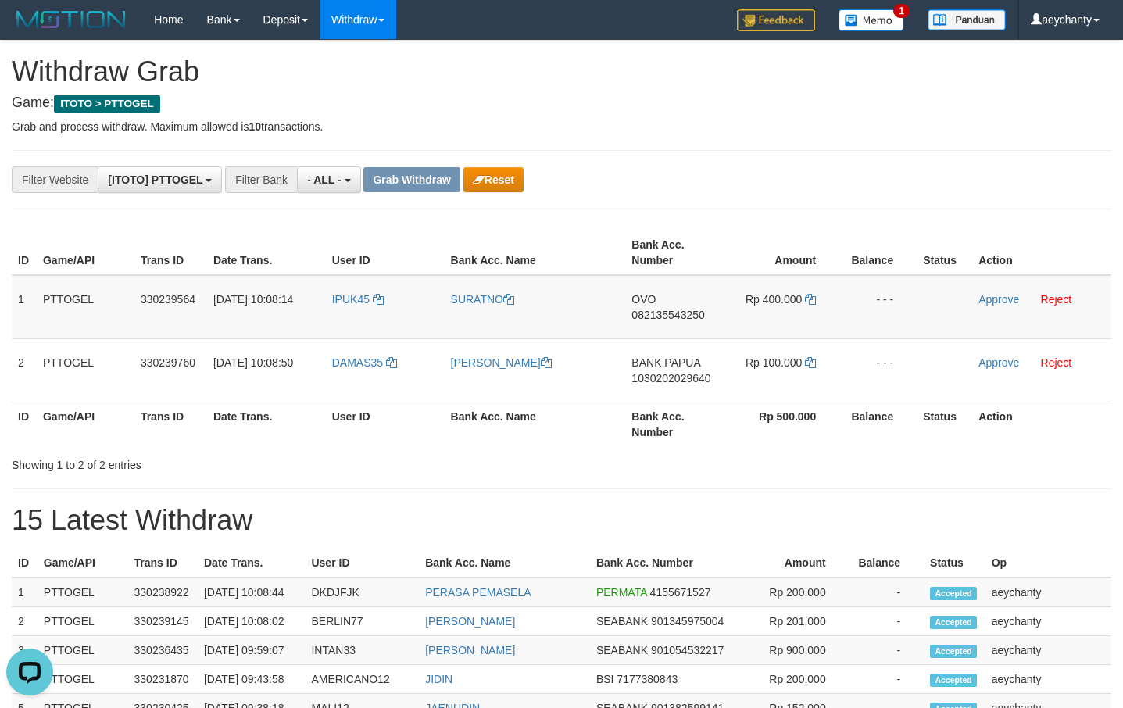
scroll to position [0, 0]
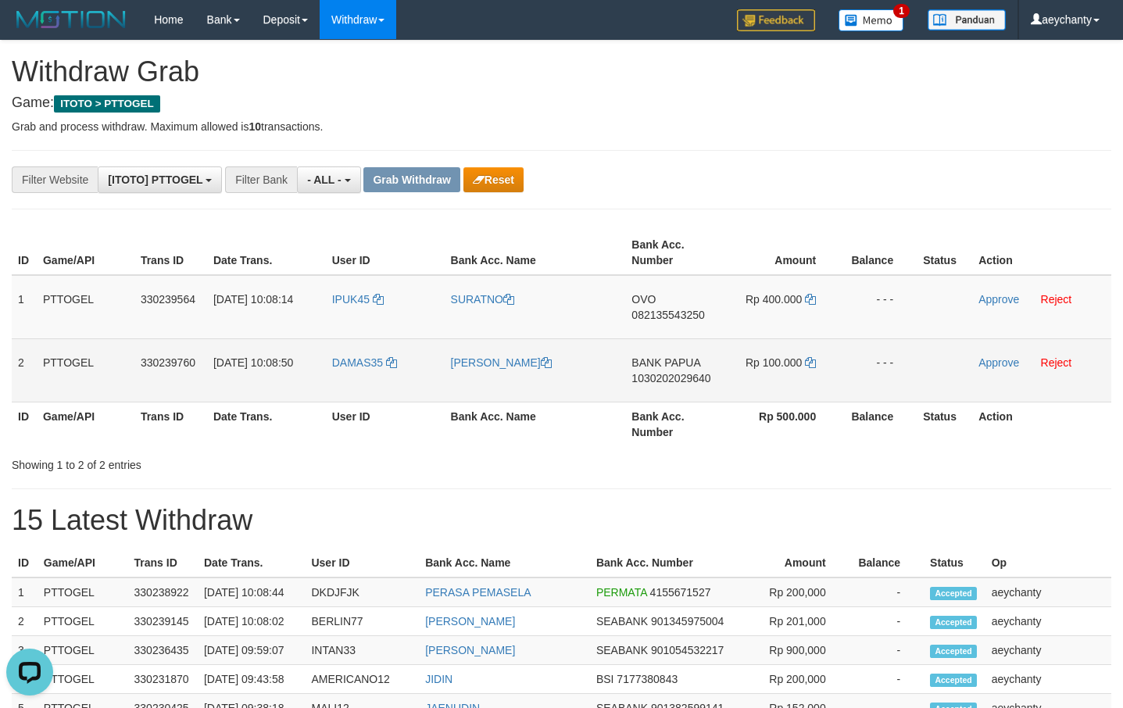
click at [648, 377] on span "1030202029640" at bounding box center [671, 378] width 79 height 13
copy span "1030202029640"
click at [690, 371] on td "BANK PAPUA 1030202029640" at bounding box center [674, 370] width 99 height 63
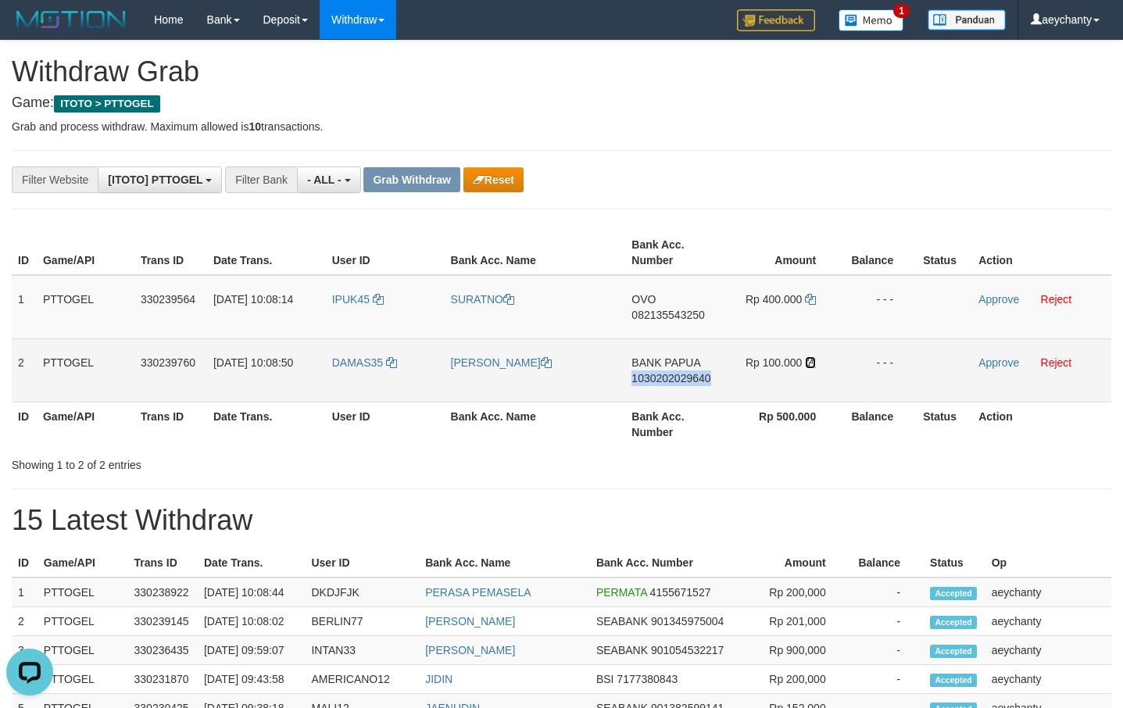
click at [811, 365] on icon at bounding box center [810, 362] width 11 height 11
copy span "1030202029640"
click at [999, 361] on link "Approve" at bounding box center [999, 362] width 41 height 13
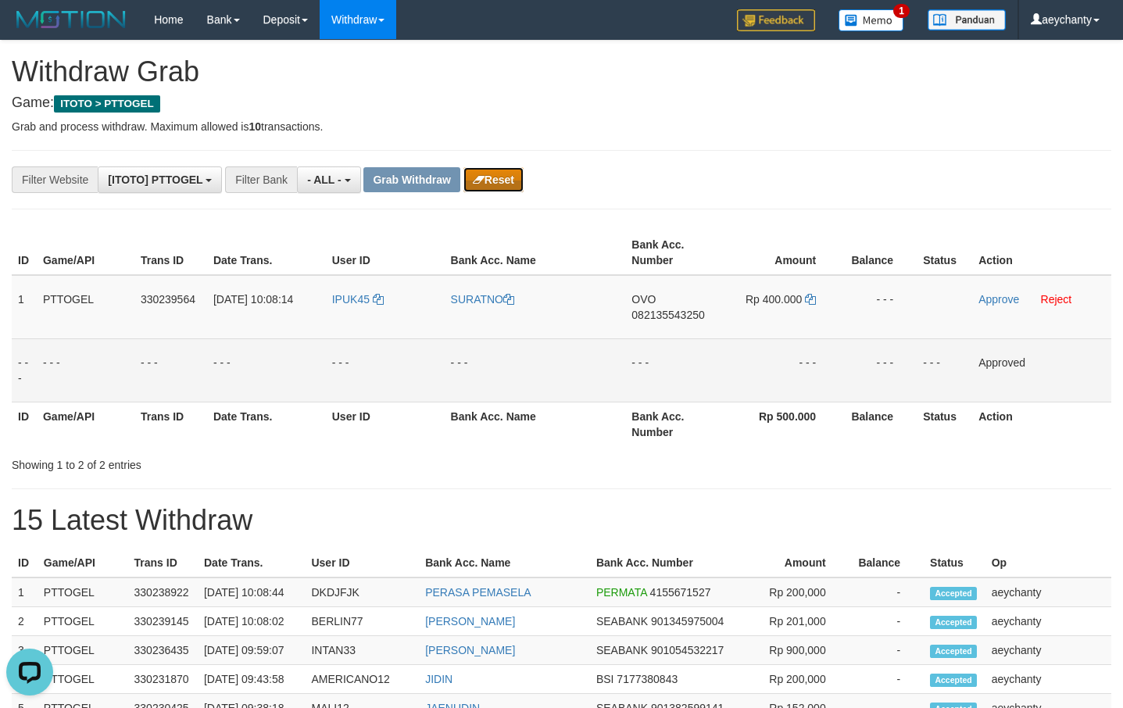
click at [505, 186] on button "Reset" at bounding box center [494, 179] width 60 height 25
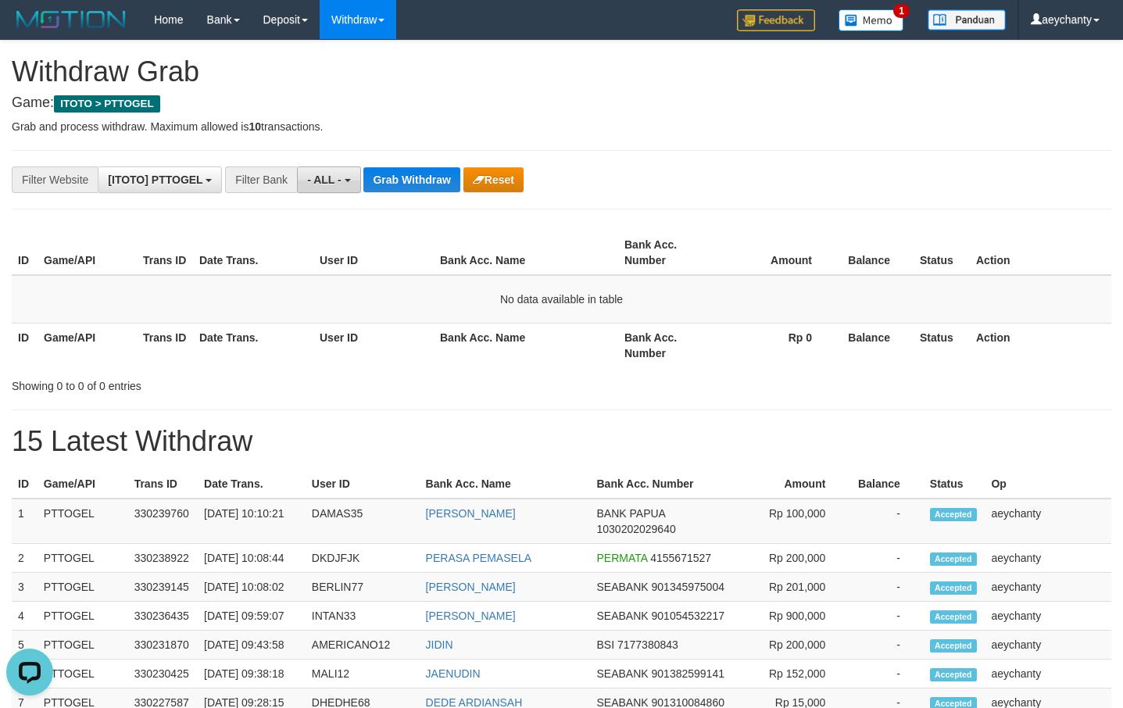
click at [341, 190] on button "- ALL -" at bounding box center [328, 180] width 63 height 27
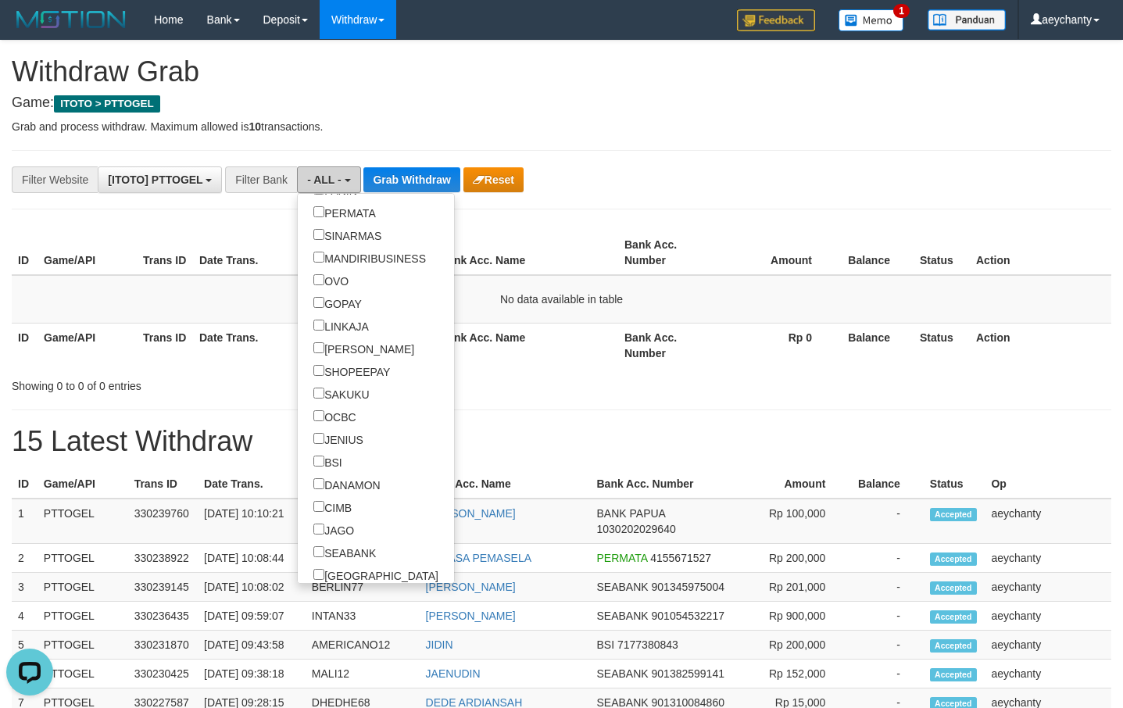
scroll to position [530, 0]
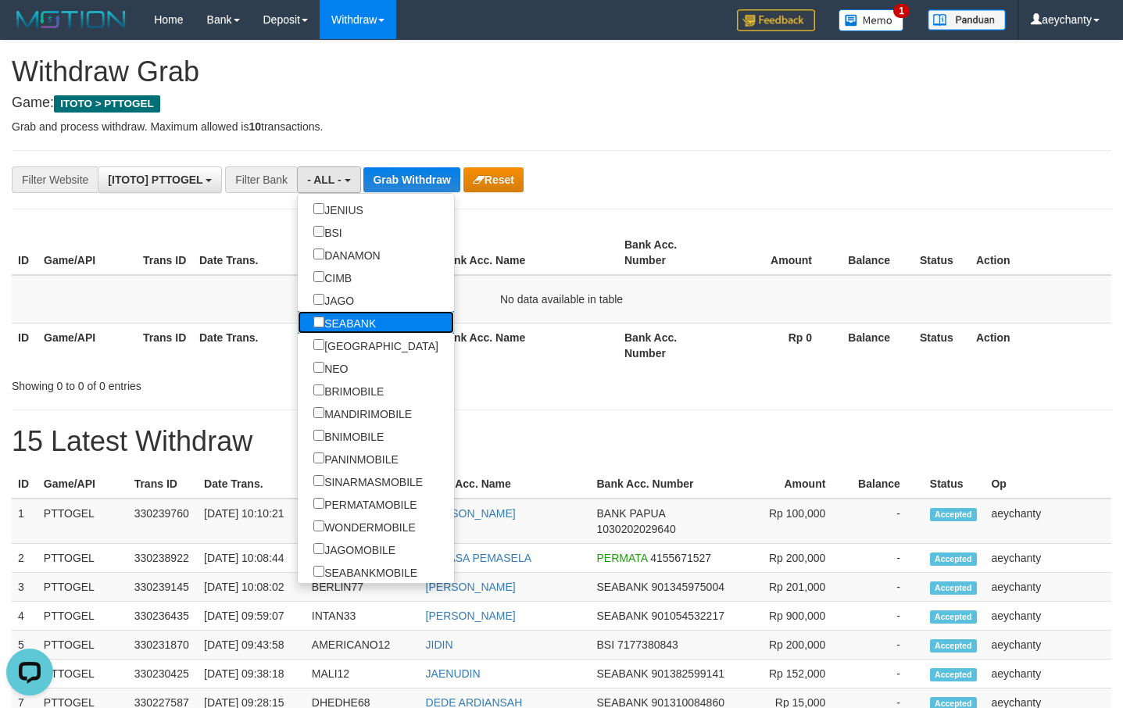
click at [298, 328] on label "SEABANK" at bounding box center [345, 322] width 94 height 23
select select "*******"
drag, startPoint x: 426, startPoint y: 179, endPoint x: 553, endPoint y: 220, distance: 133.3
click at [426, 181] on button "Grab Withdraw" at bounding box center [432, 179] width 96 height 25
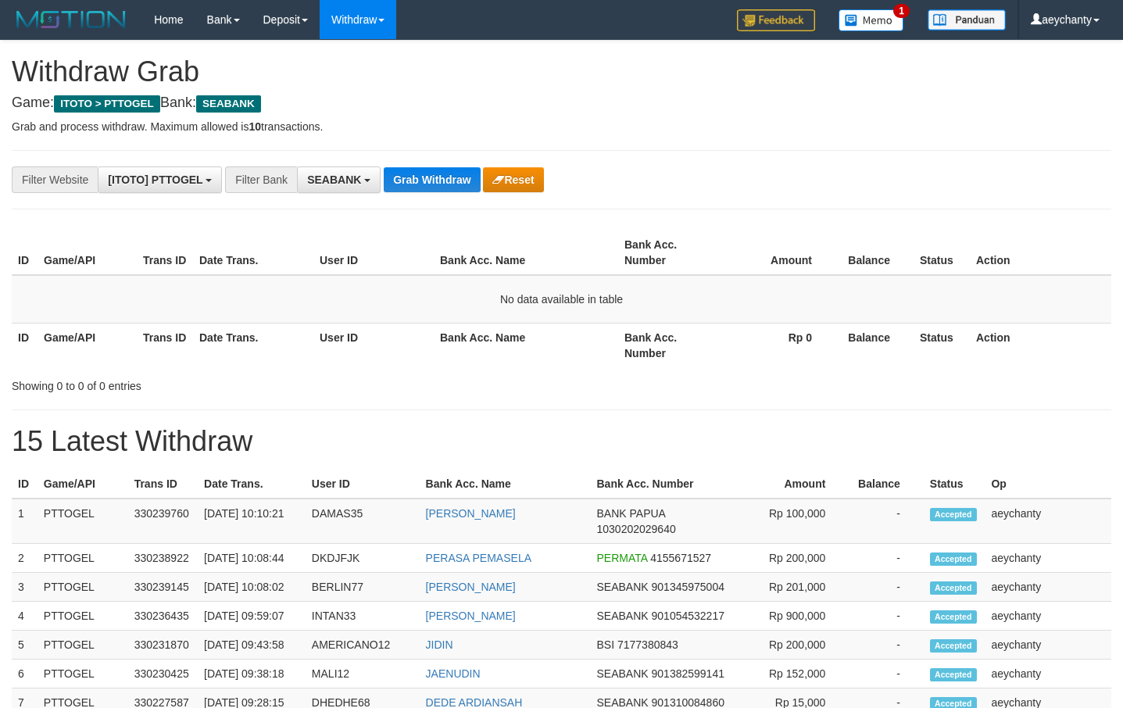
scroll to position [424, 0]
click at [401, 170] on button "Grab Withdraw" at bounding box center [432, 179] width 96 height 25
click at [420, 191] on button "Grab Withdraw" at bounding box center [432, 179] width 96 height 25
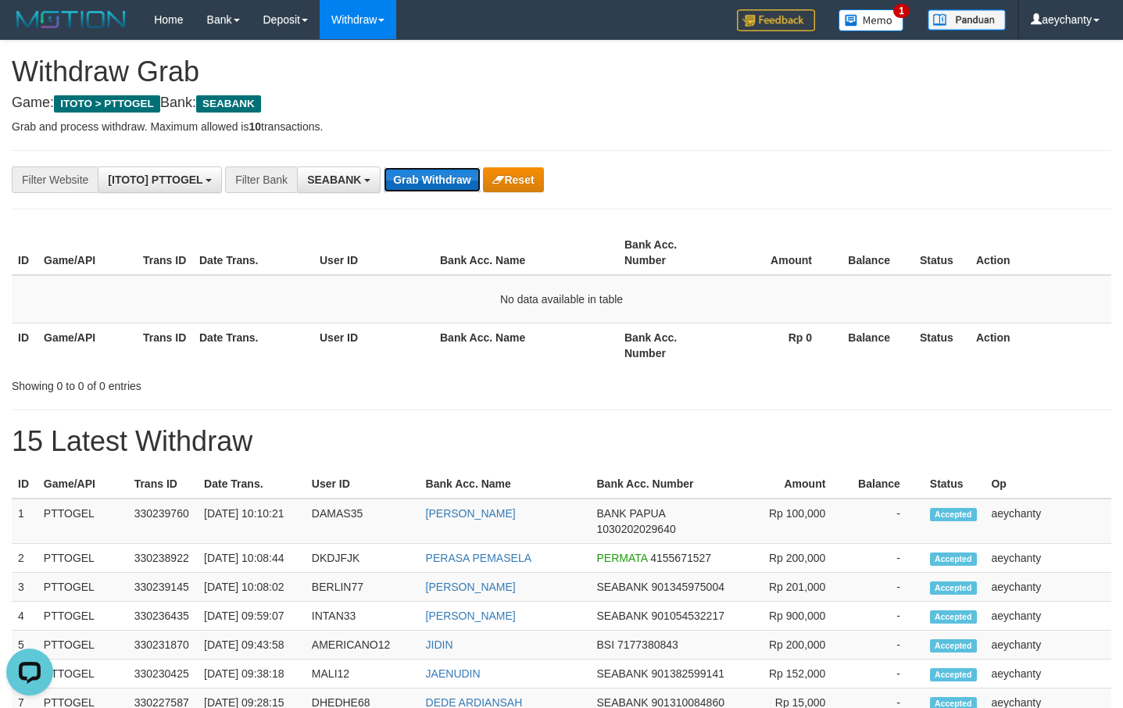
click at [432, 172] on button "Grab Withdraw" at bounding box center [432, 179] width 96 height 25
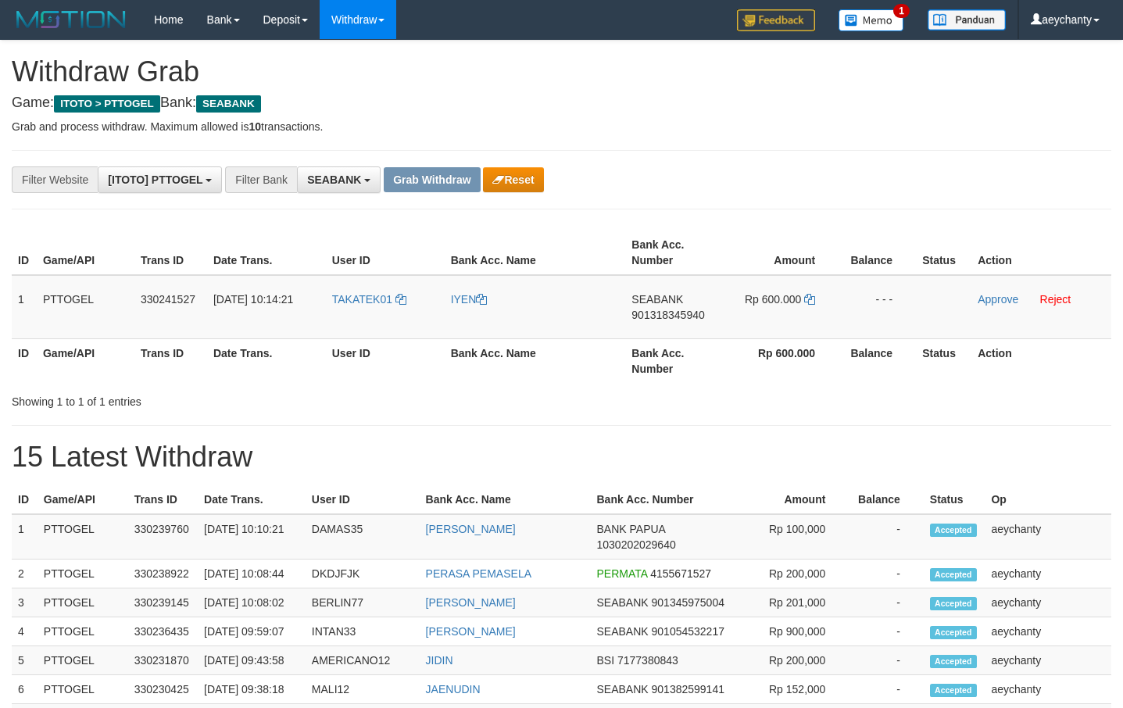
scroll to position [424, 0]
drag, startPoint x: 346, startPoint y: 316, endPoint x: 821, endPoint y: 312, distance: 475.3
click at [821, 312] on tr "1 PTTOGEL 330241527 [DATE] 10:14:21 TAKATEK01 [GEOGRAPHIC_DATA] SEABANK 9013183…" at bounding box center [562, 307] width 1100 height 64
click at [640, 315] on span "901318345940" at bounding box center [668, 315] width 73 height 13
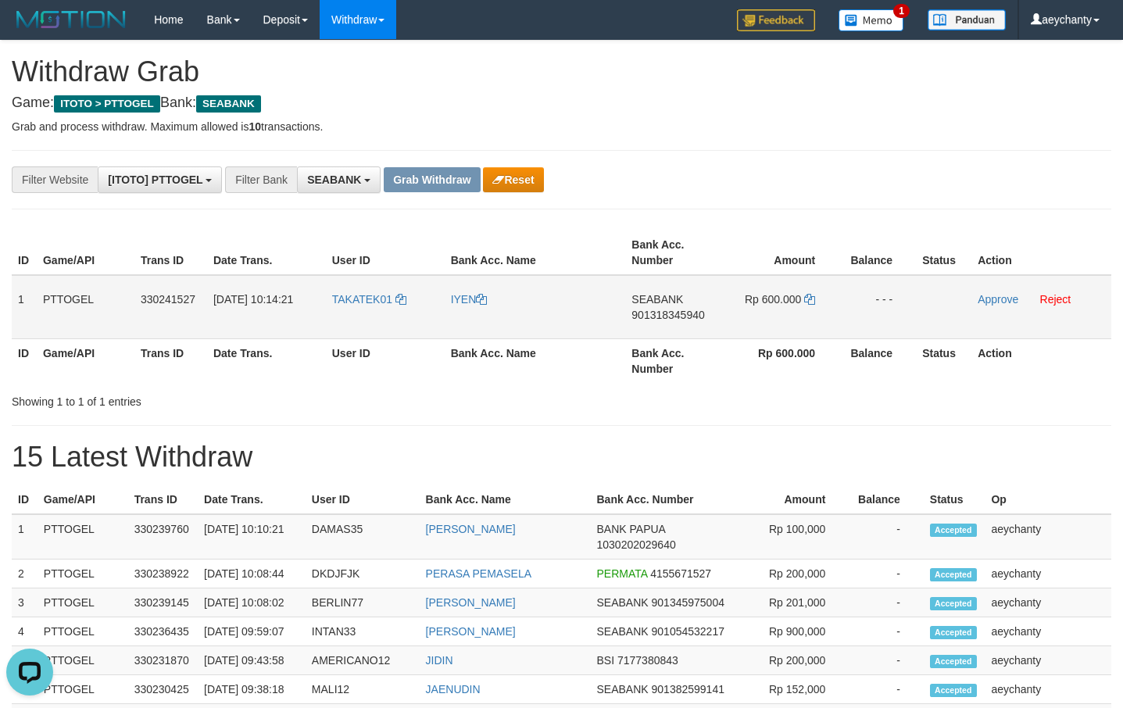
click at [640, 315] on span "901318345940" at bounding box center [668, 315] width 73 height 13
click at [813, 294] on icon at bounding box center [809, 299] width 11 height 11
click at [808, 300] on icon at bounding box center [809, 299] width 11 height 11
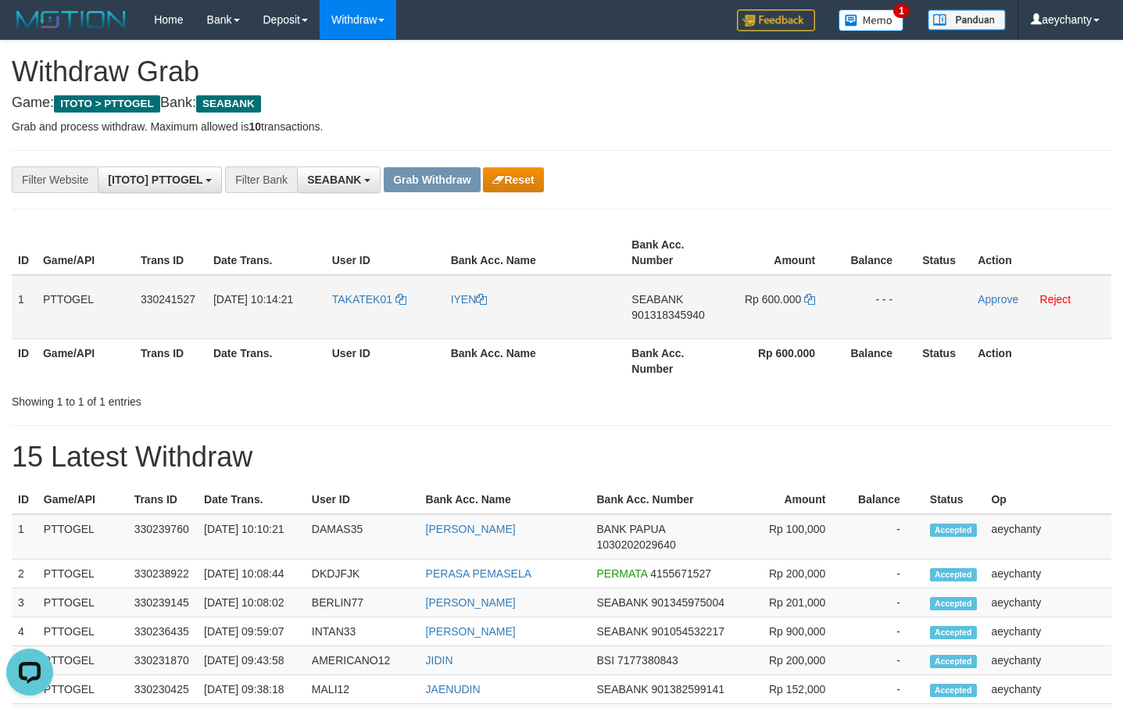
click at [822, 299] on td "Rp 600.000" at bounding box center [781, 307] width 116 height 64
click at [814, 299] on icon at bounding box center [809, 299] width 11 height 11
click at [808, 295] on icon at bounding box center [809, 299] width 11 height 11
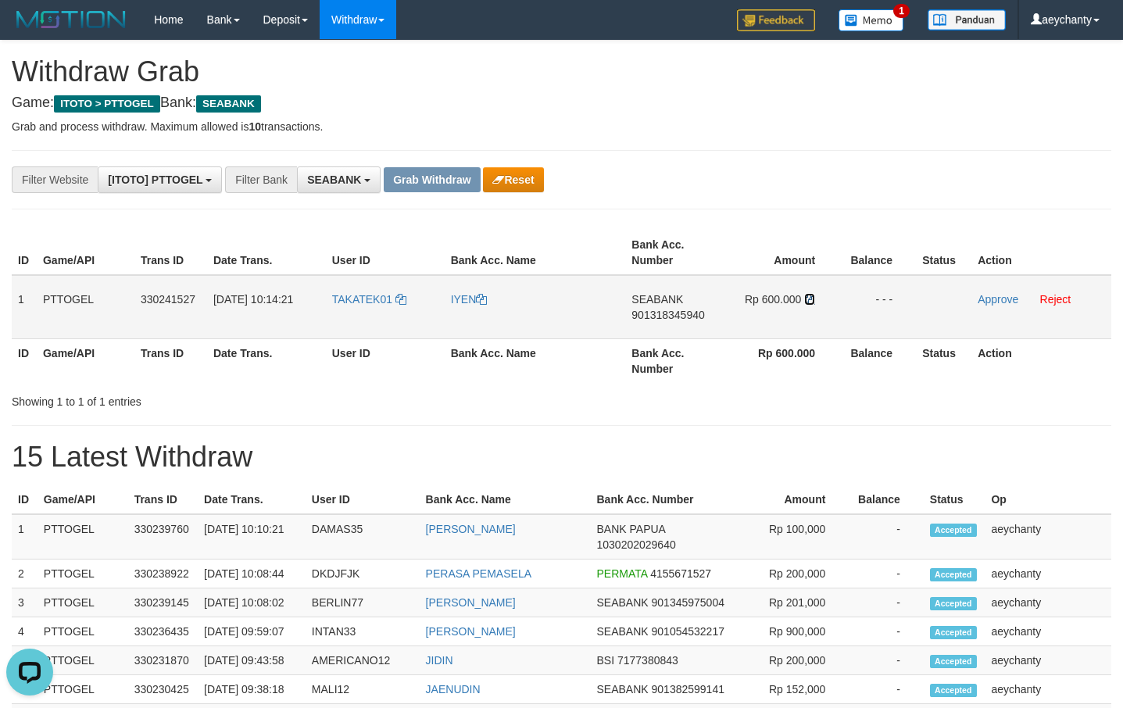
click at [808, 295] on icon at bounding box center [809, 299] width 11 height 11
click at [990, 297] on link "Approve" at bounding box center [998, 299] width 41 height 13
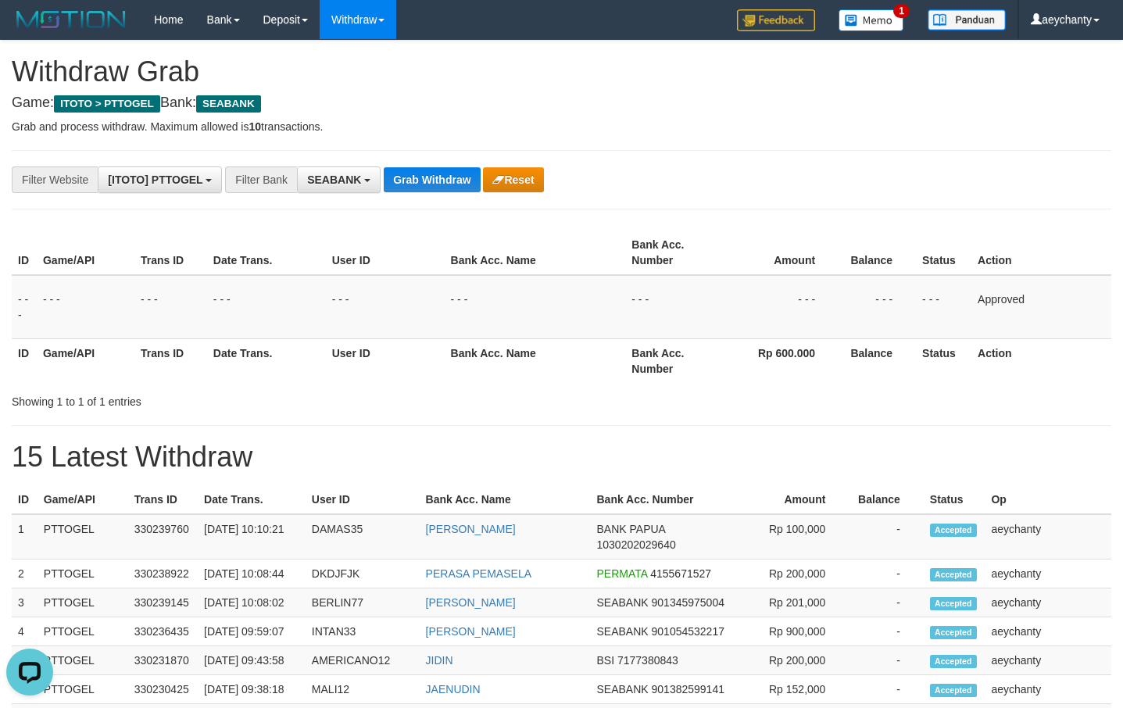
click at [88, 464] on h1 "15 Latest Withdraw" at bounding box center [562, 457] width 1100 height 31
copy h1 "Latest"
click at [458, 181] on button "Grab Withdraw" at bounding box center [432, 179] width 96 height 25
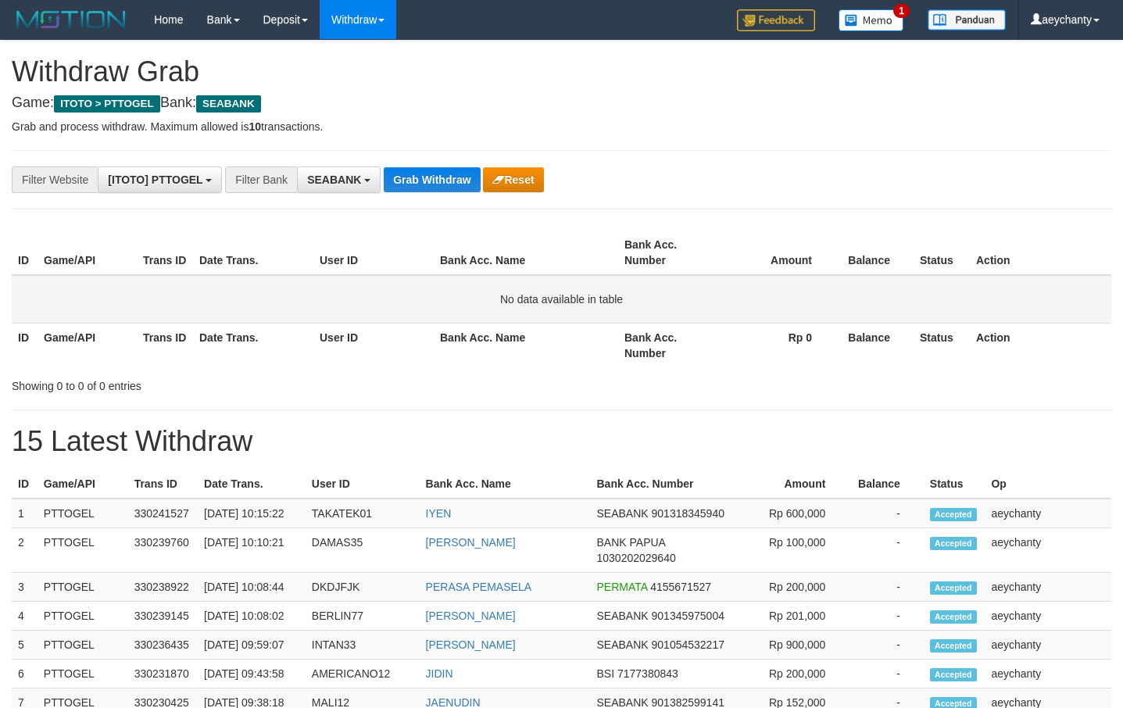
scroll to position [424, 0]
click at [446, 178] on button "Grab Withdraw" at bounding box center [432, 179] width 96 height 25
click at [430, 185] on button "Grab Withdraw" at bounding box center [432, 179] width 96 height 25
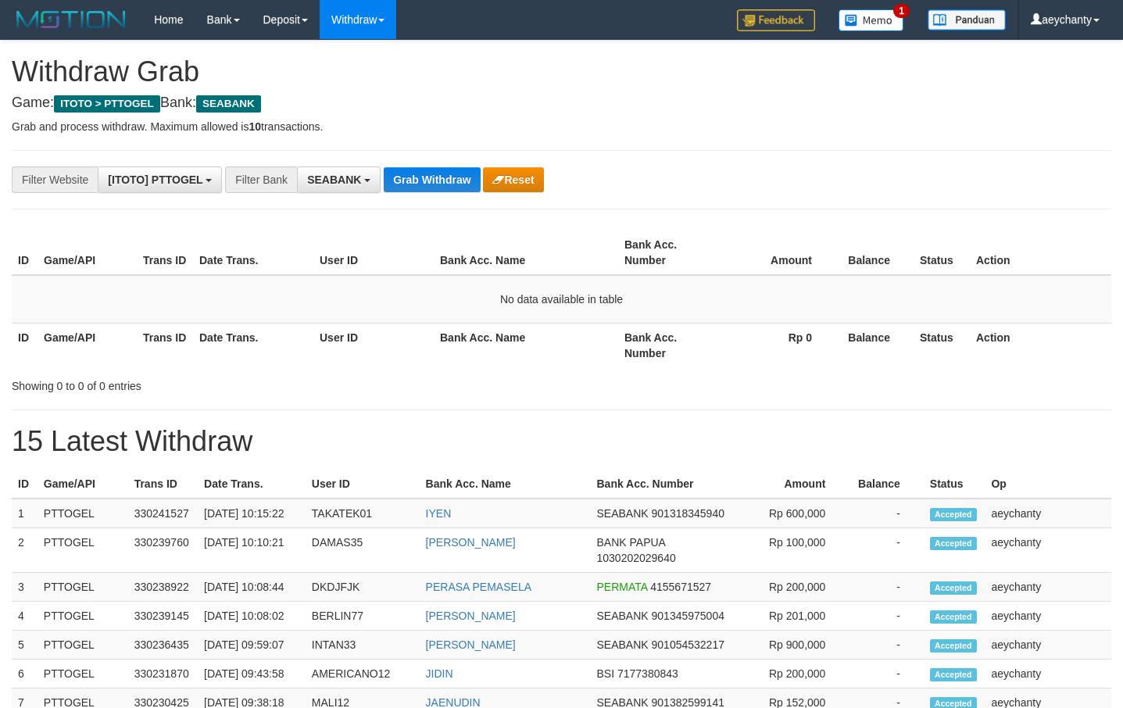
scroll to position [424, 0]
click at [429, 147] on div "**********" at bounding box center [561, 690] width 1123 height 1299
click at [415, 175] on button "Grab Withdraw" at bounding box center [432, 179] width 96 height 25
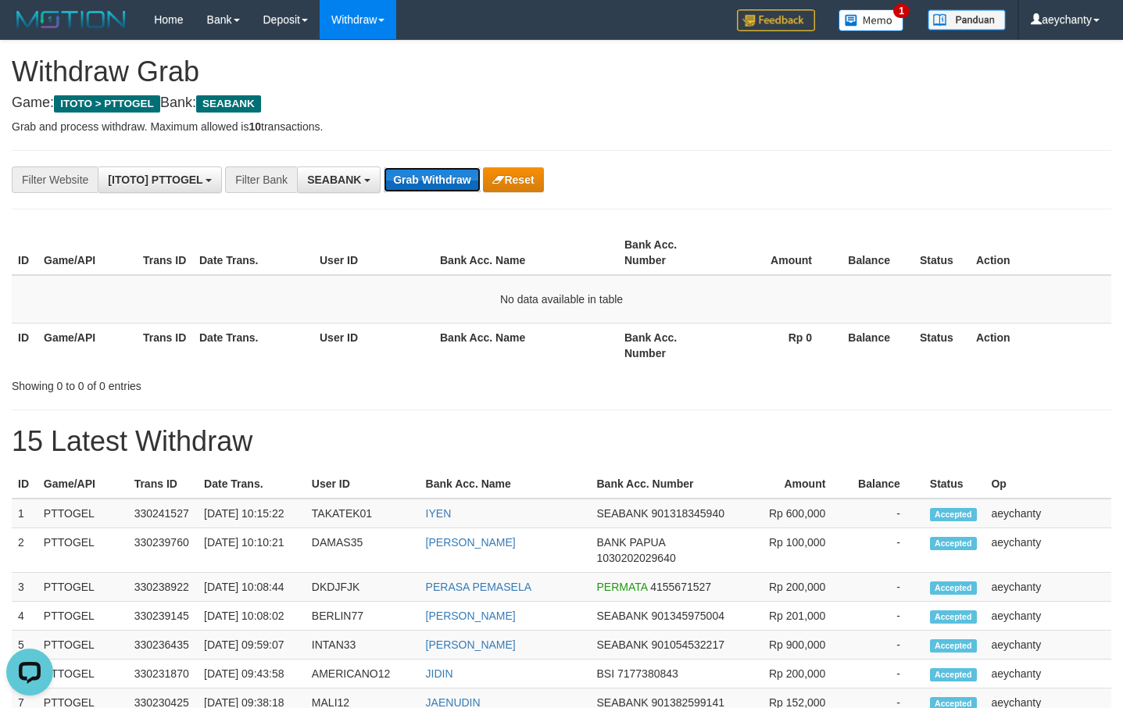
scroll to position [0, 0]
click at [444, 186] on button "Grab Withdraw" at bounding box center [432, 179] width 96 height 25
click at [444, 174] on button "Grab Withdraw" at bounding box center [432, 179] width 96 height 25
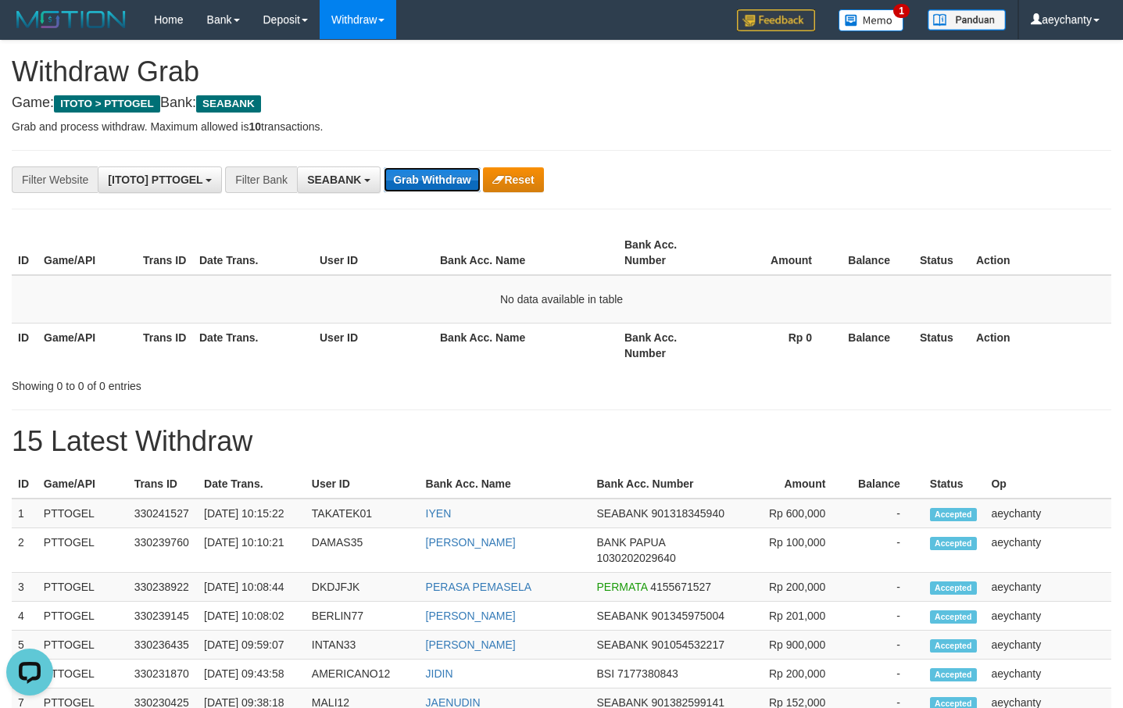
click at [428, 178] on button "Grab Withdraw" at bounding box center [432, 179] width 96 height 25
click at [432, 164] on div "**********" at bounding box center [561, 690] width 1123 height 1299
click at [425, 178] on button "Grab Withdraw" at bounding box center [432, 179] width 96 height 25
click at [427, 175] on button "Grab Withdraw" at bounding box center [432, 179] width 96 height 25
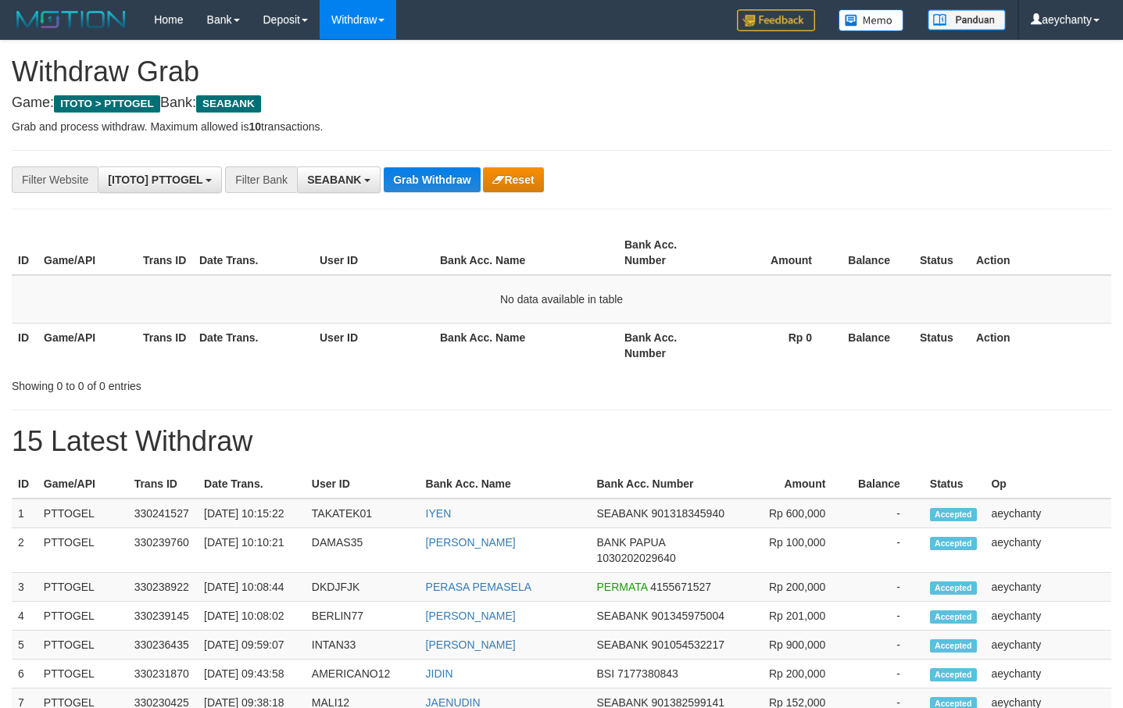
scroll to position [424, 0]
click at [417, 189] on button "Grab Withdraw" at bounding box center [432, 179] width 96 height 25
click at [410, 174] on button "Grab Withdraw" at bounding box center [432, 179] width 96 height 25
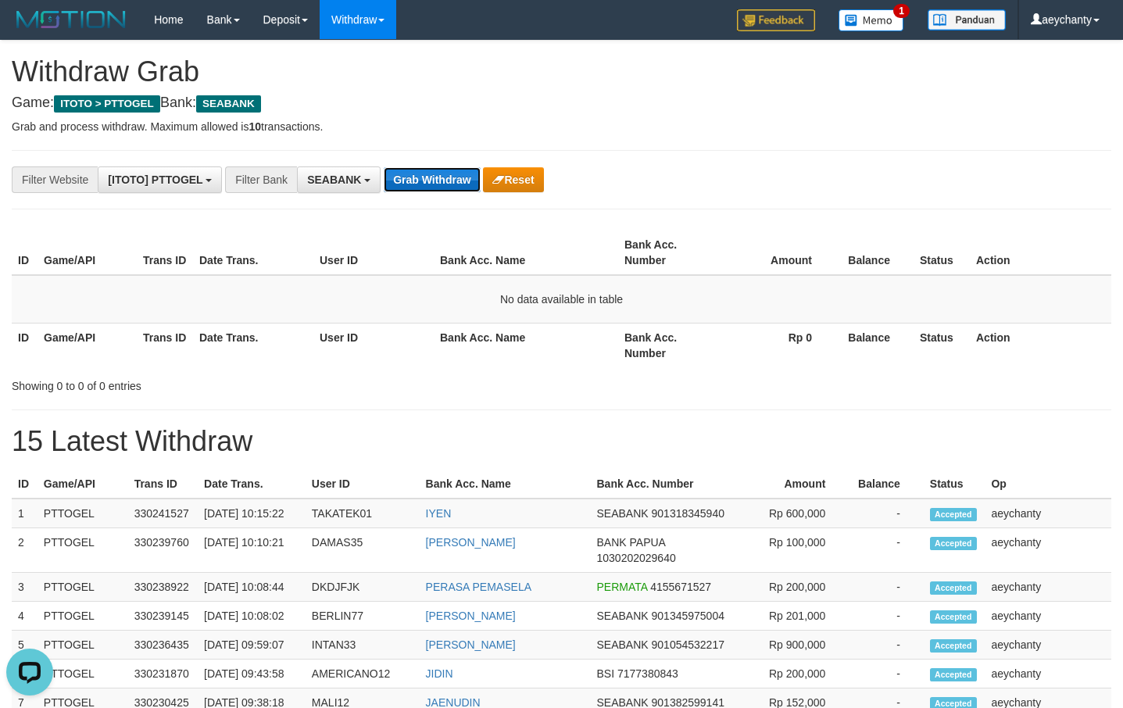
click at [410, 174] on button "Grab Withdraw" at bounding box center [432, 179] width 96 height 25
